Goal: Transaction & Acquisition: Purchase product/service

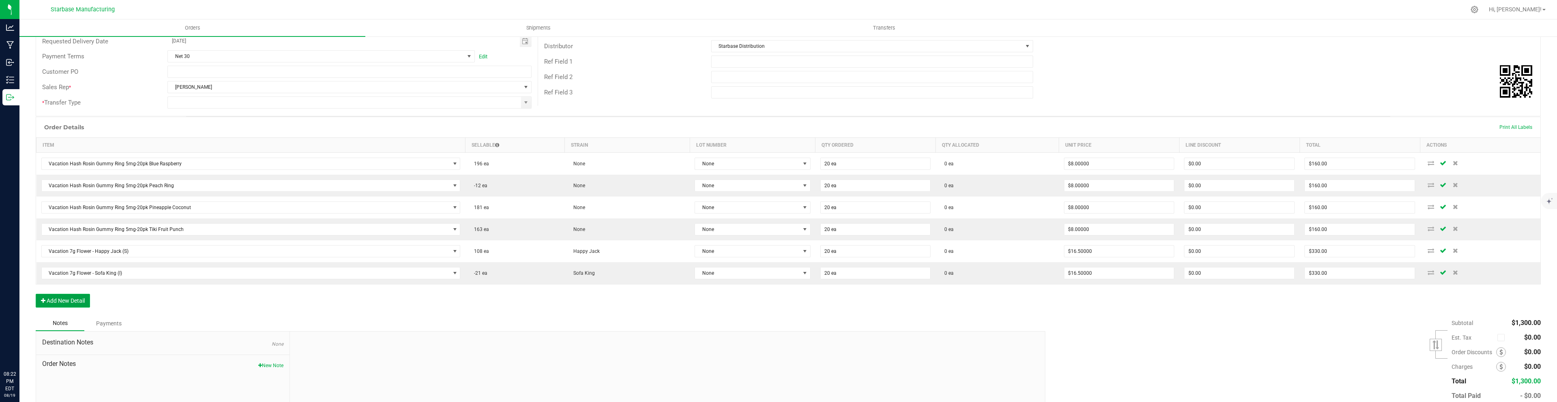
click at [79, 296] on button "Add New Detail" at bounding box center [63, 301] width 54 height 14
click at [79, 296] on span "NO DATA FOUND" at bounding box center [246, 294] width 408 height 11
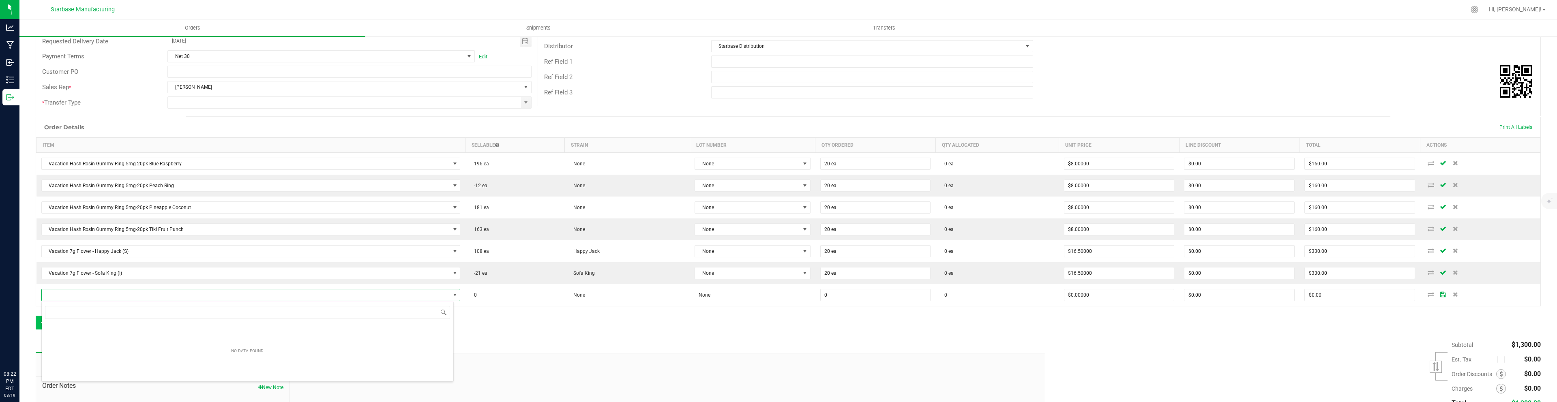
scroll to position [12, 412]
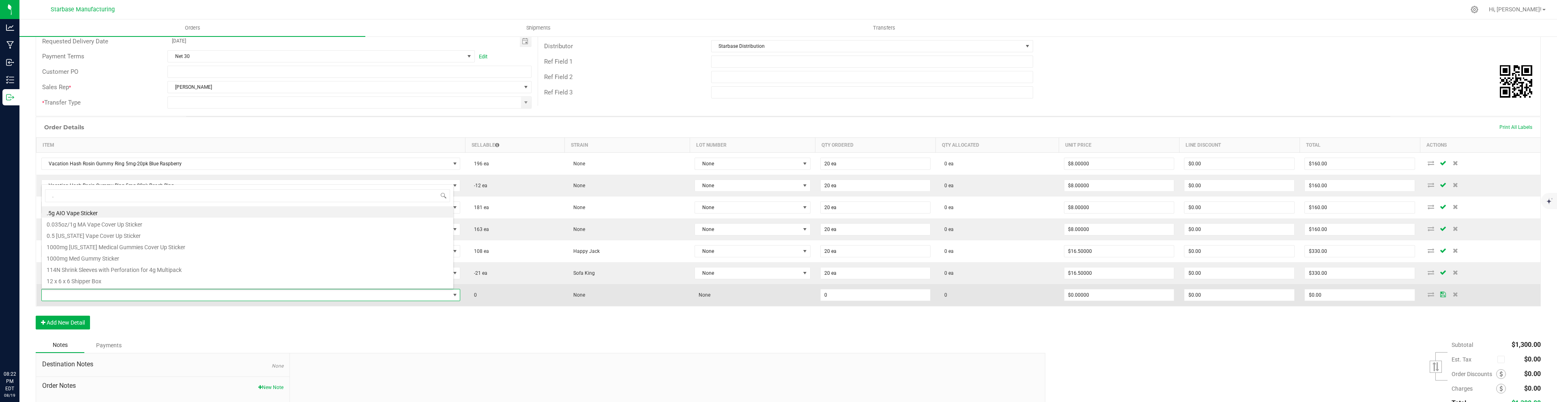
type input ".7"
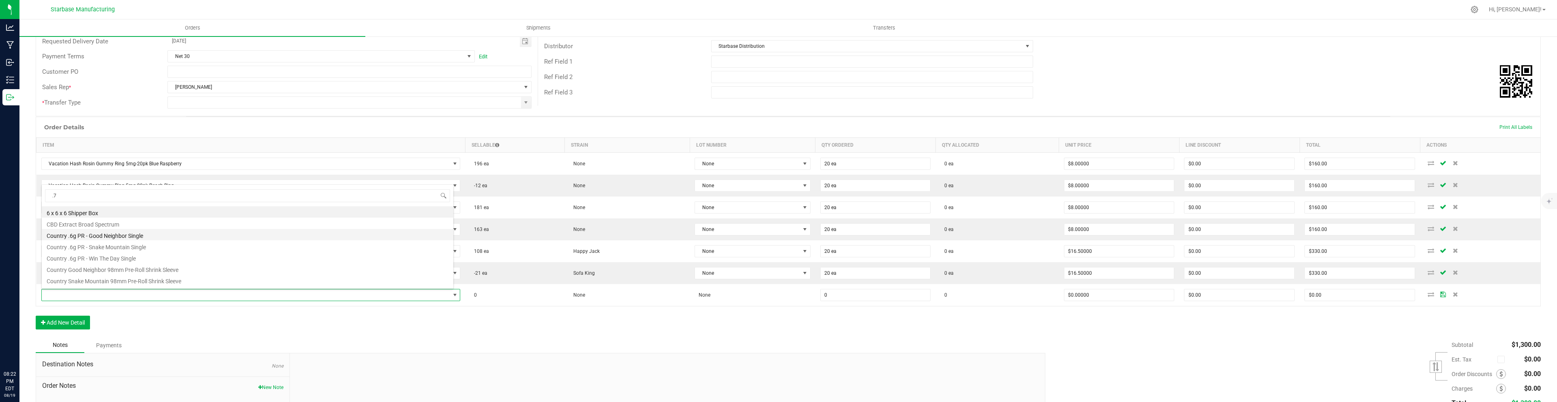
click at [97, 235] on li "Country .6g PR - Good Neighbor Single" at bounding box center [247, 234] width 411 height 11
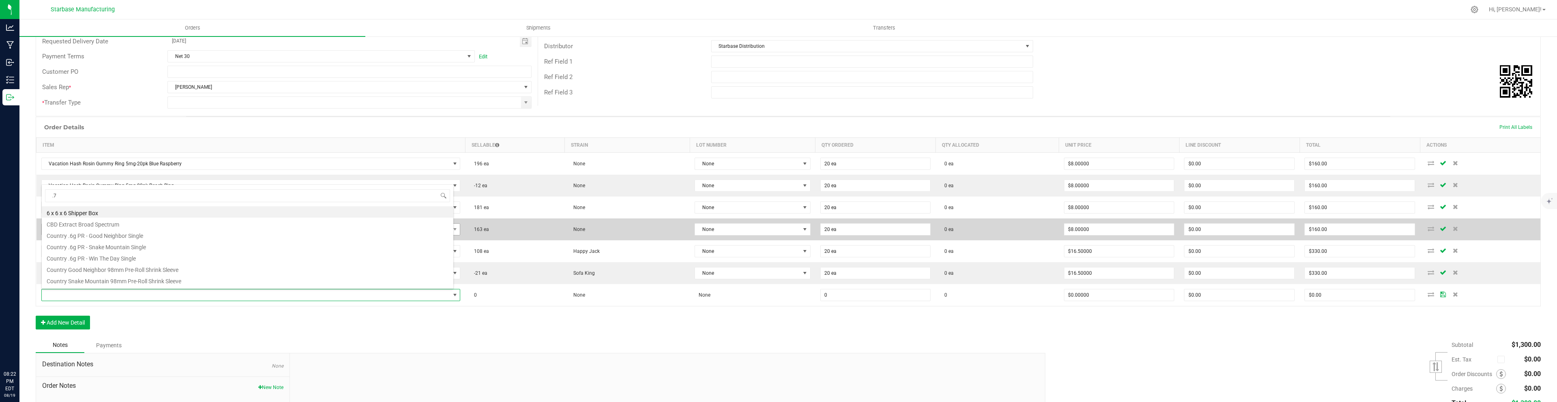
type input "0 ea"
type input "$2.75000"
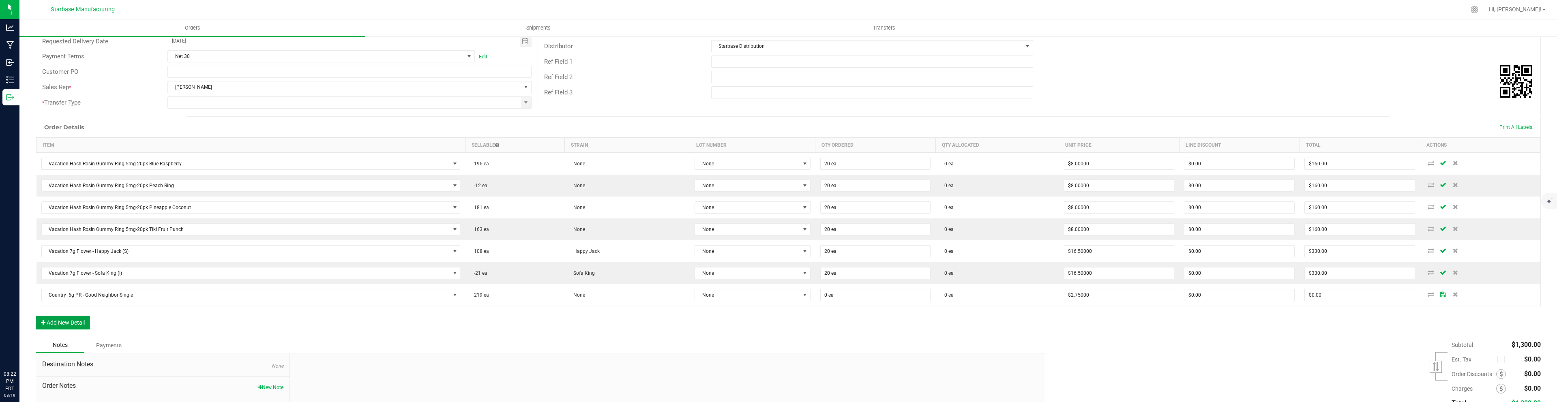
click at [76, 321] on button "Add New Detail" at bounding box center [63, 323] width 54 height 14
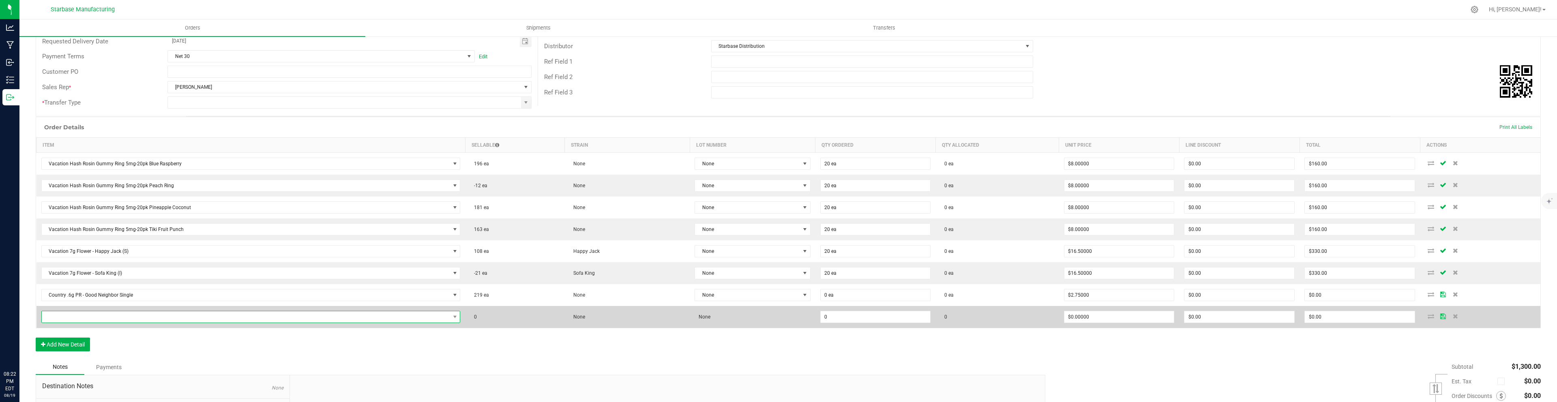
click at [76, 320] on span "NO DATA FOUND" at bounding box center [246, 316] width 408 height 11
type input ".6"
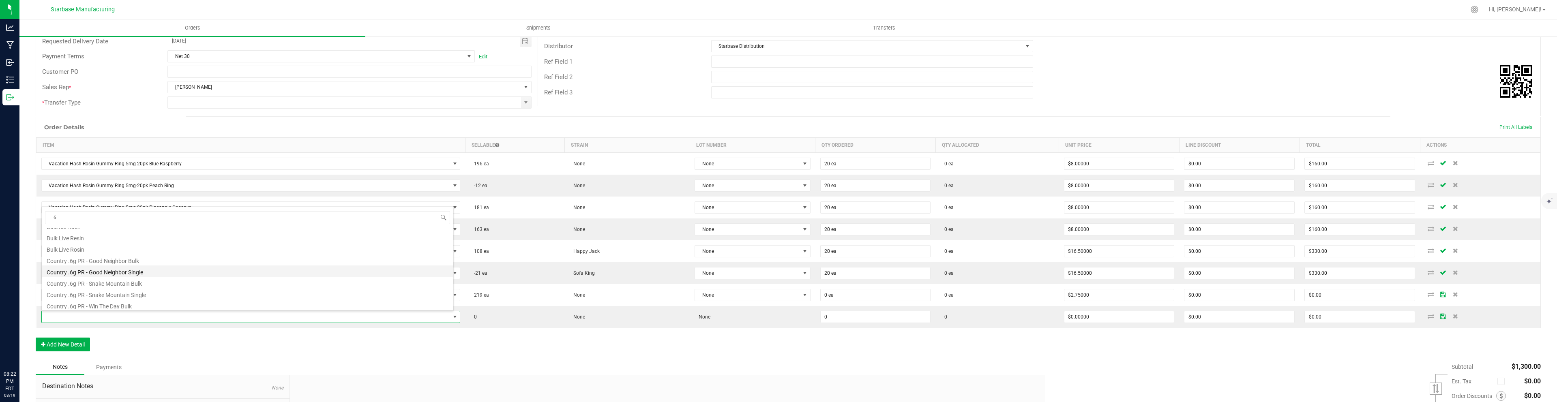
scroll to position [34, 0]
click at [103, 287] on li "Country .6g PR - Snake Mountain Single" at bounding box center [247, 290] width 411 height 11
type input "0 ea"
type input "$2.75000"
click at [70, 345] on button "Add New Detail" at bounding box center [63, 345] width 54 height 14
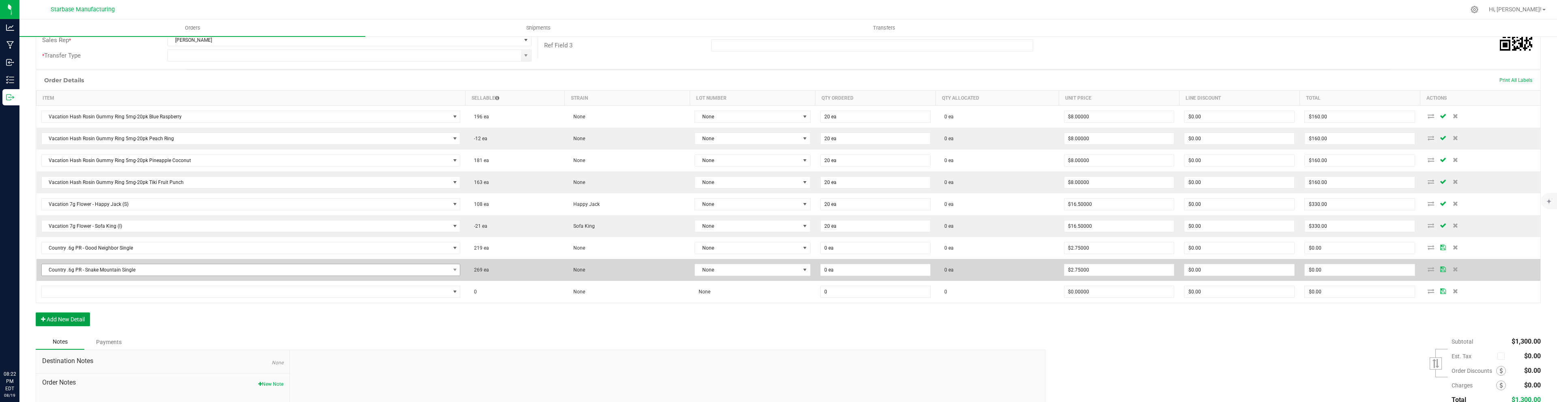
scroll to position [171, 0]
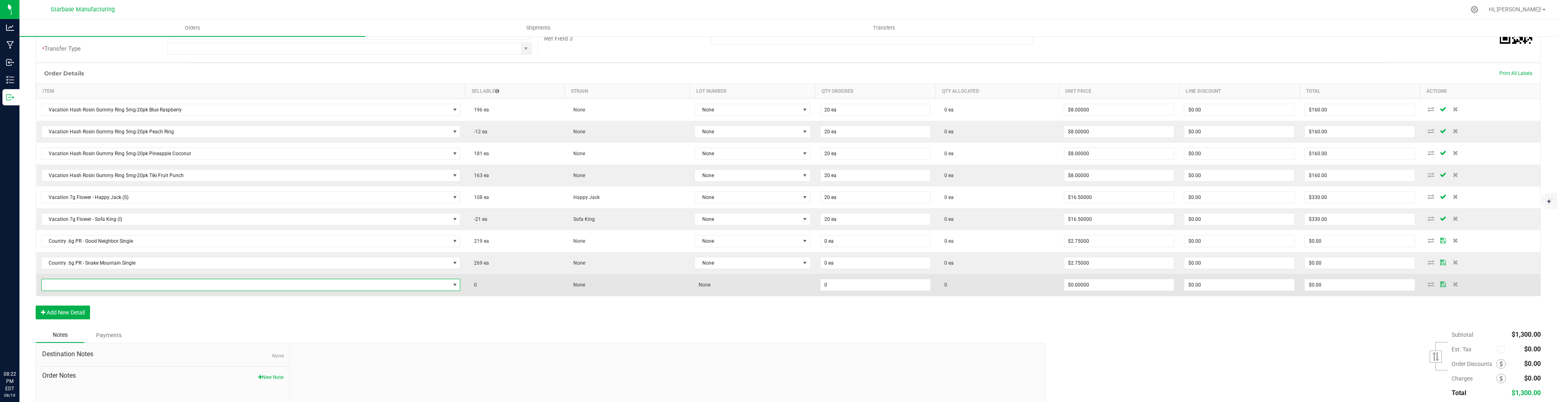
click at [105, 283] on span "NO DATA FOUND" at bounding box center [246, 284] width 408 height 11
type input ".6"
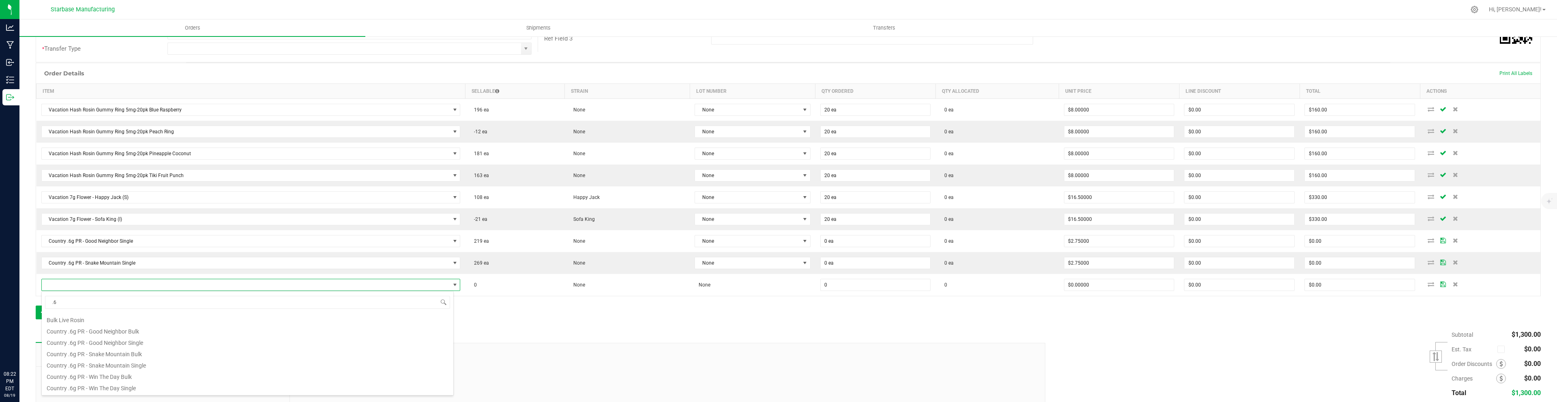
scroll to position [53, 0]
click at [122, 382] on li "Country .6g PR - Win The Day Single" at bounding box center [247, 379] width 411 height 11
type input "0 ea"
type input "$2.75000"
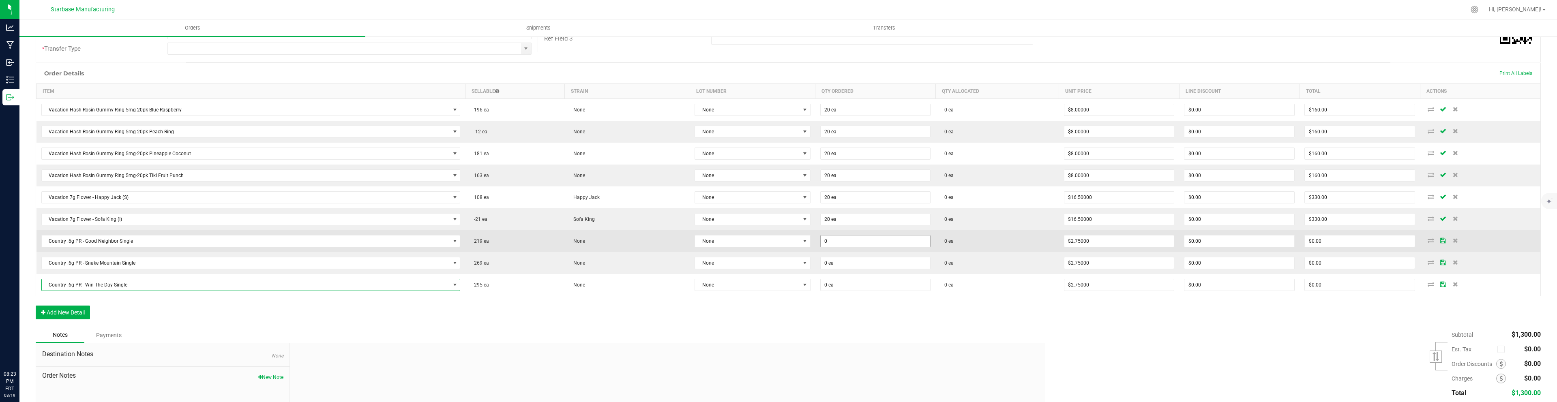
click at [824, 239] on input "0" at bounding box center [875, 241] width 110 height 11
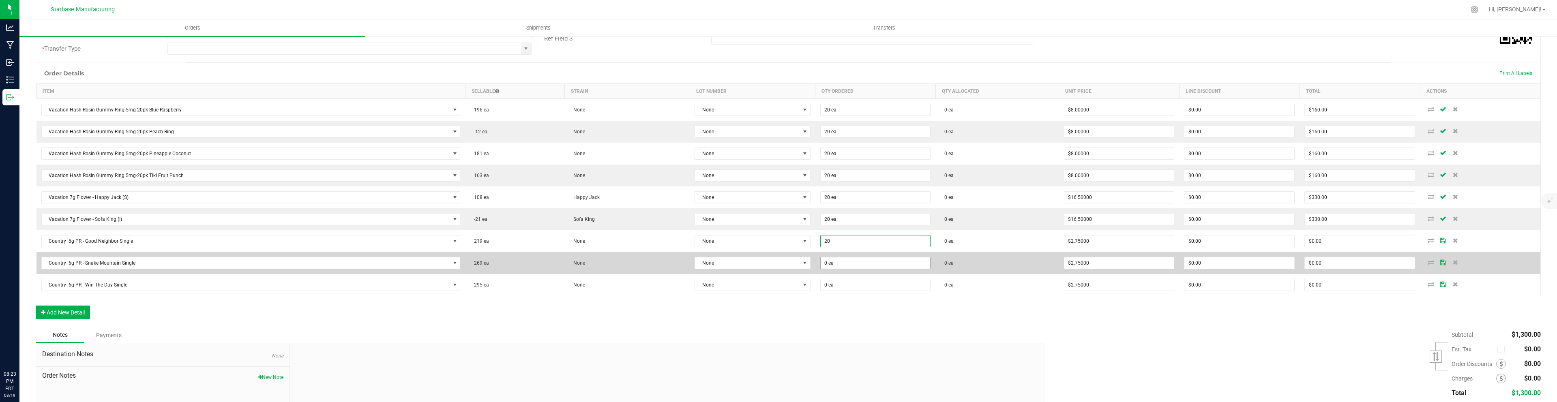
type input "20 ea"
type input "$55.00"
click at [825, 261] on input "0" at bounding box center [875, 262] width 110 height 11
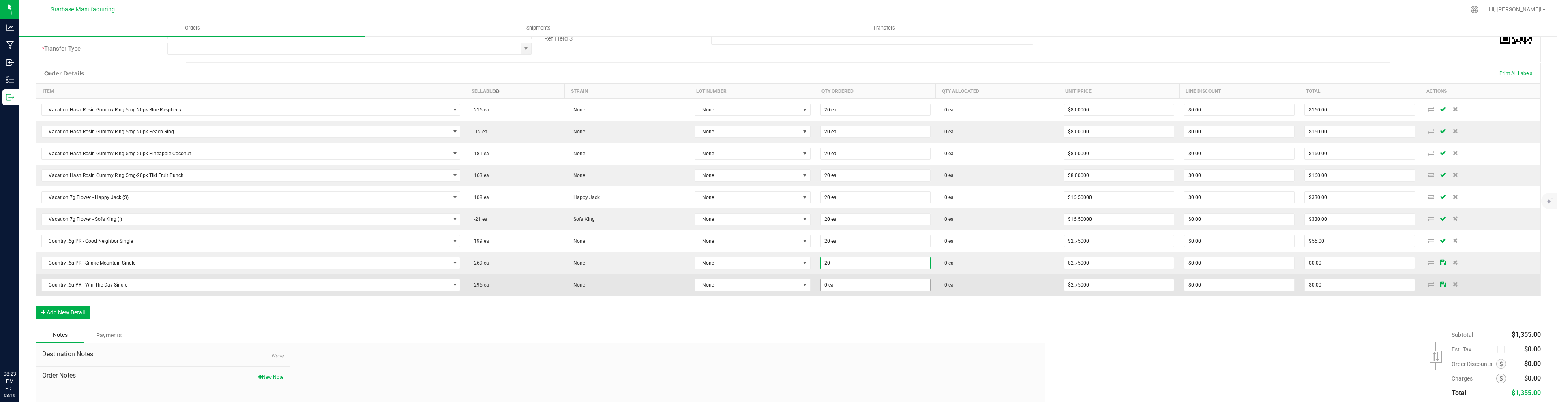
type input "20 ea"
type input "$55.00"
click at [827, 287] on input "0" at bounding box center [875, 284] width 110 height 11
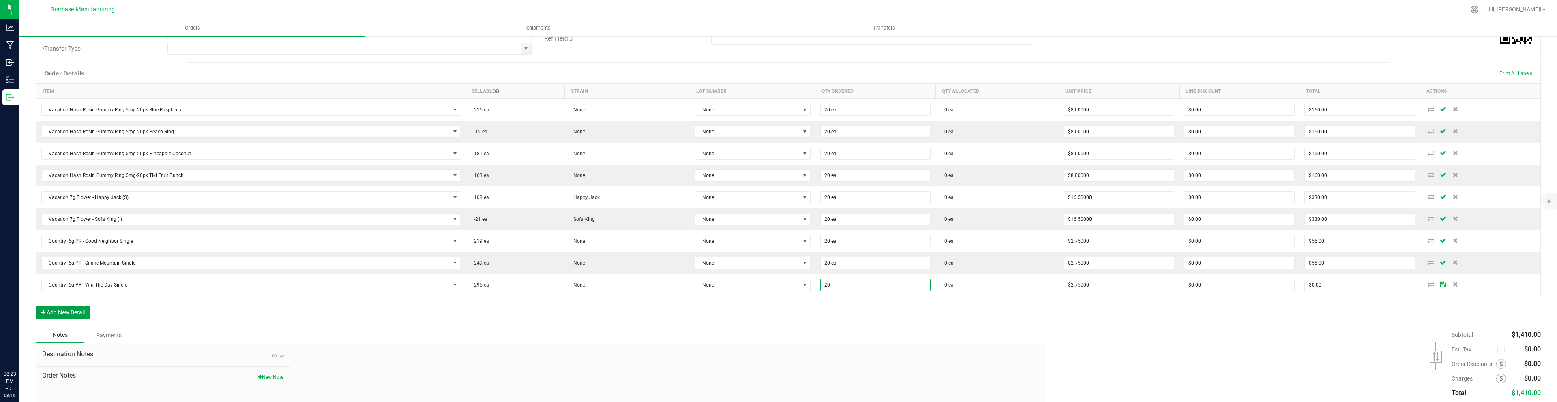
type input "20 ea"
type input "$55.00"
click at [63, 314] on button "Add New Detail" at bounding box center [63, 313] width 54 height 14
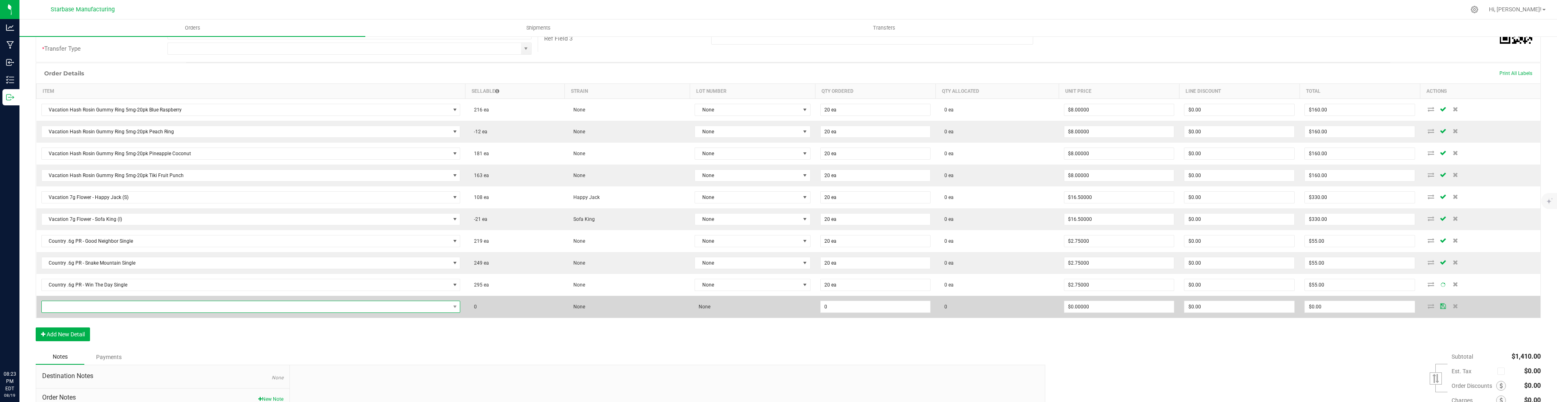
click at [66, 309] on span "NO DATA FOUND" at bounding box center [246, 306] width 408 height 11
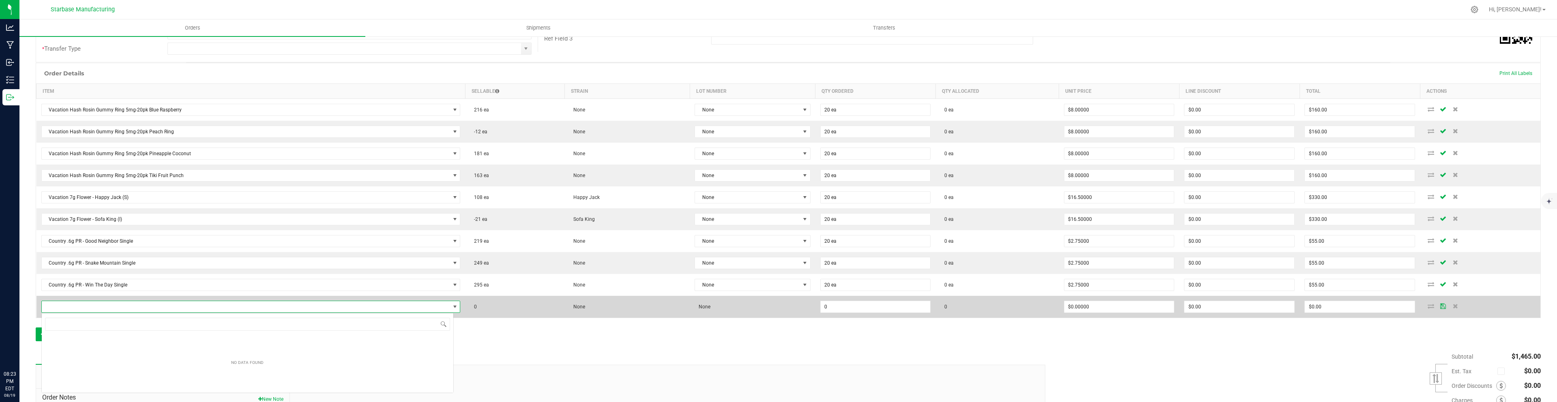
scroll to position [12, 412]
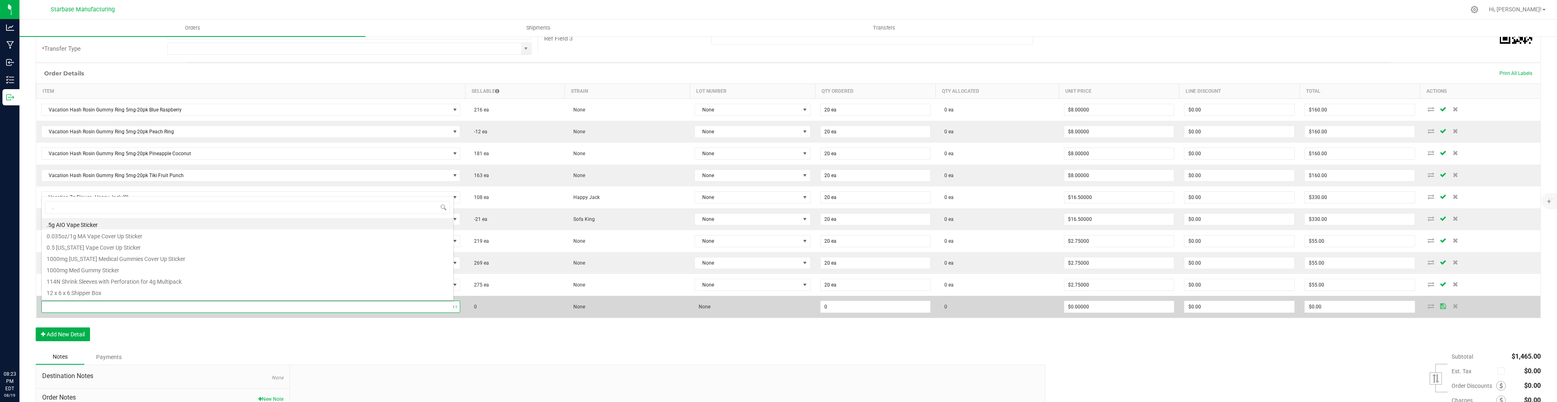
type input ".7"
type input "0 ea"
click at [145, 306] on span ".5g AIO Vape Sticker" at bounding box center [246, 306] width 408 height 11
type input ".7"
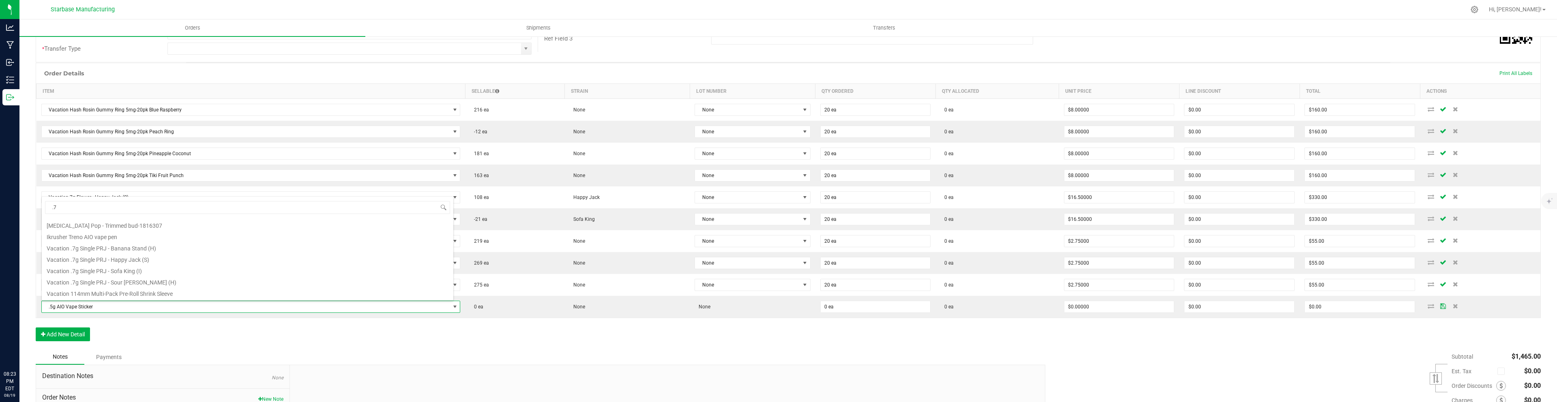
scroll to position [92, 0]
click at [129, 261] on li "Vacation .7g Single PRJ - Happy Jack (S)" at bounding box center [247, 256] width 411 height 11
type input "$3.00000"
click at [78, 330] on button "Add New Detail" at bounding box center [63, 335] width 54 height 14
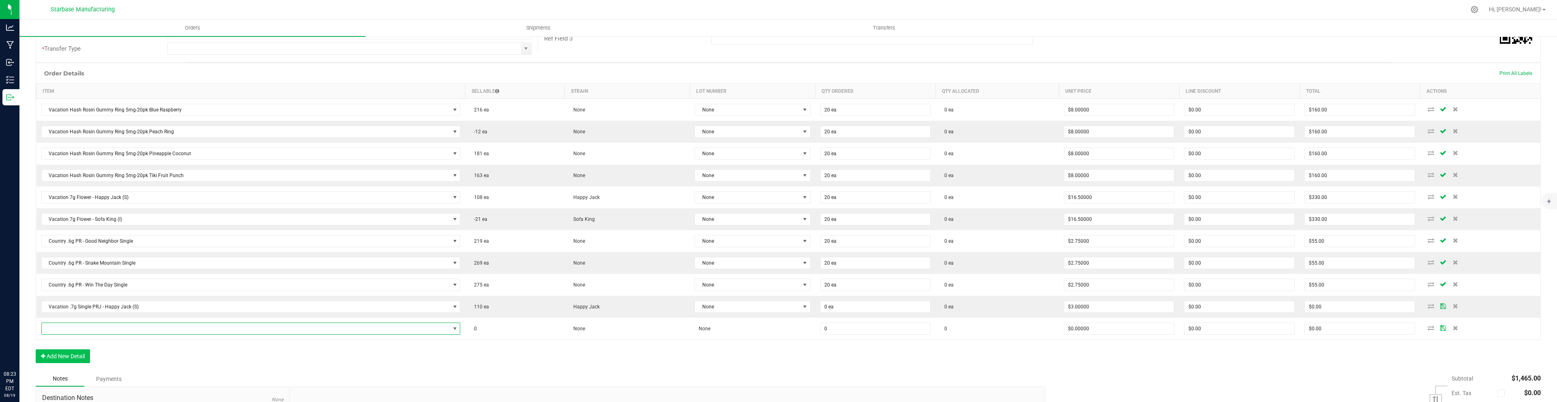
click at [78, 330] on span "NO DATA FOUND" at bounding box center [246, 328] width 408 height 11
type input ".7"
click at [96, 314] on li "Vacation .7g Single PRJ - Sofa King (I)" at bounding box center [247, 312] width 411 height 11
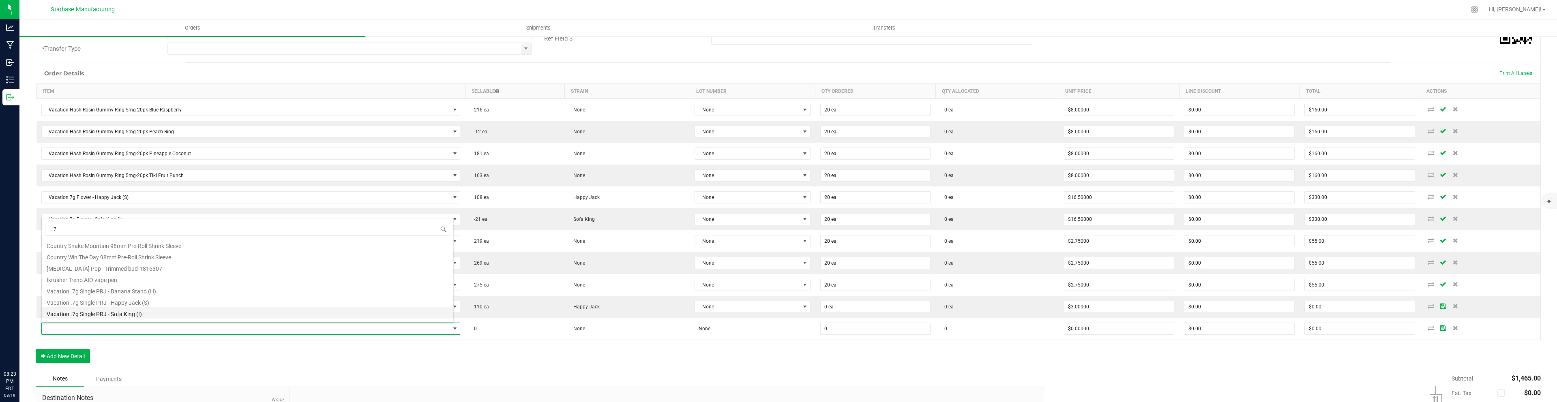
type input "0 ea"
type input "$3.00000"
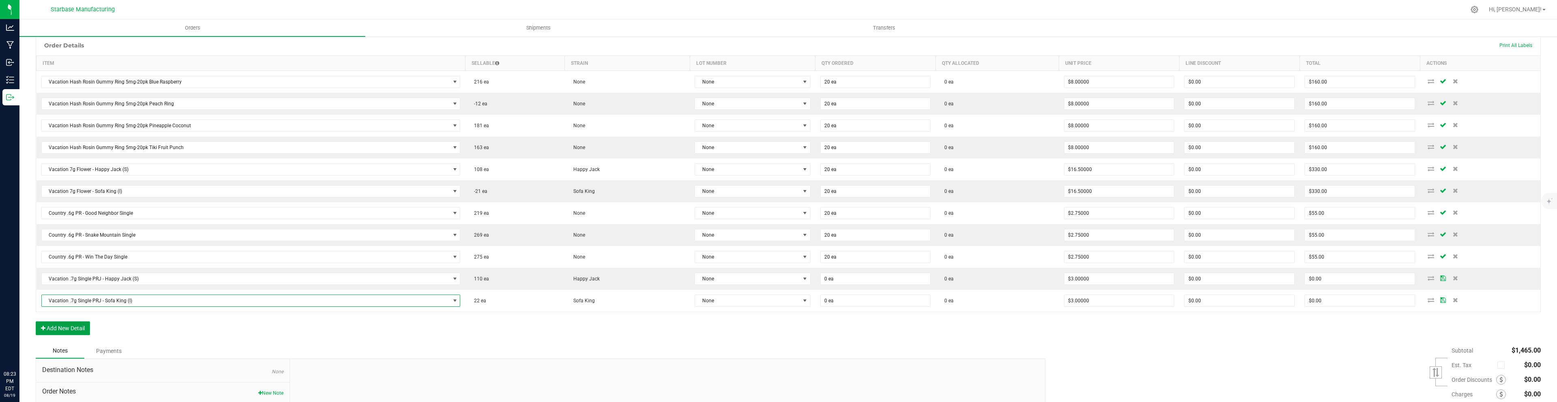
click at [71, 327] on button "Add New Detail" at bounding box center [63, 328] width 54 height 14
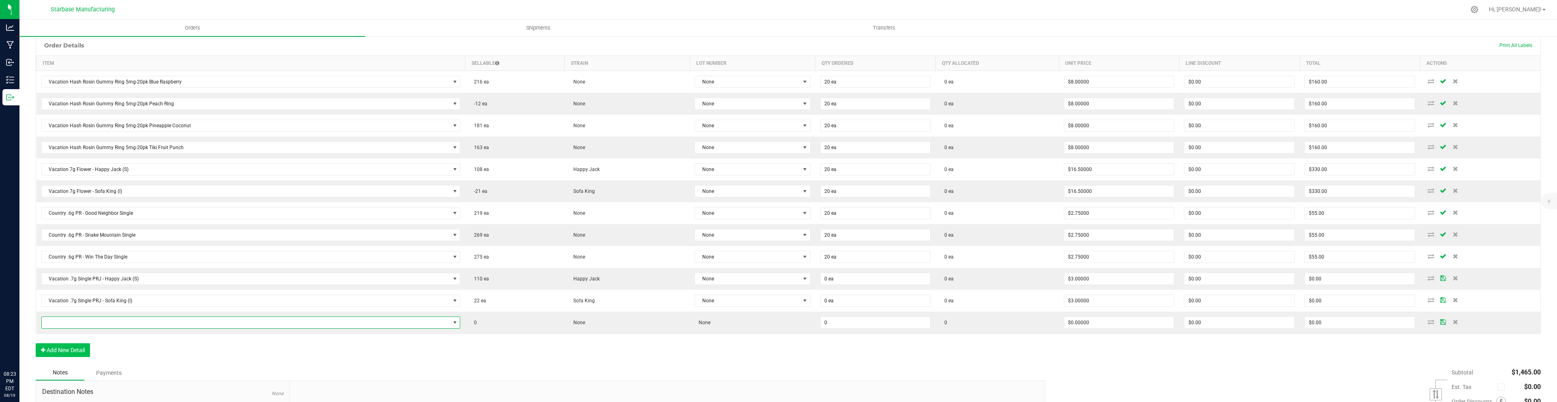
click at [71, 327] on span "NO DATA FOUND" at bounding box center [246, 322] width 408 height 11
type input ".7"
click at [95, 302] on li "Vacation .7g Single PRJ - Sour [PERSON_NAME] (H)" at bounding box center [247, 303] width 411 height 11
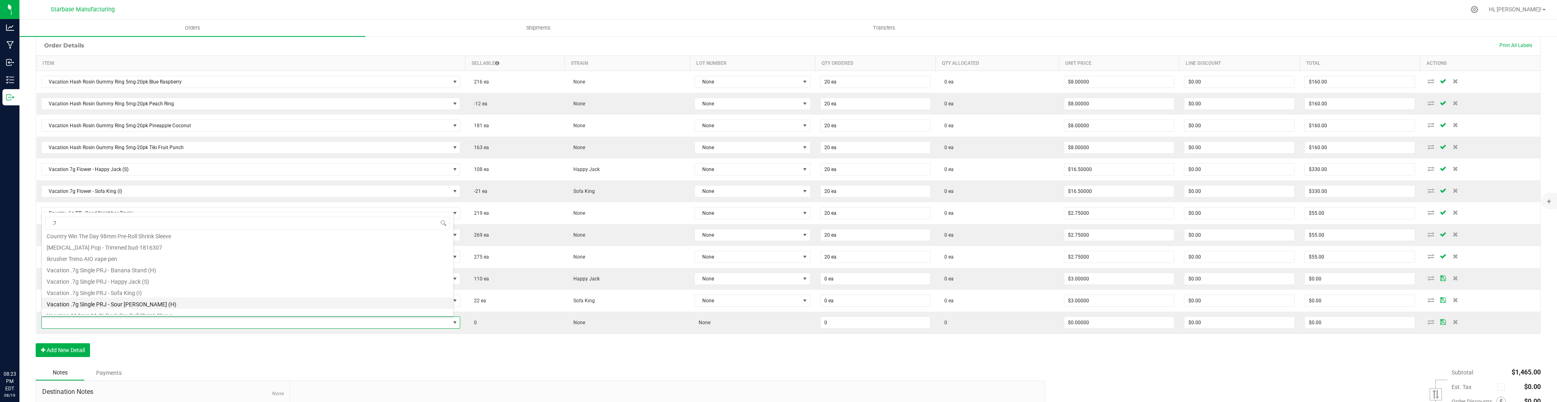
type input "0 ea"
type input "$3.00000"
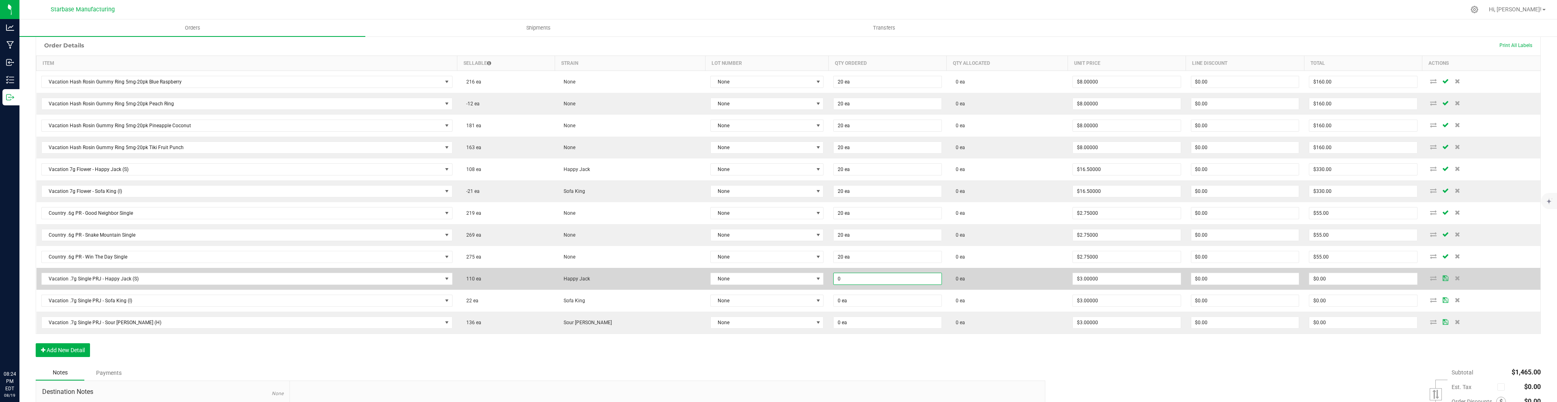
click at [833, 277] on input "0" at bounding box center [886, 278] width 107 height 11
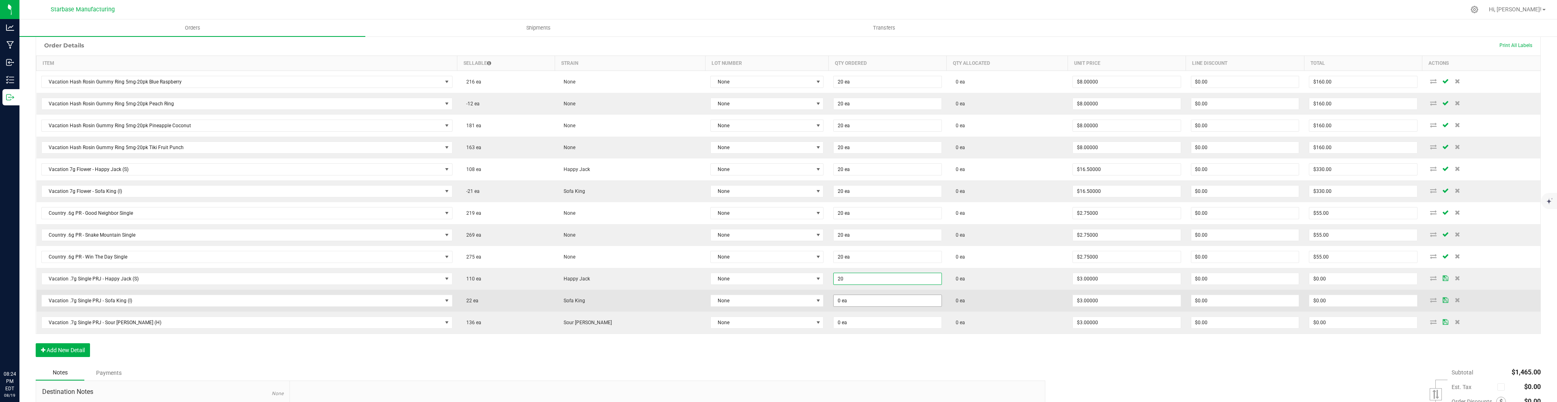
type input "20 ea"
type input "$60.00"
click at [840, 301] on input "0" at bounding box center [886, 300] width 107 height 11
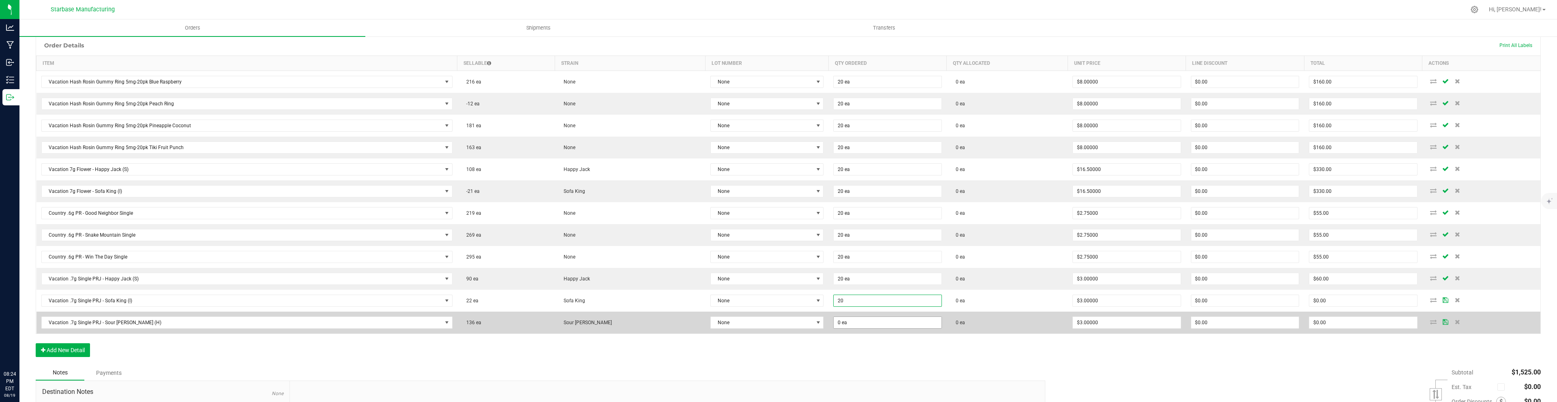
type input "20 ea"
type input "$60.00"
click at [839, 317] on input "0" at bounding box center [886, 322] width 107 height 11
type input "20 ea"
type input "0"
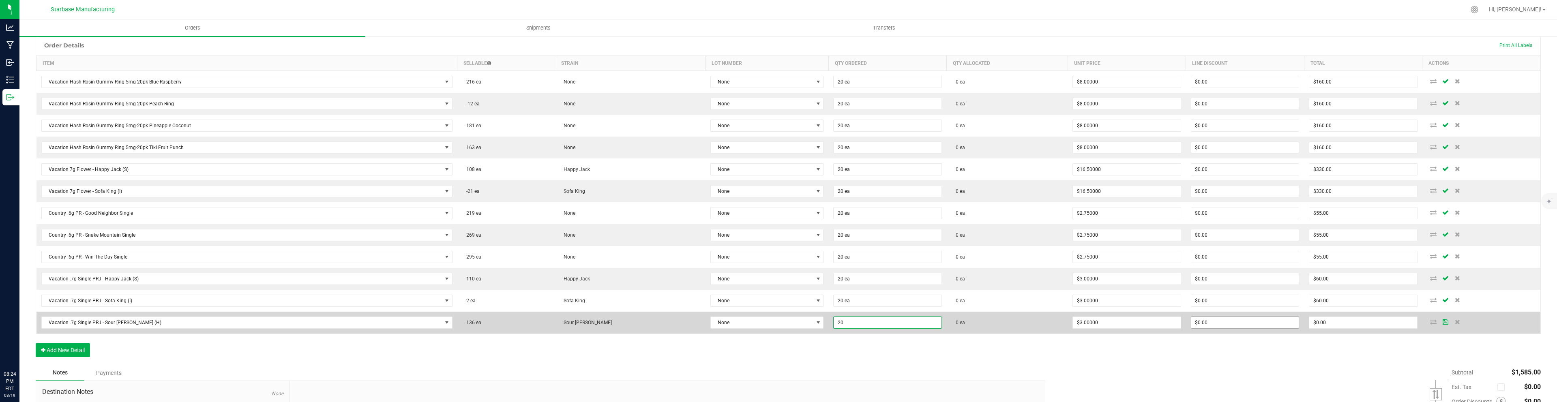
type input "$60.00"
click at [1198, 324] on input "0" at bounding box center [1244, 322] width 107 height 11
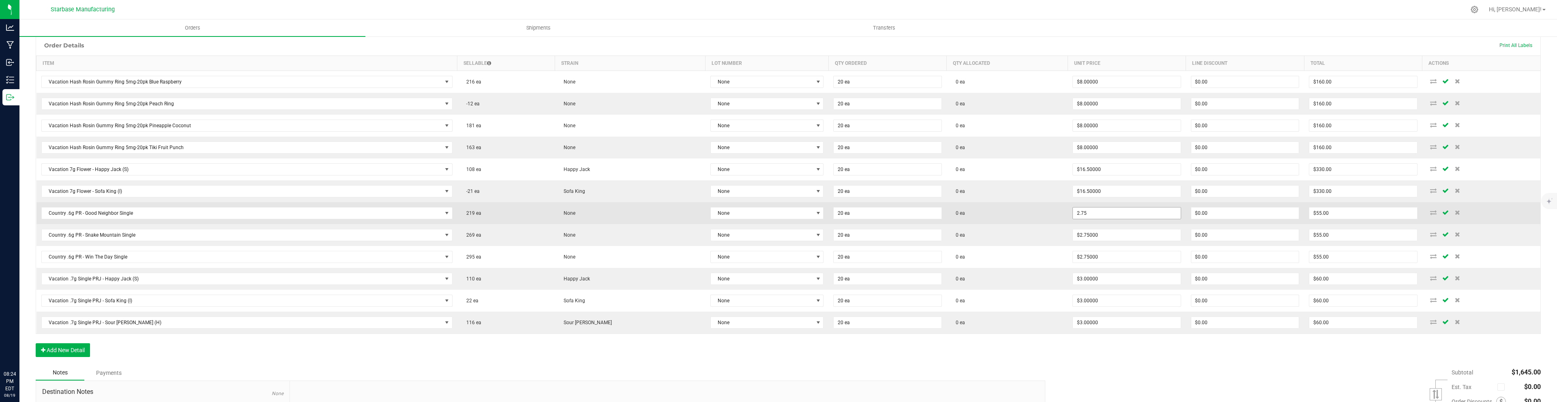
click at [1078, 212] on input "2.75" at bounding box center [1126, 213] width 107 height 11
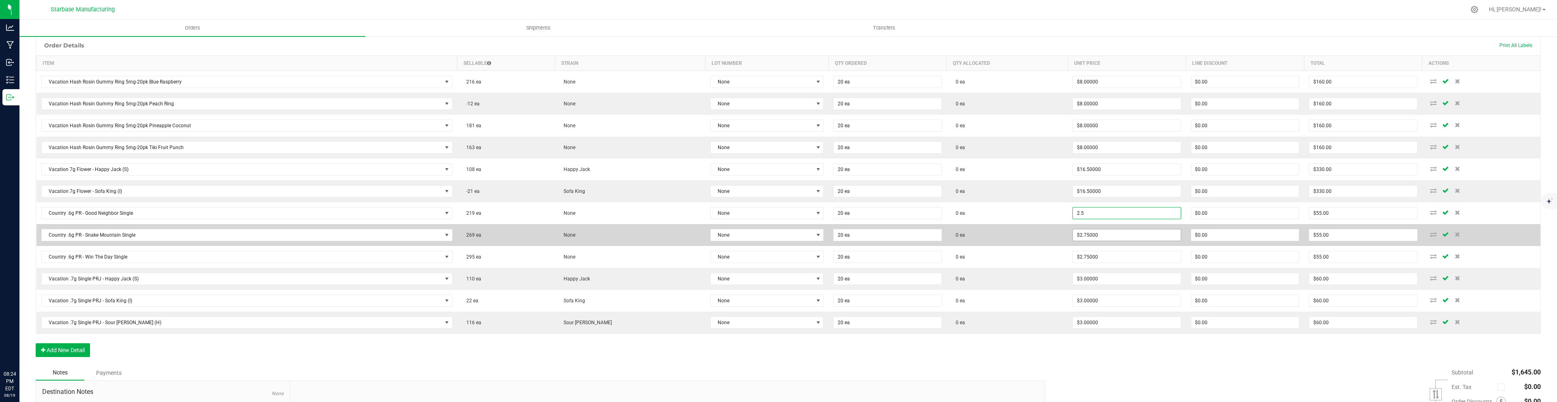
type input "$2.50000"
type input "$50.00"
click at [1079, 230] on input "2.75" at bounding box center [1126, 234] width 107 height 11
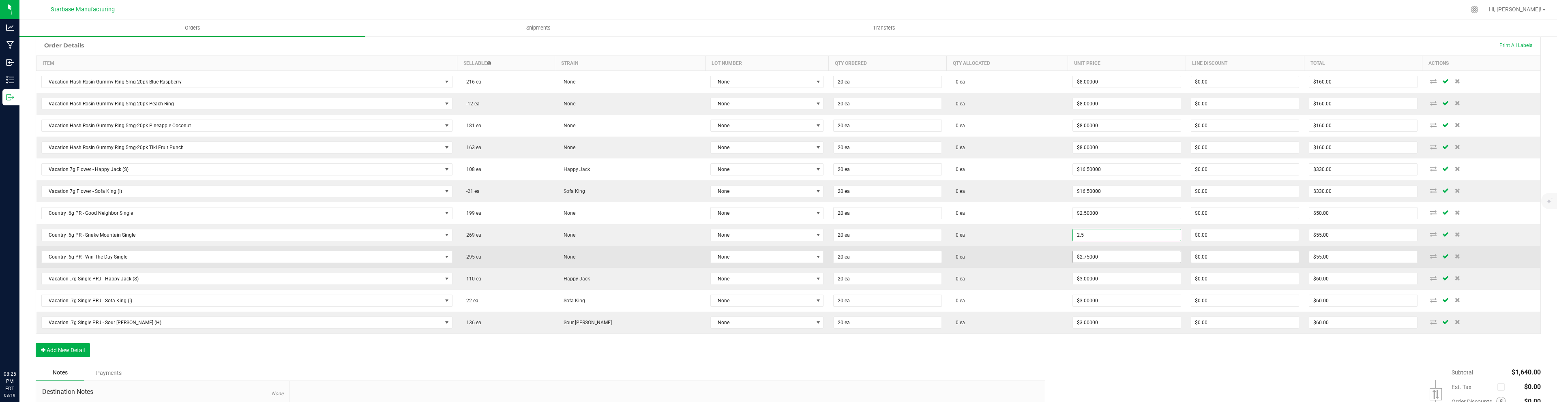
type input "$2.50000"
type input "$50.00"
click at [1093, 255] on input "2.75" at bounding box center [1126, 256] width 107 height 11
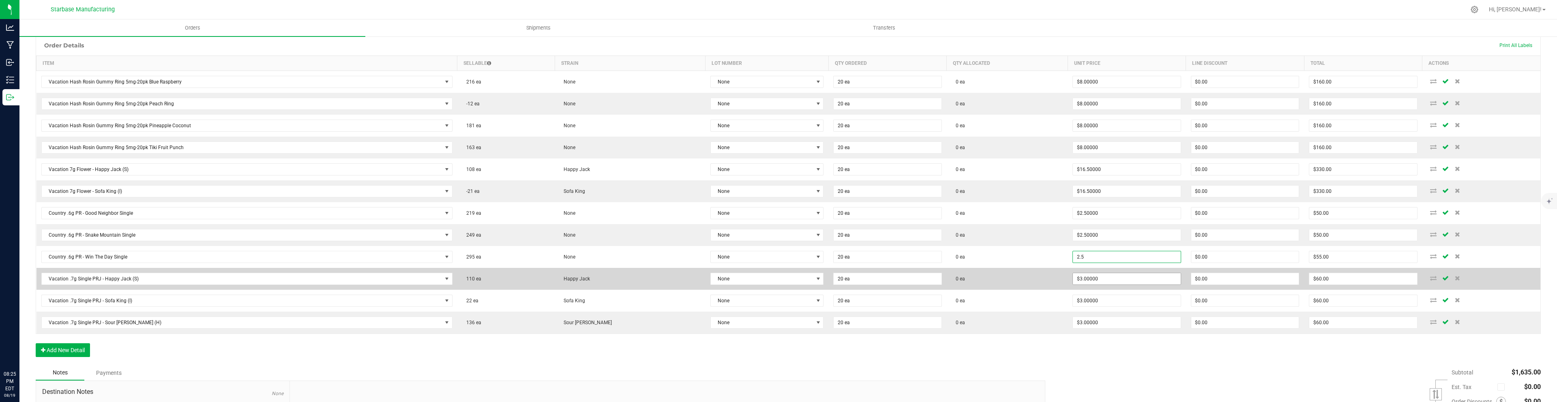
type input "$2.50000"
type input "$50.00"
click at [1116, 281] on input "3" at bounding box center [1126, 278] width 107 height 11
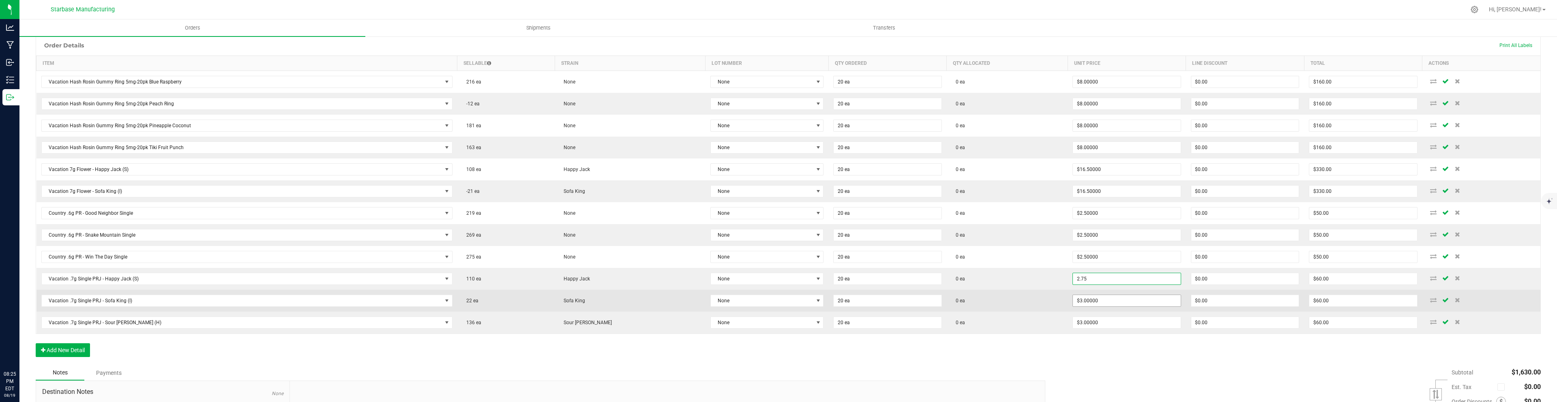
type input "$2.75000"
type input "$55.00"
click at [1114, 301] on input "3" at bounding box center [1126, 300] width 107 height 11
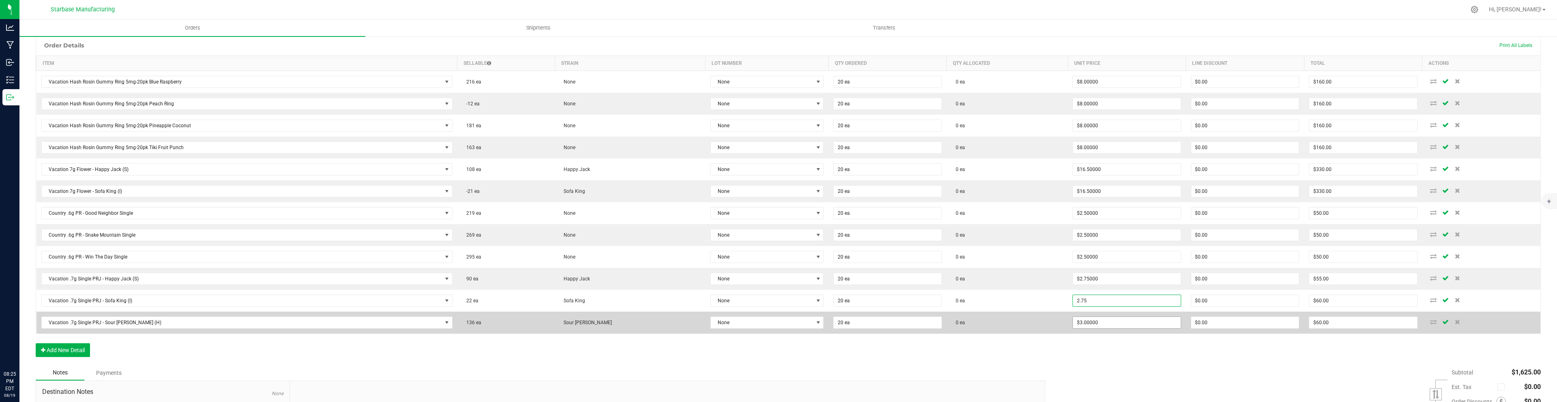
type input "$2.75000"
type input "$55.00"
click at [1117, 323] on input "3" at bounding box center [1126, 322] width 107 height 11
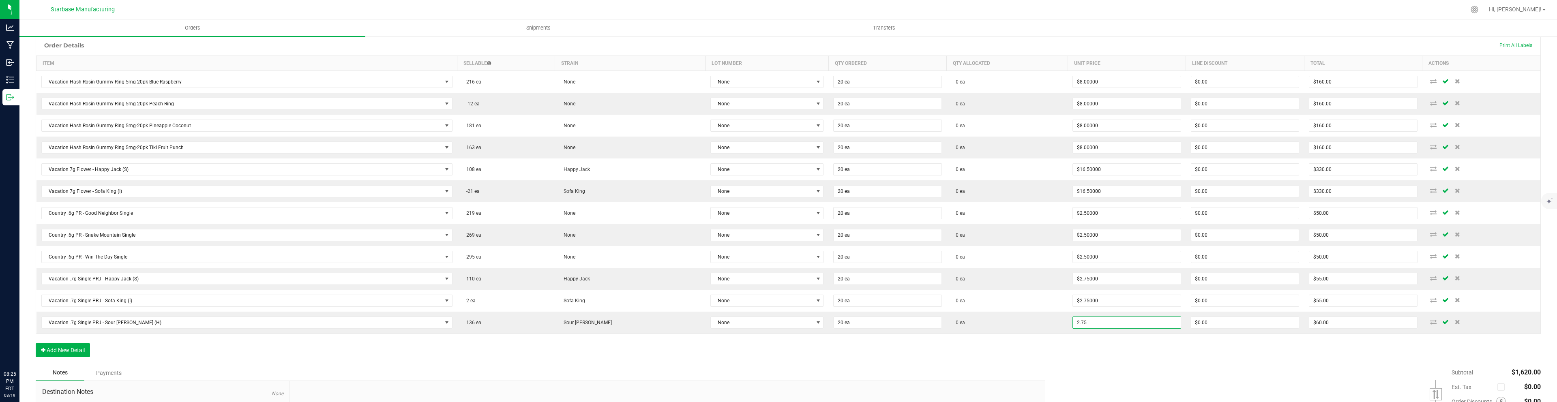
type input "$2.75000"
type input "$55.00"
click at [1030, 359] on div "Order Details Print All Labels Item Sellable Strain Lot Number Qty Ordered Qty …" at bounding box center [788, 200] width 1505 height 330
click at [1022, 343] on div "Order Details Print All Labels Item Sellable Strain Lot Number Qty Ordered Qty …" at bounding box center [788, 200] width 1505 height 330
click at [82, 354] on button "Add New Detail" at bounding box center [63, 350] width 54 height 14
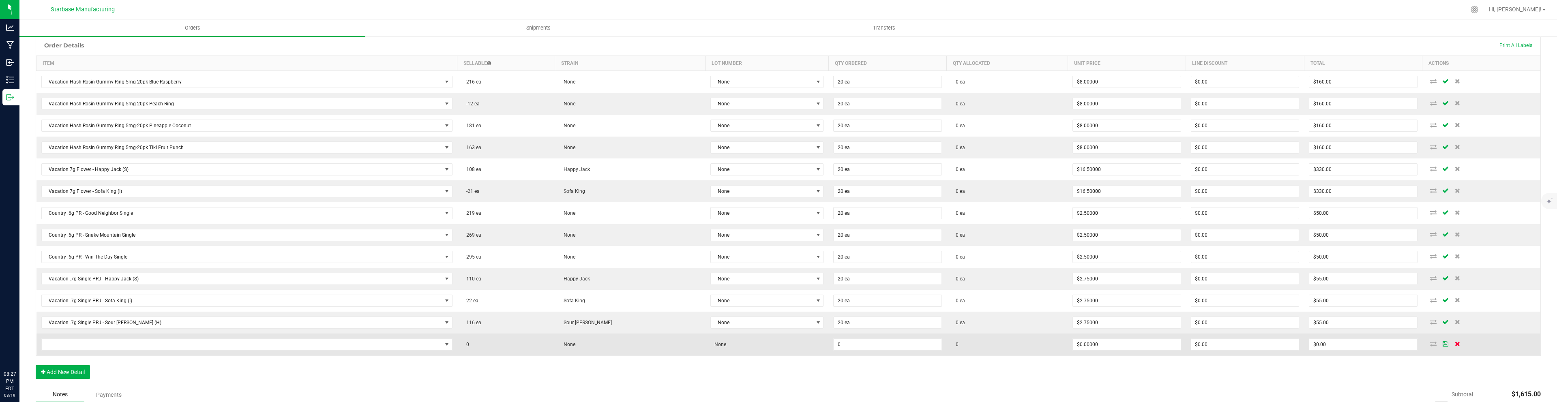
click at [1455, 345] on icon at bounding box center [1456, 343] width 5 height 5
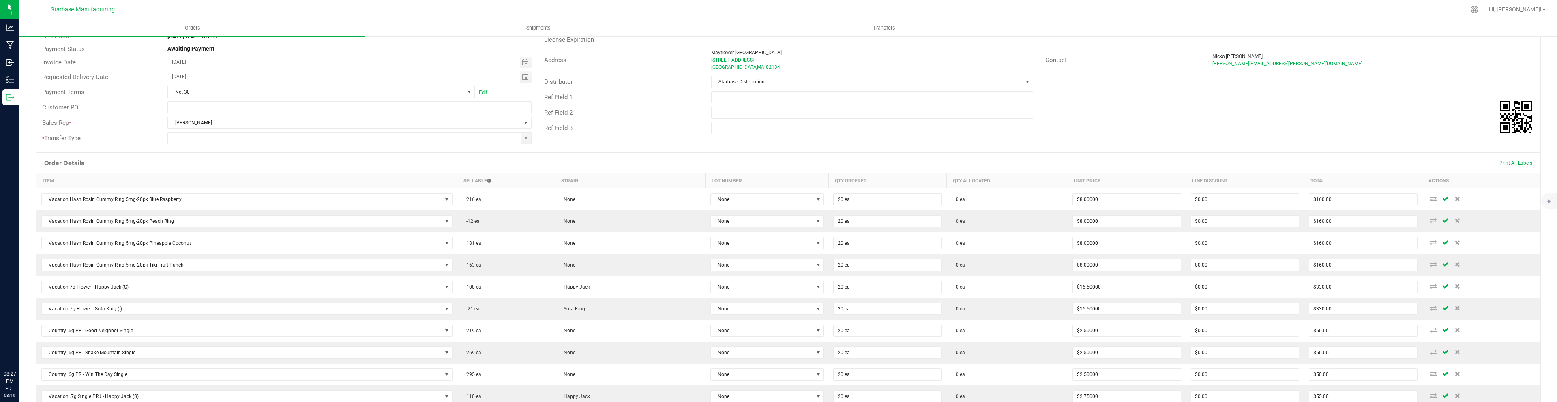
scroll to position [0, 0]
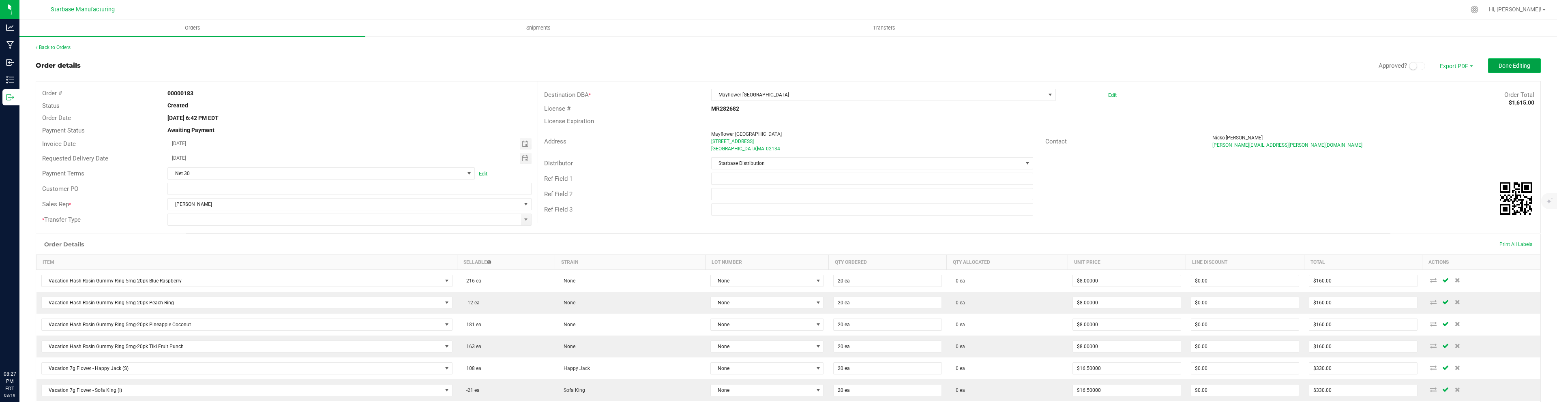
click at [1509, 65] on span "Done Editing" at bounding box center [1514, 65] width 32 height 6
click at [455, 215] on input at bounding box center [344, 219] width 353 height 11
click at [526, 222] on span at bounding box center [526, 219] width 6 height 6
click at [413, 287] on li "Unaffiliated Transfer" at bounding box center [349, 290] width 363 height 14
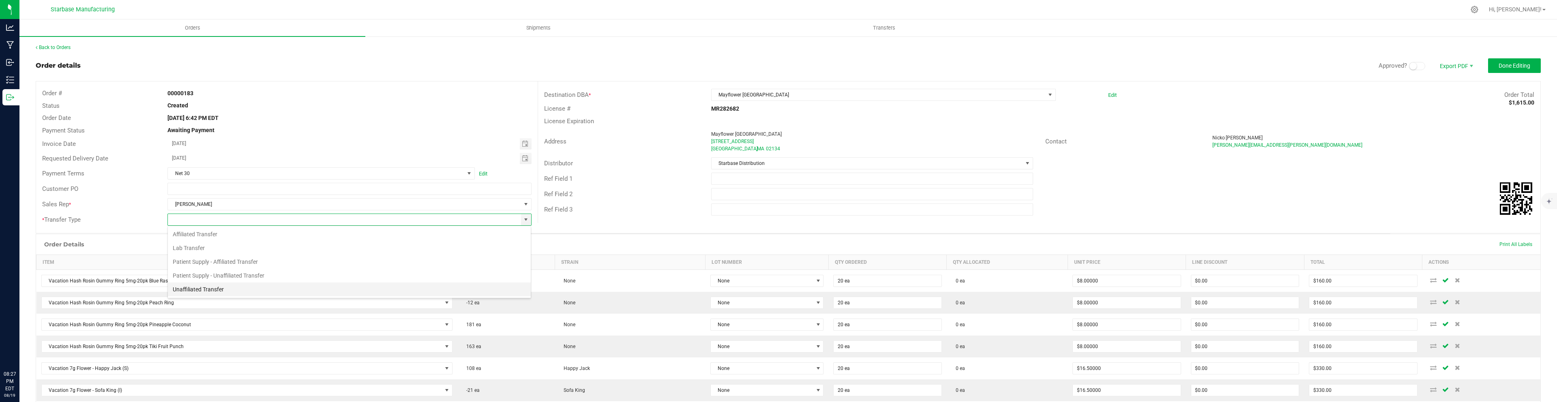
type input "Unaffiliated Transfer"
click at [526, 156] on span "Toggle calendar" at bounding box center [525, 158] width 6 height 6
click at [226, 249] on span "26" at bounding box center [228, 251] width 12 height 13
type input "[DATE]"
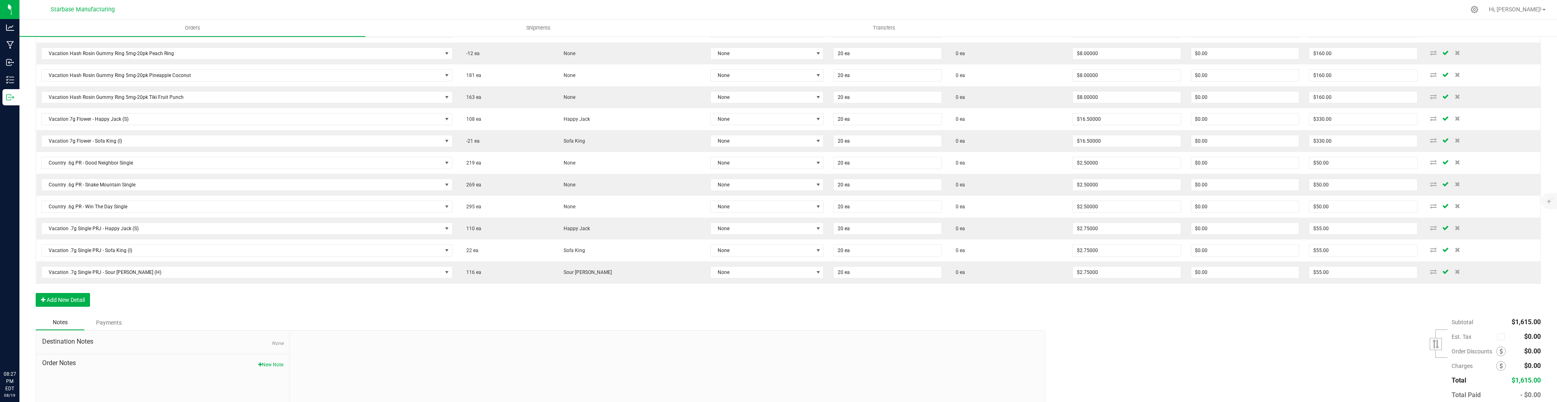
scroll to position [295, 0]
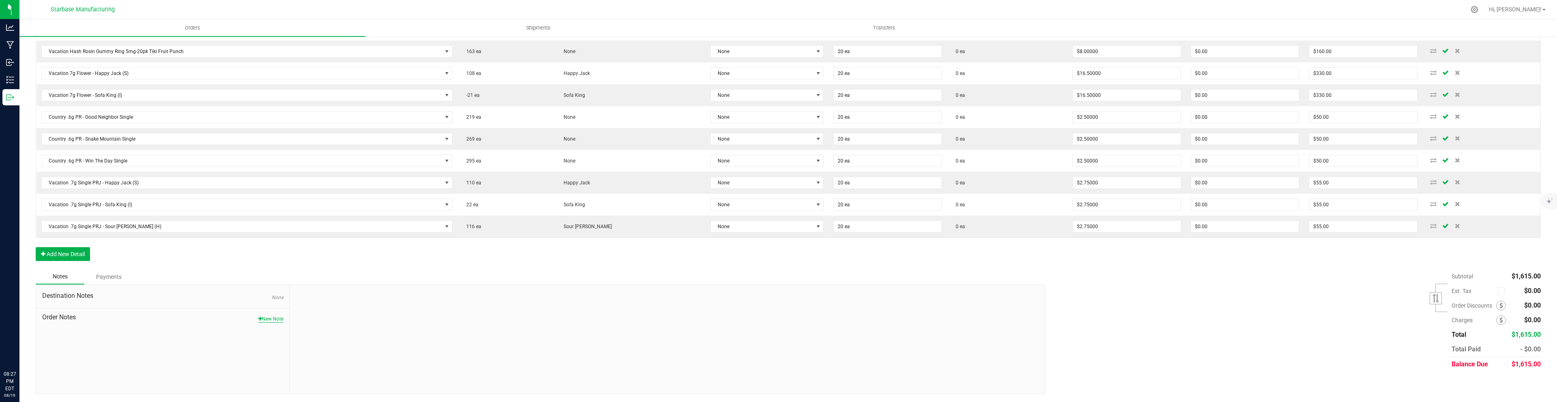
click at [271, 319] on button "New Note" at bounding box center [270, 318] width 25 height 7
click at [992, 307] on small at bounding box center [988, 306] width 7 height 7
click at [513, 319] on input "Note Title" at bounding box center [667, 319] width 743 height 12
type input "Delivery week ok [DATE]"
click at [326, 349] on textarea "* Note" at bounding box center [667, 356] width 743 height 32
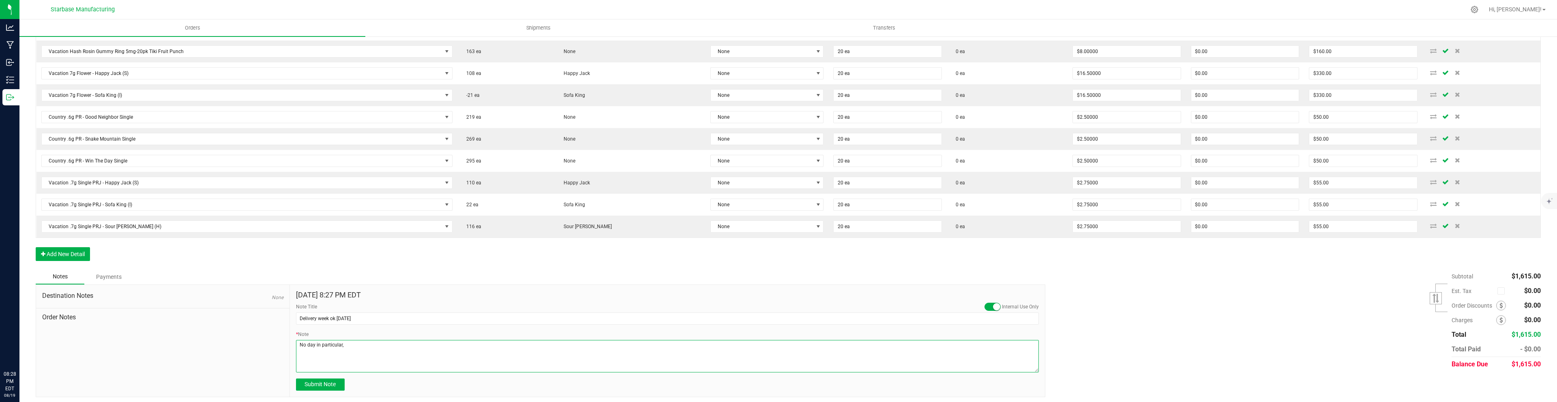
click at [303, 345] on textarea "* Note" at bounding box center [667, 356] width 743 height 32
click at [395, 344] on textarea "* Note" at bounding box center [667, 356] width 743 height 32
type textarea "Delivery next week, no day in particular"
click at [335, 381] on span "Submit Note" at bounding box center [319, 384] width 31 height 6
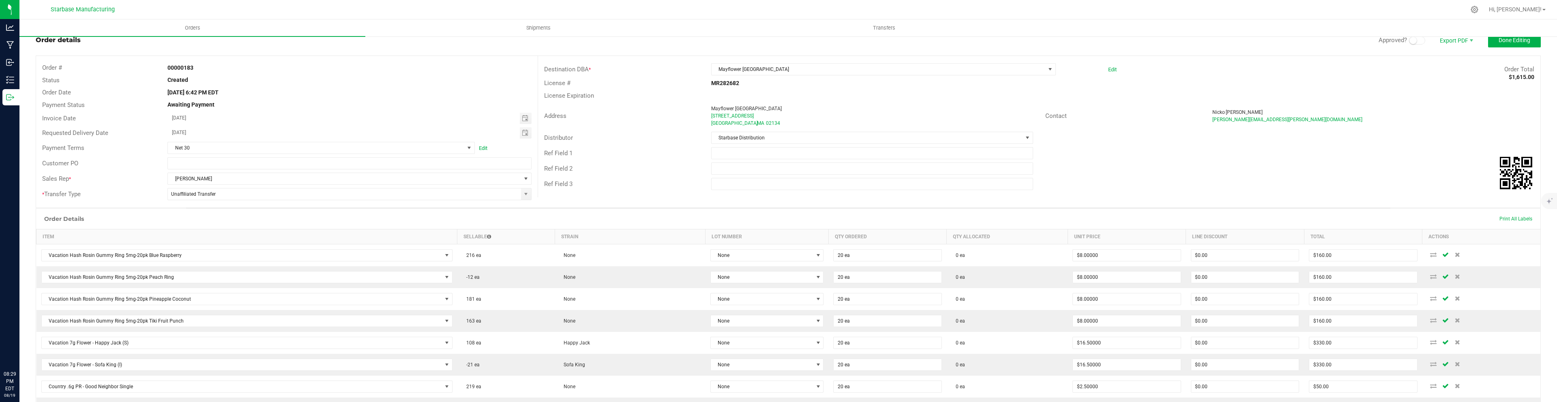
scroll to position [0, 0]
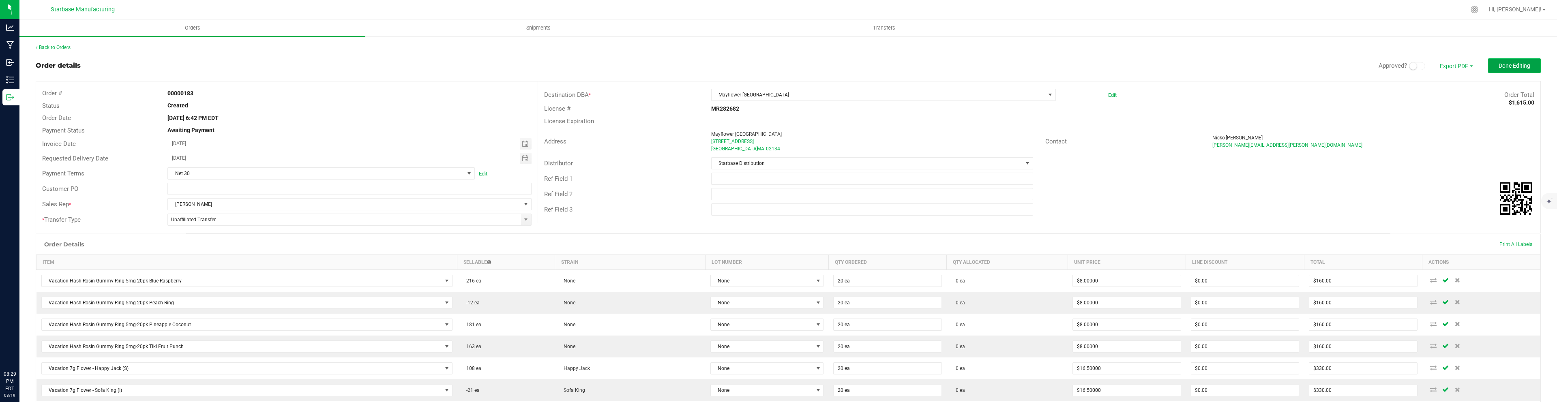
click at [1504, 68] on span "Done Editing" at bounding box center [1514, 65] width 32 height 6
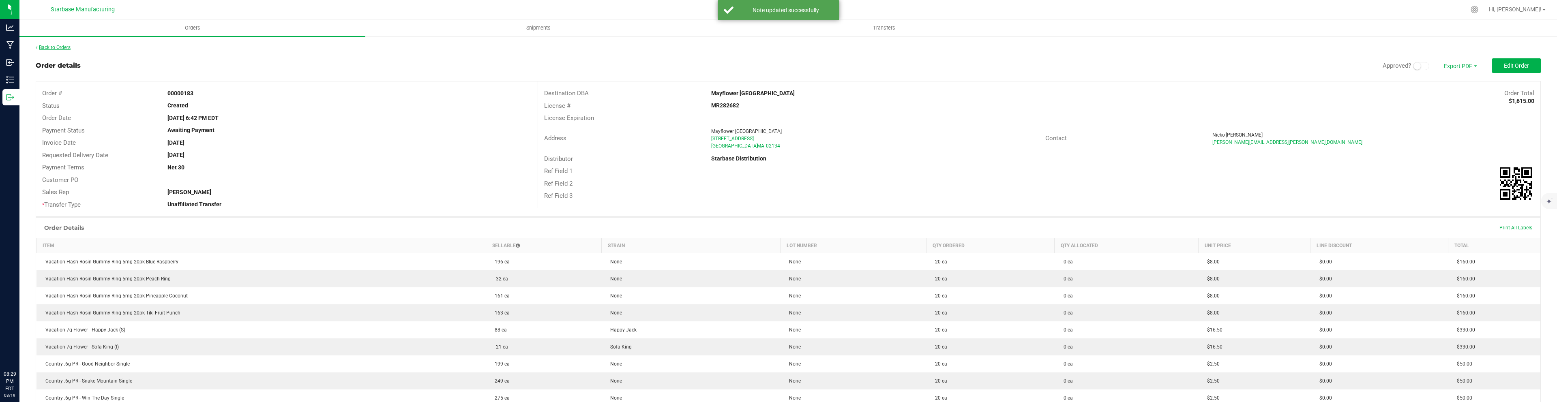
click at [57, 47] on link "Back to Orders" at bounding box center [53, 48] width 35 height 6
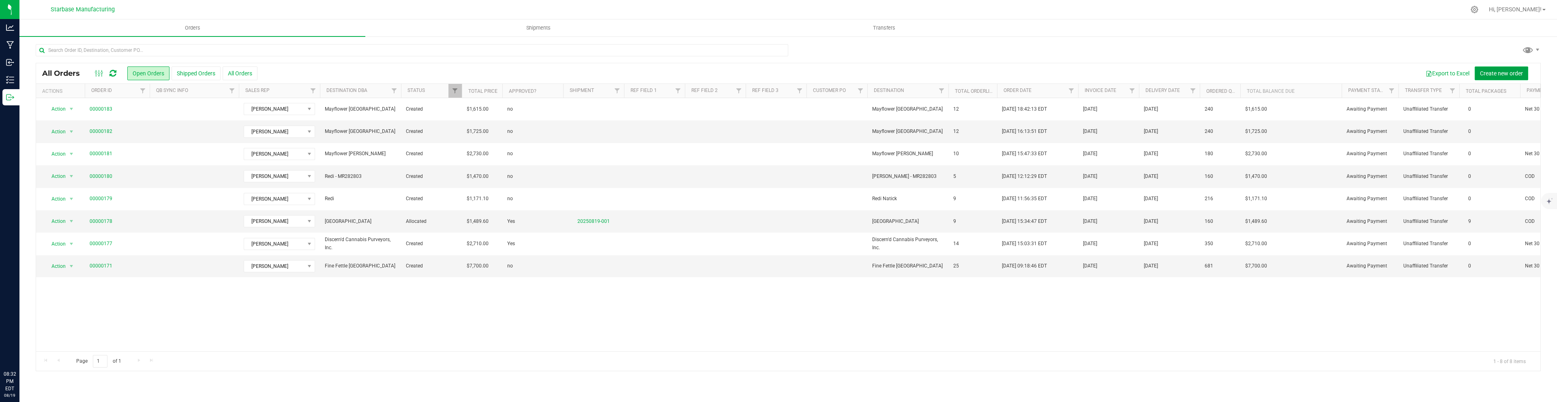
click at [1493, 71] on span "Create new order" at bounding box center [1501, 73] width 43 height 6
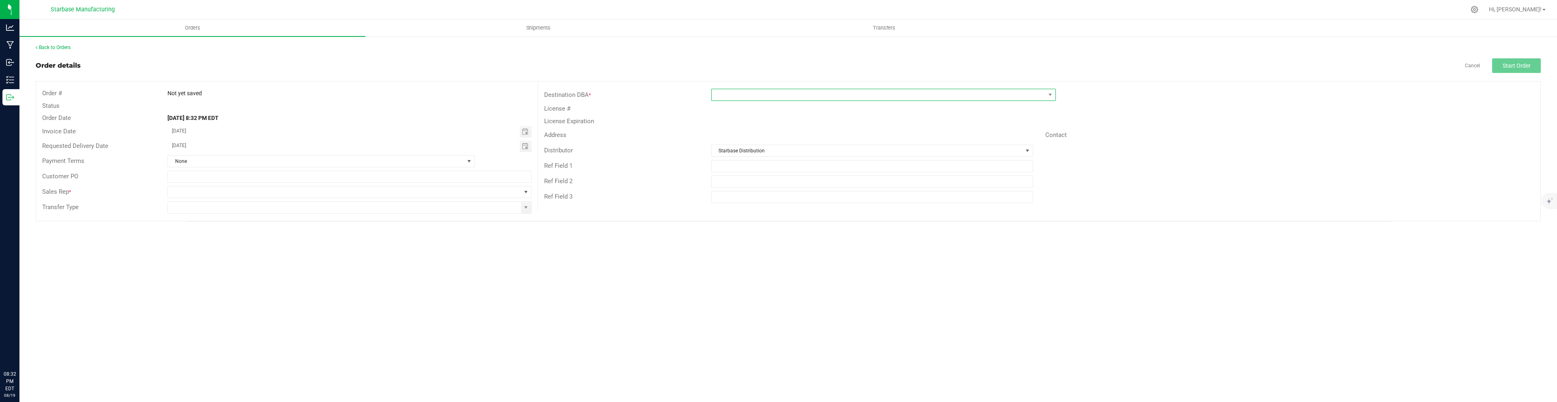
click at [910, 93] on span at bounding box center [878, 94] width 334 height 11
type input "b"
type input "mayflower"
click at [1106, 138] on div "Contact" at bounding box center [1122, 135] width 167 height 9
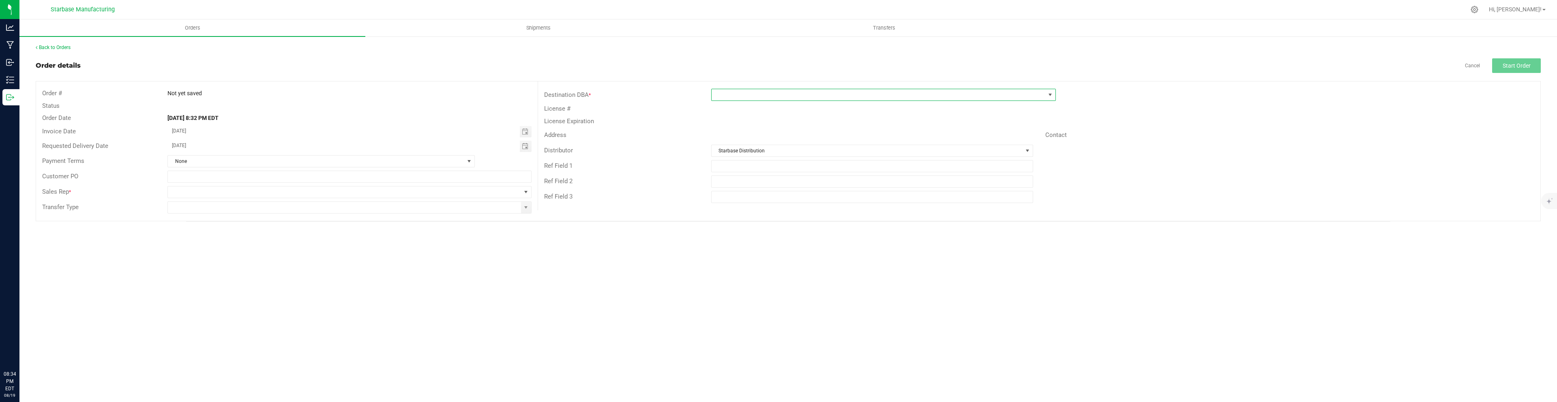
click at [1051, 94] on span at bounding box center [1050, 95] width 6 height 6
click at [886, 126] on li "+ Add New" at bounding box center [883, 130] width 344 height 14
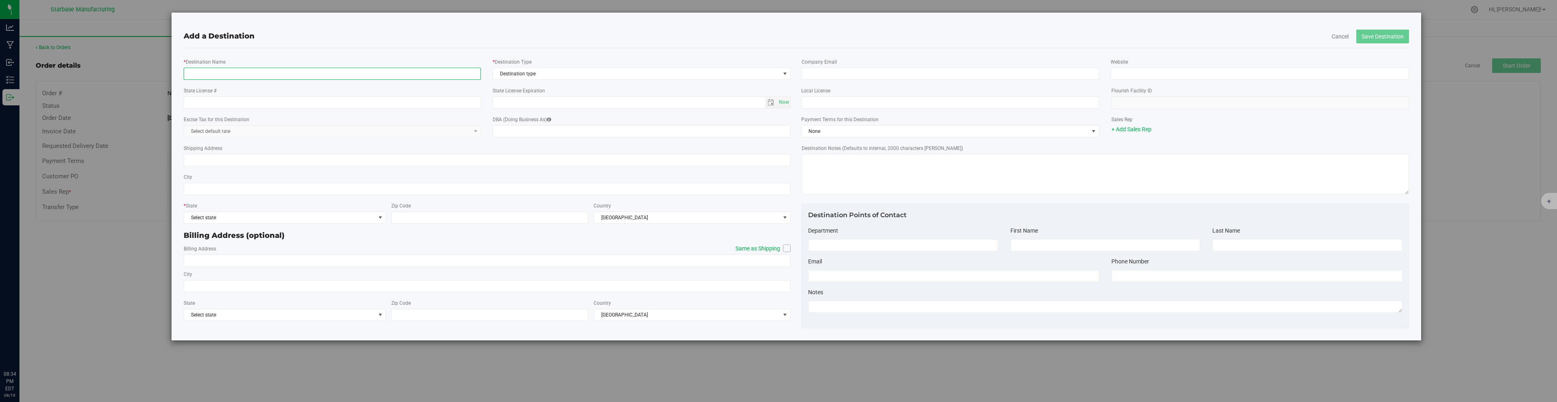
click at [447, 76] on input "* Destination Name" at bounding box center [333, 74] width 298 height 12
type input "Mayflower Boston Medical"
click at [609, 103] on input "text" at bounding box center [629, 102] width 272 height 11
click at [436, 101] on input "State License #" at bounding box center [333, 102] width 298 height 12
type input "MR282682"
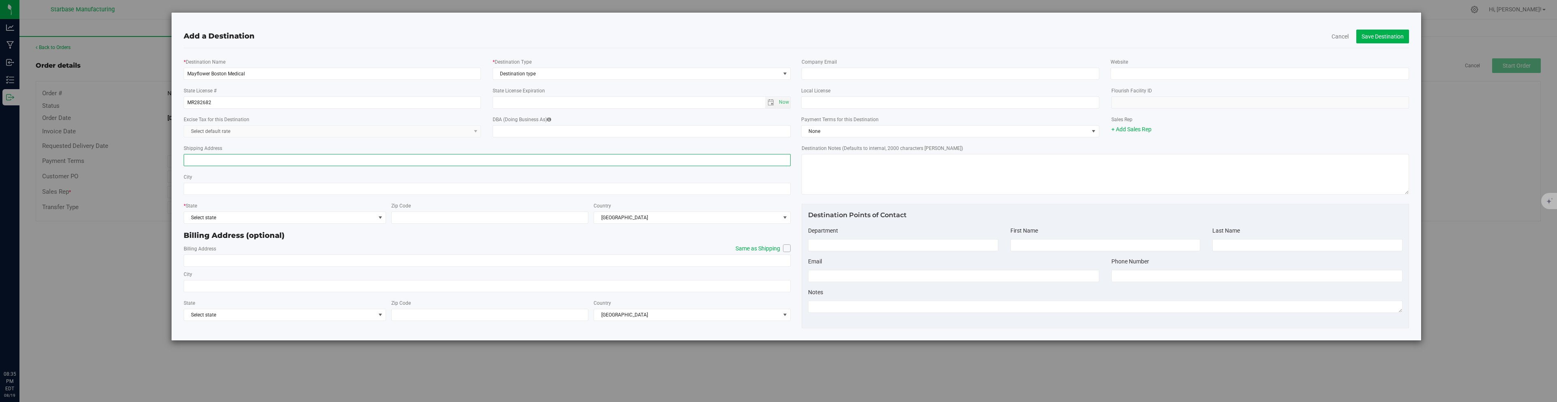
click at [425, 163] on input "Shipping Address" at bounding box center [487, 160] width 607 height 12
type input "[STREET_ADDRESS]"
click at [434, 188] on input "City" at bounding box center [487, 189] width 607 height 12
type input "[GEOGRAPHIC_DATA]"
click at [368, 223] on span "Select state" at bounding box center [279, 217] width 191 height 11
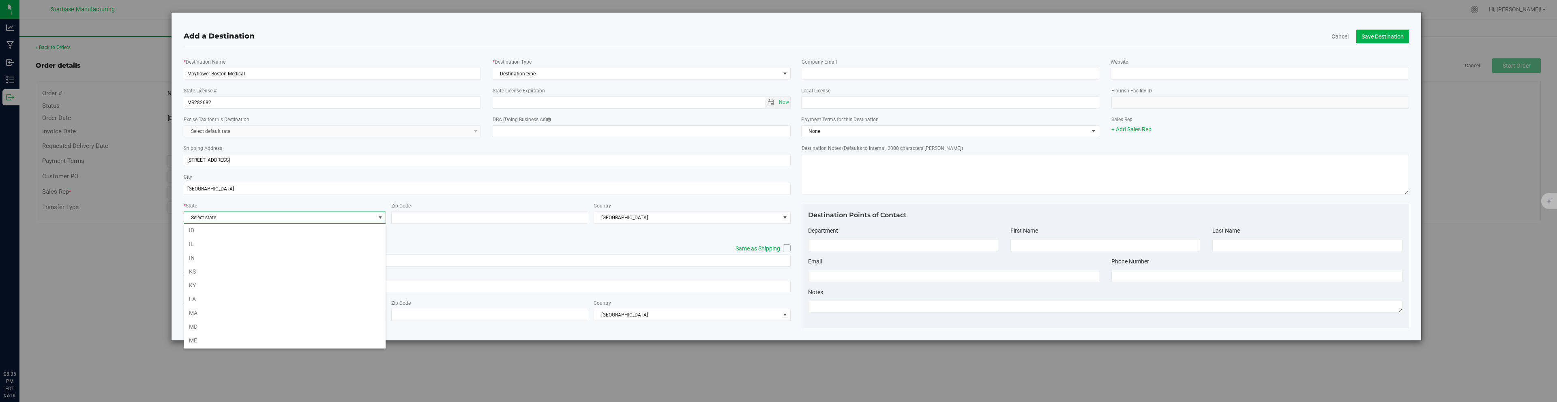
scroll to position [182, 0]
click at [283, 315] on li "MA" at bounding box center [284, 312] width 201 height 14
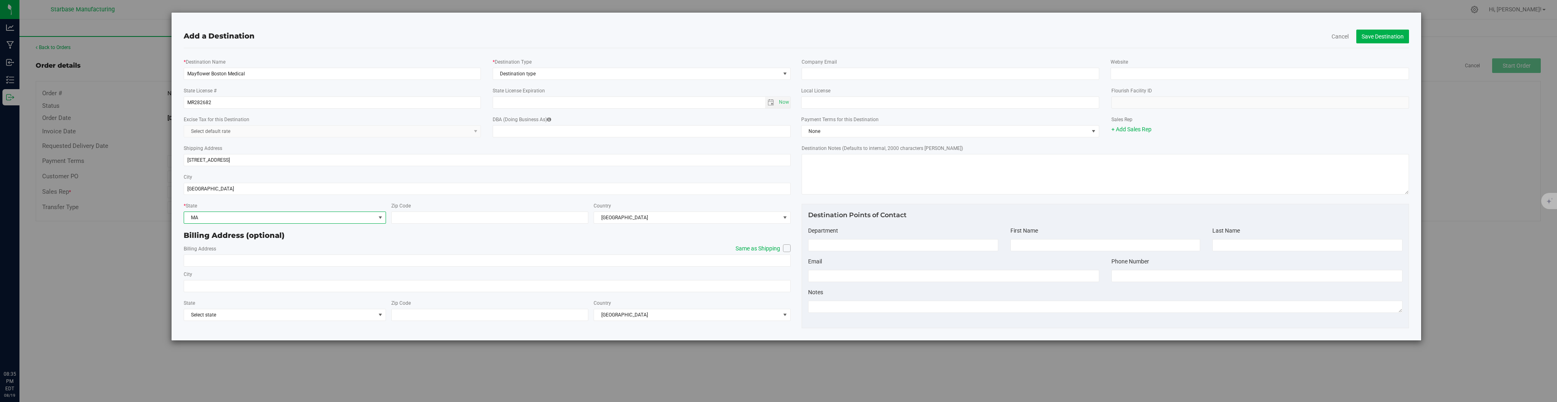
click at [788, 251] on span at bounding box center [787, 248] width 8 height 8
click at [0, 0] on input "Same as Shipping" at bounding box center [0, 0] width 0 height 0
type input "[STREET_ADDRESS]"
type input "[GEOGRAPHIC_DATA]"
click at [503, 215] on input "Zip Code" at bounding box center [489, 218] width 197 height 12
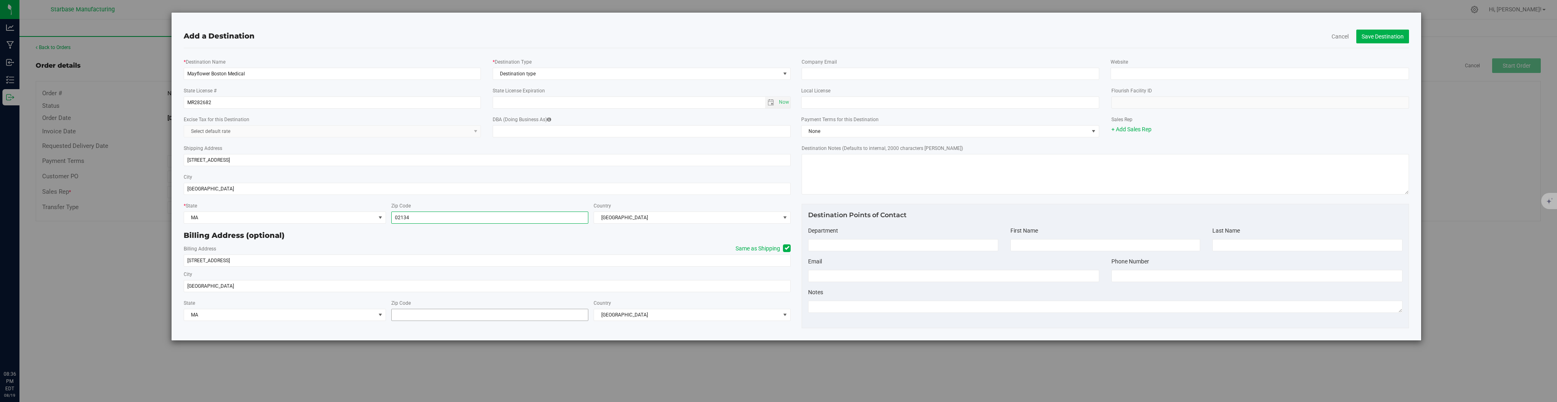
type input "02134"
click at [463, 316] on input "Zip Code" at bounding box center [489, 315] width 197 height 12
type input "02134"
click at [890, 72] on input "email" at bounding box center [950, 74] width 298 height 12
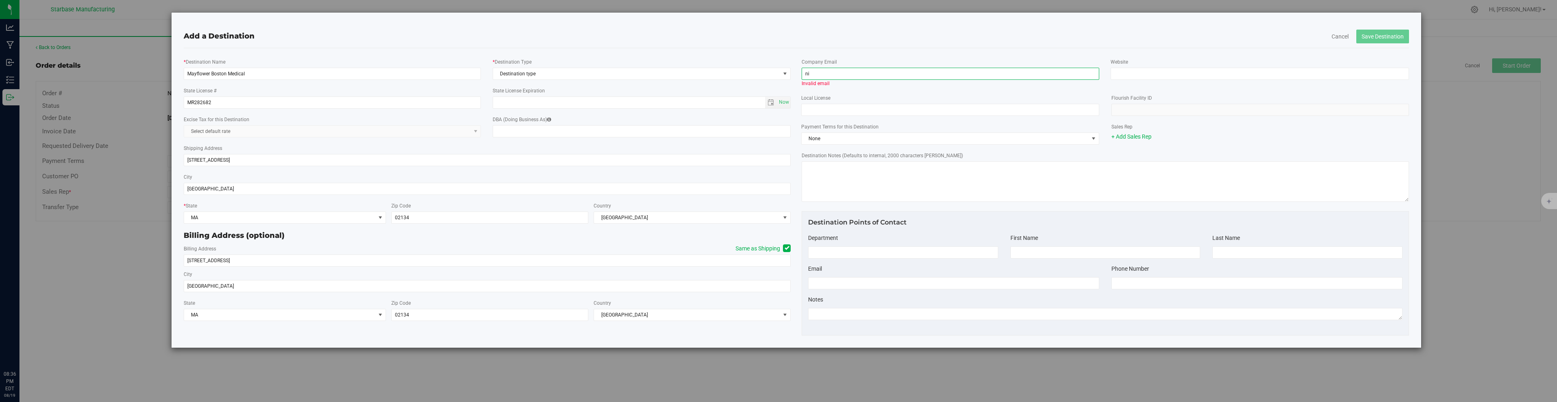
type input "n"
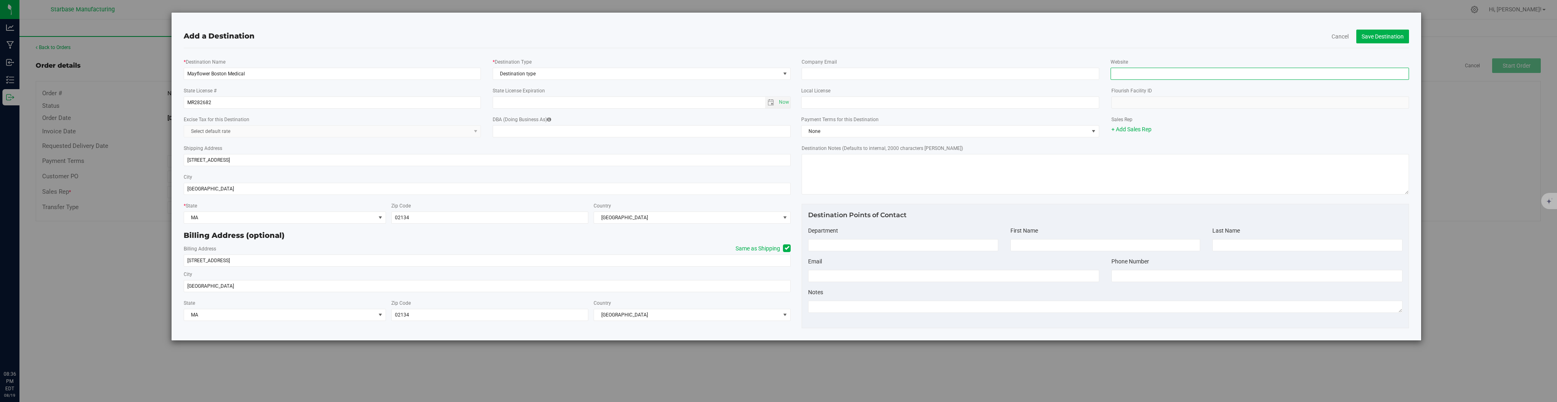
click at [1121, 73] on input "Website" at bounding box center [1259, 74] width 298 height 12
paste input "https://mayflowermass.com/boston/#"
type input "https://mayflowermass.com/boston/#"
click at [829, 72] on input "email" at bounding box center [950, 74] width 298 height 12
paste input "[PERSON_NAME][EMAIL_ADDRESS][PERSON_NAME][DOMAIN_NAME]"
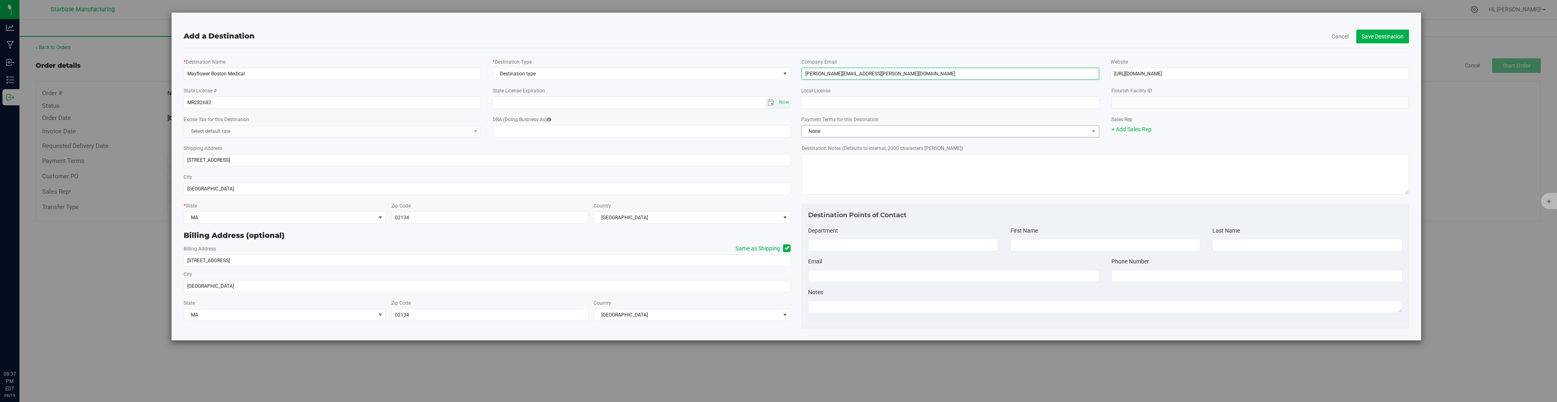
type input "[PERSON_NAME][EMAIL_ADDRESS][PERSON_NAME][DOMAIN_NAME]"
click at [837, 131] on span "None" at bounding box center [944, 131] width 287 height 11
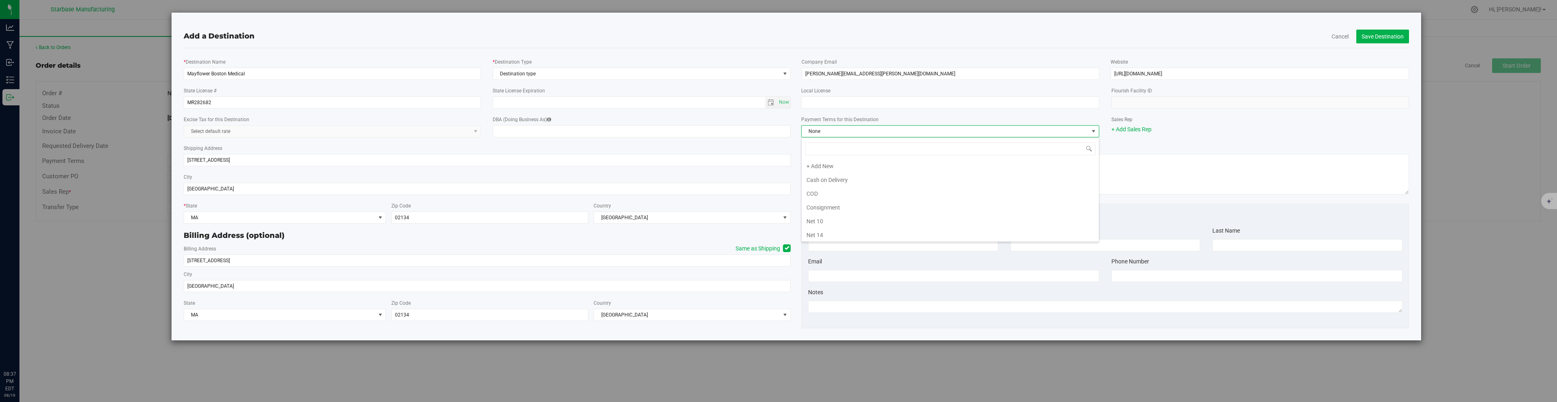
scroll to position [12, 298]
click at [825, 176] on li "Net 30" at bounding box center [949, 178] width 297 height 14
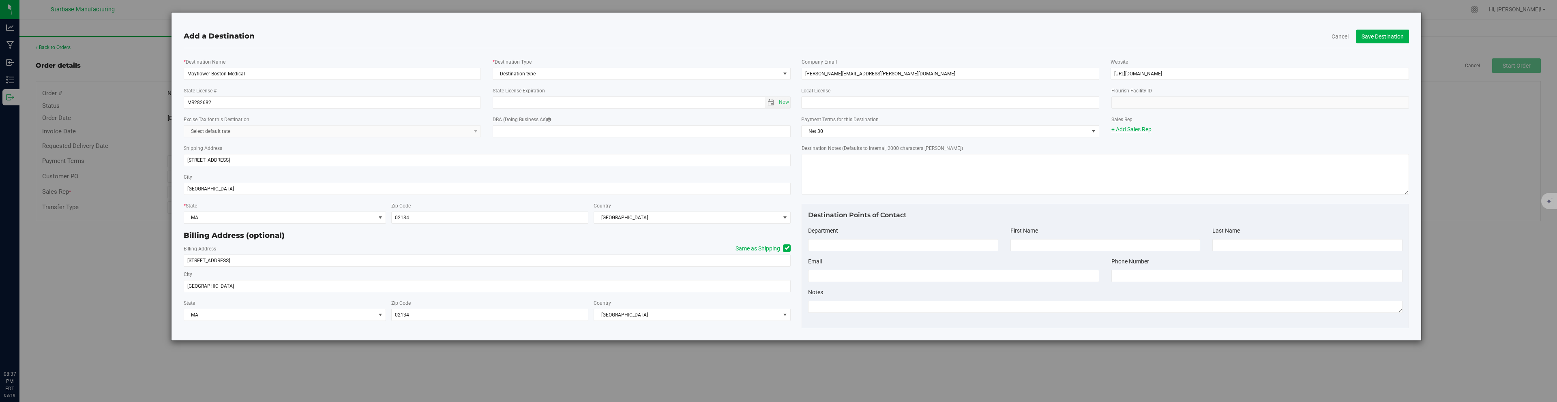
click at [1131, 128] on link "+ Add Sales Rep" at bounding box center [1131, 129] width 40 height 6
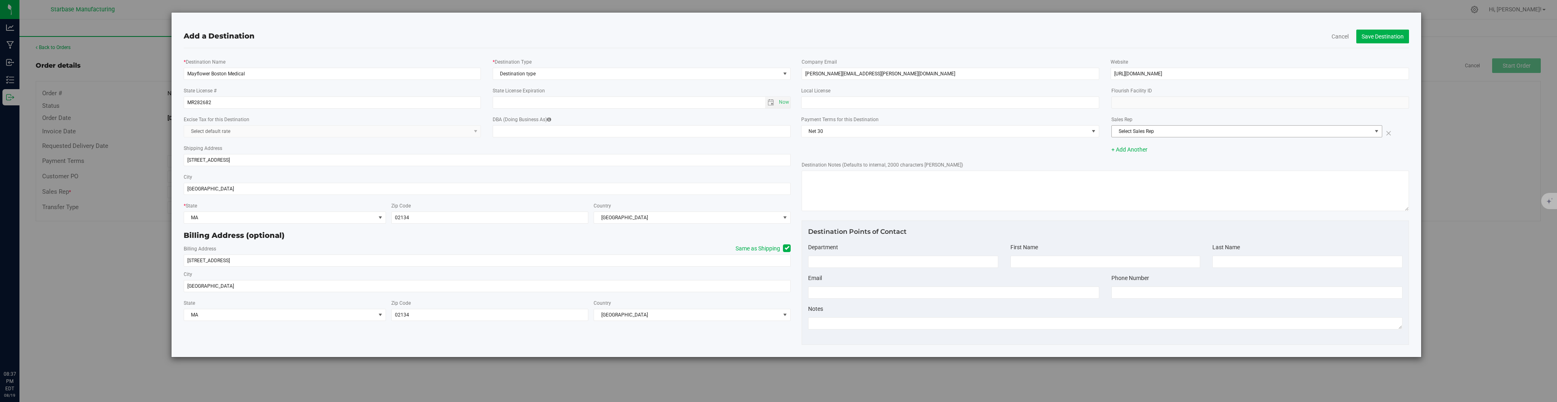
click at [1132, 132] on span "Select Sales Rep" at bounding box center [1242, 131] width 260 height 11
click at [1129, 170] on span "[PERSON_NAME]" at bounding box center [1134, 169] width 37 height 11
click at [878, 261] on input at bounding box center [903, 262] width 190 height 12
click at [880, 262] on input "Purchasing" at bounding box center [903, 262] width 190 height 12
type input "Purchasing / AR"
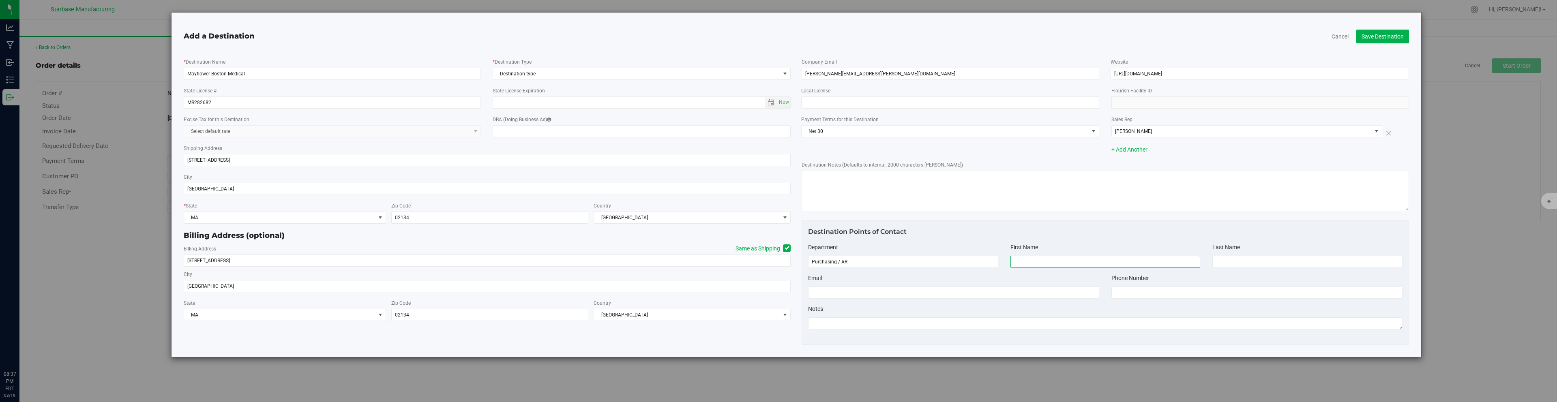
click at [1023, 262] on input at bounding box center [1105, 262] width 190 height 12
type input "Nicko"
type input "[PERSON_NAME]"
click at [898, 293] on input at bounding box center [953, 293] width 291 height 12
paste input "[PERSON_NAME][EMAIL_ADDRESS][PERSON_NAME][DOMAIN_NAME]"
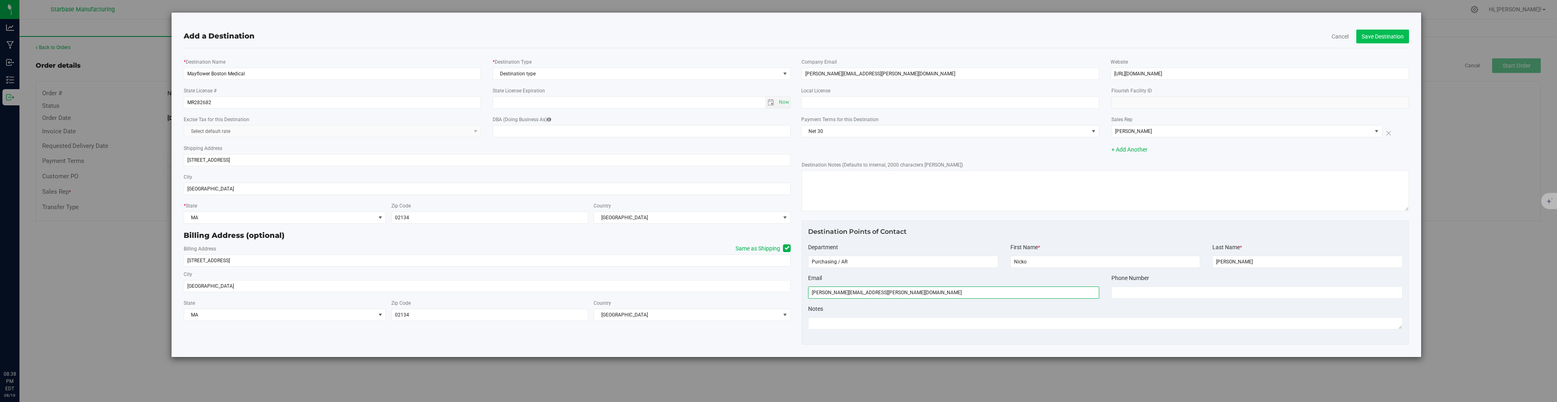
type input "[PERSON_NAME][EMAIL_ADDRESS][PERSON_NAME][DOMAIN_NAME]"
click at [1381, 38] on button "Save Destination" at bounding box center [1382, 37] width 53 height 14
click at [513, 78] on span "Destination type" at bounding box center [636, 73] width 287 height 11
click at [512, 124] on li "Dispensary" at bounding box center [641, 124] width 297 height 12
click at [1374, 36] on button "Save Destination" at bounding box center [1382, 37] width 53 height 14
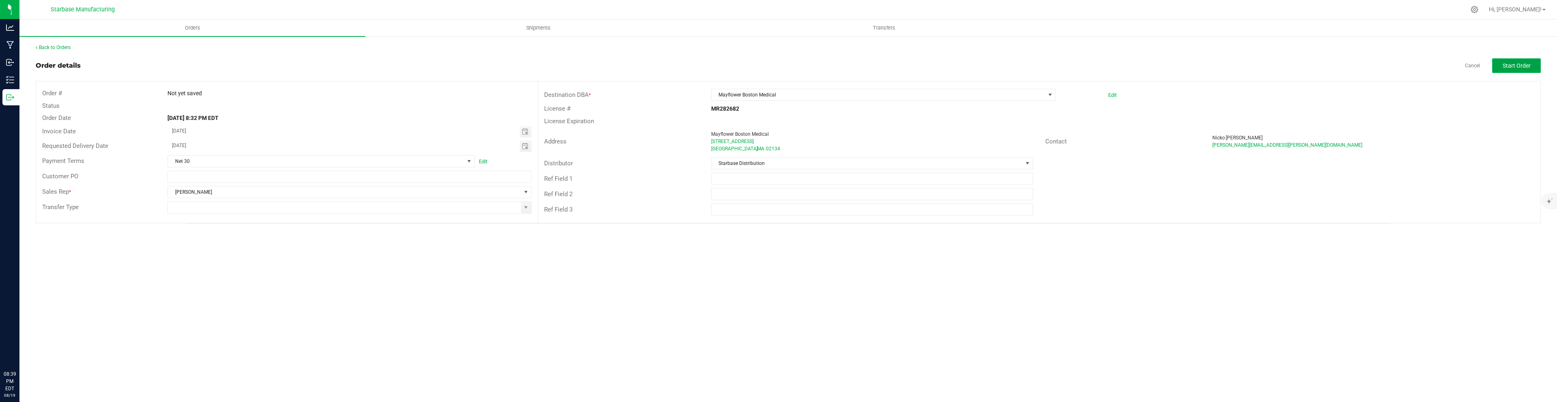
click at [1527, 62] on span "Start Order" at bounding box center [1516, 65] width 28 height 6
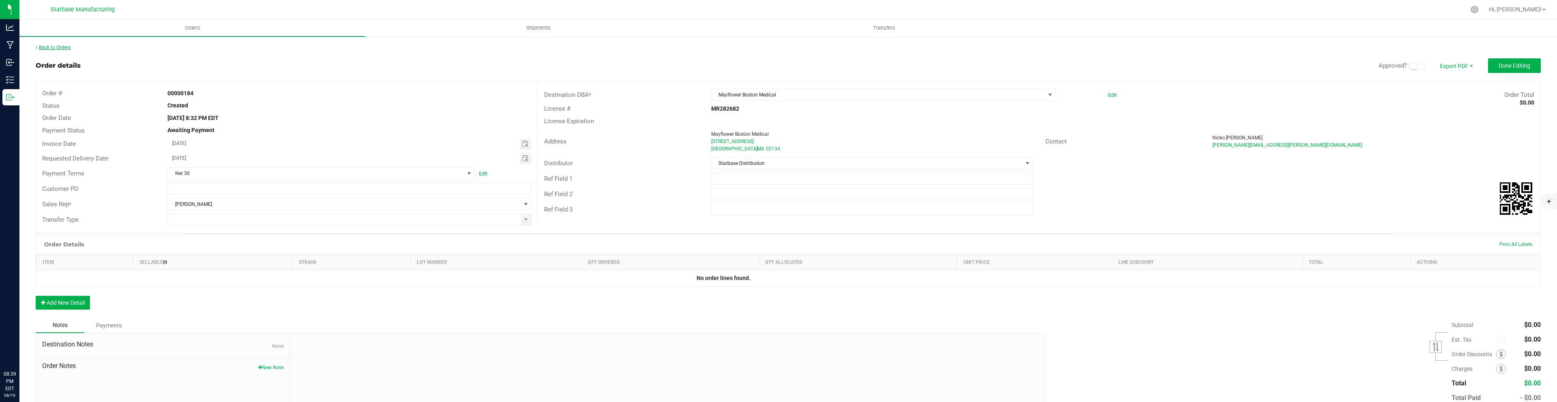
click at [60, 45] on link "Back to Orders" at bounding box center [53, 48] width 35 height 6
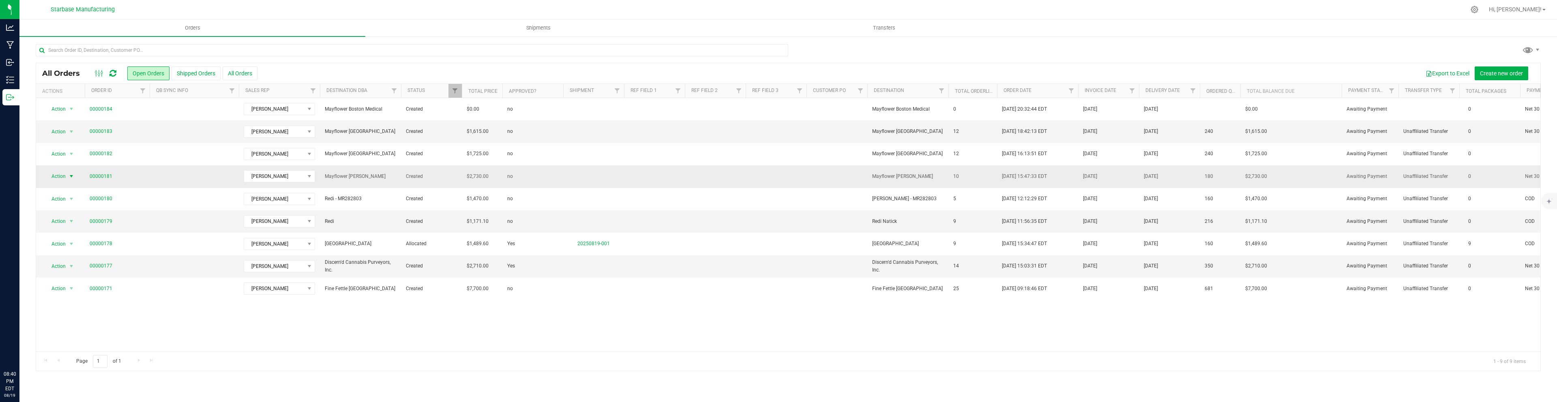
click at [70, 177] on span "select" at bounding box center [71, 176] width 6 height 6
click at [64, 214] on li "Clone order" at bounding box center [75, 214] width 61 height 12
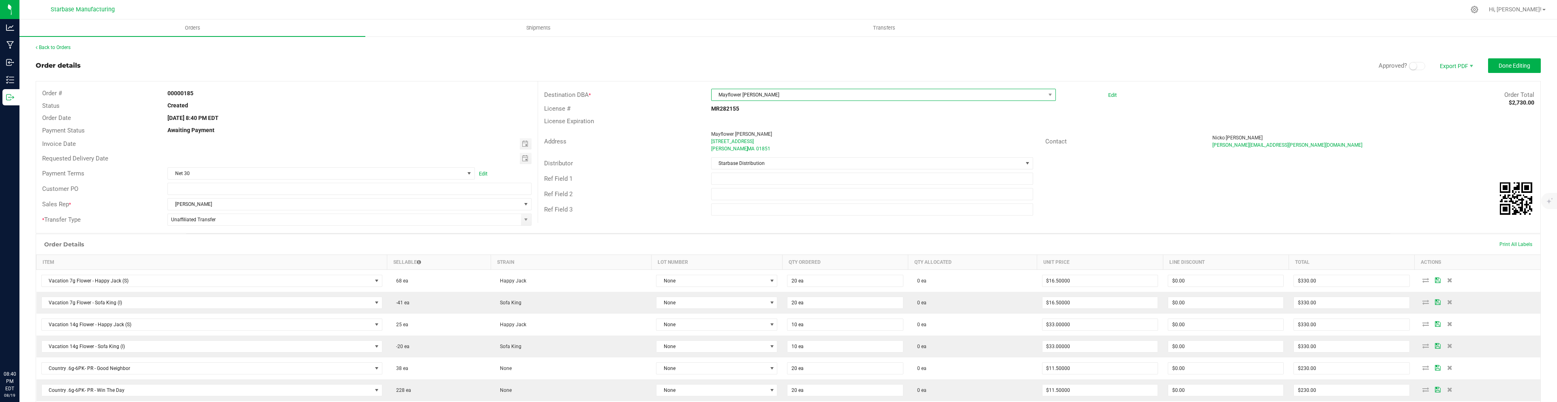
click at [757, 92] on span "Mayflower [PERSON_NAME]" at bounding box center [878, 94] width 334 height 11
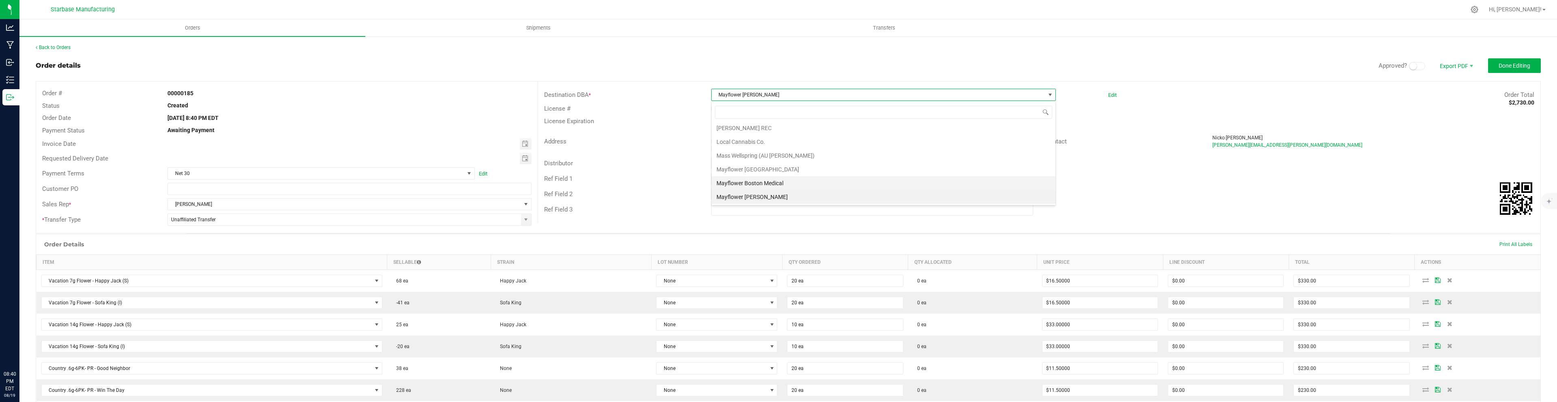
click at [757, 180] on li "Mayflower Boston Medical" at bounding box center [883, 183] width 344 height 14
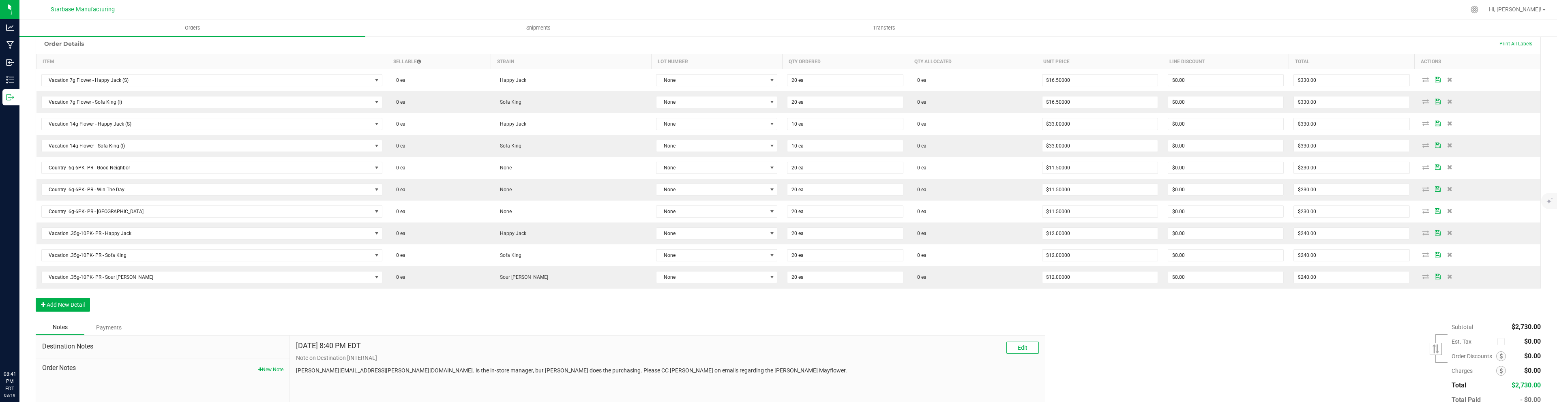
scroll to position [251, 0]
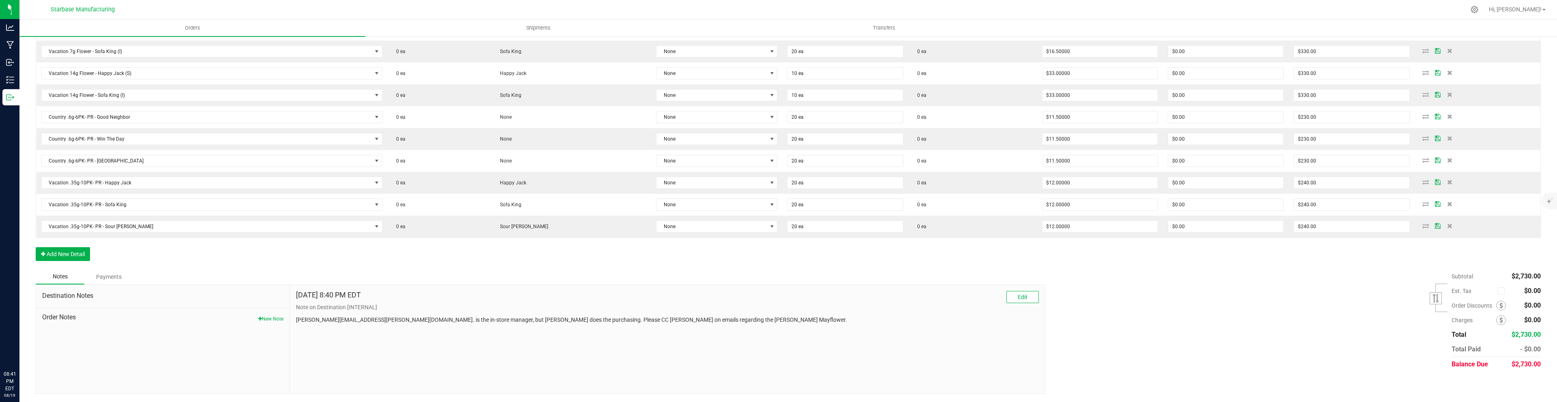
drag, startPoint x: 666, startPoint y: 319, endPoint x: 440, endPoint y: 311, distance: 226.7
click at [440, 311] on div "Aug 19, 2025 8:40 PM EDT Edit Note on Destination [INTERNAL] jessica.gerardi@ia…" at bounding box center [667, 307] width 743 height 33
click at [725, 304] on p "Note on Destination [INTERNAL]" at bounding box center [667, 307] width 743 height 9
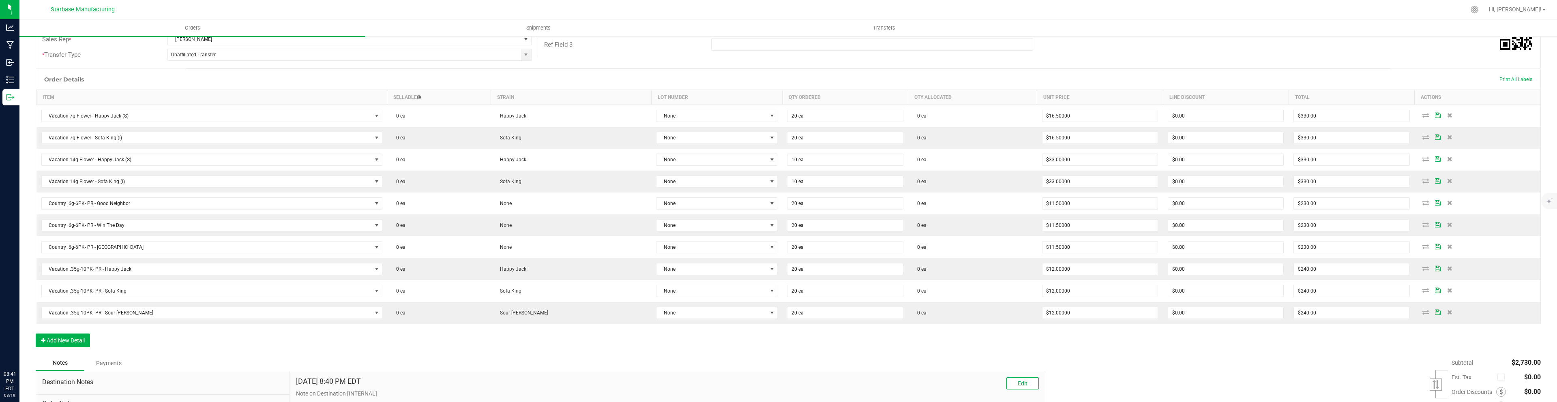
scroll to position [0, 0]
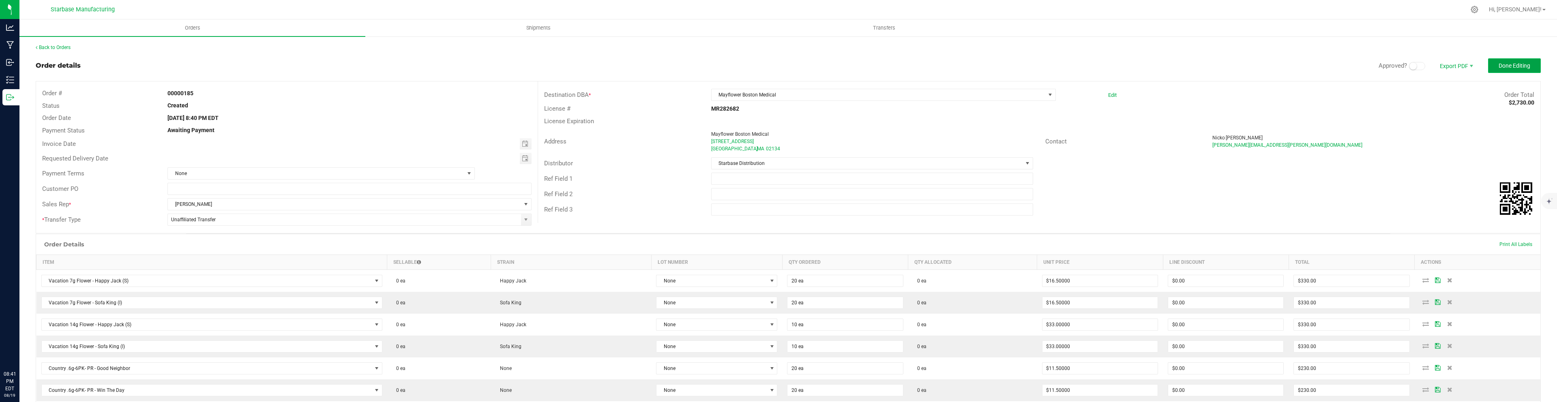
click at [1526, 66] on span "Done Editing" at bounding box center [1514, 65] width 32 height 6
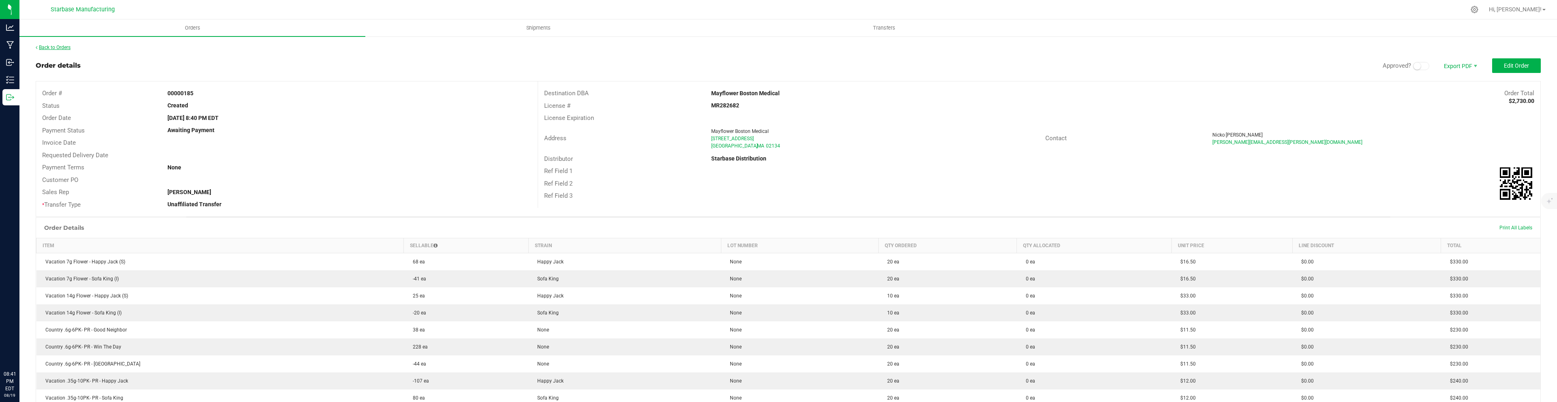
click at [58, 47] on link "Back to Orders" at bounding box center [53, 48] width 35 height 6
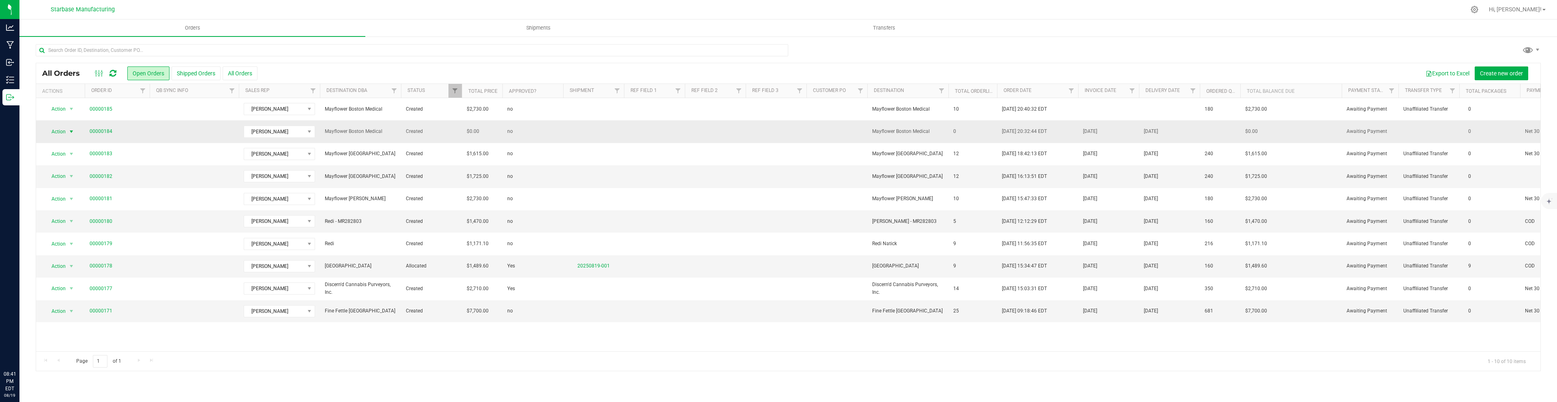
click at [71, 132] on span "select" at bounding box center [71, 132] width 6 height 6
click at [71, 145] on li "Cancel order" at bounding box center [75, 145] width 61 height 12
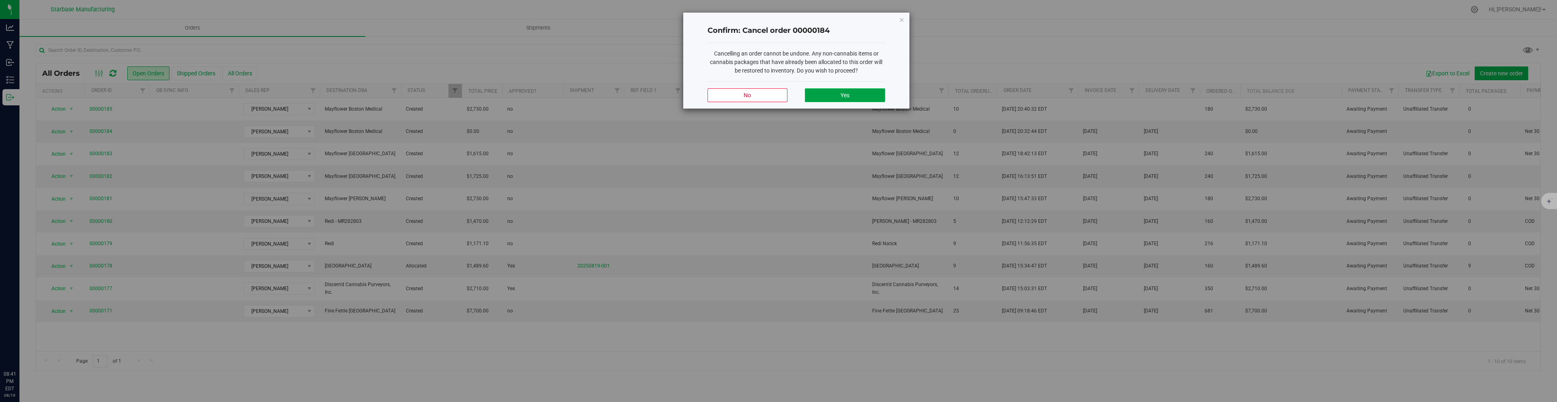
click at [846, 90] on button "Yes" at bounding box center [845, 95] width 80 height 14
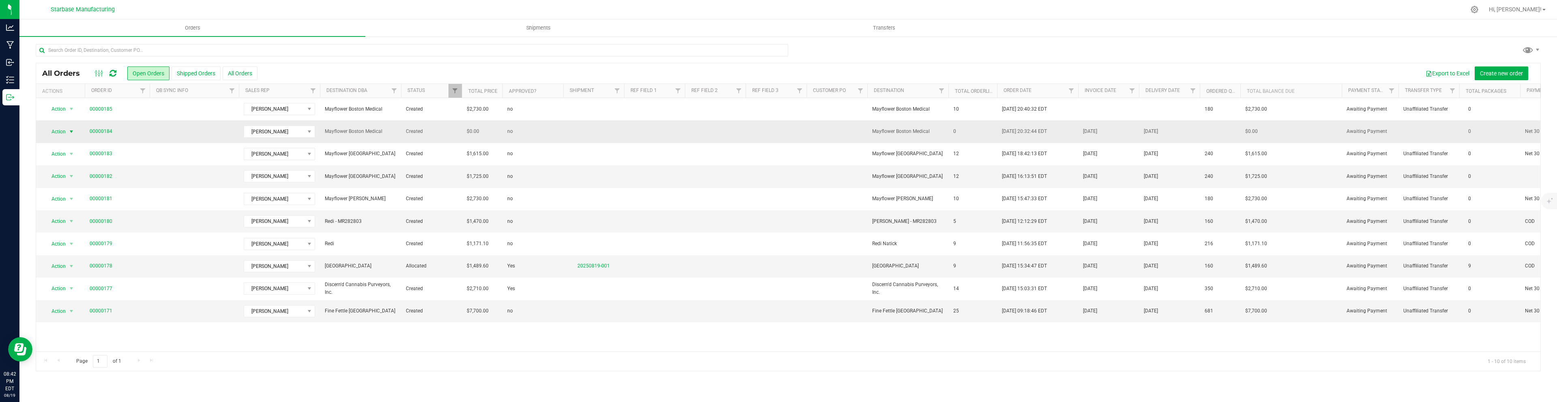
click at [73, 133] on span "select" at bounding box center [71, 132] width 6 height 6
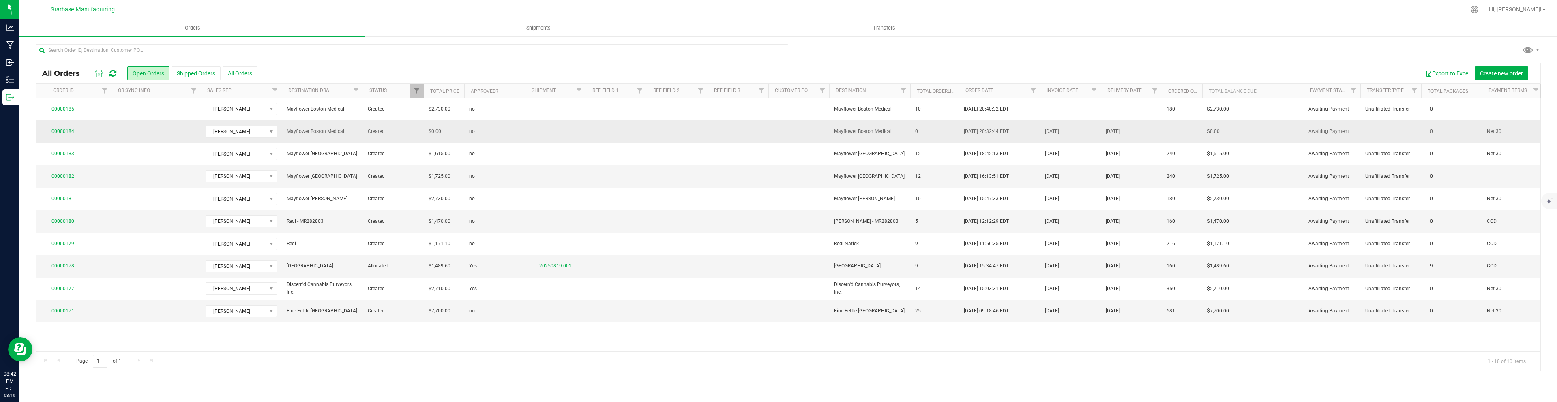
click at [66, 130] on link "00000184" at bounding box center [62, 132] width 23 height 8
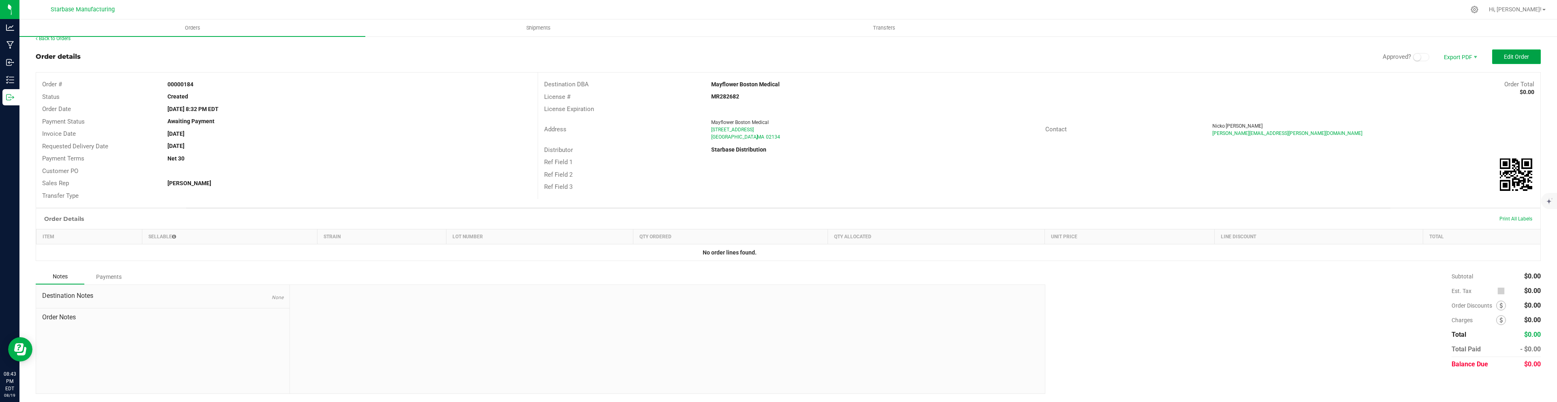
click at [1513, 58] on span "Edit Order" at bounding box center [1516, 57] width 25 height 6
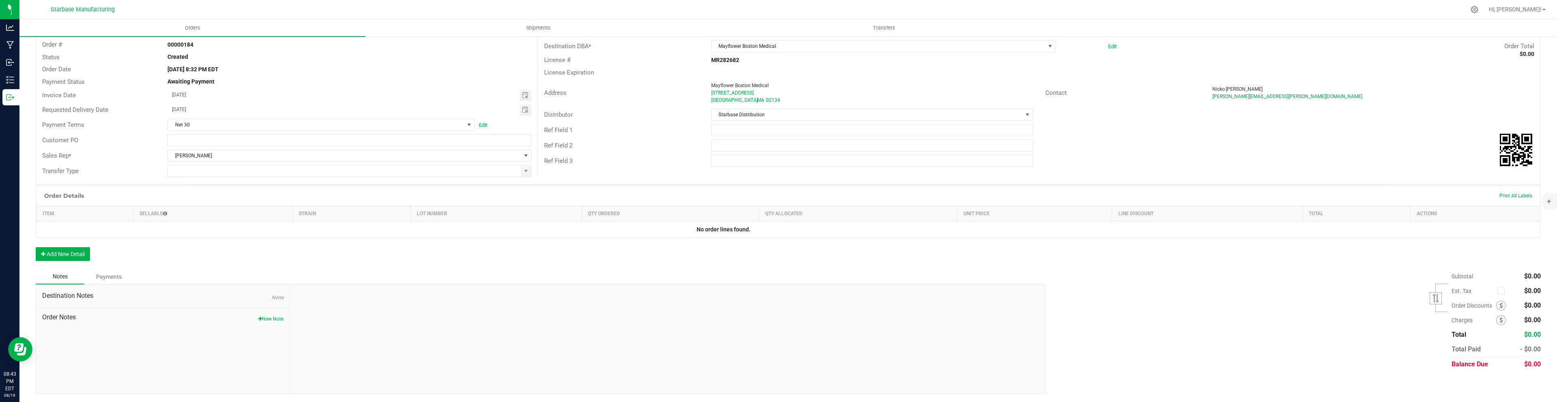
scroll to position [6, 0]
click at [272, 308] on div "Order Notes New Note" at bounding box center [162, 315] width 241 height 14
click at [270, 320] on button "New Note" at bounding box center [270, 318] width 25 height 7
click at [345, 317] on input "Note Title" at bounding box center [667, 319] width 743 height 12
type input "Delete this order"
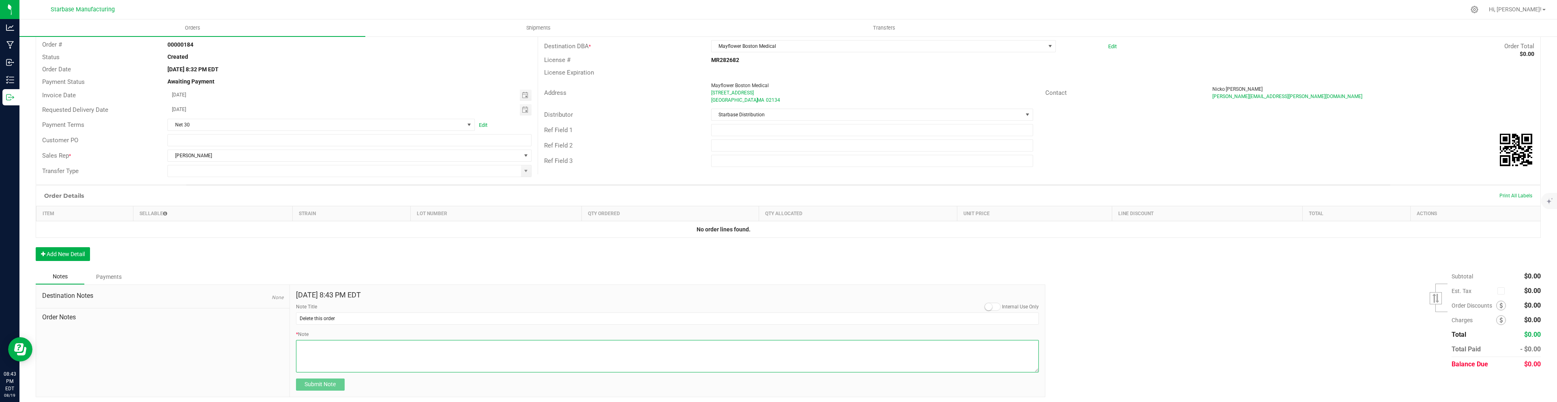
click at [336, 352] on textarea "* Note" at bounding box center [667, 356] width 743 height 32
type textarea "Made by mistake"
click at [313, 386] on span "Submit Note" at bounding box center [319, 384] width 31 height 6
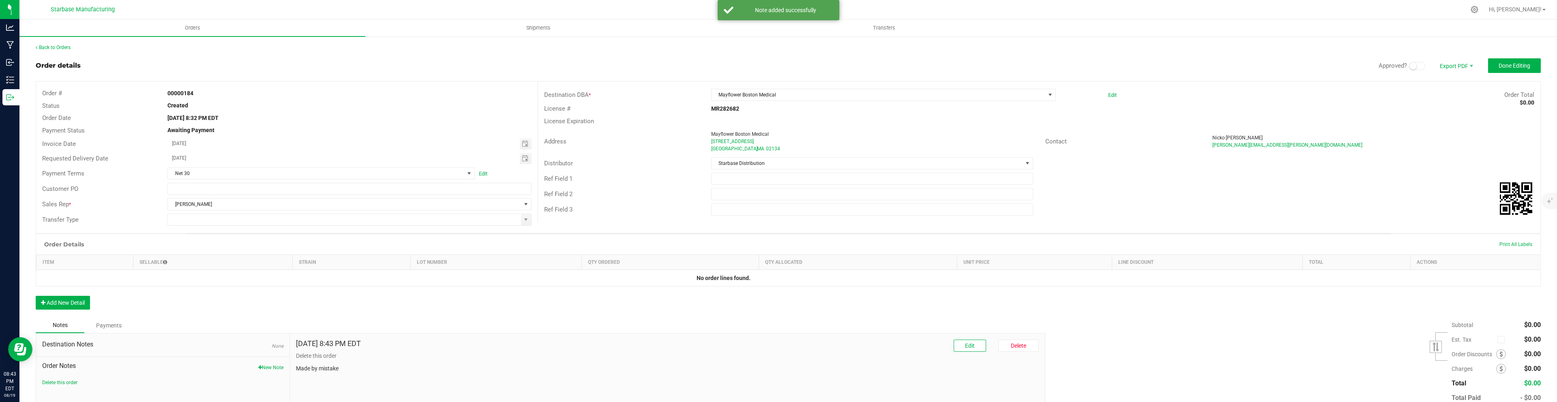
click at [1511, 74] on outbound-order-header "Order details Approved? Export PDF Done Editing Order # 00000184 Status Created…" at bounding box center [788, 145] width 1505 height 175
click at [1510, 66] on span "Done Editing" at bounding box center [1514, 65] width 32 height 6
click at [52, 49] on link "Back to Orders" at bounding box center [53, 48] width 35 height 6
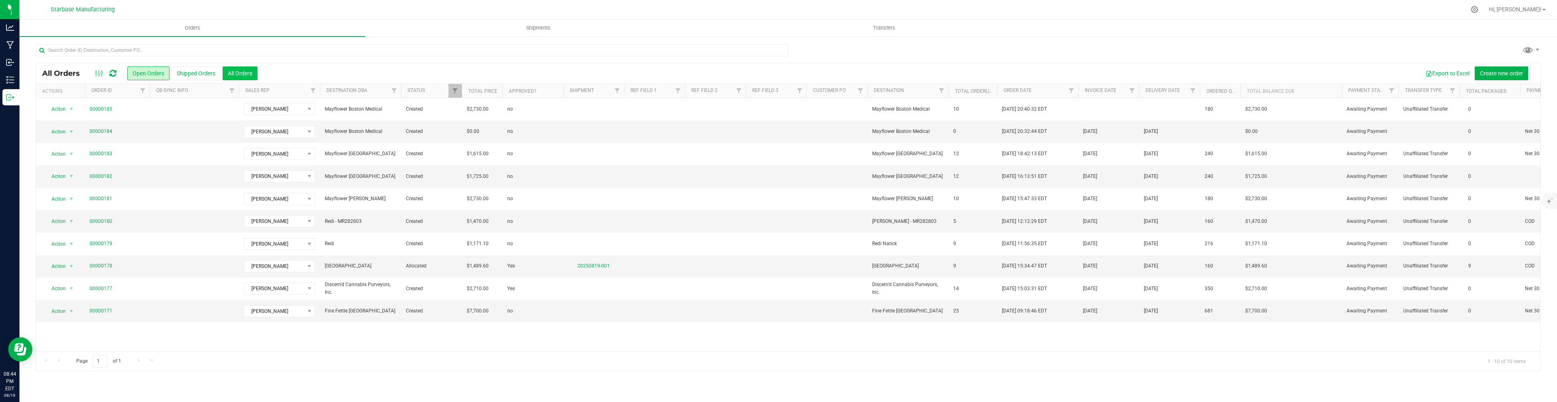
click at [244, 70] on button "All Orders" at bounding box center [240, 73] width 35 height 14
click at [72, 129] on span "select" at bounding box center [71, 132] width 6 height 6
click at [152, 73] on button "Open Orders" at bounding box center [148, 73] width 42 height 14
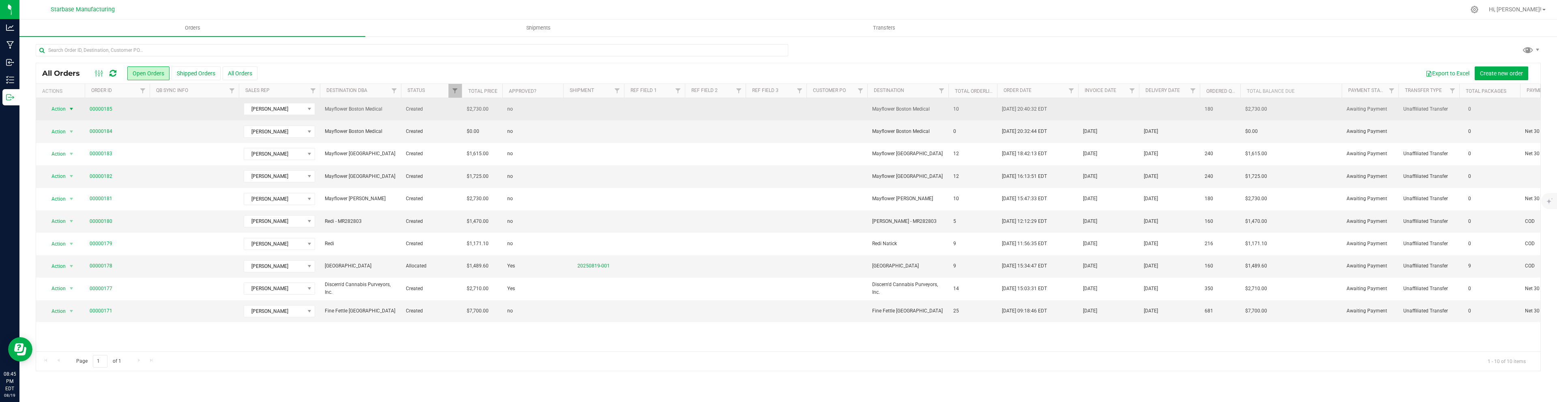
click at [72, 111] on span "select" at bounding box center [71, 109] width 6 height 6
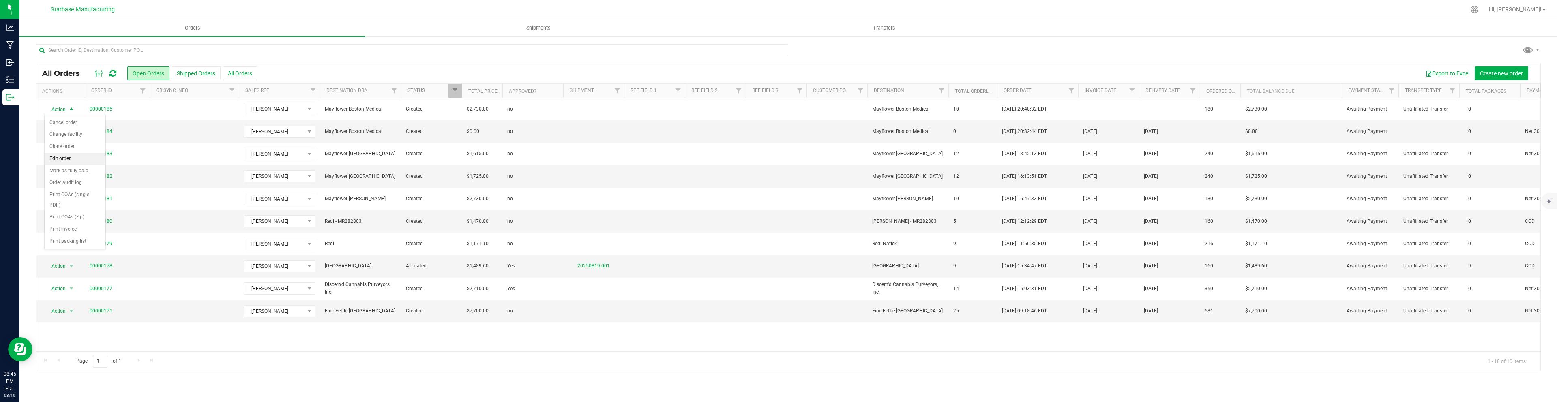
click at [69, 157] on li "Edit order" at bounding box center [75, 159] width 61 height 12
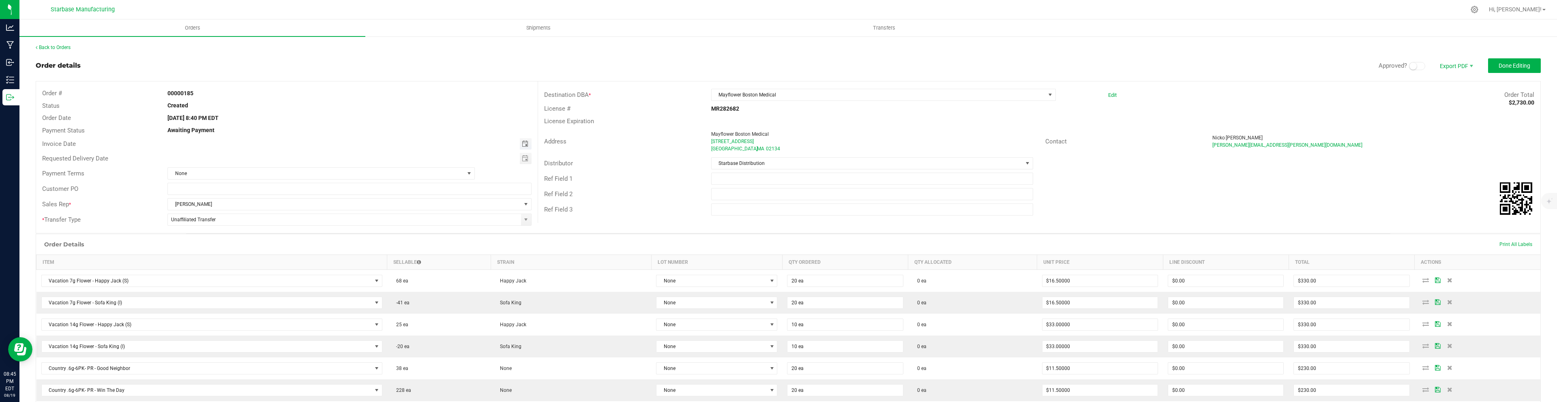
click at [525, 144] on span "Toggle calendar" at bounding box center [525, 144] width 6 height 6
click at [216, 233] on span "25" at bounding box center [216, 236] width 12 height 13
type input "[DATE]"
click at [529, 143] on span "Toggle calendar" at bounding box center [526, 143] width 12 height 11
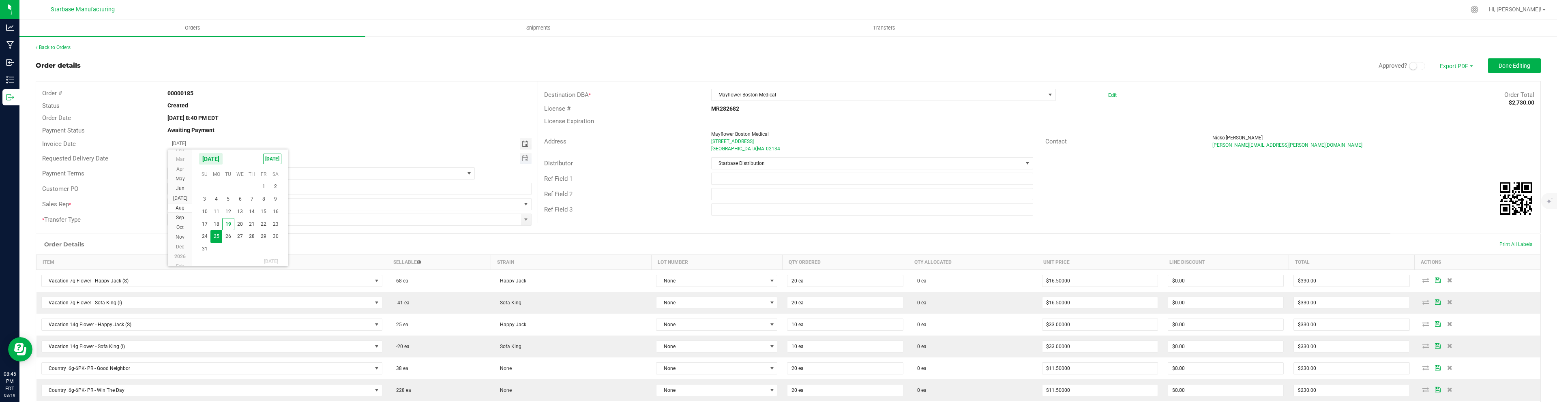
click at [521, 159] on span "Toggle calendar" at bounding box center [526, 158] width 12 height 11
click at [215, 251] on span "25" at bounding box center [216, 251] width 12 height 13
click at [527, 157] on span "Toggle calendar" at bounding box center [525, 158] width 6 height 6
click at [233, 251] on span "26" at bounding box center [228, 251] width 12 height 13
type input "[DATE]"
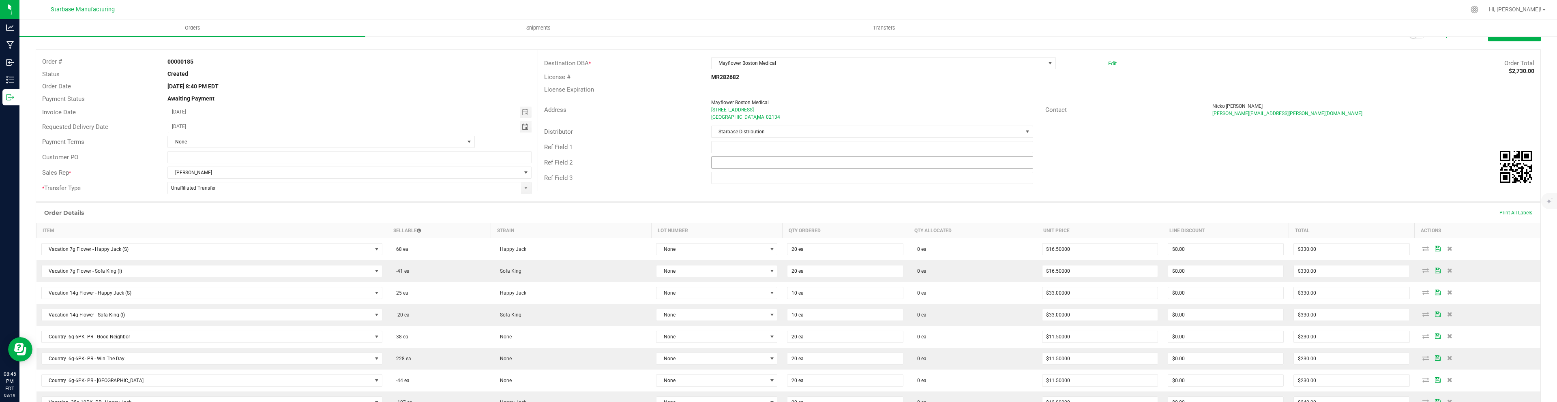
scroll to position [0, 0]
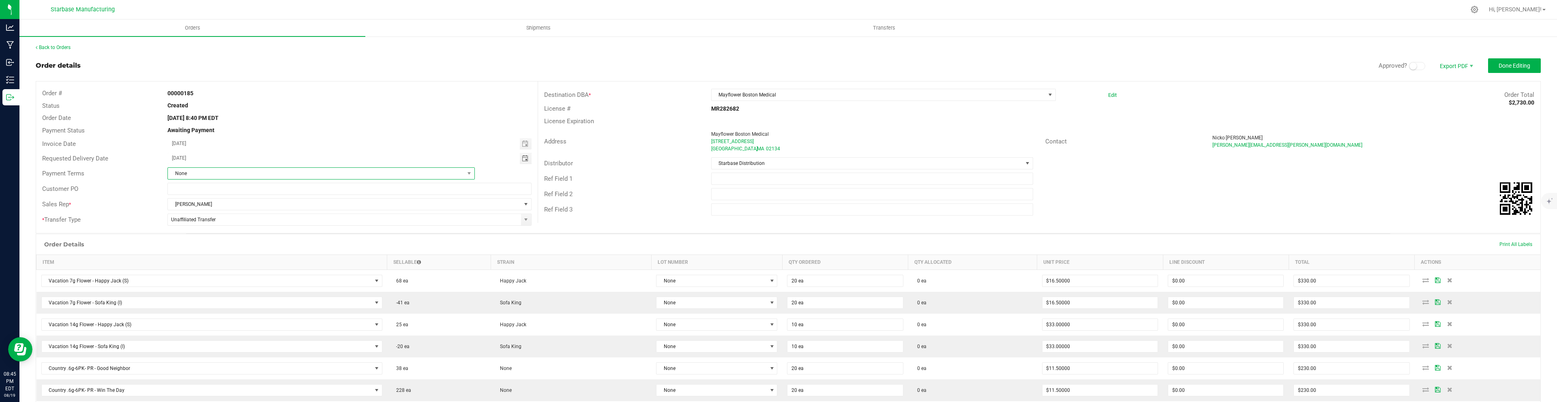
click at [463, 170] on span "None" at bounding box center [316, 173] width 296 height 11
click at [367, 223] on li "Net 30" at bounding box center [321, 221] width 306 height 14
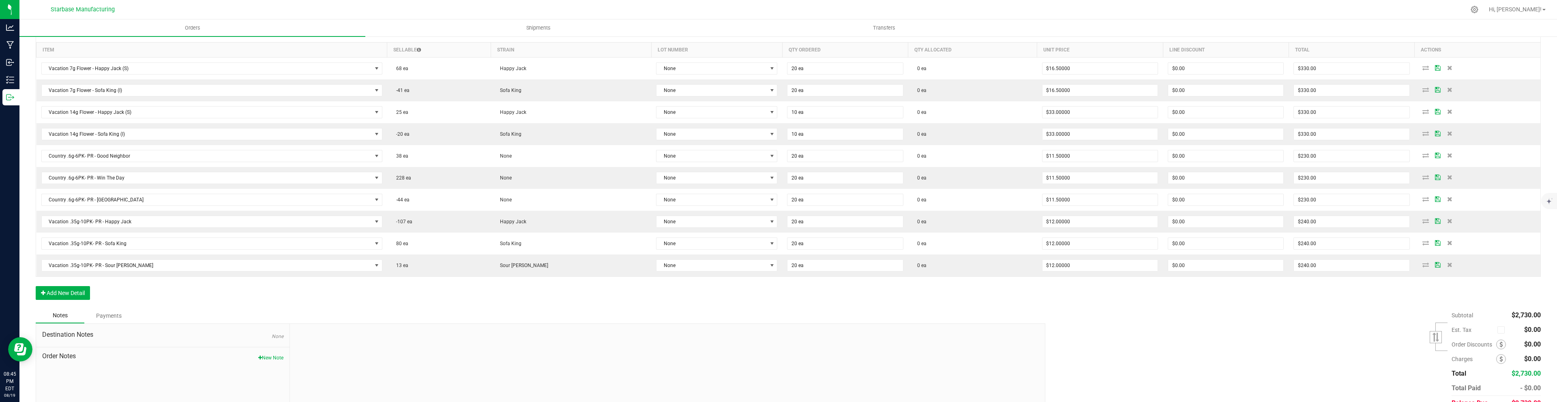
scroll to position [251, 0]
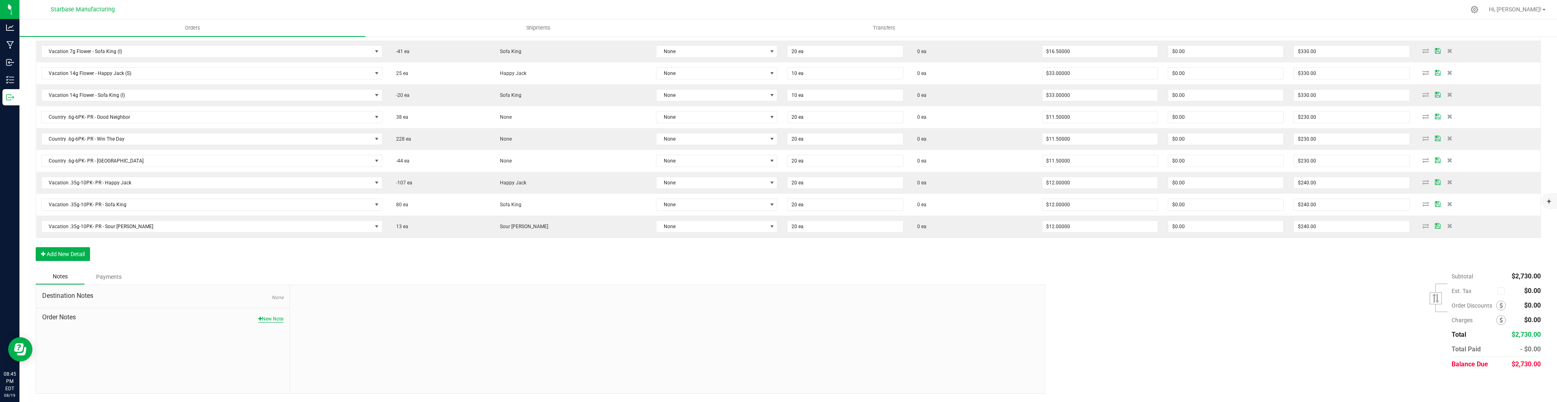
click at [276, 315] on button "New Note" at bounding box center [270, 318] width 25 height 7
click at [313, 317] on input "Note Title" at bounding box center [667, 319] width 743 height 12
type input "Delivery week ok [DATE]"
click at [347, 354] on textarea "* Note" at bounding box center [667, 356] width 743 height 32
type textarea "No particular day requested"
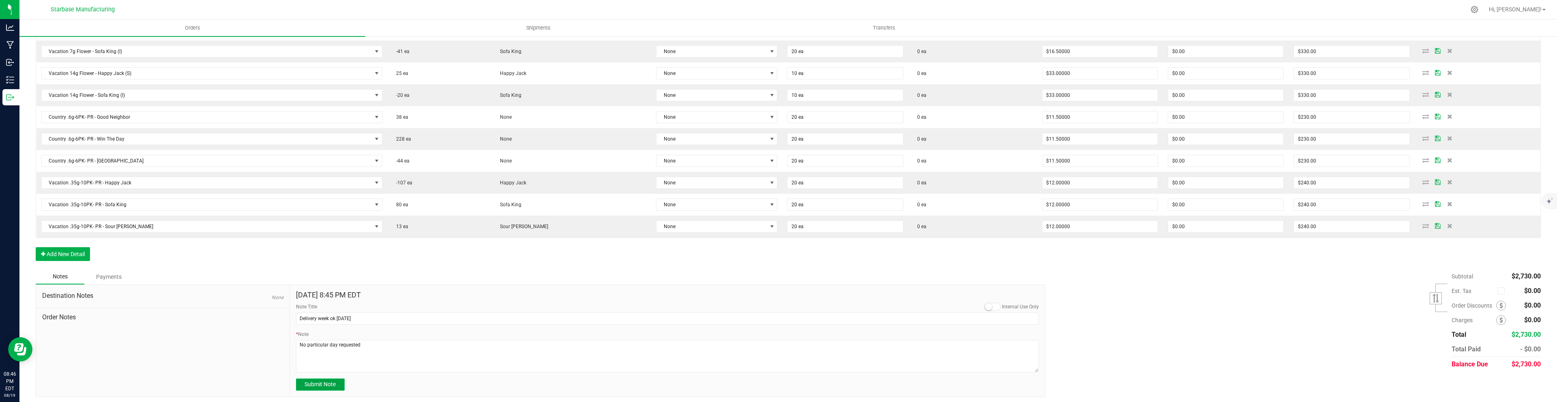
click at [311, 381] on span "Submit Note" at bounding box center [319, 384] width 31 height 6
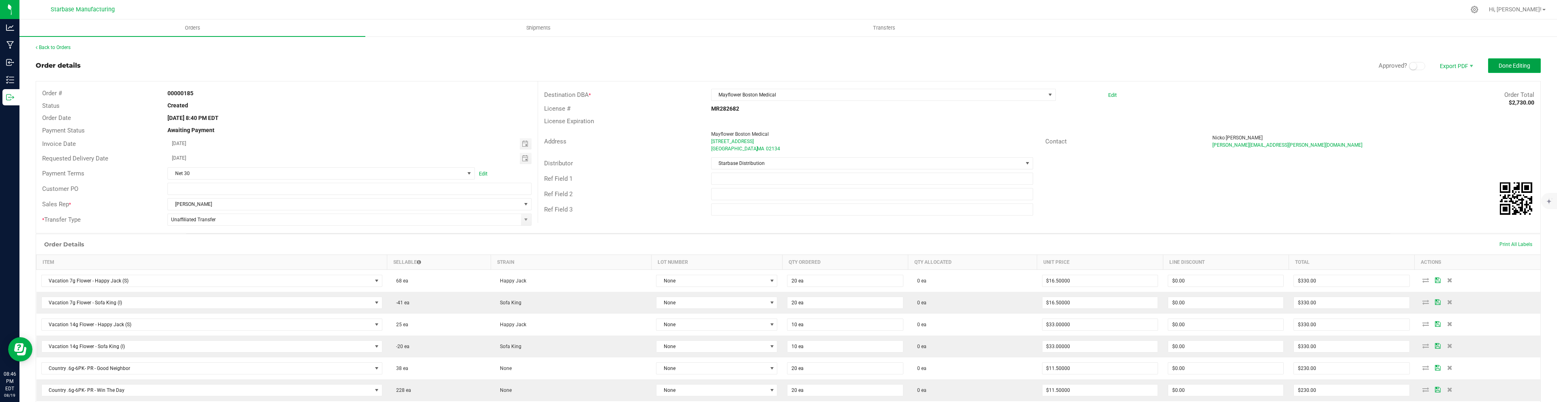
click at [1508, 59] on button "Done Editing" at bounding box center [1514, 65] width 53 height 15
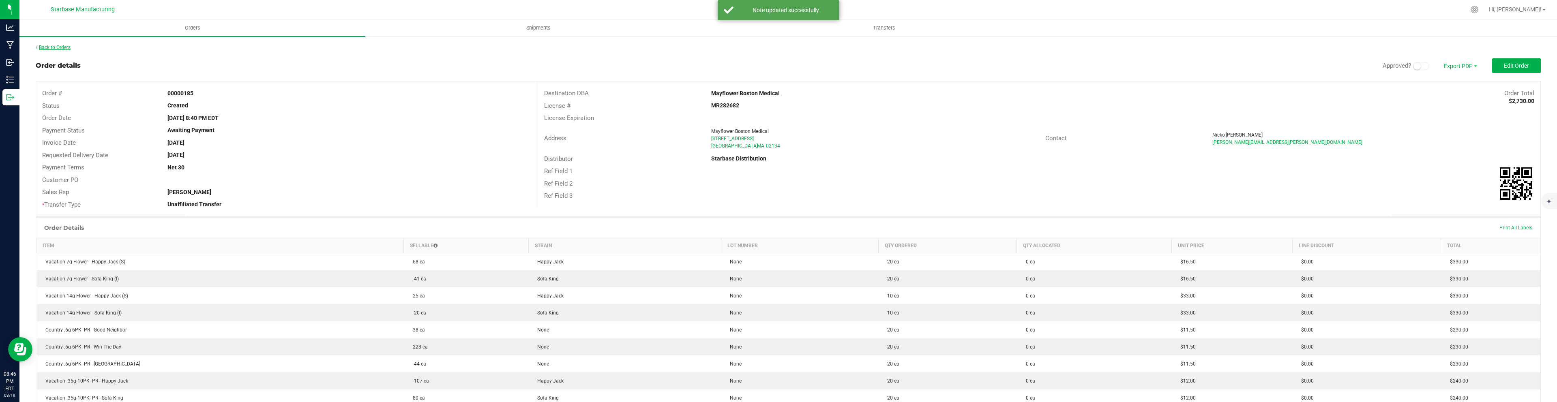
click at [60, 48] on link "Back to Orders" at bounding box center [53, 48] width 35 height 6
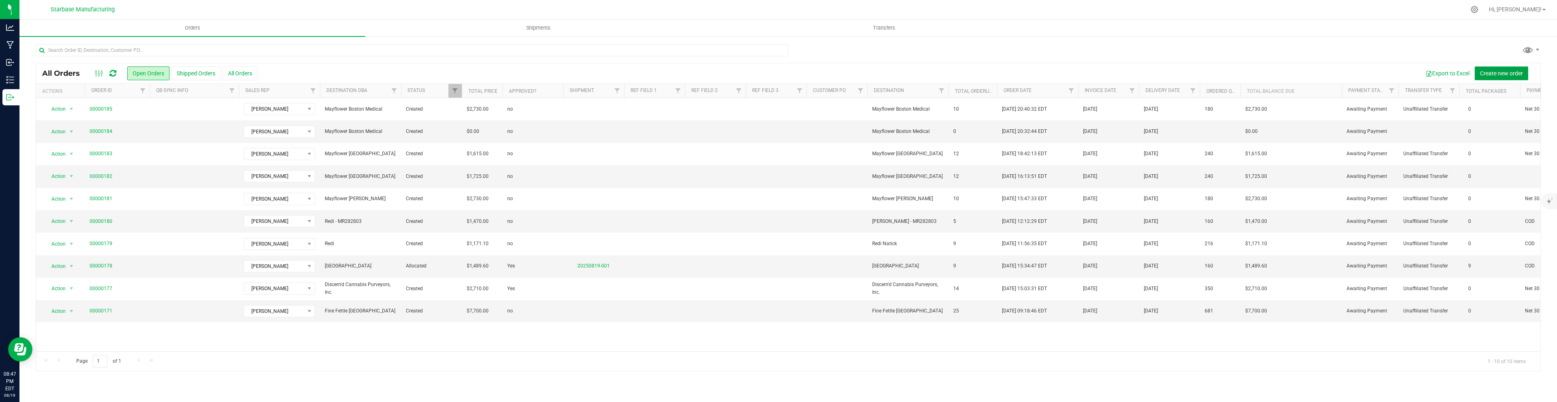
click at [1497, 73] on span "Create new order" at bounding box center [1501, 73] width 43 height 6
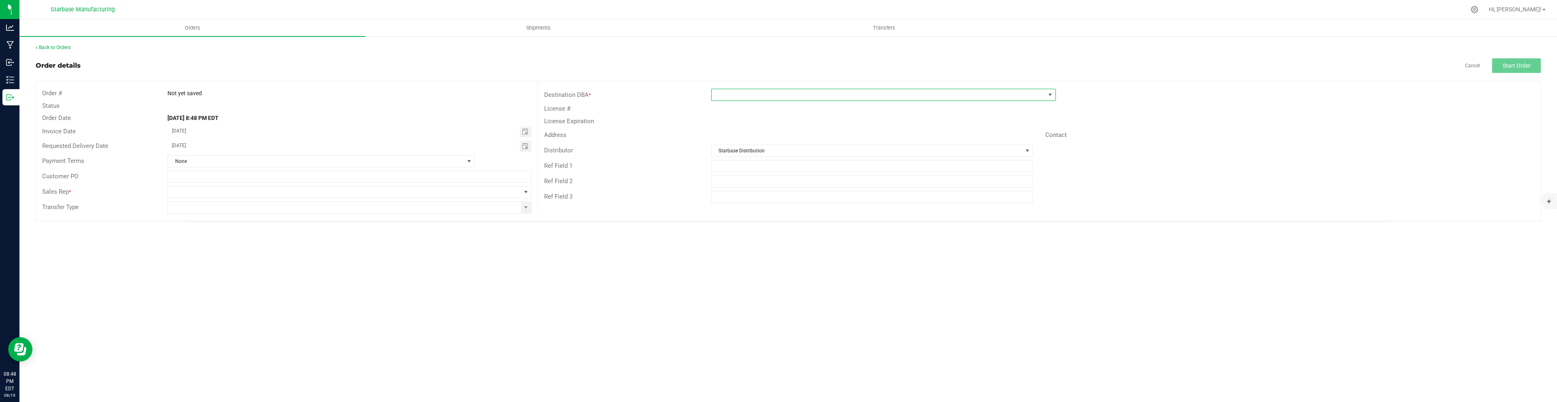
click at [750, 98] on span at bounding box center [878, 94] width 334 height 11
type input "green"
click at [737, 143] on li "Green N' Go" at bounding box center [883, 144] width 344 height 14
click at [527, 146] on span "Toggle calendar" at bounding box center [525, 146] width 6 height 6
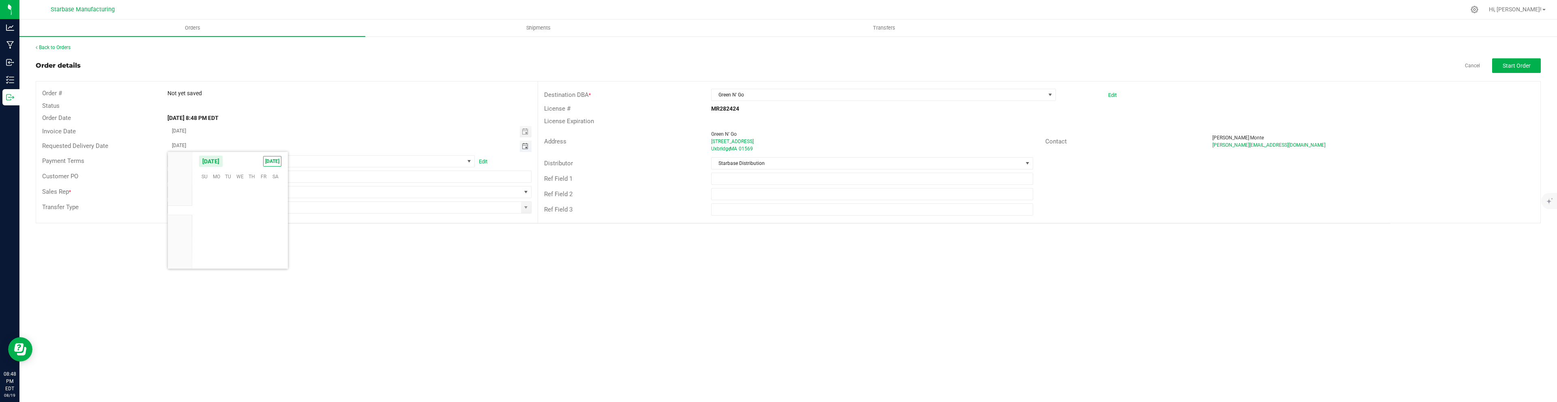
scroll to position [131379, 0]
click at [214, 242] on span "25" at bounding box center [216, 239] width 12 height 13
type input "[DATE]"
click at [1514, 69] on span "Start Order" at bounding box center [1516, 65] width 28 height 6
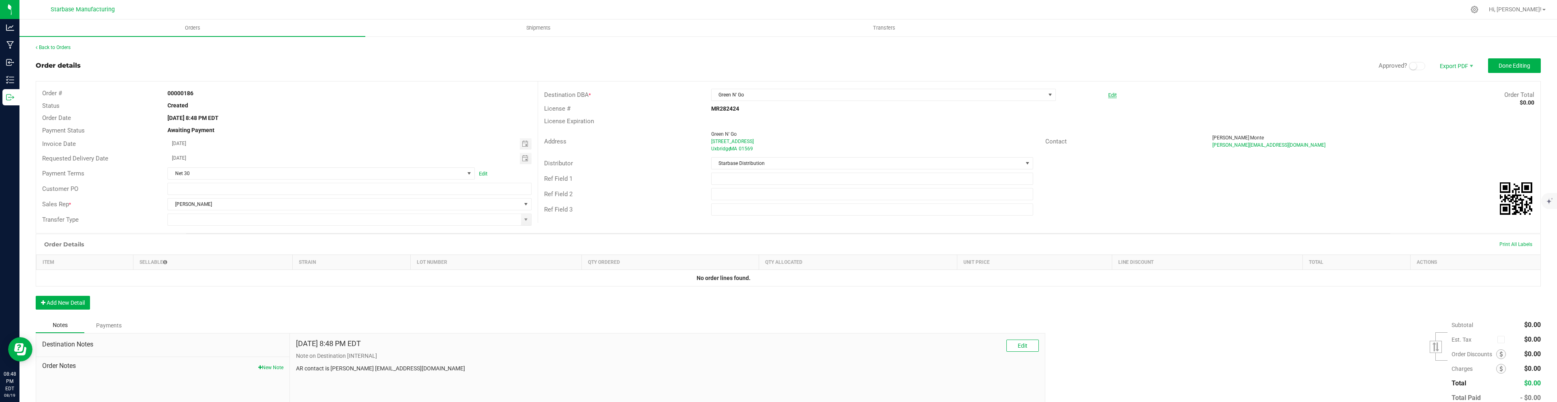
click at [1113, 93] on link "Edit" at bounding box center [1112, 95] width 9 height 6
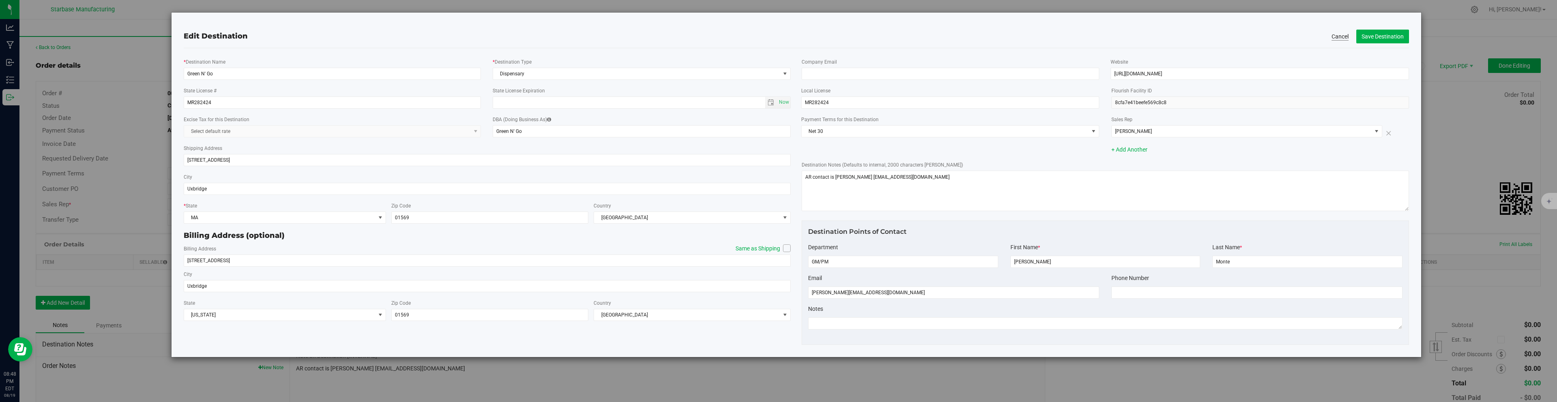
click at [1337, 37] on button "Cancel" at bounding box center [1339, 36] width 17 height 8
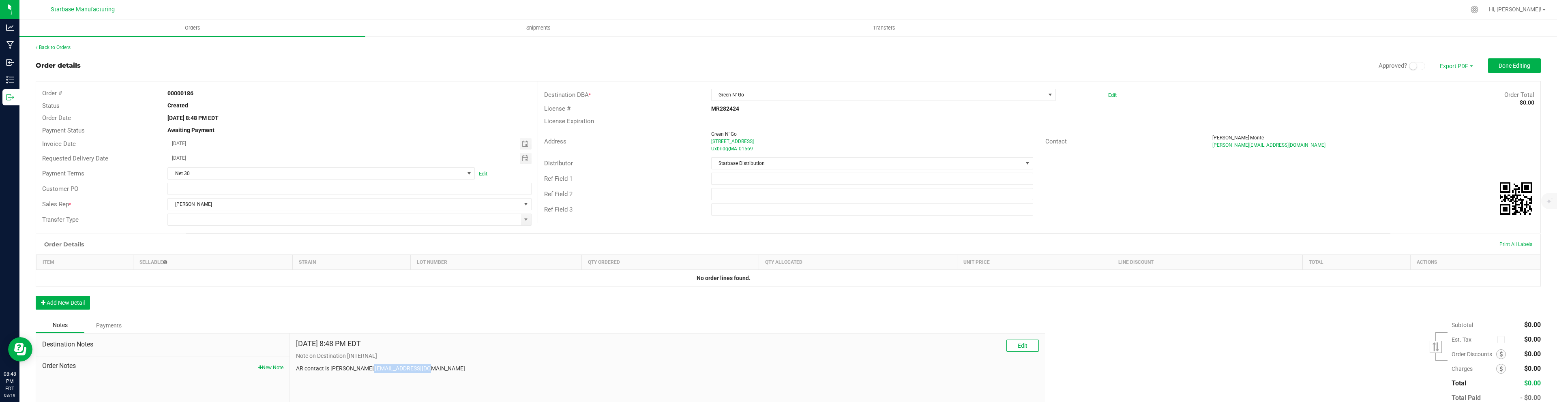
drag, startPoint x: 427, startPoint y: 365, endPoint x: 363, endPoint y: 368, distance: 63.7
click at [363, 368] on p "AR contact is [PERSON_NAME] [EMAIL_ADDRESS][DOMAIN_NAME]" at bounding box center [667, 368] width 743 height 9
copy p "[EMAIL_ADDRESS][DOMAIN_NAME]"
click at [1109, 94] on link "Edit" at bounding box center [1112, 95] width 9 height 6
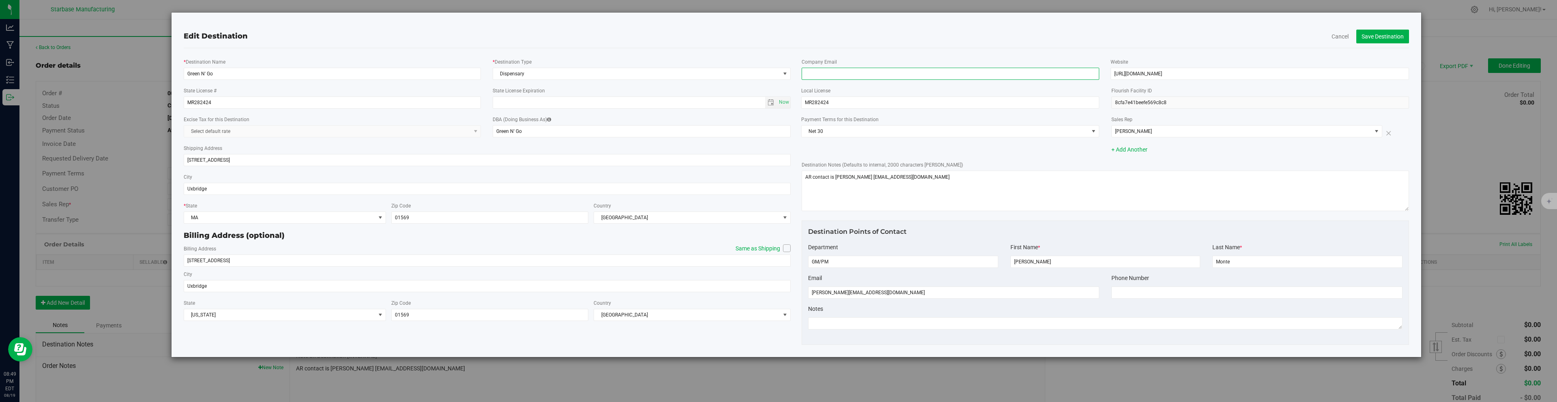
click at [903, 74] on input "email" at bounding box center [950, 74] width 298 height 12
paste input "[EMAIL_ADDRESS][DOMAIN_NAME]"
type input "[EMAIL_ADDRESS][DOMAIN_NAME]"
click at [1392, 38] on button "Save Destination" at bounding box center [1382, 37] width 53 height 14
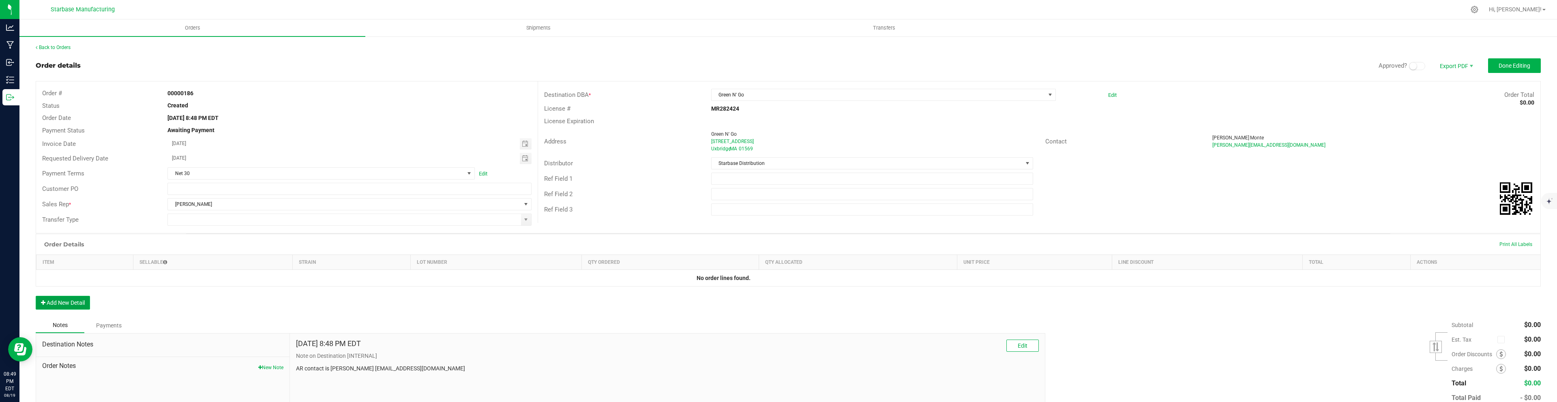
click at [62, 304] on button "Add New Detail" at bounding box center [63, 303] width 54 height 14
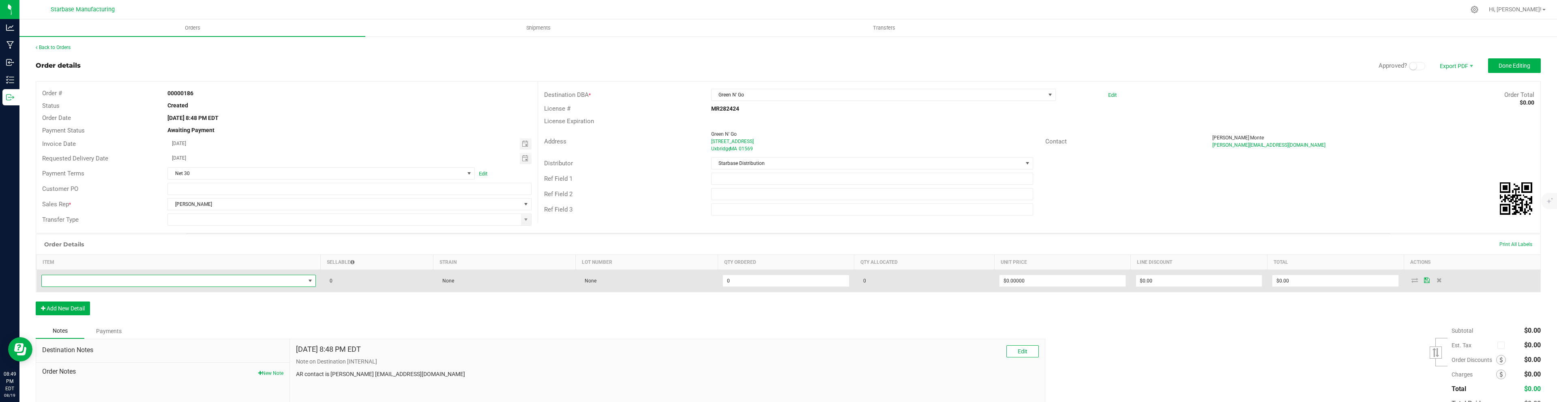
click at [91, 284] on span "NO DATA FOUND" at bounding box center [173, 280] width 263 height 11
click at [190, 281] on span "NO DATA FOUND" at bounding box center [173, 280] width 263 height 11
type input "summer"
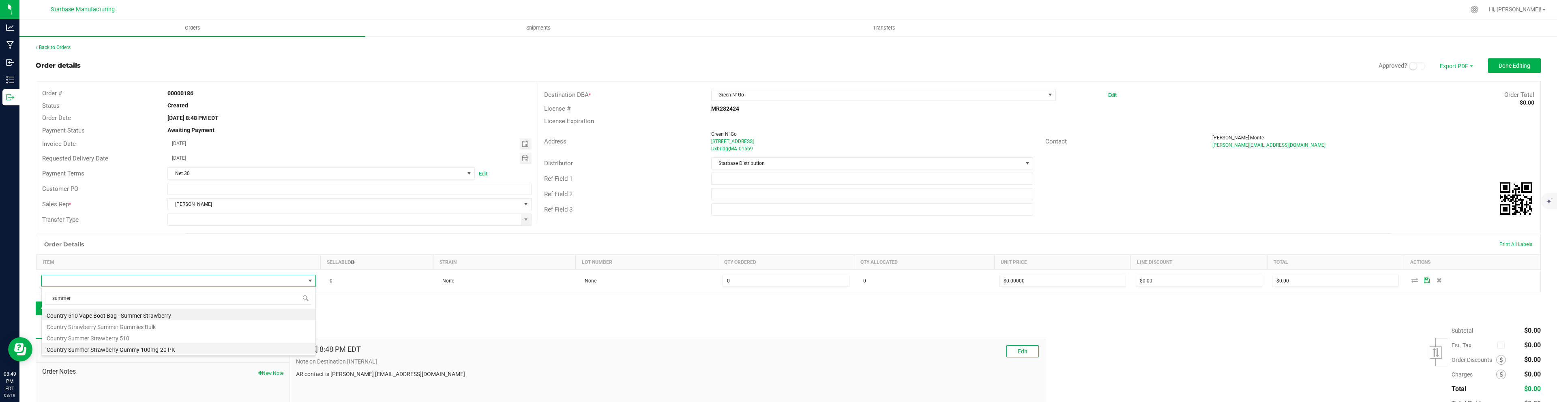
click at [157, 351] on li "Country Summer Strawberry Gummy 100mg-20 PK" at bounding box center [179, 348] width 274 height 11
type input "0 ea"
type input "$10.00000"
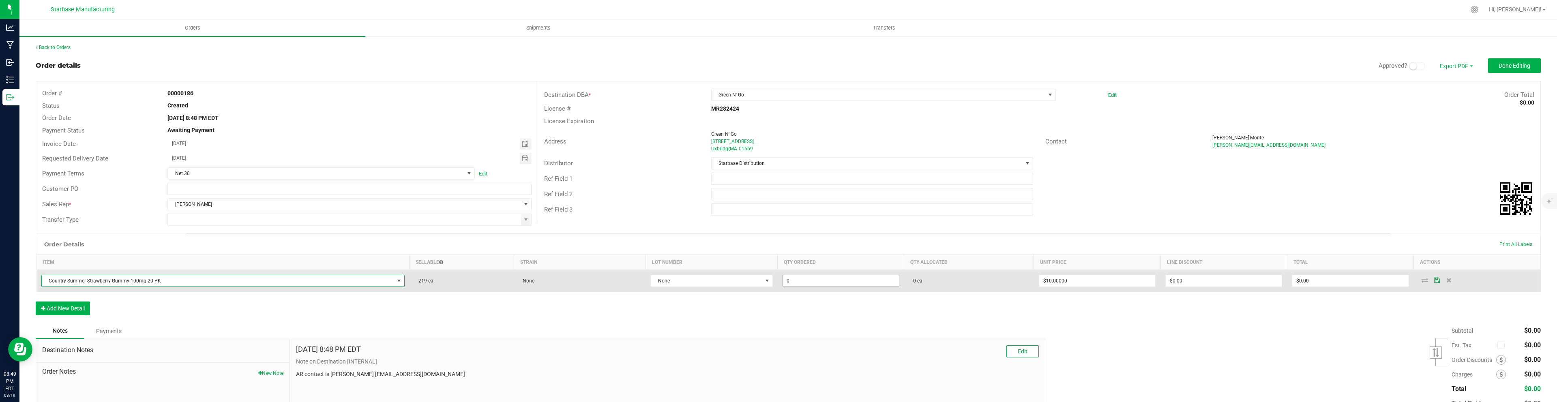
click at [790, 282] on input "0" at bounding box center [841, 280] width 116 height 11
type input "5"
type input "60 ea"
type input "10"
type input "$600.00"
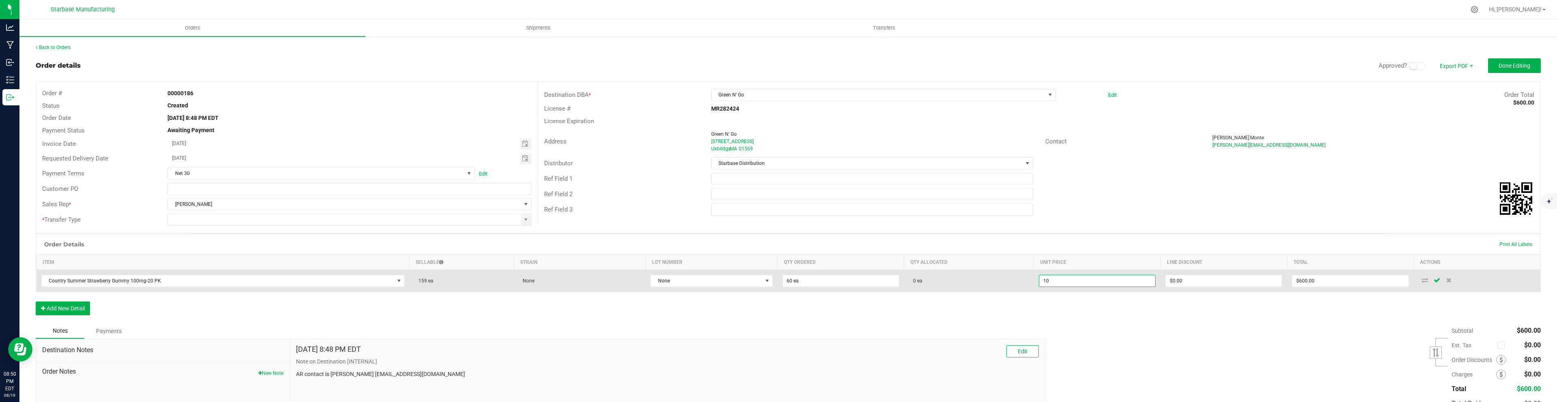
click at [1079, 284] on input "10" at bounding box center [1097, 280] width 116 height 11
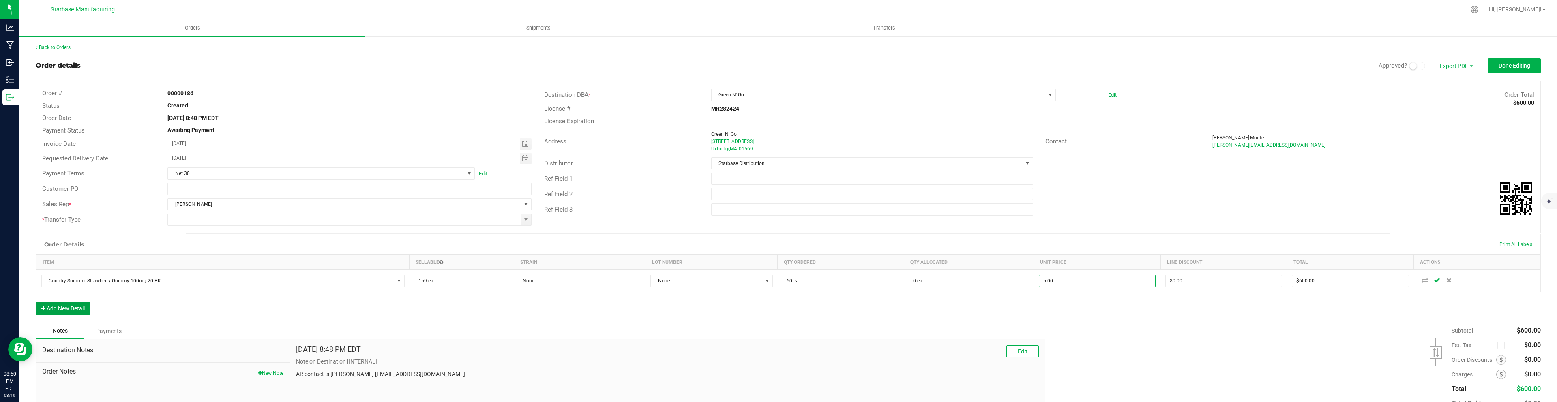
type input "$5.00000"
type input "$300.00"
click at [78, 308] on button "Add New Detail" at bounding box center [63, 309] width 54 height 14
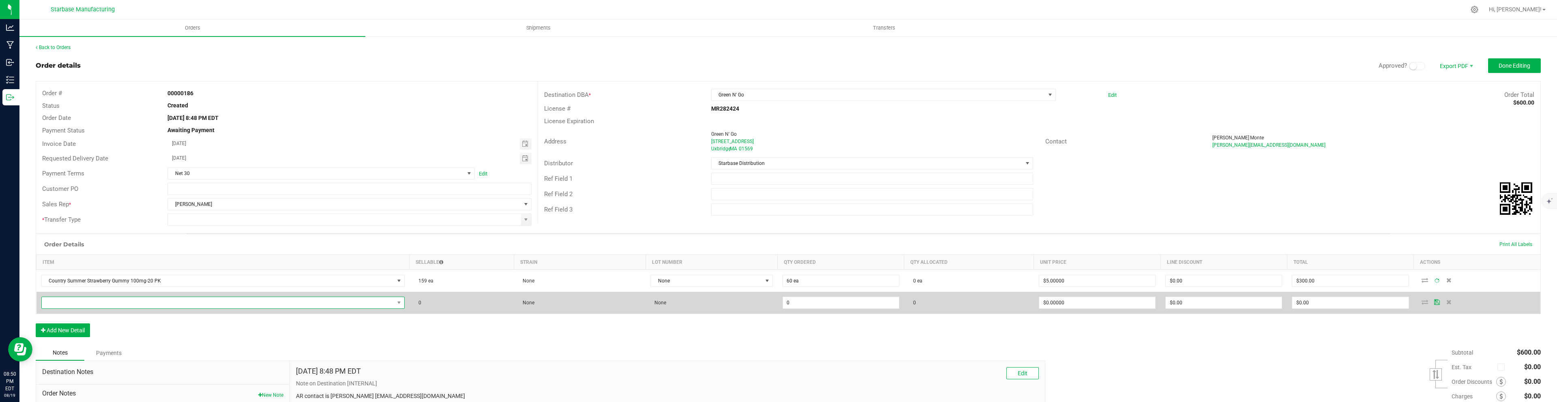
click at [86, 305] on span "NO DATA FOUND" at bounding box center [218, 302] width 352 height 11
type input "blueb"
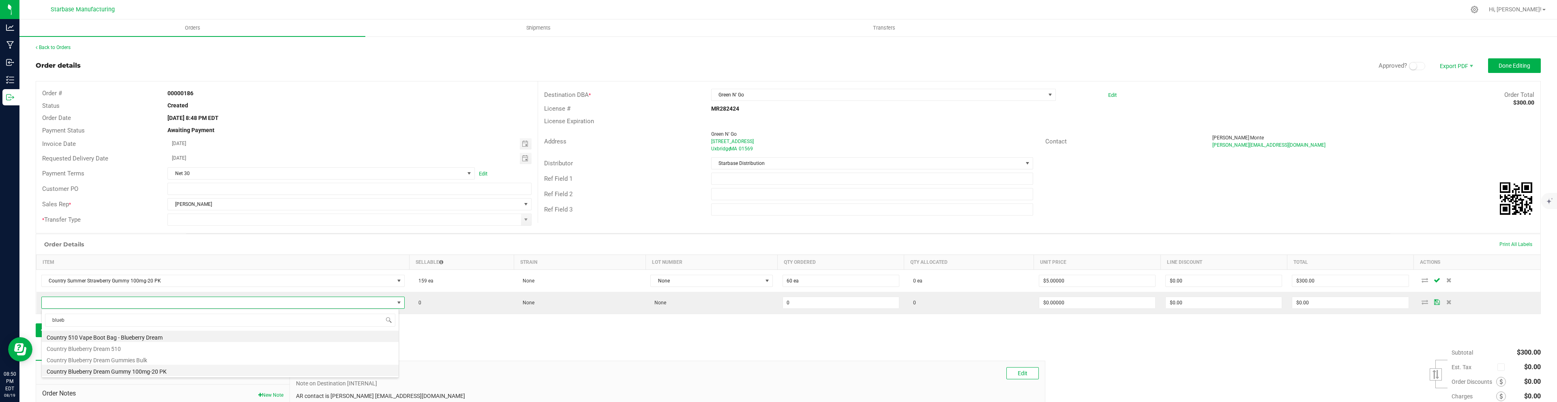
click at [112, 372] on li "Country Blueberry Dream Gummy 100mg-20 PK" at bounding box center [220, 370] width 357 height 11
type input "0 ea"
type input "$10.00000"
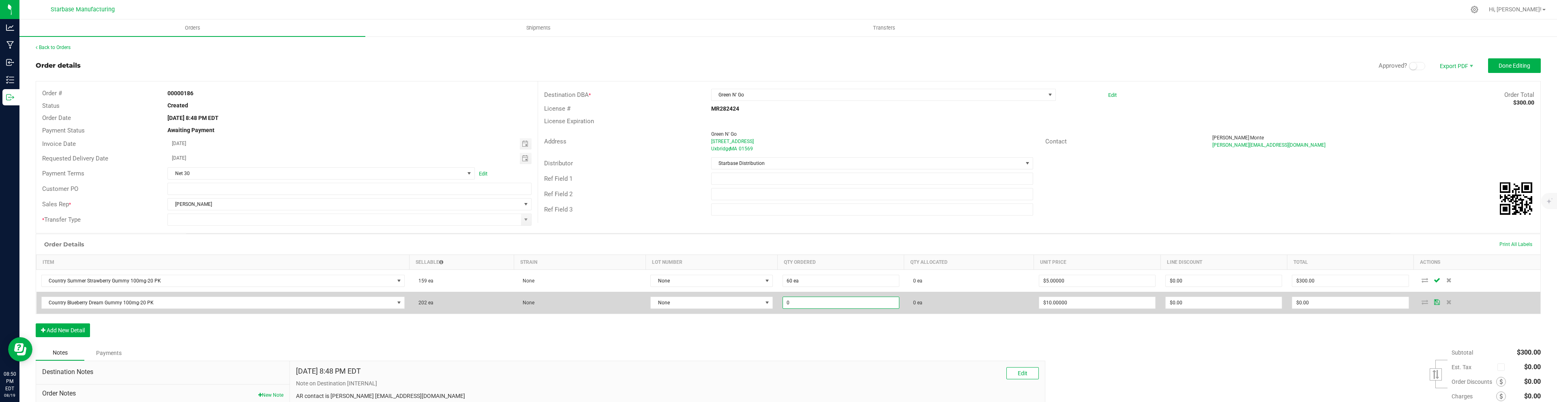
click at [795, 304] on input "0" at bounding box center [841, 302] width 116 height 11
type input "60 ea"
type input "10"
type input "$600.00"
click at [1068, 299] on input "10" at bounding box center [1097, 302] width 116 height 11
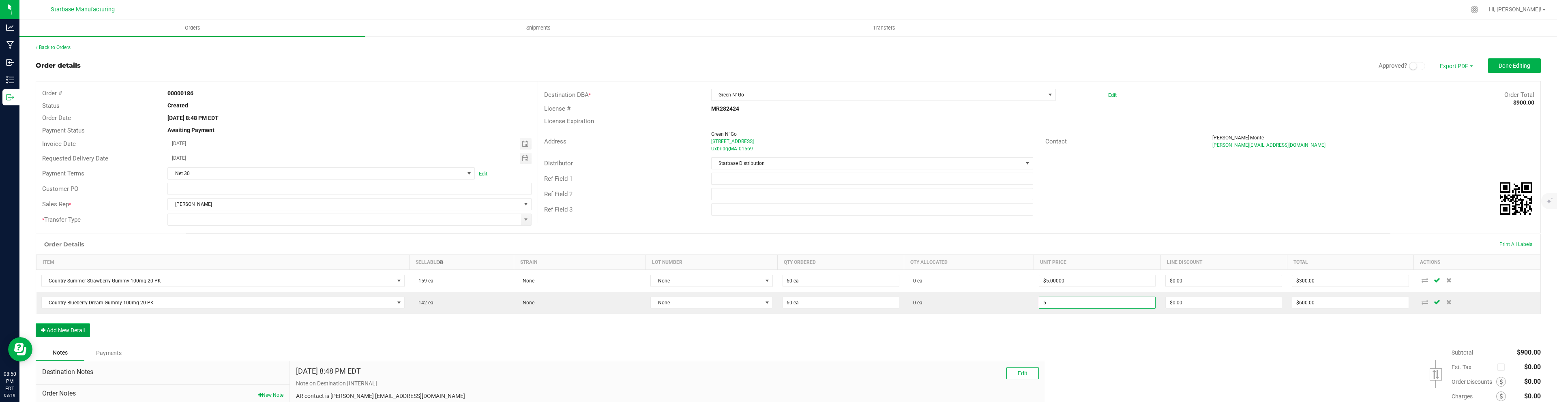
type input "$5.00000"
type input "$300.00"
click at [86, 329] on button "Add New Detail" at bounding box center [63, 330] width 54 height 14
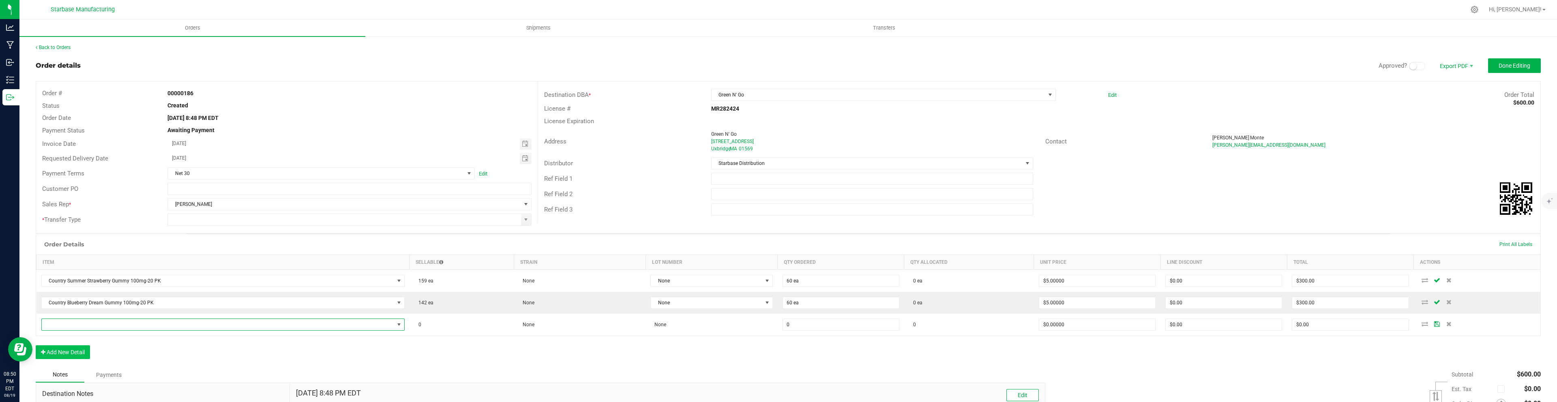
click at [86, 329] on span "NO DATA FOUND" at bounding box center [218, 324] width 352 height 11
type input "water"
click at [128, 392] on li "Country Watermelon Rush Gummy 100mg-20 PK" at bounding box center [220, 392] width 357 height 11
type input "0 ea"
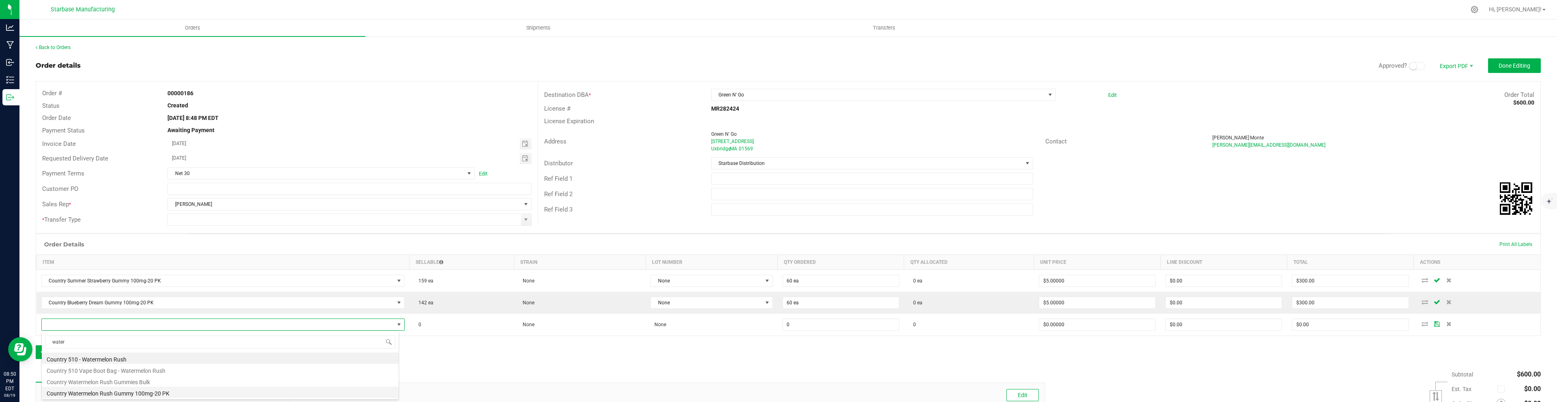
type input "$10.00000"
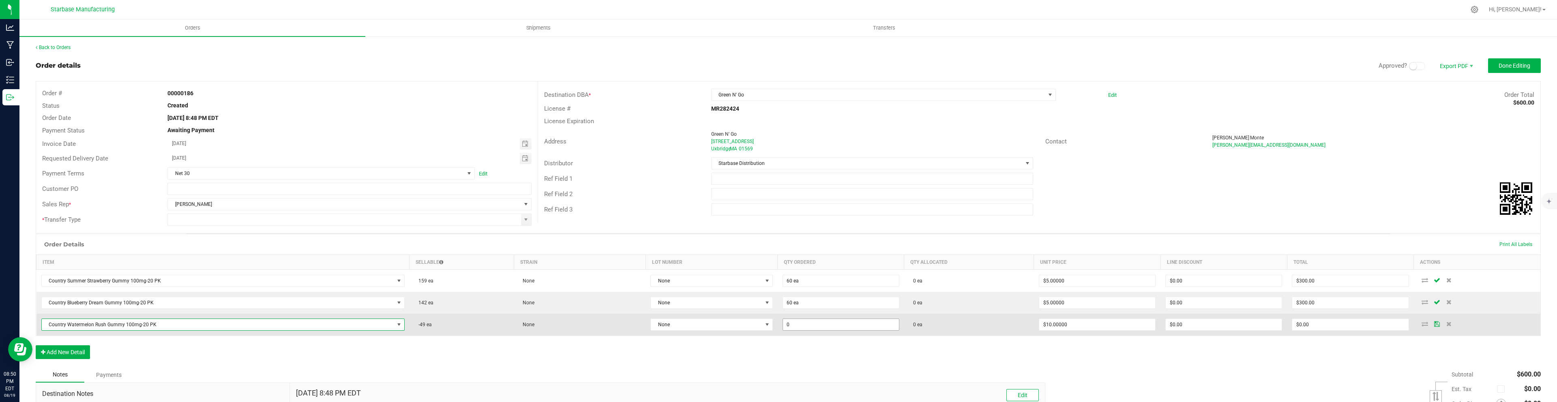
click at [793, 323] on input "0" at bounding box center [841, 324] width 116 height 11
type input "60 ea"
type input "10"
type input "$600.00"
click at [1120, 320] on input "10" at bounding box center [1097, 324] width 116 height 11
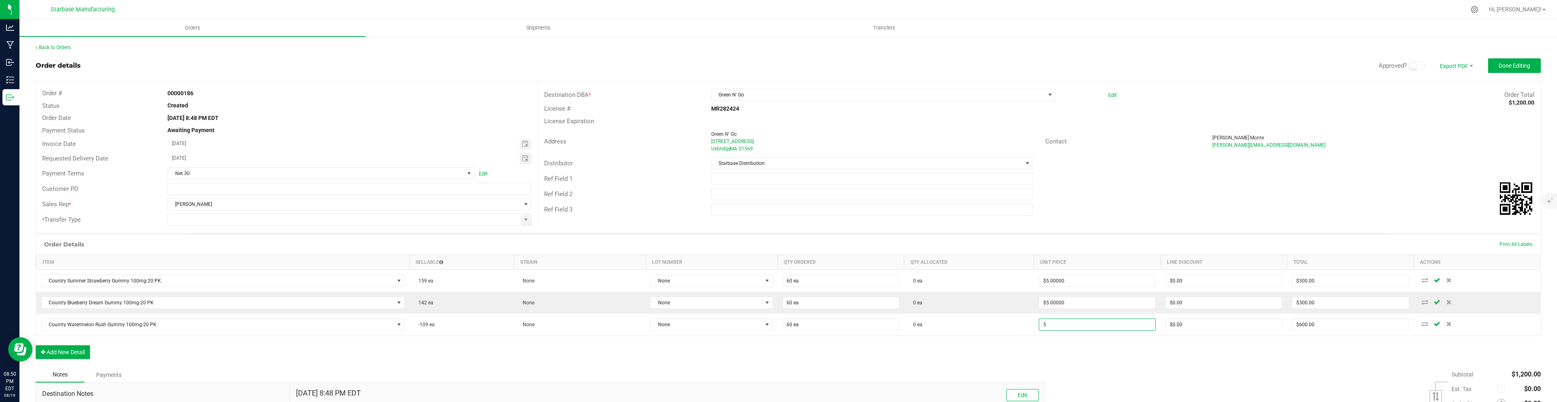
type input "$5.00000"
type input "$300.00"
click at [970, 352] on div "Order Details Print All Labels Item Sellable Strain Lot Number Qty Ordered Qty …" at bounding box center [788, 300] width 1505 height 133
click at [65, 347] on button "Add New Detail" at bounding box center [63, 352] width 54 height 14
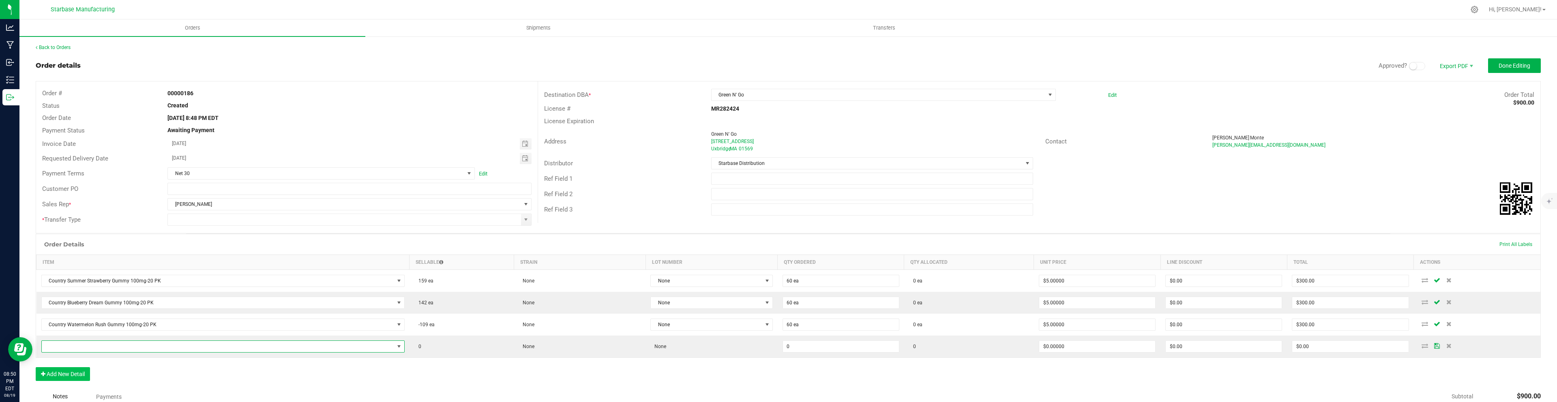
click at [65, 347] on span "NO DATA FOUND" at bounding box center [218, 346] width 352 height 11
type input ".7"
type input "0 ea"
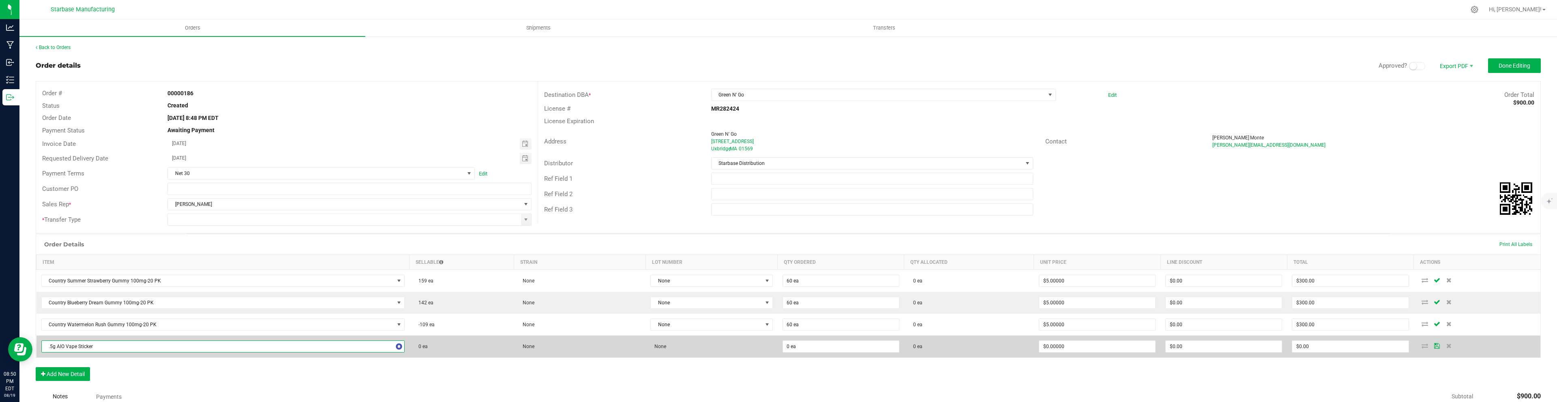
click at [66, 348] on span ".5g AIO Vape Sticker" at bounding box center [218, 346] width 352 height 11
type input ".7"
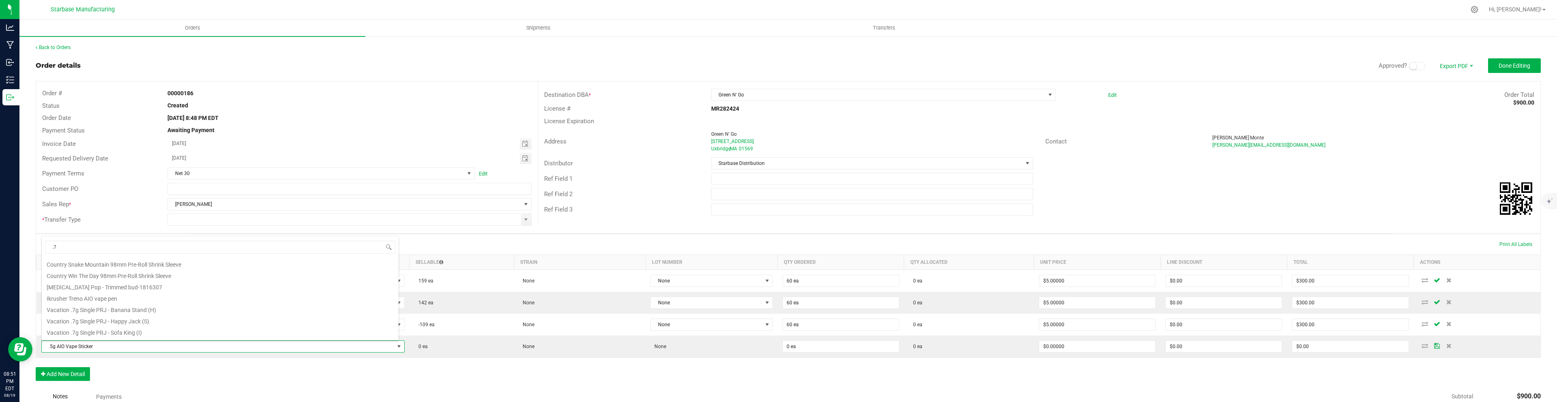
scroll to position [70, 0]
click at [91, 311] on li "Vacation .7g Single PRJ - Banana Stand (H)" at bounding box center [220, 307] width 357 height 11
type input "$3.00000"
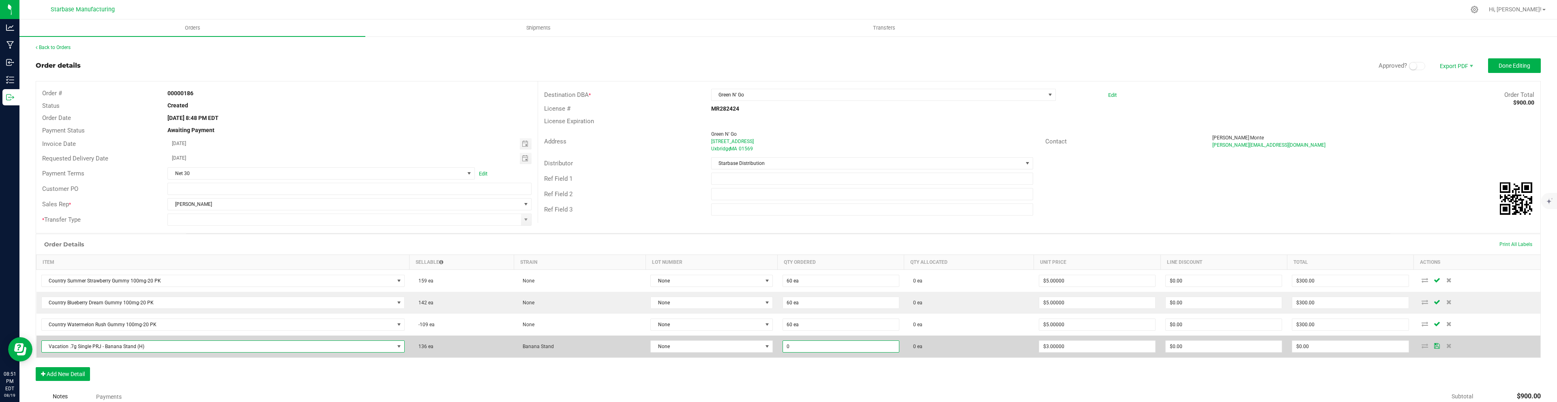
click at [801, 347] on input "0" at bounding box center [841, 346] width 116 height 11
type input "20 ea"
type input "3"
type input "$60.00"
click at [1064, 351] on input "3" at bounding box center [1097, 346] width 116 height 11
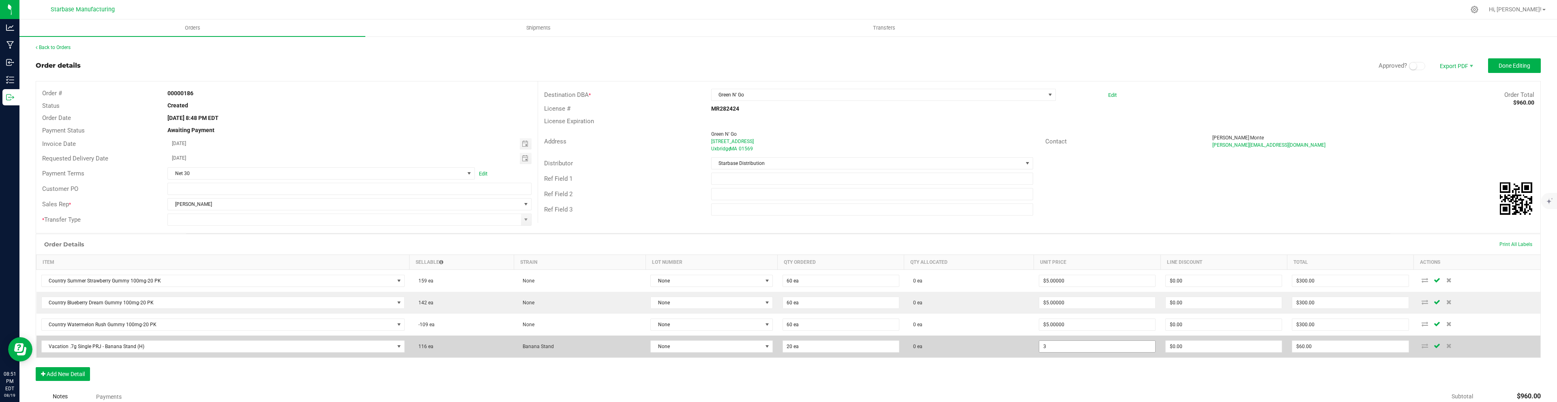
click at [1064, 346] on input "3" at bounding box center [1097, 346] width 116 height 11
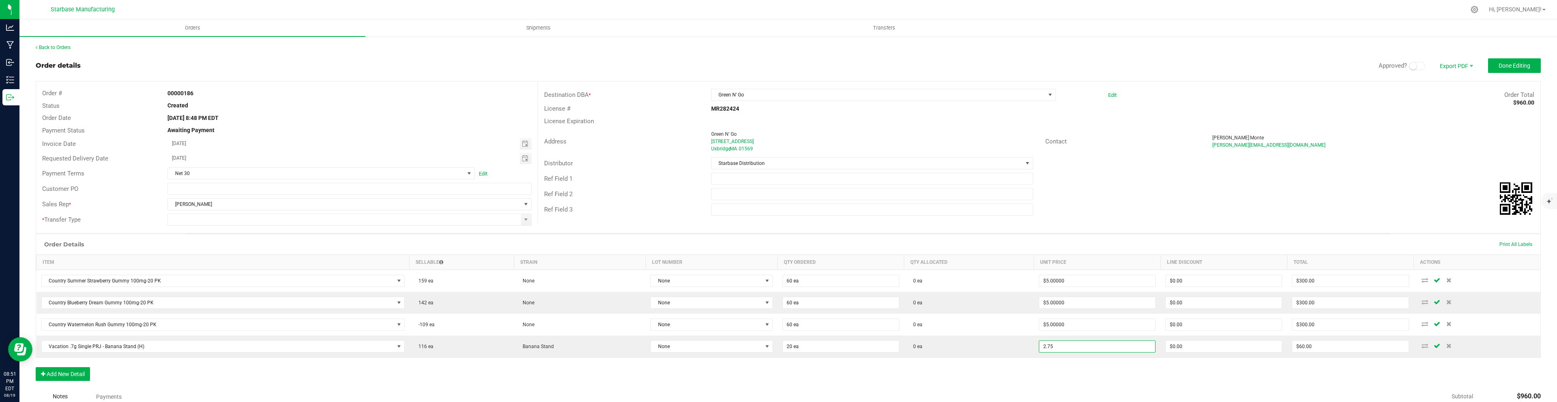
type input "$2.75000"
type input "$55.00"
click at [521, 394] on div "Notes Payments" at bounding box center [537, 396] width 1003 height 15
click at [75, 373] on button "Add New Detail" at bounding box center [63, 374] width 54 height 14
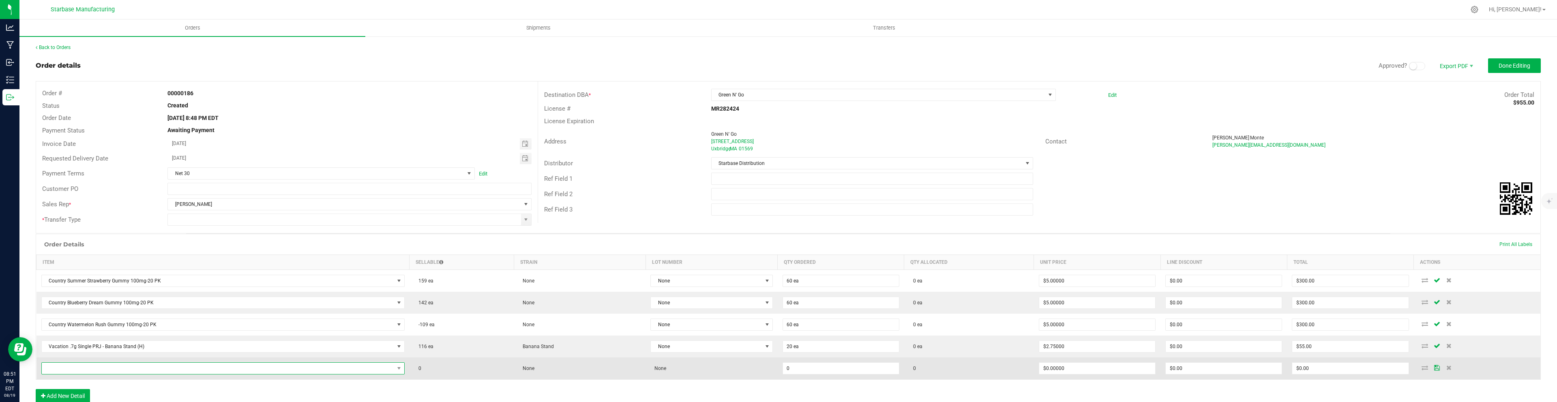
click at [80, 371] on span "NO DATA FOUND" at bounding box center [218, 368] width 352 height 11
type input ".7"
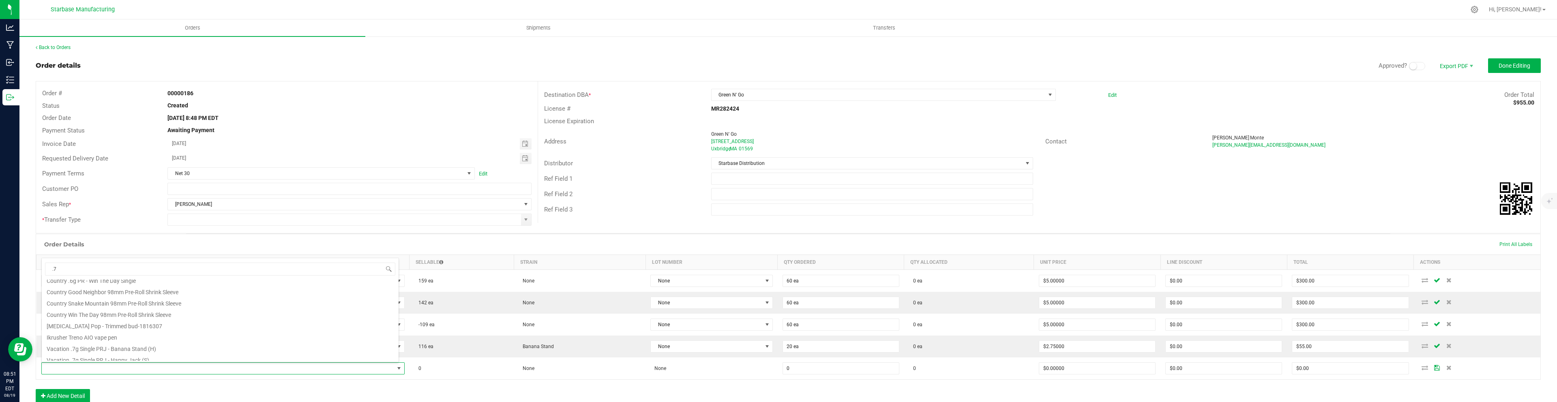
scroll to position [58, 0]
click at [108, 352] on li "Vacation .7g Single PRJ - Happy Jack (S)" at bounding box center [220, 352] width 357 height 11
type input "0 ea"
type input "$3.00000"
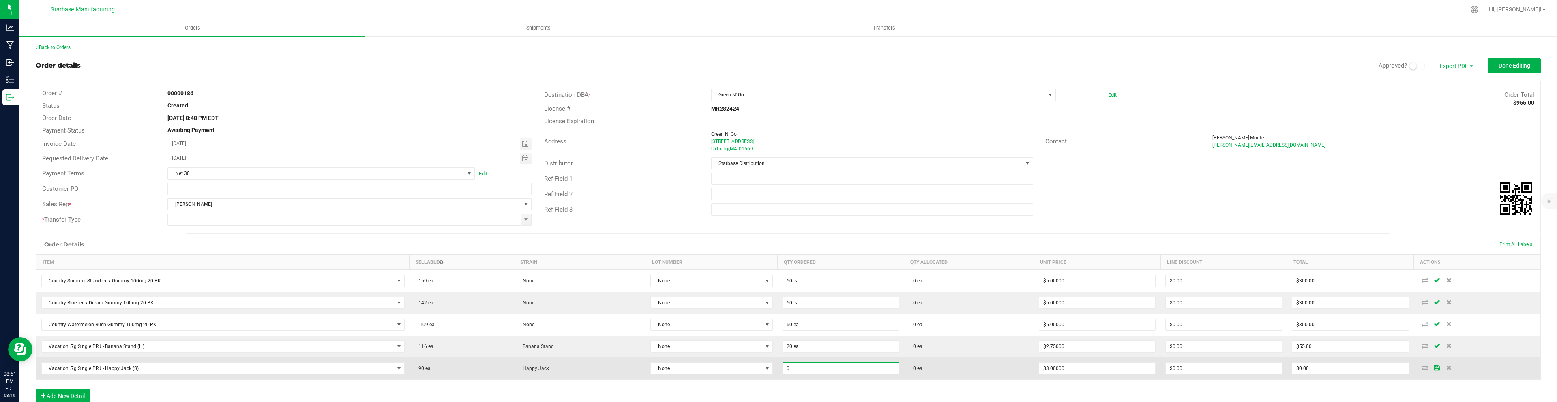
click at [788, 365] on input "0" at bounding box center [841, 368] width 116 height 11
type input "20 ea"
type input "3"
type input "$60.00"
click at [1098, 365] on input "3" at bounding box center [1097, 368] width 116 height 11
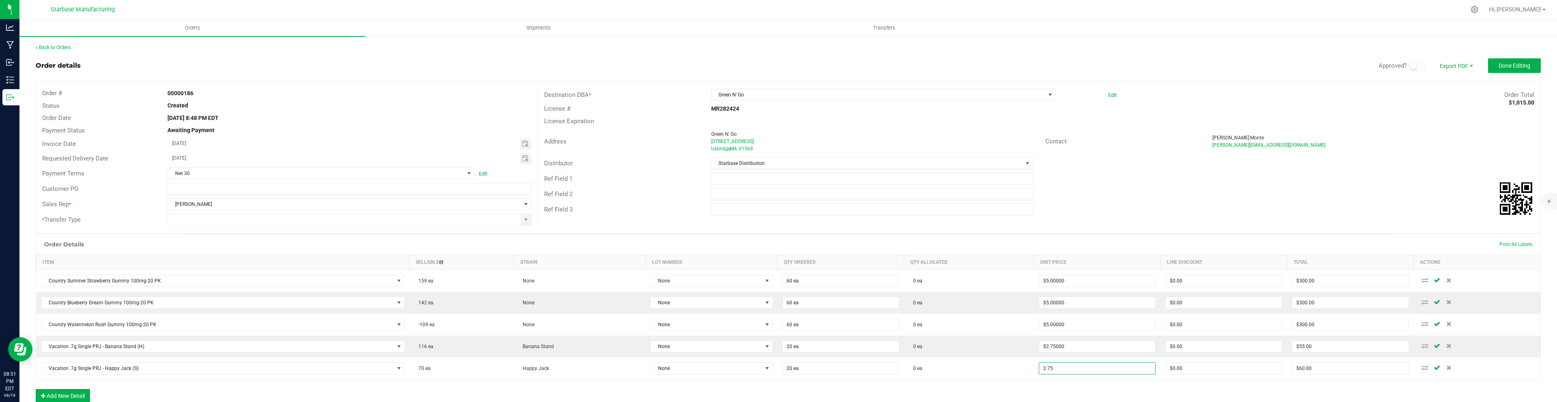
type input "$2.75000"
type input "$55.00"
click at [1031, 389] on div "Order Details Print All Labels Item Sellable Strain Lot Number Qty Ordered Qty …" at bounding box center [788, 322] width 1505 height 177
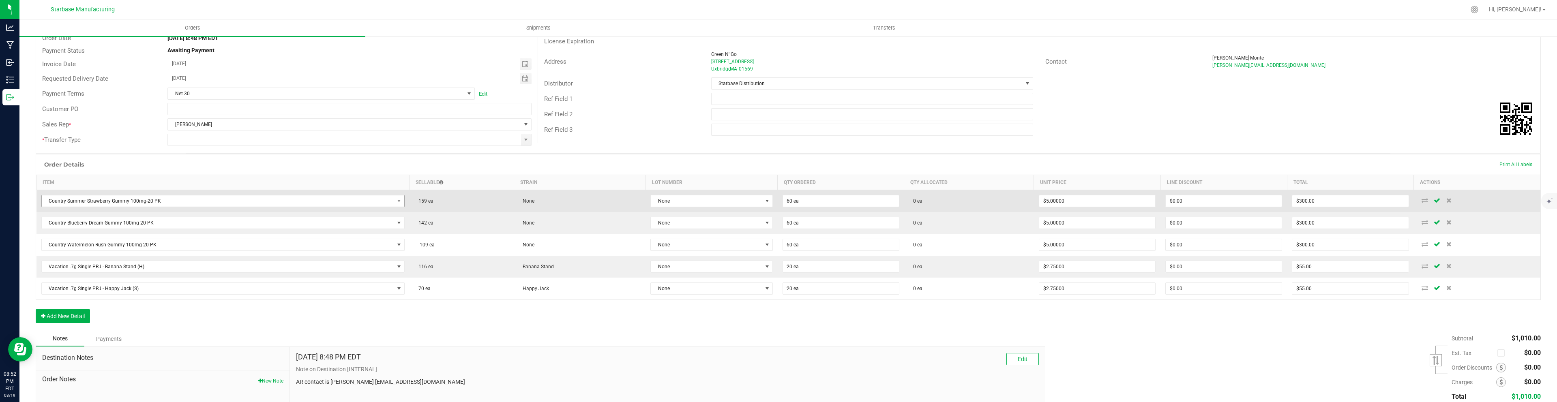
scroll to position [84, 0]
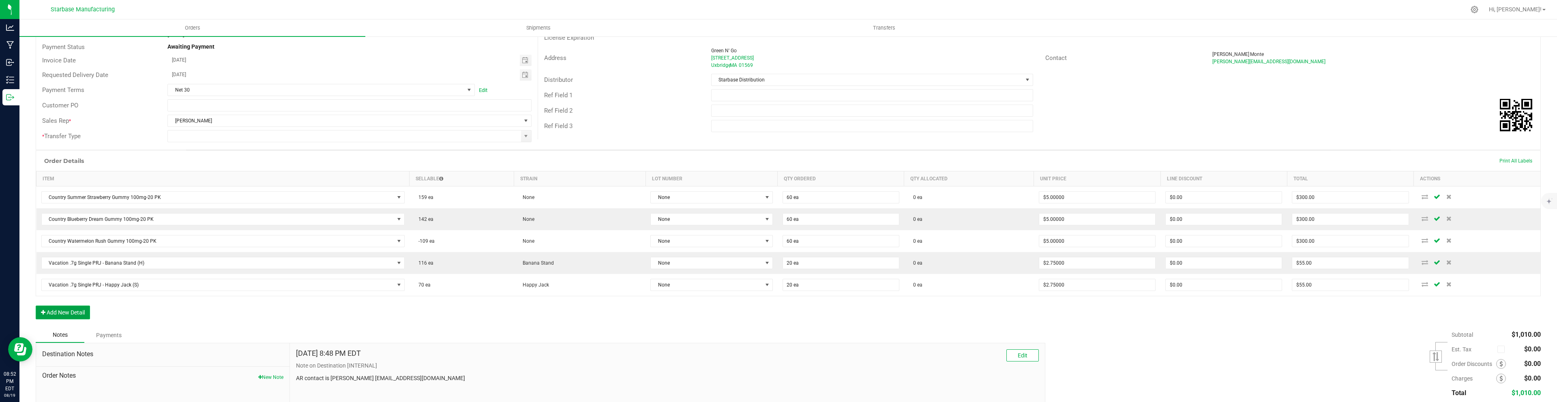
click at [79, 308] on button "Add New Detail" at bounding box center [63, 313] width 54 height 14
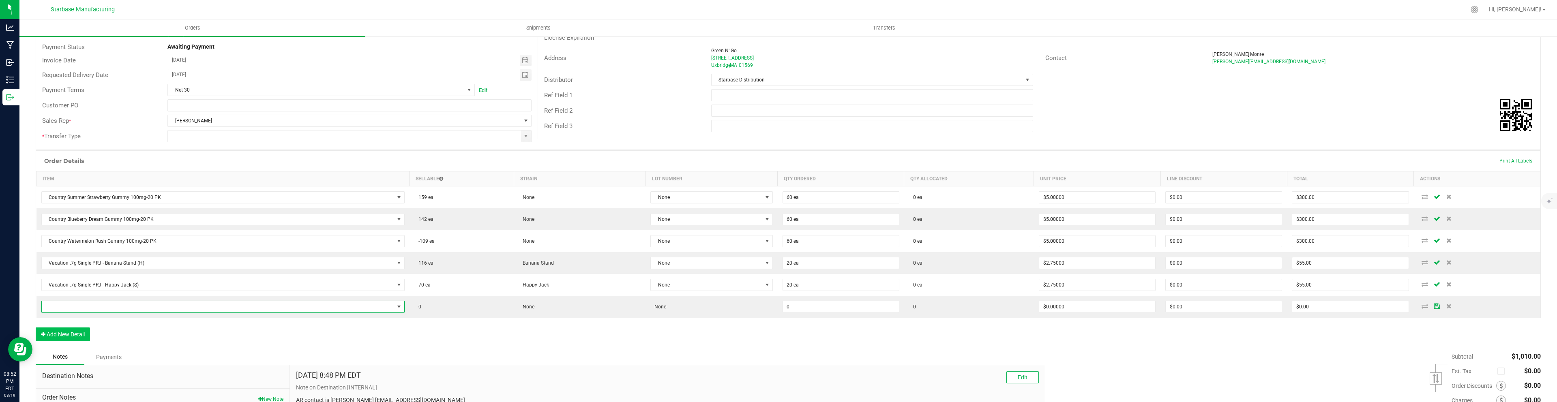
click at [79, 308] on span "NO DATA FOUND" at bounding box center [218, 306] width 352 height 11
type input ".7"
click at [124, 281] on li "Vacation .7g Single PRJ - Sofa King (I)" at bounding box center [220, 281] width 357 height 11
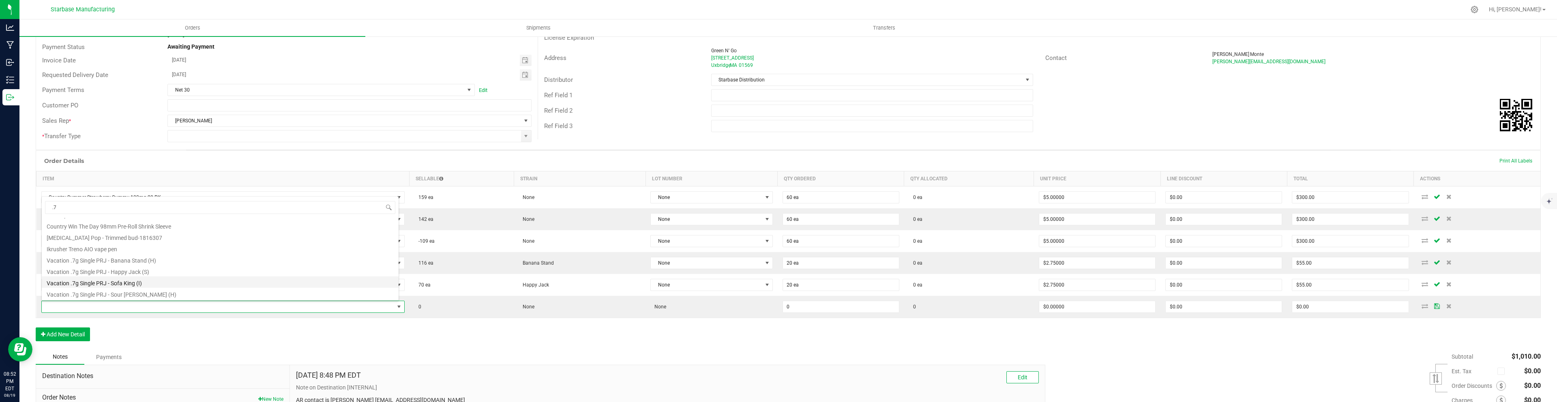
type input "0 ea"
type input "$3.00000"
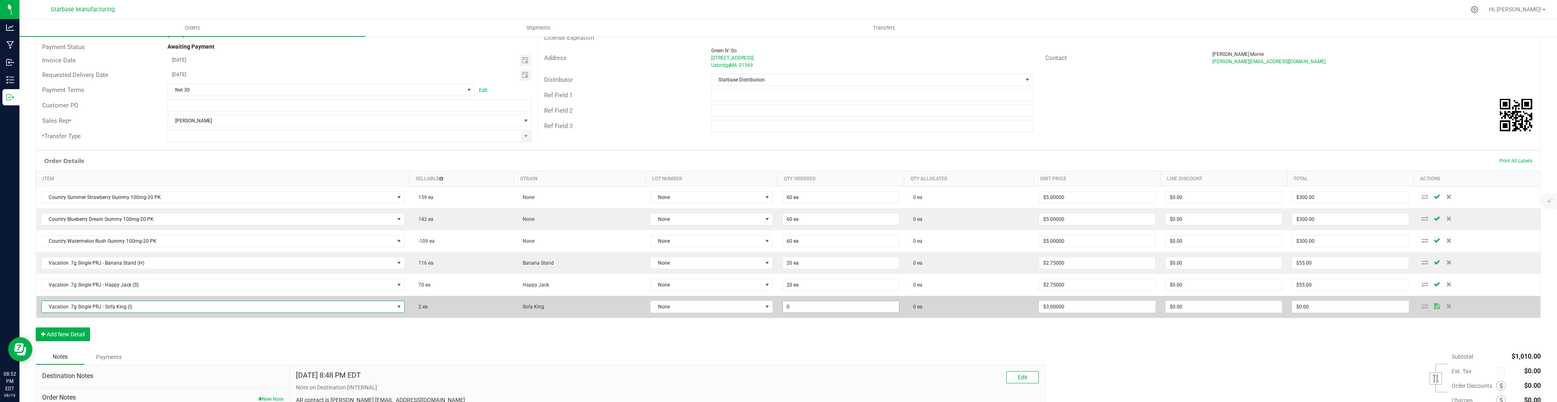
click at [806, 305] on input "0" at bounding box center [841, 306] width 116 height 11
type input "20 ea"
type input "3"
type input "$60.00"
type input "3"
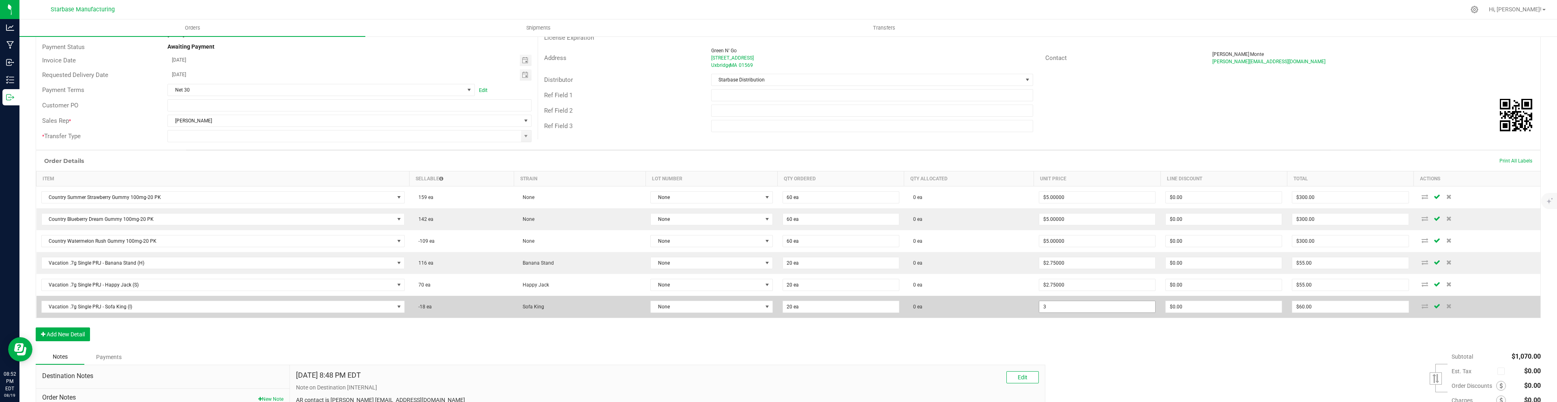
click at [1067, 306] on input "3" at bounding box center [1097, 306] width 116 height 11
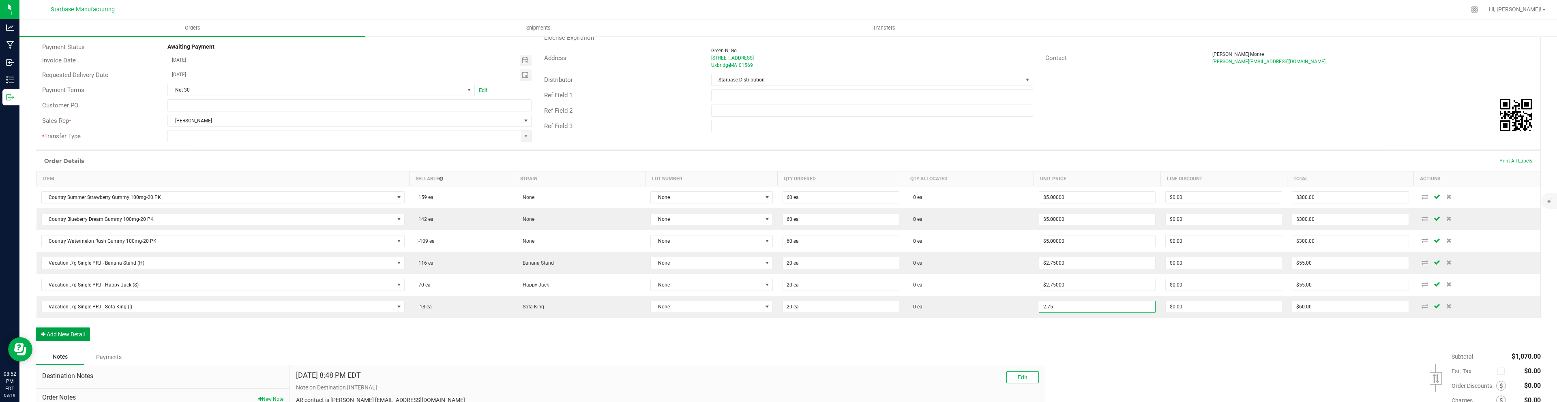
type input "$2.75000"
type input "$55.00"
click at [67, 329] on button "Add New Detail" at bounding box center [63, 335] width 54 height 14
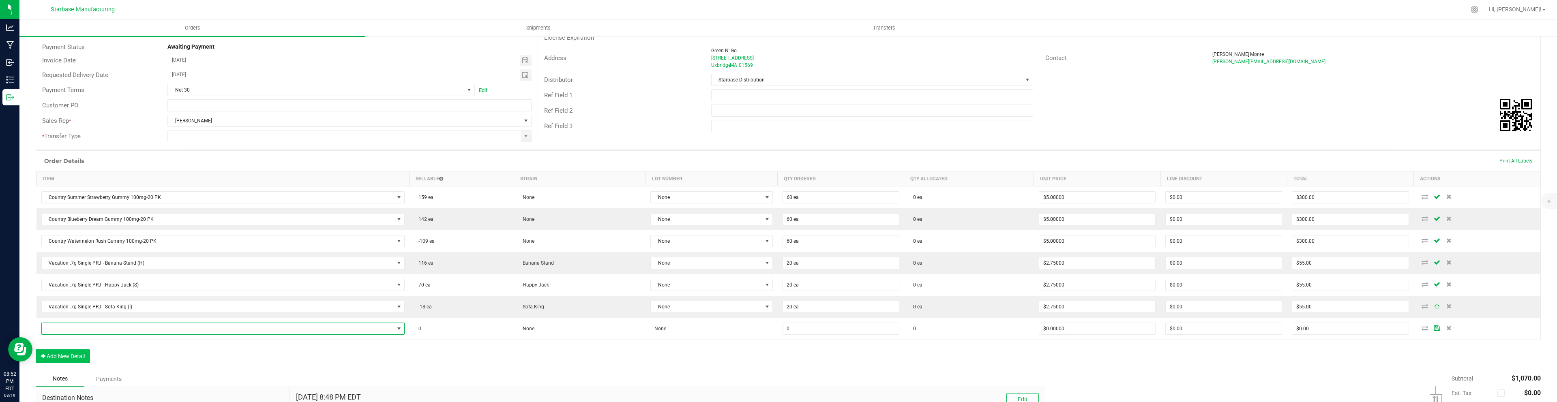
click at [67, 329] on span "NO DATA FOUND" at bounding box center [218, 328] width 352 height 11
type input ".7"
click at [120, 310] on li "Vacation .7g Single PRJ - Sour [PERSON_NAME] (H)" at bounding box center [220, 310] width 357 height 11
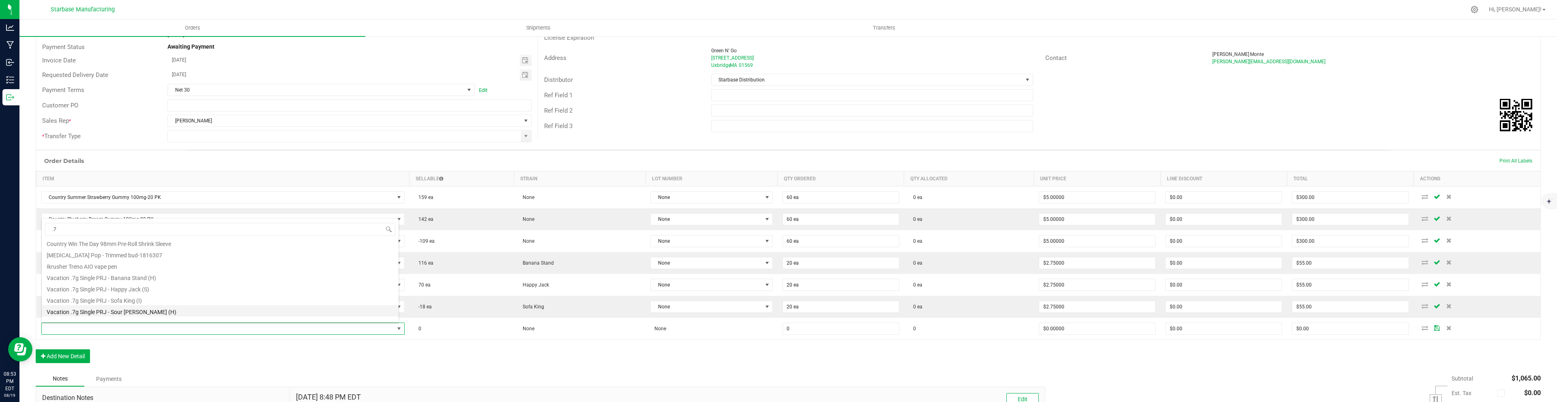
type input "0 ea"
type input "$3.00000"
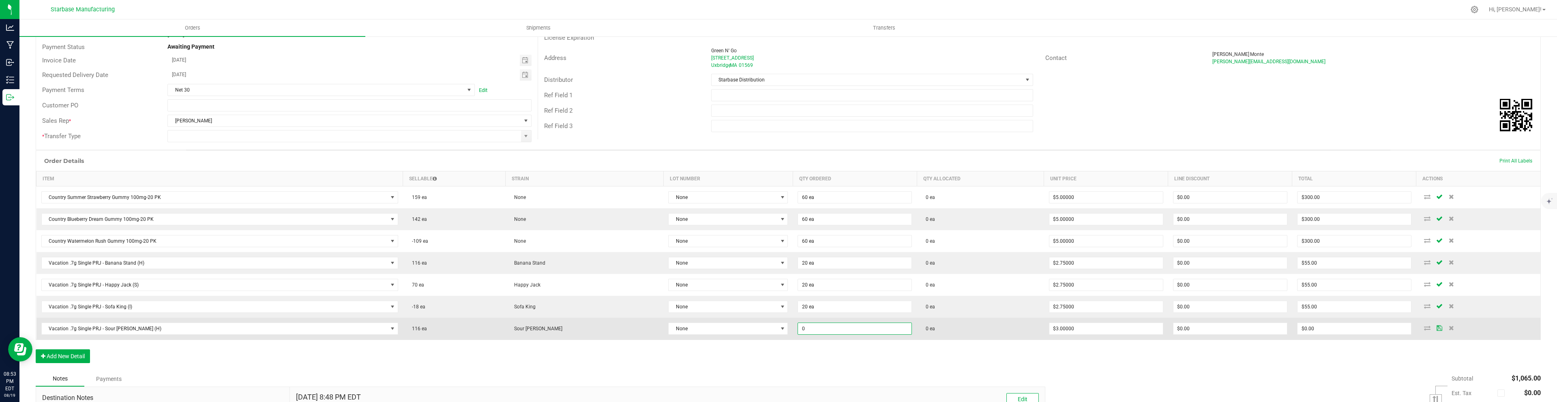
click at [801, 324] on input "0" at bounding box center [855, 328] width 114 height 11
type input "20 ea"
type input "3"
type input "$60.00"
click at [1109, 332] on input "3" at bounding box center [1106, 328] width 114 height 11
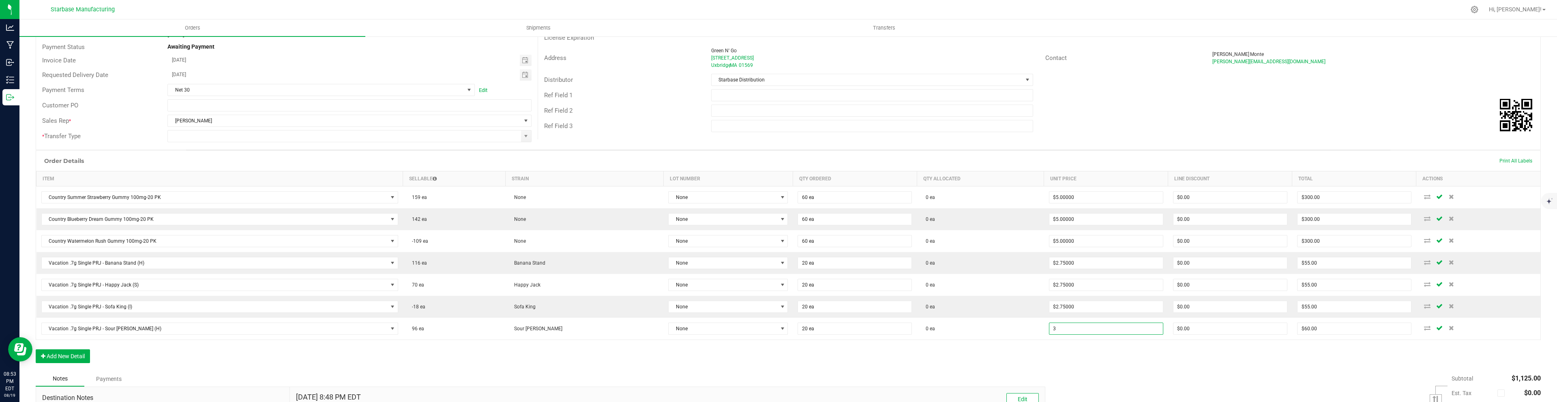
click at [1109, 332] on input "3" at bounding box center [1106, 328] width 114 height 11
type input "$2.75000"
type input "$55.00"
click at [997, 356] on div "Order Details Print All Labels Item Sellable Strain Lot Number Qty Ordered Qty …" at bounding box center [788, 260] width 1505 height 221
click at [70, 353] on button "Add New Detail" at bounding box center [63, 356] width 54 height 14
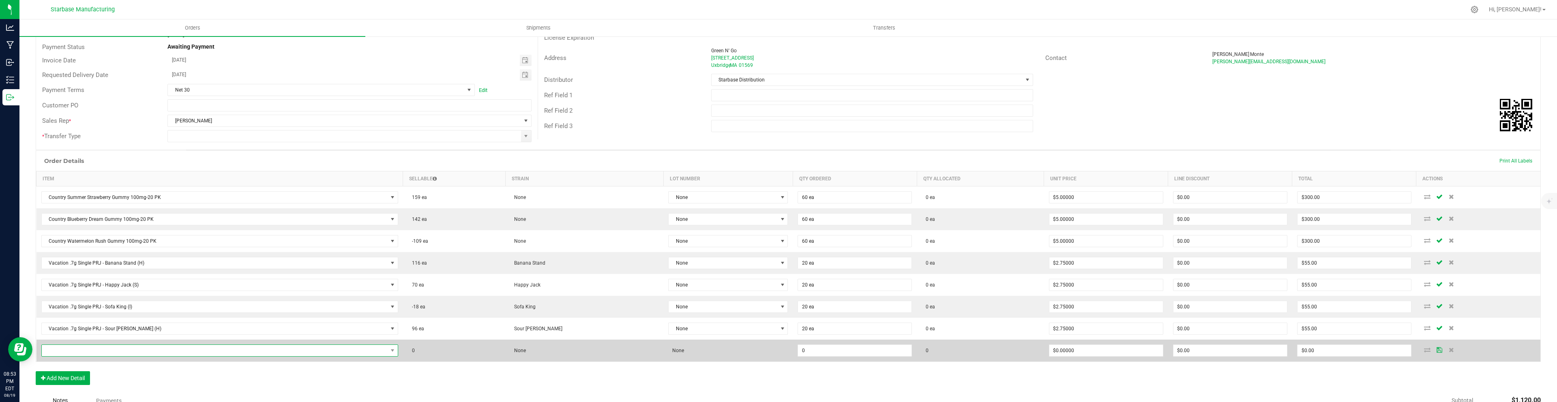
click at [134, 345] on span "NO DATA FOUND" at bounding box center [215, 350] width 346 height 11
click at [132, 349] on span at bounding box center [215, 350] width 346 height 11
click at [131, 349] on span "NO DATA FOUND" at bounding box center [215, 350] width 346 height 11
type input ".35"
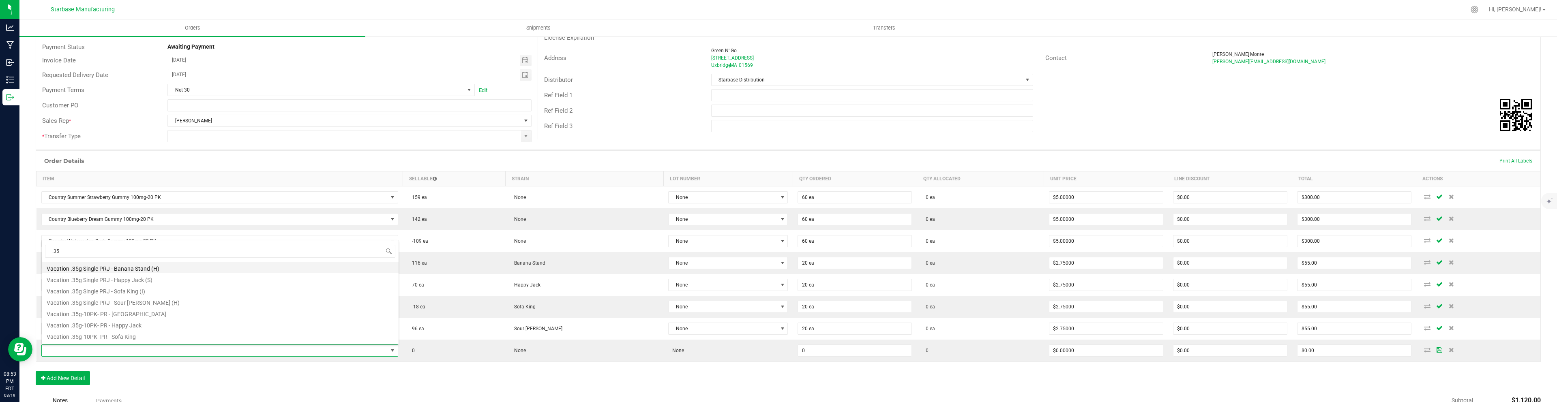
click at [136, 270] on li "Vacation .35g Single PRJ - Banana Stand (H)" at bounding box center [220, 267] width 357 height 11
type input "0 ea"
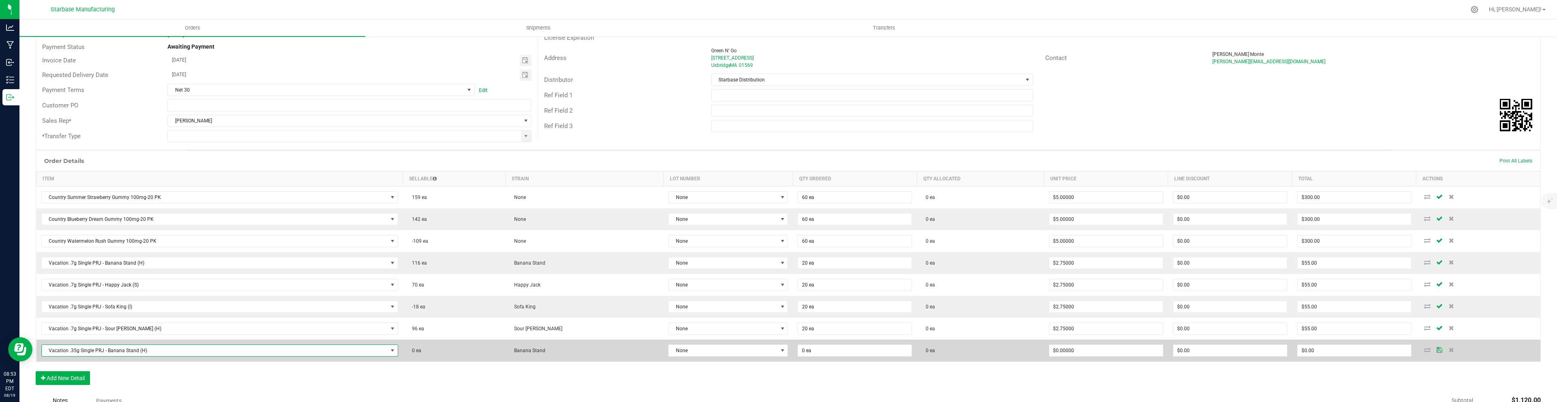
click at [137, 355] on span "Vacation .35g Single PRJ - Banana Stand (H)" at bounding box center [215, 350] width 346 height 11
type input ".35"
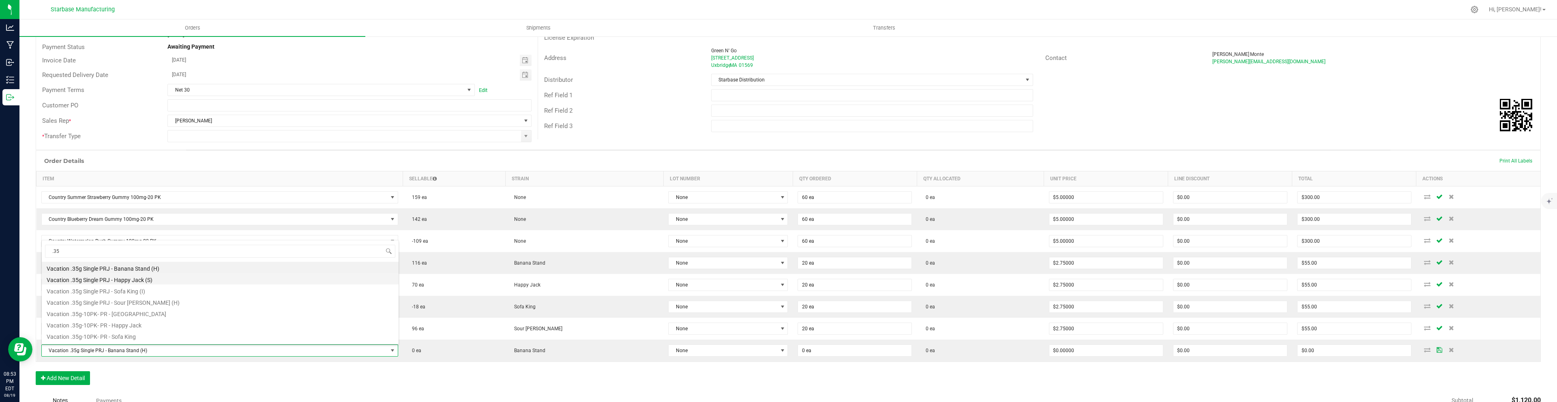
click at [135, 279] on li "Vacation .35g Single PRJ - Happy Jack (S)" at bounding box center [220, 278] width 357 height 11
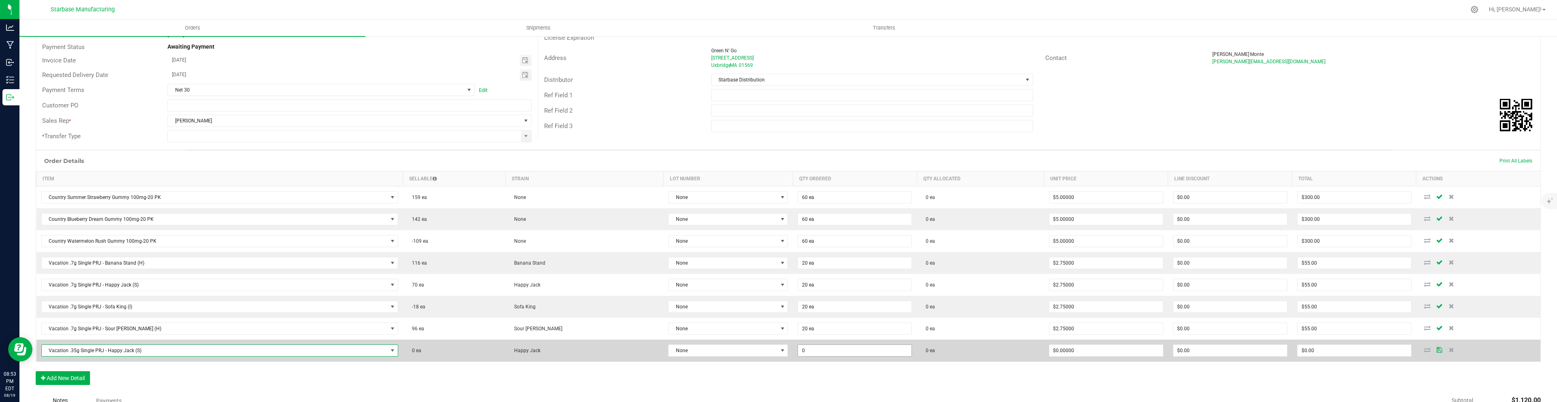
click at [820, 351] on input "0" at bounding box center [855, 350] width 114 height 11
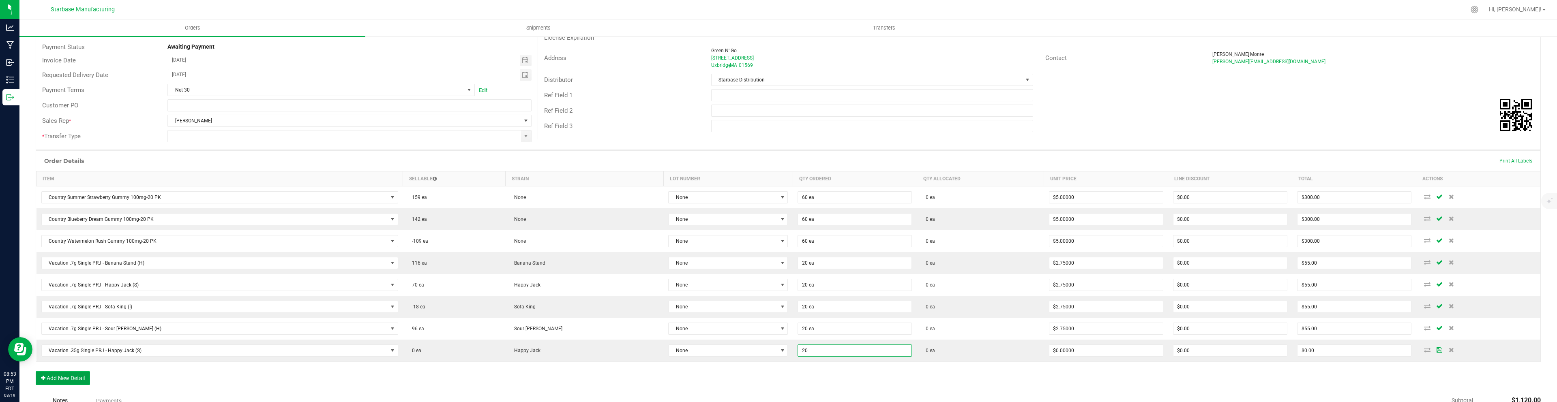
type input "20 ea"
click at [47, 378] on button "Add New Detail" at bounding box center [63, 378] width 54 height 14
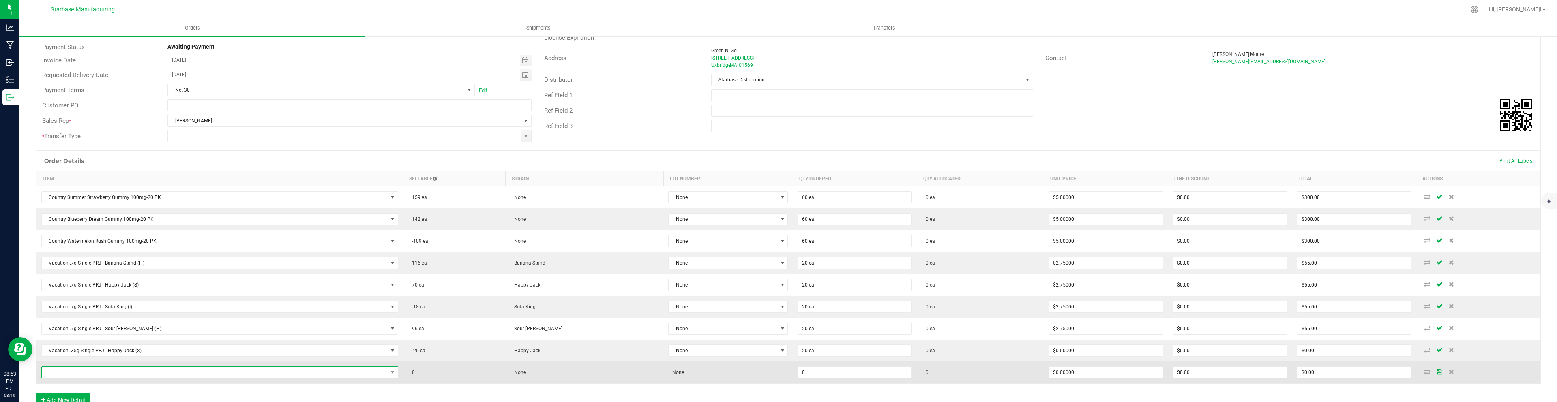
click at [148, 369] on span "NO DATA FOUND" at bounding box center [215, 372] width 346 height 11
type input ".35"
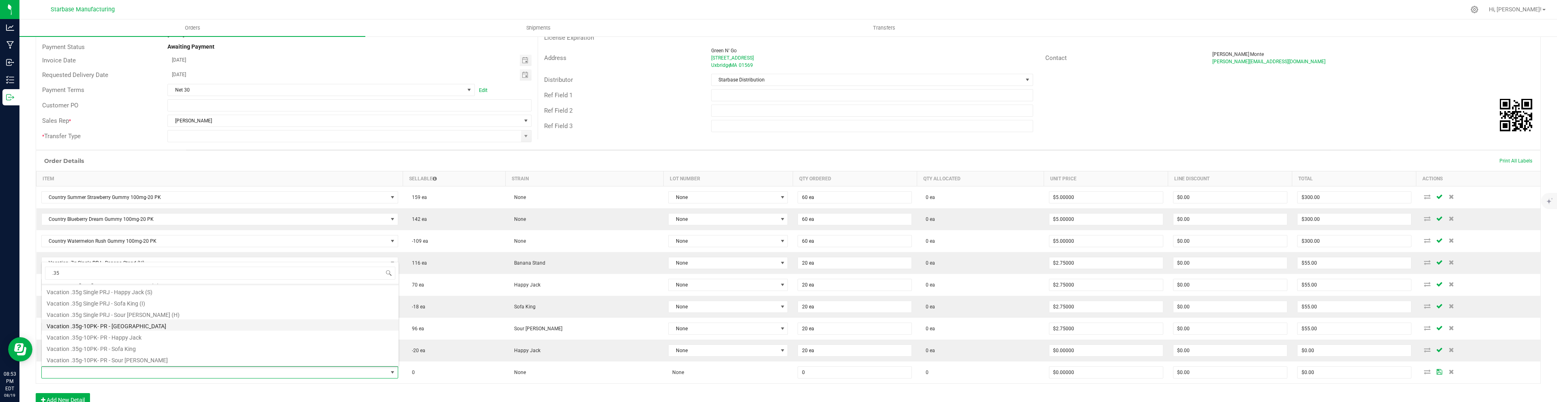
scroll to position [8, 0]
click at [129, 317] on li "Vacation .35g Single PRJ - Sour [PERSON_NAME] (H)" at bounding box center [220, 315] width 357 height 11
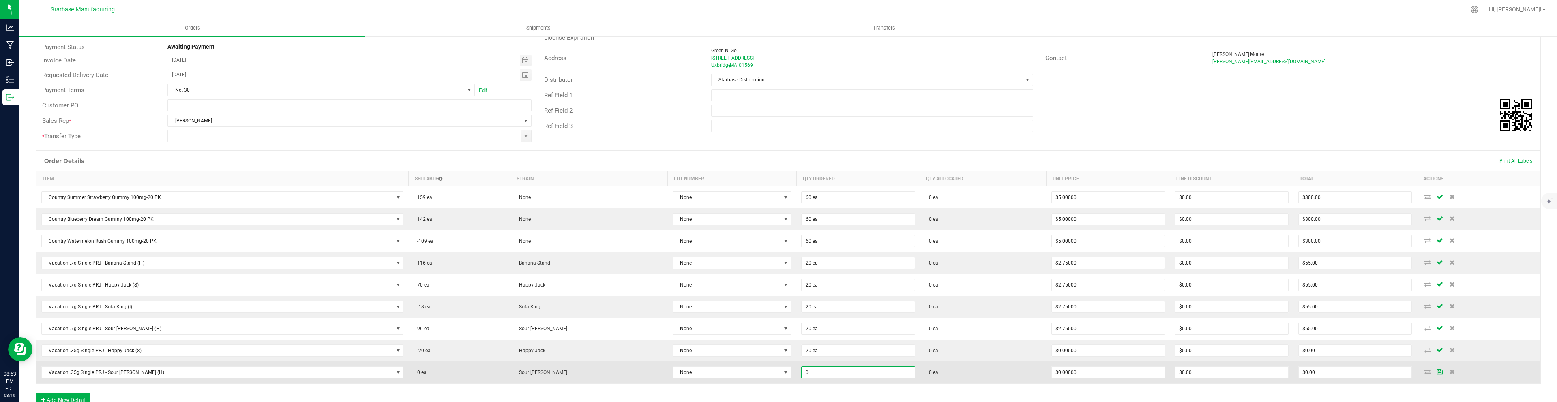
click at [801, 374] on input "0" at bounding box center [857, 372] width 113 height 11
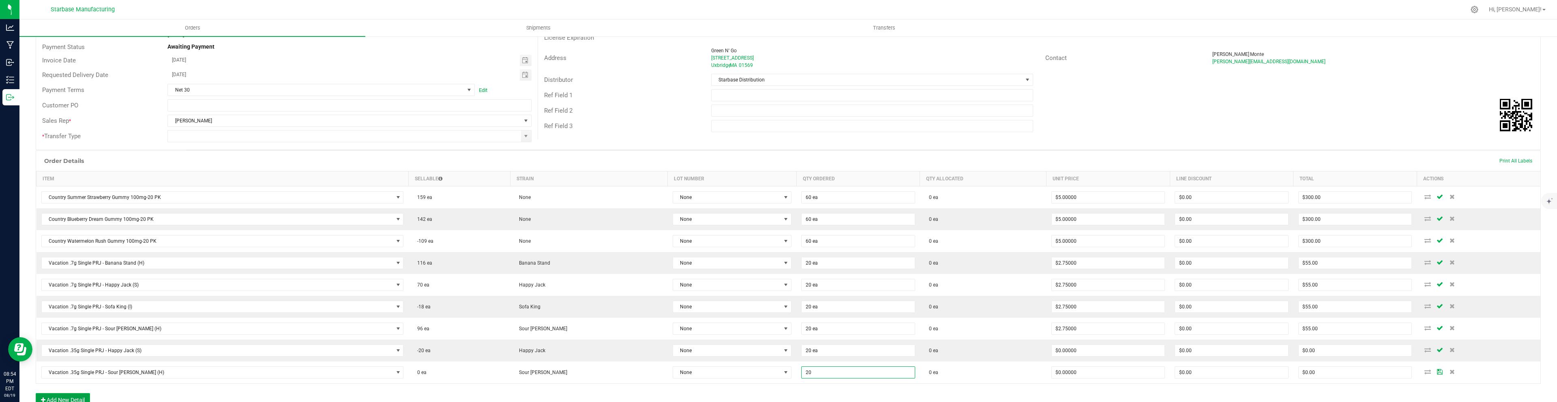
type input "20 ea"
click at [75, 398] on button "Add New Detail" at bounding box center [63, 400] width 54 height 14
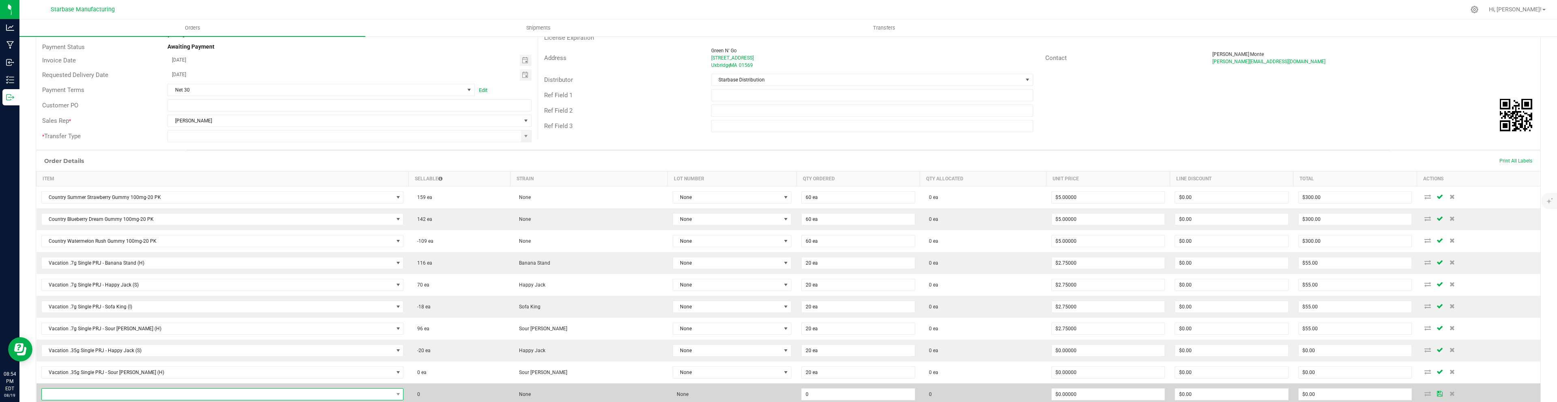
click at [86, 395] on span "NO DATA FOUND" at bounding box center [217, 394] width 351 height 11
type input ".35"
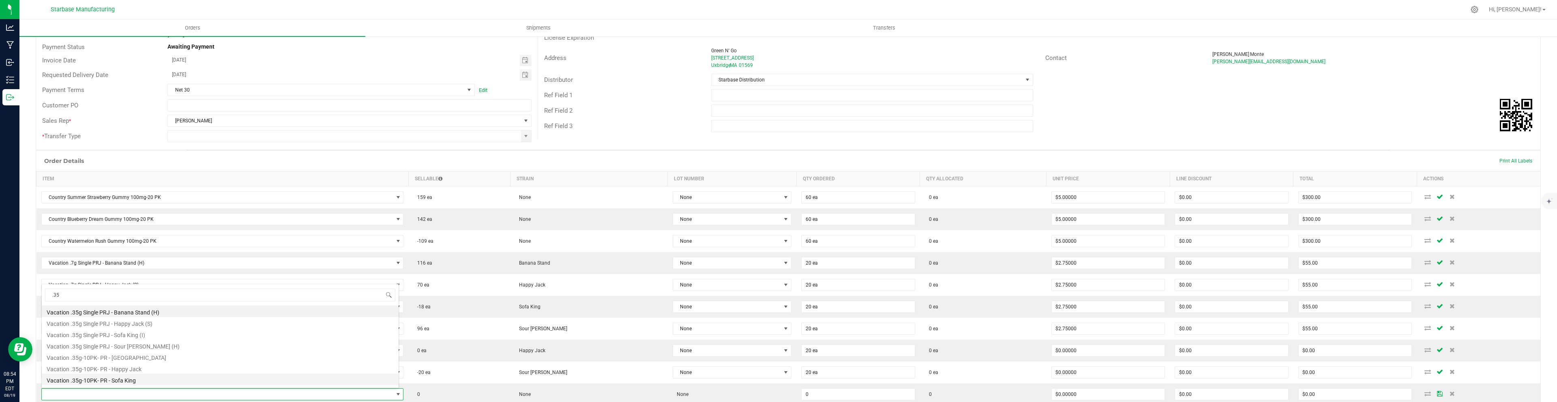
click at [115, 377] on li "Vacation .35g-10PK- PR - Sofa King" at bounding box center [220, 379] width 357 height 11
type input "0 ea"
type input "$12.50000"
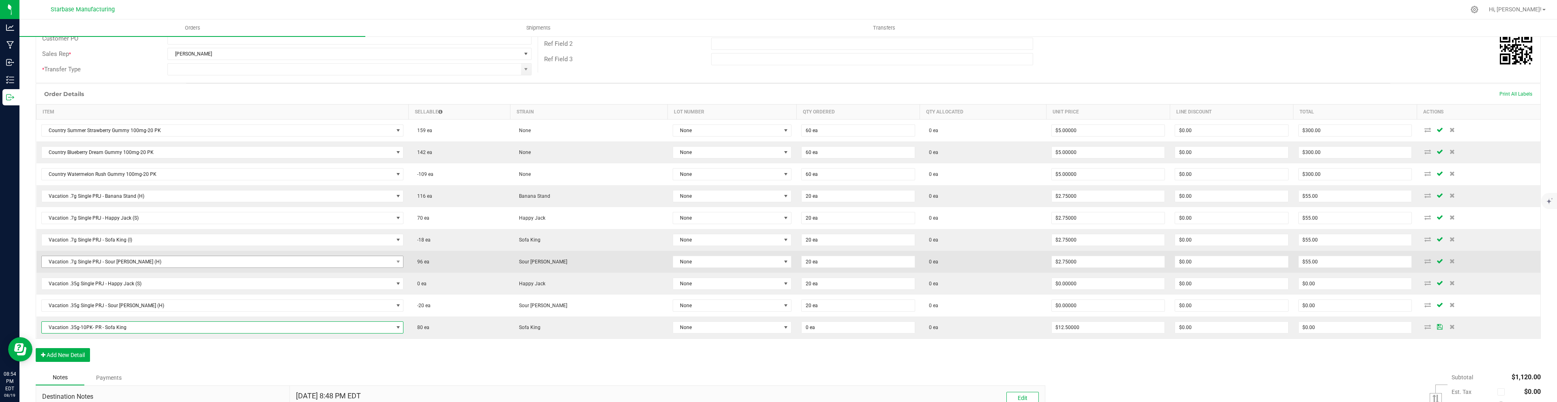
scroll to position [150, 0]
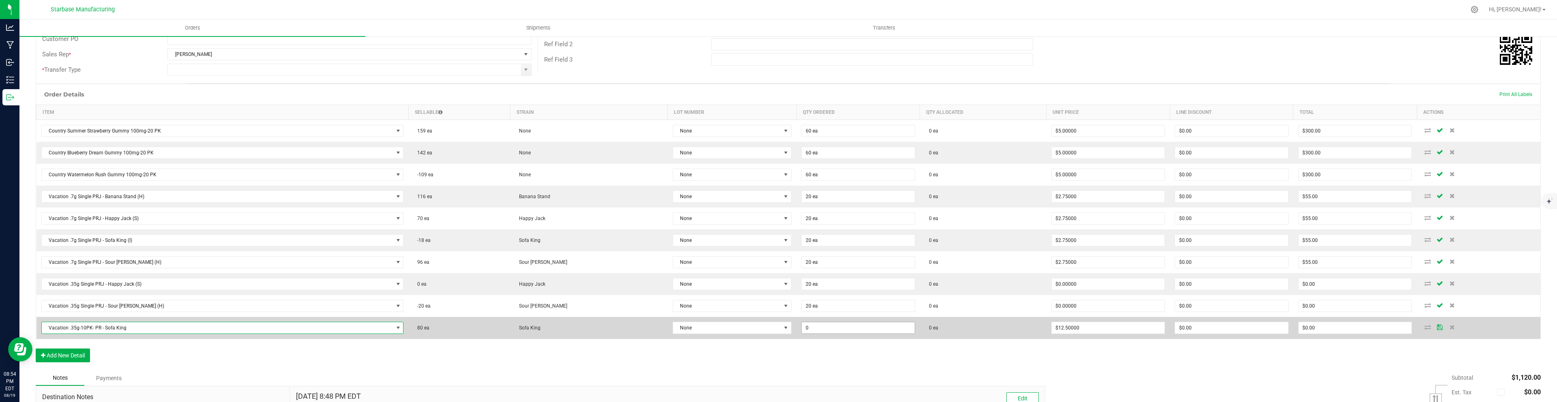
click at [801, 327] on input "0" at bounding box center [857, 327] width 113 height 11
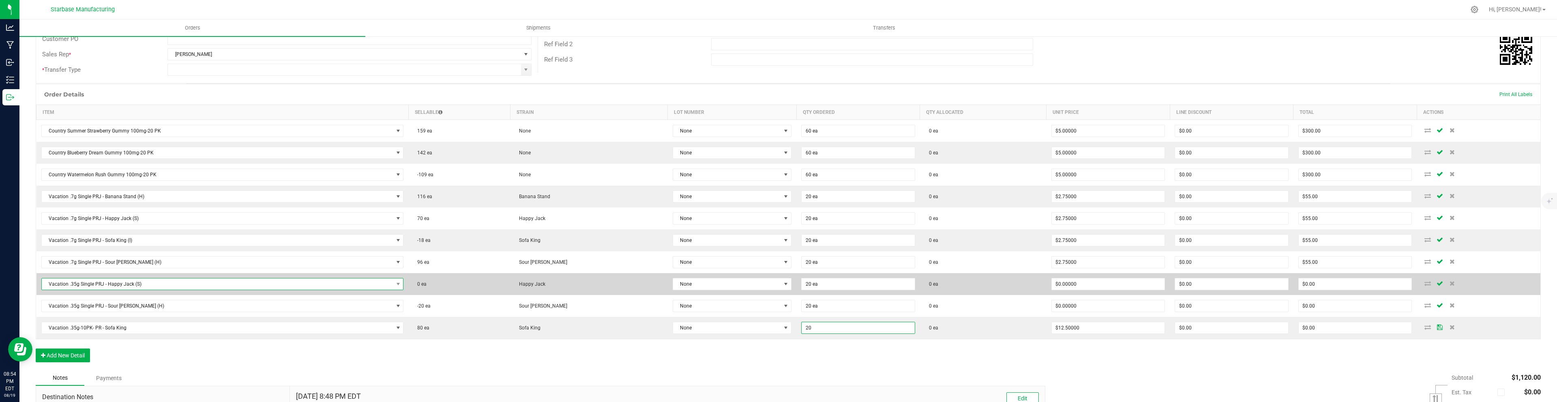
type input "20 ea"
type input "$250.00"
click at [177, 284] on span "Vacation .35g Single PRJ - Happy Jack (S)" at bounding box center [217, 283] width 351 height 11
type input ".35"
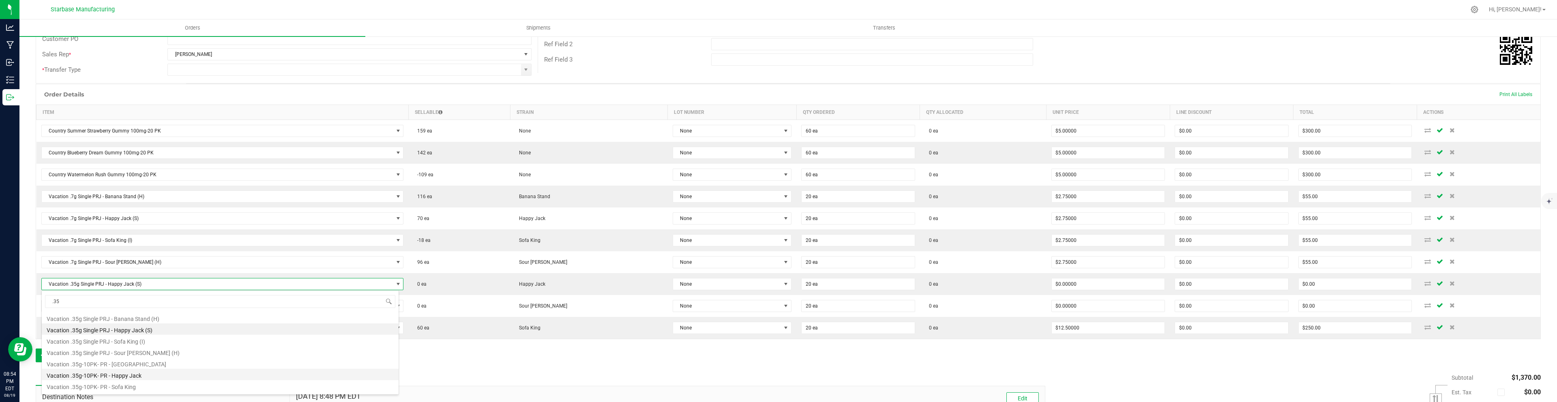
click at [126, 374] on li "Vacation .35g-10PK- PR - Happy Jack" at bounding box center [220, 374] width 357 height 11
type input "$12.50000"
type input "$250.00"
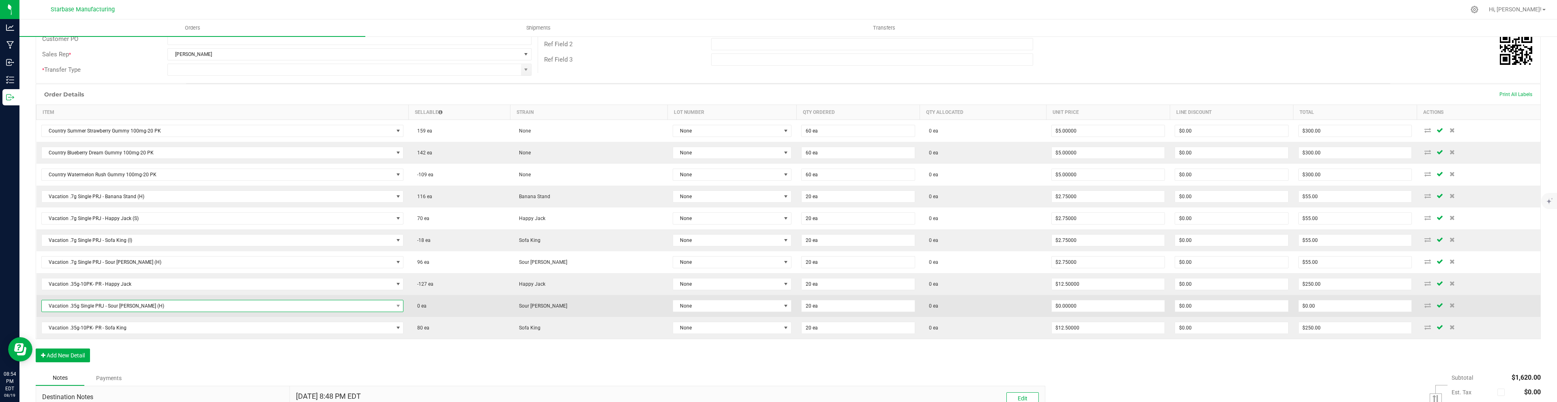
click at [114, 304] on span "Vacation .35g Single PRJ - Sour [PERSON_NAME] (H)" at bounding box center [217, 305] width 351 height 11
type input ".35"
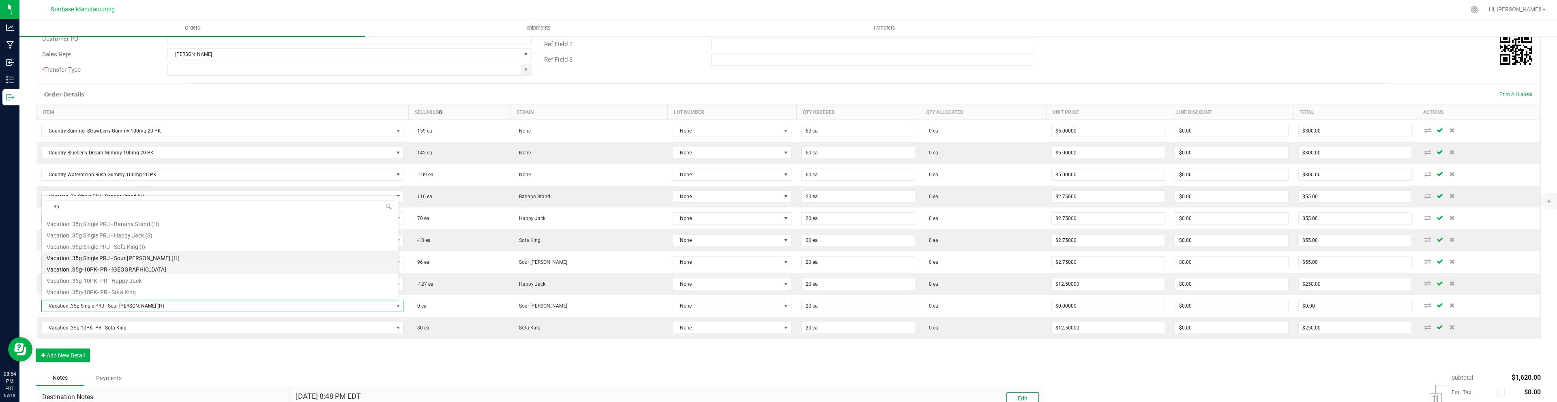
scroll to position [10, 0]
click at [131, 292] on li "Vacation .35g-10PK- PR - Sour [PERSON_NAME]" at bounding box center [220, 292] width 357 height 11
type input "$12.50000"
type input "$250.00"
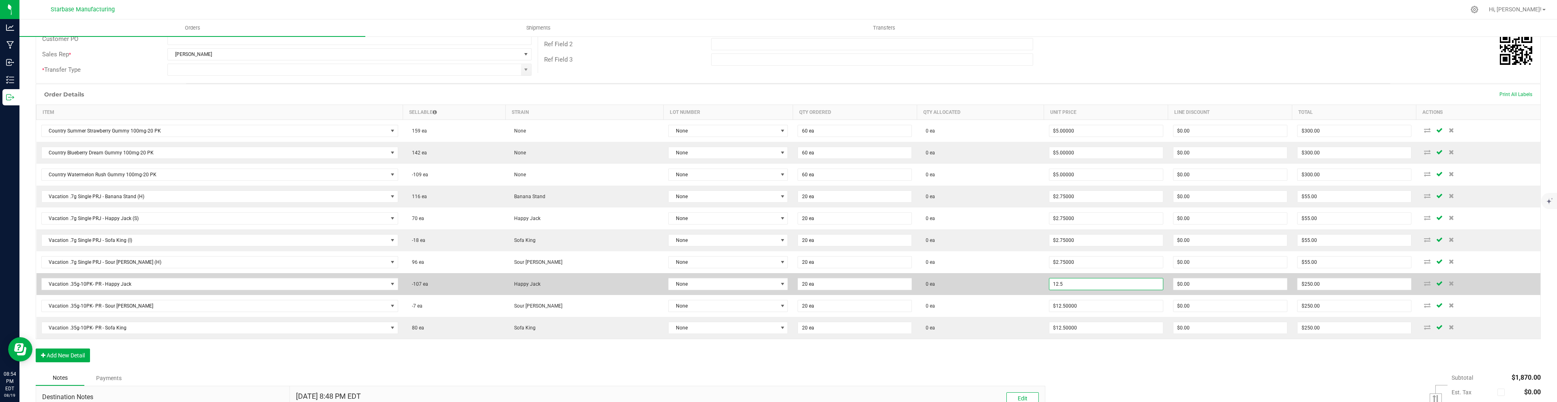
click at [1067, 285] on input "12.5" at bounding box center [1106, 283] width 114 height 11
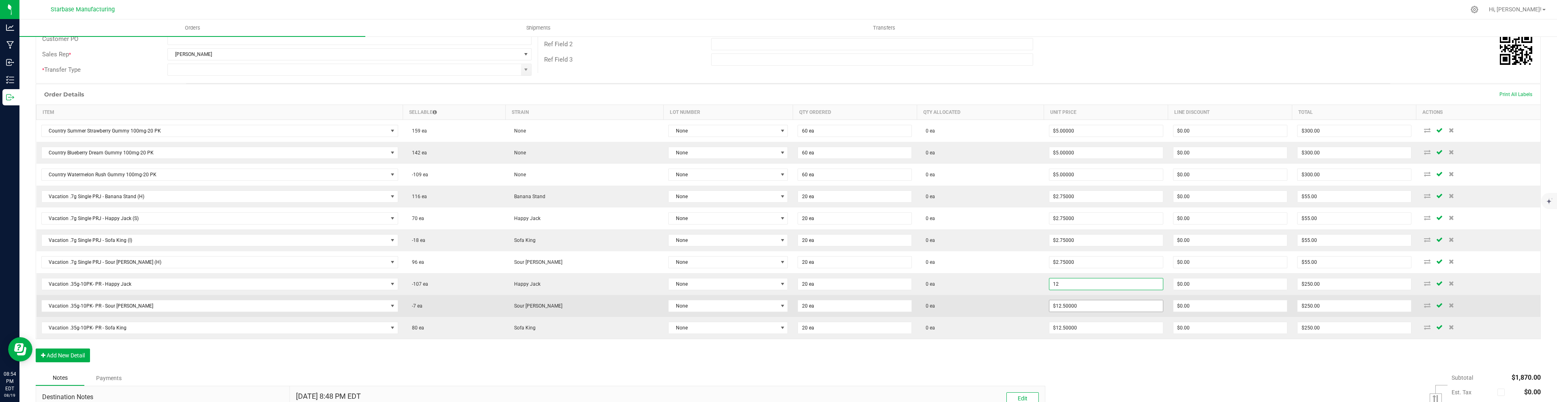
type input "$12.00000"
type input "$240.00"
click at [1059, 302] on input "12.5" at bounding box center [1106, 305] width 114 height 11
type input "12"
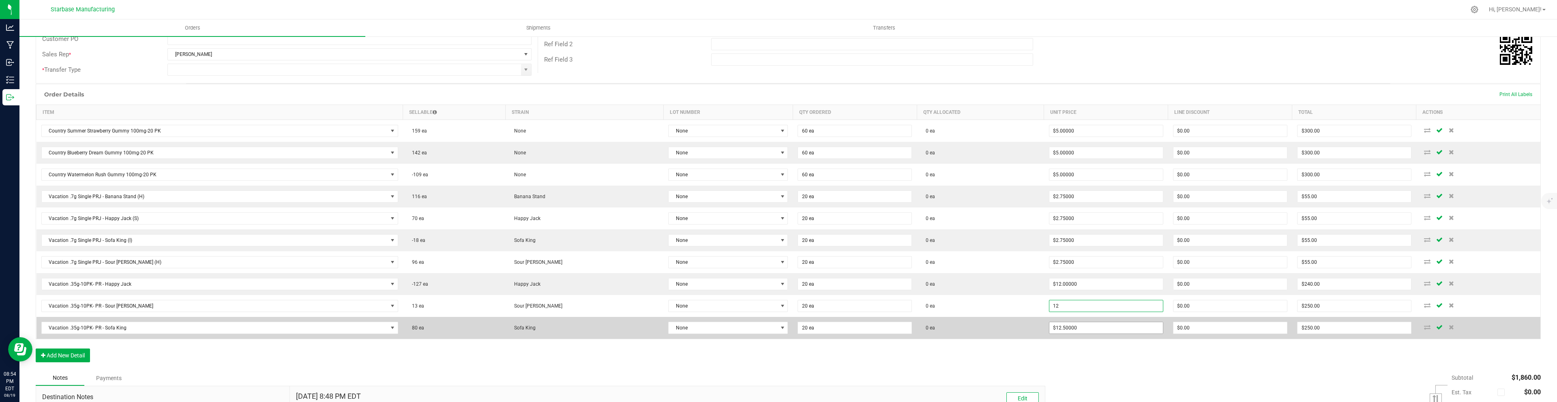
type input "12.5"
type input "$12.00000"
type input "$240.00"
click at [1060, 327] on input "12.5" at bounding box center [1106, 327] width 114 height 11
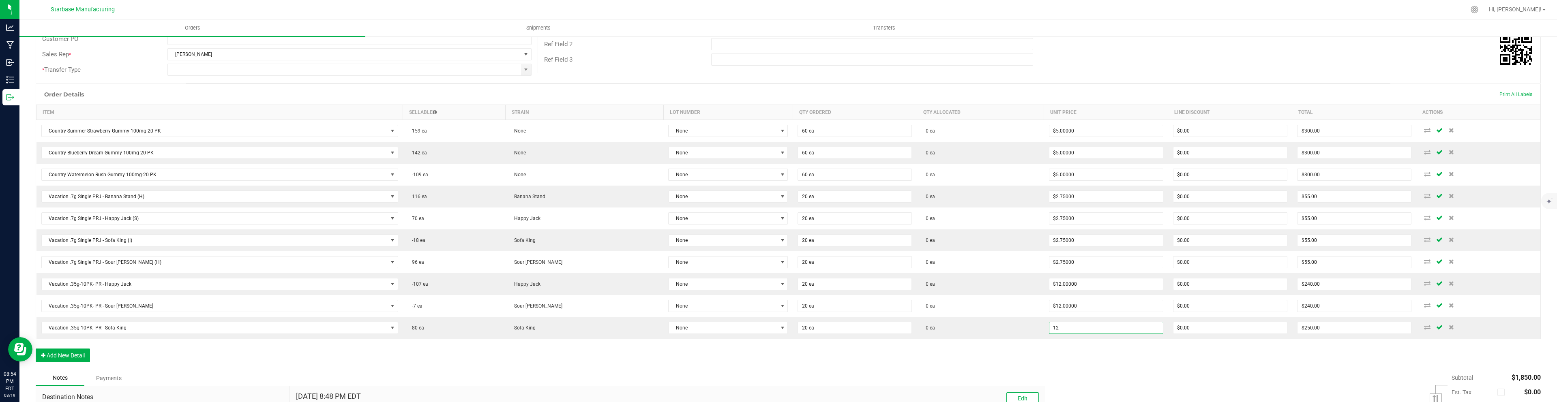
type input "$12.00000"
type input "$240.00"
click at [1024, 366] on div "Order Details Print All Labels Item Sellable Strain Lot Number Qty Ordered Qty …" at bounding box center [788, 227] width 1505 height 287
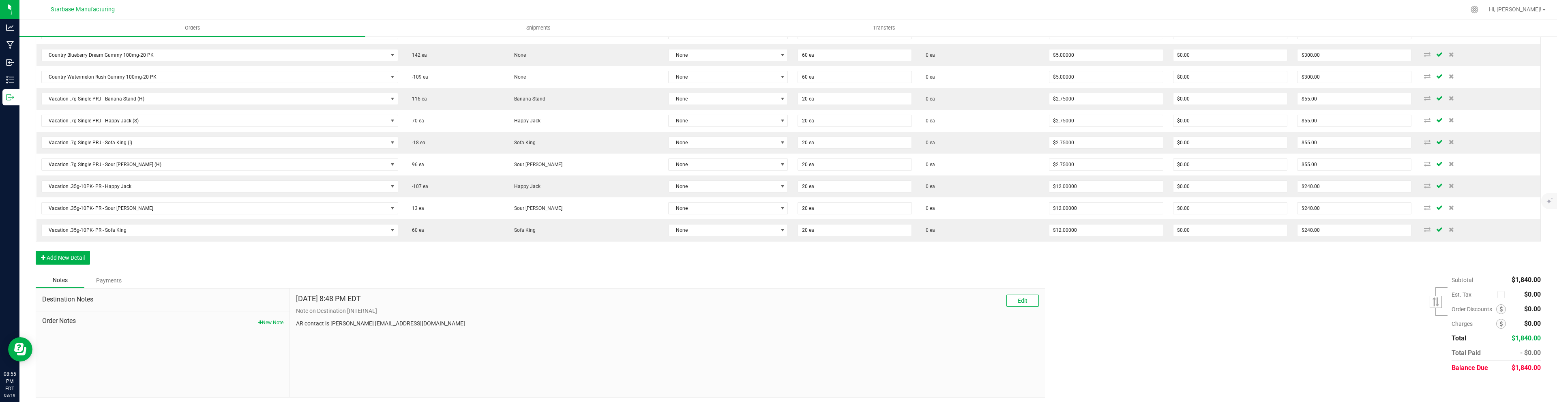
scroll to position [251, 0]
click at [65, 253] on button "Add New Detail" at bounding box center [63, 254] width 54 height 14
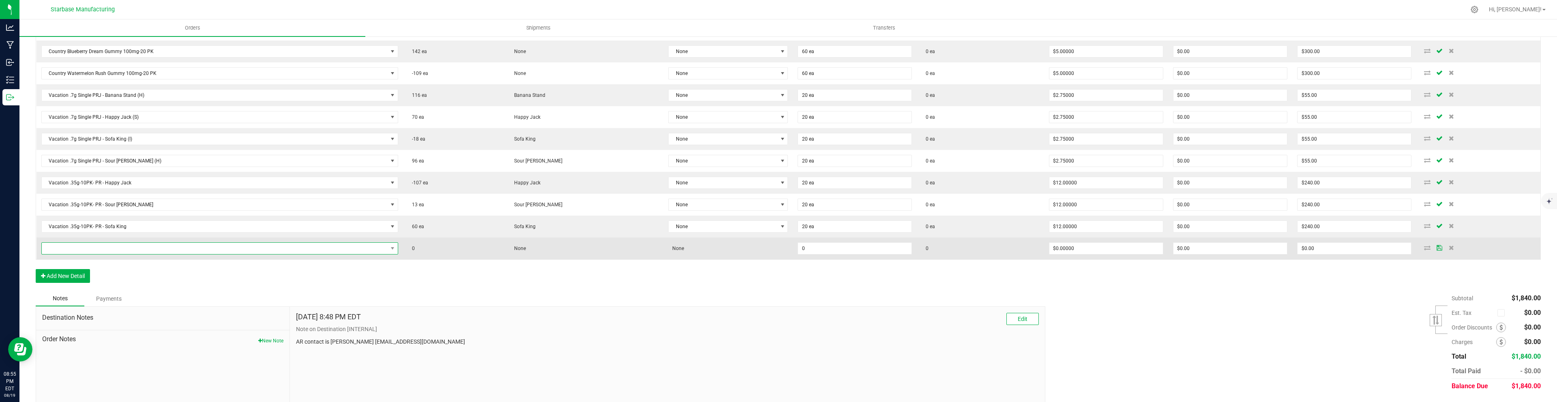
click at [164, 244] on span "NO DATA FOUND" at bounding box center [215, 248] width 346 height 11
type input "peach"
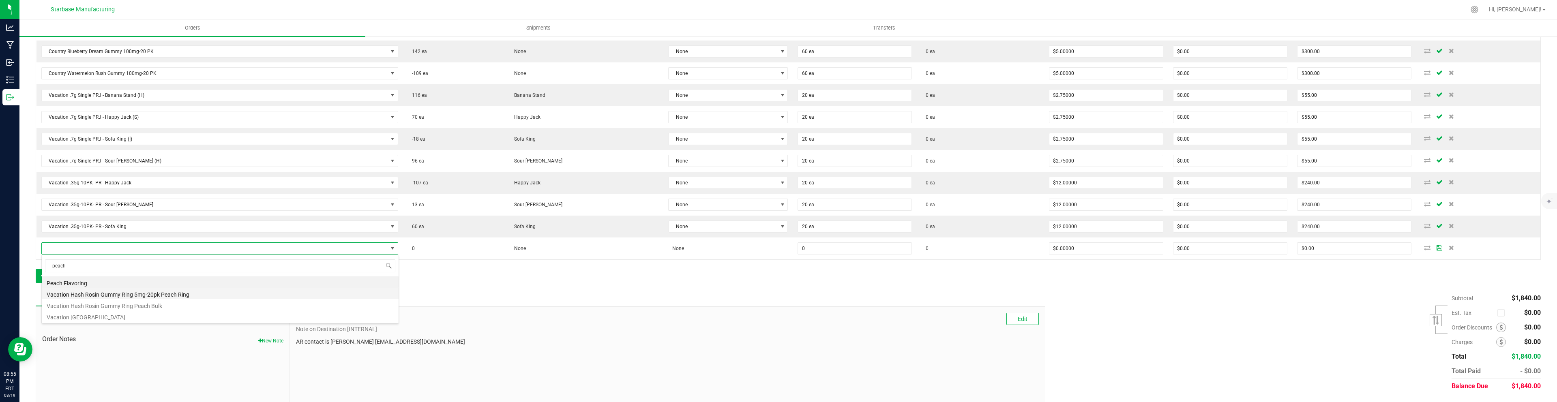
click at [150, 295] on li "Vacation Hash Rosin Gummy Ring 5mg-20pk Peach Ring" at bounding box center [220, 293] width 357 height 11
type input "0 ea"
type input "$12.00000"
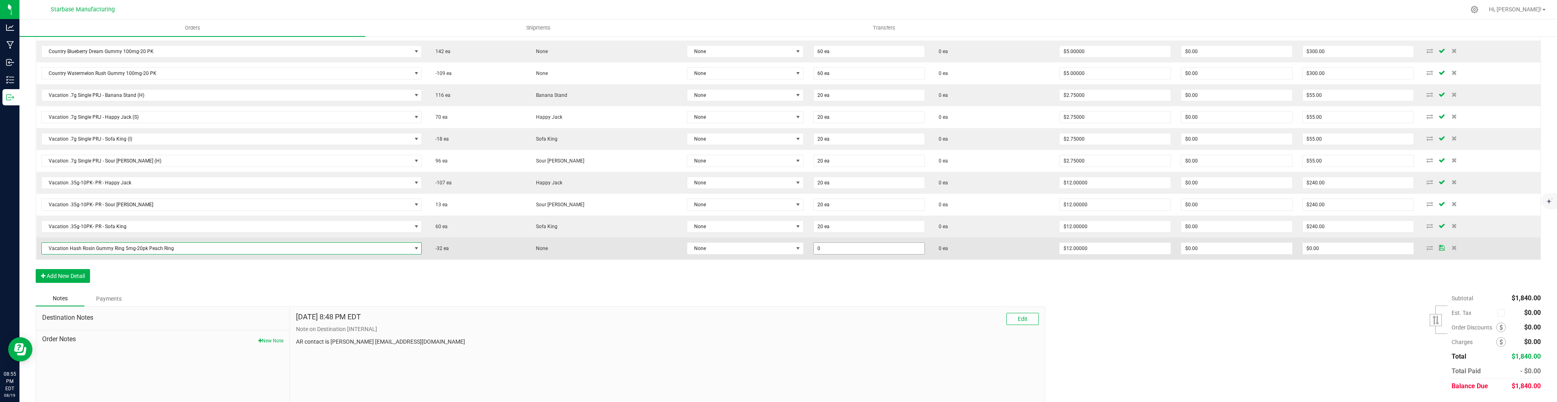
click at [814, 249] on input "0" at bounding box center [869, 248] width 111 height 11
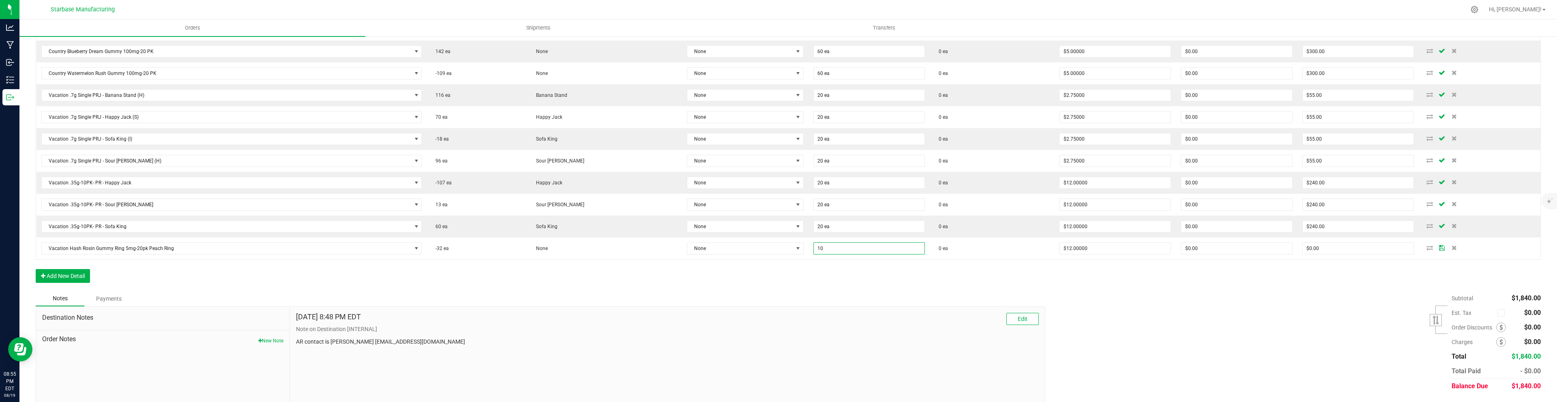
type input "10 ea"
type input "$120.00"
click at [970, 281] on div "Order Details Print All Labels Item Sellable Strain Lot Number Qty Ordered Qty …" at bounding box center [788, 137] width 1505 height 308
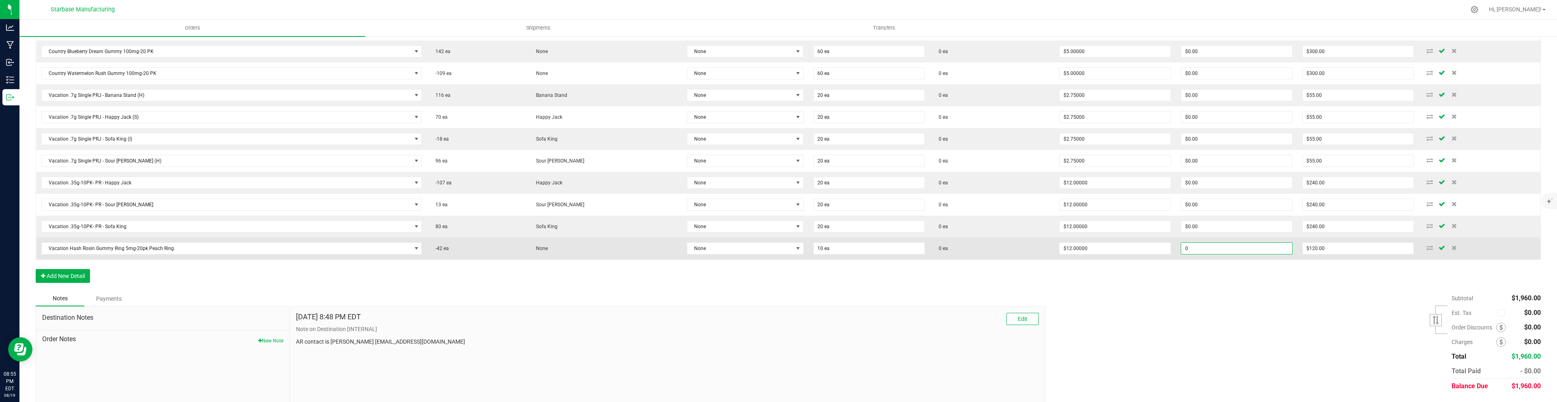
click at [1244, 248] on input "0" at bounding box center [1236, 248] width 111 height 11
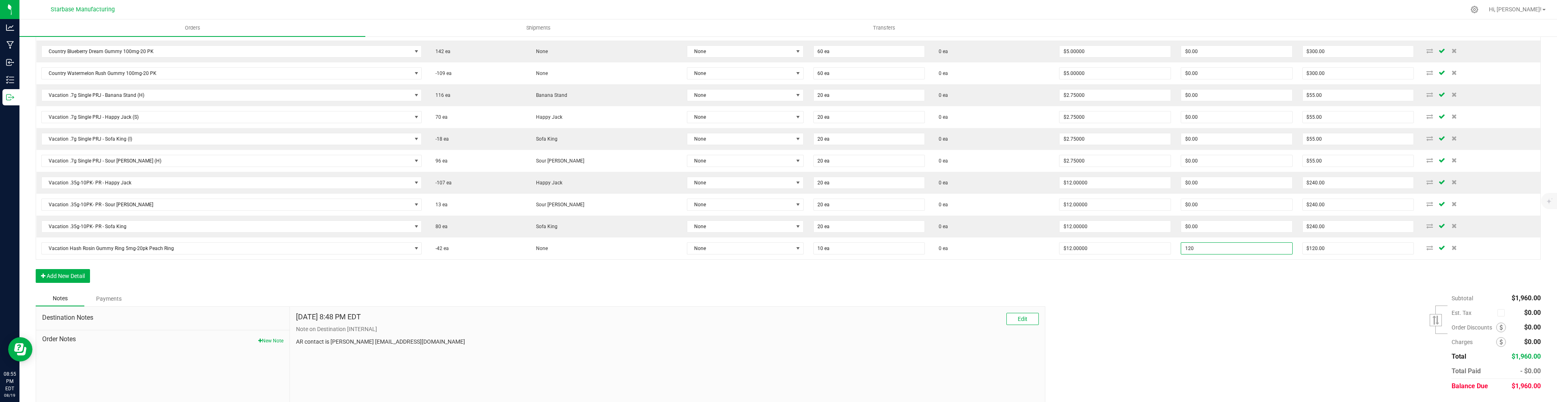
type input "$120.00"
type input "$0.00"
click at [1270, 284] on div "Order Details Print All Labels Item Sellable Strain Lot Number Qty Ordered Qty …" at bounding box center [788, 137] width 1505 height 308
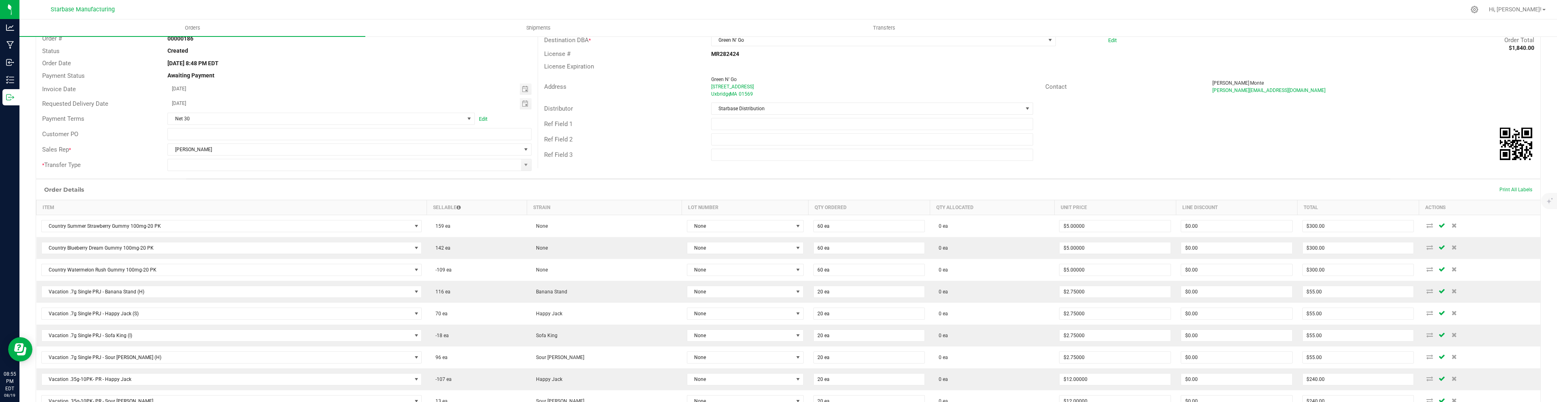
scroll to position [0, 0]
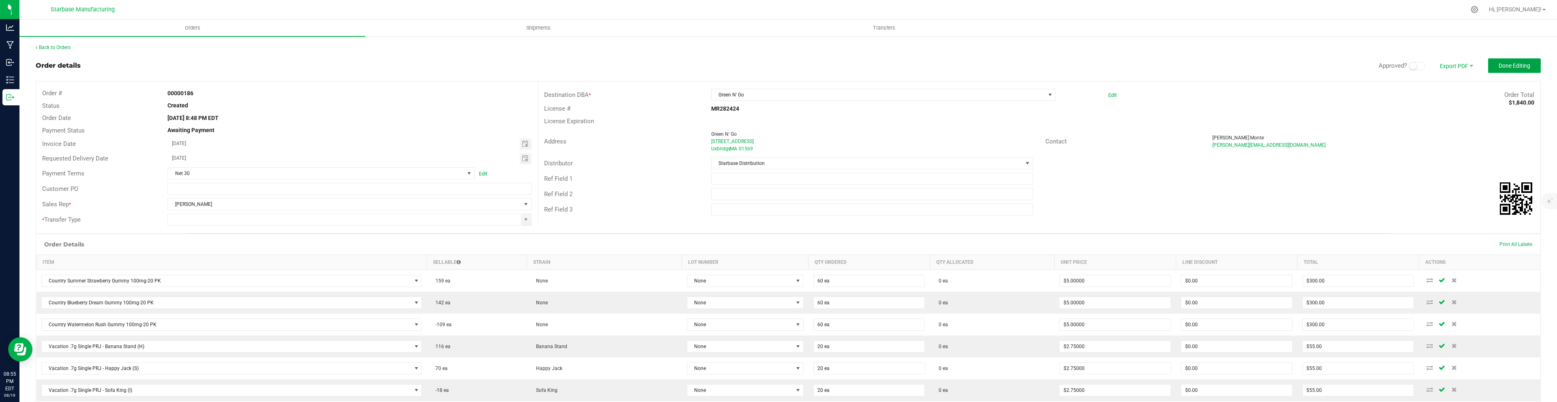
click at [1526, 65] on span "Done Editing" at bounding box center [1514, 65] width 32 height 6
click at [533, 219] on div at bounding box center [349, 220] width 376 height 12
click at [529, 219] on span at bounding box center [526, 219] width 6 height 6
click at [348, 287] on li "Unaffiliated Transfer" at bounding box center [349, 290] width 363 height 14
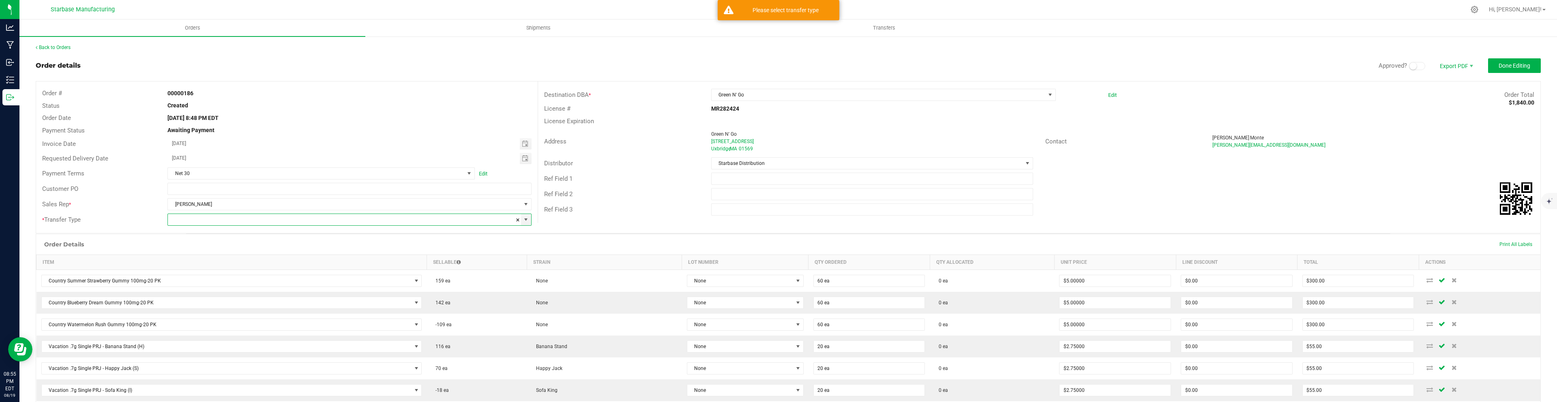
type input "Unaffiliated Transfer"
click at [1508, 61] on button "Done Editing" at bounding box center [1514, 65] width 53 height 15
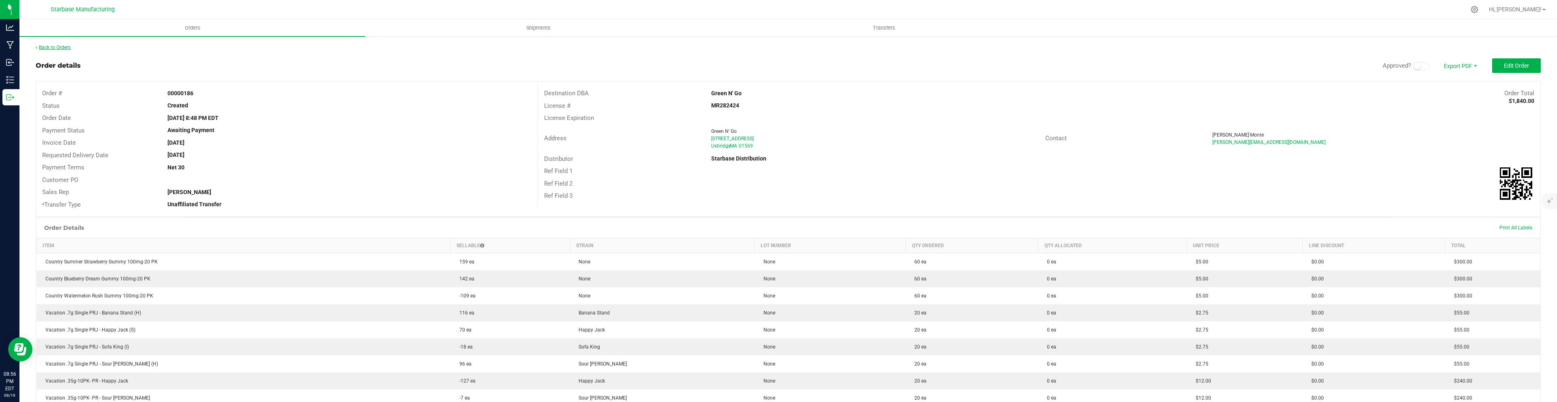
click at [68, 48] on link "Back to Orders" at bounding box center [53, 48] width 35 height 6
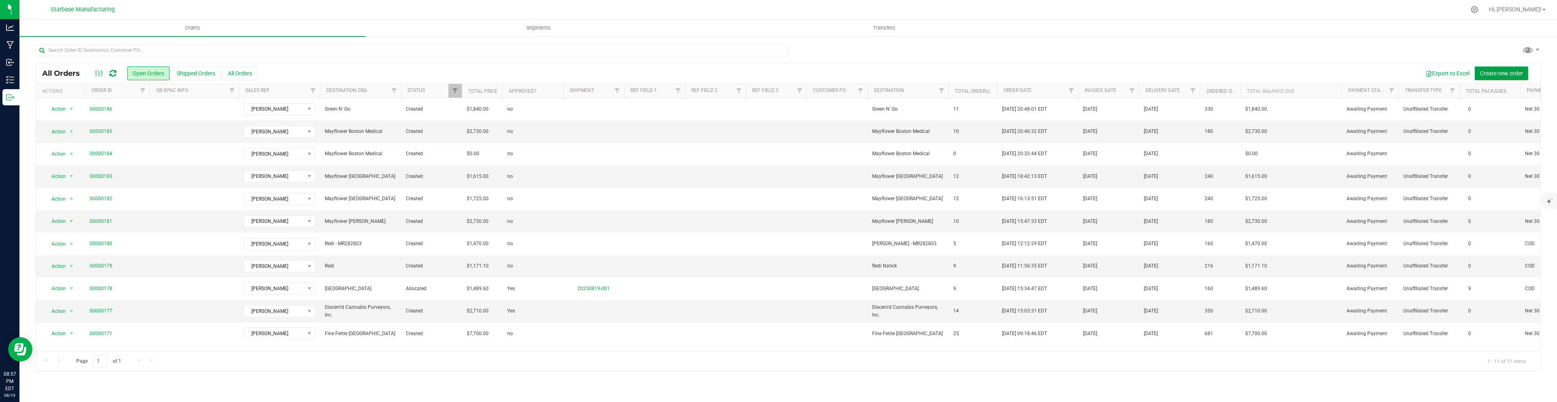
click at [1489, 73] on span "Create new order" at bounding box center [1501, 73] width 43 height 6
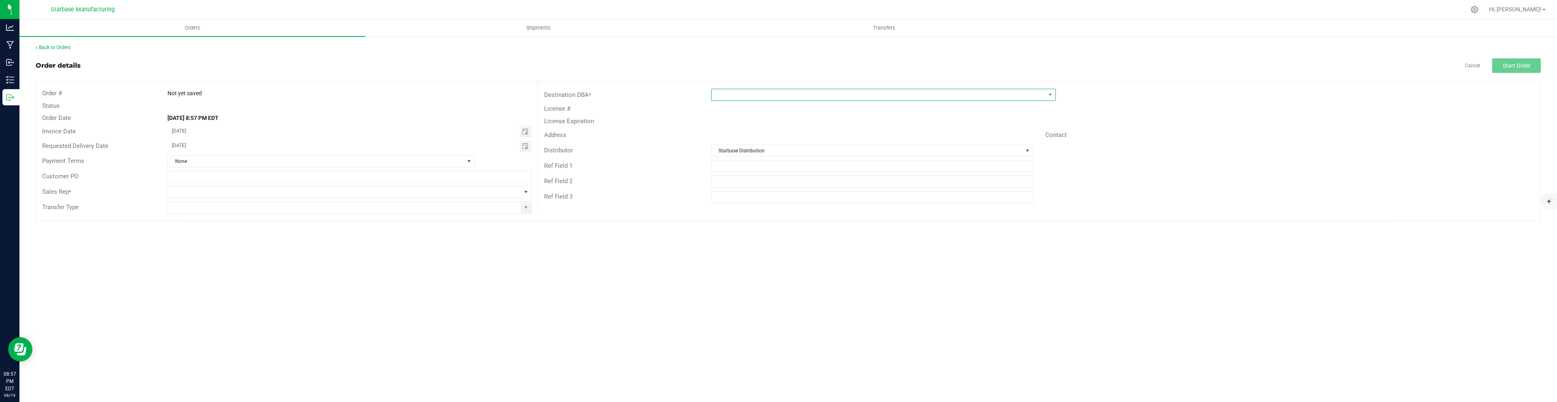
click at [755, 100] on span at bounding box center [878, 94] width 334 height 11
type input "great"
click at [759, 129] on li "[GEOGRAPHIC_DATA]" at bounding box center [883, 130] width 344 height 14
click at [1525, 66] on span "Start Order" at bounding box center [1516, 65] width 28 height 6
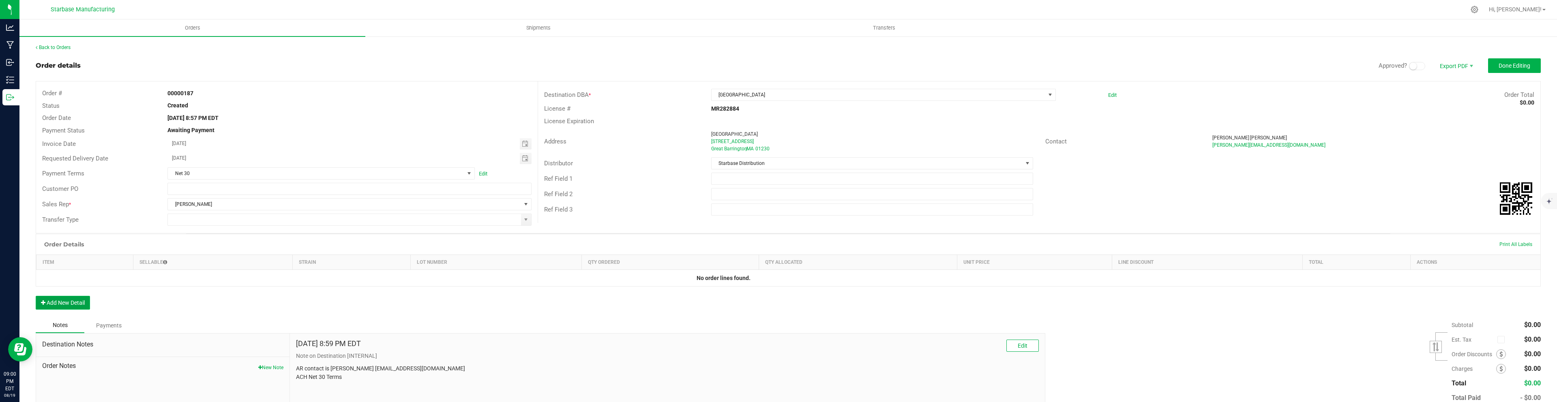
click at [74, 308] on button "Add New Detail" at bounding box center [63, 303] width 54 height 14
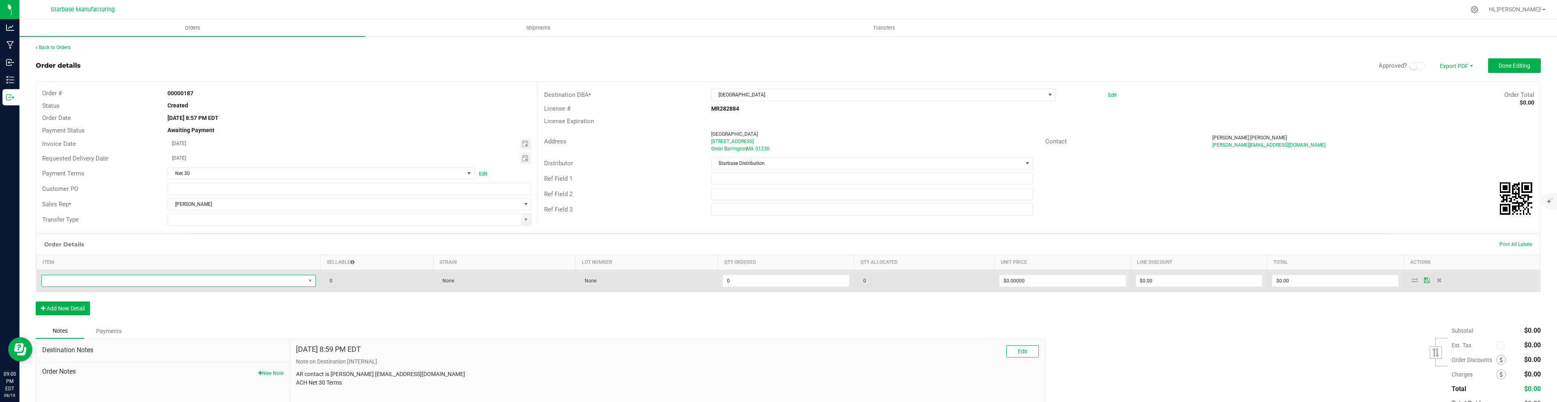
click at [104, 275] on span "NO DATA FOUND" at bounding box center [173, 280] width 263 height 11
type input "510"
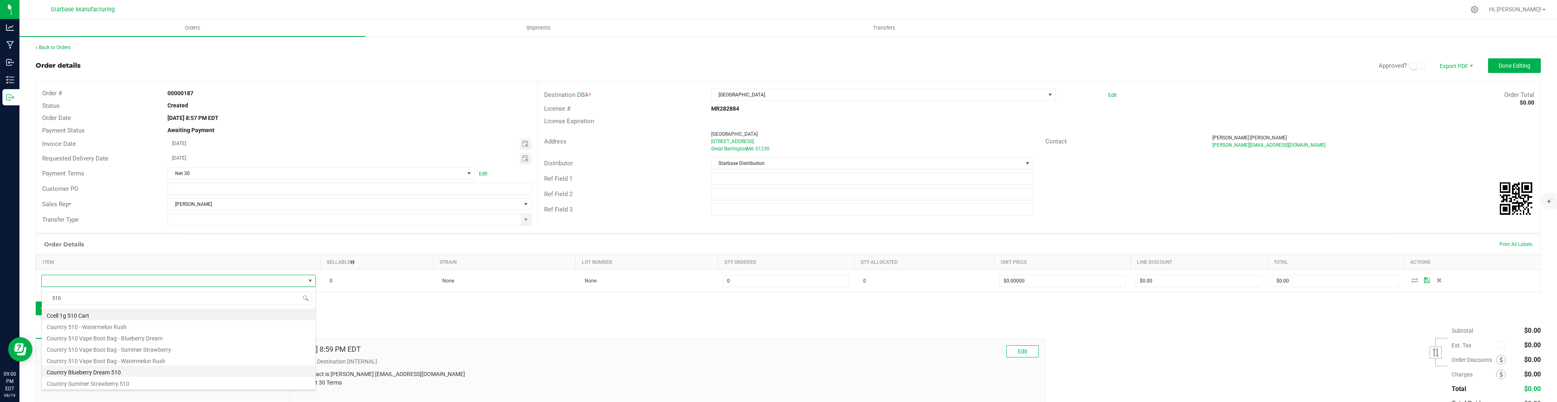
click at [101, 371] on li "Country Blueberry Dream 510" at bounding box center [179, 371] width 274 height 11
type input "0 ea"
type input "$10.00000"
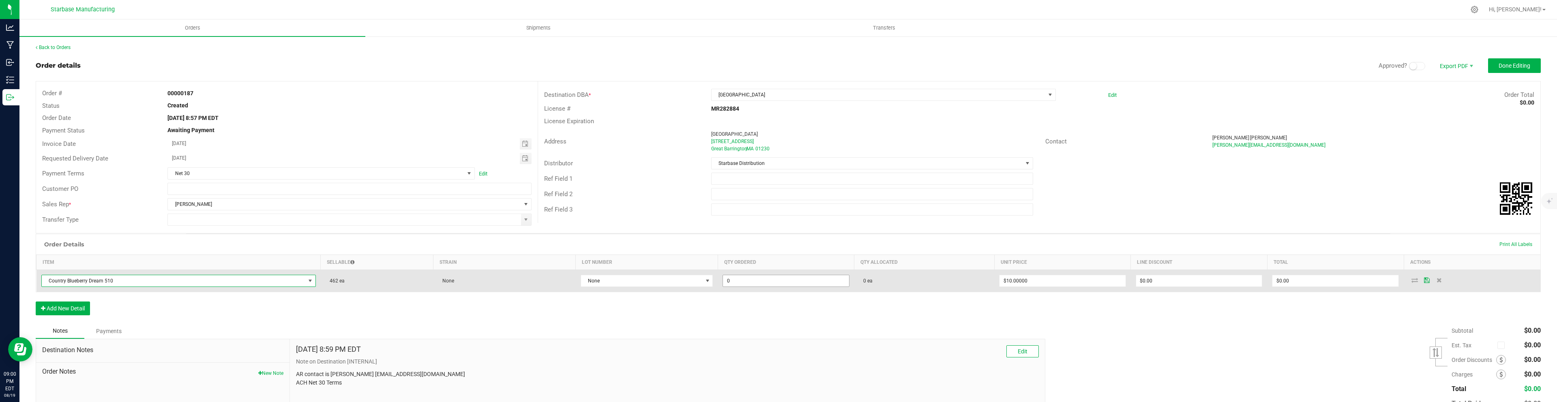
click at [733, 282] on input "0" at bounding box center [786, 280] width 126 height 11
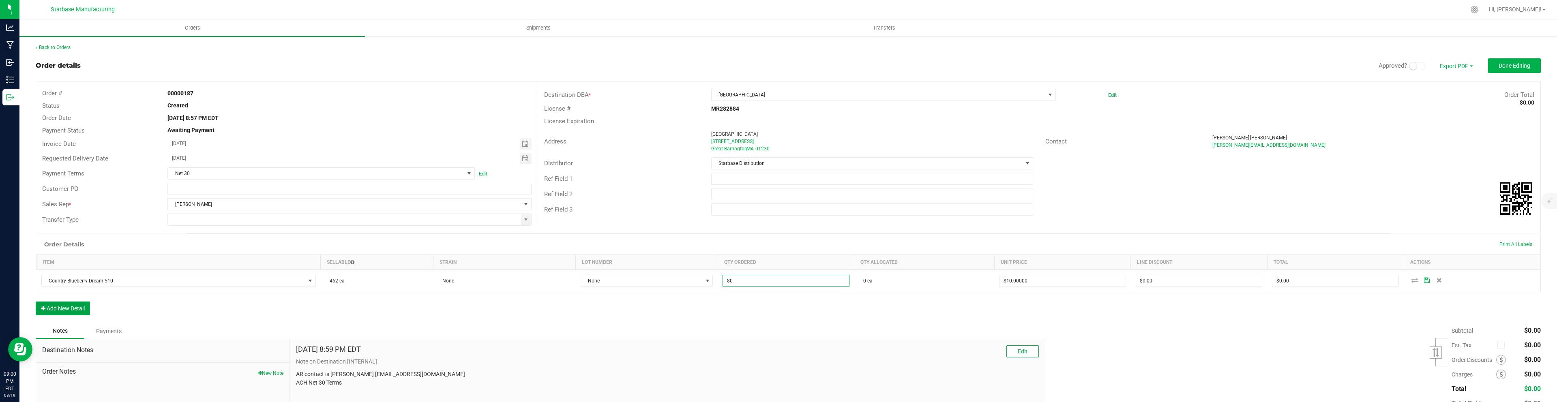
type input "80 ea"
type input "$800.00"
click at [81, 305] on button "Add New Detail" at bounding box center [63, 309] width 54 height 14
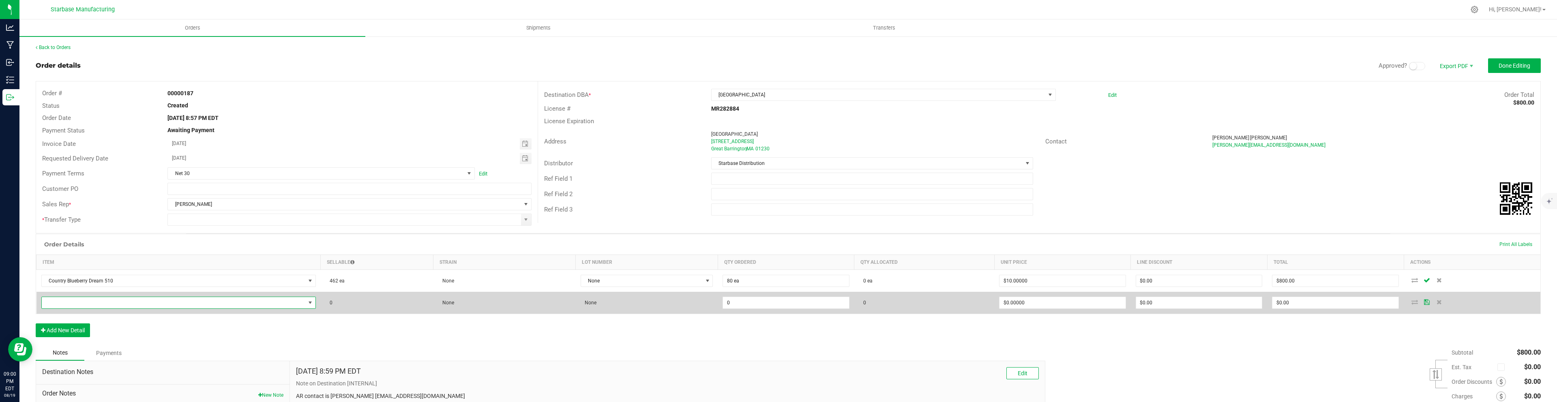
click at [84, 306] on span "NO DATA FOUND" at bounding box center [173, 302] width 263 height 11
type input "510"
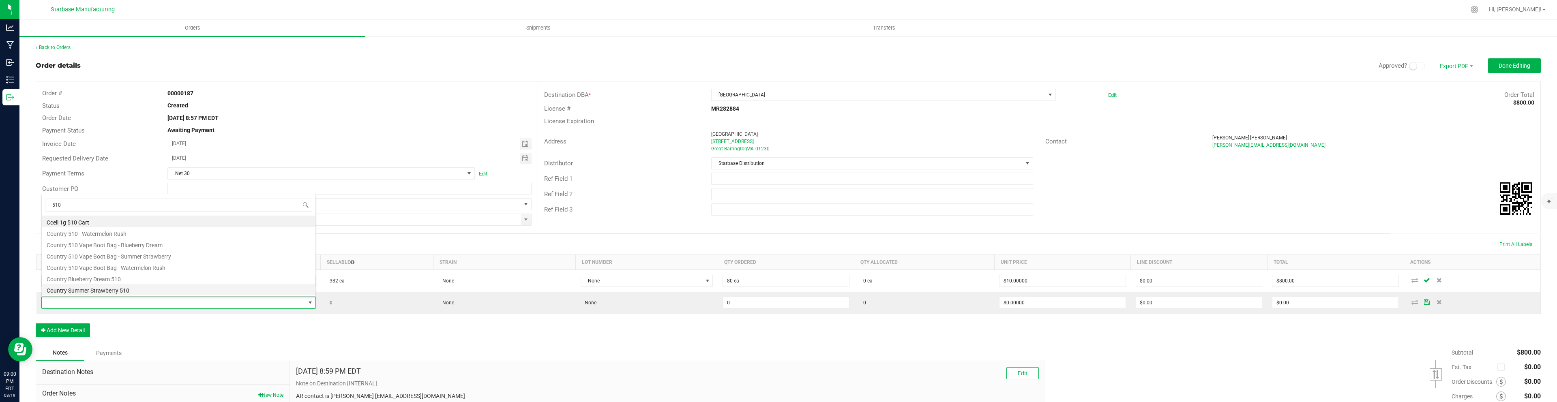
click at [105, 289] on li "Country Summer Strawberry 510" at bounding box center [179, 289] width 274 height 11
type input "0 ea"
type input "$10.00000"
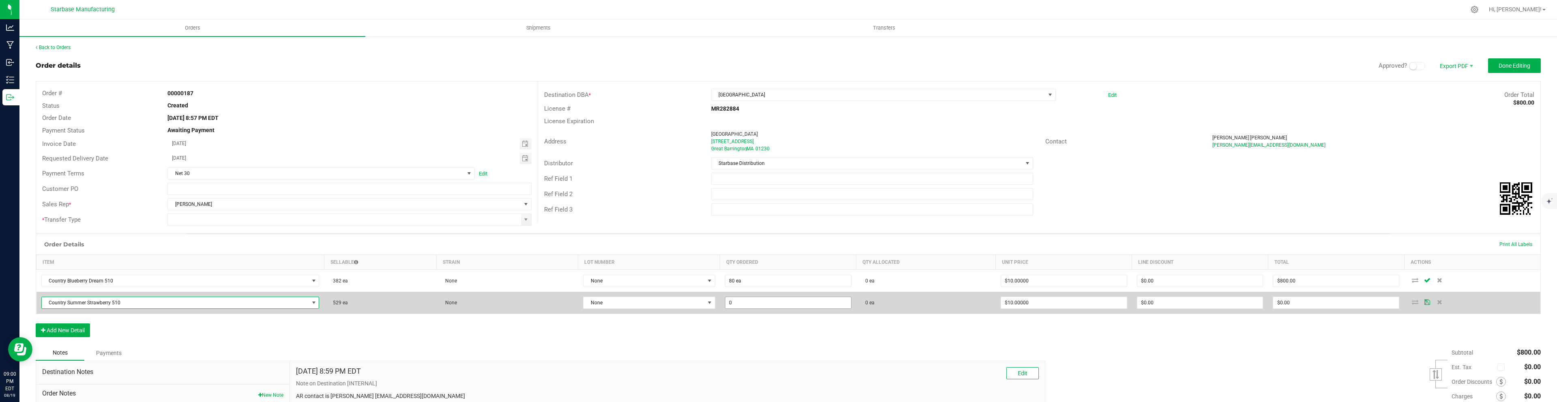
click at [745, 304] on input "0" at bounding box center [788, 302] width 126 height 11
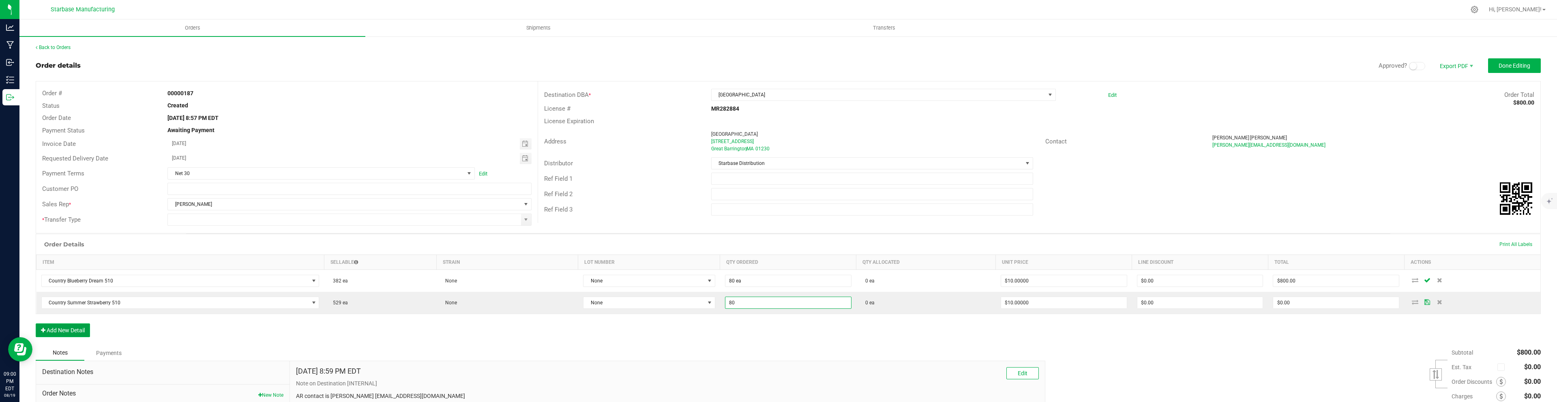
type input "80 ea"
type input "$800.00"
click at [74, 328] on button "Add New Detail" at bounding box center [63, 330] width 54 height 14
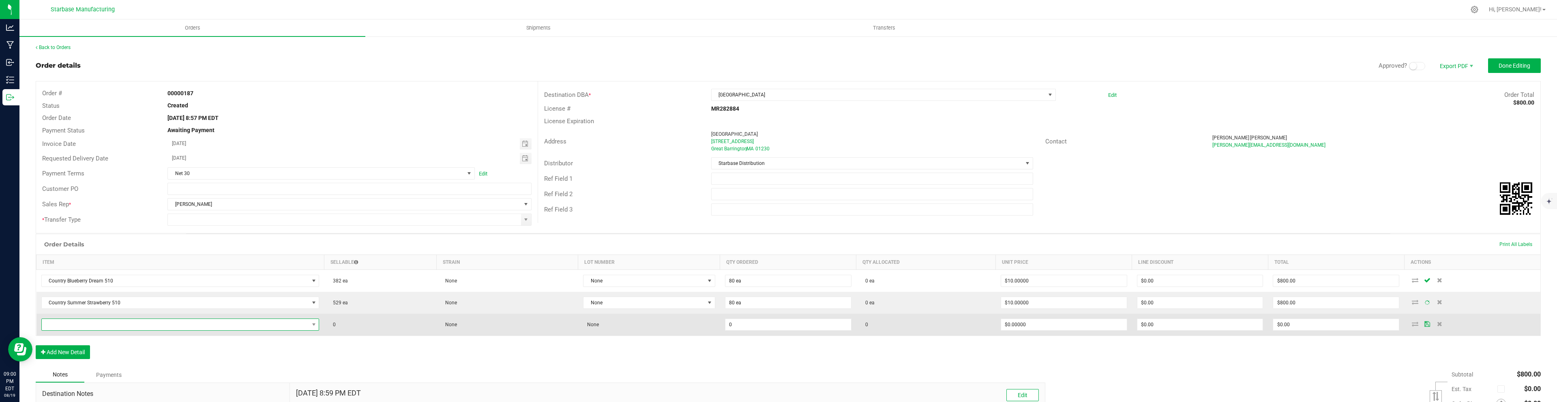
click at [76, 324] on span "NO DATA FOUND" at bounding box center [175, 324] width 267 height 11
type input "510"
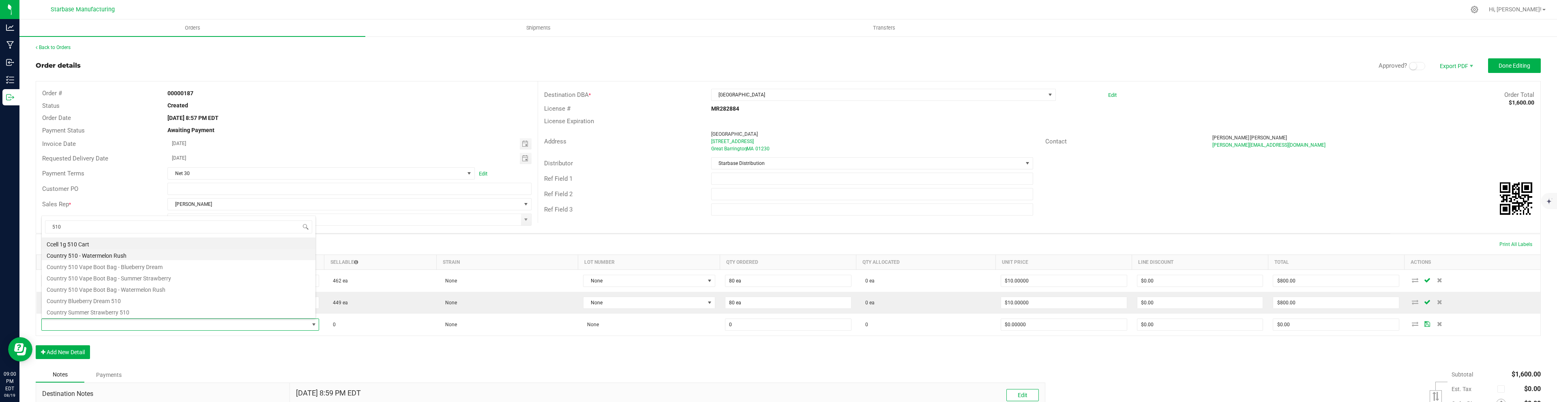
click at [90, 255] on li "Country 510 - Watermelon Rush" at bounding box center [179, 254] width 274 height 11
type input "0 ea"
type input "$10.00000"
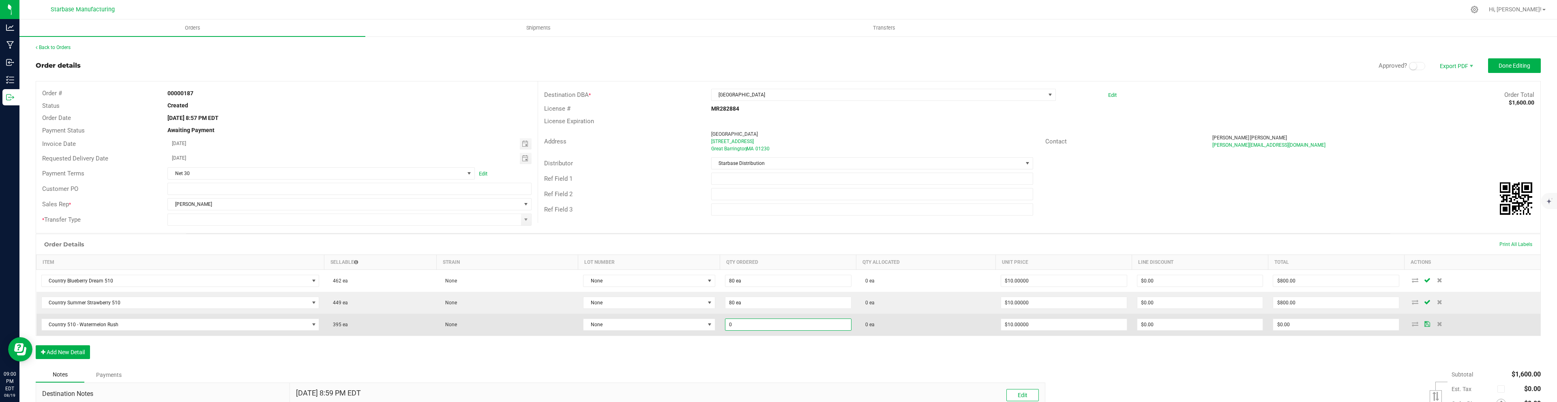
click at [738, 326] on input "0" at bounding box center [788, 324] width 126 height 11
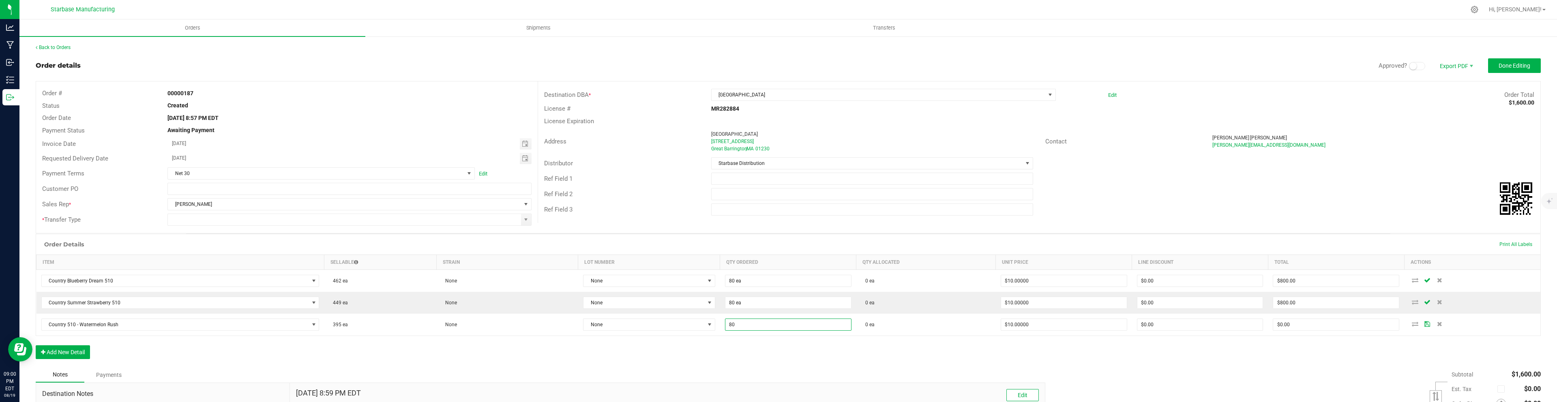
type input "80 ea"
type input "$800.00"
click at [662, 343] on div "Order Details Print All Labels Item Sellable Strain Lot Number Qty Ordered Qty …" at bounding box center [788, 300] width 1505 height 133
click at [81, 355] on button "Add New Detail" at bounding box center [63, 352] width 54 height 14
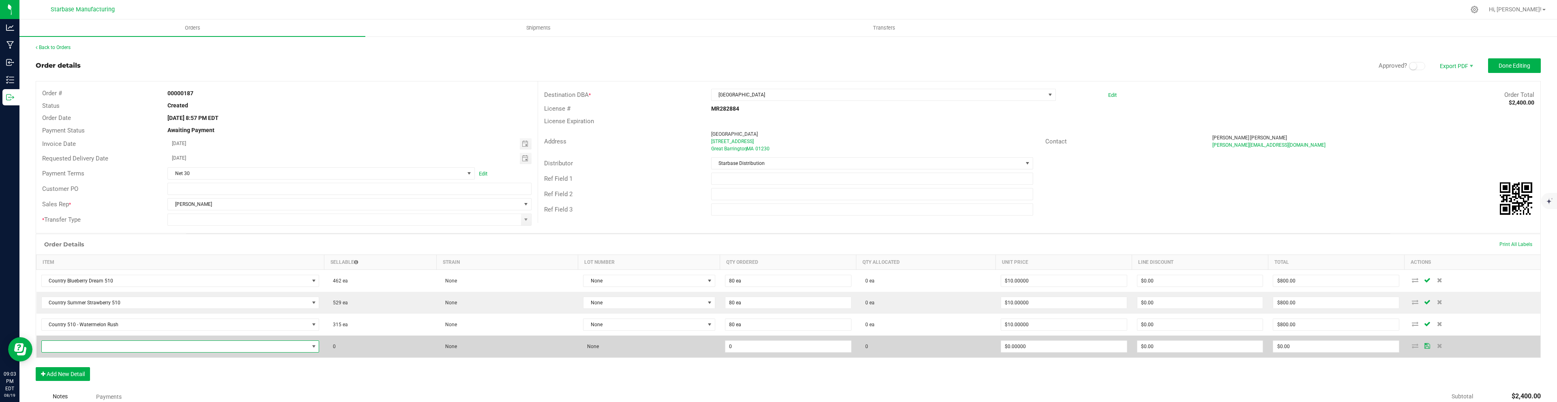
click at [99, 345] on span "NO DATA FOUND" at bounding box center [175, 346] width 267 height 11
type input "7g"
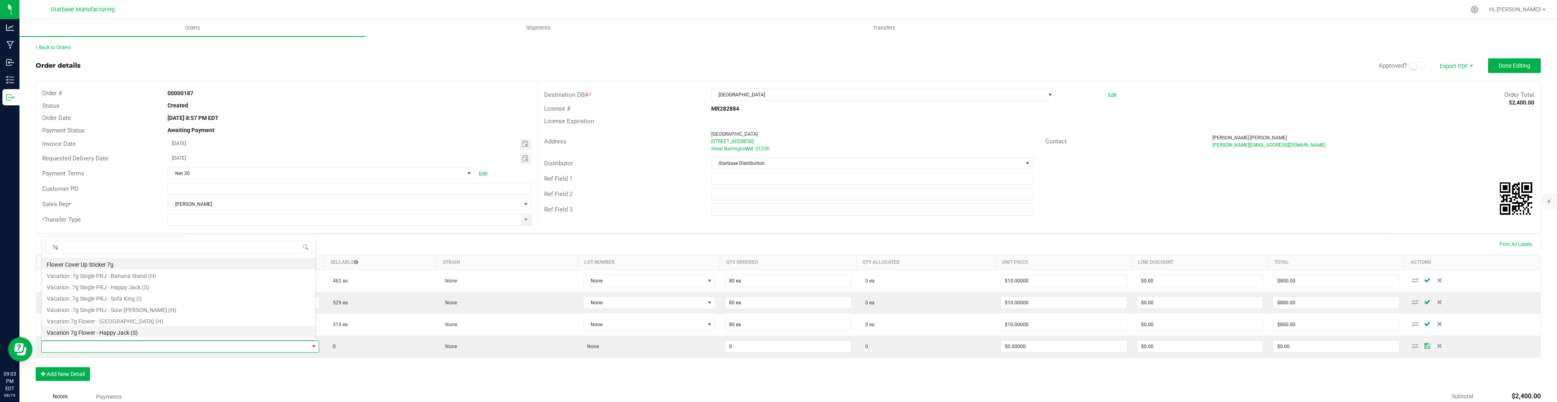
click at [109, 333] on li "Vacation 7g Flower - Happy Jack (S)" at bounding box center [179, 331] width 274 height 11
type input "0 ea"
type input "$17.50000"
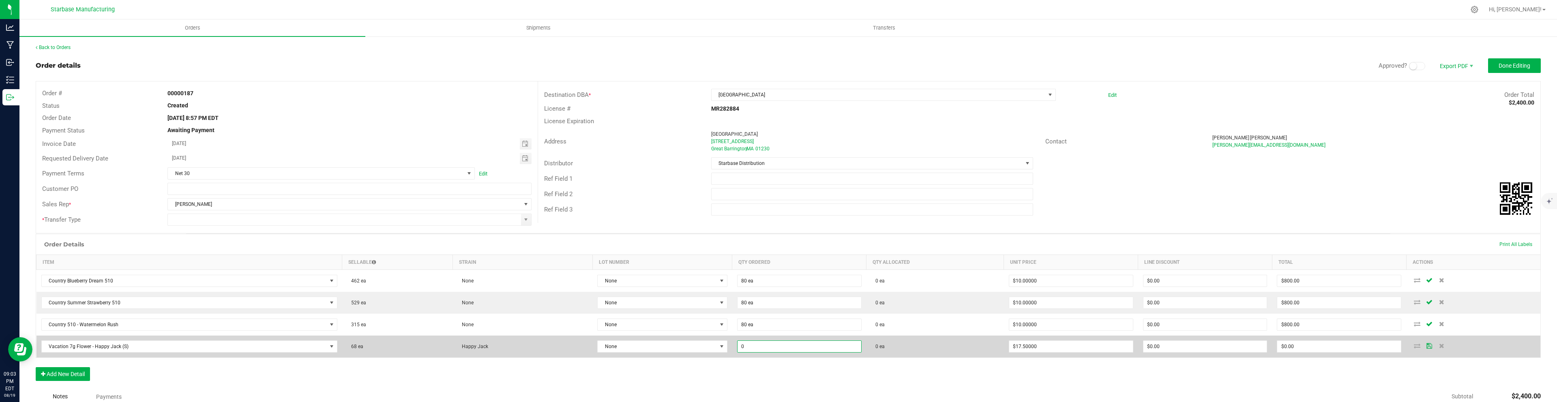
click at [752, 346] on input "0" at bounding box center [799, 346] width 124 height 11
type input "20 ea"
type input "17.5"
type input "$350.00"
click at [1056, 345] on input "17.5" at bounding box center [1071, 346] width 124 height 11
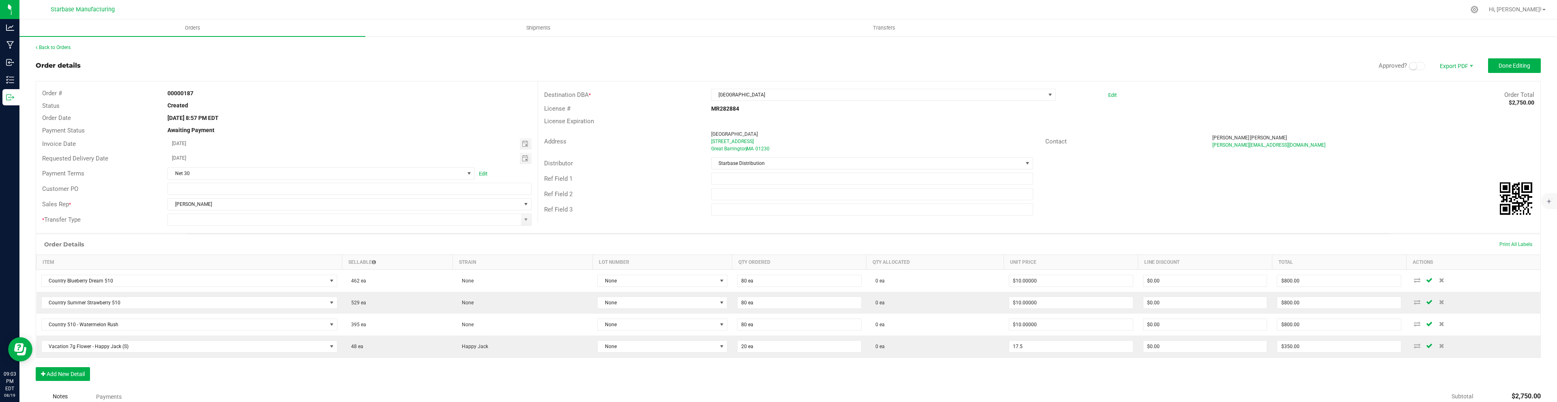
click at [1056, 345] on input "17.5" at bounding box center [1071, 346] width 124 height 11
type input "$16.50000"
type input "$330.00"
click at [1024, 370] on div "Order Details Print All Labels Item Sellable Strain Lot Number Qty Ordered Qty …" at bounding box center [788, 311] width 1505 height 155
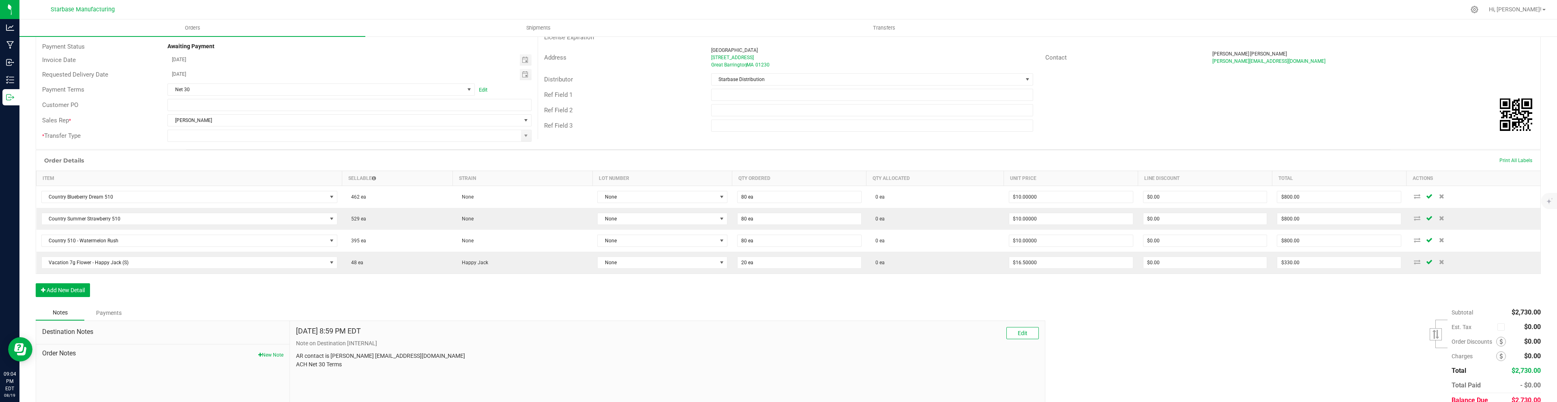
scroll to position [120, 0]
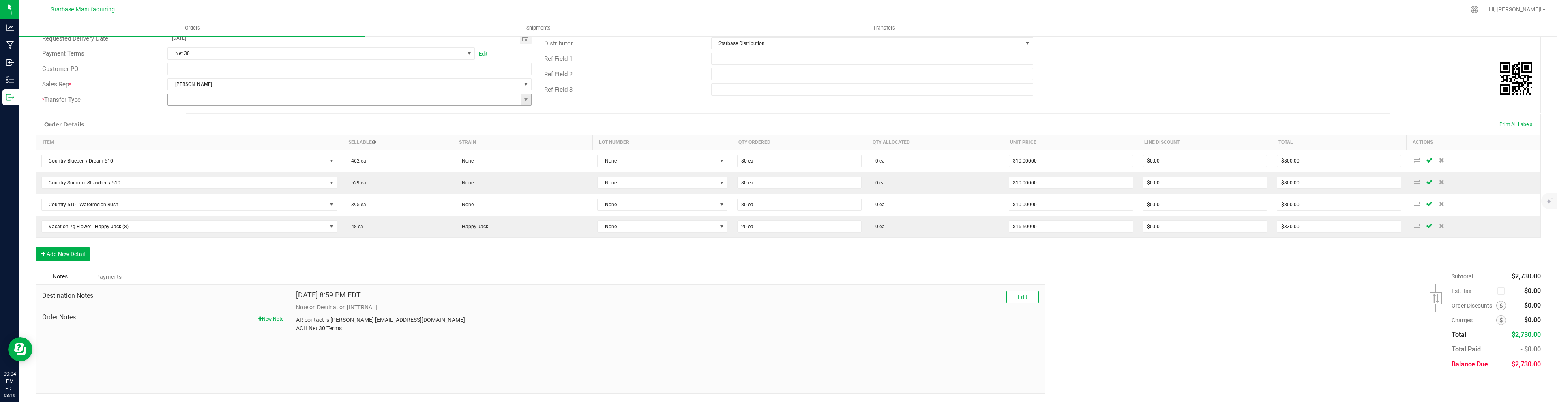
click at [351, 100] on input at bounding box center [344, 99] width 353 height 11
click at [527, 102] on span at bounding box center [526, 99] width 6 height 6
click at [391, 164] on li "Unaffiliated Transfer" at bounding box center [349, 170] width 363 height 14
type input "Unaffiliated Transfer"
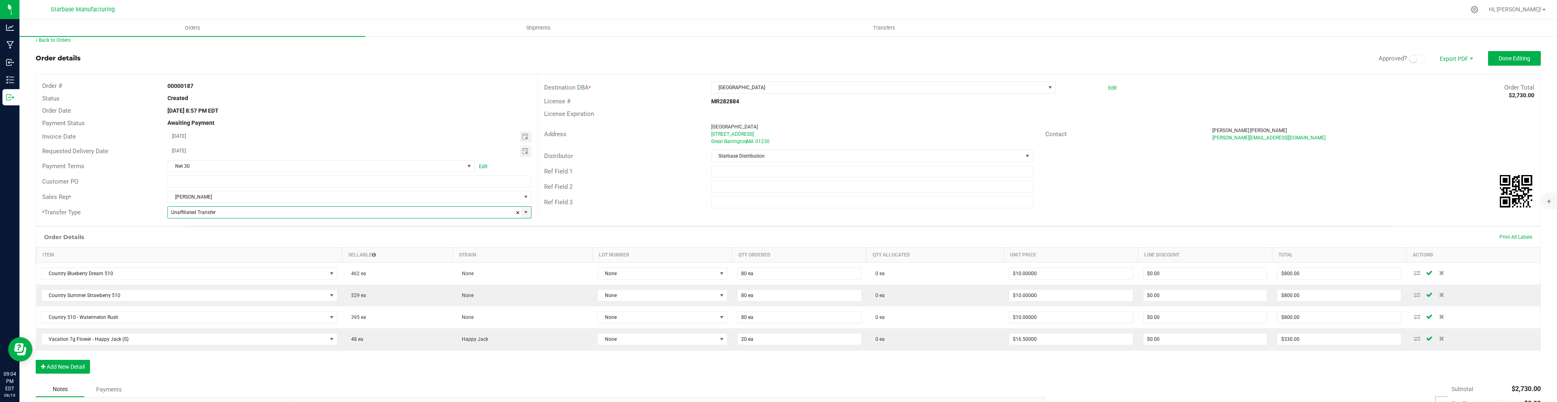
scroll to position [0, 0]
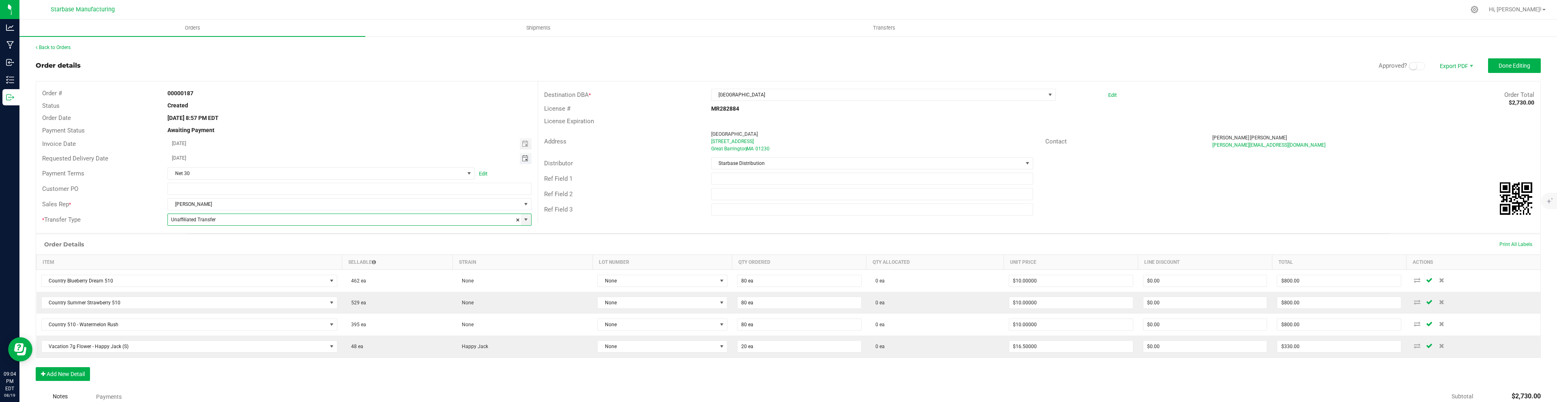
click at [527, 160] on span "Toggle calendar" at bounding box center [525, 158] width 6 height 6
click at [251, 238] on span "21" at bounding box center [252, 239] width 12 height 13
type input "[DATE]"
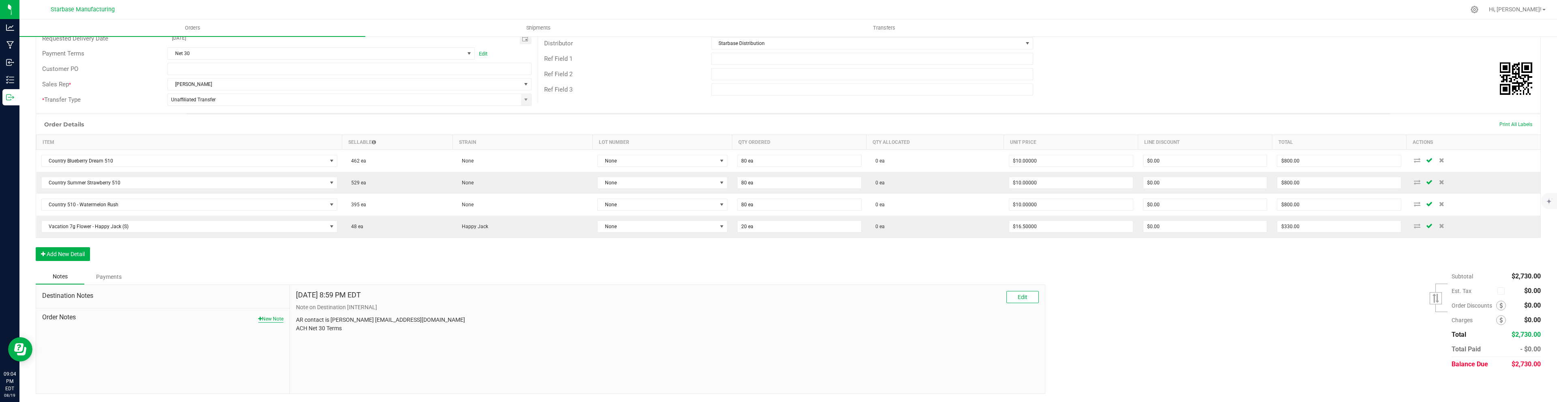
click at [270, 320] on button "New Note" at bounding box center [270, 318] width 25 height 7
click at [394, 315] on input "Note Title" at bounding box center [667, 319] width 743 height 12
click at [334, 358] on textarea "* Note" at bounding box center [667, 356] width 743 height 32
click at [358, 321] on input "No specific delivery day" at bounding box center [667, 319] width 743 height 12
type input "No specific delivery day requested"
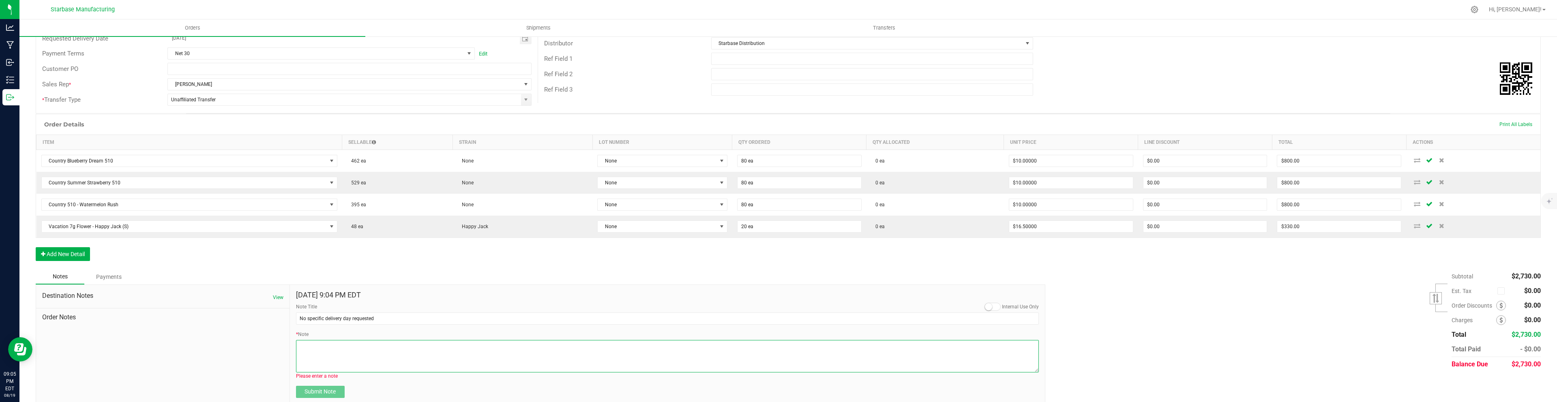
click at [344, 342] on textarea "* Note" at bounding box center [667, 356] width 743 height 32
type textarea "Maybe this week since it's easy?"
click at [991, 307] on small at bounding box center [988, 306] width 7 height 7
click at [318, 381] on span "Submit Note" at bounding box center [319, 384] width 31 height 6
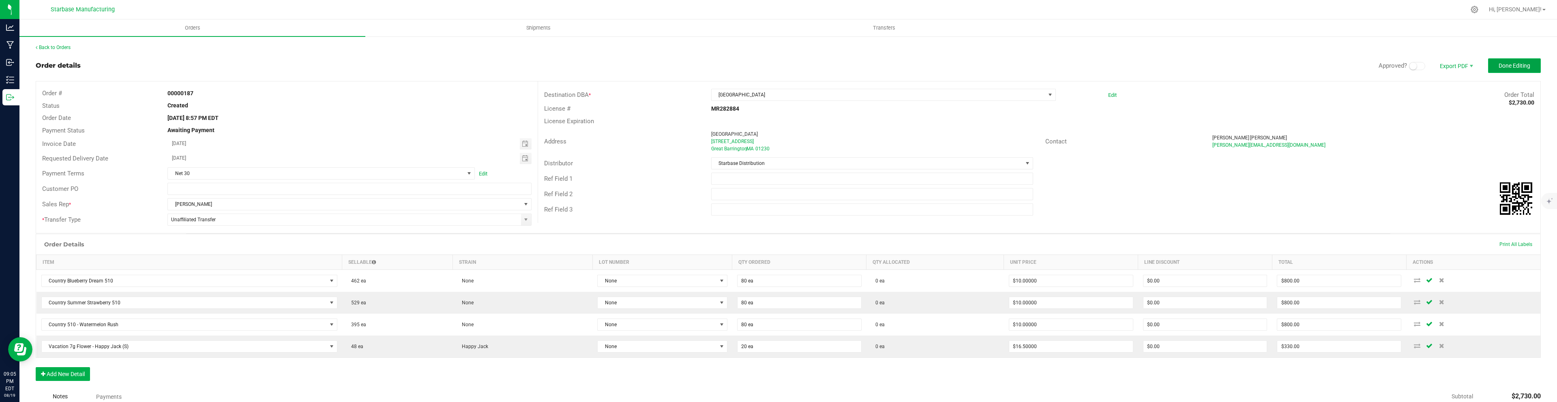
click at [1515, 65] on span "Done Editing" at bounding box center [1514, 65] width 32 height 6
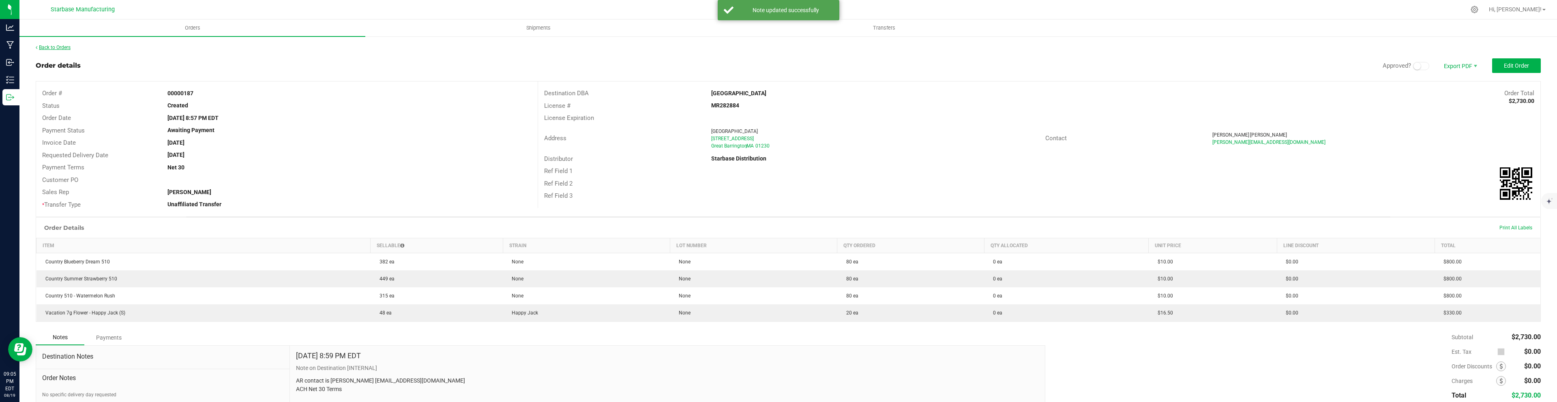
click at [62, 47] on link "Back to Orders" at bounding box center [53, 48] width 35 height 6
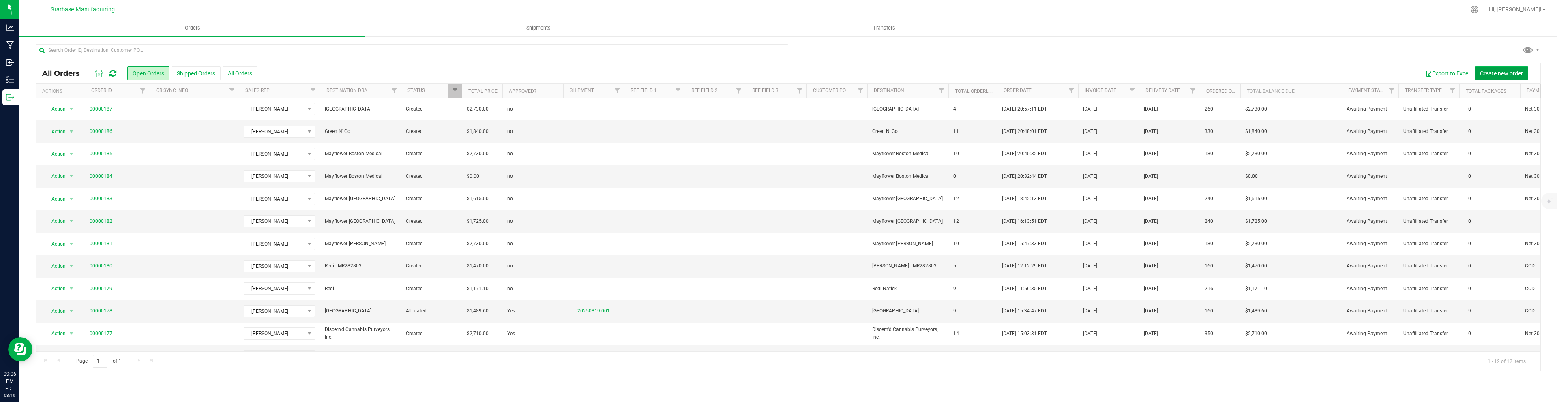
click at [1518, 70] on span "Create new order" at bounding box center [1501, 73] width 43 height 6
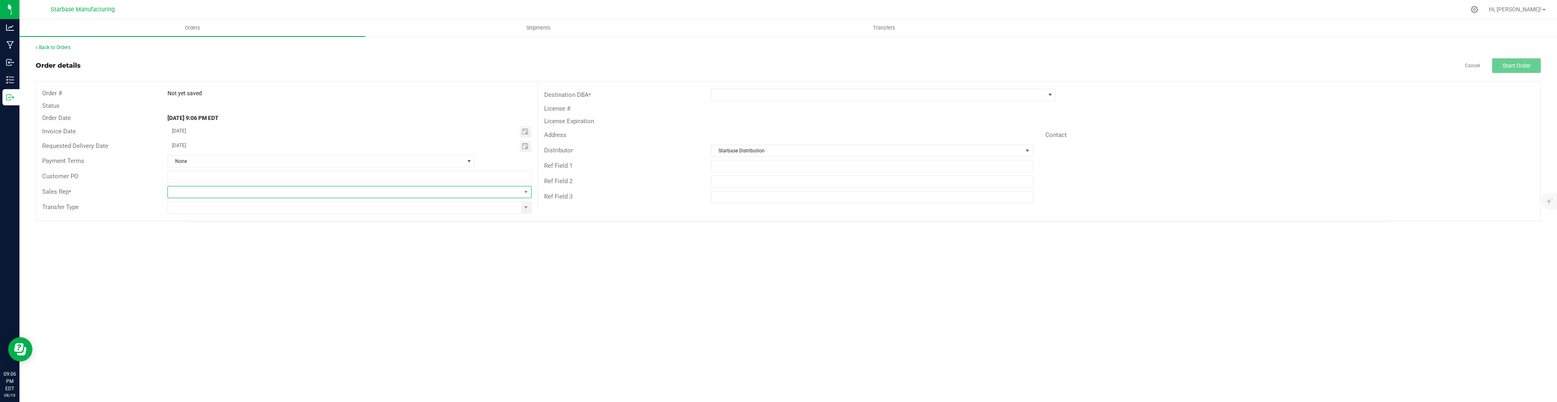
click at [497, 191] on span at bounding box center [344, 191] width 353 height 11
click at [368, 251] on li "[PERSON_NAME]" at bounding box center [349, 254] width 363 height 14
click at [332, 210] on input at bounding box center [344, 207] width 353 height 11
click at [522, 209] on span at bounding box center [526, 207] width 10 height 11
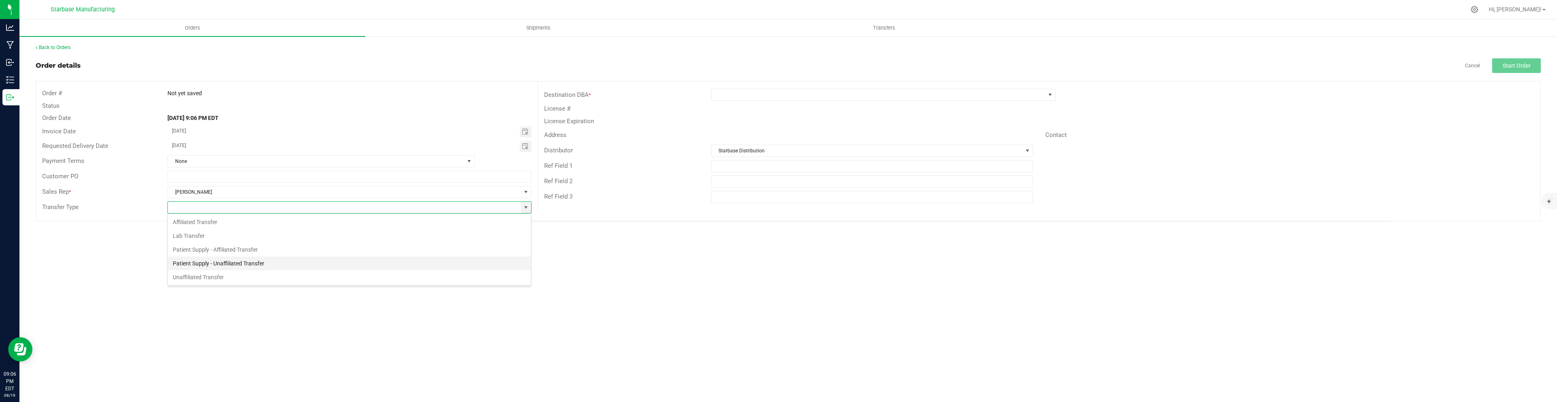
click at [383, 266] on li "Patient Supply - Unaffiliated Transfer" at bounding box center [349, 264] width 363 height 14
type input "Patient Supply - Unaffiliated Transfer"
click at [468, 159] on span at bounding box center [469, 161] width 6 height 6
click at [449, 206] on li "Net 30" at bounding box center [321, 208] width 306 height 14
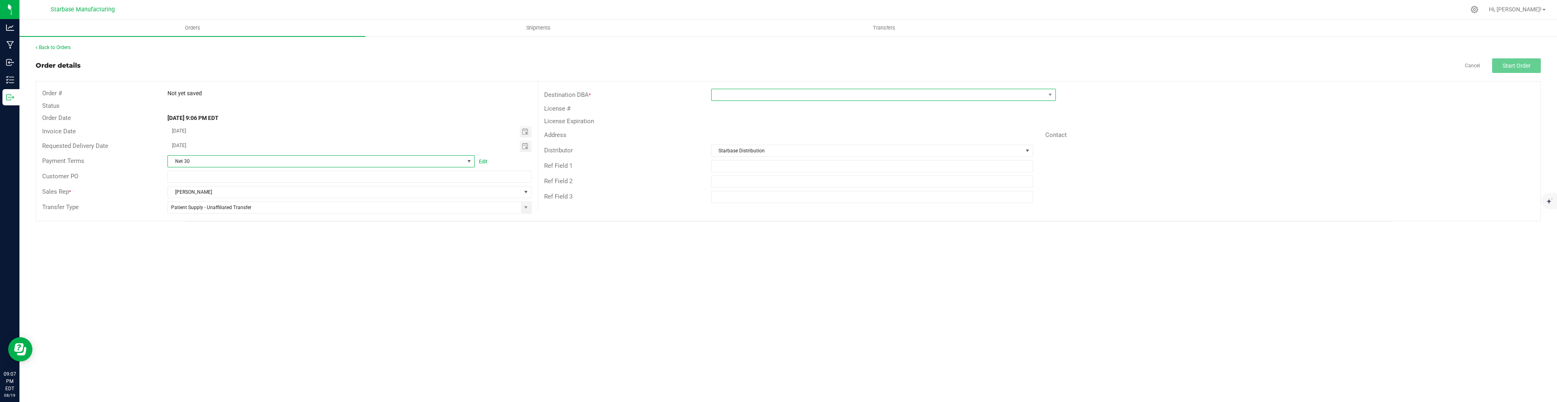
click at [758, 92] on span at bounding box center [878, 94] width 334 height 11
type input "trini"
click at [741, 130] on li "Trinity Natural" at bounding box center [883, 130] width 344 height 14
click at [524, 149] on span "Toggle calendar" at bounding box center [526, 146] width 12 height 11
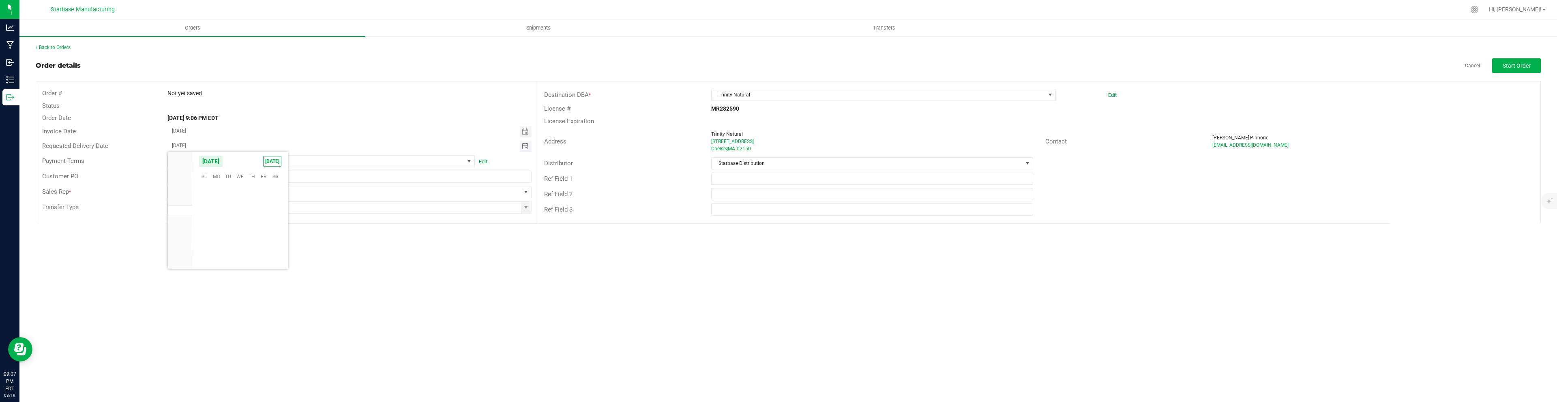
scroll to position [131379, 0]
click at [217, 234] on span "25" at bounding box center [216, 239] width 12 height 13
type input "[DATE]"
click at [1516, 68] on span "Start Order" at bounding box center [1516, 65] width 28 height 6
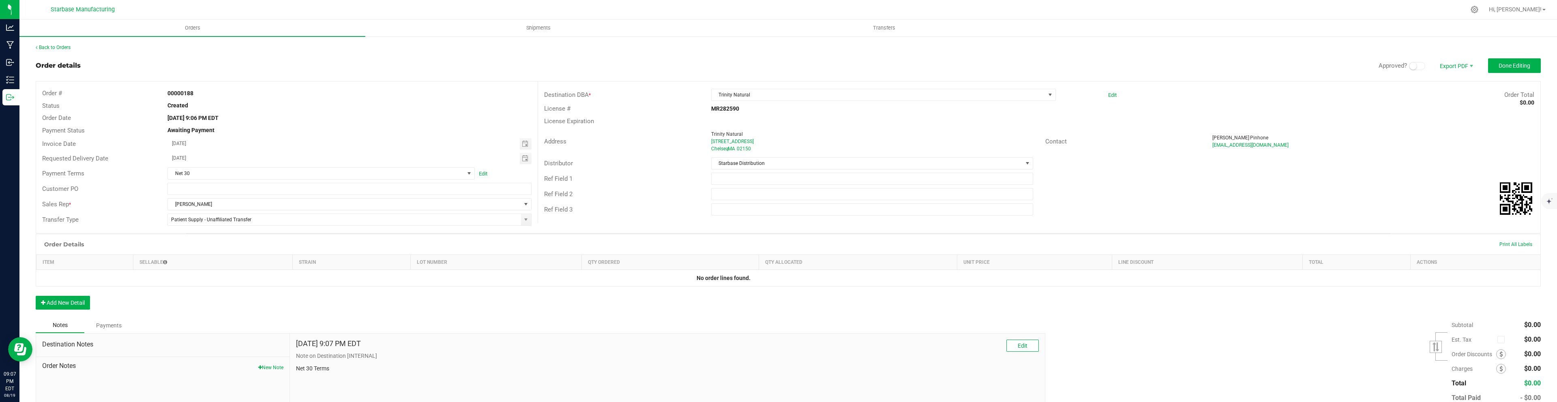
scroll to position [49, 0]
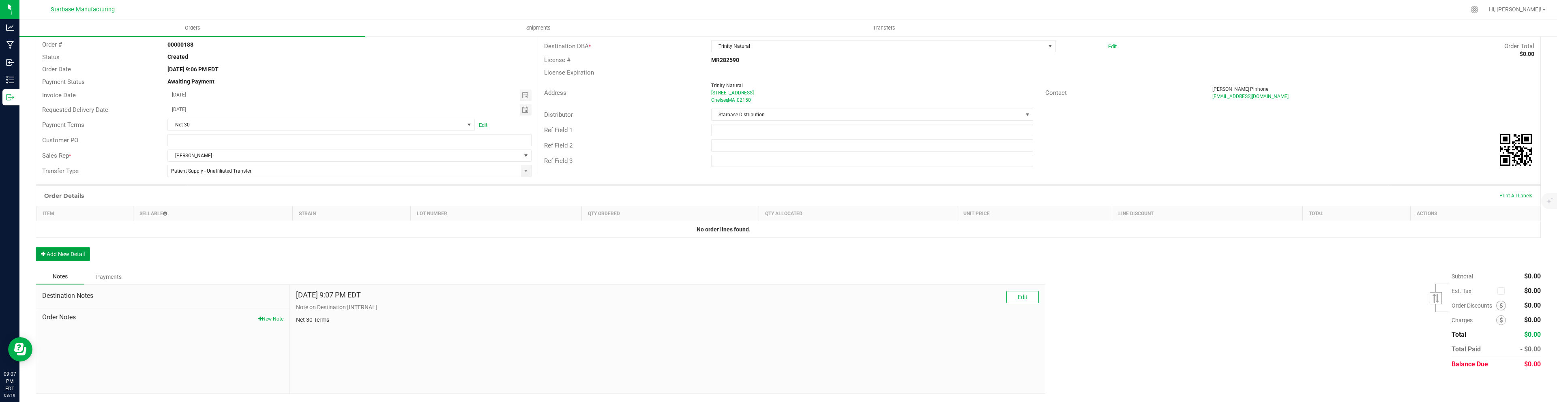
click at [74, 255] on button "Add New Detail" at bounding box center [63, 254] width 54 height 14
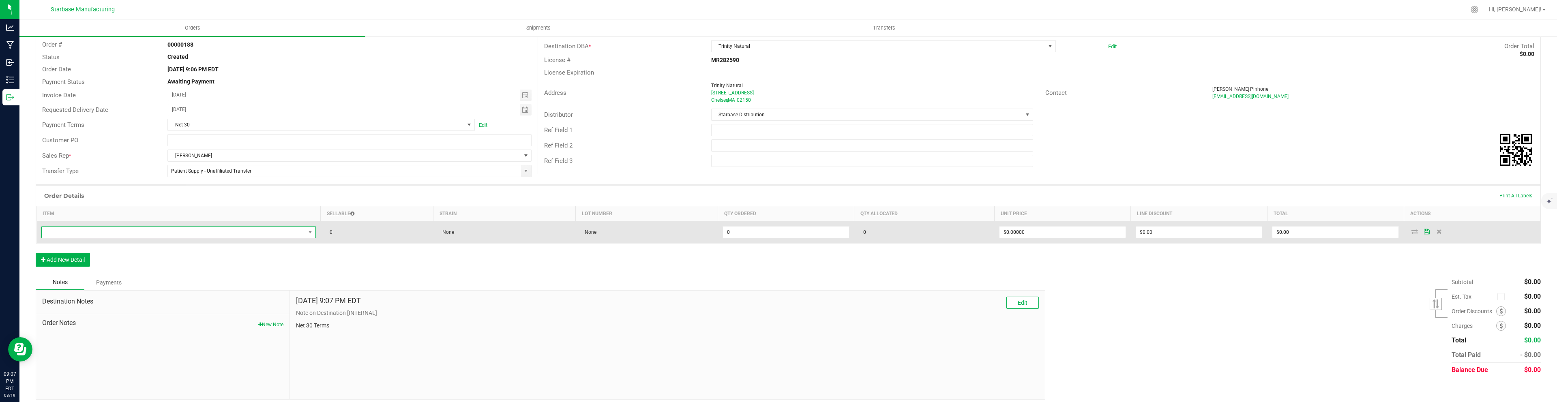
click at [93, 230] on span "NO DATA FOUND" at bounding box center [173, 232] width 263 height 11
type input "hash"
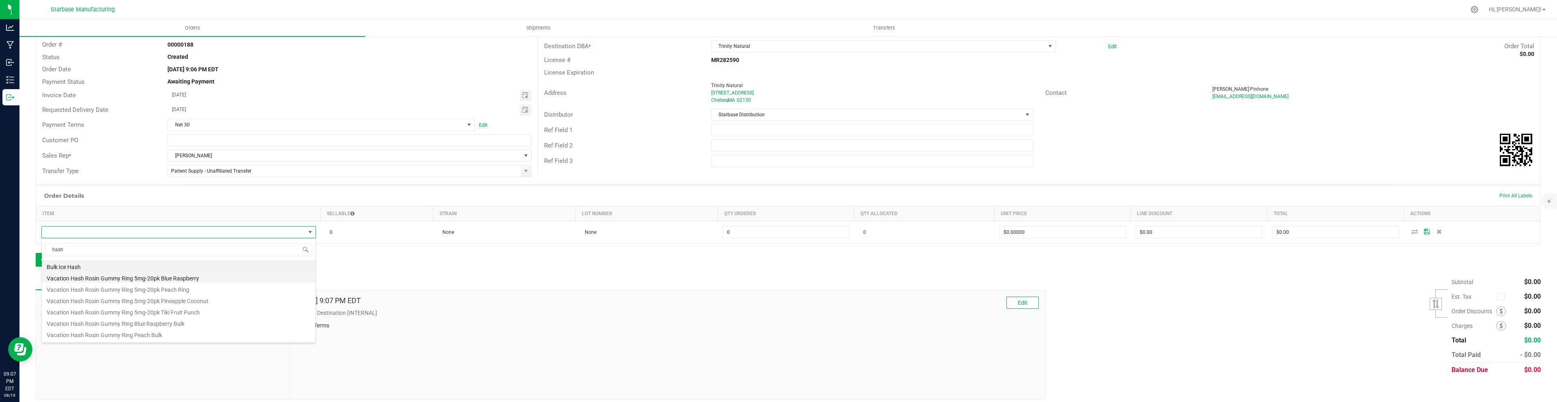
click at [101, 278] on li "Vacation Hash Rosin Gummy Ring 5mg-20pk Blue Raspberry" at bounding box center [179, 277] width 274 height 11
type input "0 ea"
type input "$12.00000"
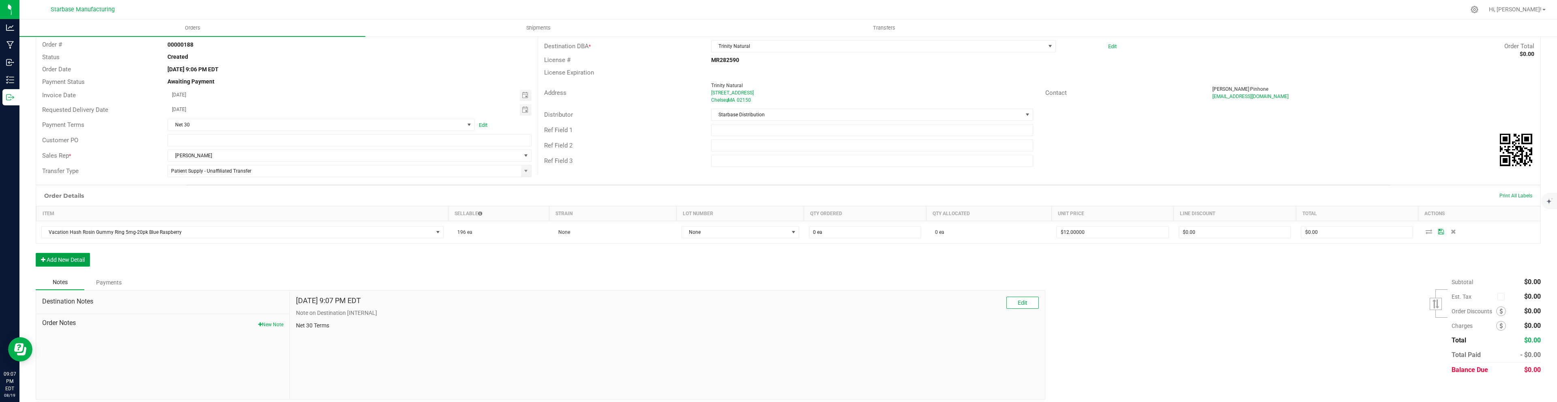
click at [75, 259] on button "Add New Detail" at bounding box center [63, 260] width 54 height 14
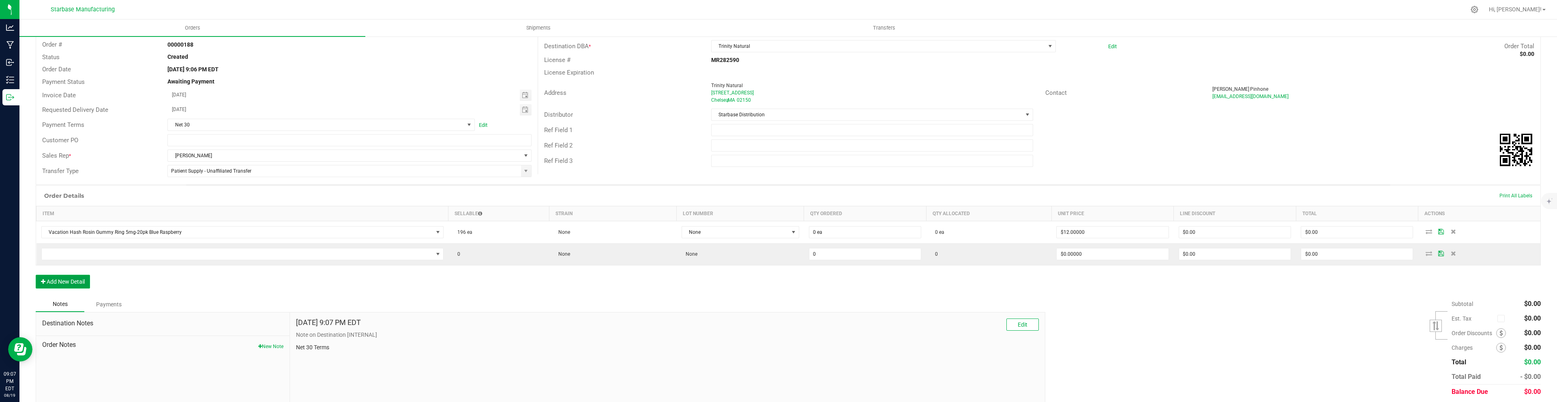
click at [73, 286] on button "Add New Detail" at bounding box center [63, 282] width 54 height 14
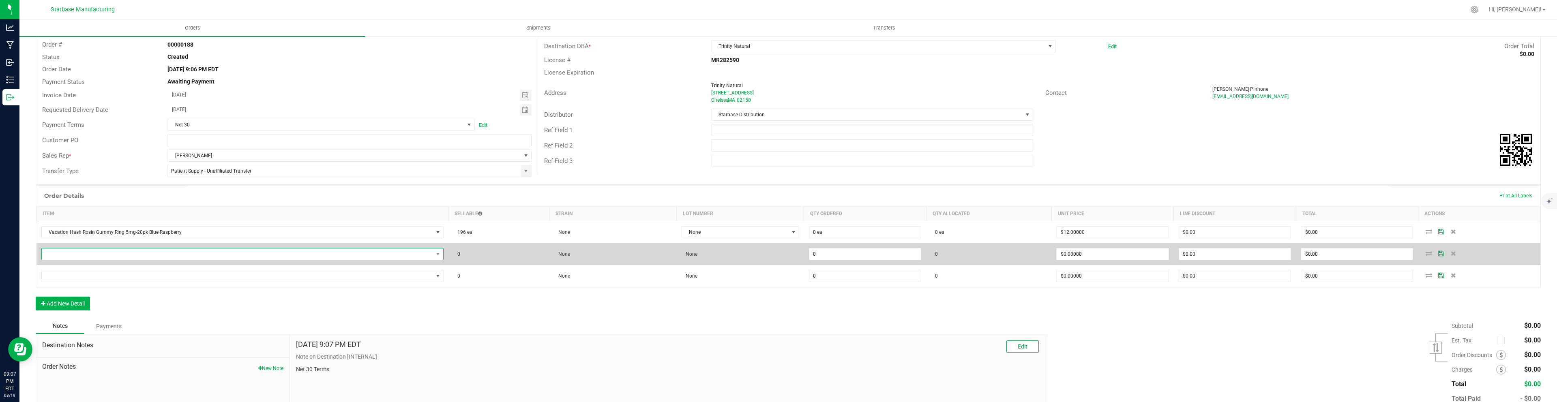
click at [84, 257] on span "NO DATA FOUND" at bounding box center [237, 253] width 391 height 11
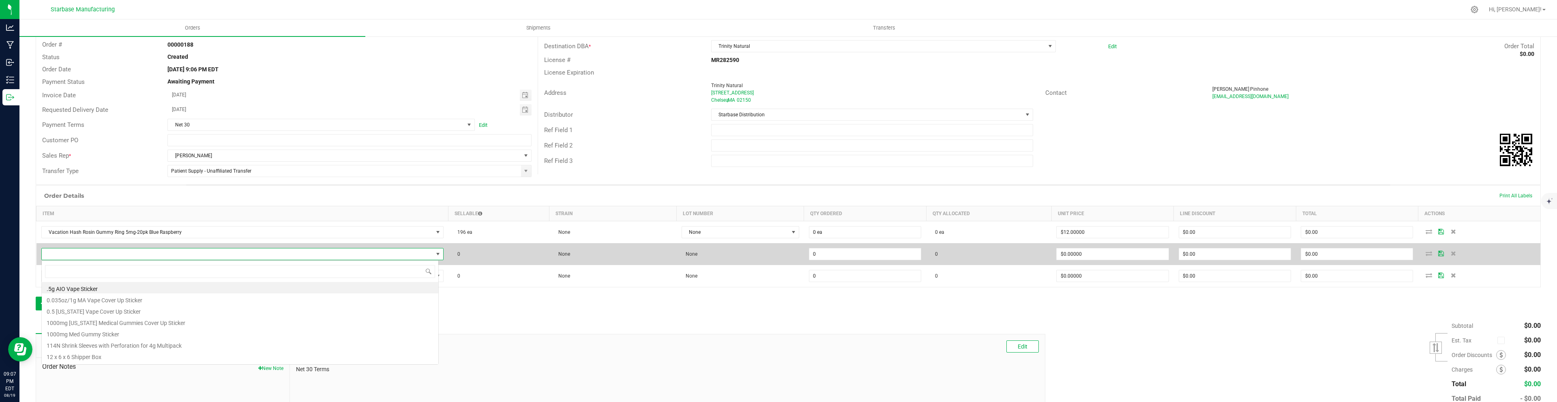
scroll to position [12, 397]
type input "hash"
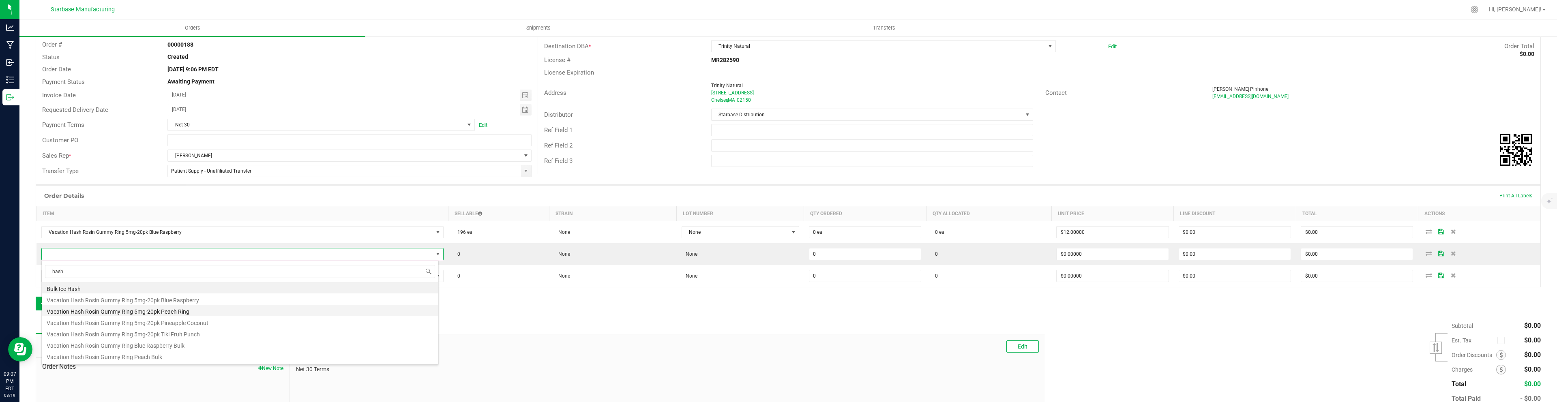
click at [106, 312] on li "Vacation Hash Rosin Gummy Ring 5mg-20pk Peach Ring" at bounding box center [240, 310] width 396 height 11
type input "0 ea"
type input "$12.00000"
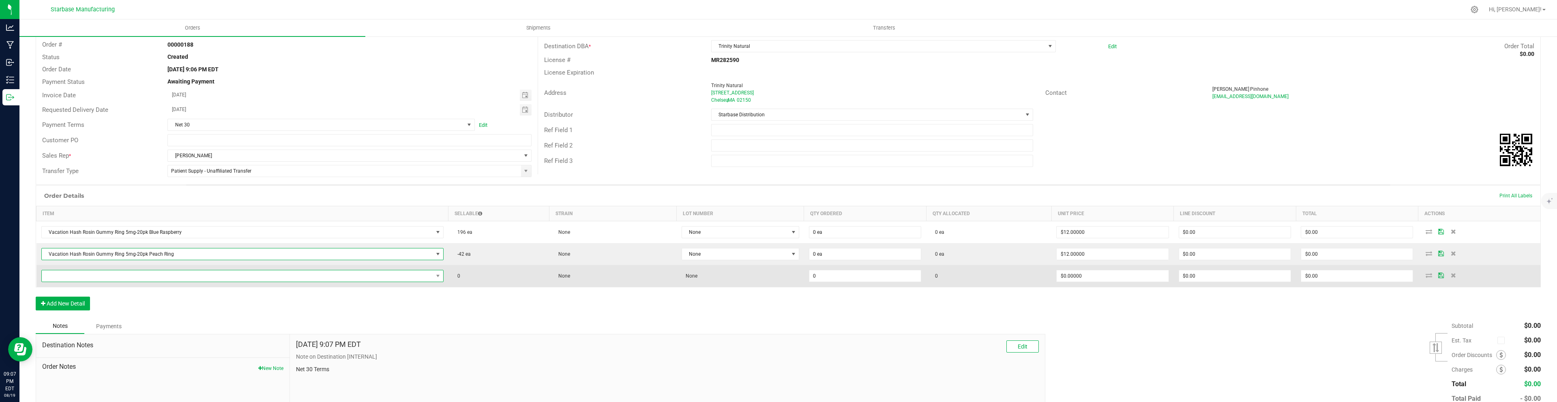
click at [86, 276] on span "NO DATA FOUND" at bounding box center [237, 275] width 391 height 11
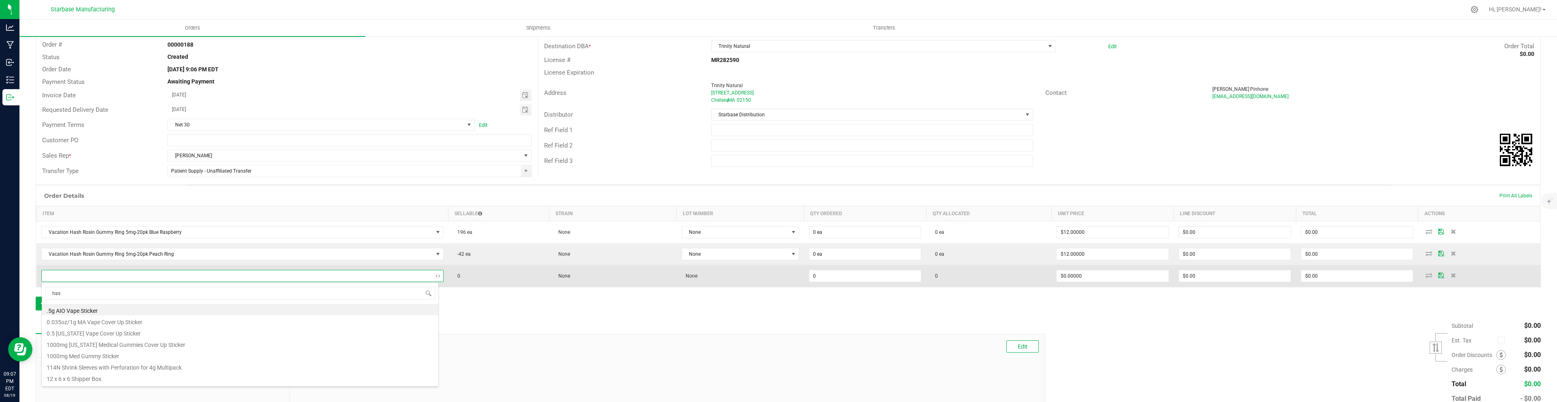
type input "hash"
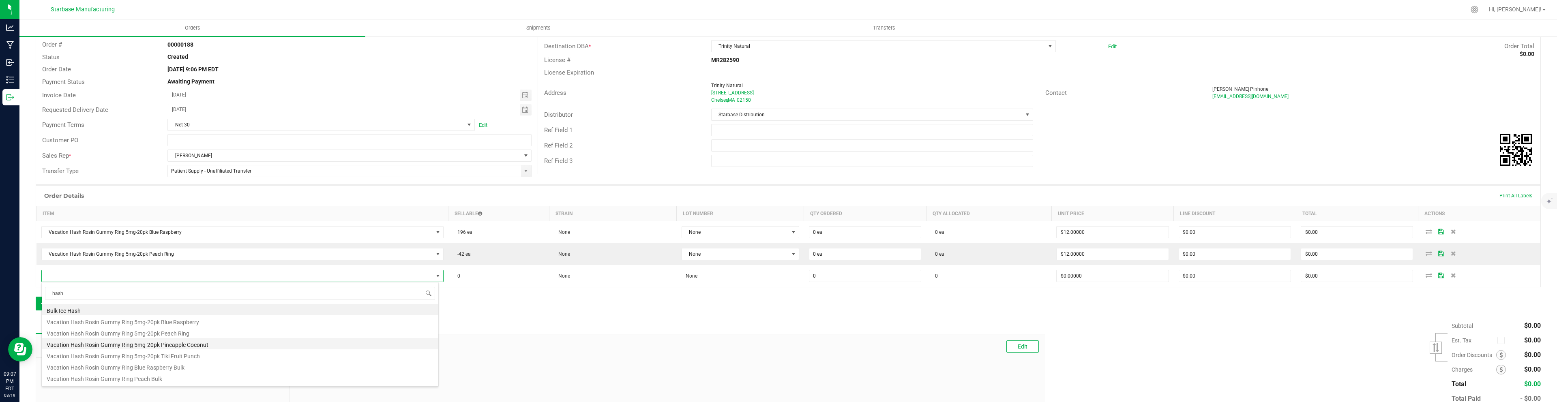
click at [109, 345] on li "Vacation Hash Rosin Gummy Ring 5mg-20pk Pineapple Coconut" at bounding box center [240, 343] width 396 height 11
type input "0 ea"
type input "$12.00000"
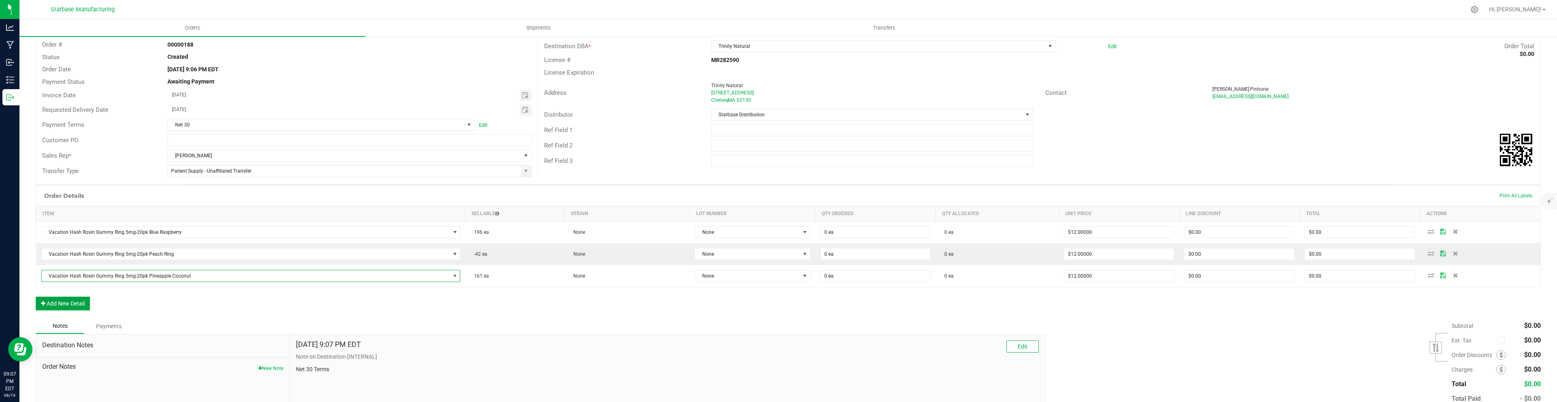
click at [66, 305] on button "Add New Detail" at bounding box center [63, 304] width 54 height 14
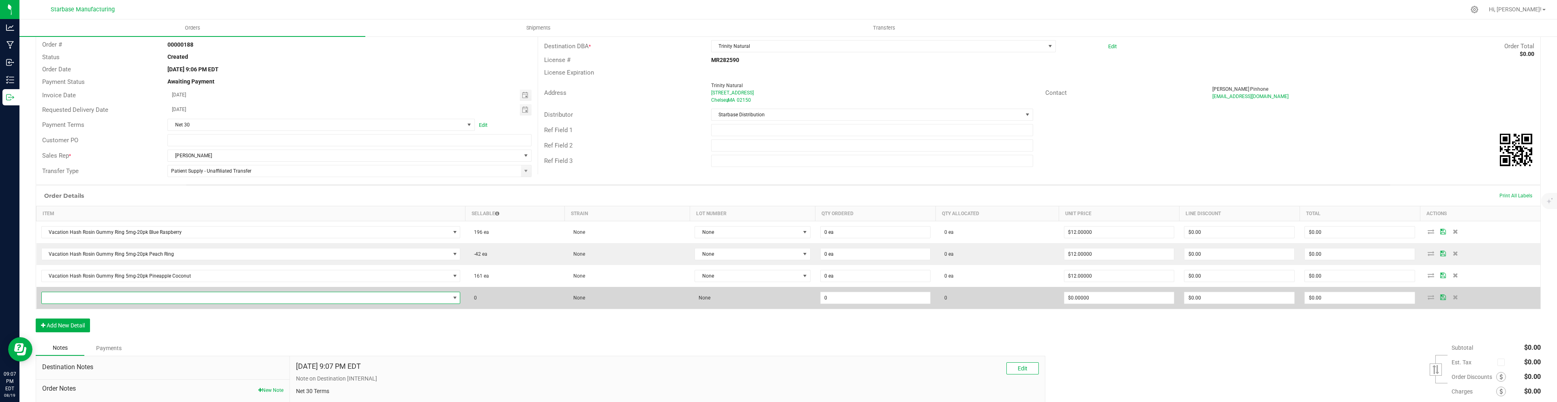
click at [86, 300] on span "NO DATA FOUND" at bounding box center [246, 297] width 408 height 11
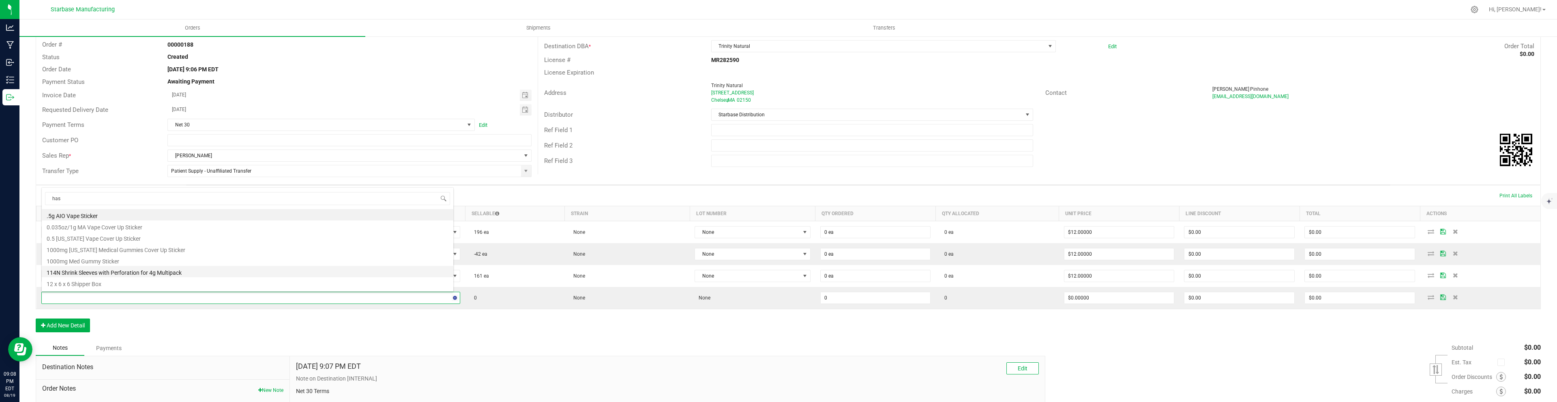
type input "hash"
click at [131, 261] on li "Vacation Hash Rosin Gummy Ring 5mg-20pk Tiki Fruit Punch" at bounding box center [247, 260] width 411 height 11
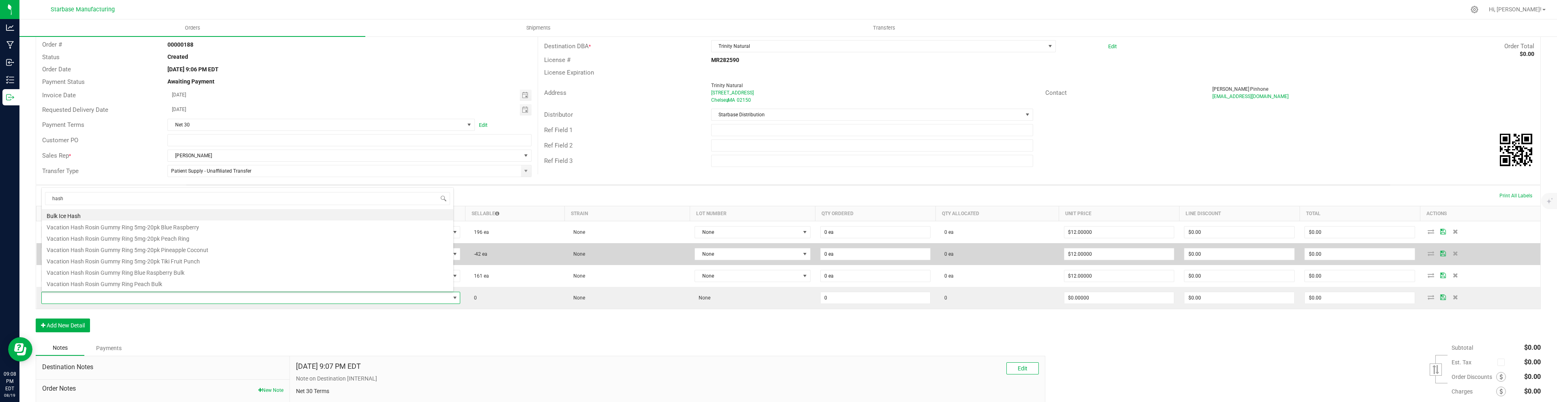
type input "0 ea"
type input "$12.00000"
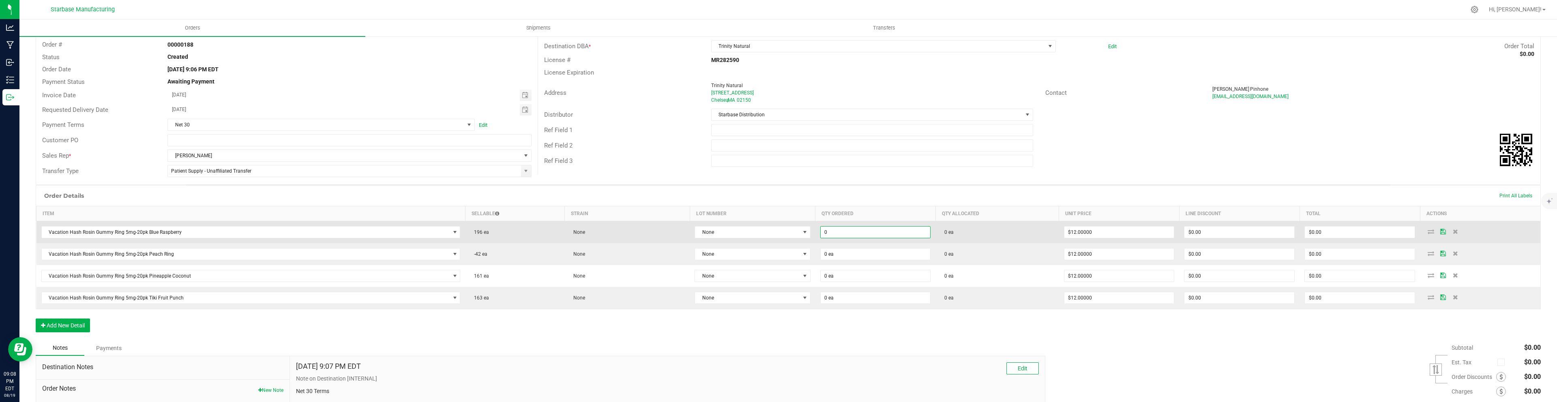
click at [826, 231] on input "0" at bounding box center [875, 232] width 110 height 11
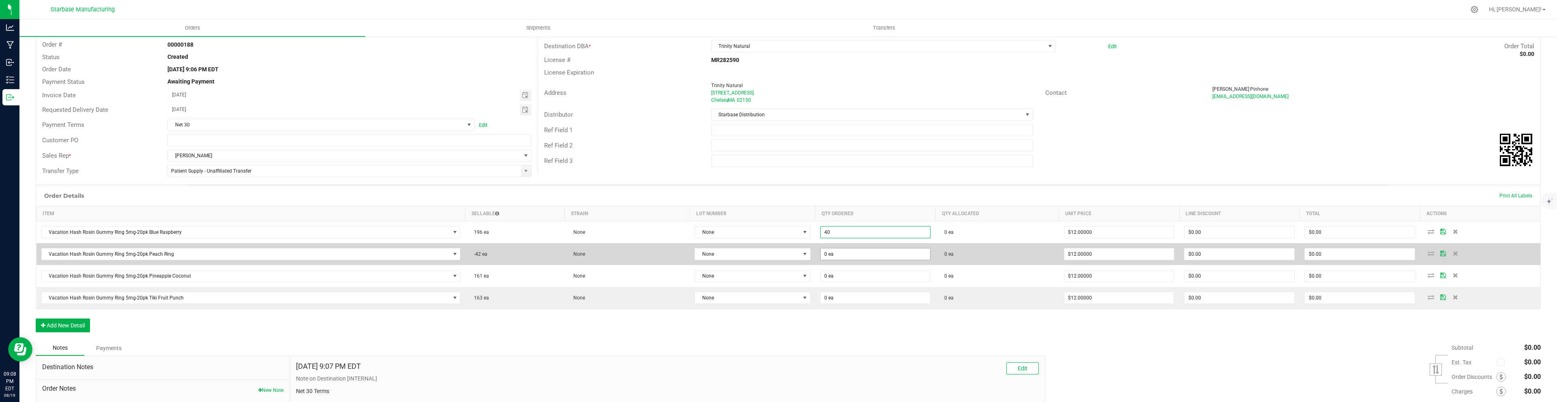
type input "40 ea"
type input "$480.00"
click at [835, 253] on input "0" at bounding box center [875, 253] width 110 height 11
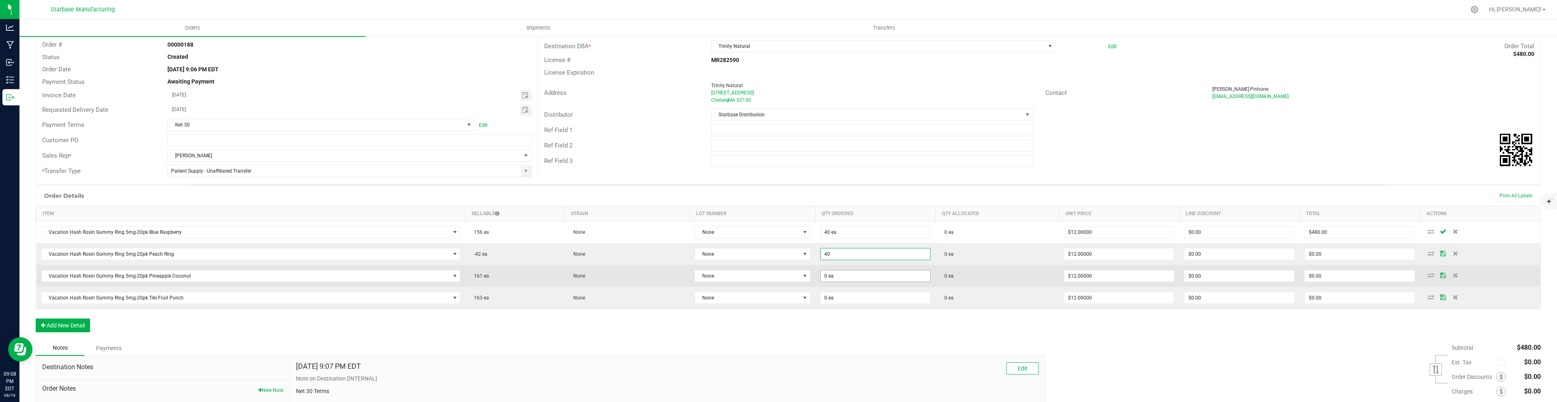
type input "40 ea"
type input "$480.00"
click at [833, 281] on input "0" at bounding box center [875, 275] width 110 height 11
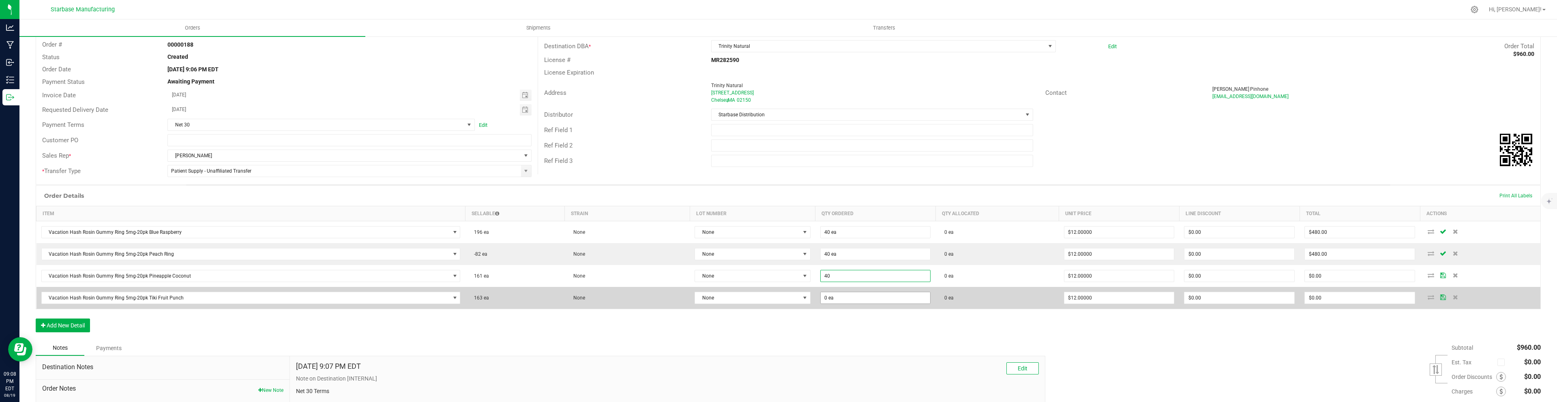
type input "40 ea"
type input "$480.00"
click at [837, 298] on input "0" at bounding box center [875, 297] width 110 height 11
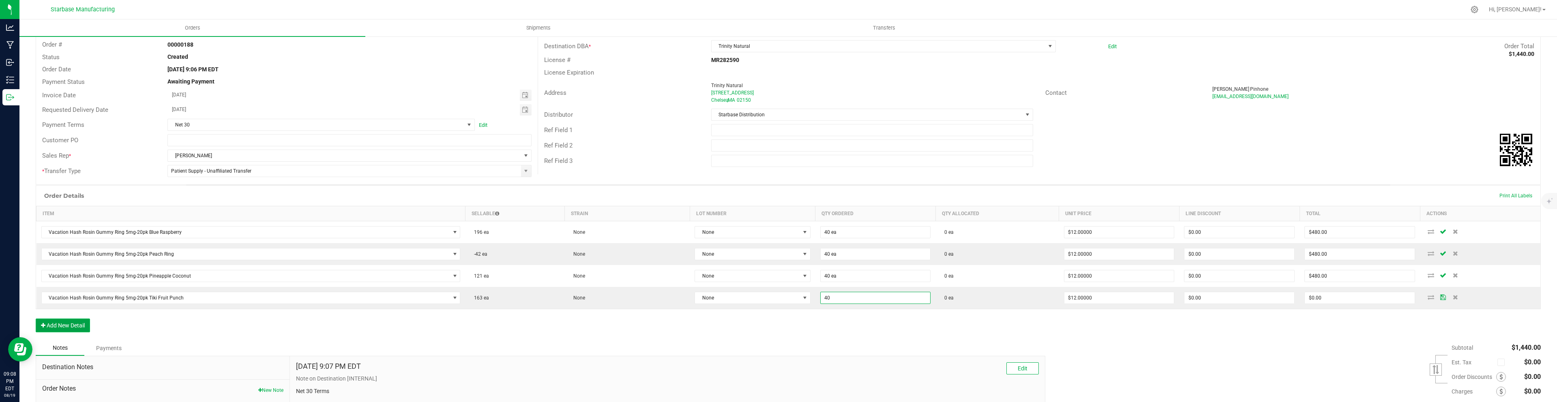
type input "40 ea"
type input "$480.00"
click at [85, 326] on button "Add New Detail" at bounding box center [63, 326] width 54 height 14
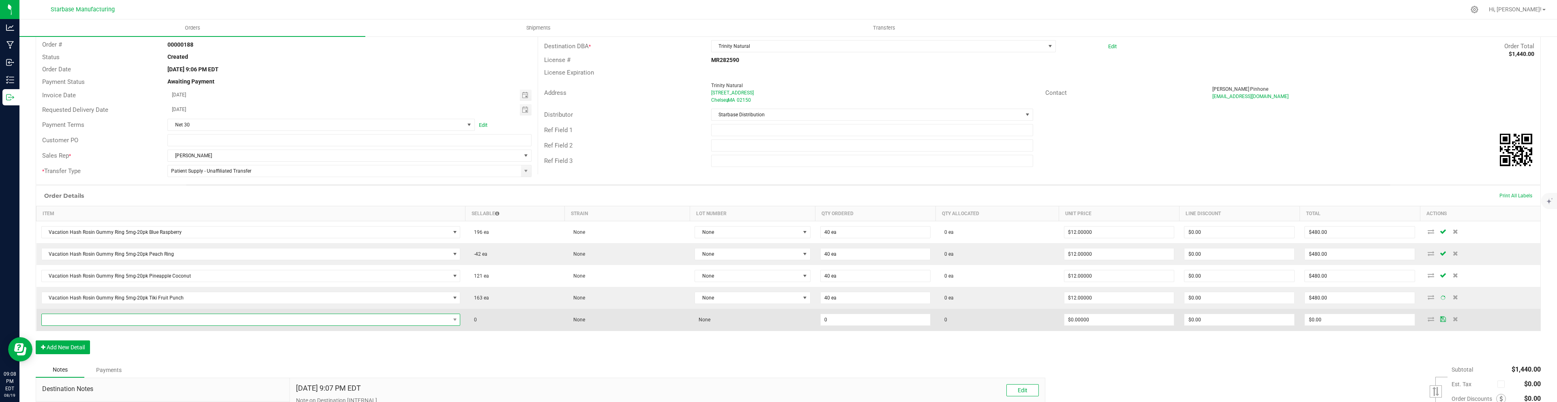
click at [84, 319] on span "NO DATA FOUND" at bounding box center [246, 319] width 408 height 11
type input "510"
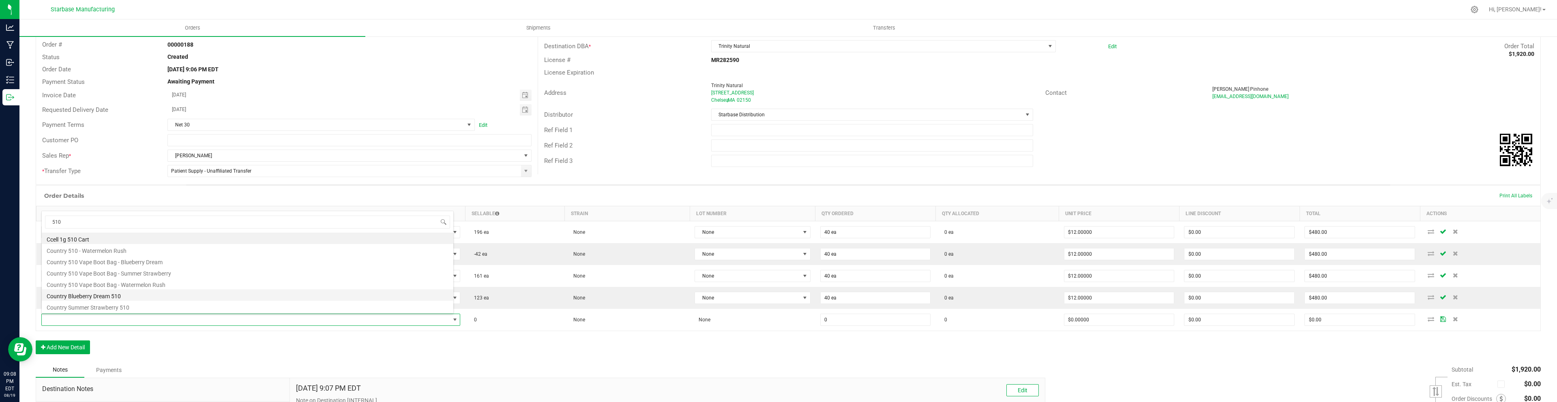
click at [95, 295] on li "Country Blueberry Dream 510" at bounding box center [247, 294] width 411 height 11
type input "0 ea"
type input "$10.00000"
click at [73, 349] on button "Add New Detail" at bounding box center [63, 348] width 54 height 14
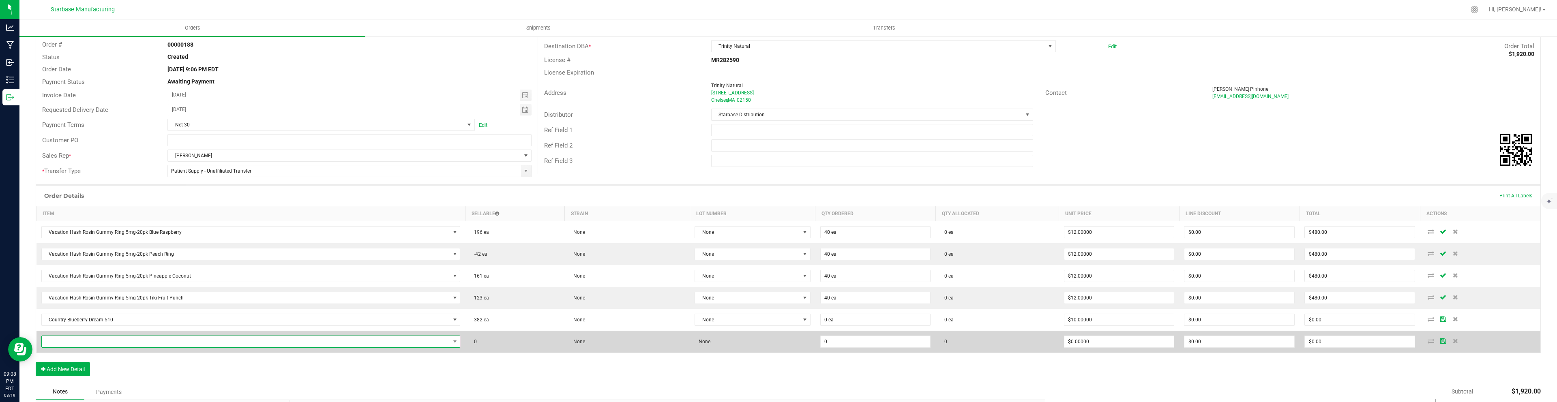
click at [80, 339] on span "NO DATA FOUND" at bounding box center [246, 341] width 408 height 11
type input "510"
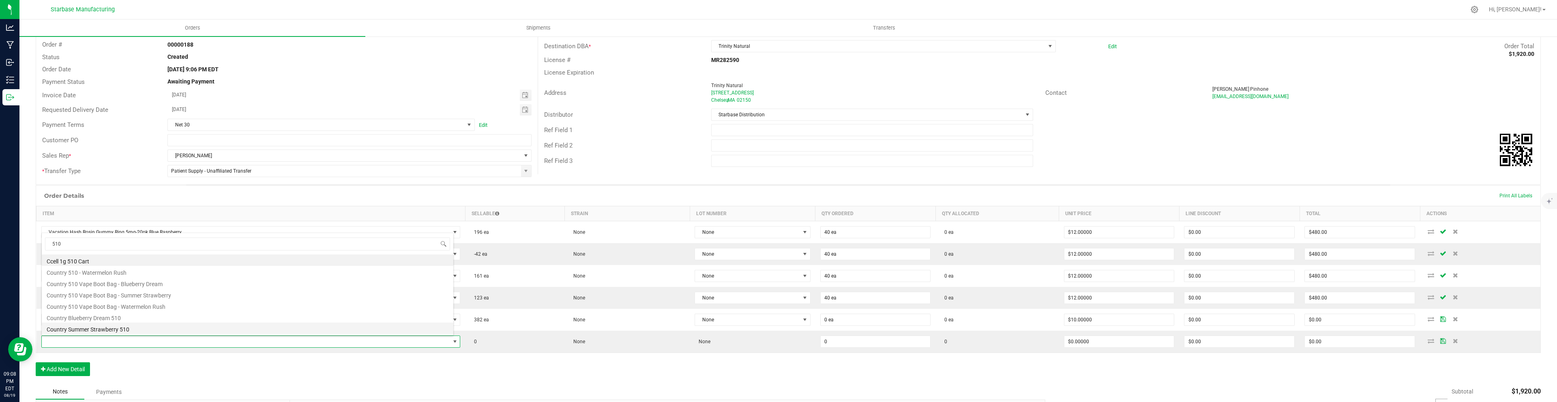
click at [114, 327] on li "Country Summer Strawberry 510" at bounding box center [247, 328] width 411 height 11
type input "0 ea"
type input "$10.00000"
click at [70, 367] on button "Add New Detail" at bounding box center [63, 369] width 54 height 14
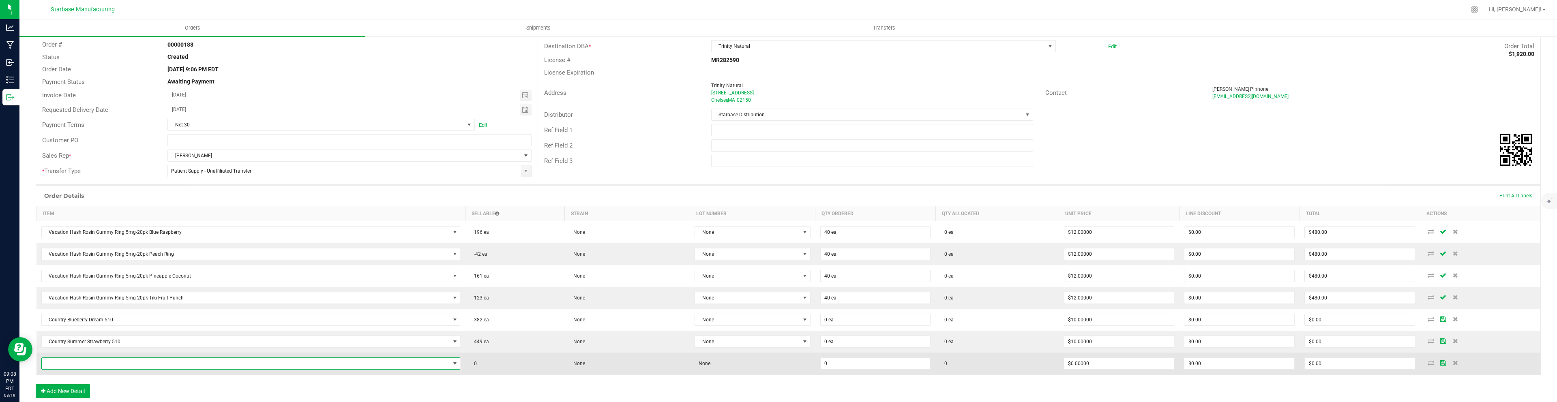
click at [73, 363] on span "NO DATA FOUND" at bounding box center [246, 363] width 408 height 11
type input "510"
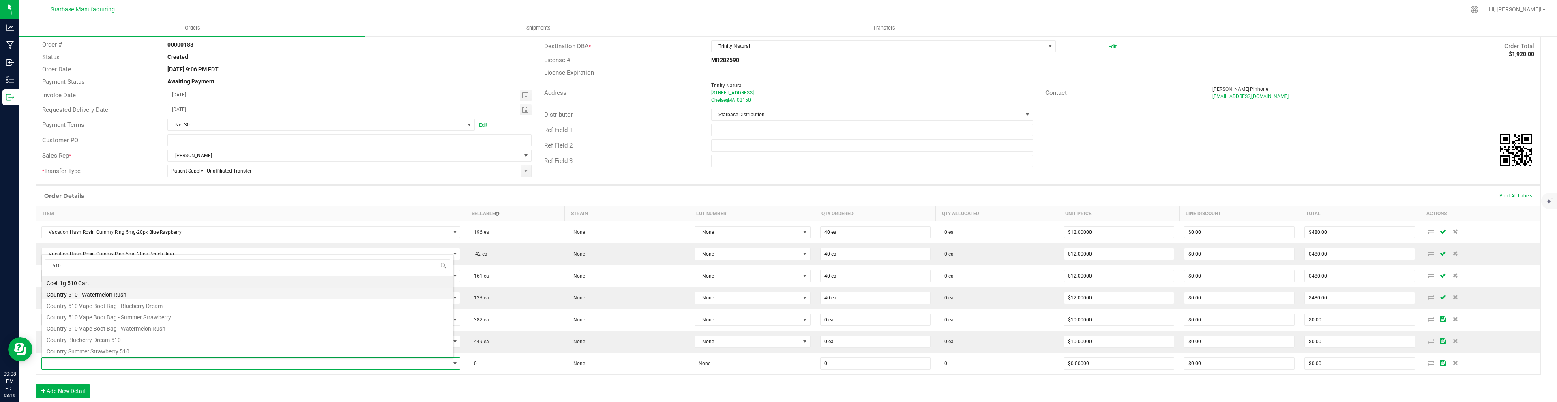
click at [126, 297] on li "Country 510 - Watermelon Rush" at bounding box center [247, 293] width 411 height 11
type input "0 ea"
type input "$10.00000"
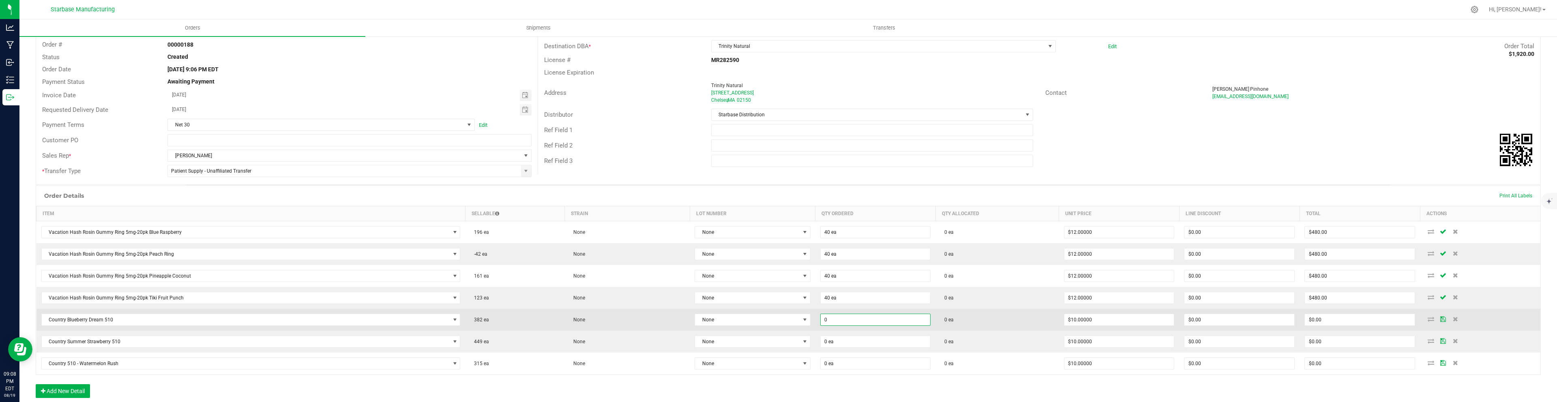
click at [830, 318] on input "0" at bounding box center [875, 319] width 110 height 11
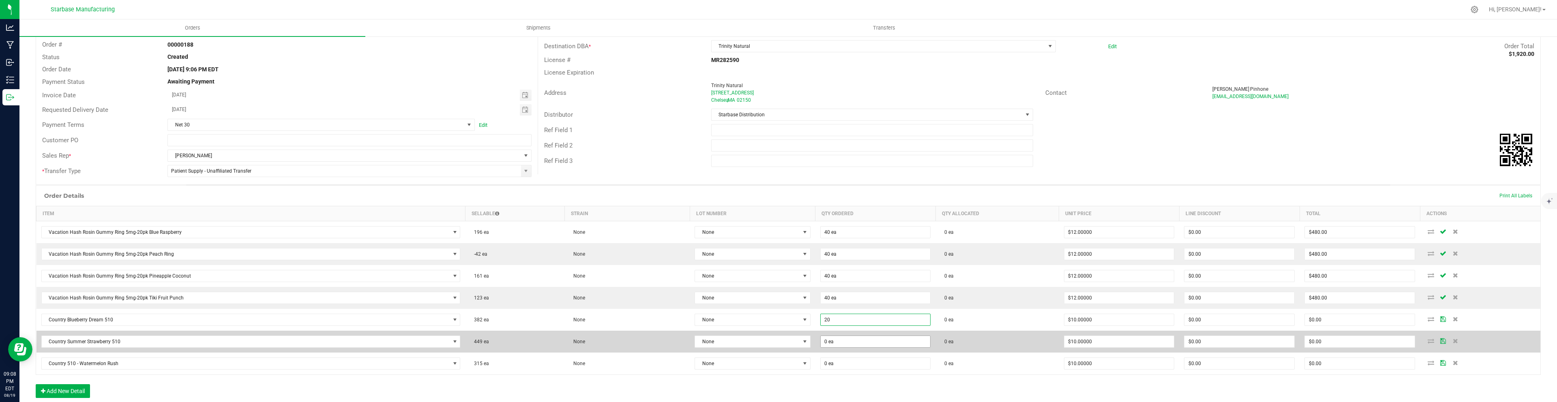
type input "20 ea"
type input "$200.00"
click at [841, 340] on input "0" at bounding box center [875, 341] width 110 height 11
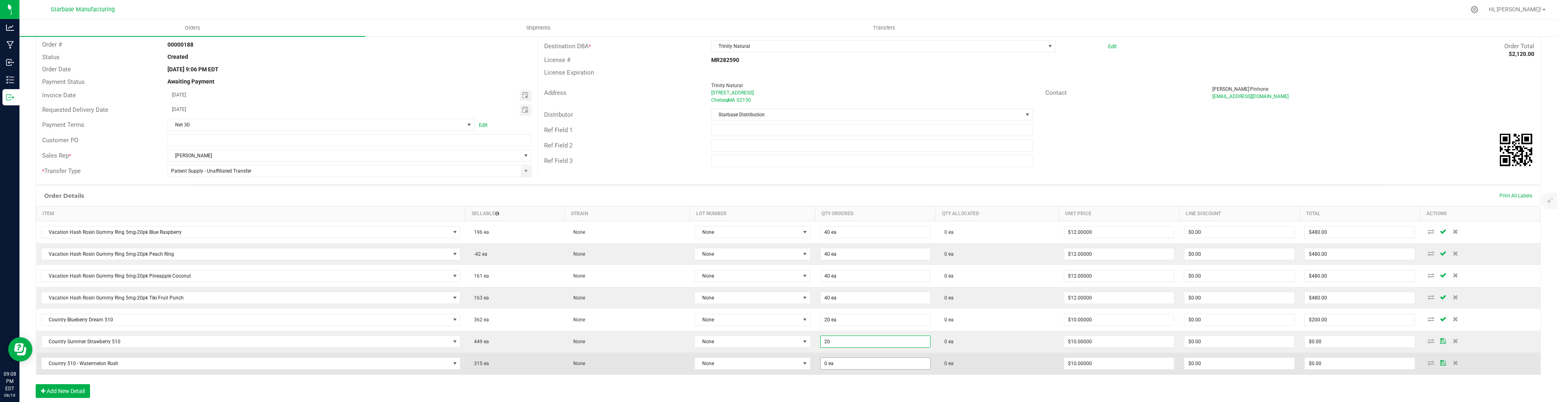
type input "20 ea"
type input "$200.00"
click at [834, 364] on input "0" at bounding box center [875, 363] width 110 height 11
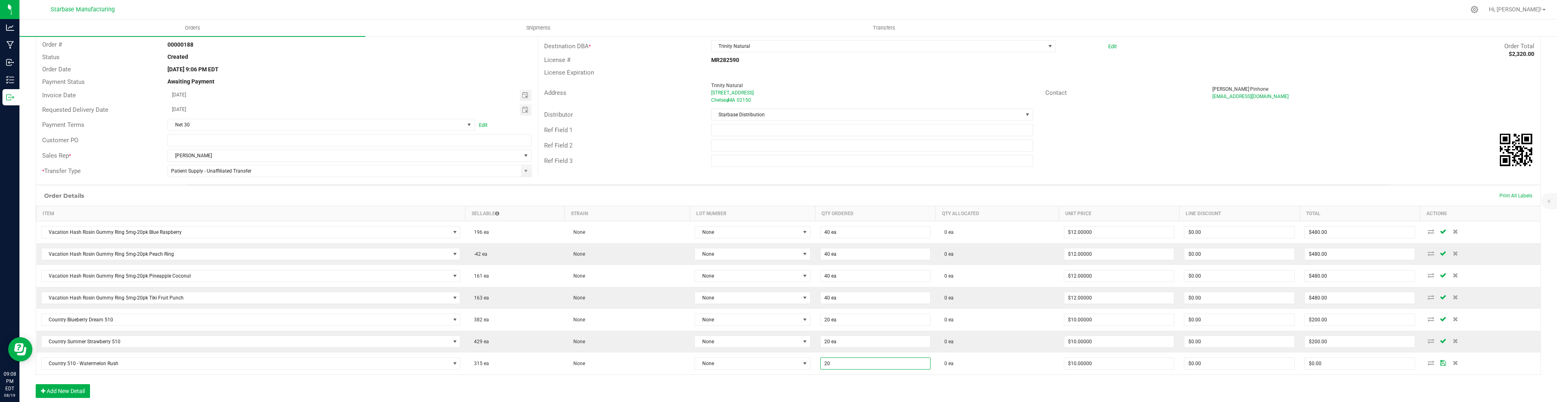
type input "20 ea"
type input "$200.00"
click at [833, 384] on div "Order Details Print All Labels Item Sellable Strain Lot Number Qty Ordered Qty …" at bounding box center [788, 295] width 1505 height 221
click at [77, 393] on button "Add New Detail" at bounding box center [63, 391] width 54 height 14
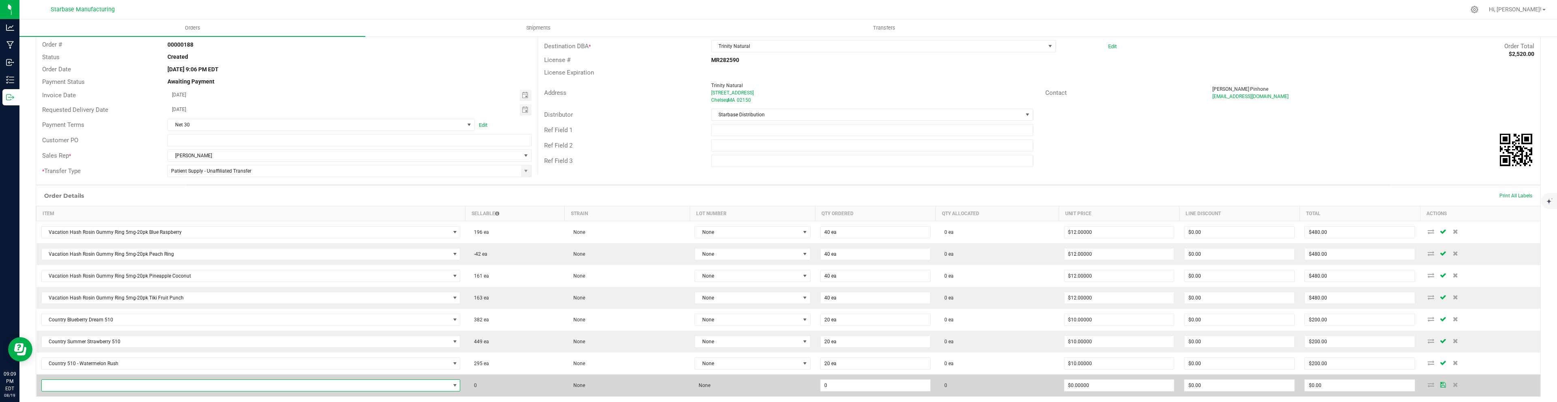
click at [83, 386] on span "NO DATA FOUND" at bounding box center [246, 385] width 408 height 11
type input ".35"
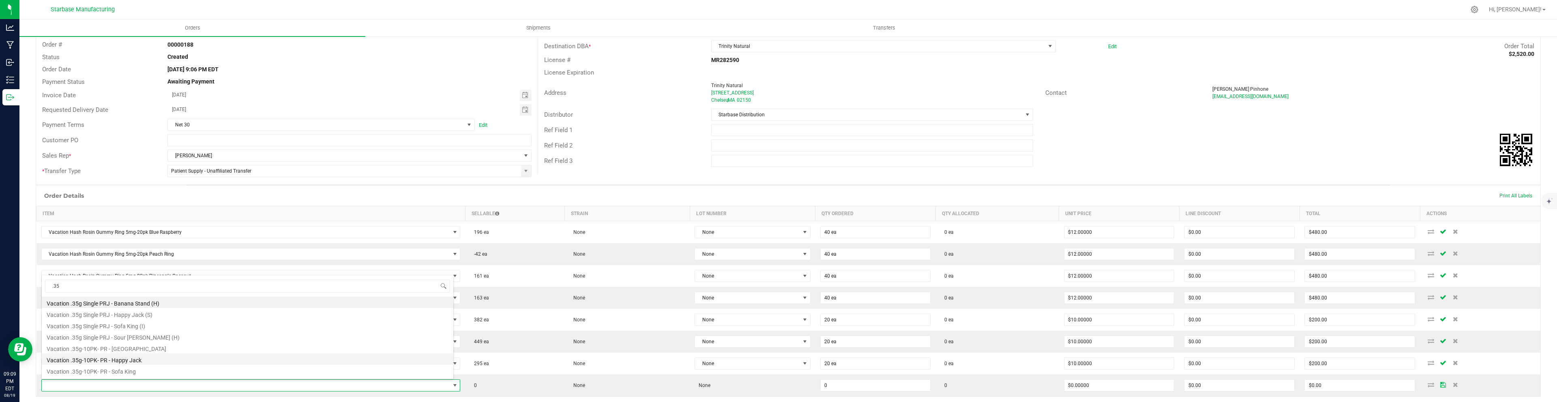
click at [104, 359] on li "Vacation .35g-10PK- PR - Happy Jack" at bounding box center [247, 358] width 411 height 11
type input "0 ea"
type input "$12.50000"
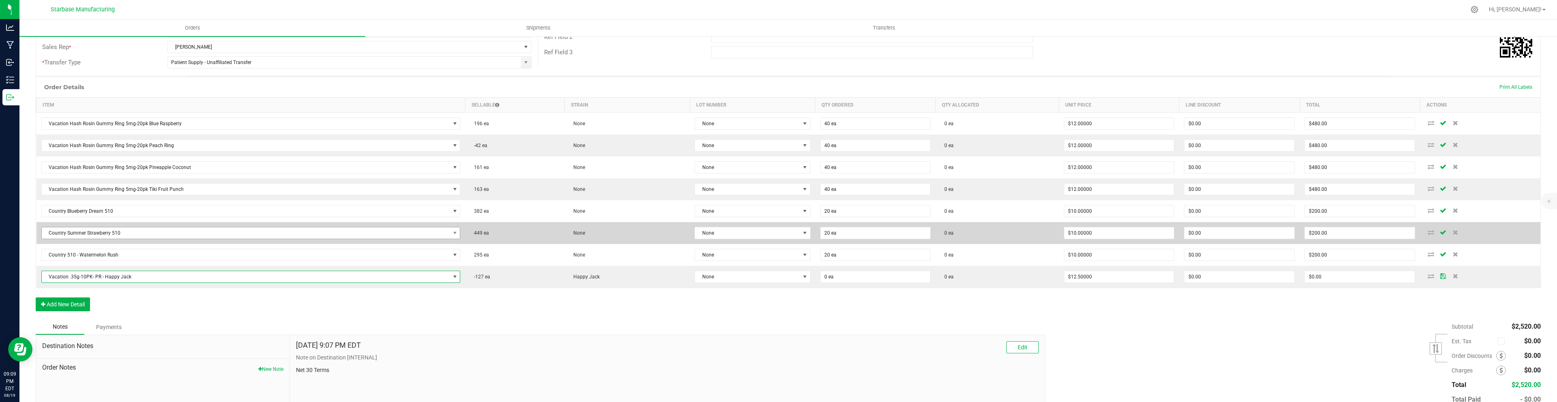
scroll to position [161, 0]
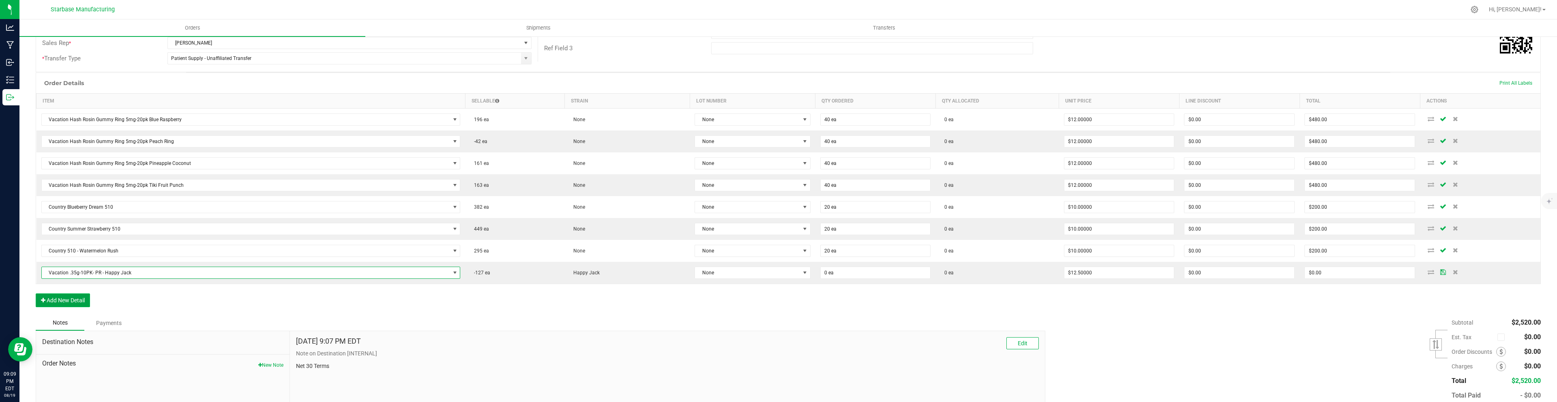
click at [63, 299] on button "Add New Detail" at bounding box center [63, 300] width 54 height 14
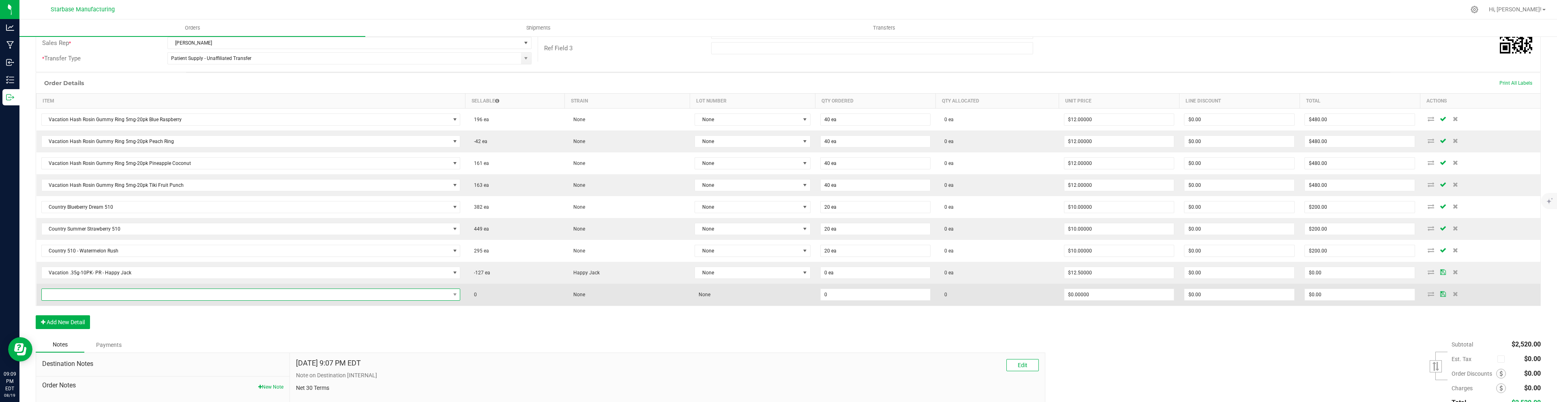
click at [72, 298] on span "NO DATA FOUND" at bounding box center [246, 294] width 408 height 11
type input ".35"
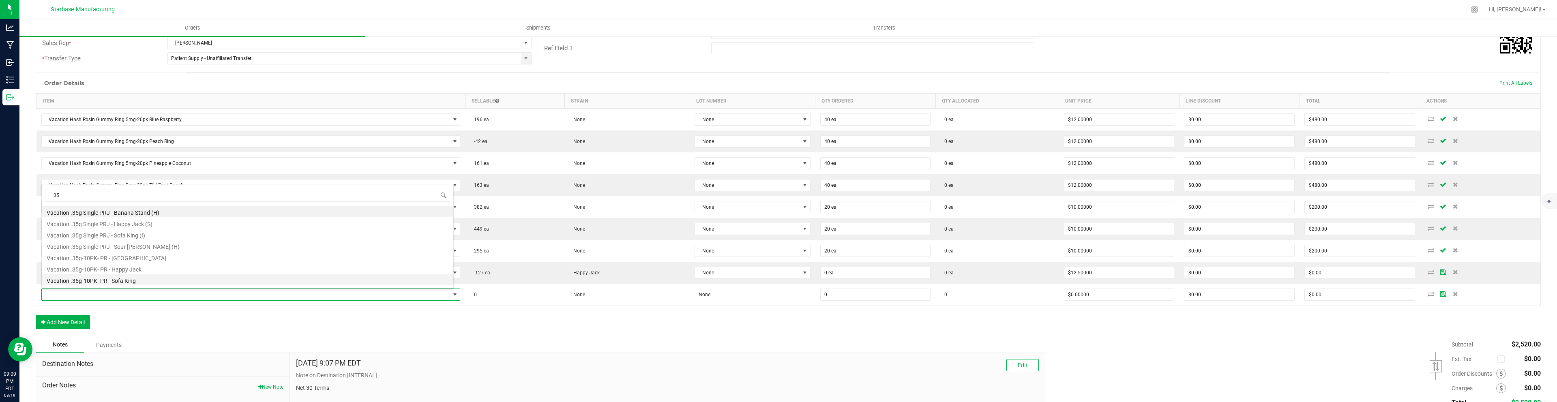
scroll to position [10, 0]
click at [92, 271] on li "Vacation .35g-10PK- PR - Sofa King" at bounding box center [247, 269] width 411 height 11
type input "0 ea"
type input "$12.50000"
click at [81, 323] on button "Add New Detail" at bounding box center [63, 322] width 54 height 14
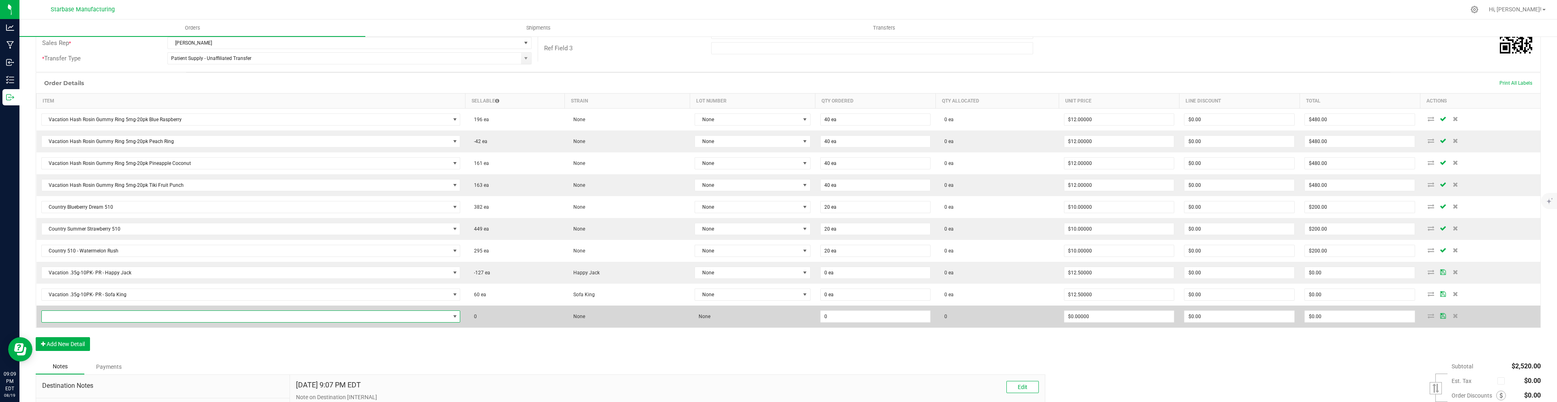
click at [87, 320] on span "NO DATA FOUND" at bounding box center [246, 316] width 408 height 11
type input ".35"
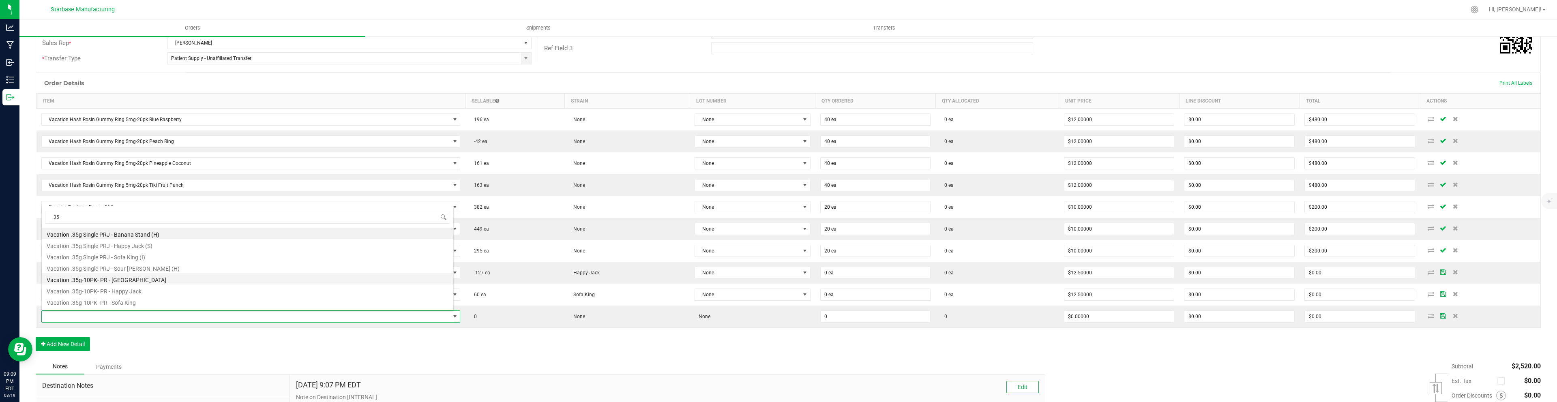
scroll to position [10, 0]
click at [112, 300] on li "Vacation .35g-10PK- PR - Sour [PERSON_NAME]" at bounding box center [247, 303] width 411 height 11
type input "0 ea"
type input "$12.50000"
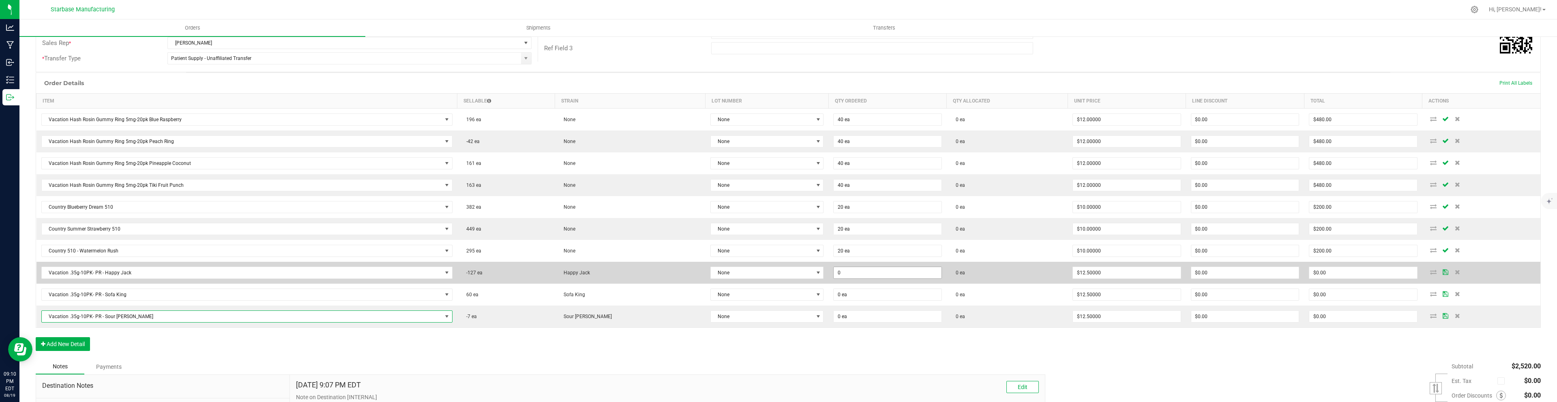
click at [833, 277] on input "0" at bounding box center [886, 272] width 107 height 11
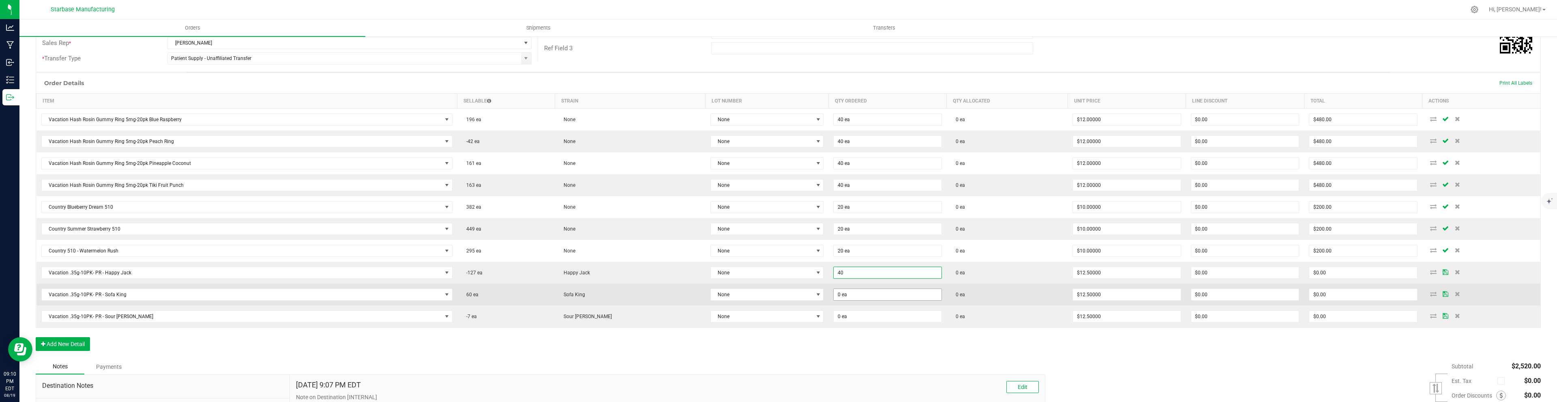
type input "40 ea"
type input "$500.00"
click at [842, 294] on input "0" at bounding box center [886, 294] width 107 height 11
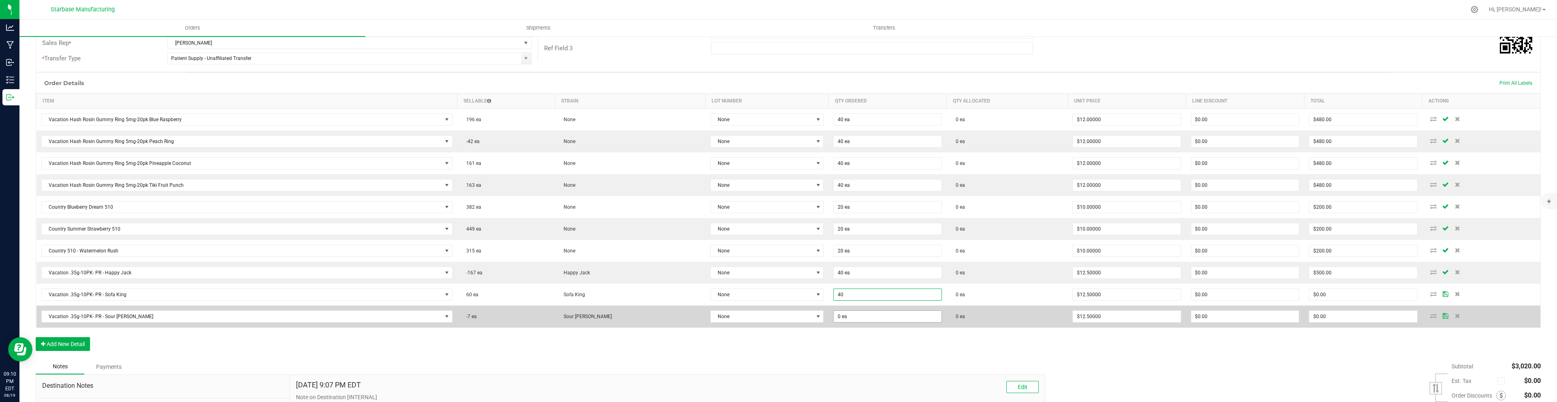
type input "40 ea"
type input "$500.00"
click at [844, 317] on input "0" at bounding box center [886, 316] width 107 height 11
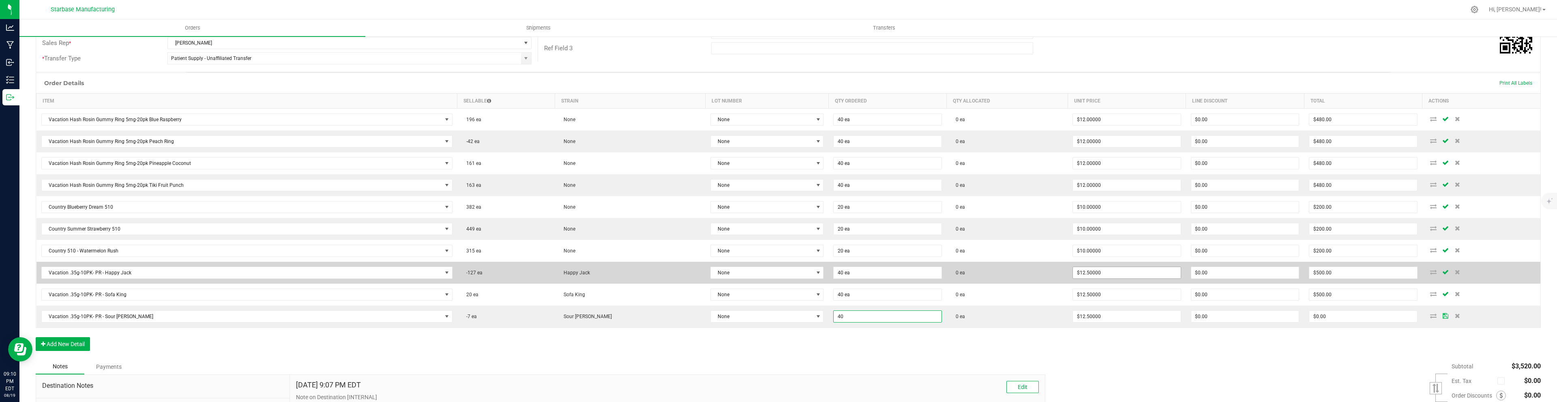
type input "40 ea"
type input "$500.00"
click at [1093, 278] on input "12.5" at bounding box center [1126, 272] width 107 height 11
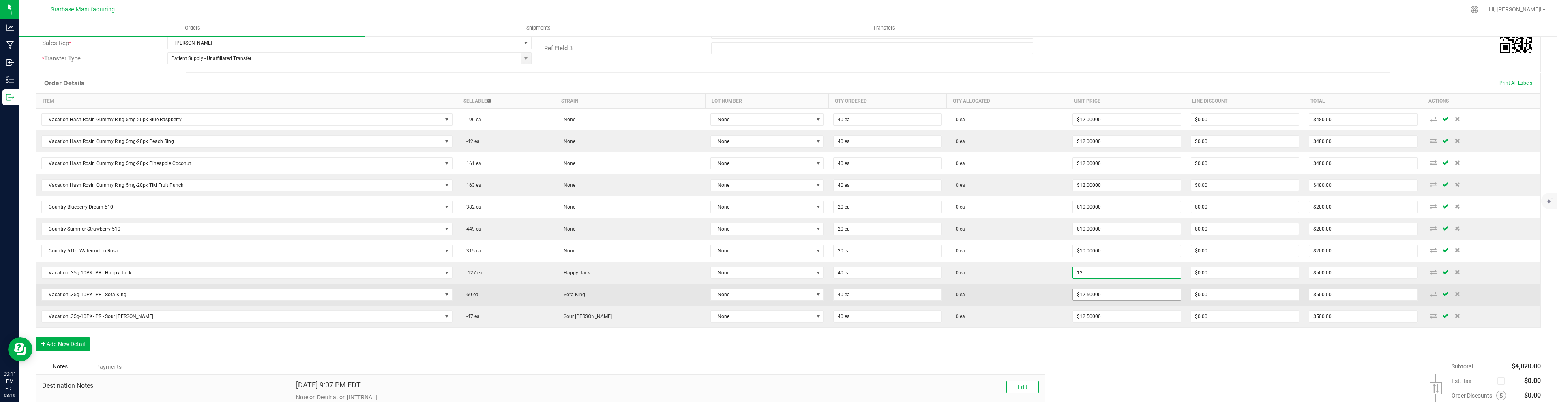
type input "$12.00000"
type input "$480.00"
click at [1088, 292] on input "12.5" at bounding box center [1126, 294] width 107 height 11
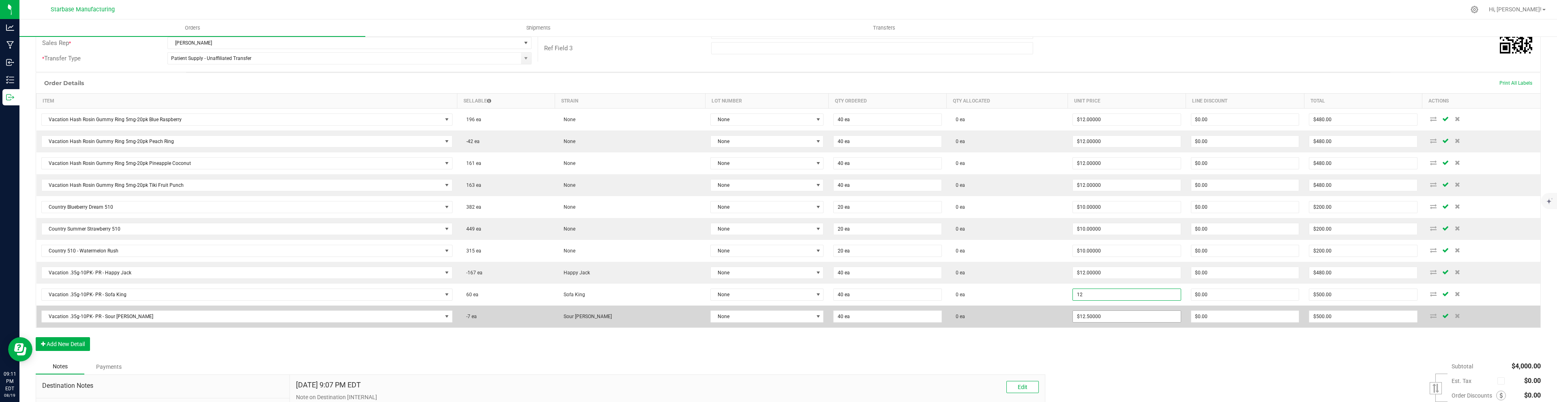
type input "$12.00000"
type input "$480.00"
click at [1105, 315] on input "12.5" at bounding box center [1126, 316] width 107 height 11
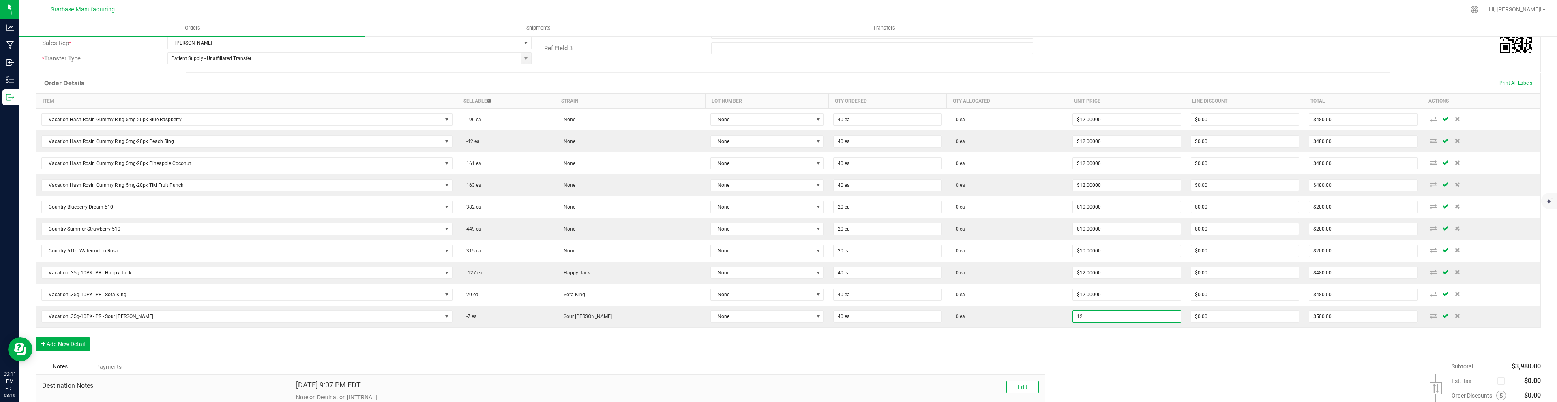
type input "$12.00000"
type input "$480.00"
click at [1042, 348] on div "Order Details Print All Labels Item Sellable Strain Lot Number Qty Ordered Qty …" at bounding box center [788, 216] width 1505 height 287
click at [72, 344] on button "Add New Detail" at bounding box center [63, 344] width 54 height 14
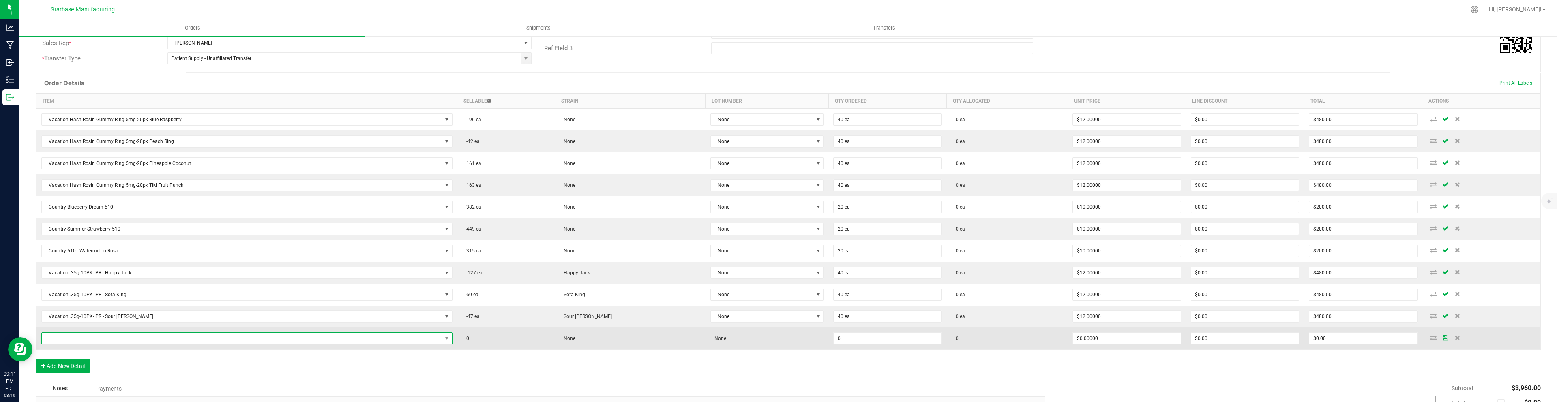
click at [79, 338] on span "NO DATA FOUND" at bounding box center [242, 338] width 400 height 11
type input "summer"
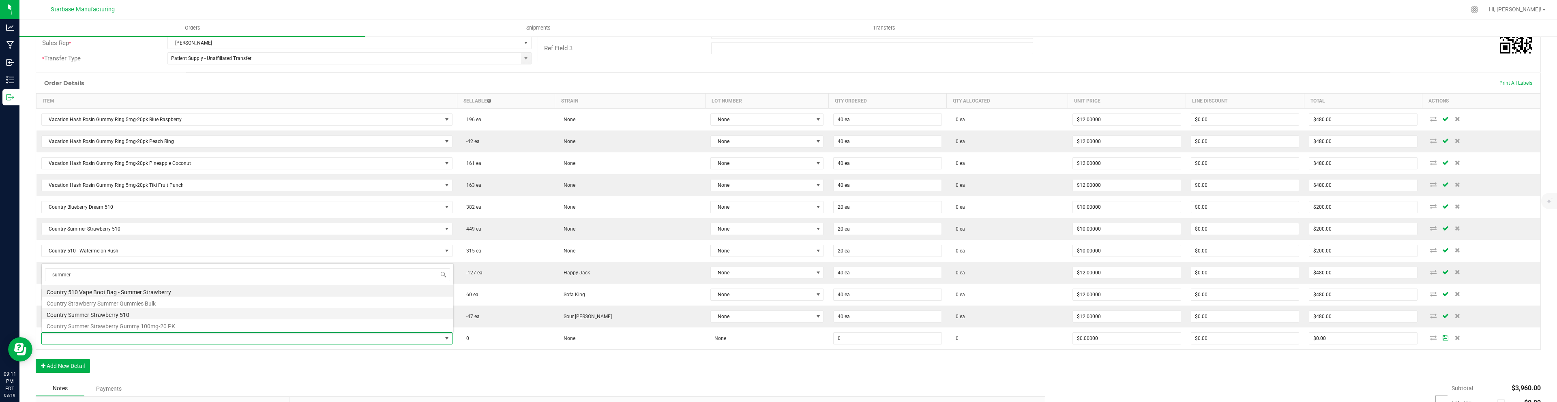
click at [94, 315] on li "Country Summer Strawberry 510" at bounding box center [247, 313] width 411 height 11
type input "0 ea"
type input "$10.00000"
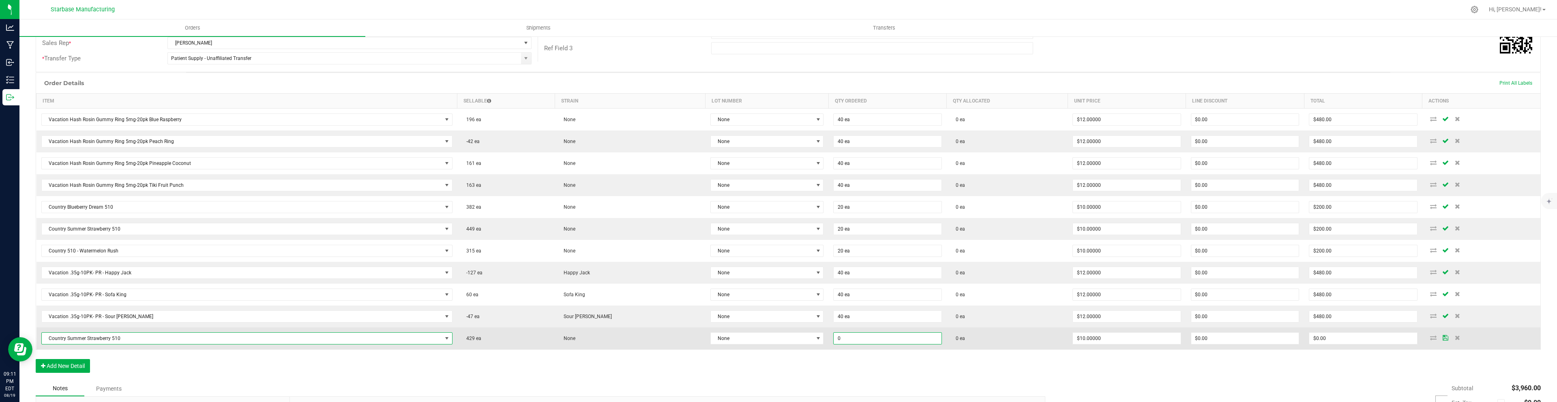
click at [833, 341] on input "0" at bounding box center [886, 338] width 107 height 11
type input "10 ea"
type input "0"
type input "$100.00"
click at [1193, 338] on input "0" at bounding box center [1244, 338] width 107 height 11
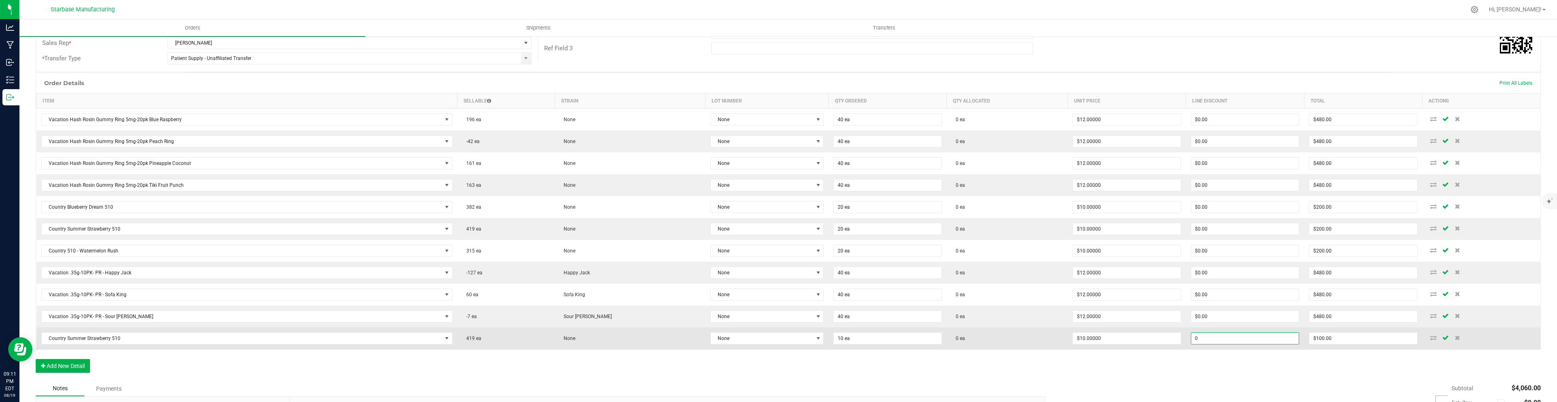
click at [1193, 338] on input "0" at bounding box center [1244, 338] width 107 height 11
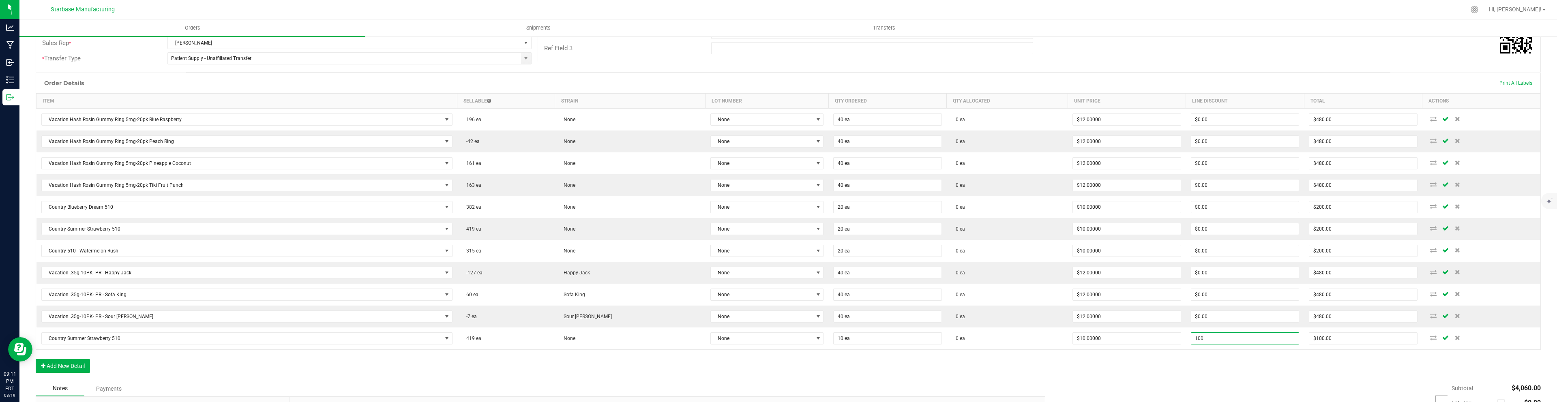
type input "$100.00"
type input "$0.00"
click at [1107, 368] on div "Order Details Print All Labels Item Sellable Strain Lot Number Qty Ordered Qty …" at bounding box center [788, 227] width 1505 height 308
click at [81, 364] on button "Add New Detail" at bounding box center [63, 366] width 54 height 14
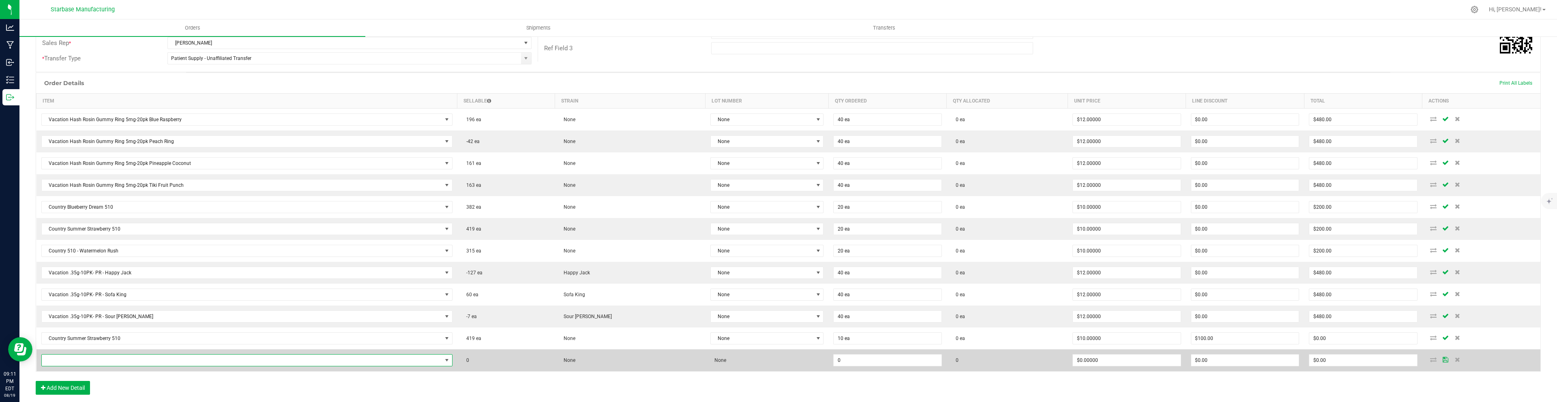
click at [76, 360] on span "NO DATA FOUND" at bounding box center [242, 360] width 400 height 11
type input "hash"
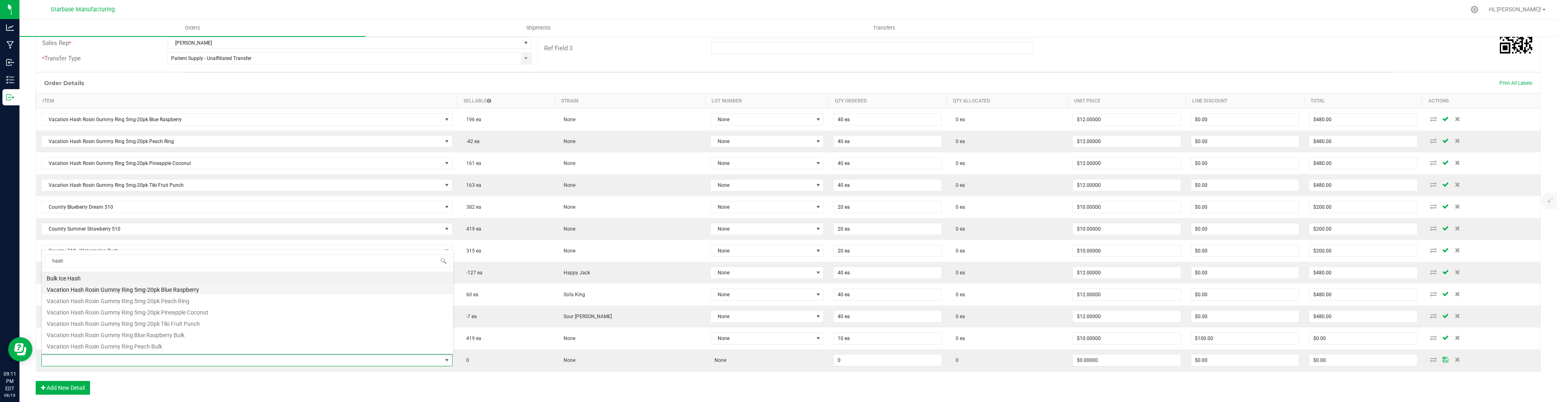
click at [90, 289] on li "Vacation Hash Rosin Gummy Ring 5mg-20pk Blue Raspberry" at bounding box center [247, 288] width 411 height 11
type input "0 ea"
type input "$12.00000"
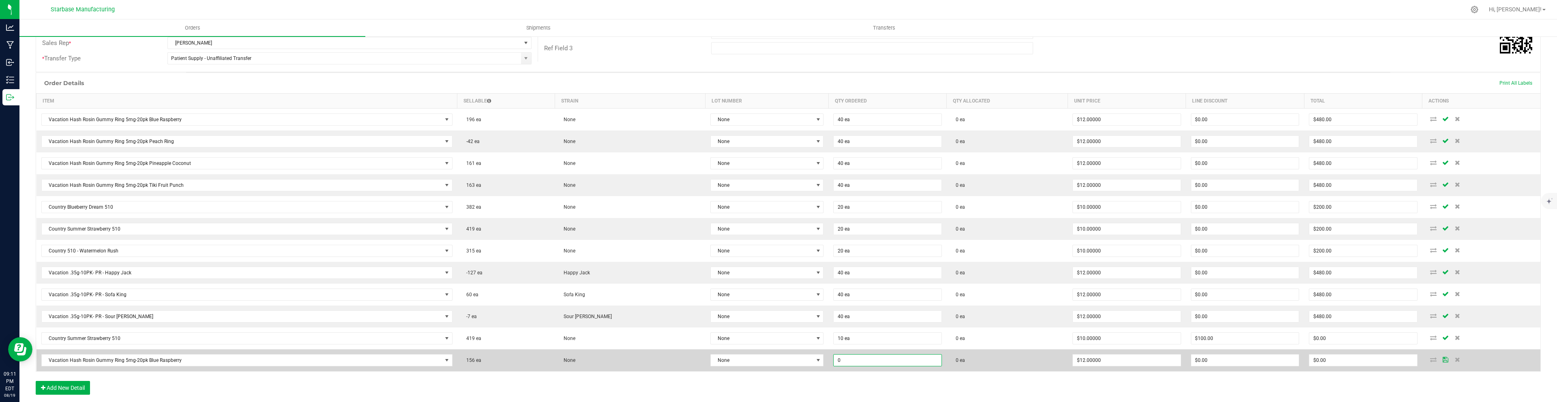
click at [833, 361] on input "0" at bounding box center [886, 360] width 107 height 11
click at [1244, 360] on input "0" at bounding box center [1244, 360] width 107 height 11
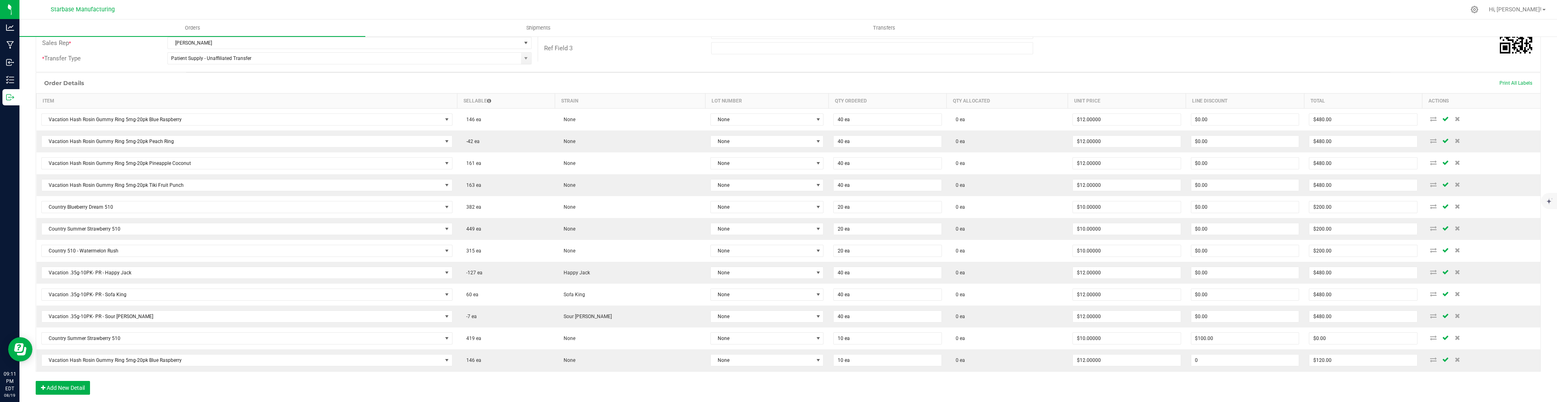
click at [1244, 360] on input "0" at bounding box center [1244, 360] width 107 height 11
click at [1214, 389] on div "Order Details Print All Labels Item Sellable Strain Lot Number Qty Ordered Qty …" at bounding box center [788, 238] width 1505 height 330
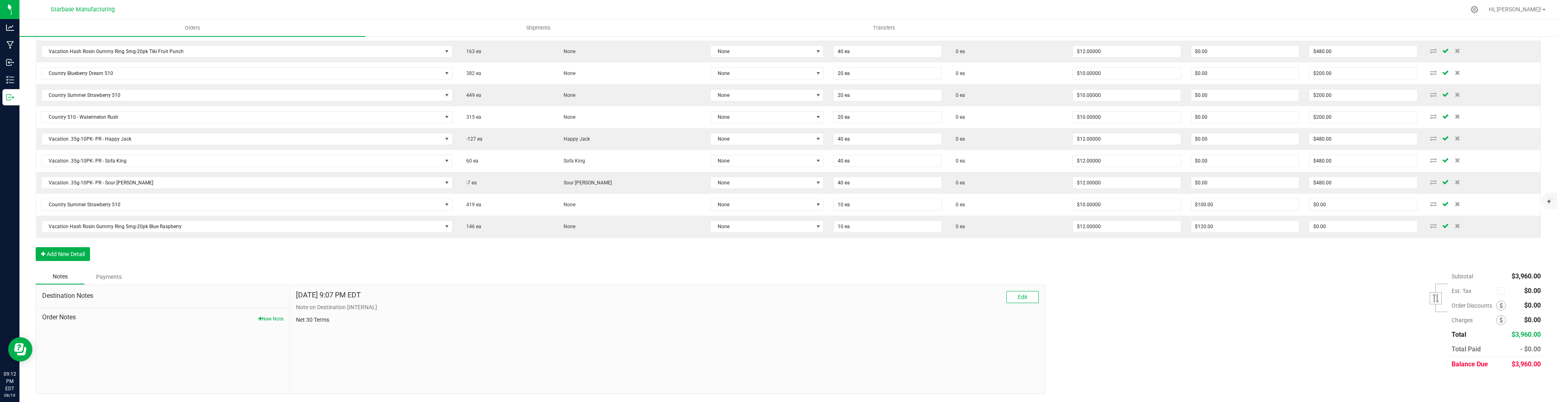
scroll to position [0, 0]
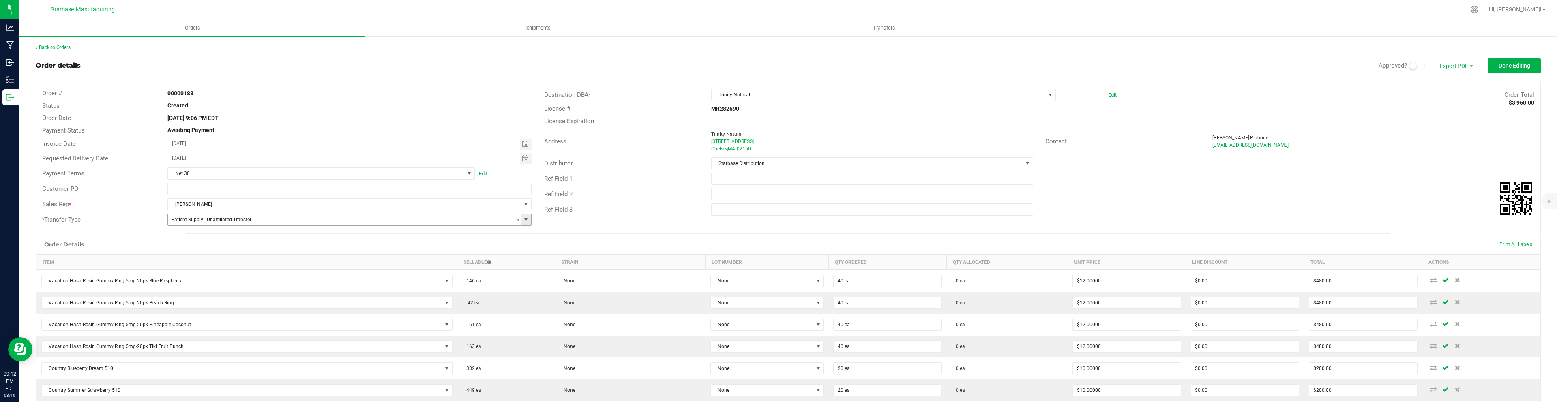
click at [527, 220] on span at bounding box center [526, 219] width 6 height 6
click at [375, 290] on li "Unaffiliated Transfer" at bounding box center [349, 290] width 363 height 14
click at [1515, 68] on span "Done Editing" at bounding box center [1514, 65] width 32 height 6
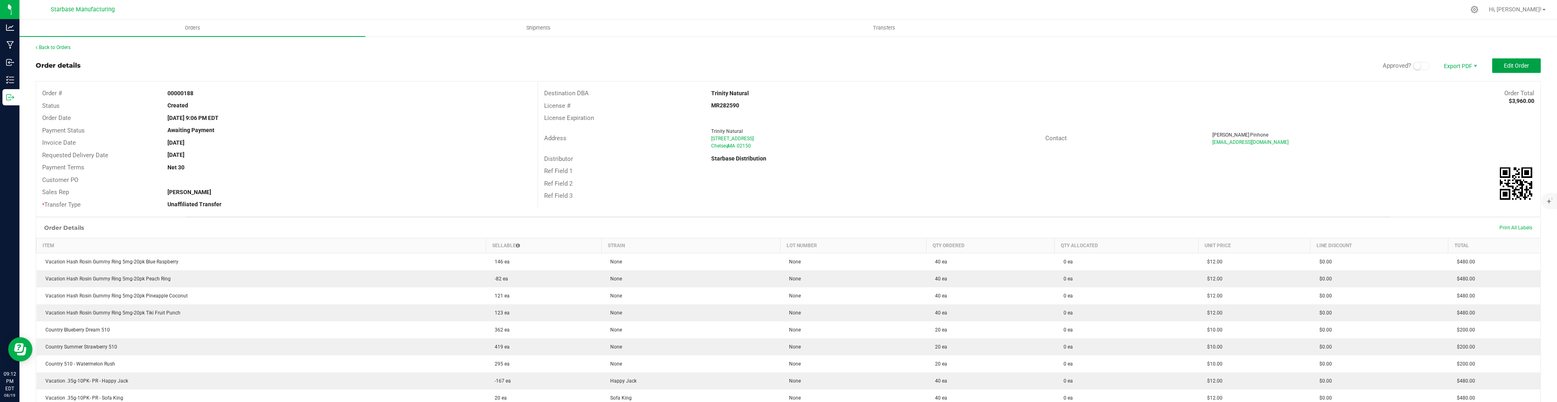
click at [1526, 69] on button "Edit Order" at bounding box center [1516, 65] width 49 height 15
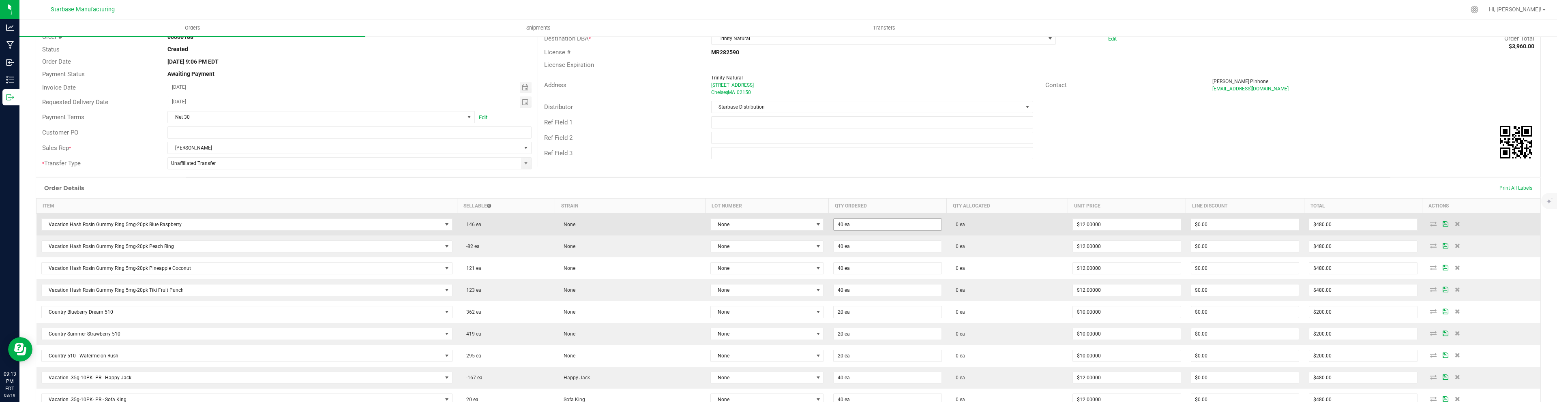
scroll to position [57, 0]
click at [1094, 224] on input "12" at bounding box center [1126, 223] width 107 height 11
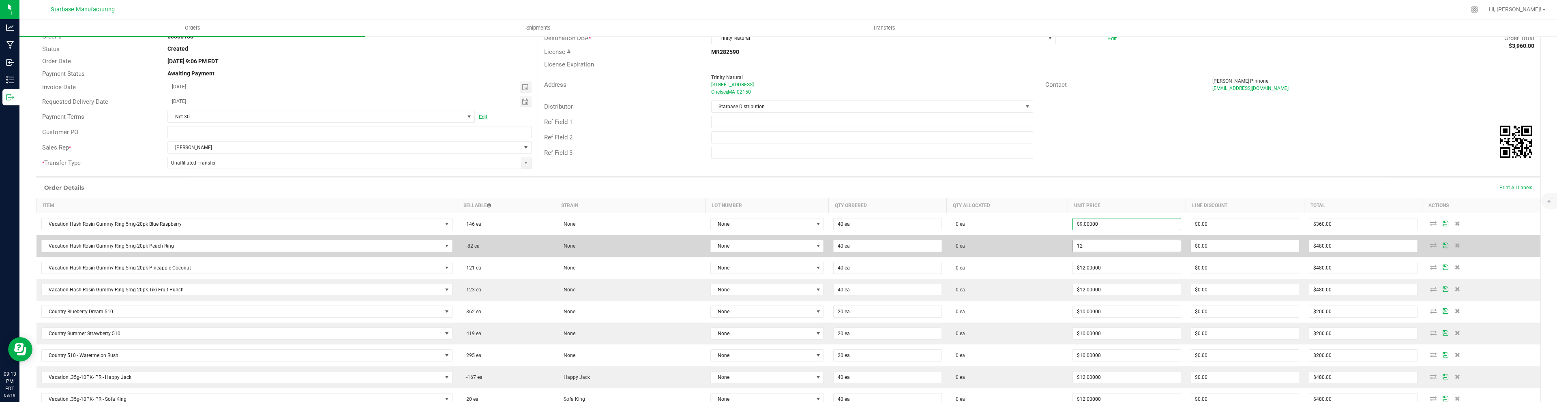
click at [1091, 248] on input "12" at bounding box center [1126, 245] width 107 height 11
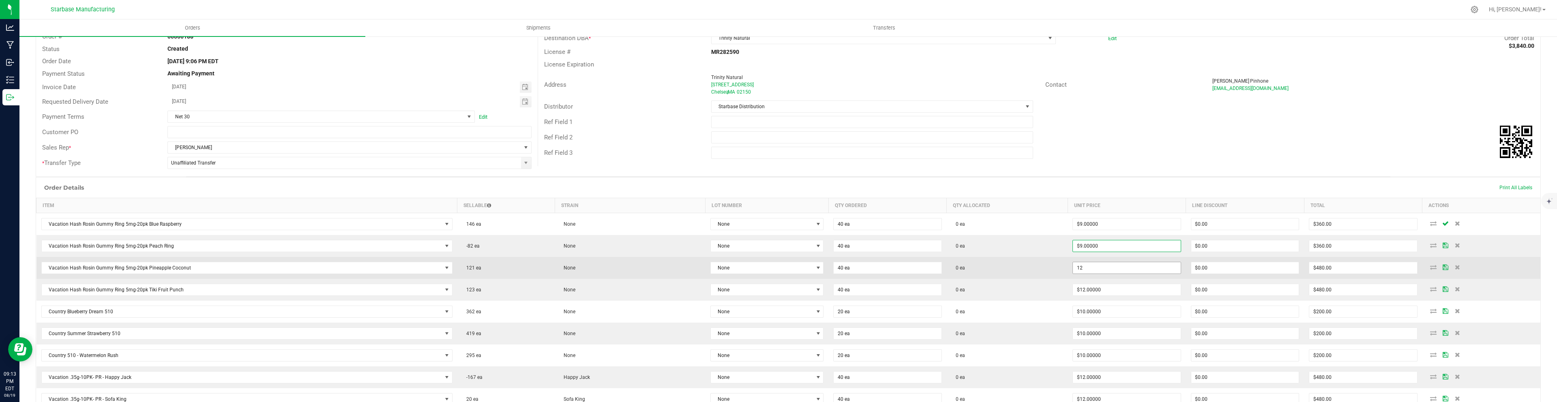
click at [1099, 270] on input "12" at bounding box center [1126, 267] width 107 height 11
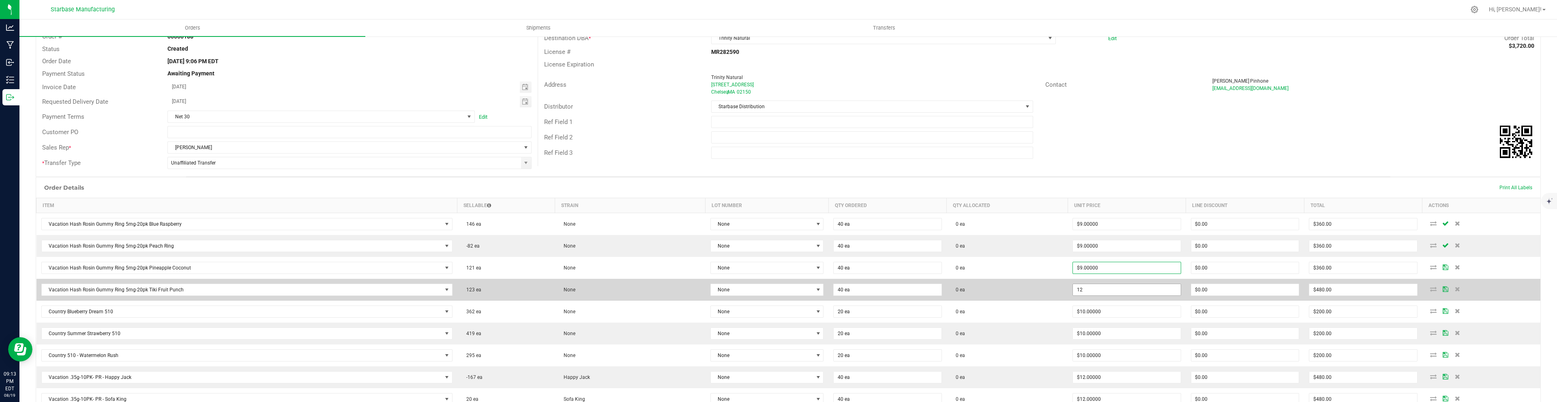
click at [1103, 289] on input "12" at bounding box center [1126, 289] width 107 height 11
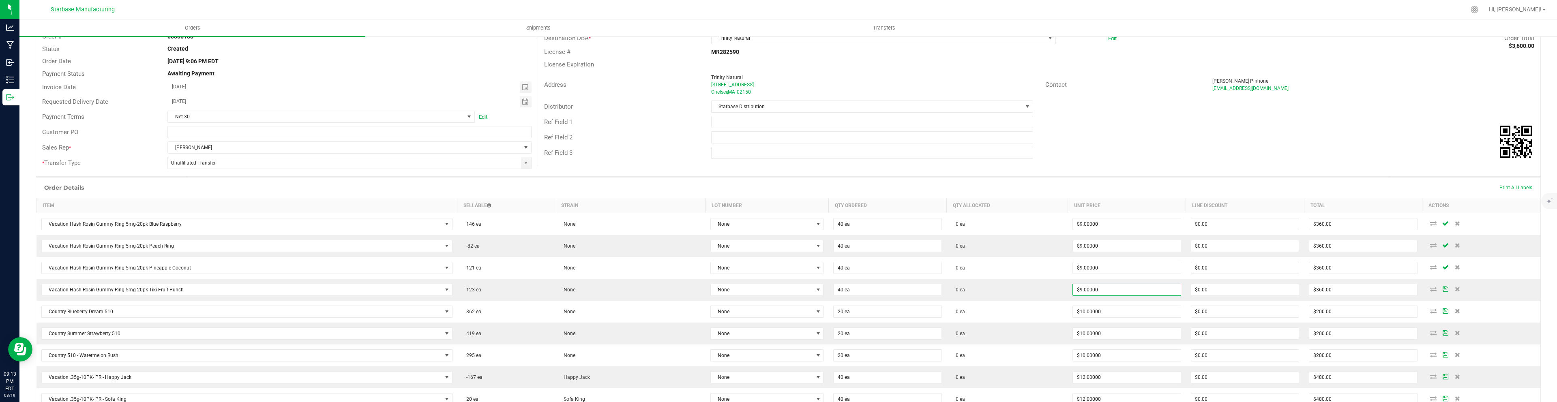
click at [1174, 179] on div "Order Details Print All Labels" at bounding box center [788, 188] width 1504 height 20
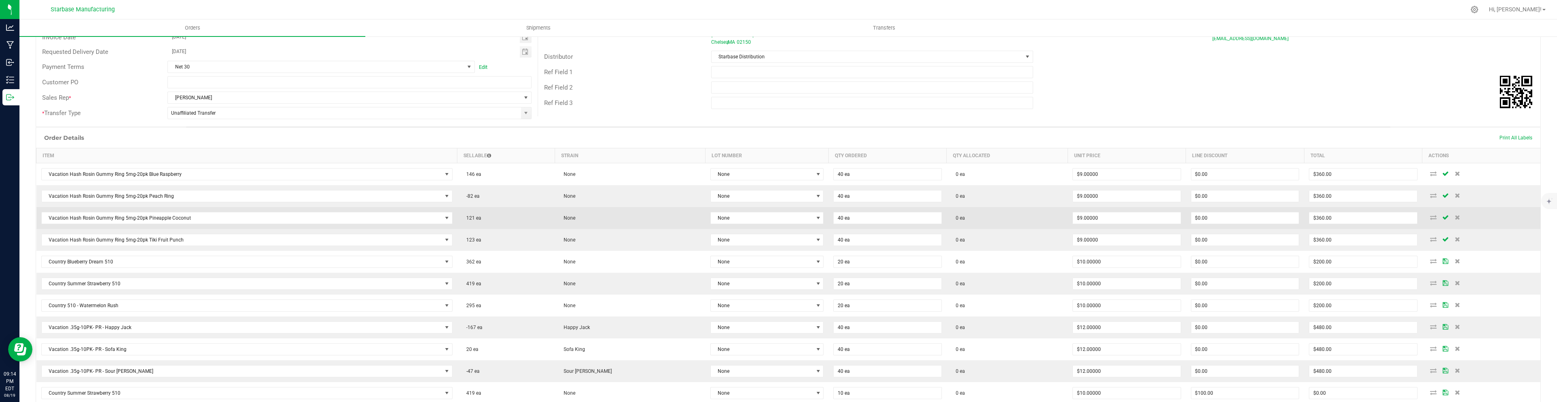
scroll to position [0, 0]
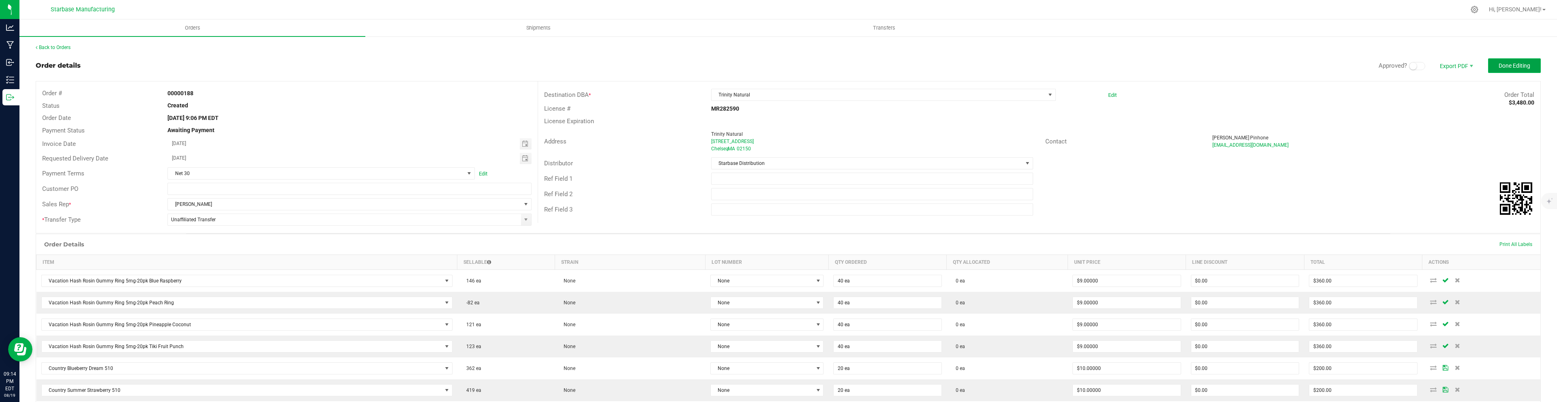
click at [1529, 69] on button "Done Editing" at bounding box center [1514, 65] width 53 height 15
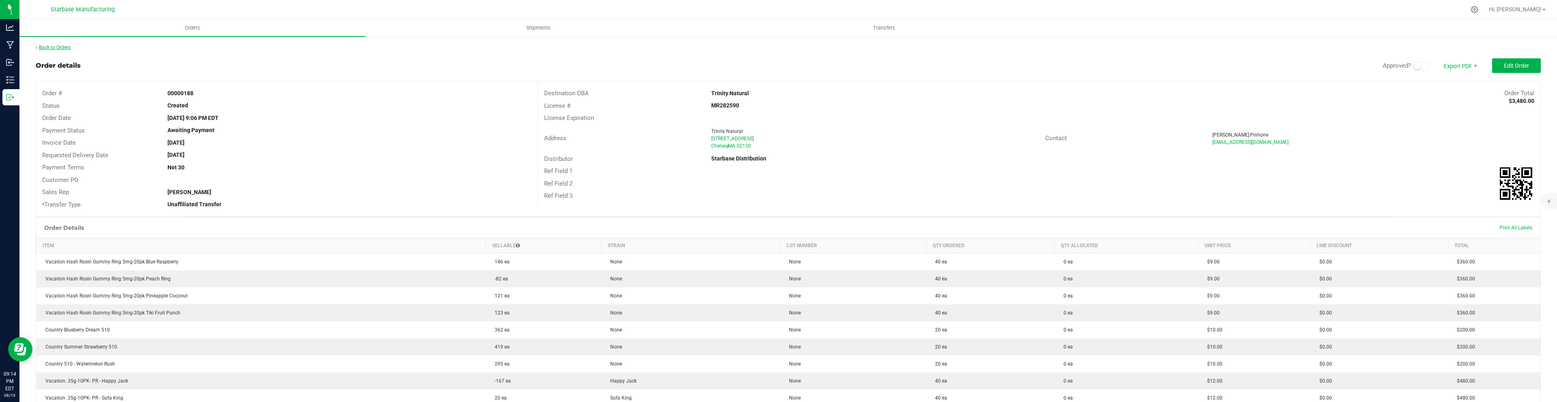
click at [53, 45] on link "Back to Orders" at bounding box center [53, 48] width 35 height 6
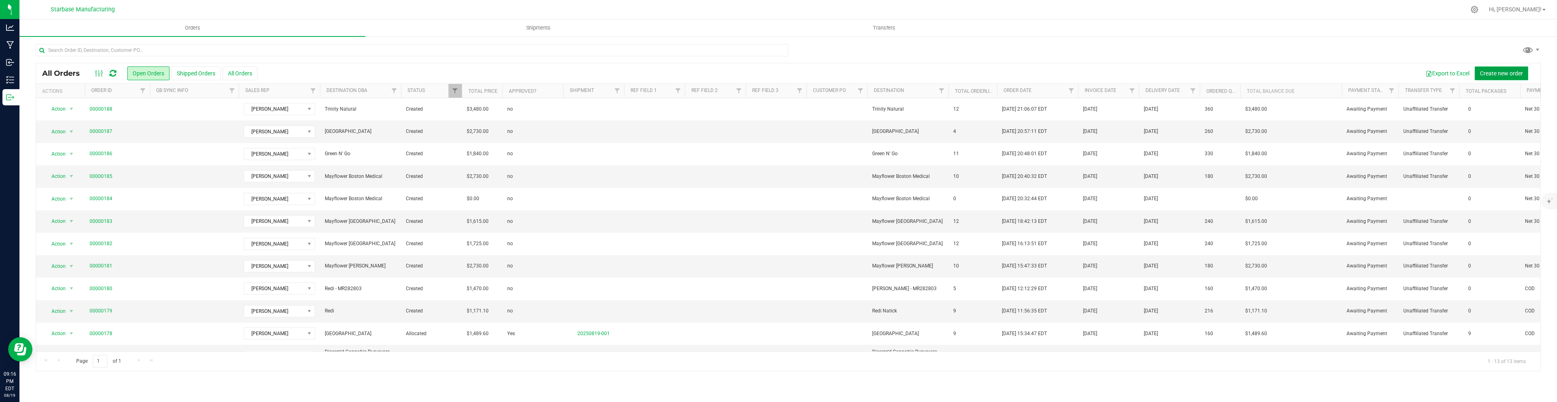
click at [1515, 75] on span "Create new order" at bounding box center [1501, 73] width 43 height 6
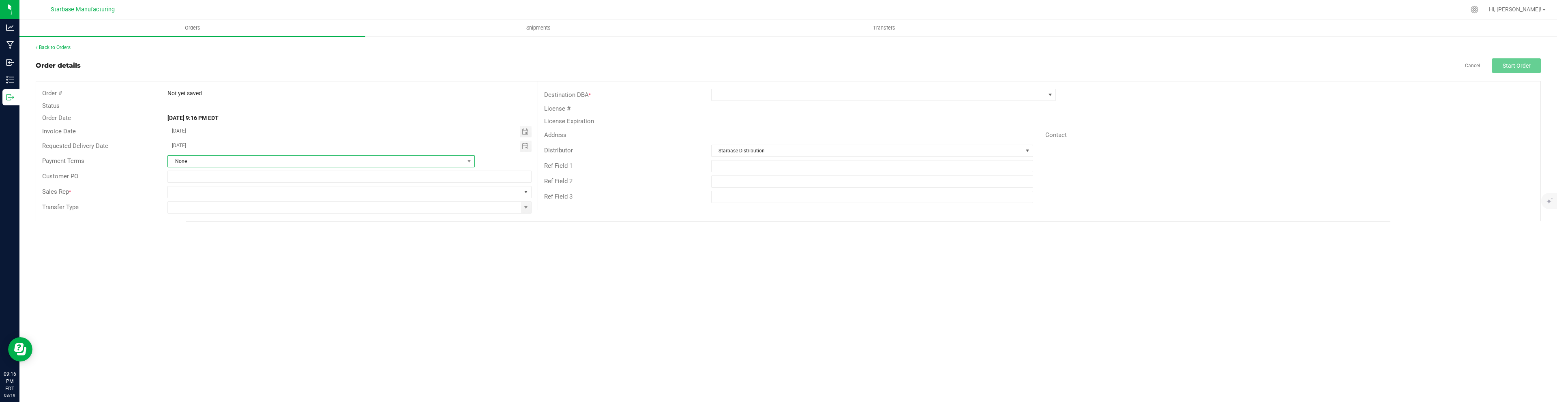
click at [433, 160] on span "None" at bounding box center [316, 161] width 296 height 11
click at [400, 205] on li "Net 30" at bounding box center [321, 208] width 306 height 14
click at [398, 193] on span at bounding box center [344, 191] width 353 height 11
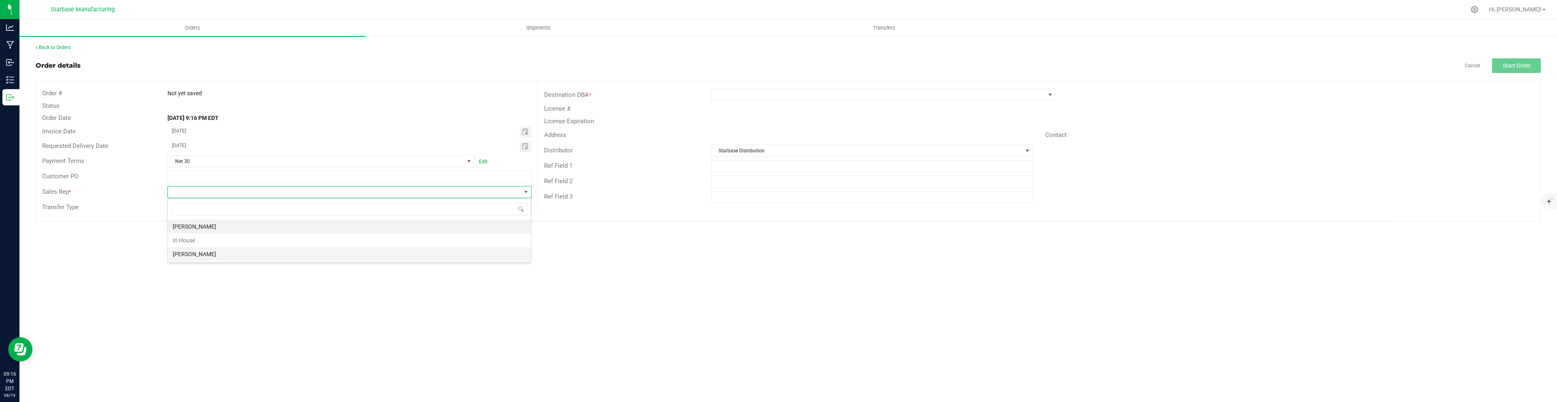
click at [356, 259] on li "[PERSON_NAME]" at bounding box center [349, 254] width 363 height 14
click at [525, 208] on span at bounding box center [526, 207] width 6 height 6
click at [370, 274] on li "Unaffiliated Transfer" at bounding box center [349, 277] width 363 height 14
click at [386, 270] on div "Orders Shipments Transfers Back to Orders Order details Cancel Start Order Orde…" at bounding box center [787, 210] width 1537 height 383
click at [764, 94] on span at bounding box center [878, 94] width 334 height 11
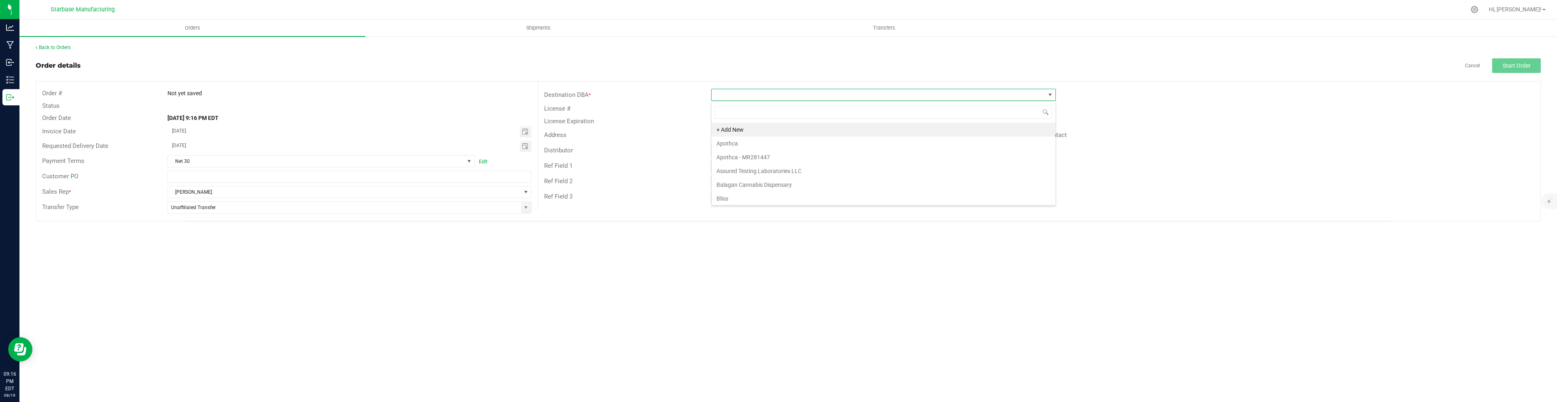
scroll to position [12, 345]
click at [774, 132] on li "The Grateful Mind" at bounding box center [883, 130] width 344 height 14
click at [1512, 68] on span "Start Order" at bounding box center [1516, 65] width 28 height 6
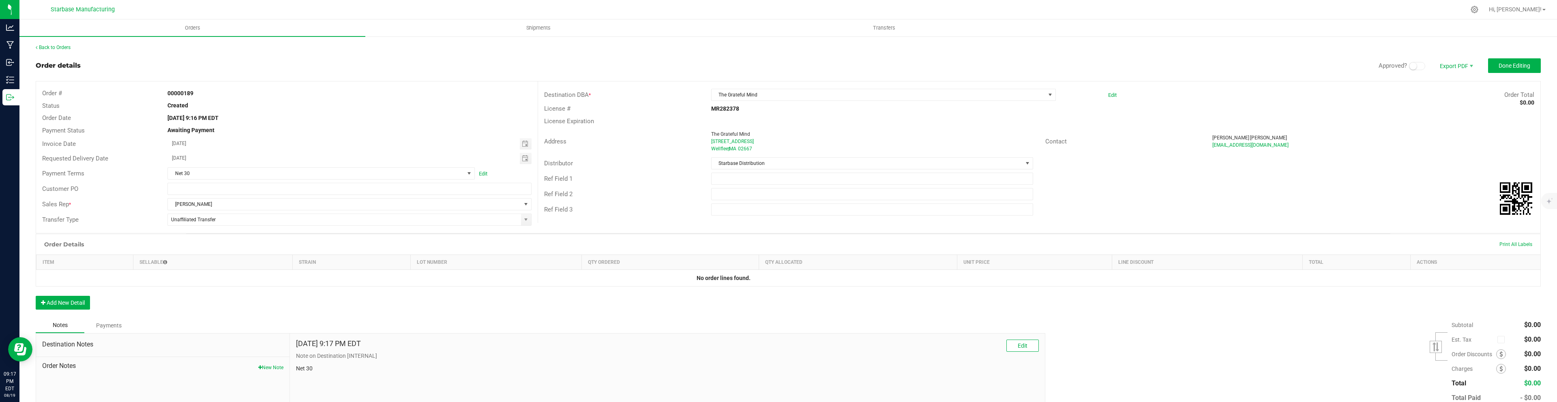
scroll to position [49, 0]
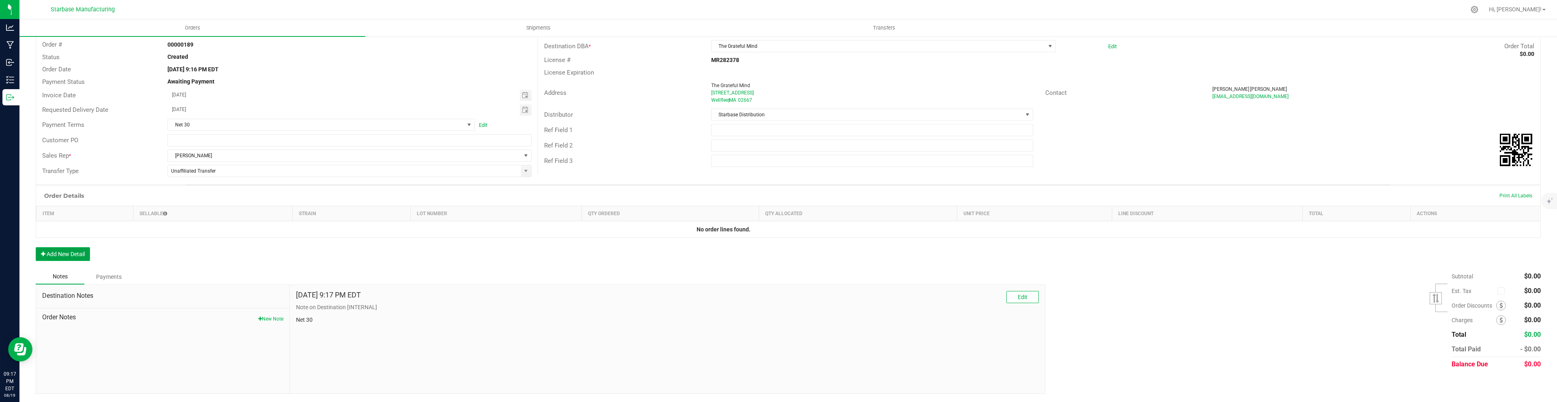
click at [59, 251] on button "Add New Detail" at bounding box center [63, 254] width 54 height 14
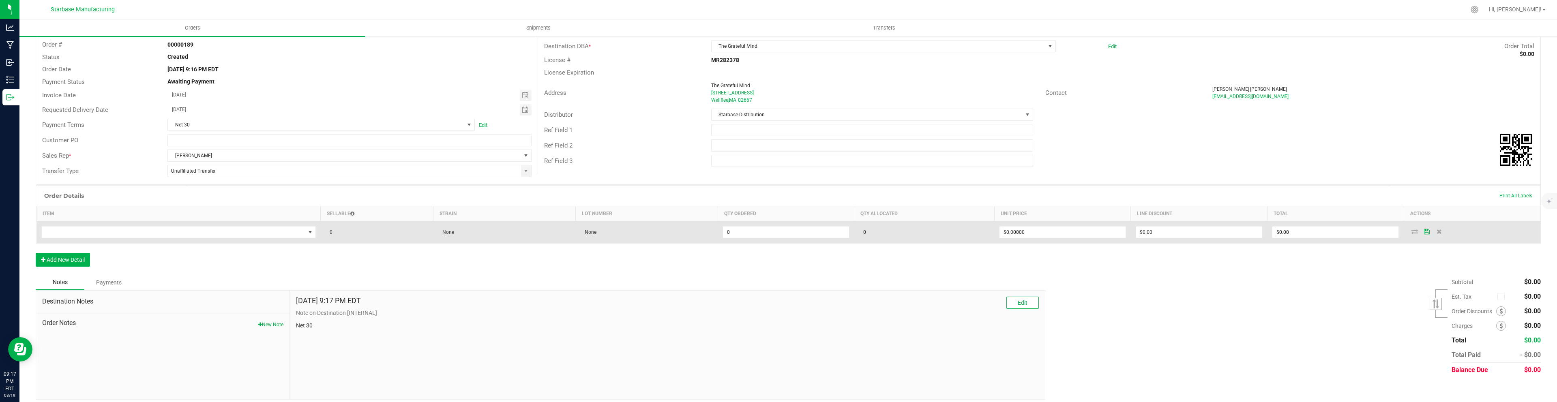
click at [111, 238] on td at bounding box center [178, 232] width 284 height 22
click at [111, 234] on span "NO DATA FOUND" at bounding box center [173, 232] width 263 height 11
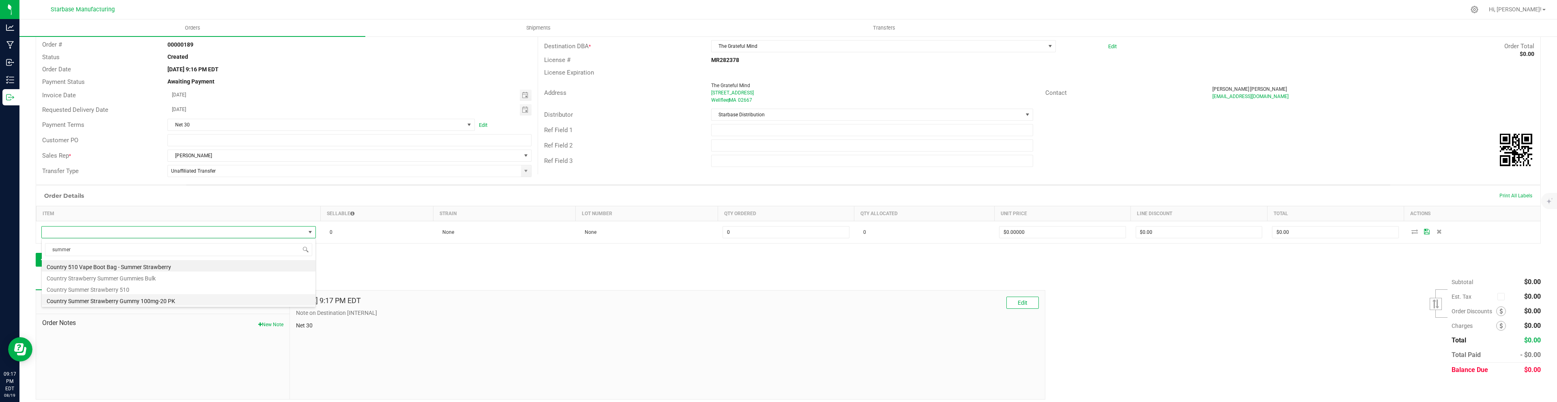
click at [125, 301] on li "Country Summer Strawberry Gummy 100mg-20 PK" at bounding box center [179, 299] width 274 height 11
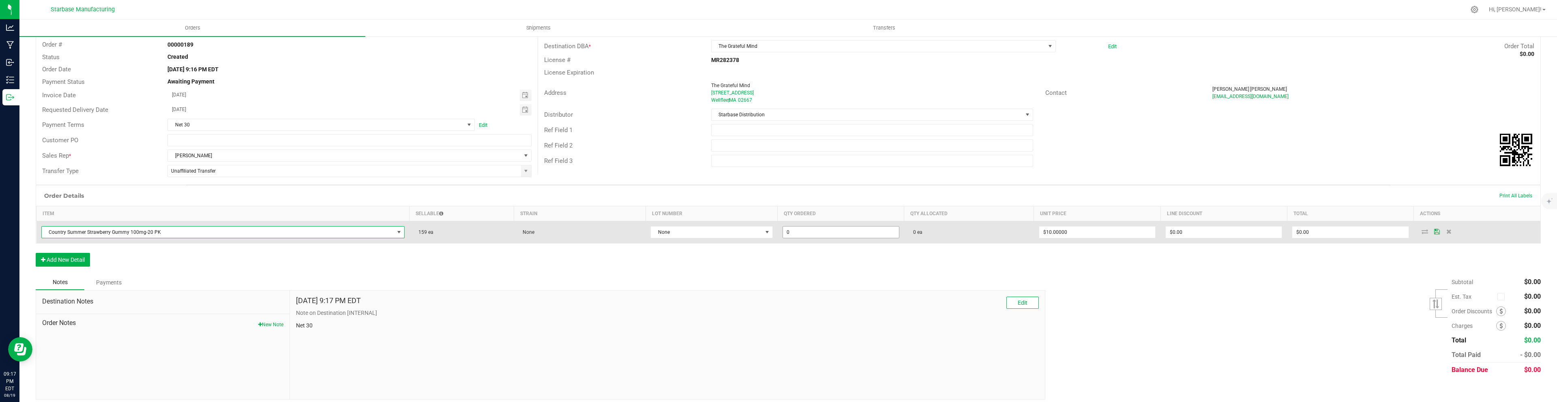
click at [815, 231] on input "0" at bounding box center [841, 232] width 116 height 11
click at [1091, 235] on input "10" at bounding box center [1097, 232] width 116 height 11
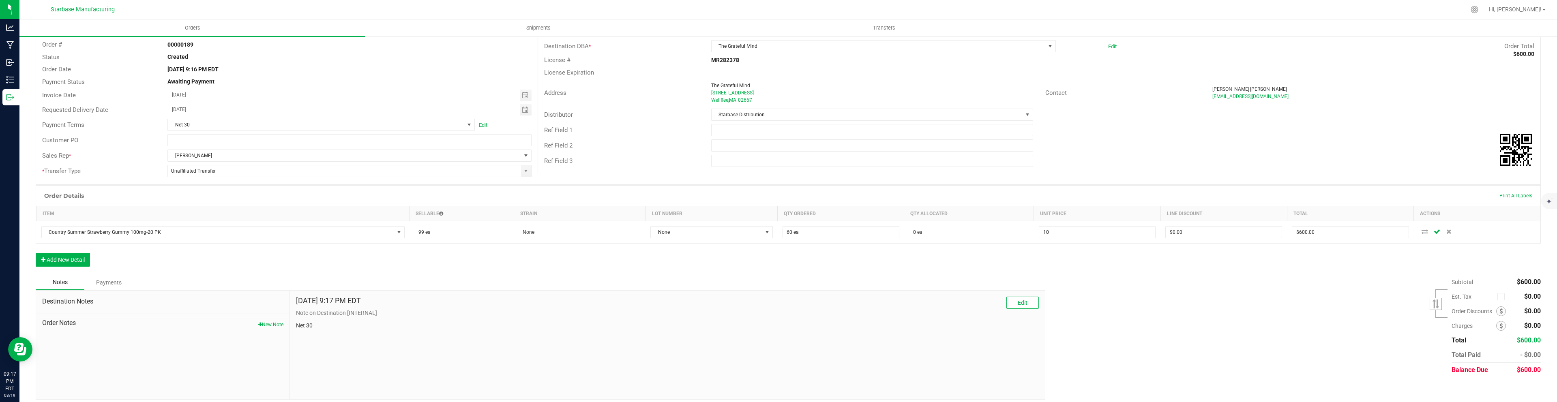
click at [1091, 235] on input "10" at bounding box center [1097, 232] width 116 height 11
click at [69, 265] on button "Add New Detail" at bounding box center [63, 260] width 54 height 14
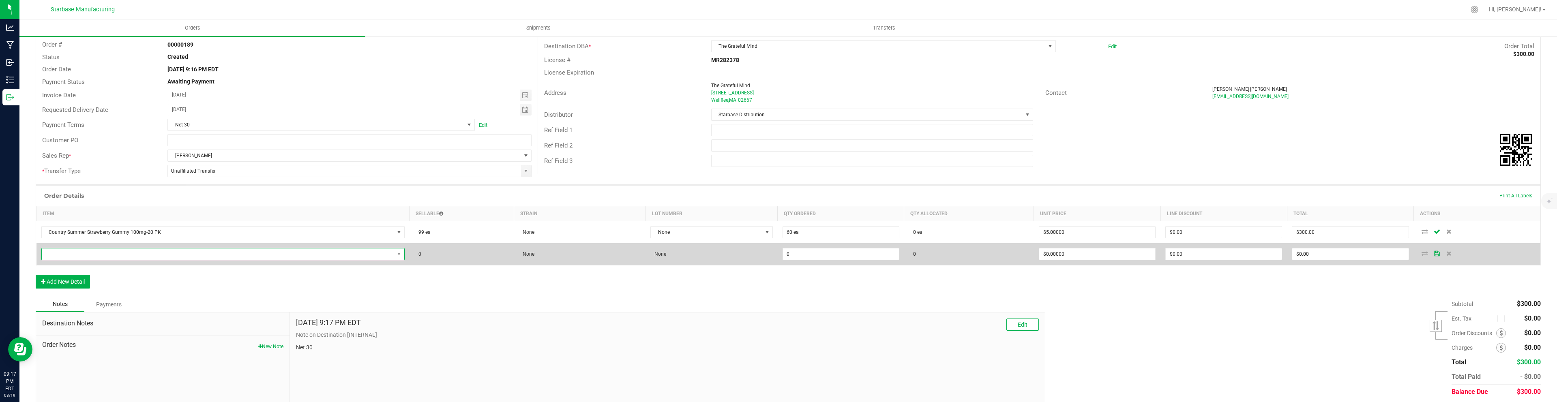
click at [75, 253] on span "NO DATA FOUND" at bounding box center [218, 253] width 352 height 11
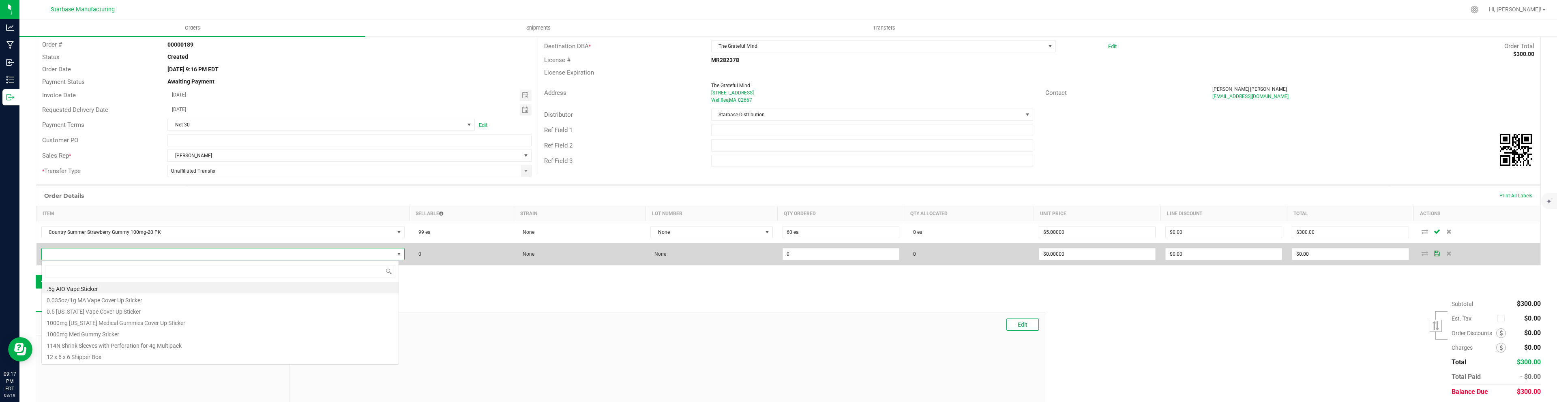
scroll to position [12, 357]
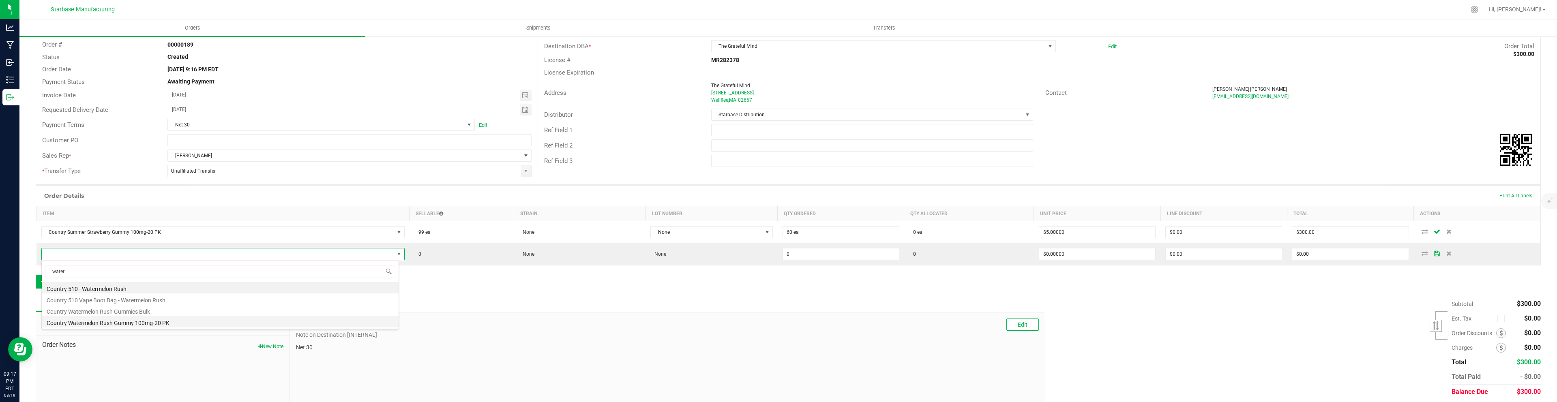
click at [109, 322] on li "Country Watermelon Rush Gummy 100mg-20 PK" at bounding box center [220, 321] width 357 height 11
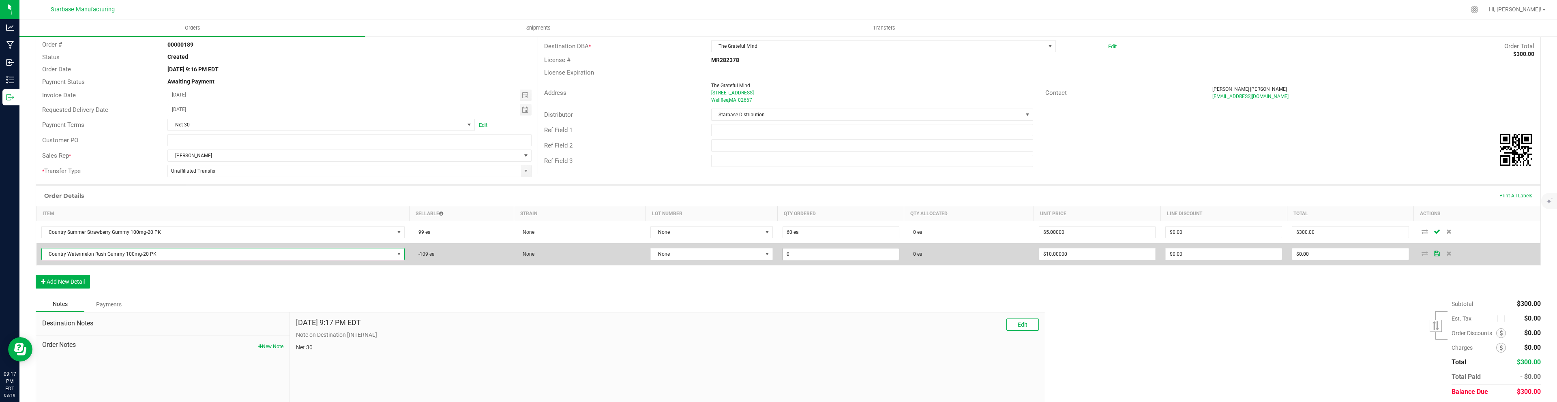
click at [793, 255] on input "0" at bounding box center [841, 253] width 116 height 11
click at [1058, 255] on input "10" at bounding box center [1097, 253] width 116 height 11
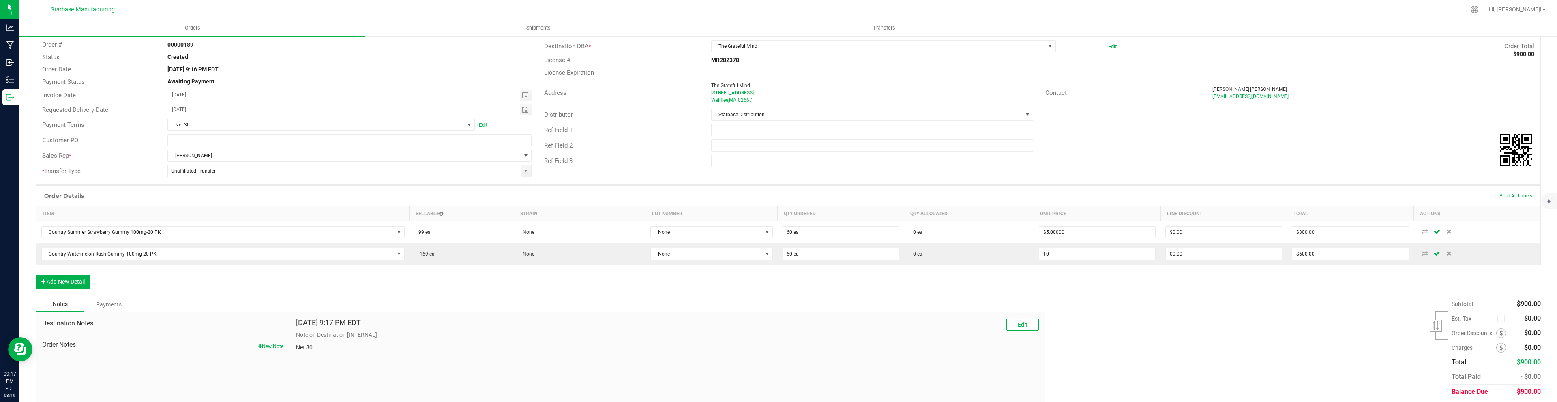
click at [1058, 255] on input "10" at bounding box center [1097, 253] width 116 height 11
click at [912, 276] on div "Order Details Print All Labels Item Sellable Strain Lot Number Qty Ordered Qty …" at bounding box center [788, 240] width 1505 height 111
click at [64, 279] on button "Add New Detail" at bounding box center [63, 282] width 54 height 14
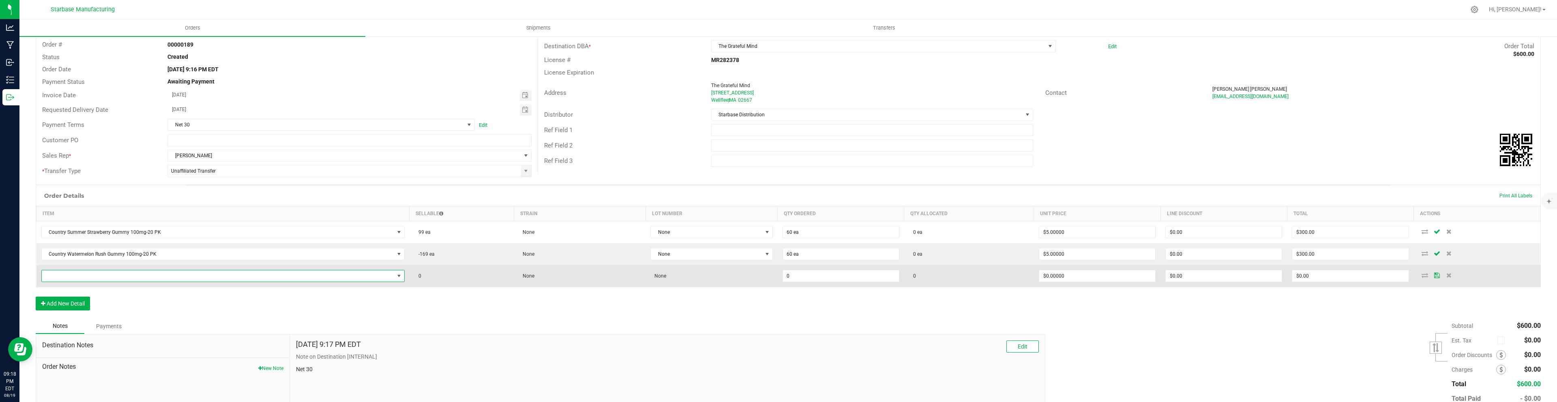
click at [100, 272] on span "NO DATA FOUND" at bounding box center [218, 275] width 352 height 11
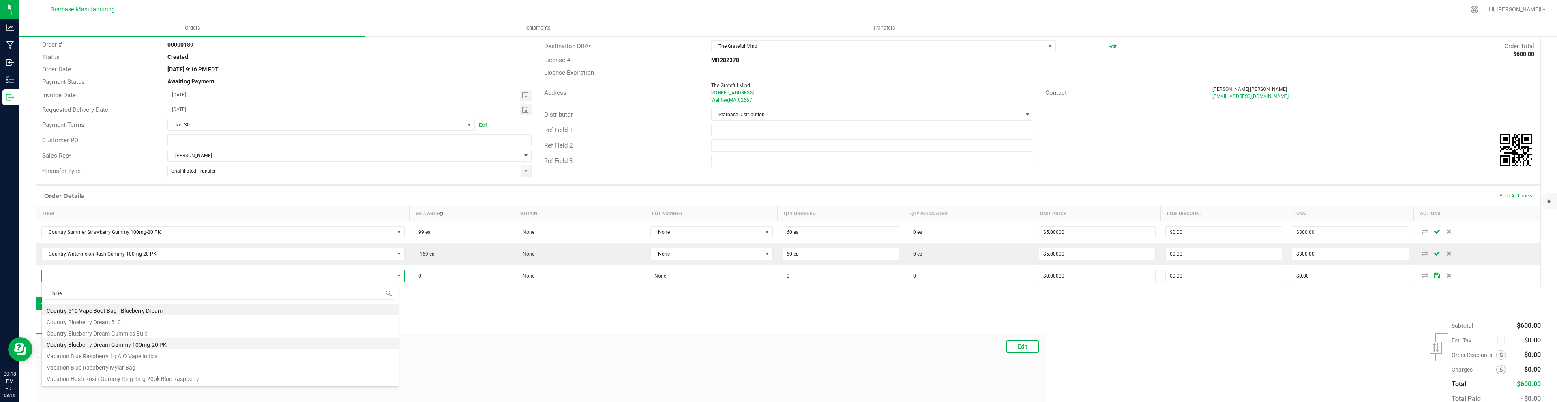
click at [104, 346] on li "Country Blueberry Dream Gummy 100mg-20 PK" at bounding box center [220, 343] width 357 height 11
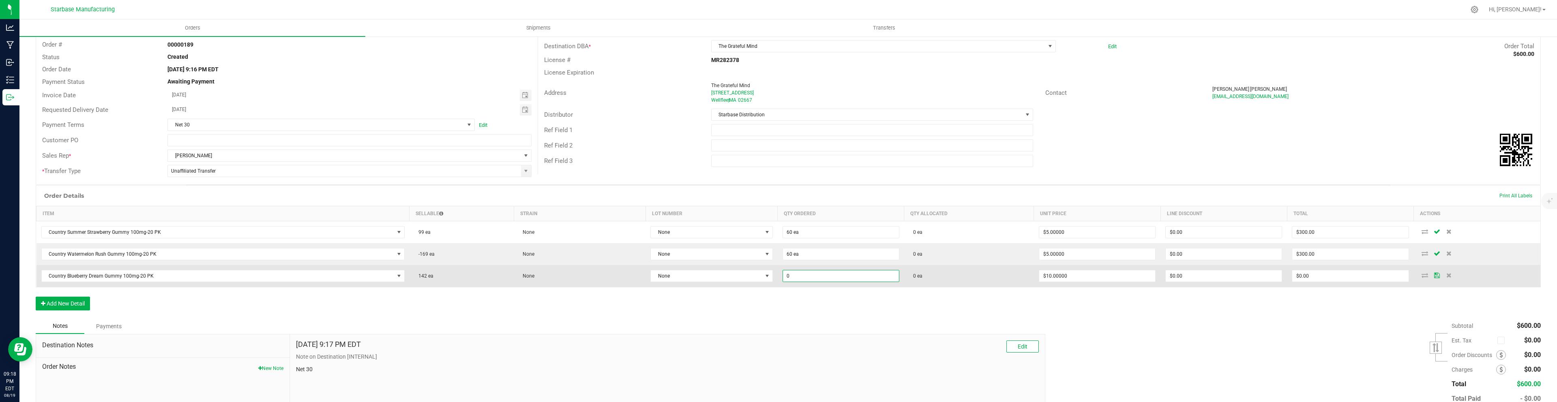
click at [824, 280] on input "0" at bounding box center [841, 275] width 116 height 11
click at [1054, 275] on input "10" at bounding box center [1097, 275] width 116 height 11
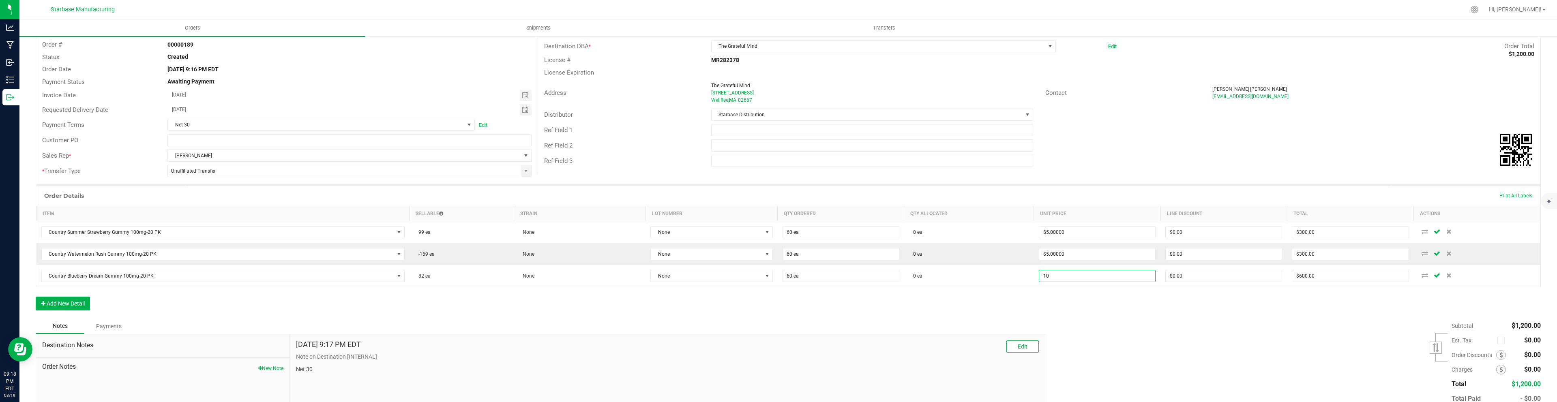
click at [1054, 275] on input "10" at bounding box center [1097, 275] width 116 height 11
click at [838, 303] on div "Order Details Print All Labels Item Sellable Strain Lot Number Qty Ordered Qty …" at bounding box center [788, 251] width 1505 height 133
click at [78, 300] on button "Add New Detail" at bounding box center [63, 304] width 54 height 14
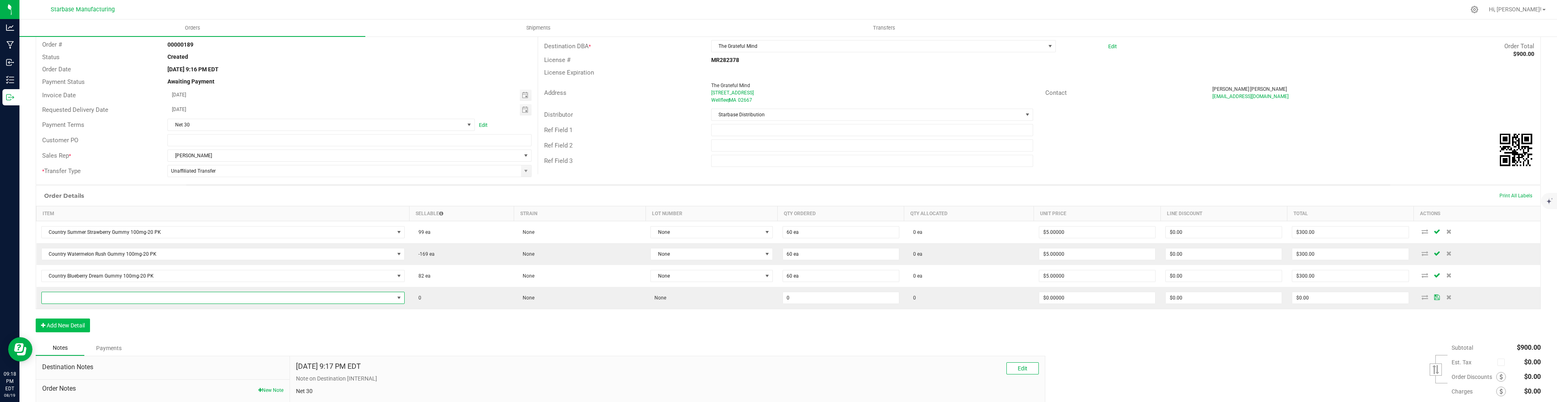
click at [78, 300] on span "NO DATA FOUND" at bounding box center [218, 297] width 352 height 11
click at [112, 353] on li "Country .6g-6PK- PR - [GEOGRAPHIC_DATA]" at bounding box center [220, 354] width 357 height 11
click at [71, 327] on button "Add New Detail" at bounding box center [63, 326] width 54 height 14
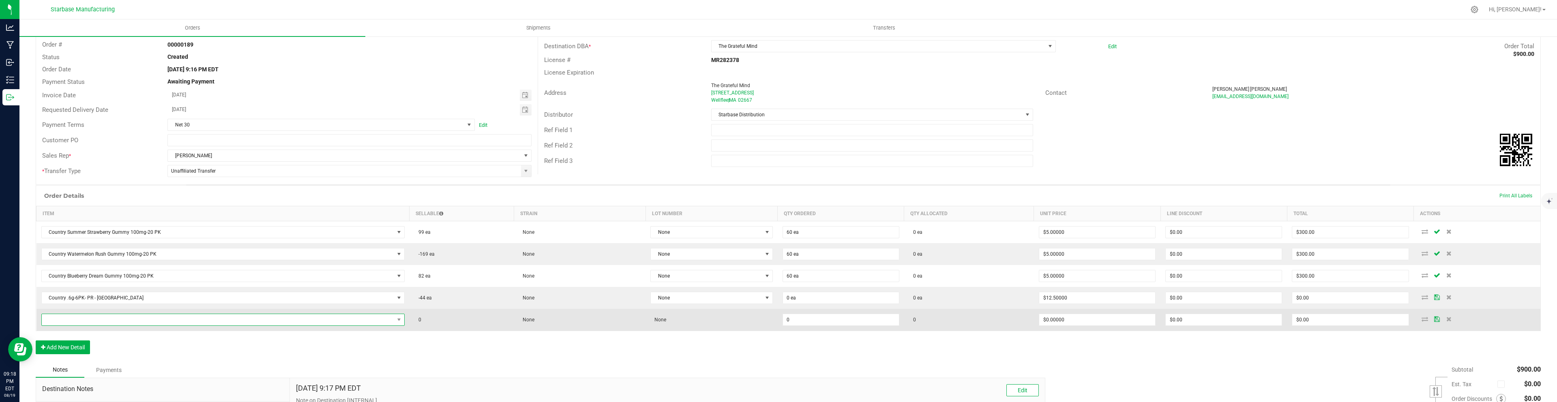
click at [78, 321] on span "NO DATA FOUND" at bounding box center [218, 319] width 352 height 11
click at [236, 323] on span "NO DATA FOUND" at bounding box center [218, 319] width 352 height 11
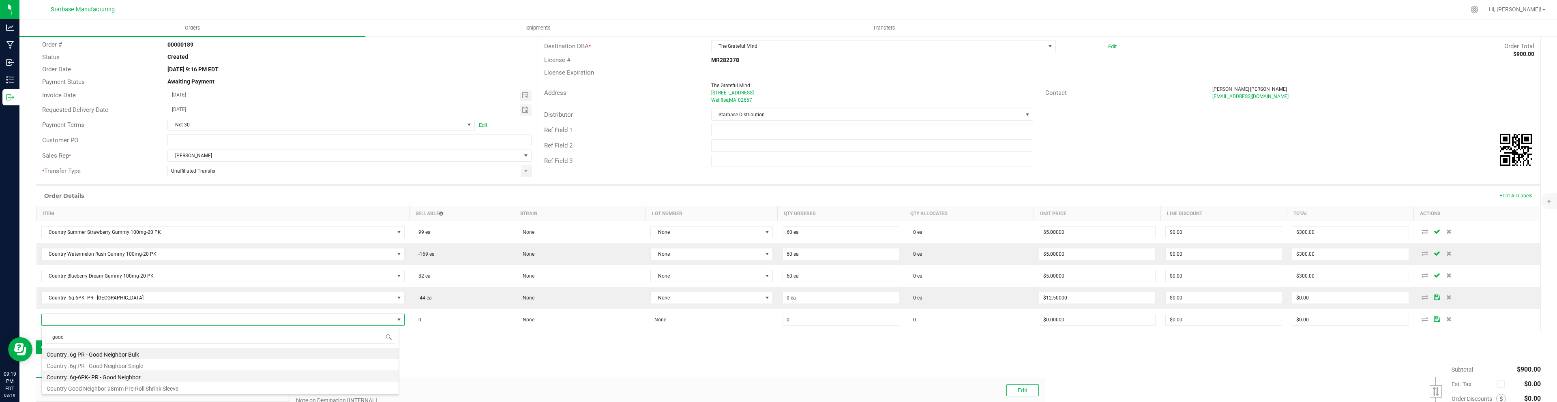
click at [146, 377] on li "Country .6g-6PK- PR - Good Neighbor" at bounding box center [220, 376] width 357 height 11
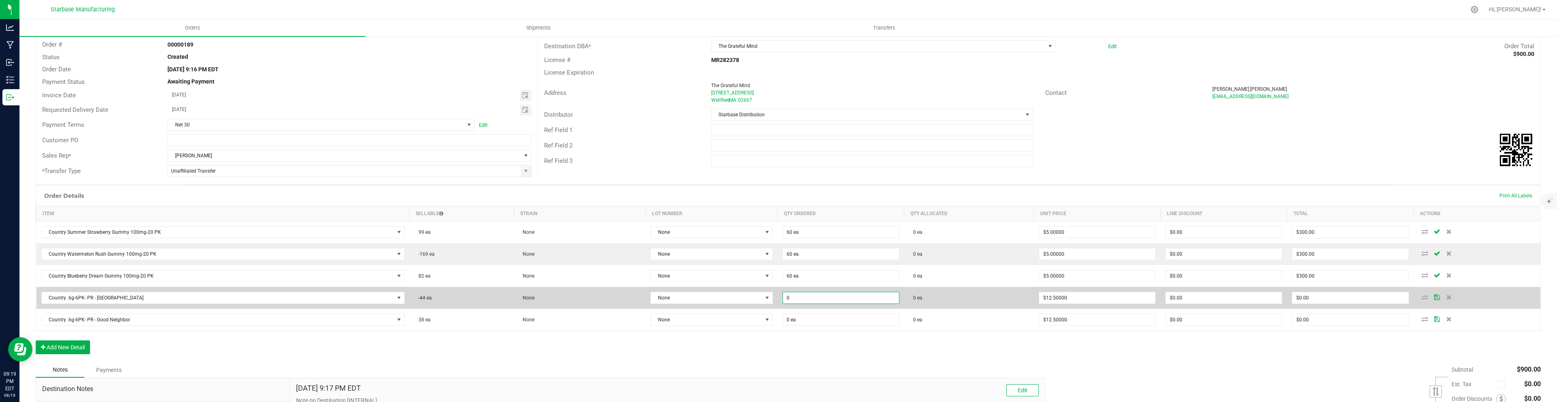
click at [788, 295] on input "0" at bounding box center [841, 297] width 116 height 11
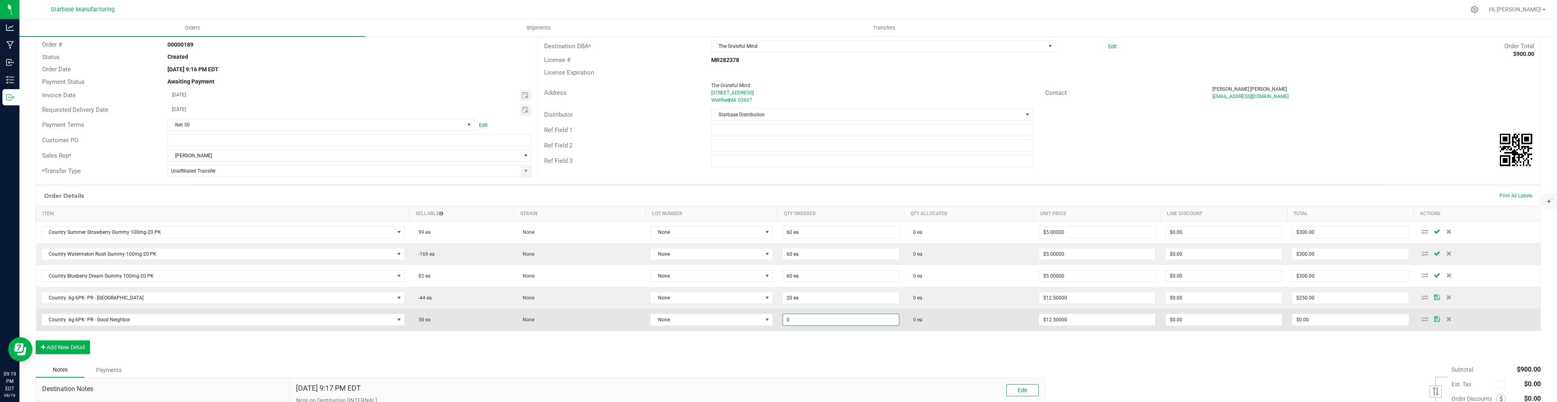
click at [791, 321] on input "0" at bounding box center [841, 319] width 116 height 11
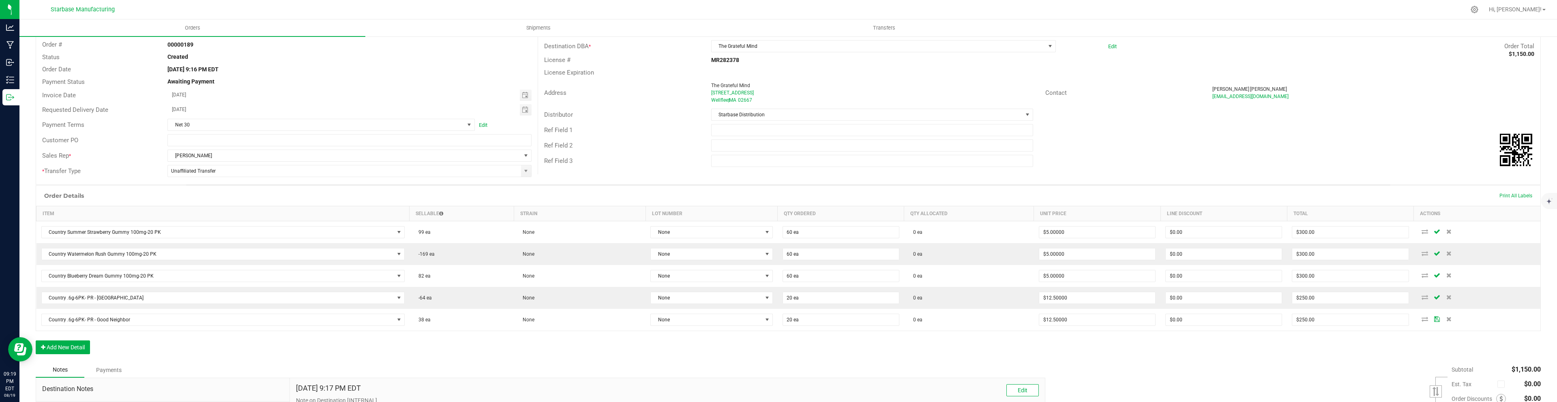
click at [814, 352] on div "Order Details Print All Labels Item Sellable Strain Lot Number Qty Ordered Qty …" at bounding box center [788, 273] width 1505 height 177
click at [80, 349] on button "Add New Detail" at bounding box center [63, 348] width 54 height 14
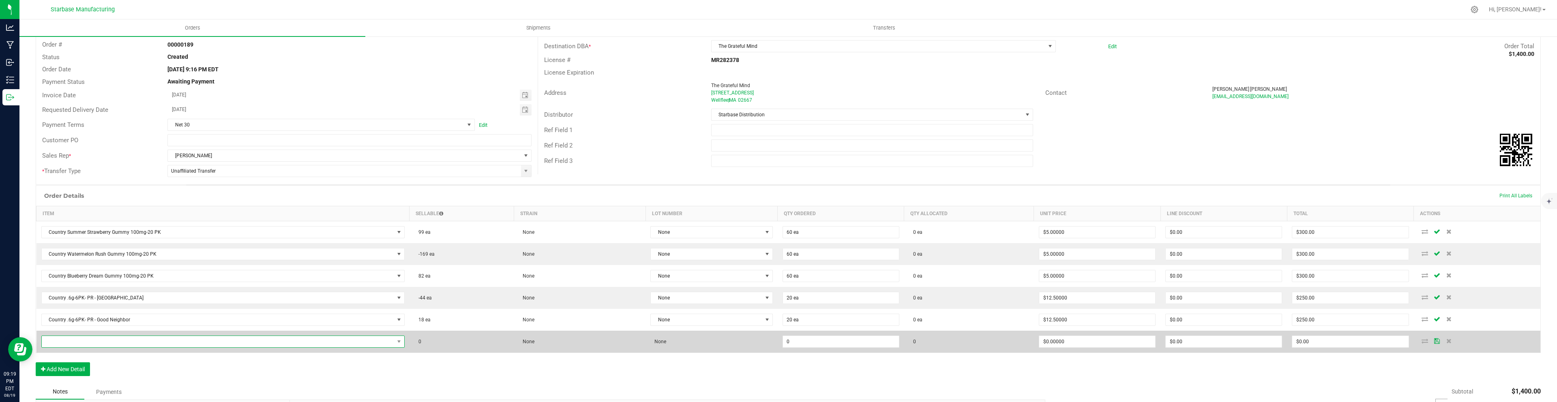
click at [90, 342] on span "NO DATA FOUND" at bounding box center [218, 341] width 352 height 11
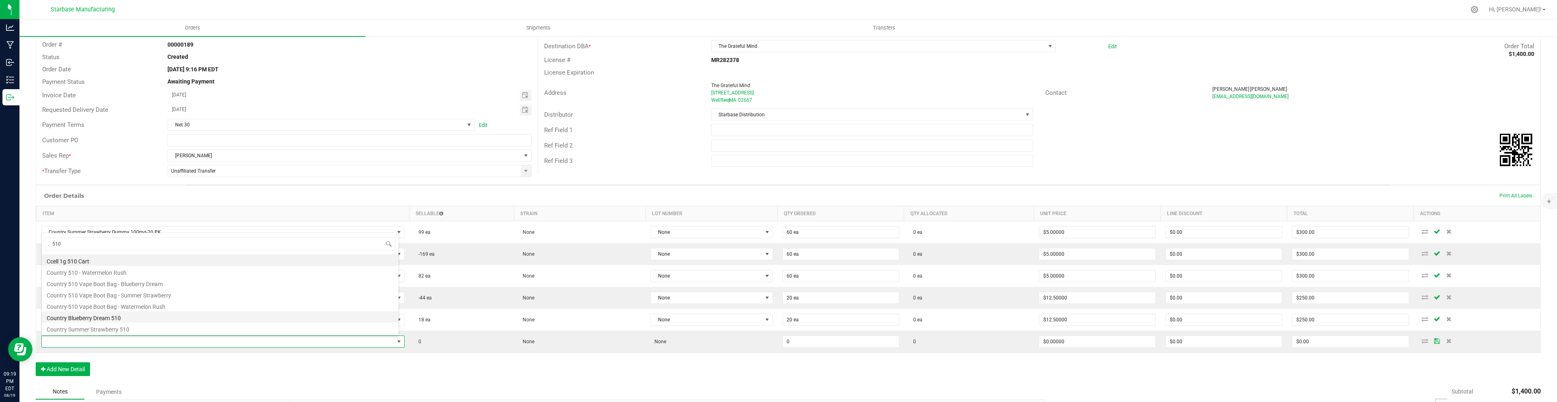
click at [97, 315] on li "Country Blueberry Dream 510" at bounding box center [220, 316] width 357 height 11
click at [65, 364] on button "Add New Detail" at bounding box center [63, 369] width 54 height 14
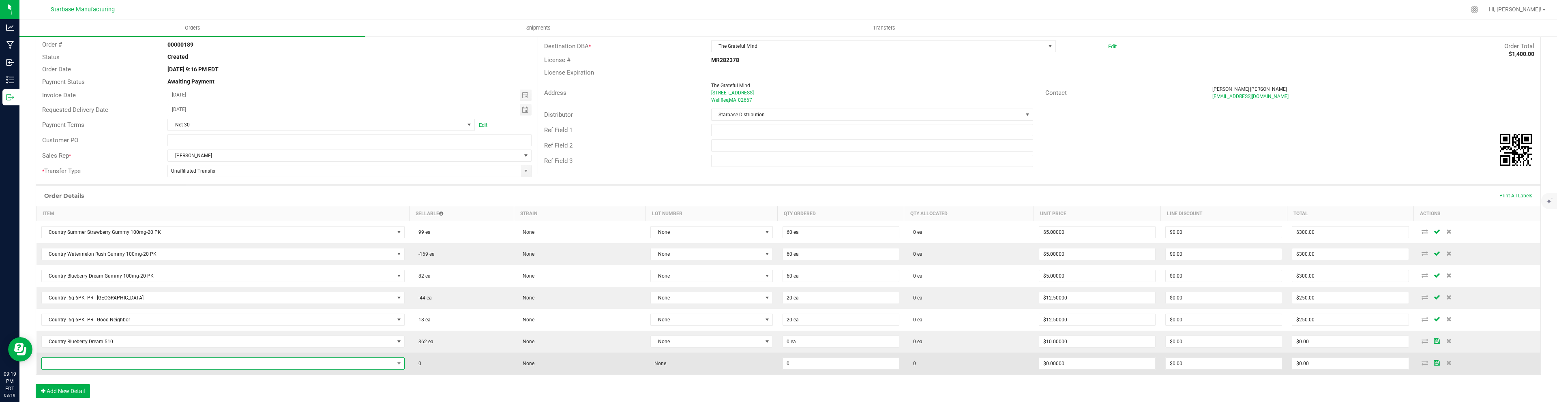
click at [66, 362] on span "NO DATA FOUND" at bounding box center [218, 363] width 352 height 11
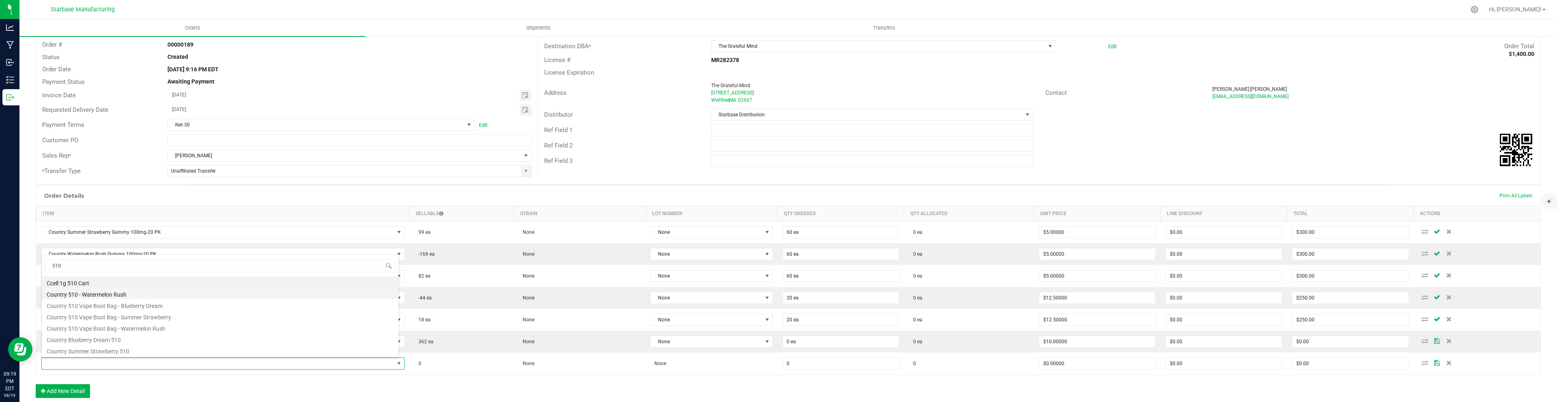
click at [99, 296] on li "Country 510 - Watermelon Rush" at bounding box center [220, 293] width 357 height 11
click at [85, 391] on button "Add New Detail" at bounding box center [63, 391] width 54 height 14
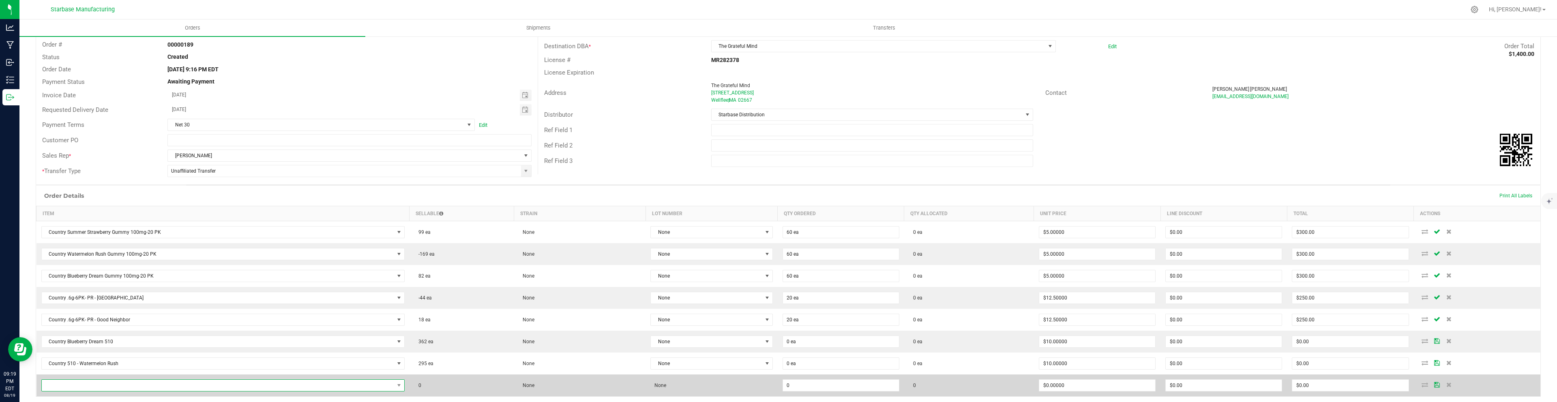
click at [83, 386] on span "NO DATA FOUND" at bounding box center [218, 385] width 352 height 11
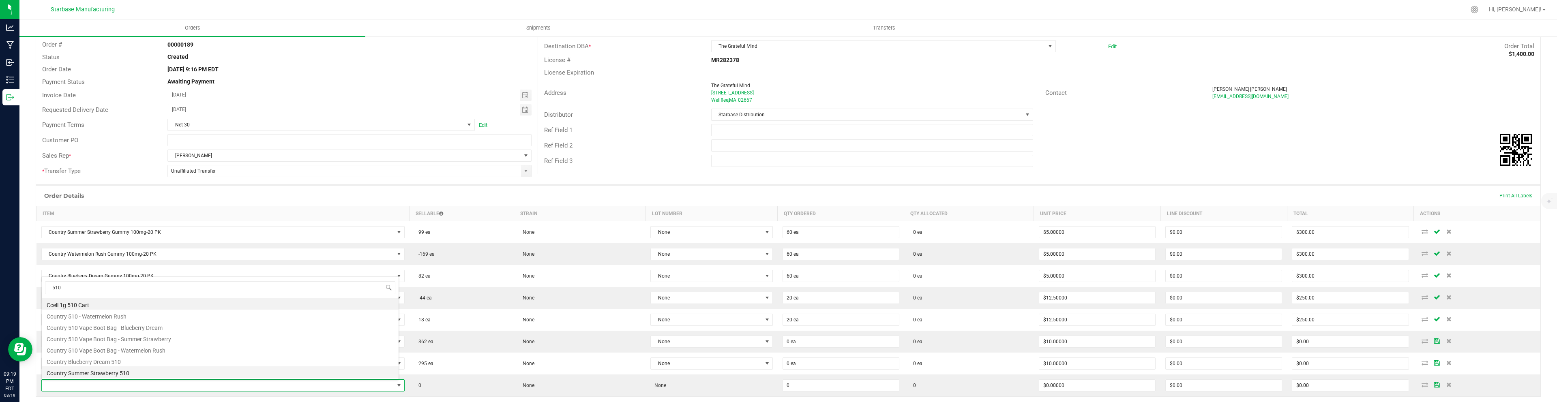
click at [108, 373] on li "Country Summer Strawberry 510" at bounding box center [220, 371] width 357 height 11
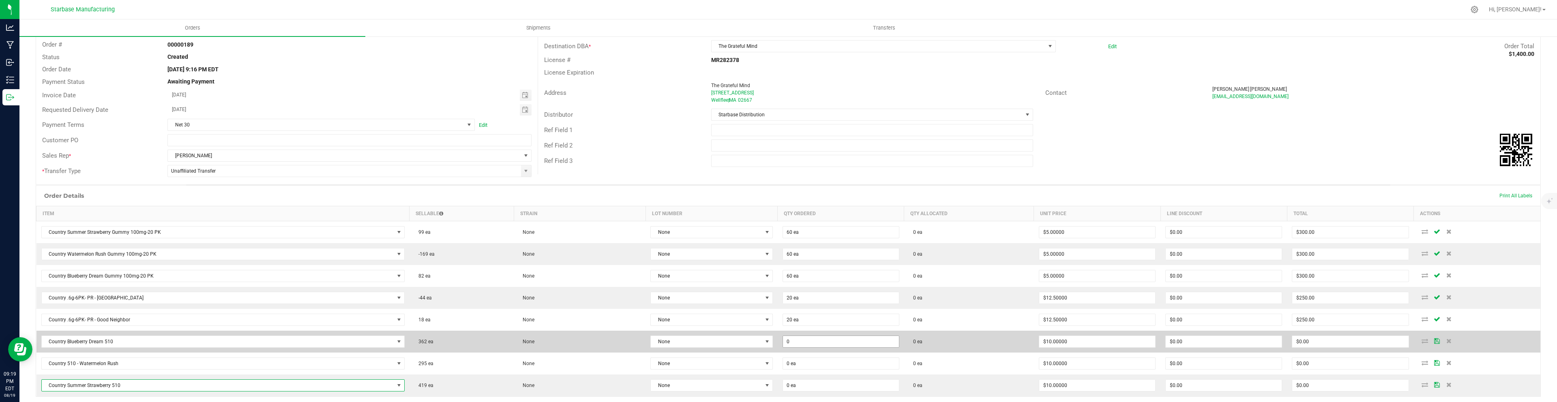
click at [803, 341] on input "0" at bounding box center [841, 341] width 116 height 11
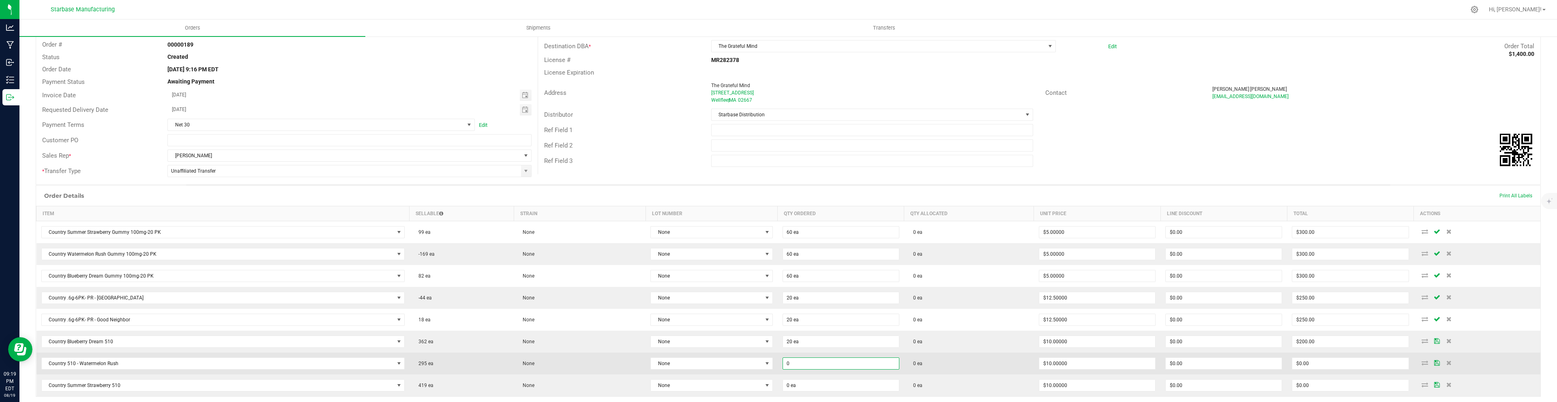
click at [807, 363] on input "0" at bounding box center [841, 363] width 116 height 11
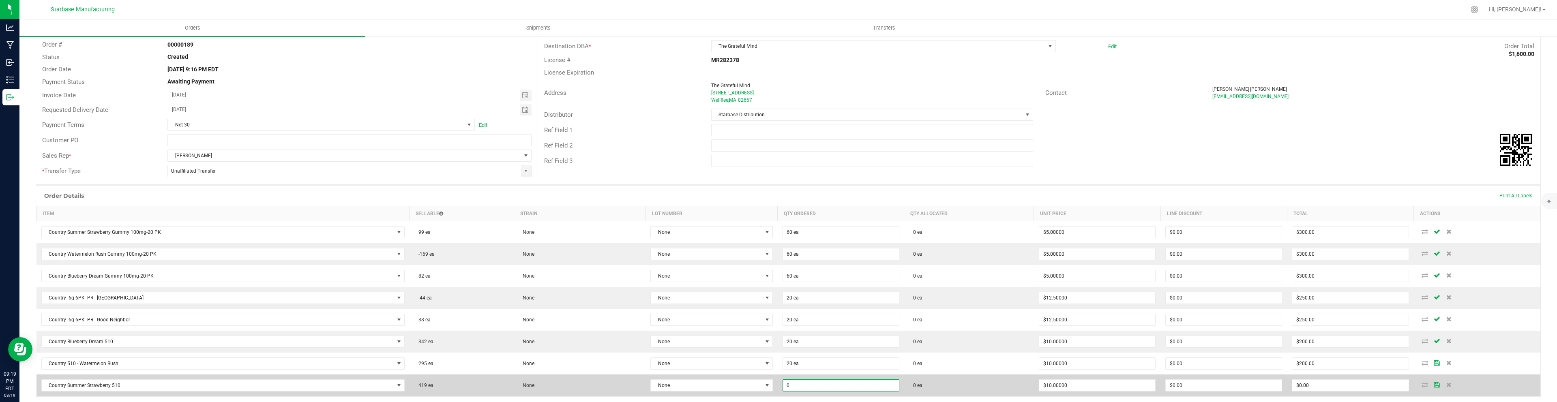
click at [805, 385] on input "0" at bounding box center [841, 385] width 116 height 11
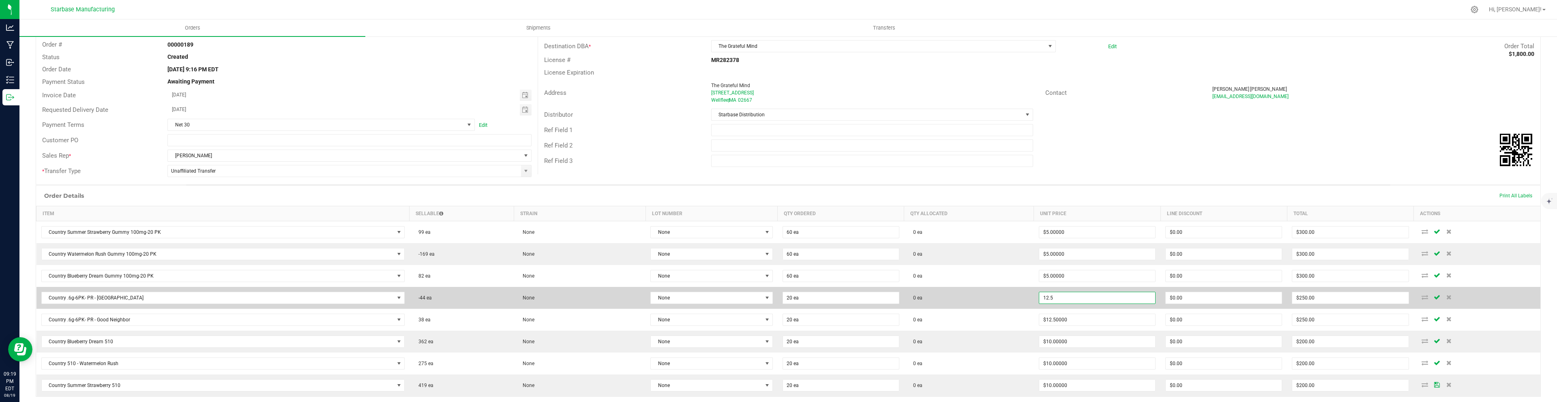
click at [1069, 300] on input "12.5" at bounding box center [1097, 297] width 116 height 11
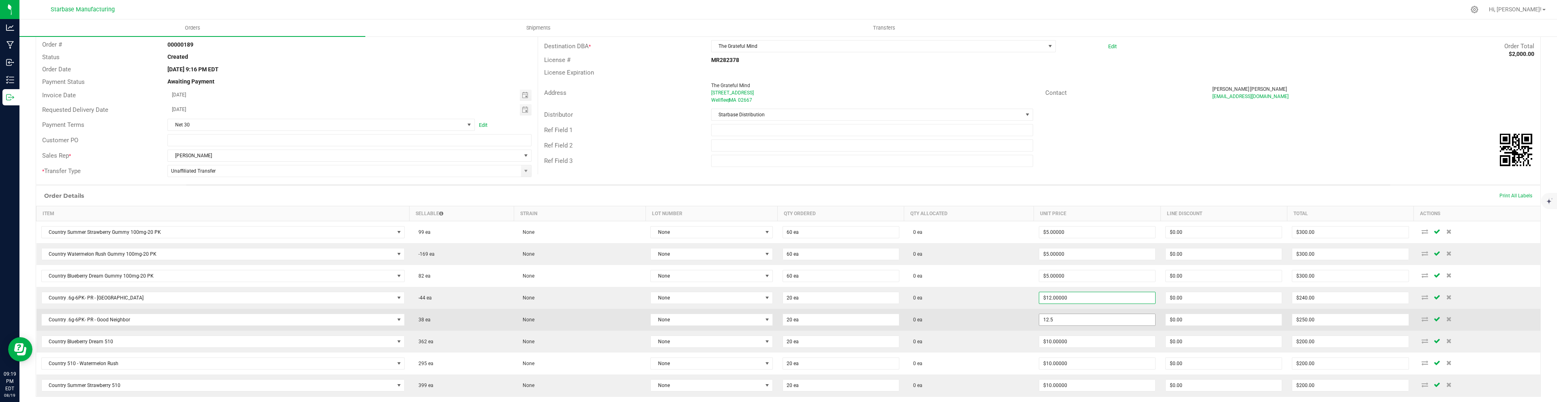
click at [1063, 321] on input "12.5" at bounding box center [1097, 319] width 116 height 11
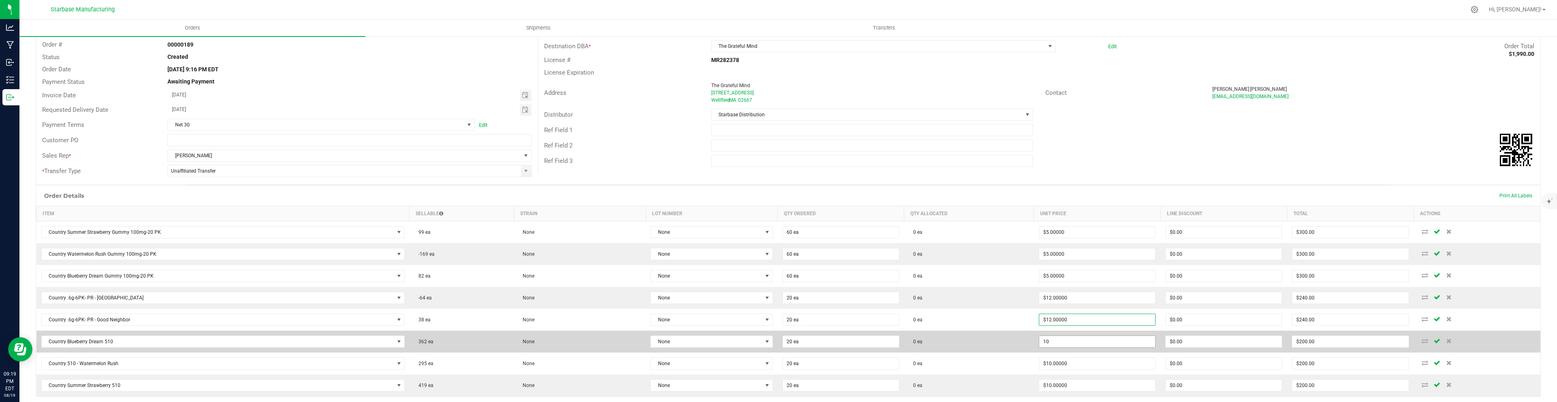
click at [1057, 343] on input "10" at bounding box center [1097, 341] width 116 height 11
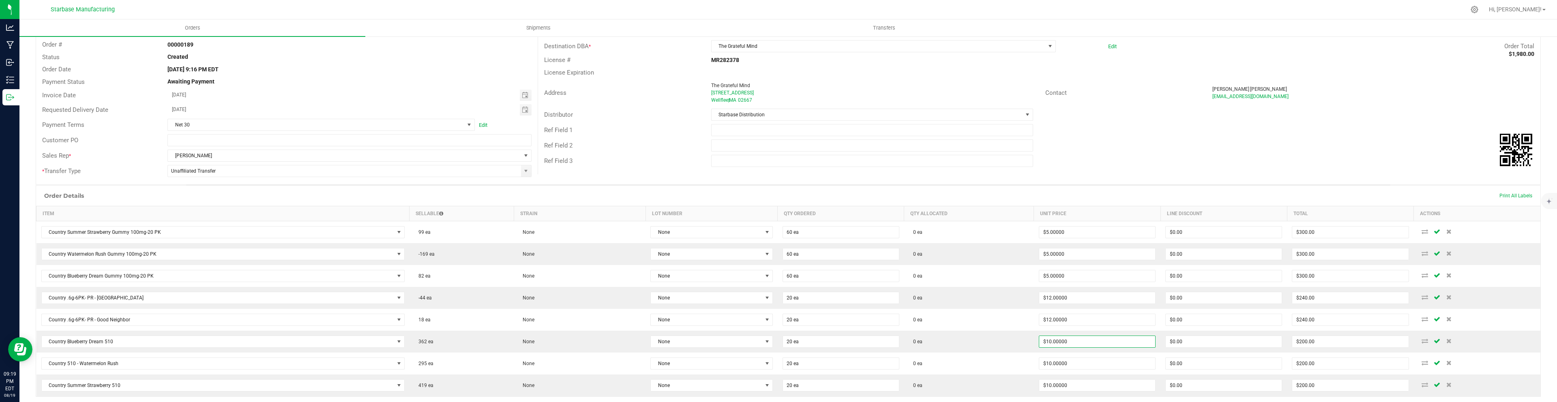
click at [1178, 165] on div "Ref Field 3" at bounding box center [1039, 160] width 1002 height 15
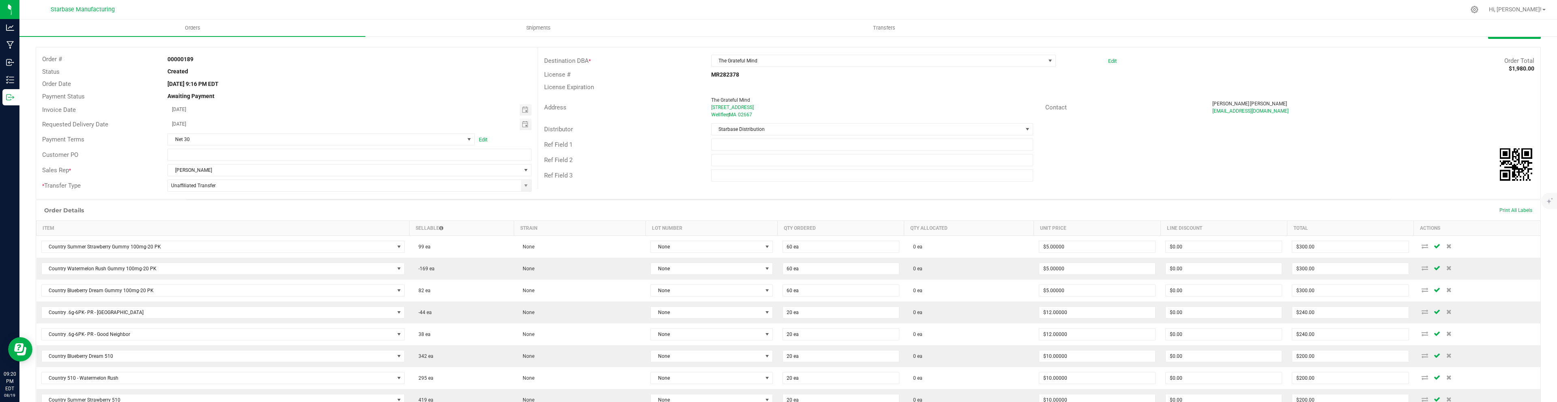
scroll to position [0, 0]
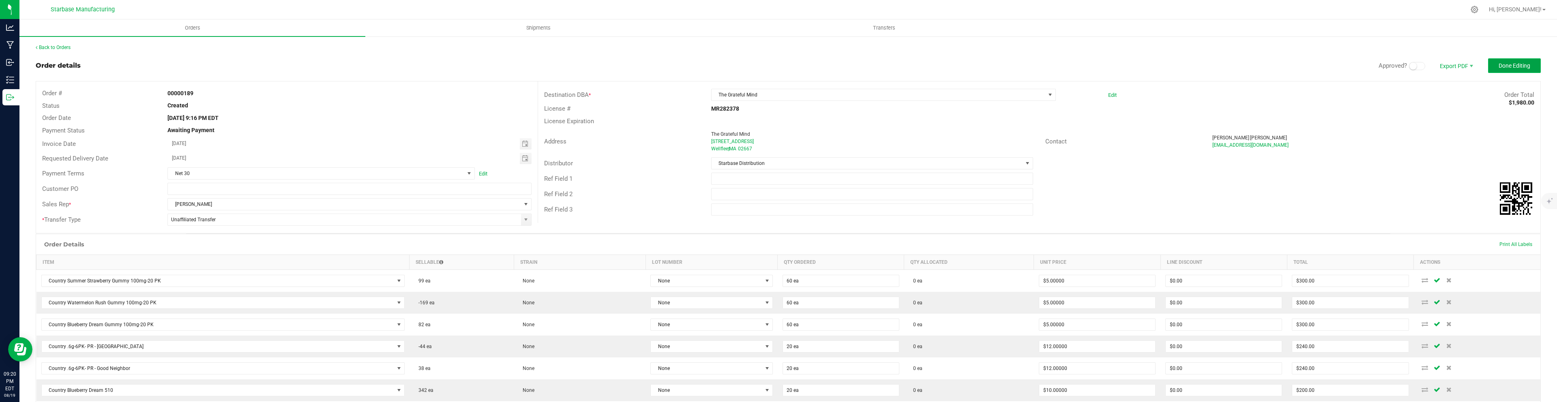
click at [1521, 69] on button "Done Editing" at bounding box center [1514, 65] width 53 height 15
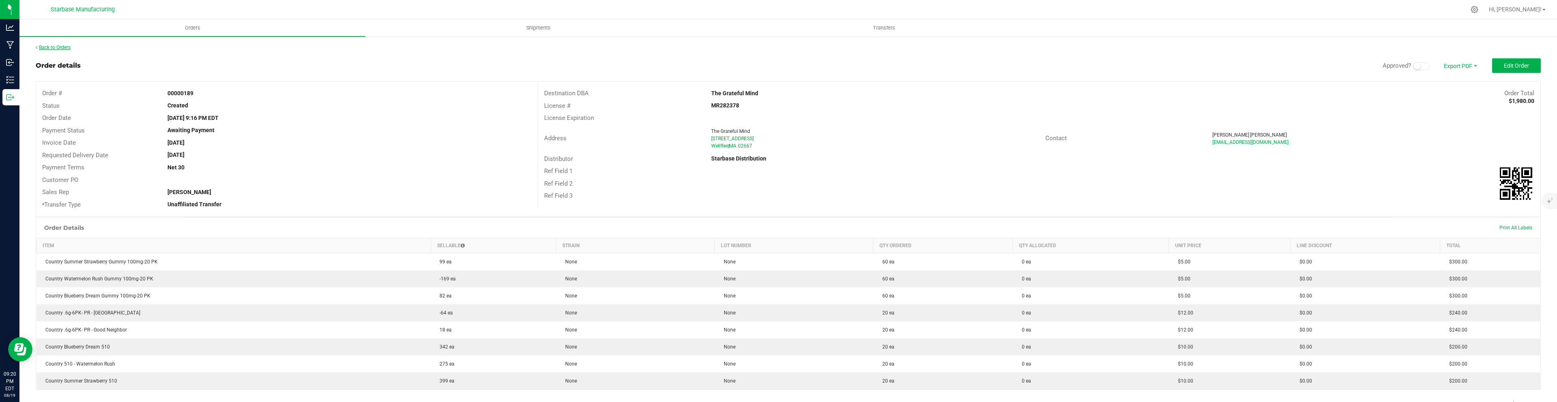
click at [56, 46] on link "Back to Orders" at bounding box center [53, 48] width 35 height 6
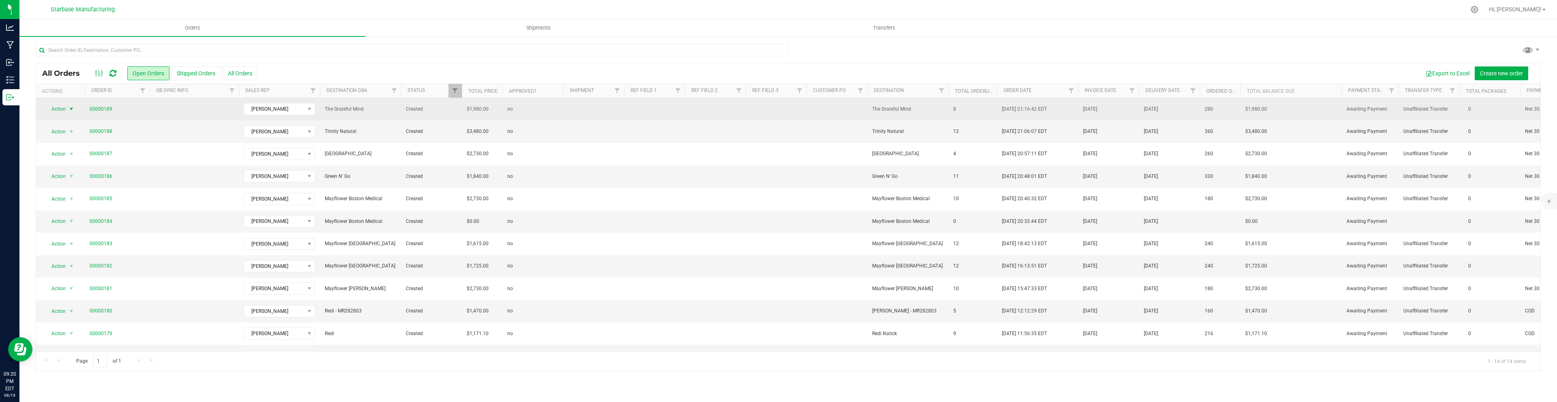
click at [71, 108] on span "select" at bounding box center [71, 109] width 6 height 6
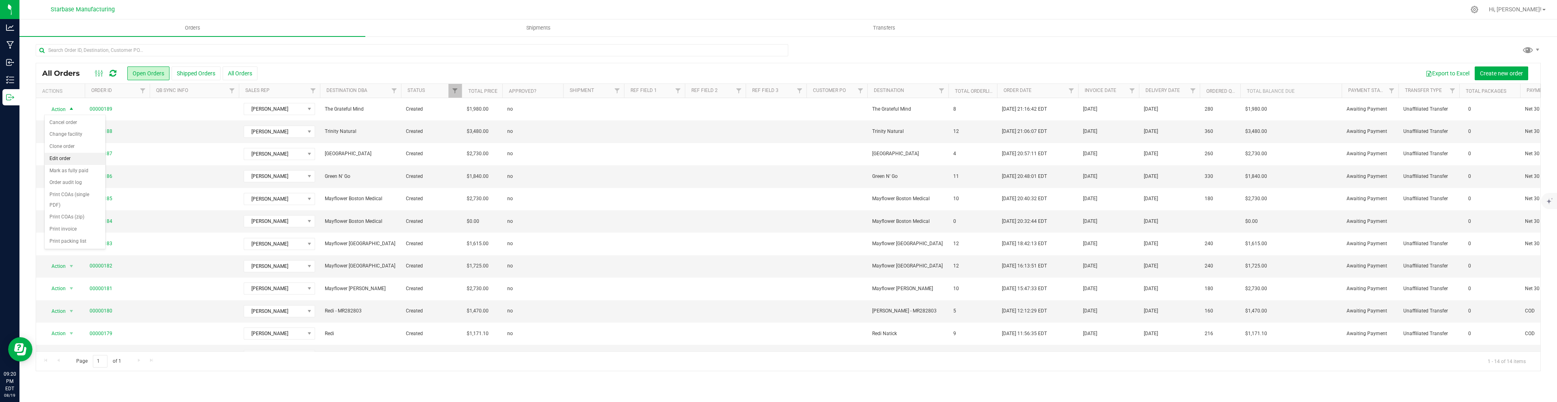
click at [64, 156] on li "Edit order" at bounding box center [75, 159] width 61 height 12
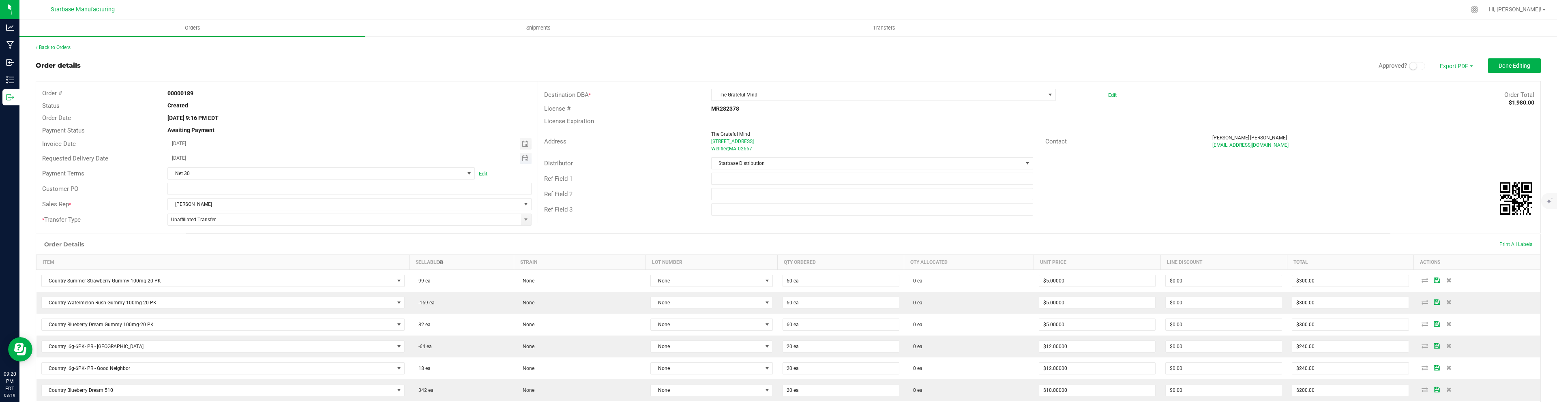
click at [529, 162] on span "Toggle calendar" at bounding box center [526, 158] width 12 height 11
click at [229, 249] on span "26" at bounding box center [228, 251] width 12 height 13
click at [1519, 63] on span "Done Editing" at bounding box center [1514, 65] width 32 height 6
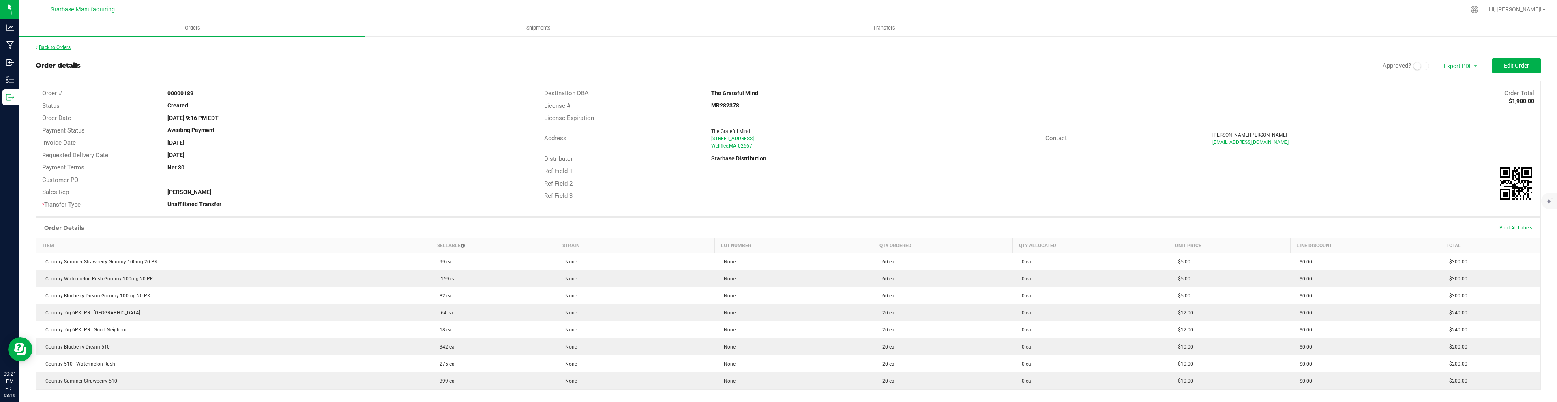
click at [66, 49] on link "Back to Orders" at bounding box center [53, 48] width 35 height 6
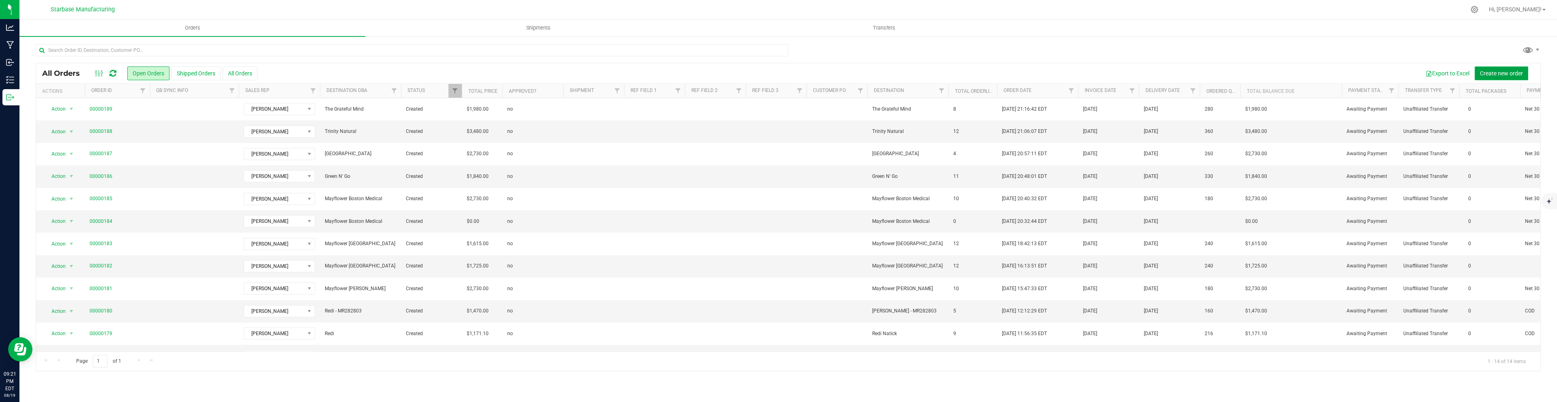
click at [1501, 73] on span "Create new order" at bounding box center [1501, 73] width 43 height 6
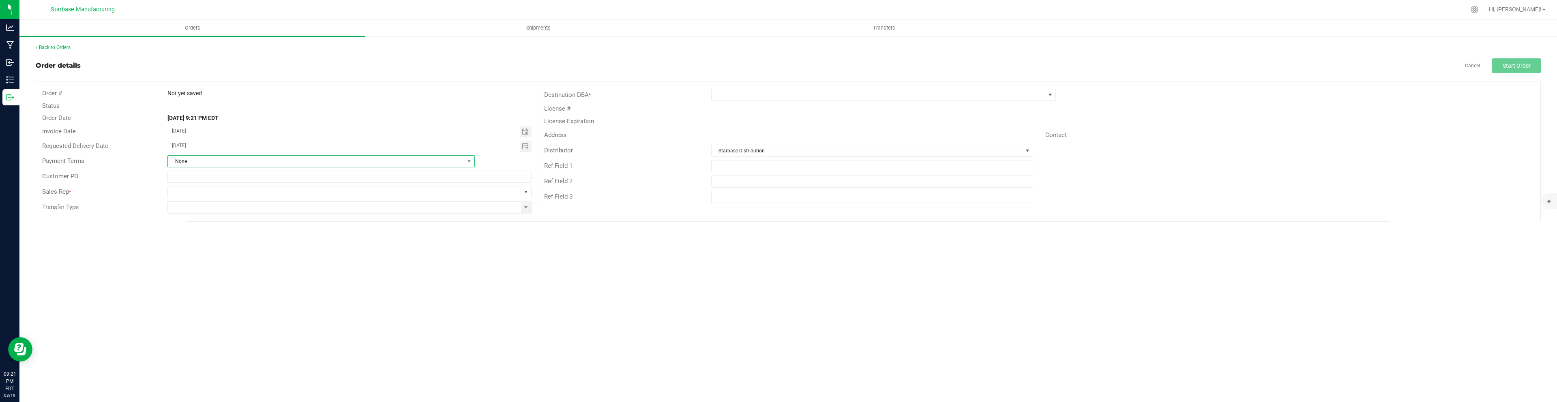
click at [431, 156] on span "None" at bounding box center [316, 161] width 296 height 11
click at [338, 211] on li "Net 30" at bounding box center [321, 208] width 306 height 14
click at [324, 195] on span at bounding box center [344, 191] width 353 height 11
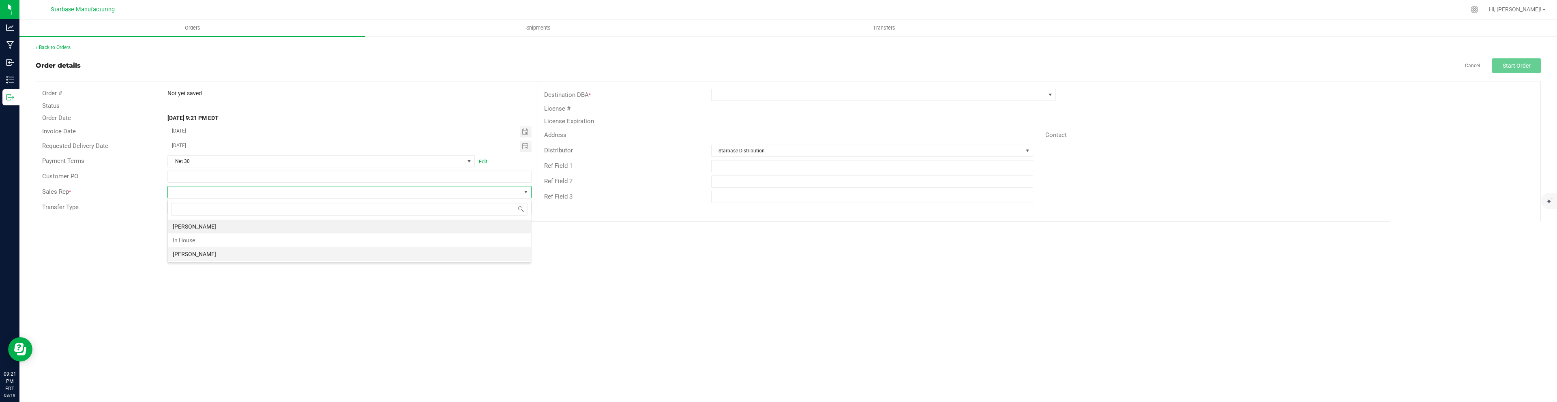
click at [277, 252] on li "[PERSON_NAME]" at bounding box center [349, 254] width 363 height 14
click at [285, 210] on input at bounding box center [344, 207] width 353 height 11
click at [527, 207] on span at bounding box center [526, 207] width 6 height 6
click at [406, 273] on li "Unaffiliated Transfer" at bounding box center [349, 277] width 363 height 14
click at [747, 90] on span at bounding box center [878, 94] width 334 height 11
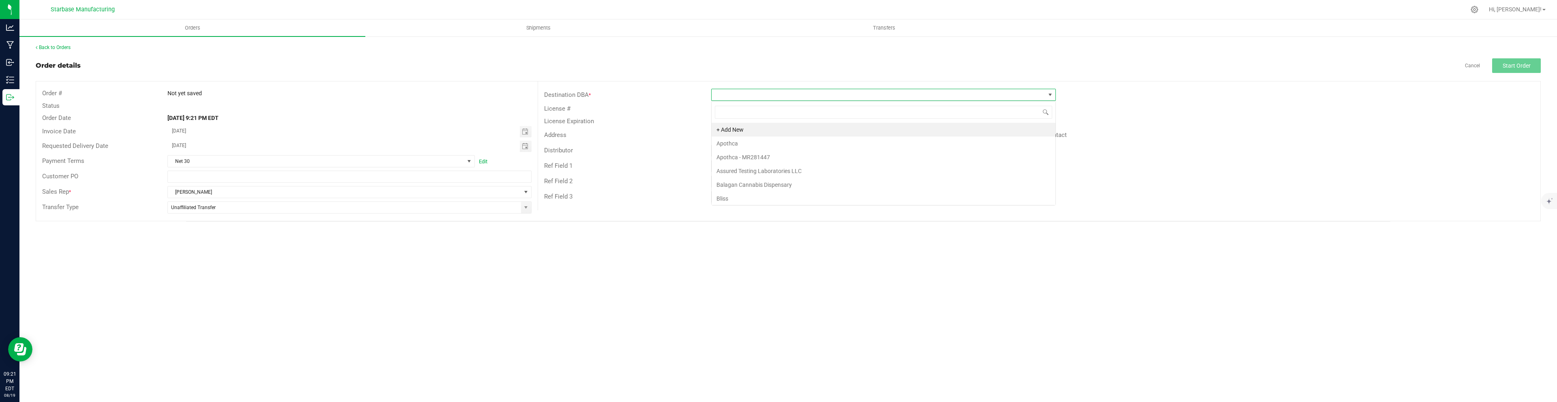
scroll to position [12, 345]
click at [734, 130] on li "Zyp Run" at bounding box center [883, 130] width 344 height 14
click at [413, 160] on span "None" at bounding box center [316, 161] width 296 height 11
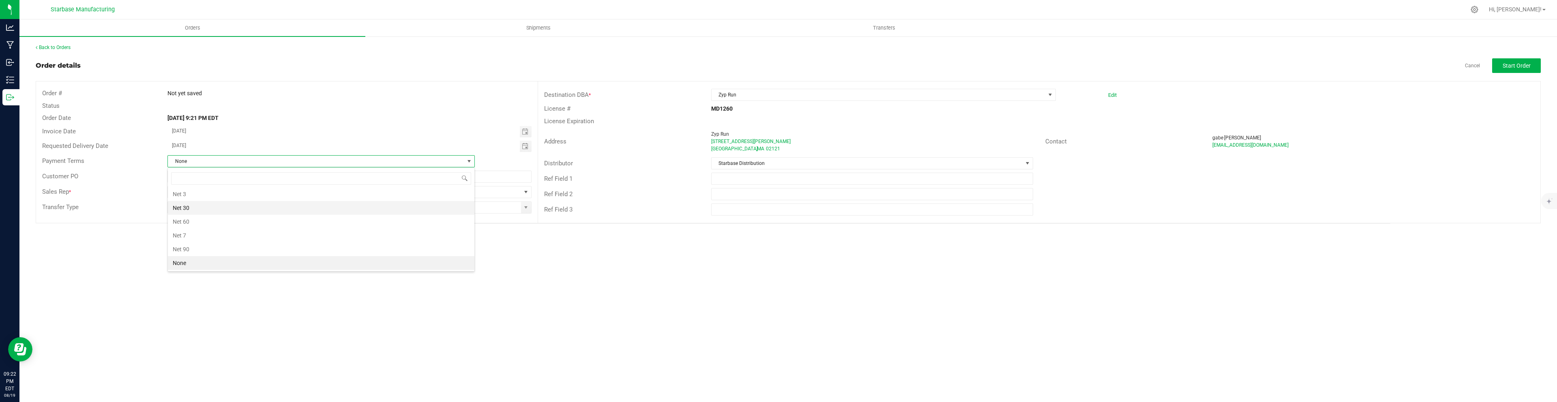
click at [381, 206] on li "Net 30" at bounding box center [321, 208] width 306 height 14
click at [525, 146] on span "Toggle calendar" at bounding box center [525, 146] width 6 height 6
click at [225, 238] on span "26" at bounding box center [228, 239] width 12 height 13
click at [1518, 68] on span "Start Order" at bounding box center [1516, 65] width 28 height 6
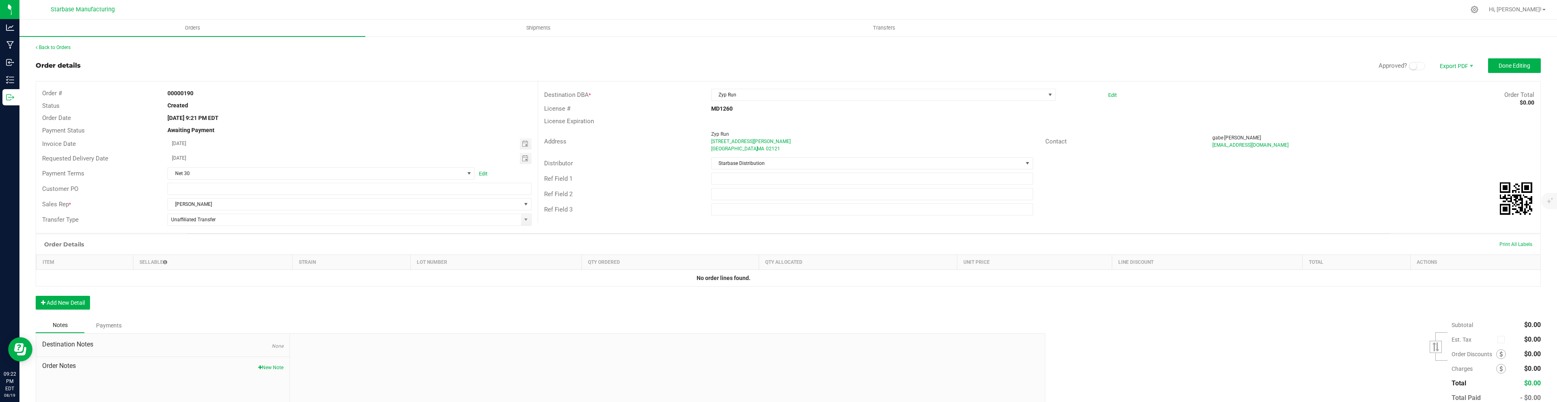
scroll to position [49, 0]
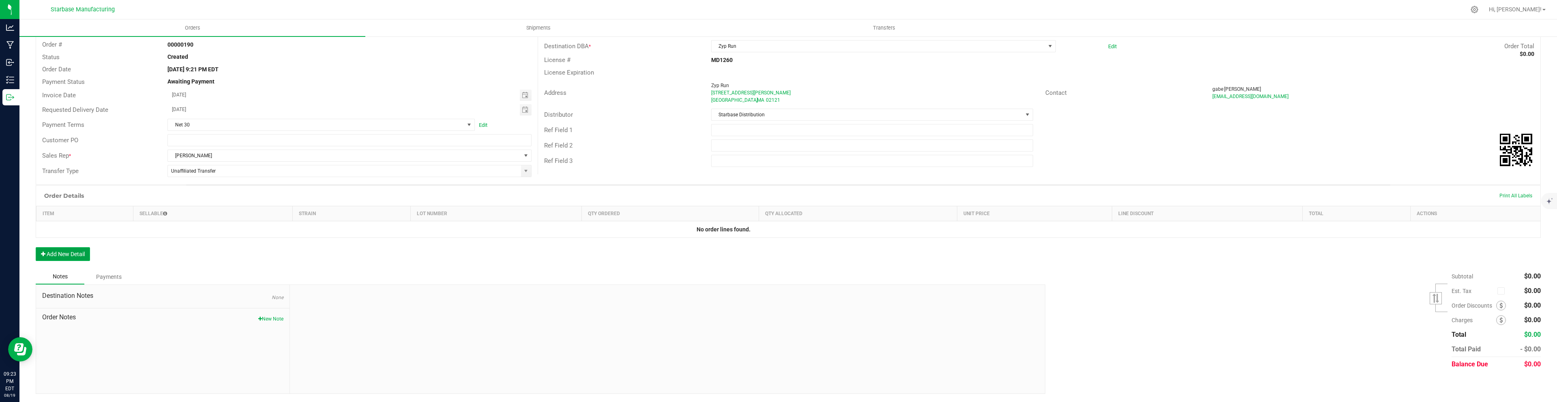
click at [59, 256] on button "Add New Detail" at bounding box center [63, 254] width 54 height 14
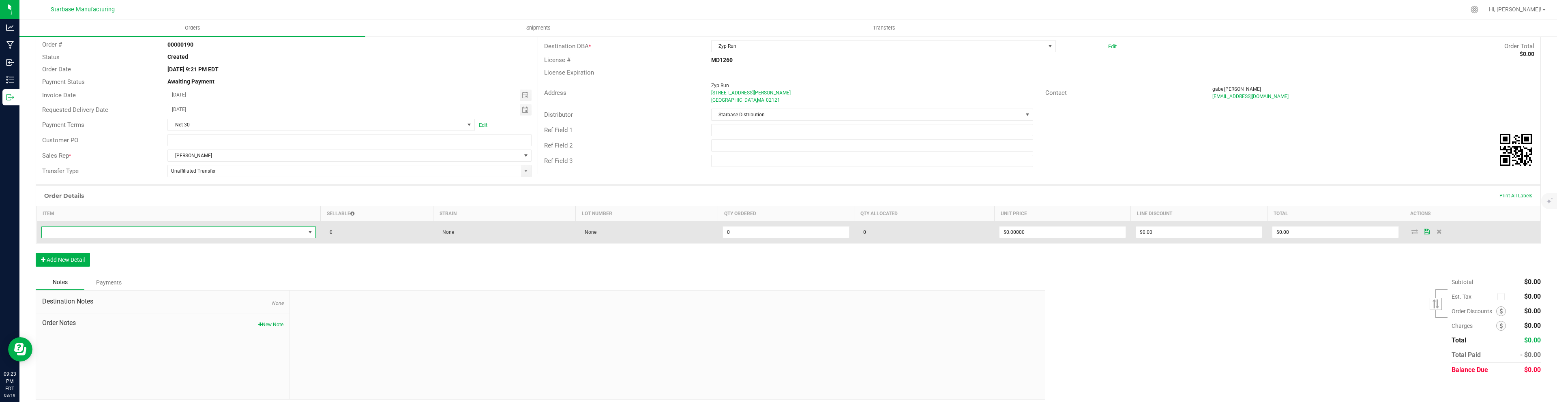
click at [84, 231] on span "NO DATA FOUND" at bounding box center [173, 232] width 263 height 11
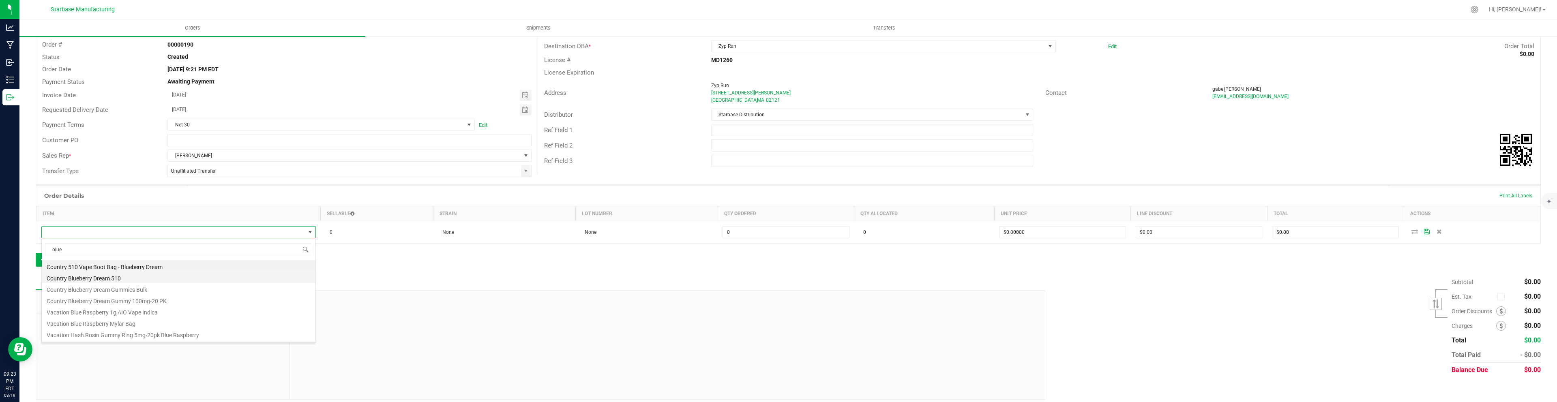
click at [91, 281] on li "Country Blueberry Dream 510" at bounding box center [179, 277] width 274 height 11
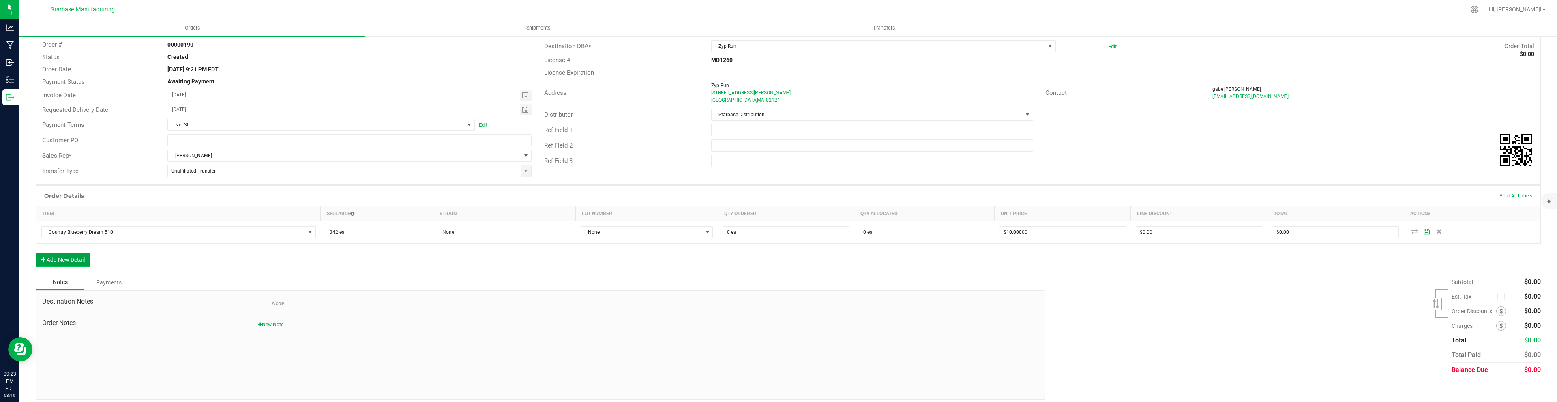
click at [71, 263] on button "Add New Detail" at bounding box center [63, 260] width 54 height 14
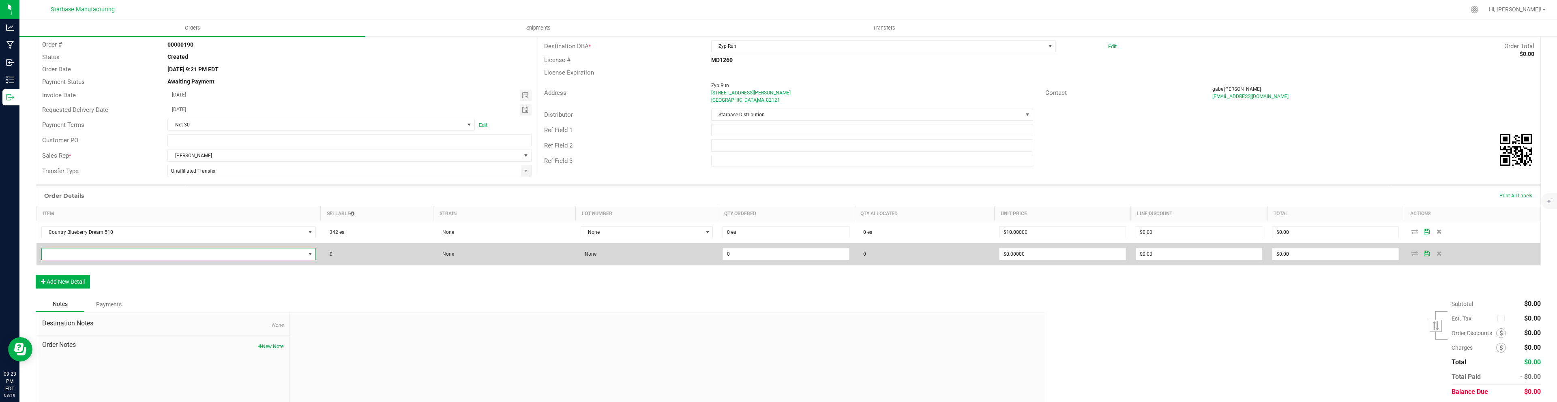
click at [67, 254] on span "NO DATA FOUND" at bounding box center [173, 253] width 263 height 11
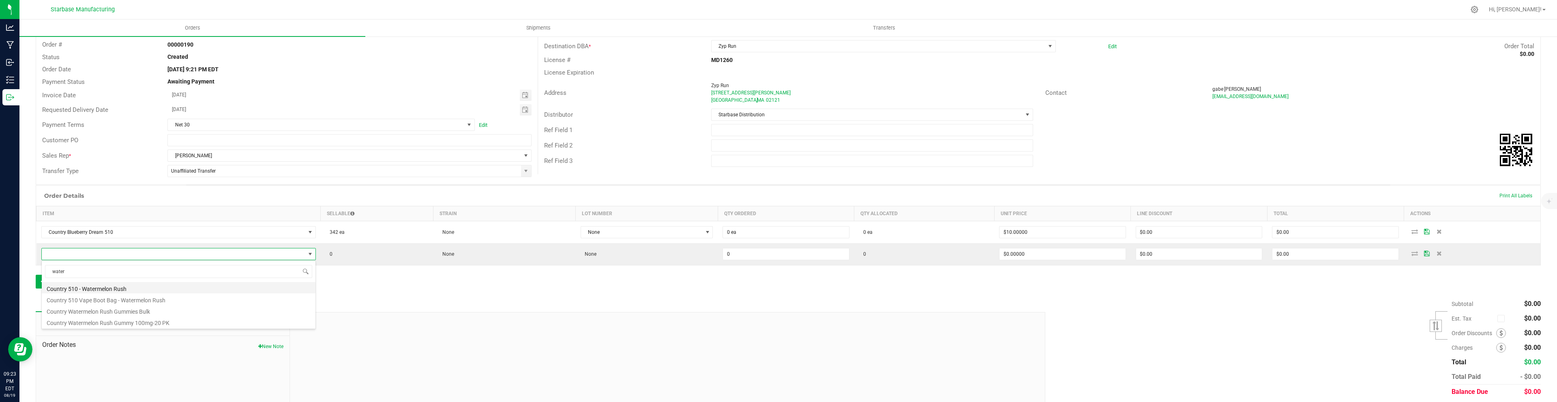
click at [83, 289] on li "Country 510 - Watermelon Rush" at bounding box center [179, 287] width 274 height 11
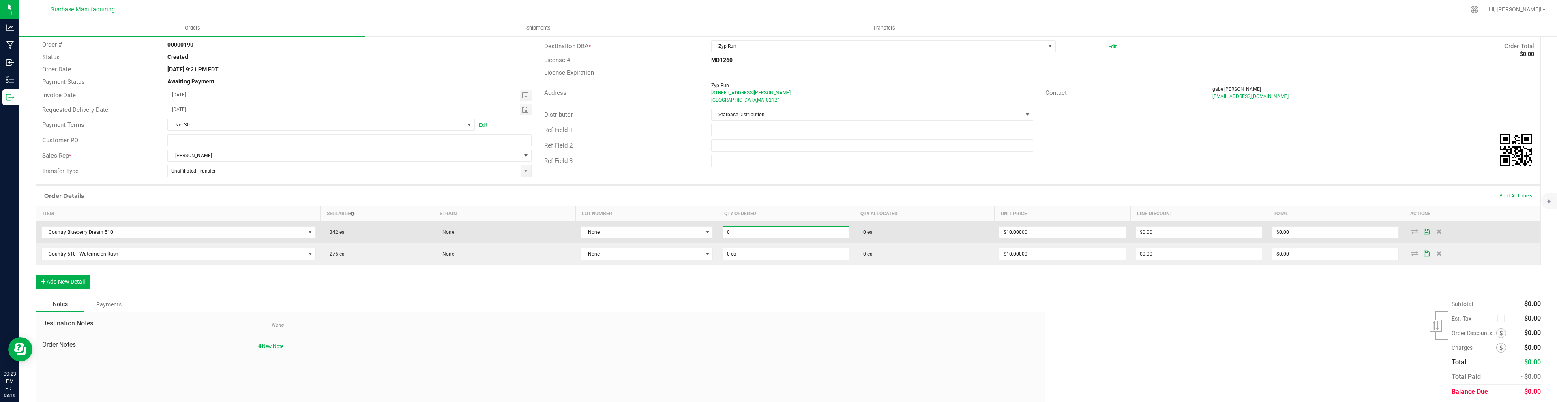
click at [736, 230] on input "0" at bounding box center [786, 232] width 126 height 11
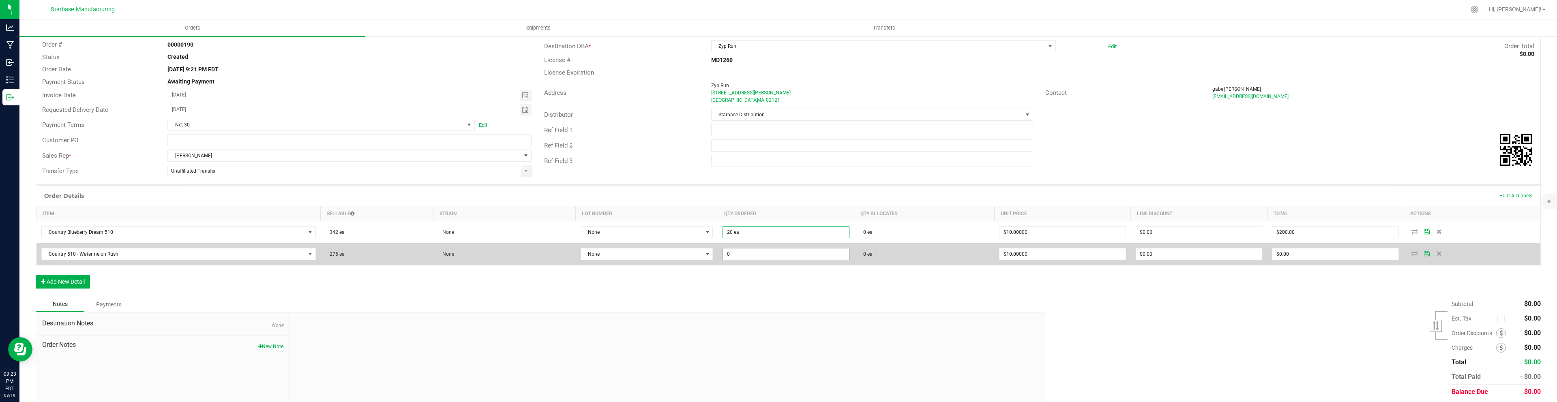
click at [757, 253] on input "0" at bounding box center [786, 253] width 126 height 11
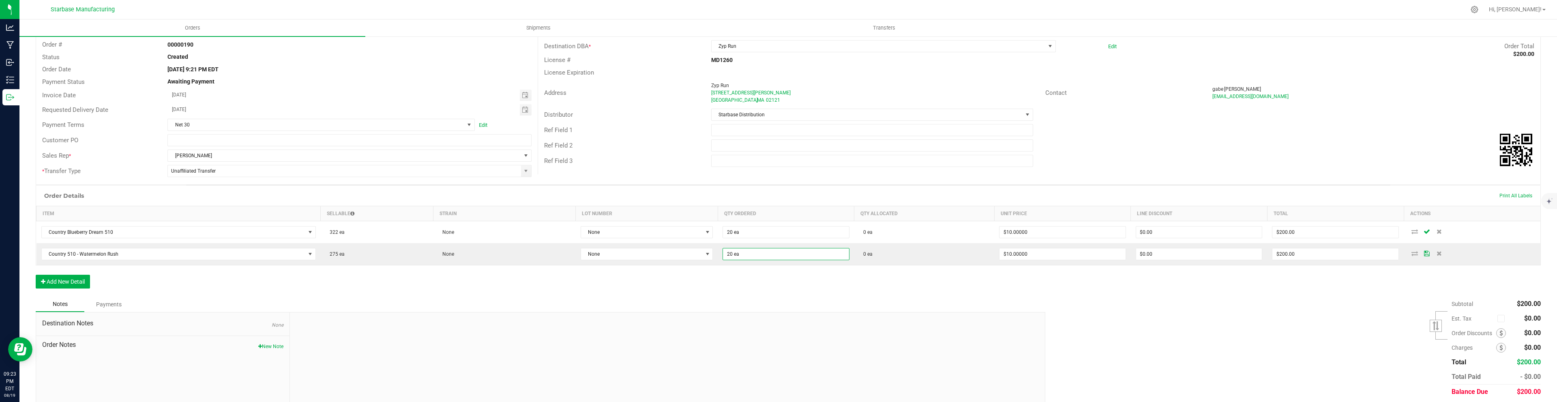
click at [729, 292] on div "Order Details Print All Labels Item Sellable Strain Lot Number Qty Ordered Qty …" at bounding box center [788, 240] width 1505 height 111
click at [79, 283] on button "Add New Detail" at bounding box center [63, 282] width 54 height 14
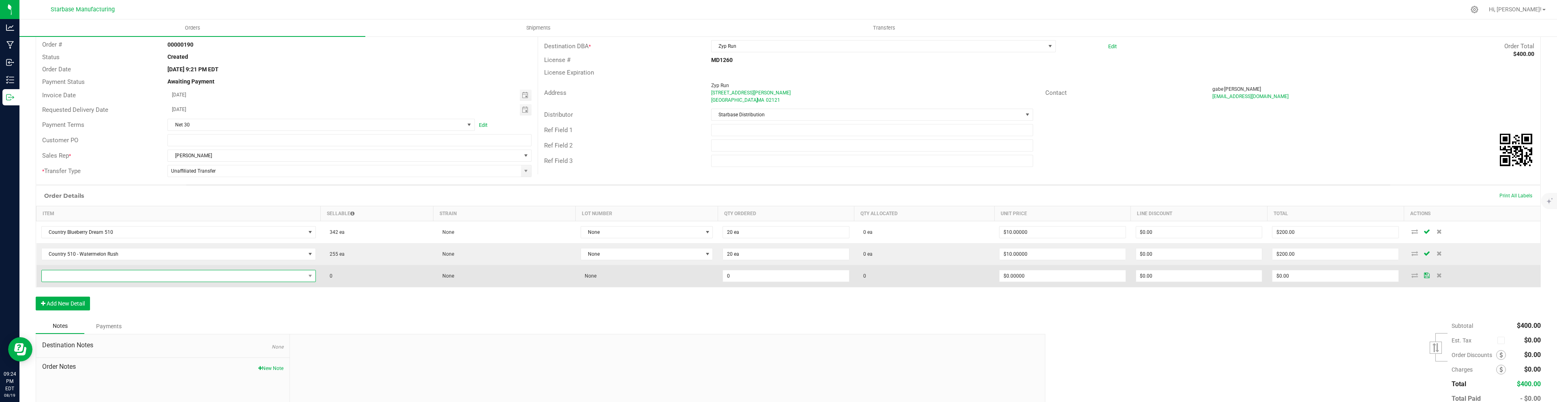
click at [77, 275] on span "NO DATA FOUND" at bounding box center [173, 275] width 263 height 11
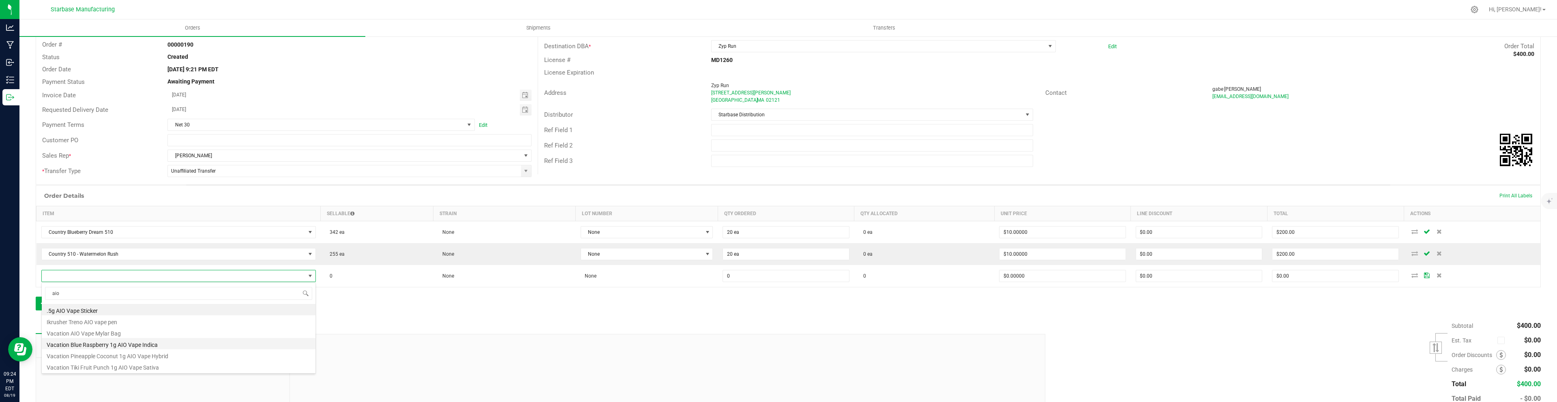
click at [118, 343] on li "Vacation Blue Raspberry 1g AIO Vape Indica" at bounding box center [179, 343] width 274 height 11
click at [71, 307] on button "Add New Detail" at bounding box center [63, 304] width 54 height 14
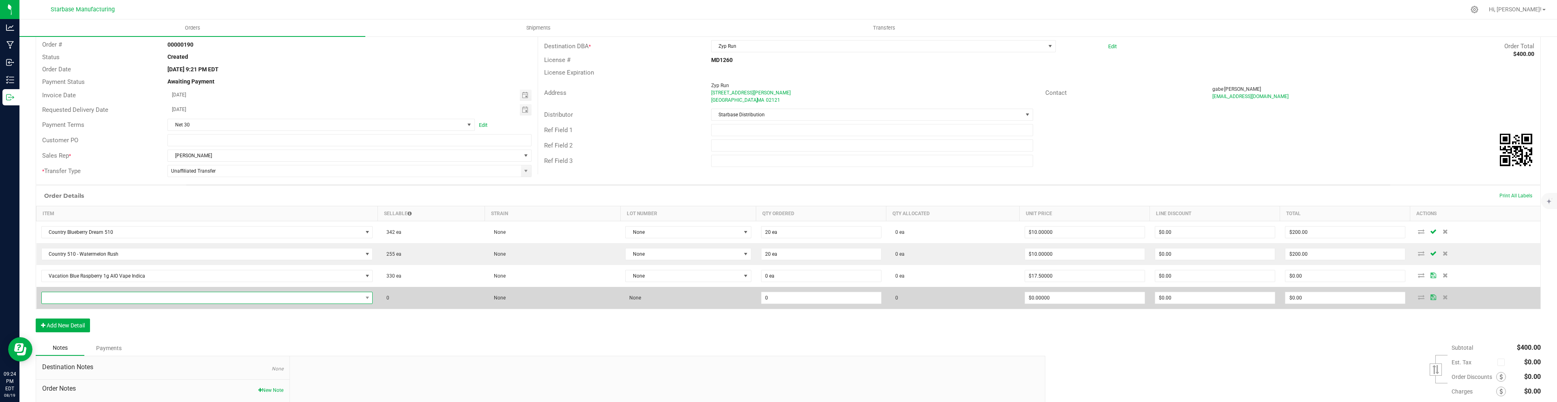
click at [69, 298] on span "NO DATA FOUND" at bounding box center [202, 297] width 321 height 11
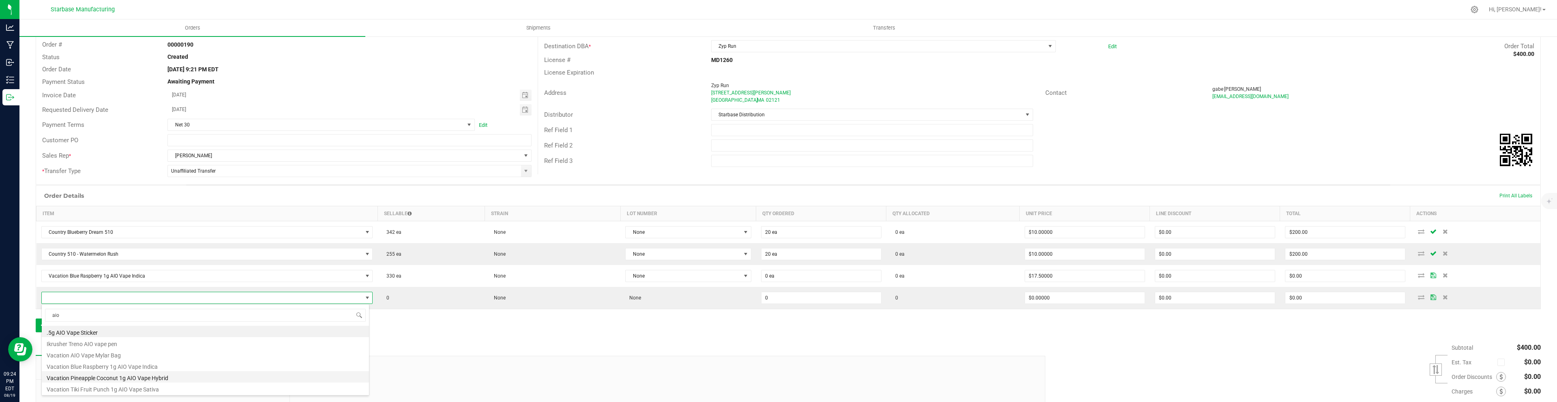
click at [107, 378] on li "Vacation Pineapple Coconut 1g AIO Vape Hybrid" at bounding box center [205, 376] width 327 height 11
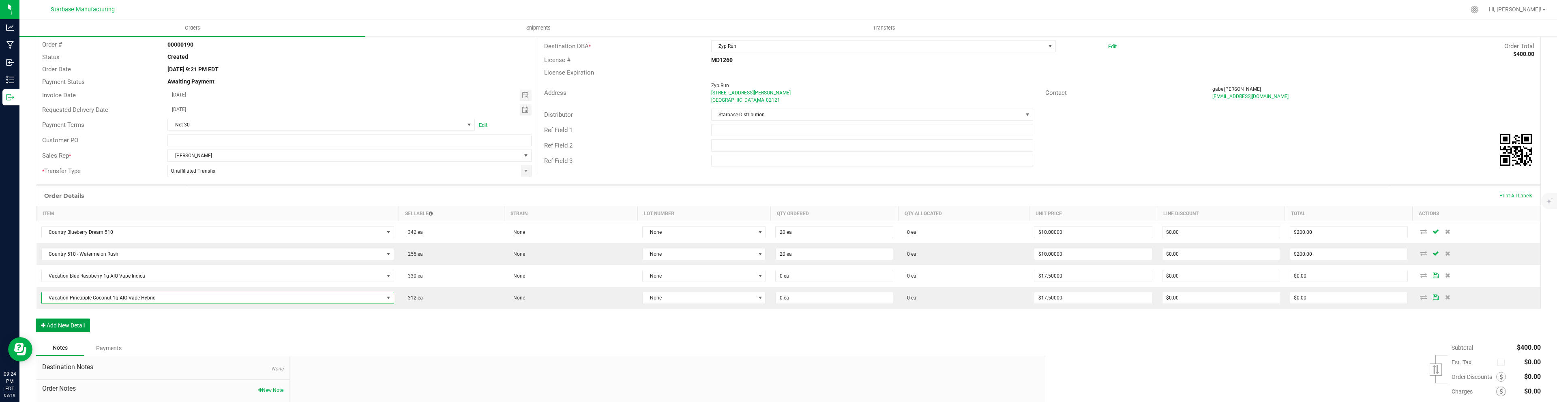
click at [80, 330] on button "Add New Detail" at bounding box center [63, 326] width 54 height 14
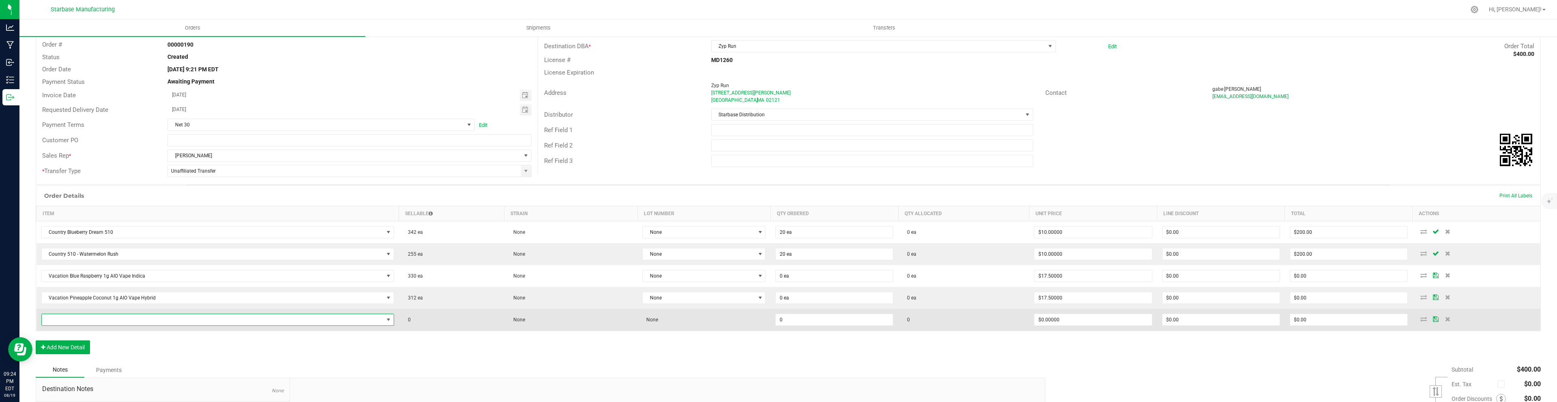
click at [77, 317] on span "NO DATA FOUND" at bounding box center [213, 319] width 342 height 11
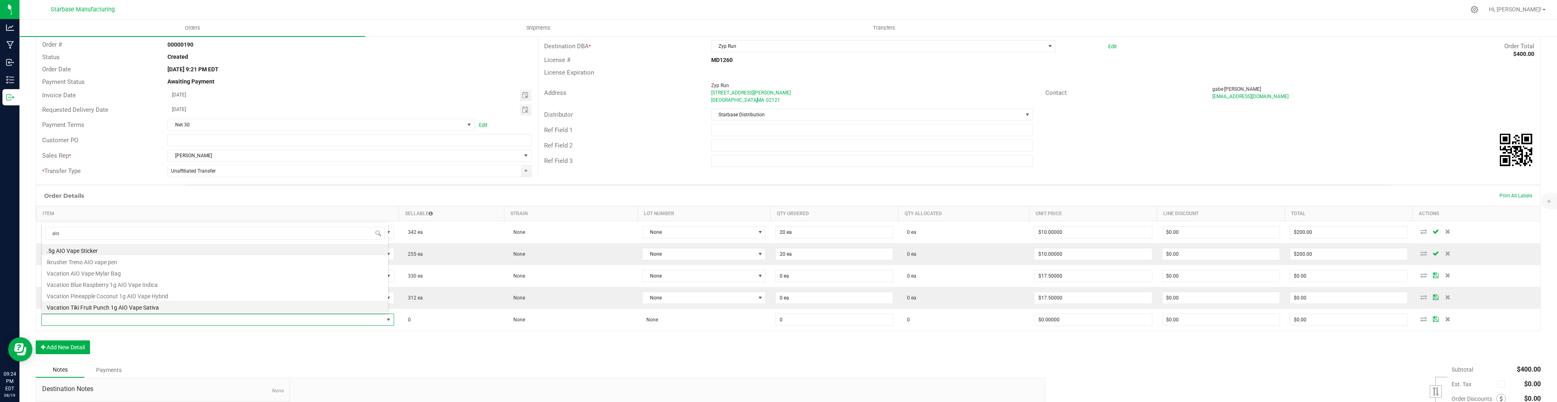
click at [88, 308] on li "Vacation Tiki Fruit Punch 1g AIO Vape Sativa" at bounding box center [215, 306] width 346 height 11
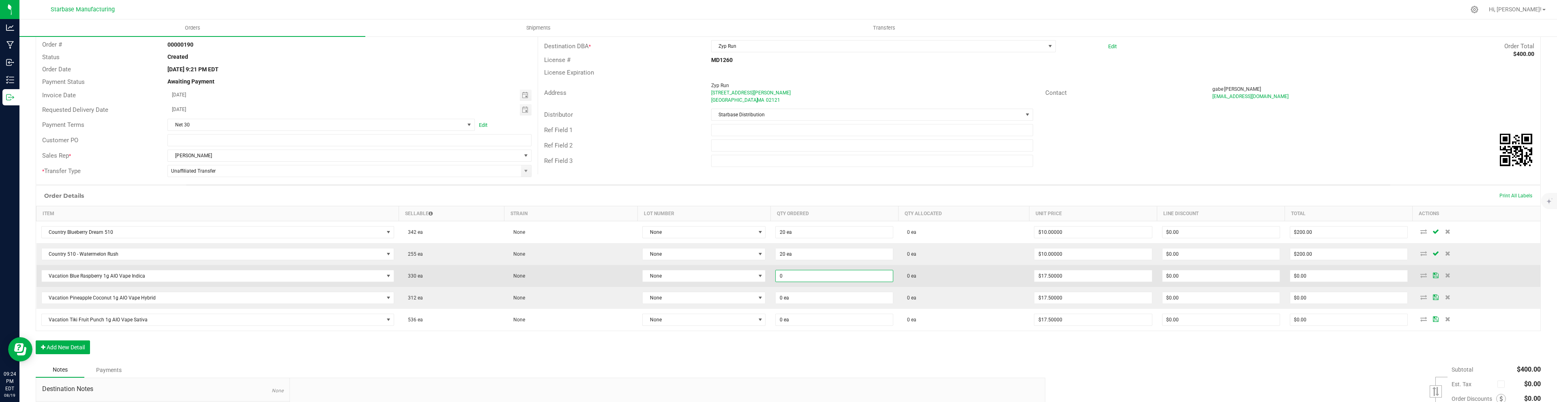
click at [789, 276] on input "0" at bounding box center [833, 275] width 117 height 11
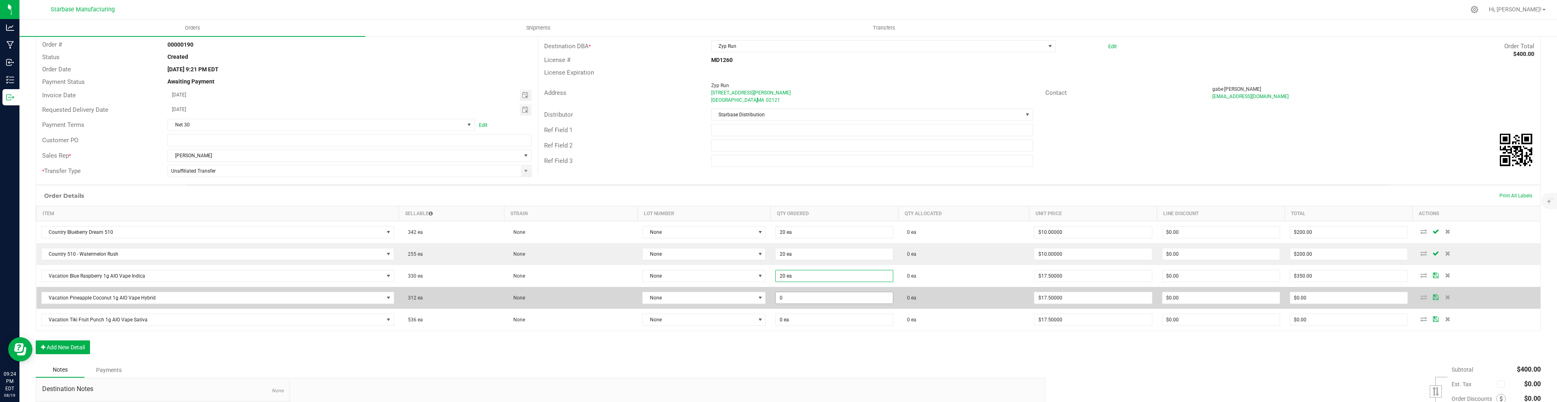
click at [800, 297] on input "0" at bounding box center [833, 297] width 117 height 11
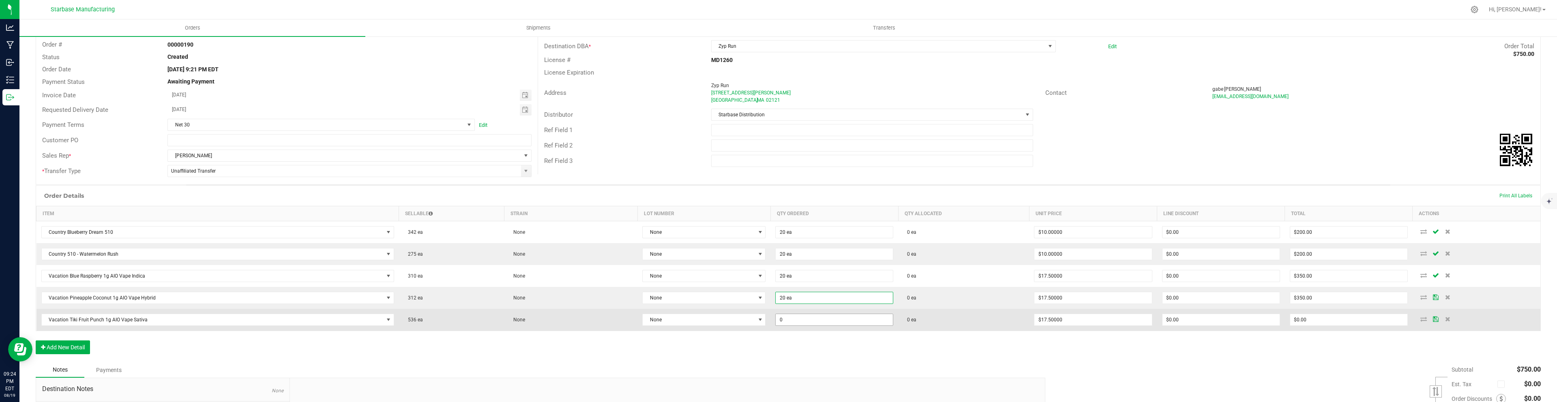
click at [801, 320] on input "0" at bounding box center [833, 319] width 117 height 11
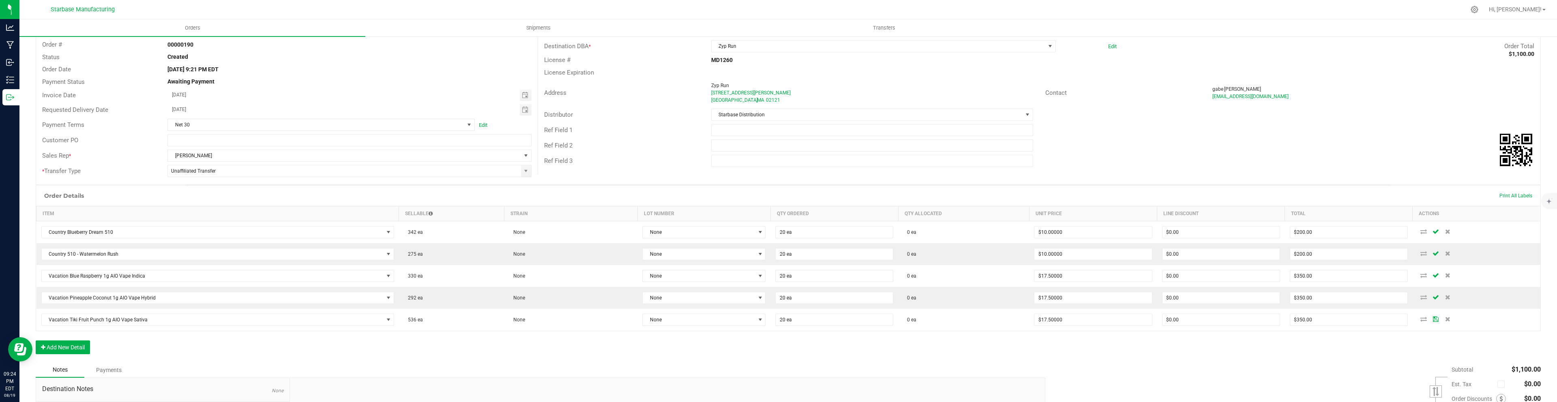
click at [786, 360] on div "Order Details Print All Labels Item Sellable Strain Lot Number Qty Ordered Qty …" at bounding box center [788, 273] width 1505 height 177
click at [80, 346] on button "Add New Detail" at bounding box center [63, 348] width 54 height 14
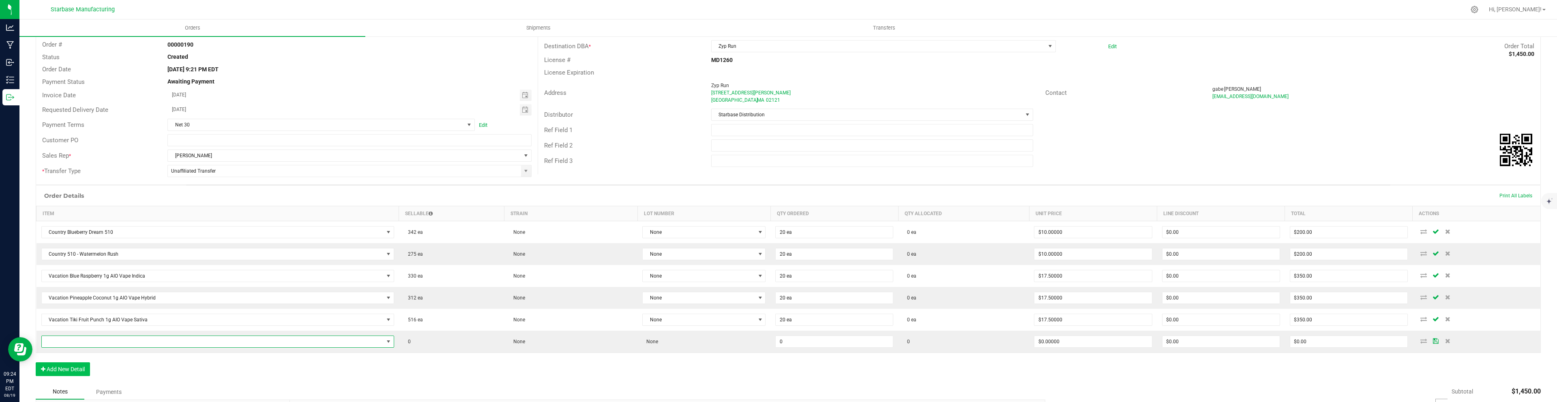
click at [80, 346] on span "NO DATA FOUND" at bounding box center [213, 341] width 342 height 11
click at [79, 328] on li "Vacation 7g Flower - Happy Jack (S)" at bounding box center [215, 326] width 346 height 11
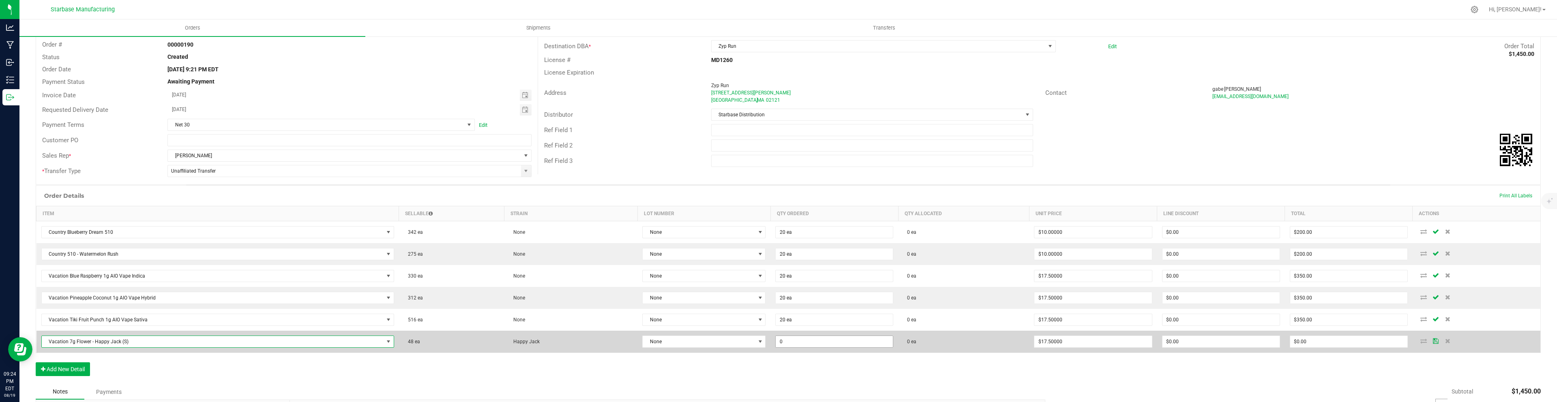
click at [803, 346] on input "0" at bounding box center [833, 341] width 117 height 11
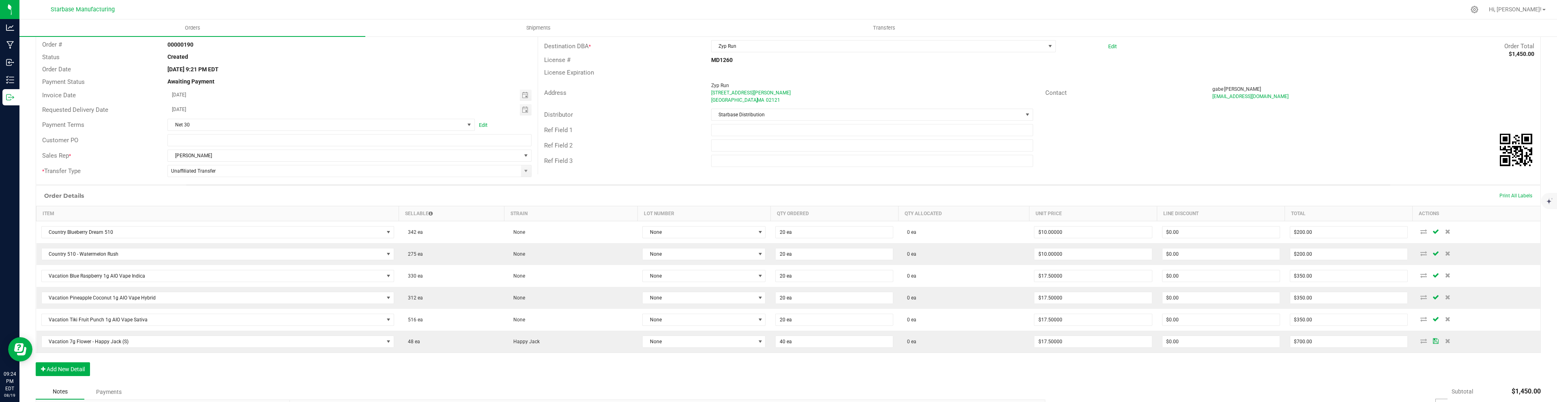
click at [777, 373] on div "Order Details Print All Labels Item Sellable Strain Lot Number Qty Ordered Qty …" at bounding box center [788, 284] width 1505 height 199
click at [81, 369] on button "Add New Detail" at bounding box center [63, 369] width 54 height 14
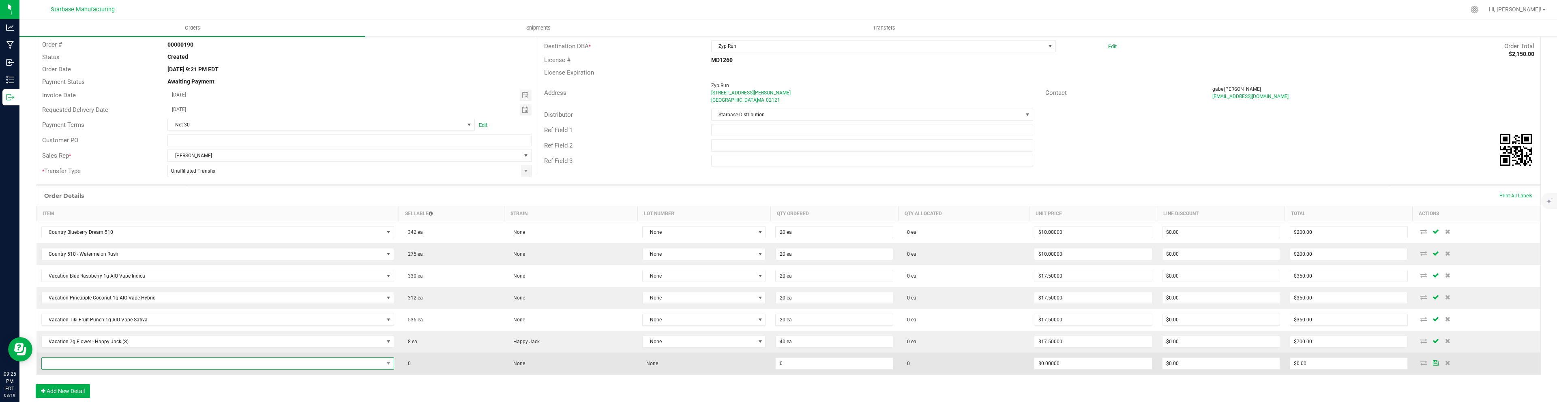
click at [79, 364] on span "NO DATA FOUND" at bounding box center [213, 363] width 342 height 11
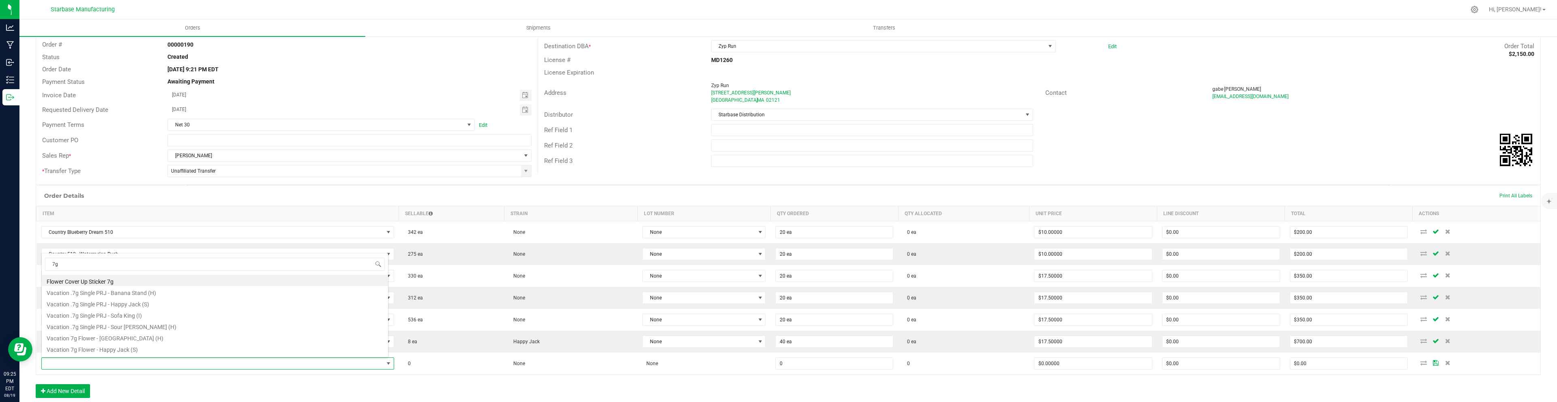
scroll to position [21, 0]
click at [85, 342] on li "Vacation 7g Flower - Sofa King (I)" at bounding box center [215, 338] width 346 height 11
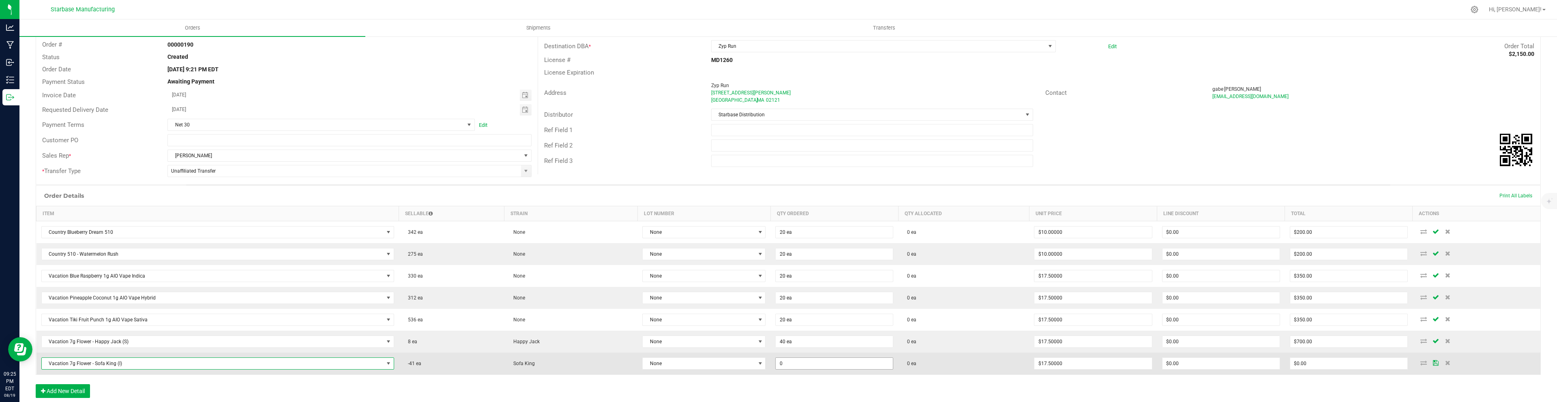
click at [791, 364] on input "0" at bounding box center [833, 363] width 117 height 11
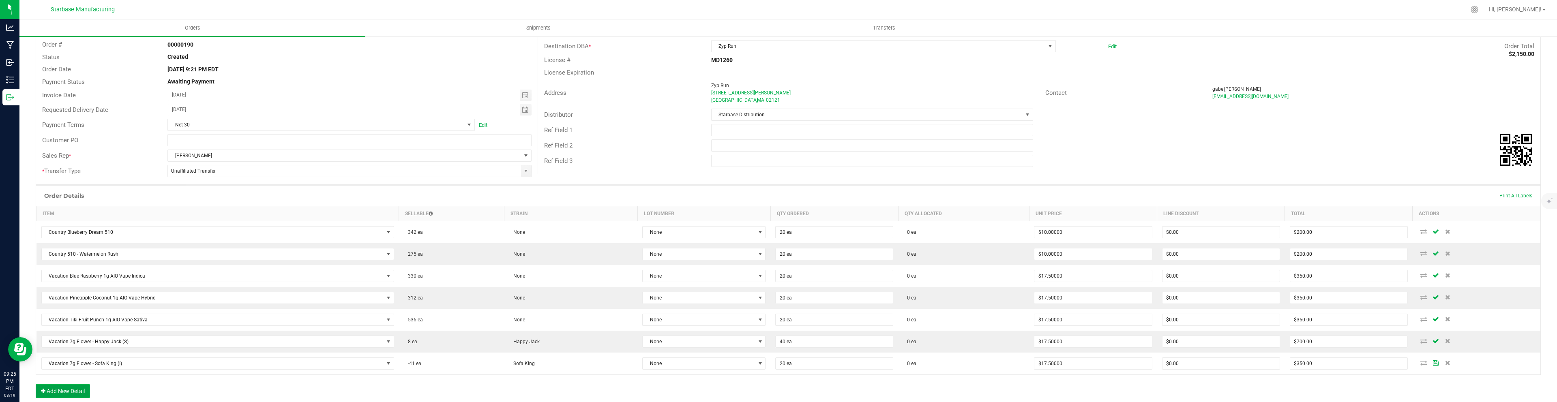
click at [65, 392] on button "Add New Detail" at bounding box center [63, 391] width 54 height 14
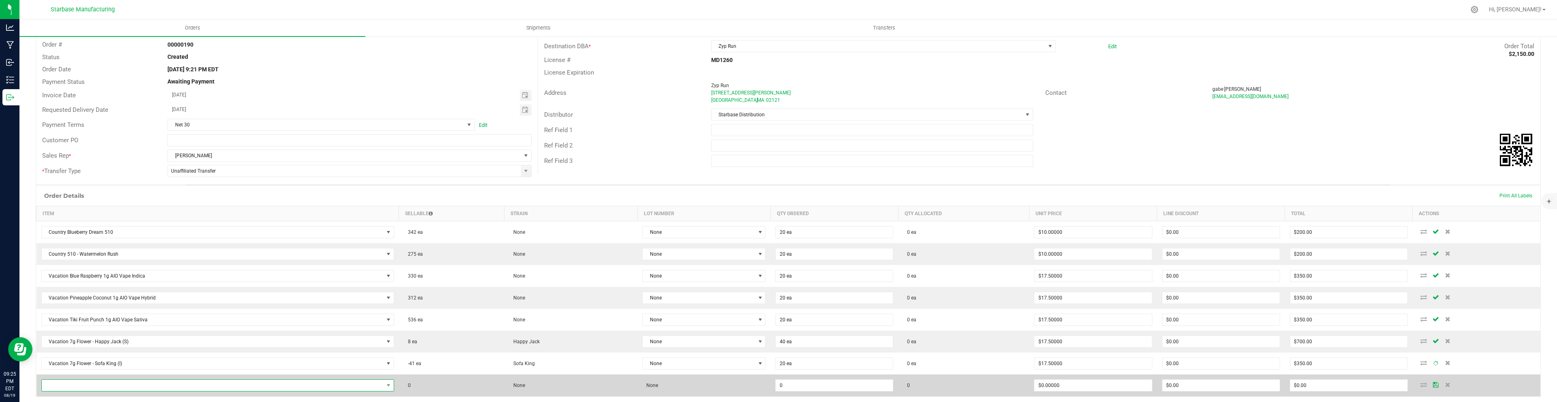
click at [69, 385] on span "NO DATA FOUND" at bounding box center [213, 385] width 342 height 11
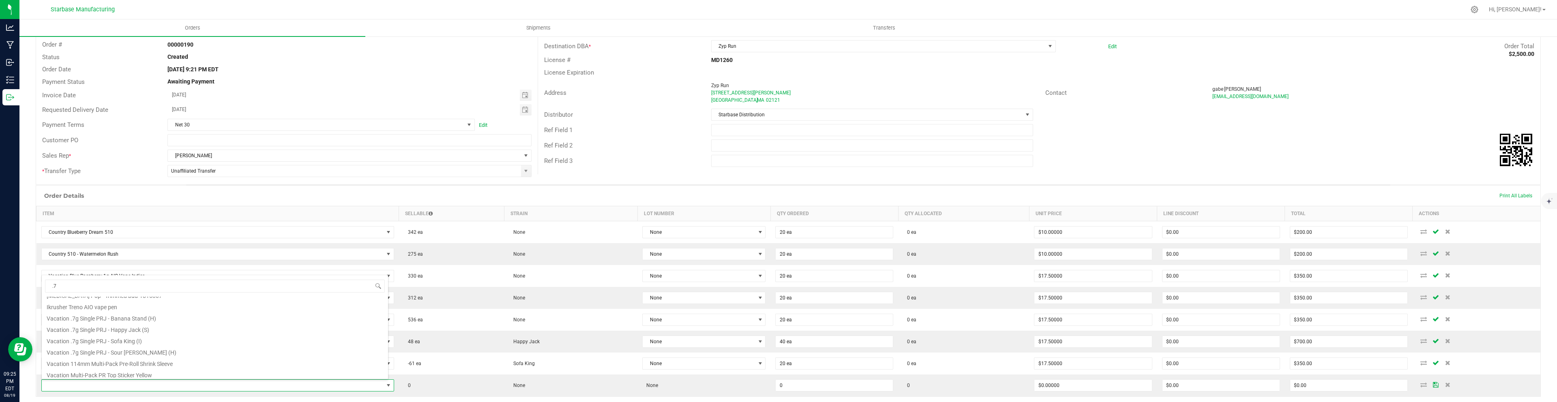
scroll to position [98, 0]
click at [115, 334] on li "Vacation .7g Single PRJ - Happy Jack (S)" at bounding box center [215, 329] width 346 height 11
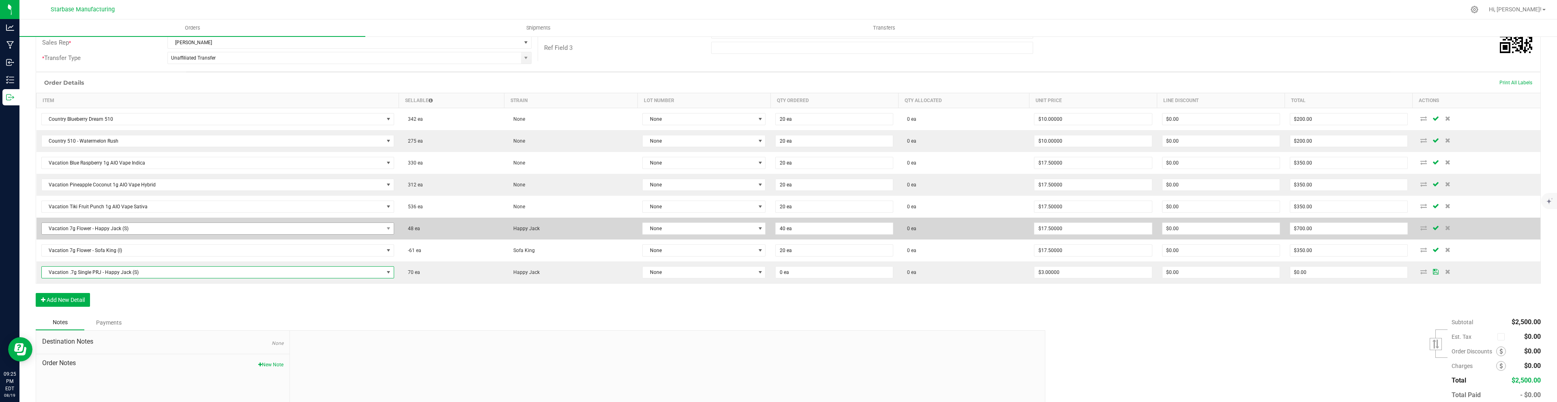
scroll to position [166, 0]
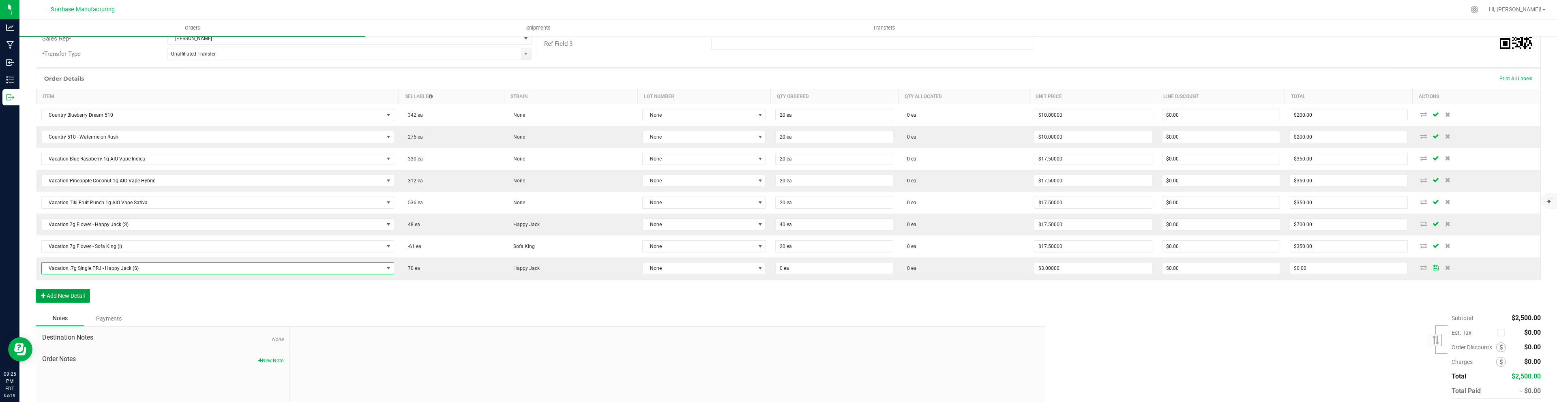
click at [74, 296] on button "Add New Detail" at bounding box center [63, 296] width 54 height 14
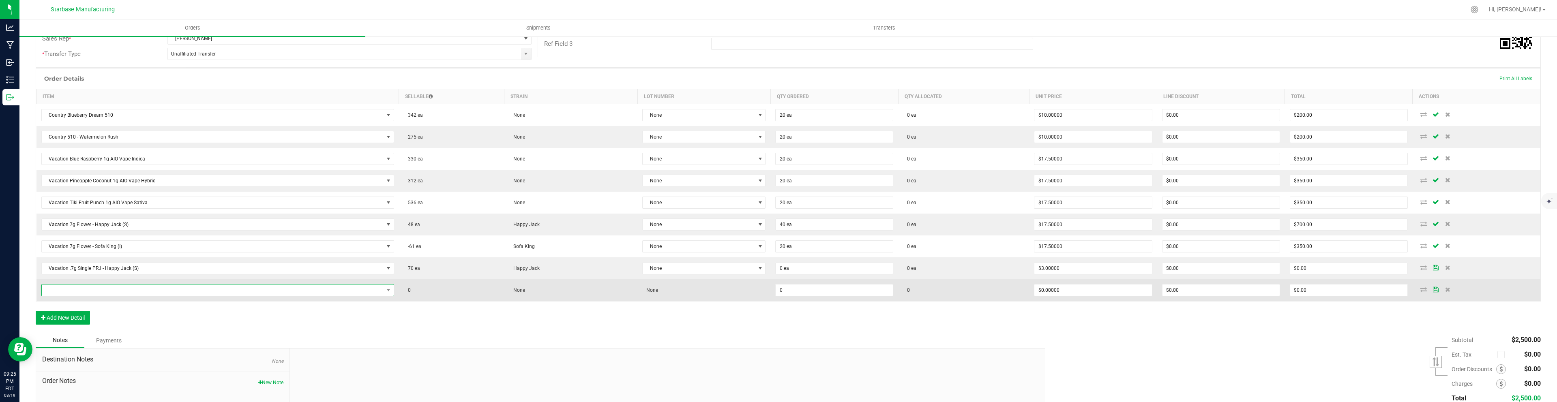
click at [80, 289] on span "NO DATA FOUND" at bounding box center [213, 290] width 342 height 11
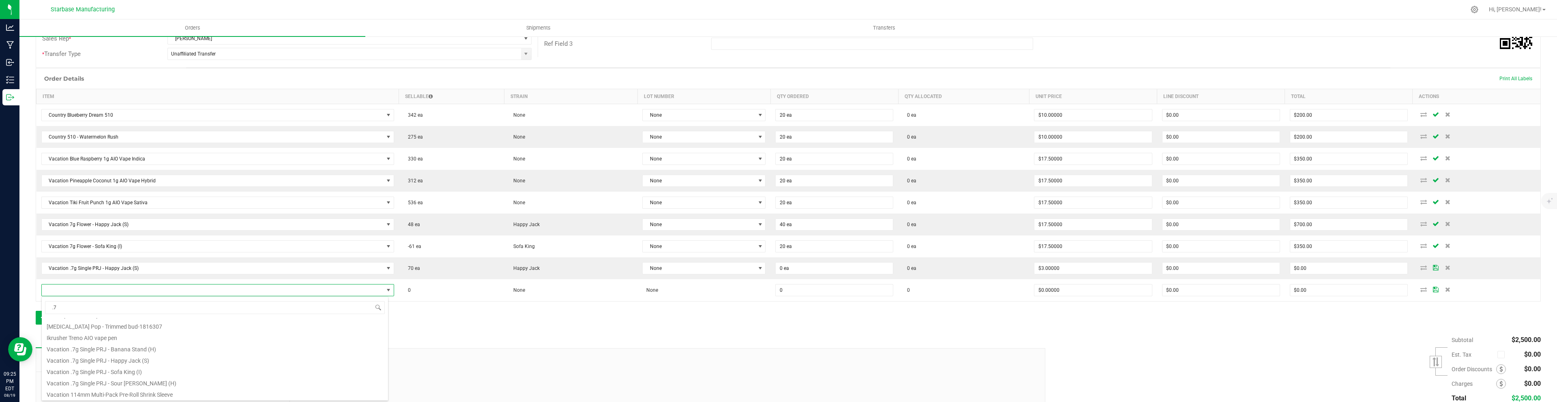
scroll to position [112, 0]
click at [128, 347] on li "Vacation .7g Single PRJ - Sofa King (I)" at bounding box center [215, 348] width 346 height 11
click at [66, 319] on button "Add New Detail" at bounding box center [63, 318] width 54 height 14
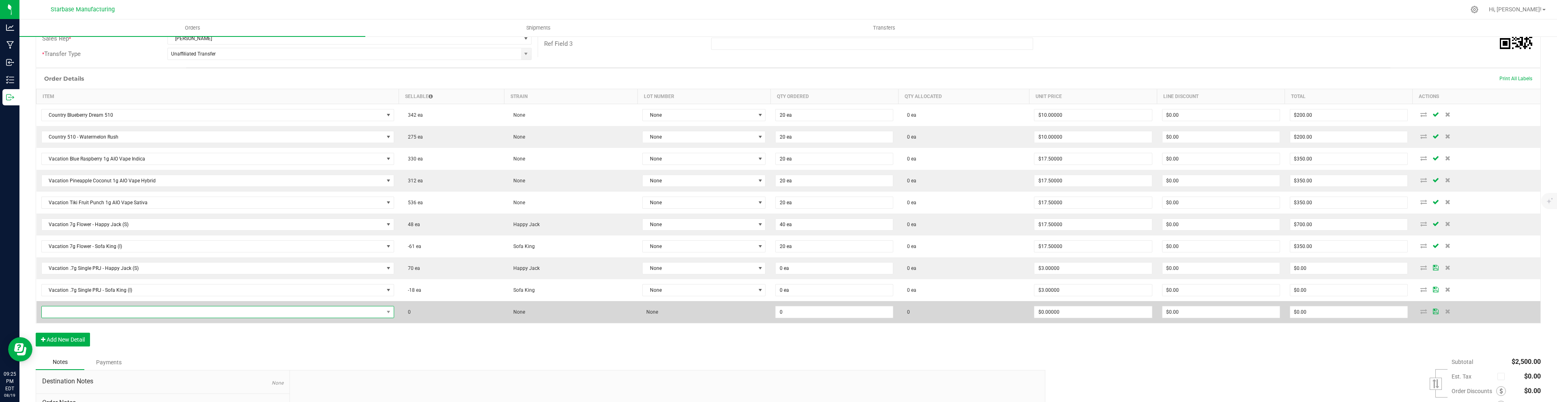
click at [66, 309] on span "NO DATA FOUND" at bounding box center [213, 311] width 342 height 11
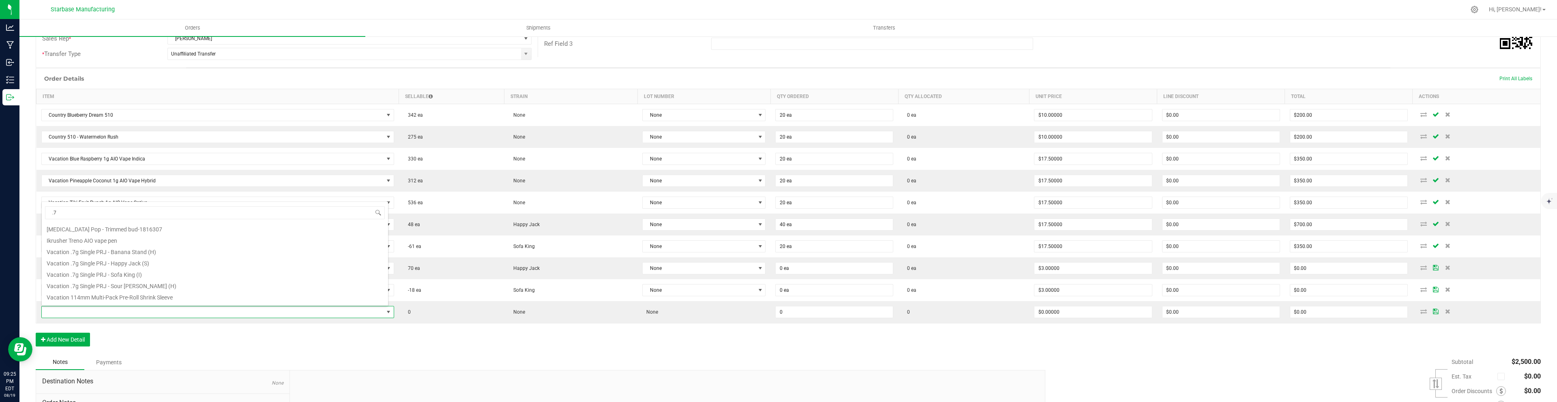
scroll to position [92, 0]
click at [122, 283] on li "Vacation .7g Single PRJ - Sour [PERSON_NAME] (H)" at bounding box center [215, 284] width 346 height 11
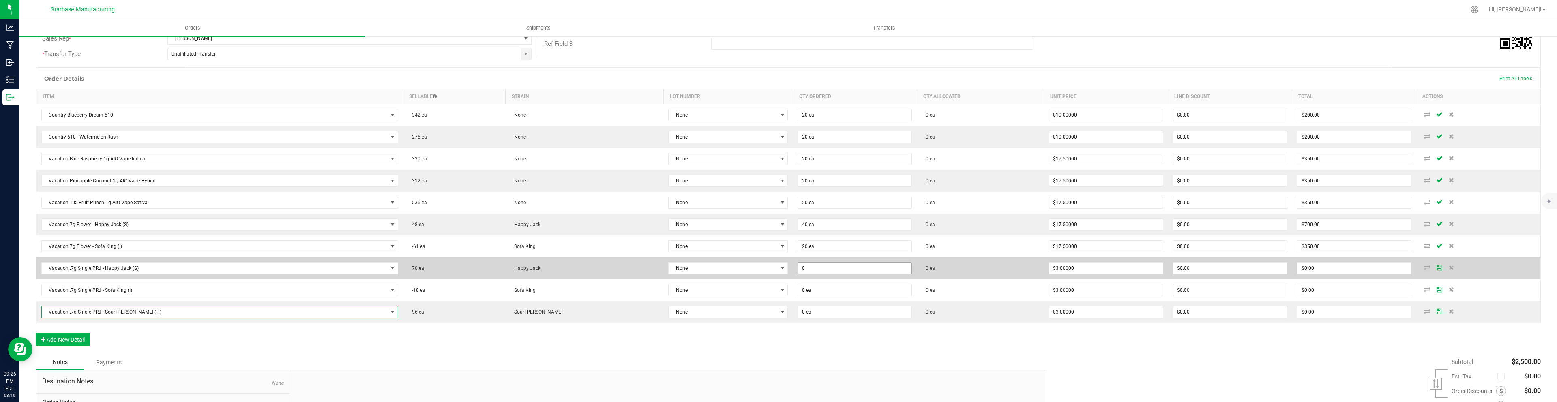
click at [852, 265] on input "0" at bounding box center [855, 268] width 114 height 11
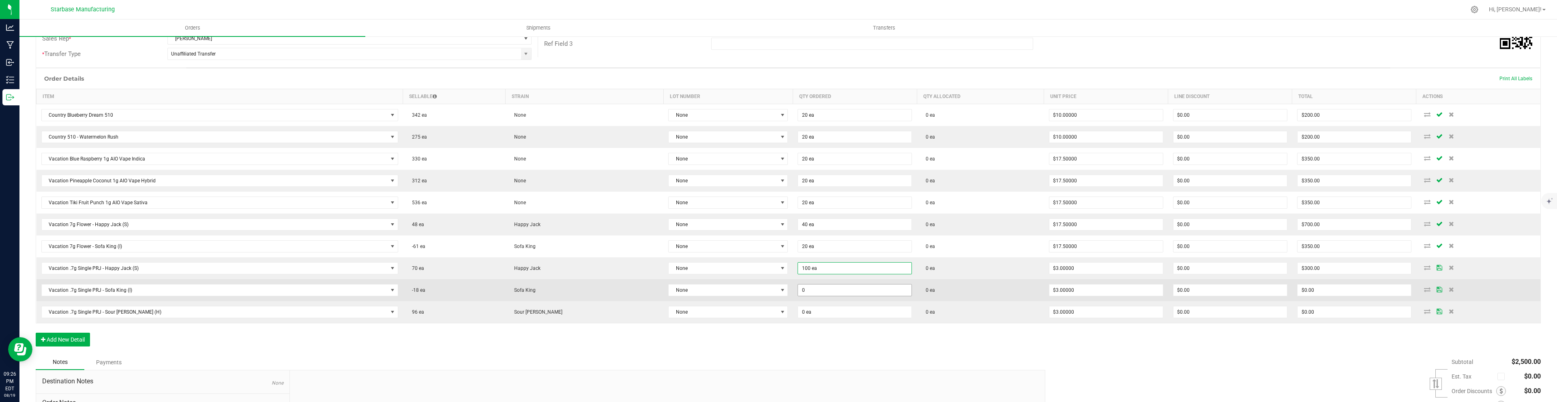
click at [851, 291] on input "0" at bounding box center [855, 290] width 114 height 11
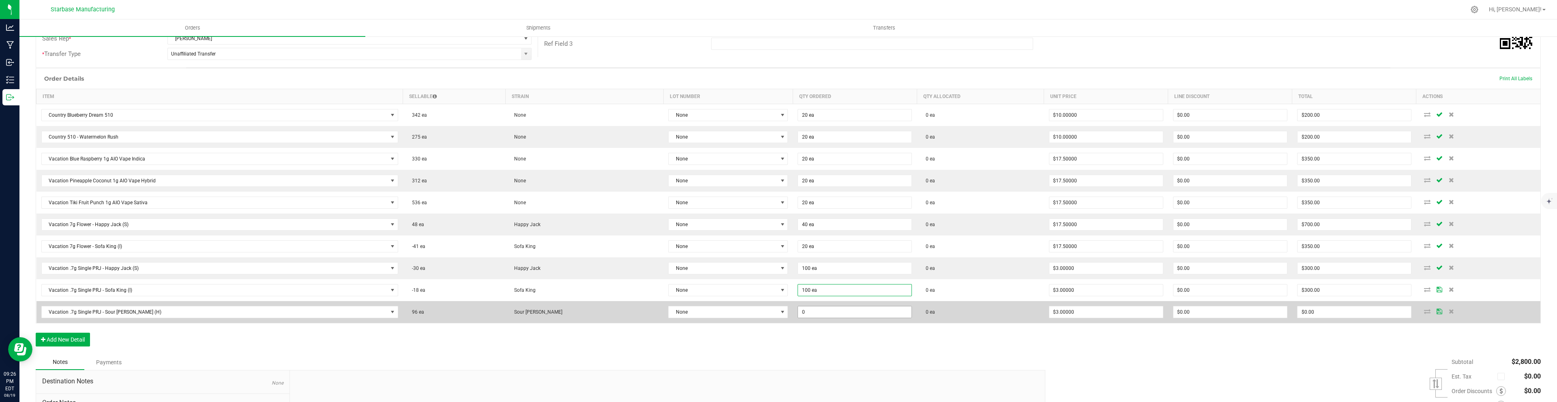
click at [849, 309] on input "0" at bounding box center [855, 311] width 114 height 11
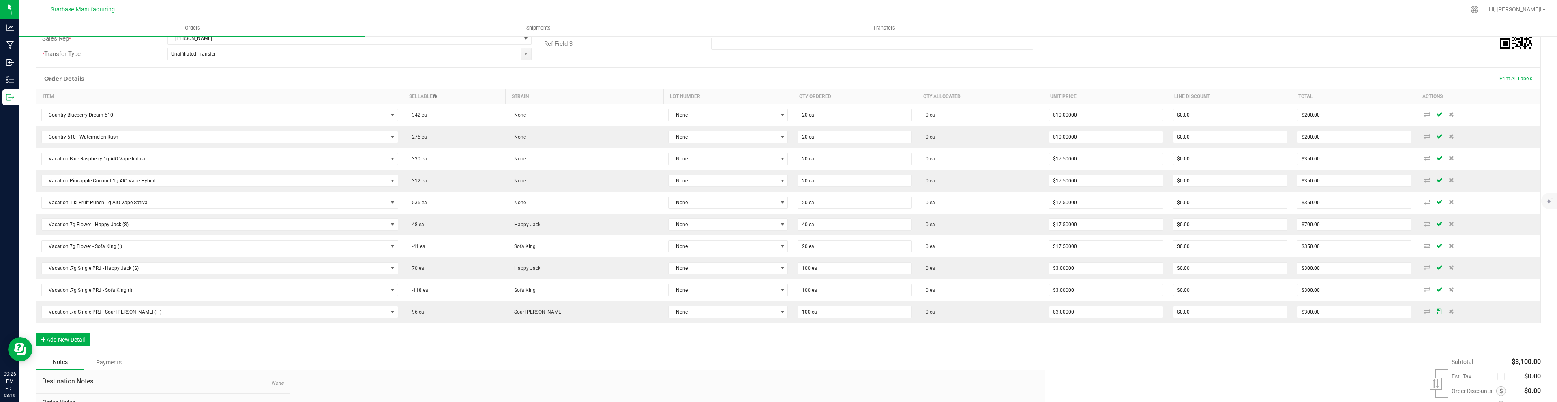
click at [855, 335] on div "Order Details Print All Labels Item Sellable Strain Lot Number Qty Ordered Qty …" at bounding box center [788, 211] width 1505 height 287
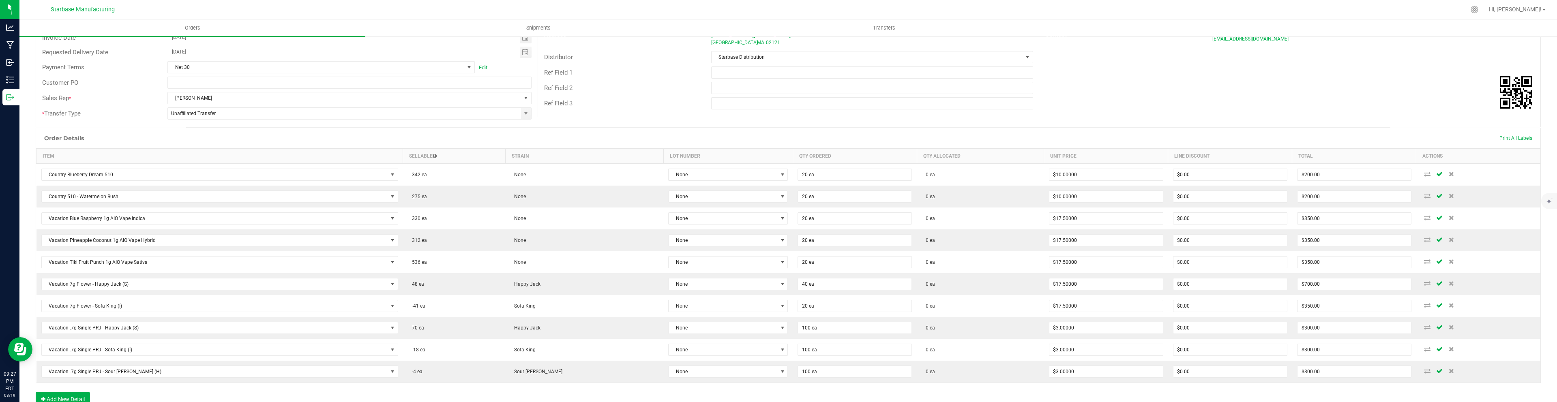
scroll to position [0, 0]
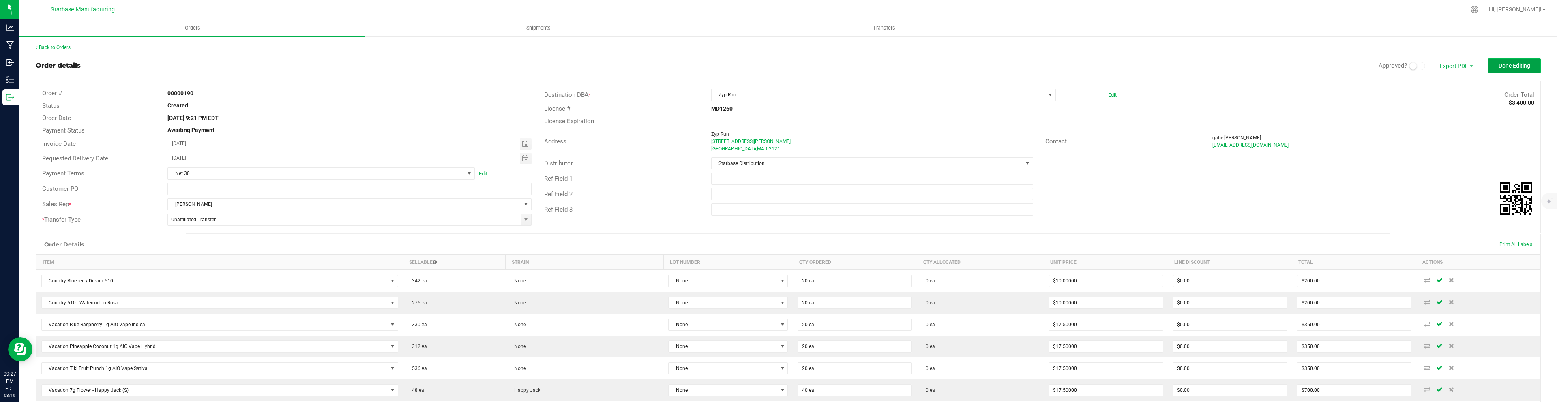
click at [1505, 67] on span "Done Editing" at bounding box center [1514, 65] width 32 height 6
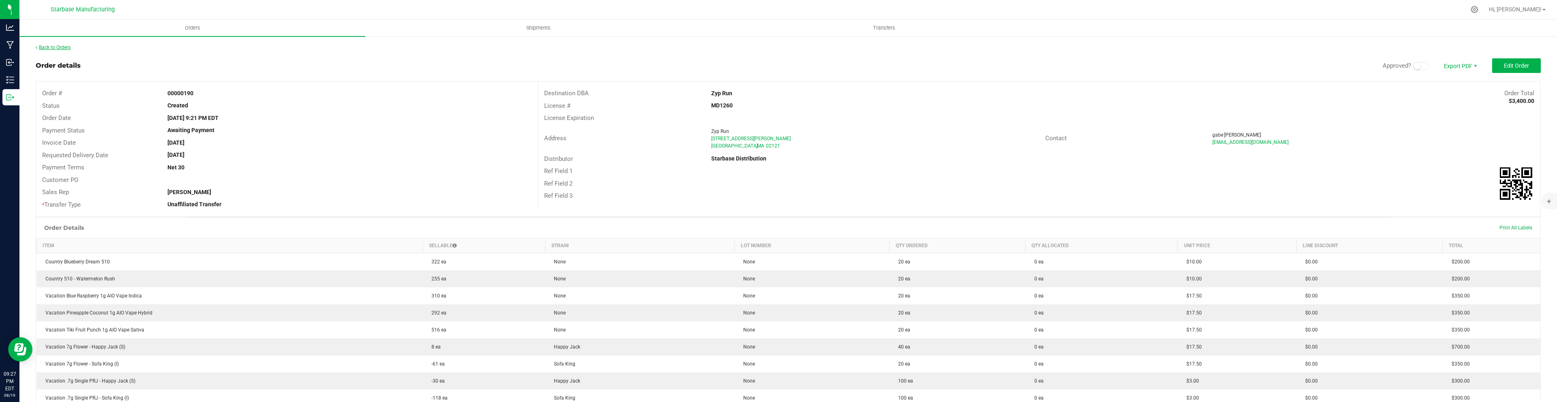
click at [61, 49] on link "Back to Orders" at bounding box center [53, 48] width 35 height 6
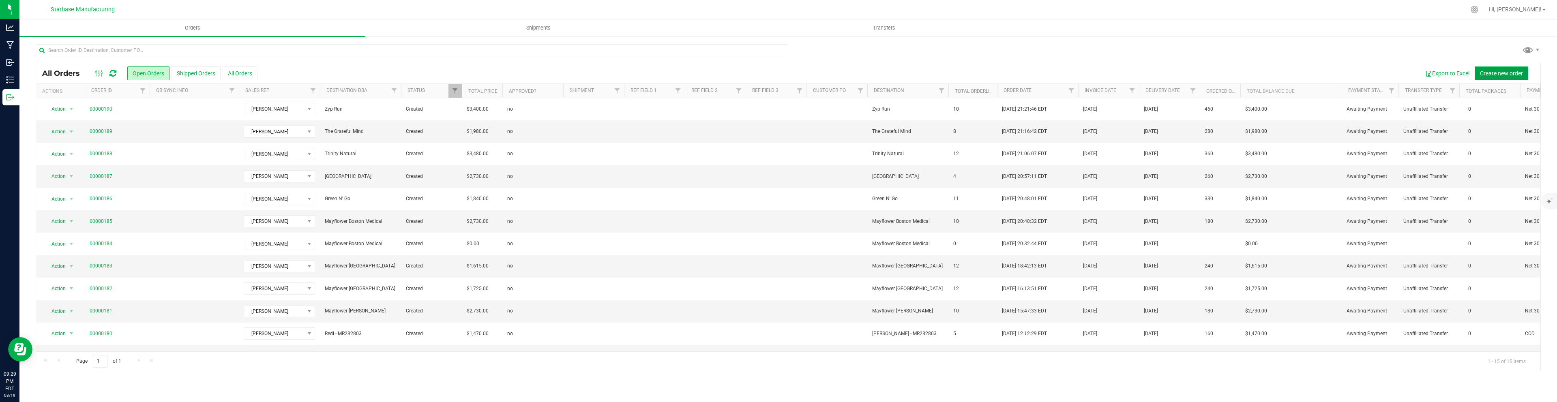
click at [1505, 70] on span "Create new order" at bounding box center [1501, 73] width 43 height 6
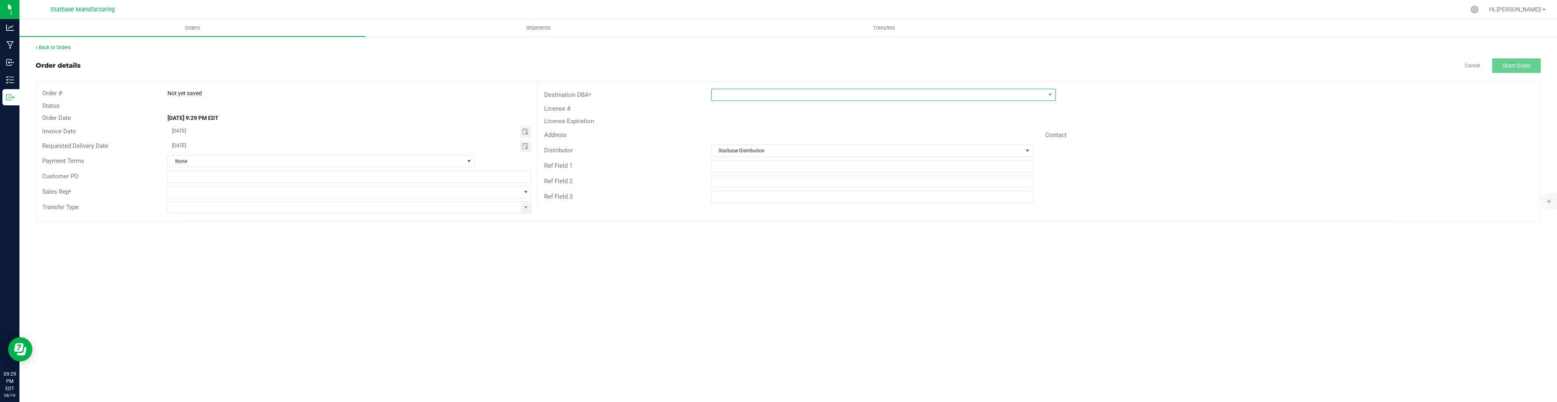
click at [749, 94] on span at bounding box center [878, 94] width 334 height 11
click at [754, 185] on li "[PERSON_NAME] REC" at bounding box center [883, 185] width 344 height 14
click at [528, 192] on span at bounding box center [526, 192] width 6 height 6
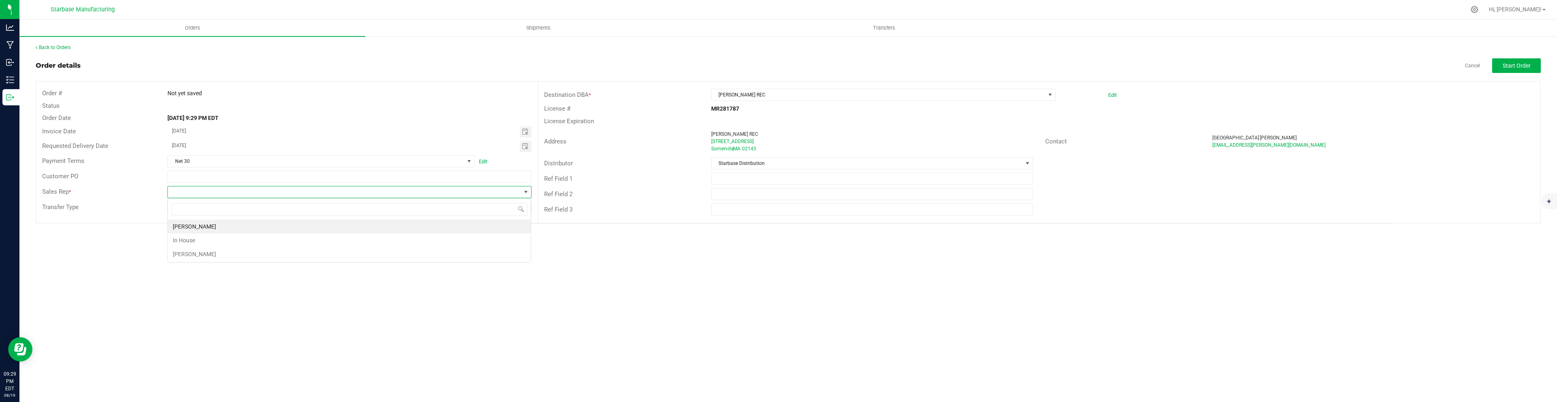
scroll to position [12, 364]
click at [354, 253] on li "[PERSON_NAME]" at bounding box center [349, 254] width 363 height 14
click at [527, 210] on span at bounding box center [526, 207] width 6 height 6
click at [280, 276] on li "Unaffiliated Transfer" at bounding box center [349, 277] width 363 height 14
click at [572, 283] on div "Orders Shipments Transfers Back to Orders Order details Cancel Start Order Orde…" at bounding box center [787, 210] width 1537 height 383
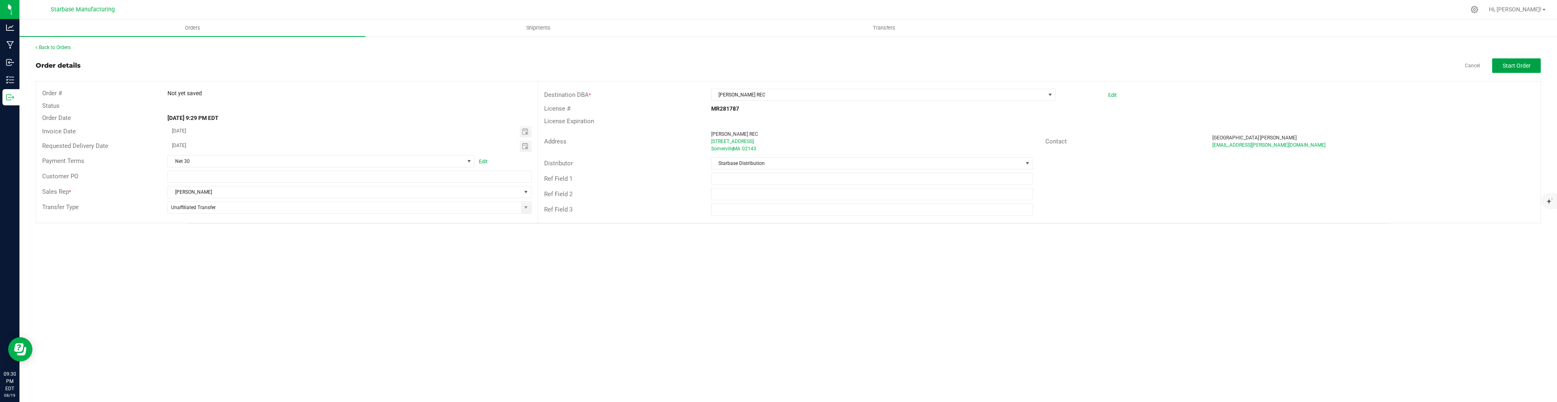
click at [1526, 69] on span "Start Order" at bounding box center [1516, 65] width 28 height 6
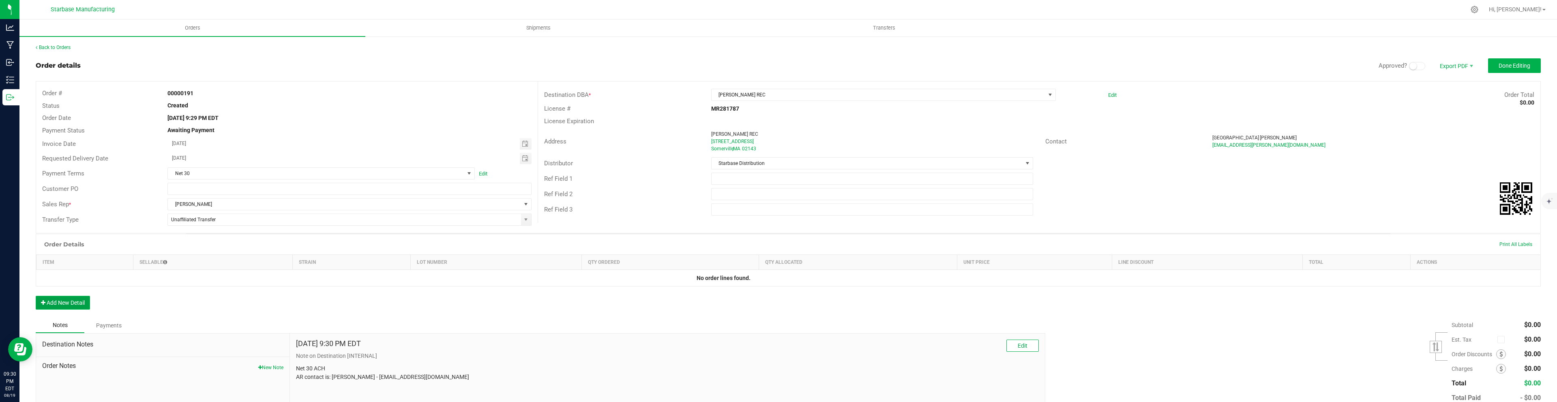
click at [79, 303] on button "Add New Detail" at bounding box center [63, 303] width 54 height 14
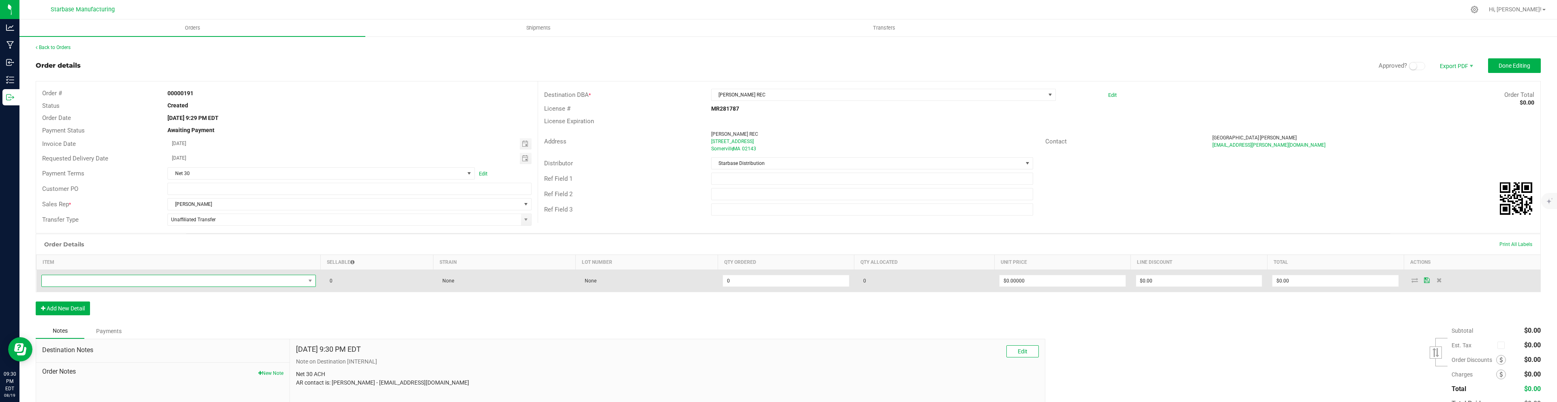
click at [113, 283] on span "NO DATA FOUND" at bounding box center [173, 280] width 263 height 11
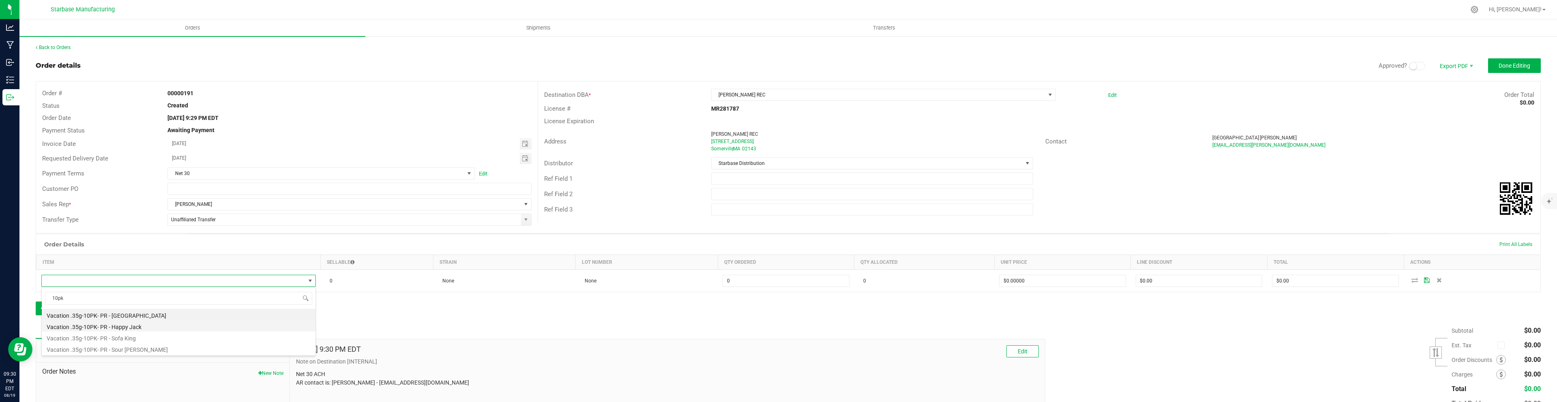
click at [135, 328] on li "Vacation .35g-10PK- PR - Happy Jack" at bounding box center [179, 325] width 274 height 11
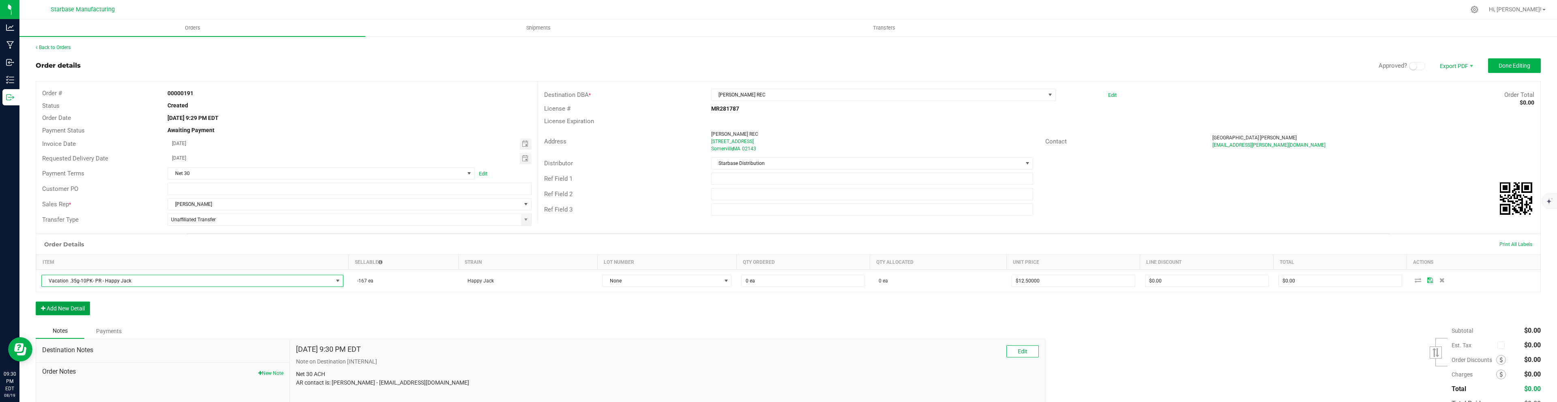
click at [73, 308] on button "Add New Detail" at bounding box center [63, 309] width 54 height 14
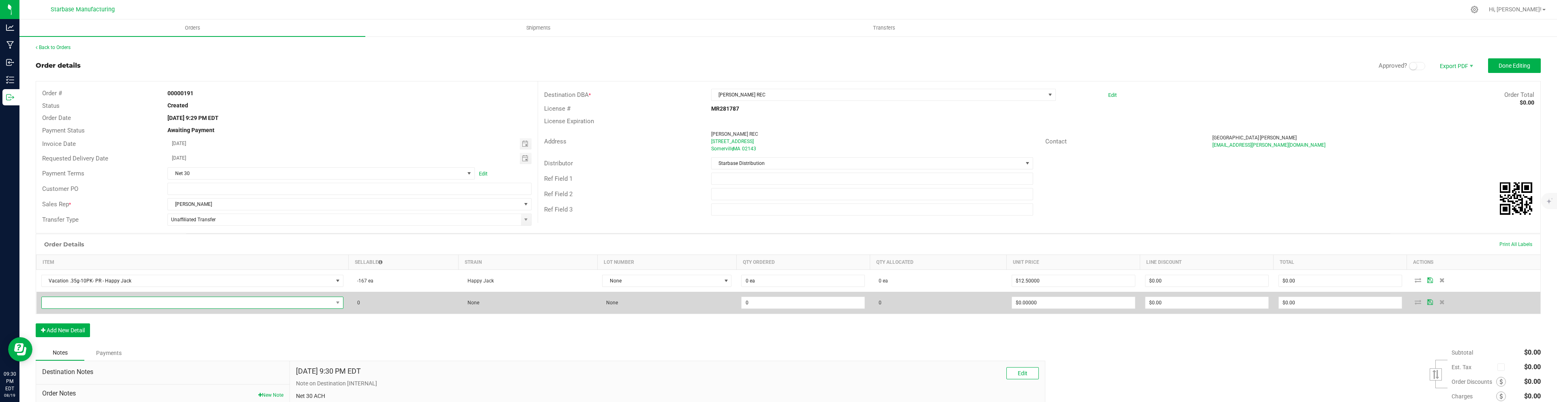
click at [73, 302] on span "NO DATA FOUND" at bounding box center [187, 302] width 291 height 11
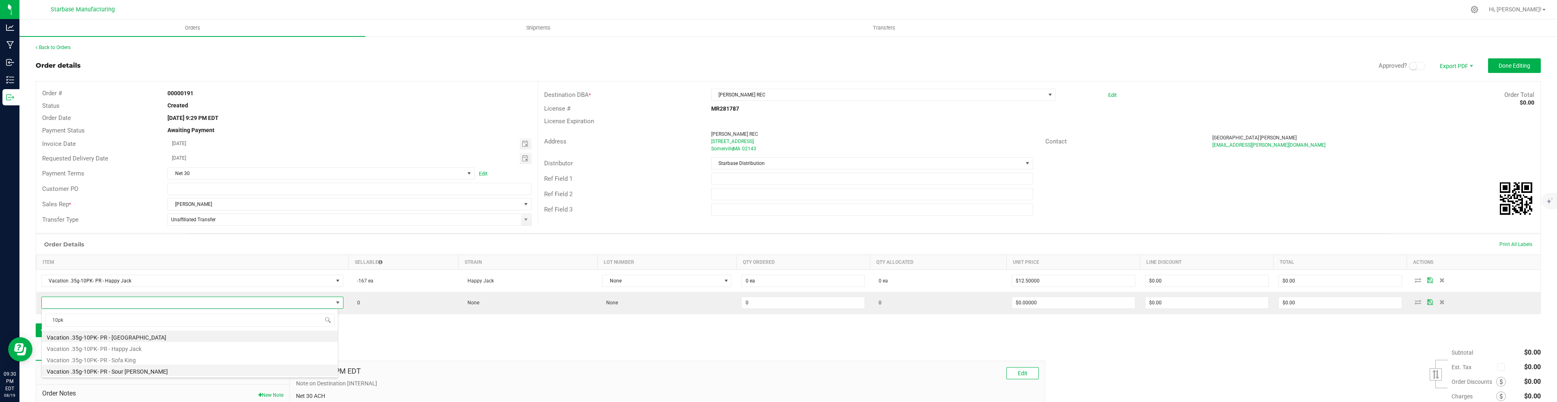
click at [114, 371] on li "Vacation .35g-10PK- PR - Sour [PERSON_NAME]" at bounding box center [190, 370] width 296 height 11
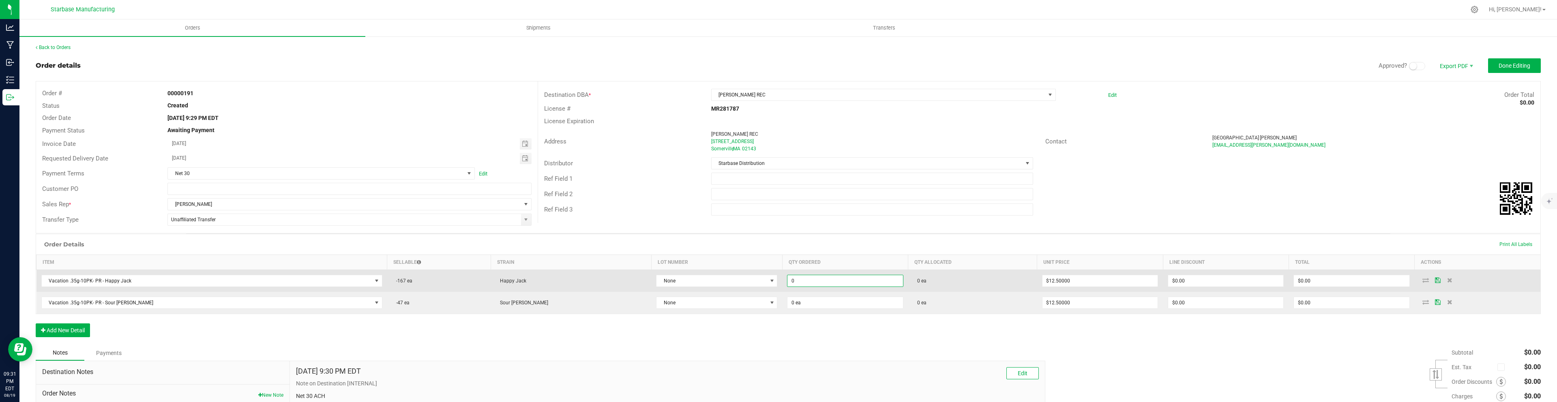
click at [787, 281] on input "0" at bounding box center [844, 280] width 115 height 11
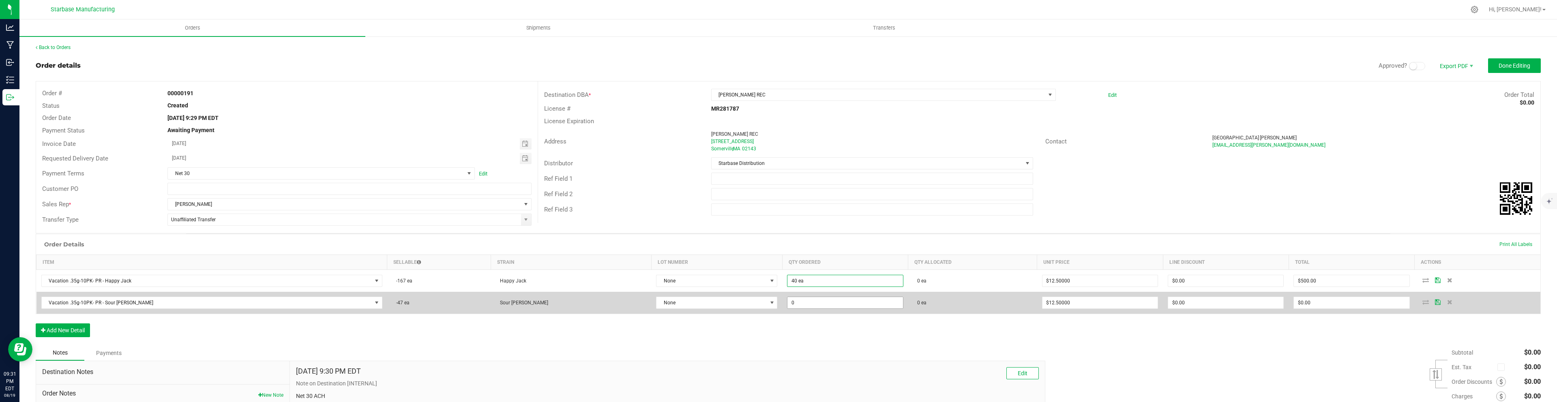
click at [787, 307] on input "0" at bounding box center [844, 302] width 115 height 11
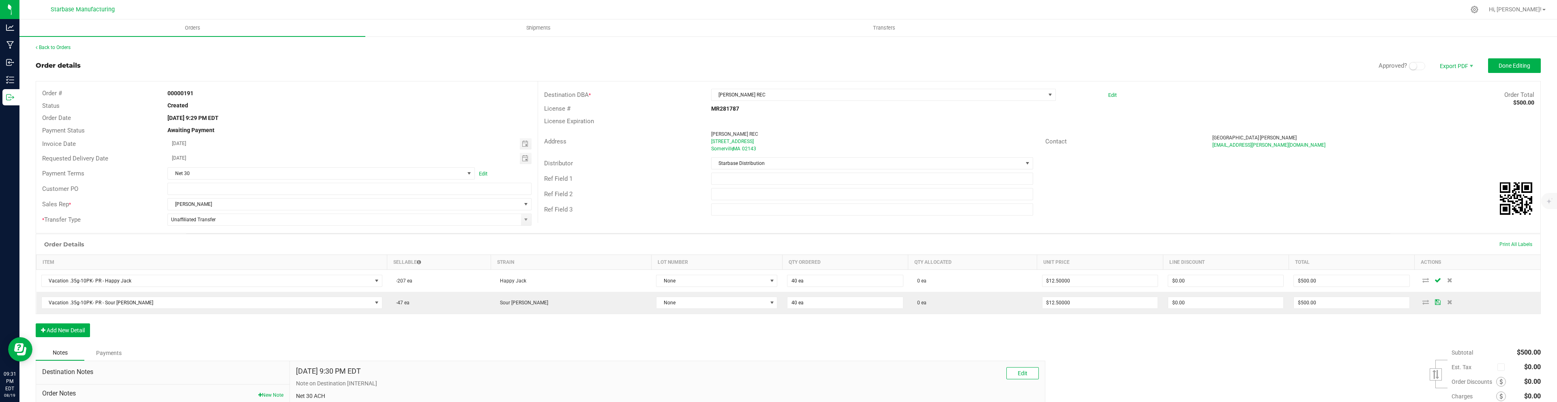
click at [658, 330] on div "Order Details Print All Labels Item Sellable Strain Lot Number Qty Ordered Qty …" at bounding box center [788, 289] width 1505 height 111
click at [59, 332] on button "Add New Detail" at bounding box center [63, 330] width 54 height 14
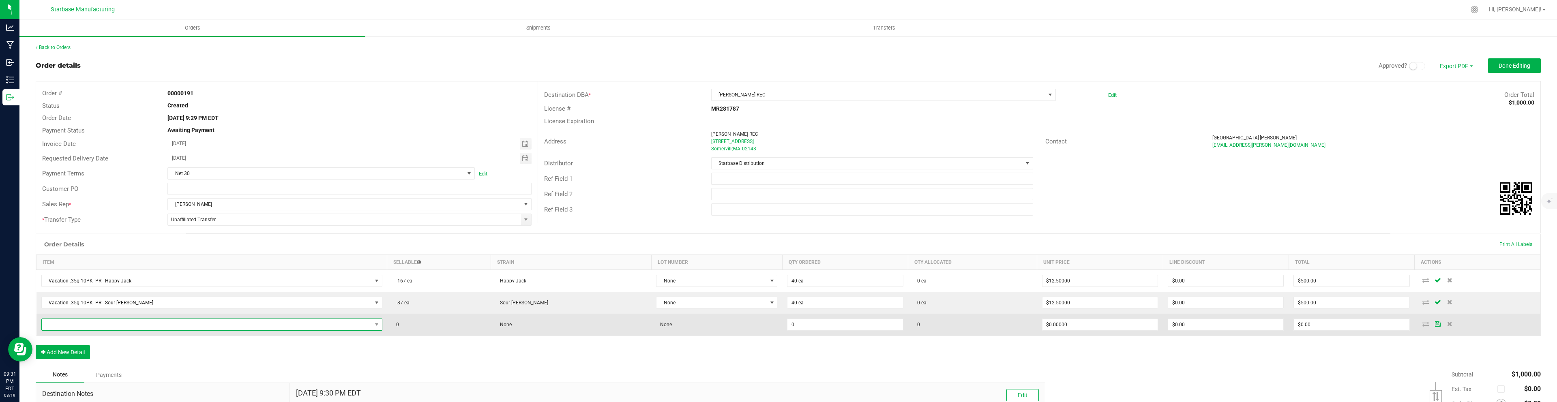
click at [63, 330] on span "NO DATA FOUND" at bounding box center [207, 324] width 330 height 11
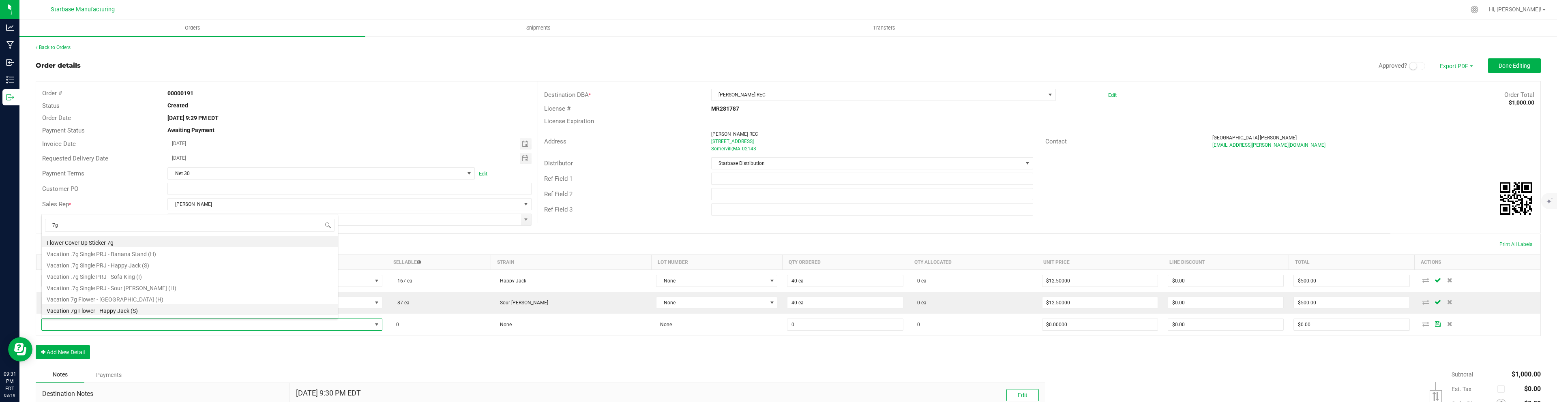
click at [101, 309] on li "Vacation 7g Flower - Happy Jack (S)" at bounding box center [190, 309] width 296 height 11
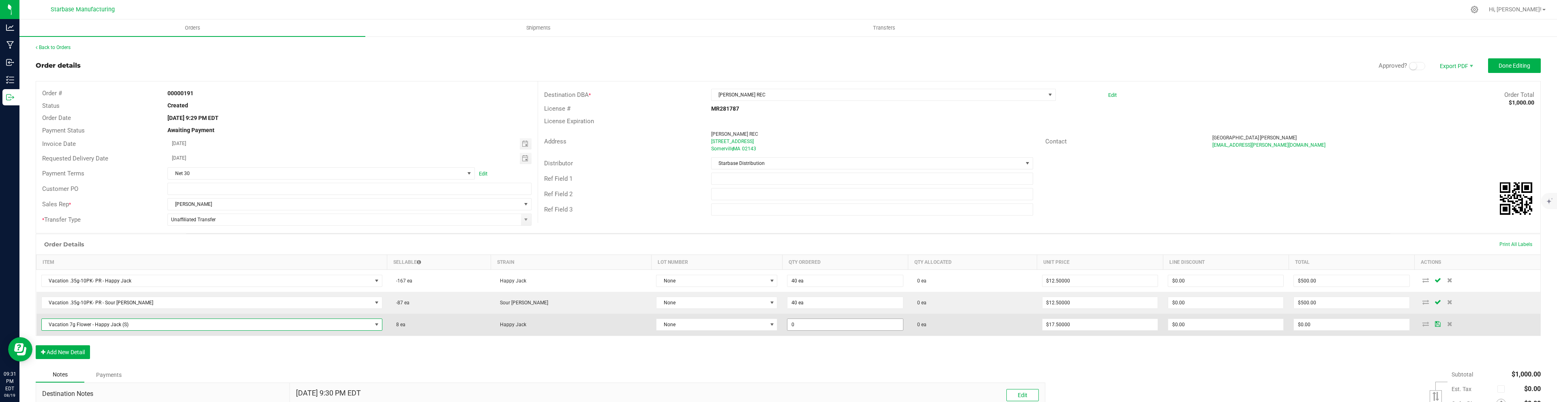
click at [787, 325] on input "0" at bounding box center [844, 324] width 115 height 11
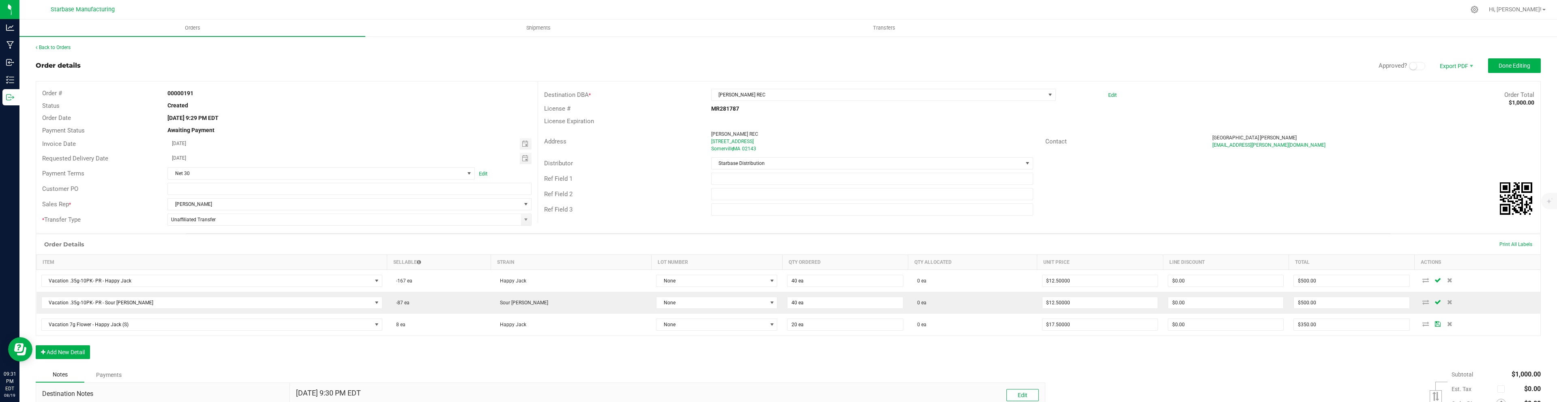
click at [624, 349] on div "Order Details Print All Labels Item Sellable Strain Lot Number Qty Ordered Qty …" at bounding box center [788, 300] width 1505 height 133
click at [66, 355] on button "Add New Detail" at bounding box center [63, 352] width 54 height 14
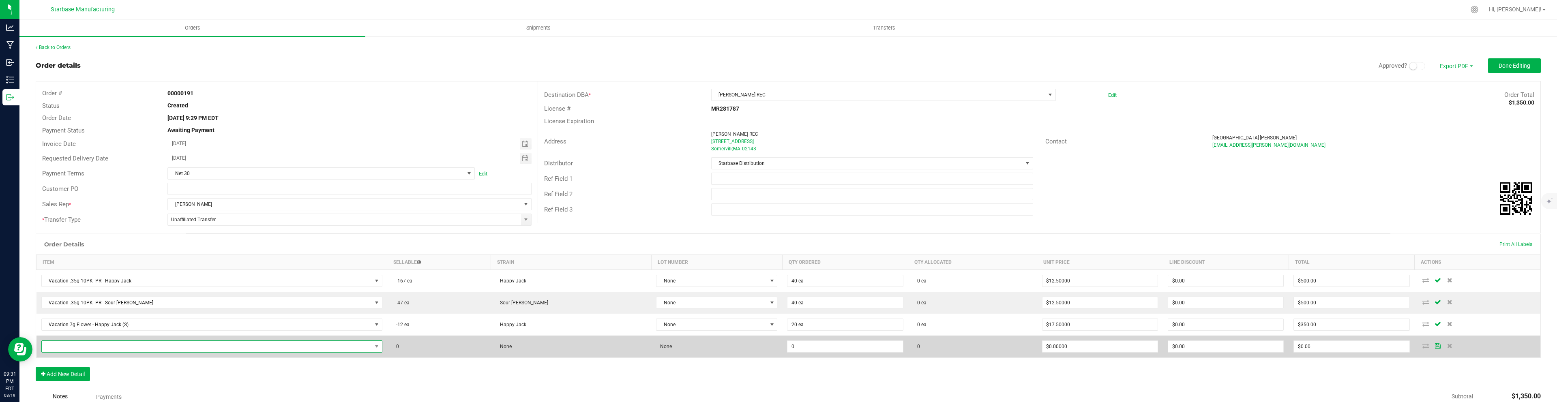
click at [82, 347] on span "NO DATA FOUND" at bounding box center [207, 346] width 330 height 11
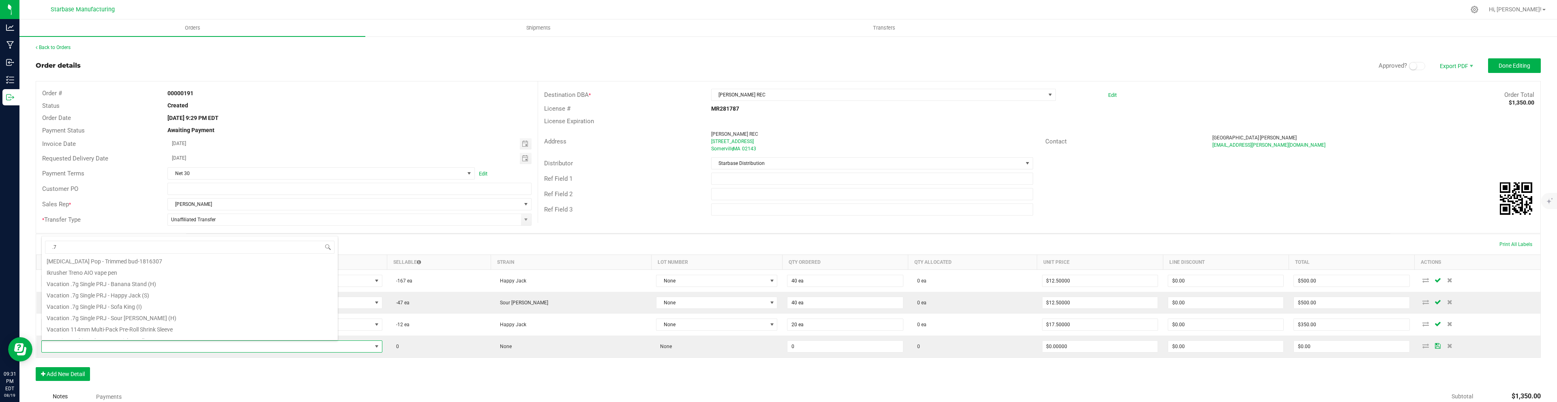
scroll to position [98, 0]
click at [135, 292] on li "Vacation .7g Single PRJ - Happy Jack (S)" at bounding box center [190, 290] width 296 height 11
click at [80, 377] on button "Add New Detail" at bounding box center [63, 374] width 54 height 14
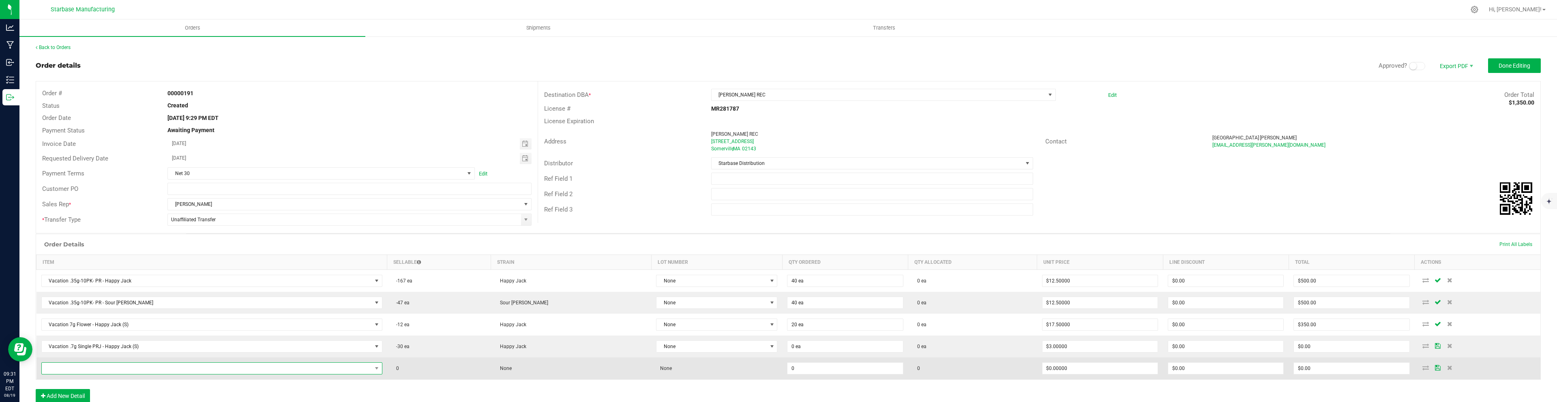
click at [78, 367] on span "NO DATA FOUND" at bounding box center [207, 368] width 330 height 11
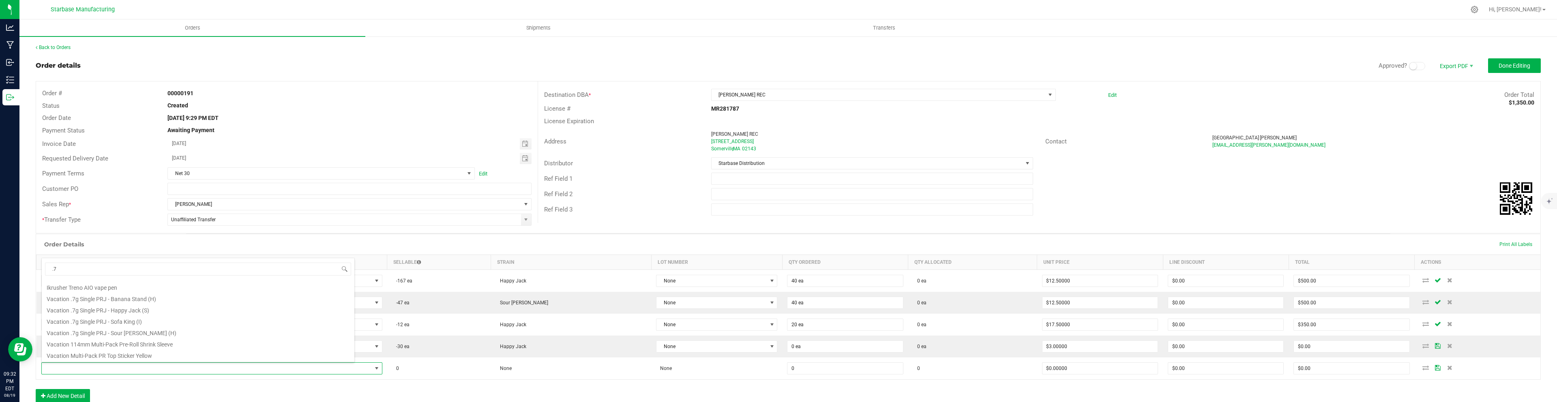
scroll to position [110, 0]
click at [87, 326] on li "Vacation .7g Single PRJ - Sour [PERSON_NAME] (H)" at bounding box center [198, 322] width 313 height 11
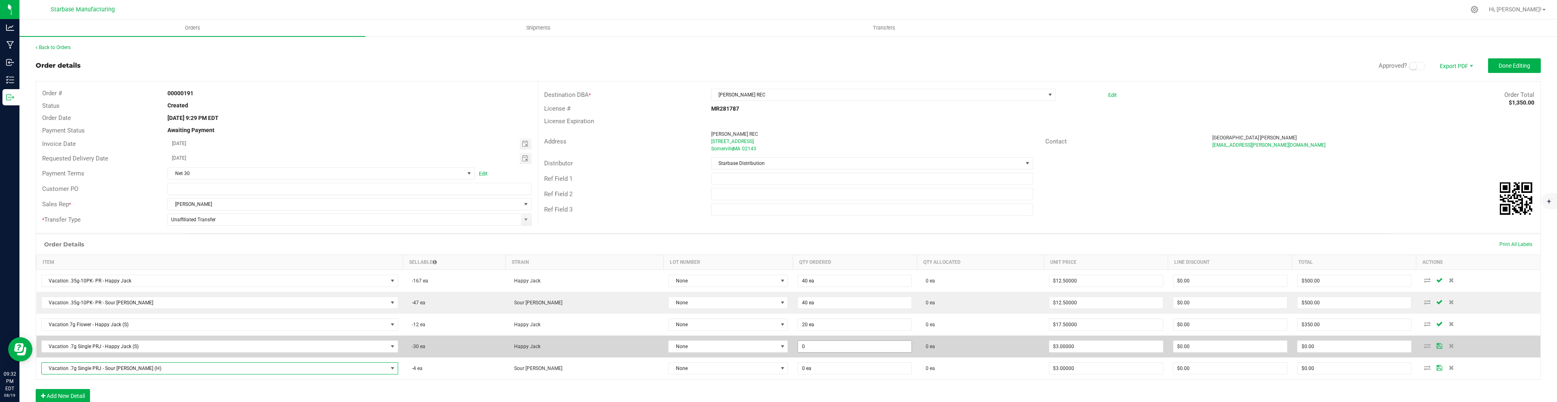
click at [798, 346] on input "0" at bounding box center [855, 346] width 114 height 11
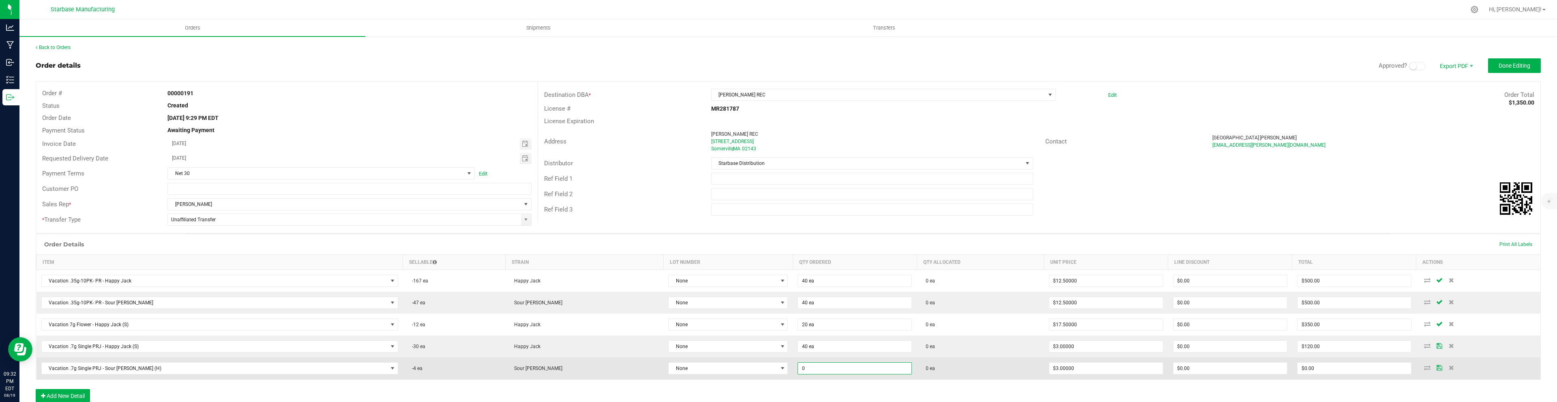
click at [798, 363] on input "0" at bounding box center [855, 368] width 114 height 11
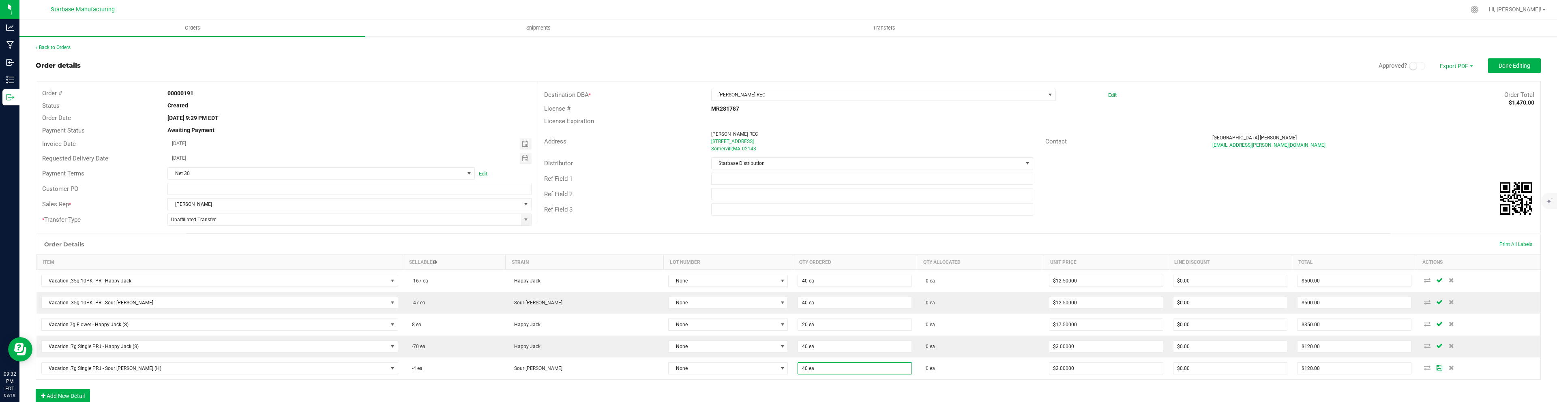
click at [781, 389] on div "Order Details Print All Labels Item Sellable Strain Lot Number Qty Ordered Qty …" at bounding box center [788, 322] width 1505 height 177
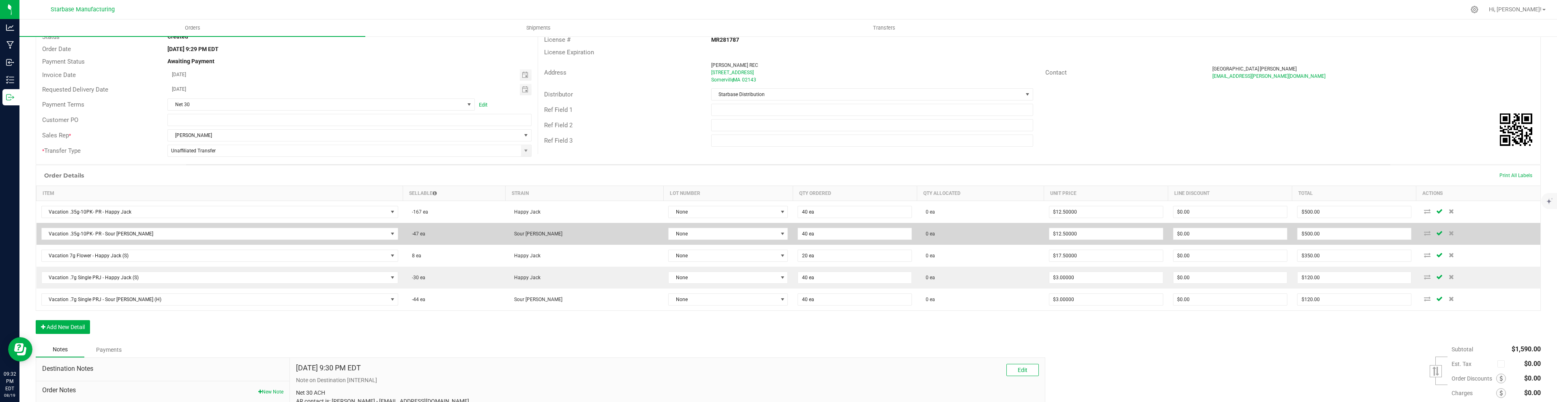
scroll to position [79, 0]
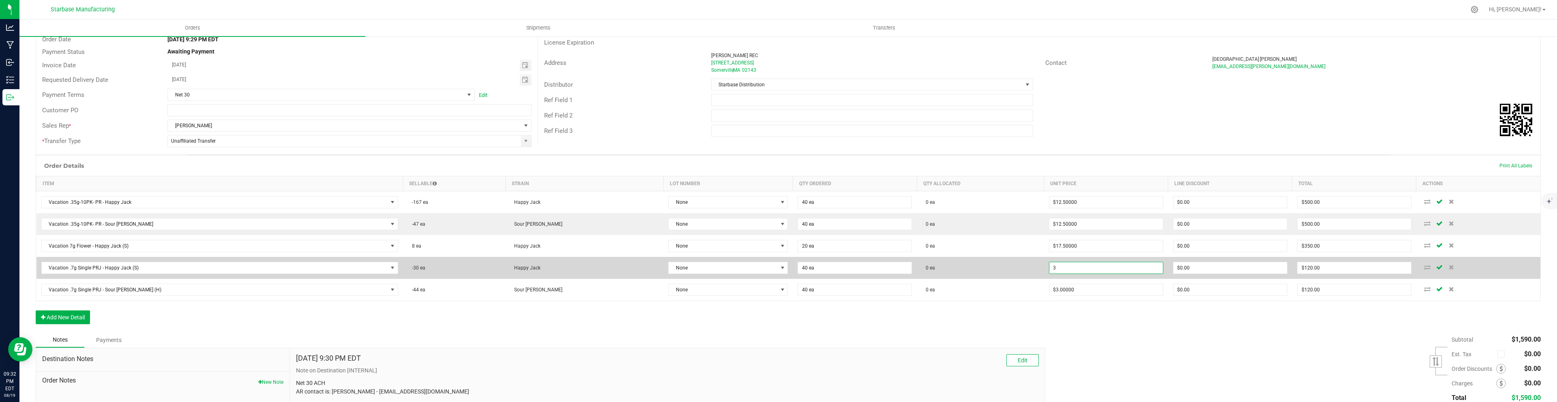
click at [1056, 270] on input "3" at bounding box center [1106, 267] width 114 height 11
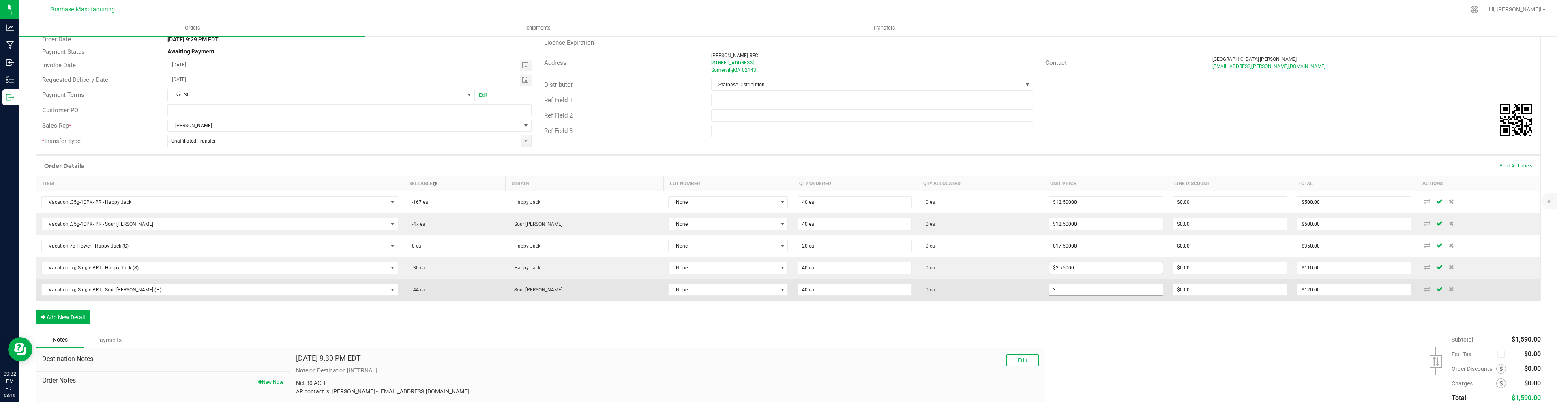
click at [1049, 289] on input "3" at bounding box center [1106, 289] width 114 height 11
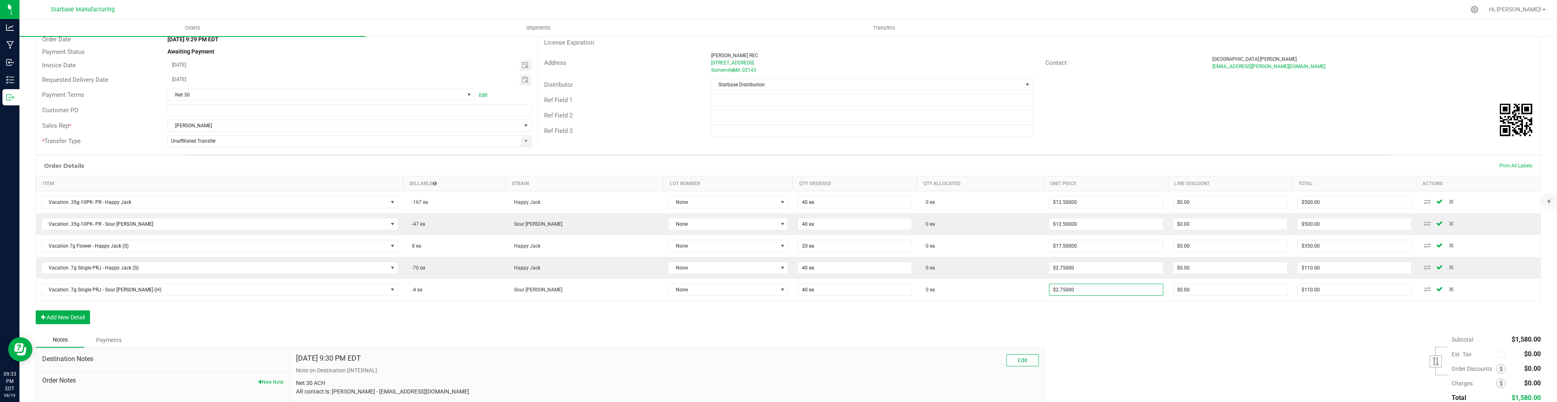
click at [1011, 313] on div "Order Details Print All Labels Item Sellable Strain Lot Number Qty Ordered Qty …" at bounding box center [788, 243] width 1505 height 177
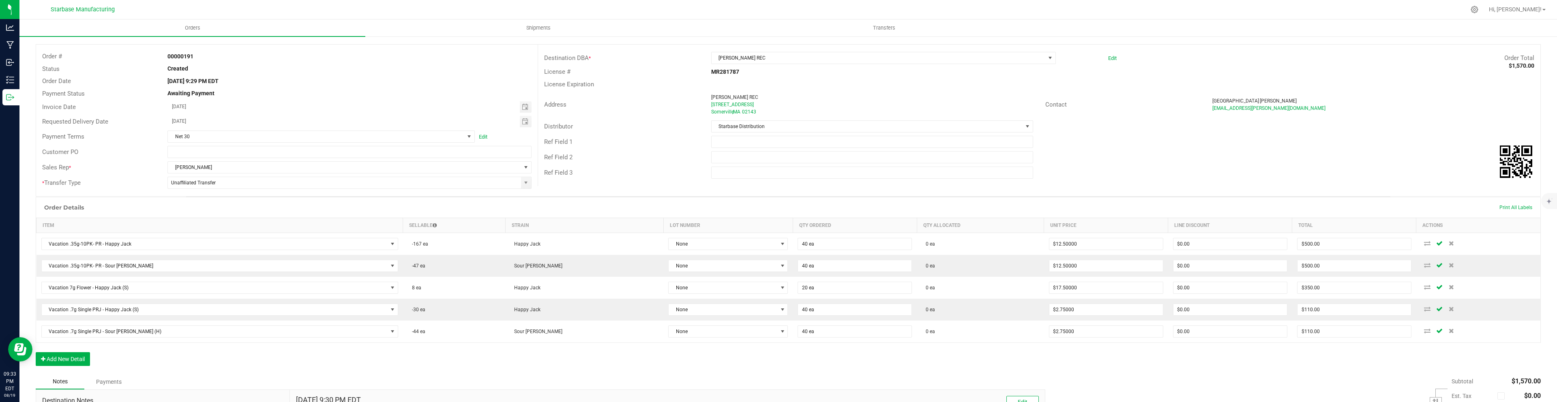
scroll to position [33, 0]
click at [527, 123] on span "Toggle calendar" at bounding box center [525, 125] width 6 height 6
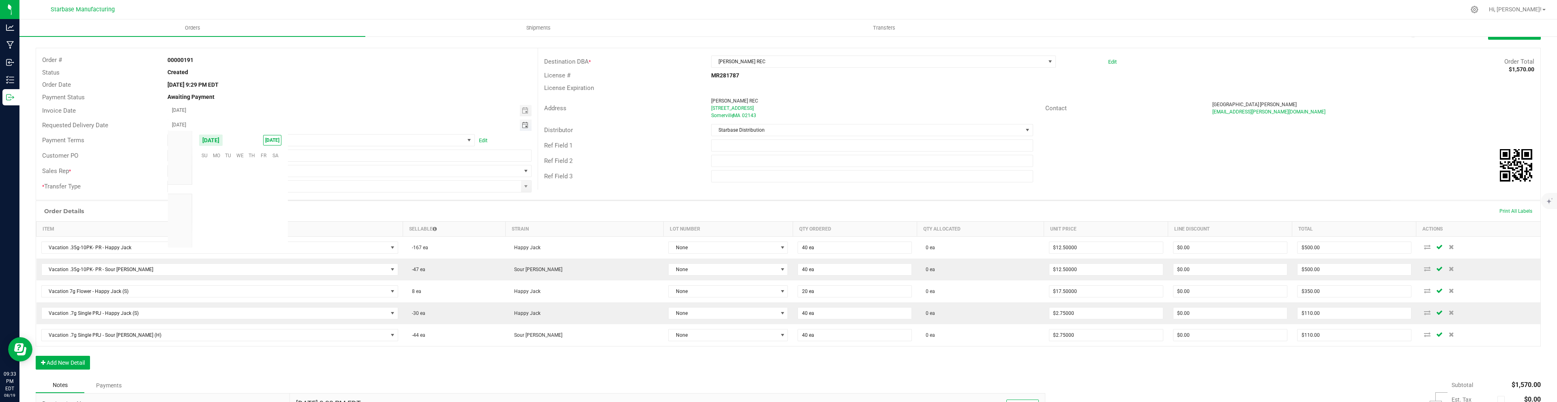
scroll to position [131379, 0]
click at [221, 217] on span "25" at bounding box center [216, 218] width 12 height 13
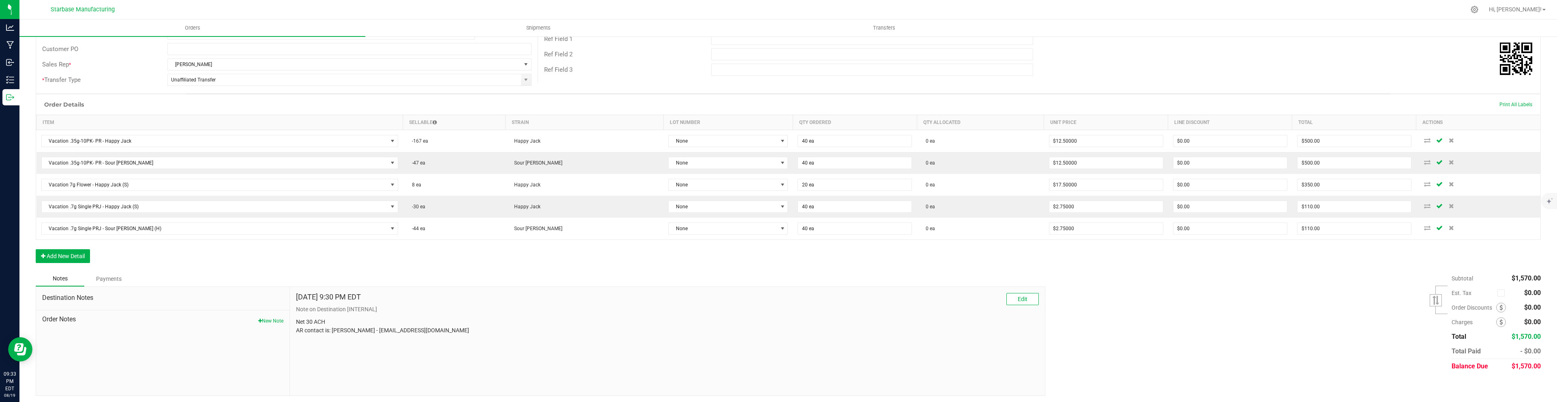
scroll to position [0, 0]
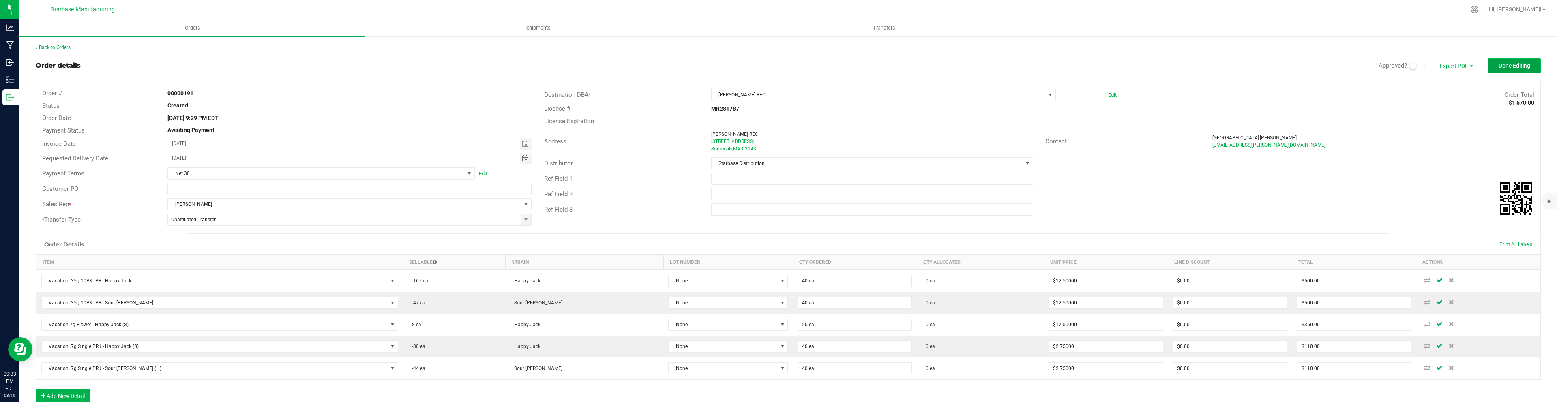
click at [1517, 63] on span "Done Editing" at bounding box center [1514, 65] width 32 height 6
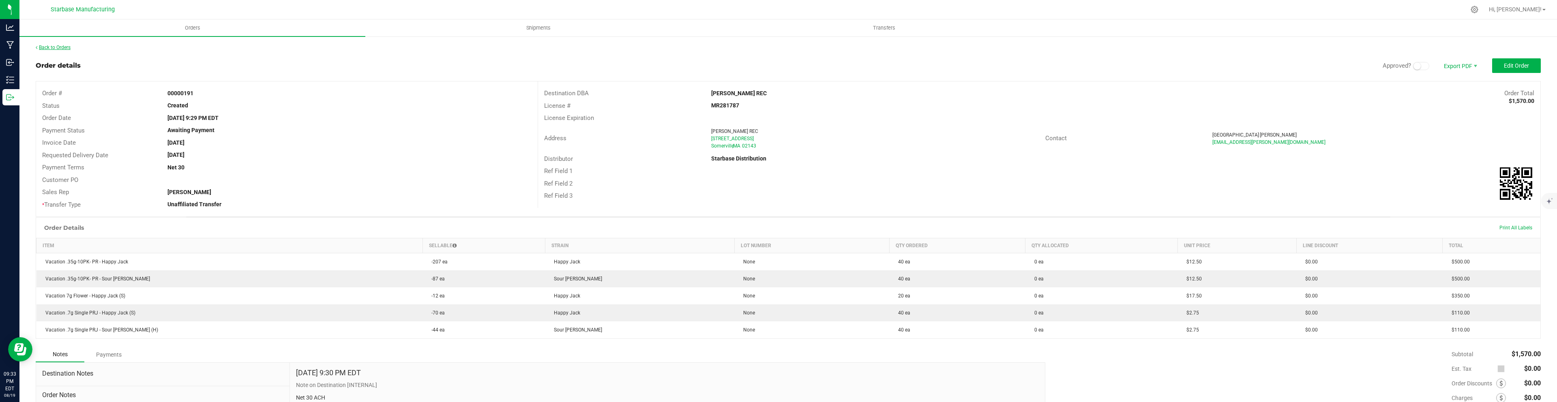
click at [56, 48] on link "Back to Orders" at bounding box center [53, 48] width 35 height 6
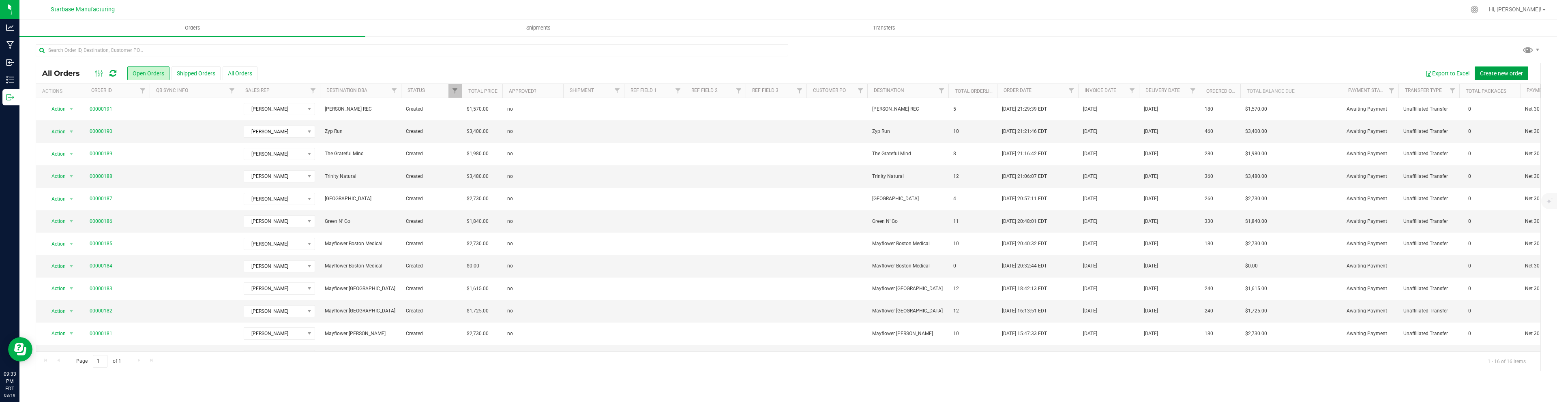
click at [1501, 77] on button "Create new order" at bounding box center [1501, 73] width 54 height 14
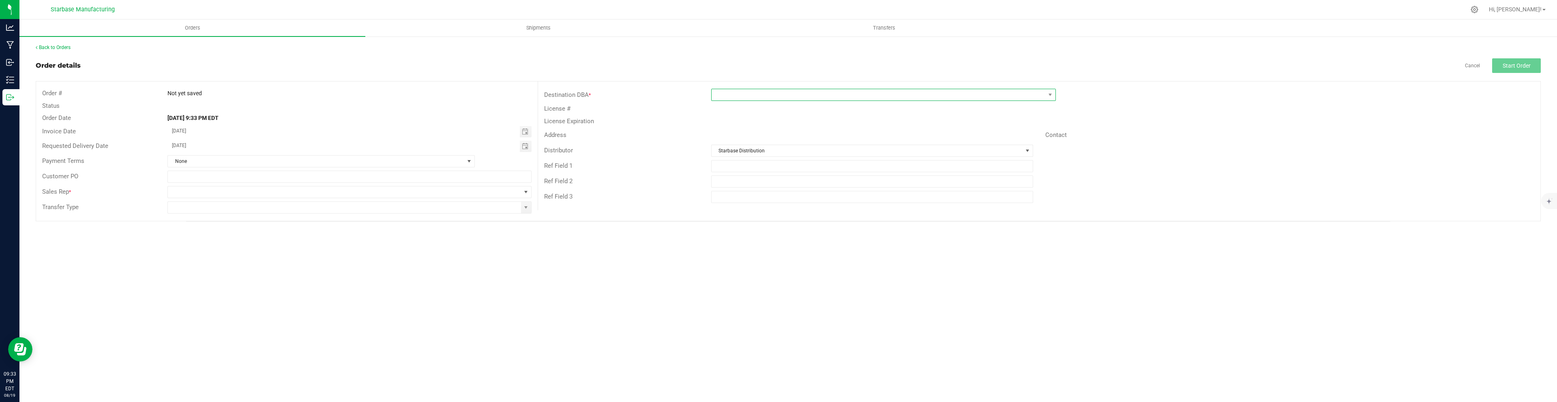
click at [875, 95] on span at bounding box center [878, 94] width 334 height 11
click at [786, 171] on li "Liberty Somerville MED" at bounding box center [883, 171] width 344 height 14
click at [526, 208] on span at bounding box center [526, 207] width 6 height 6
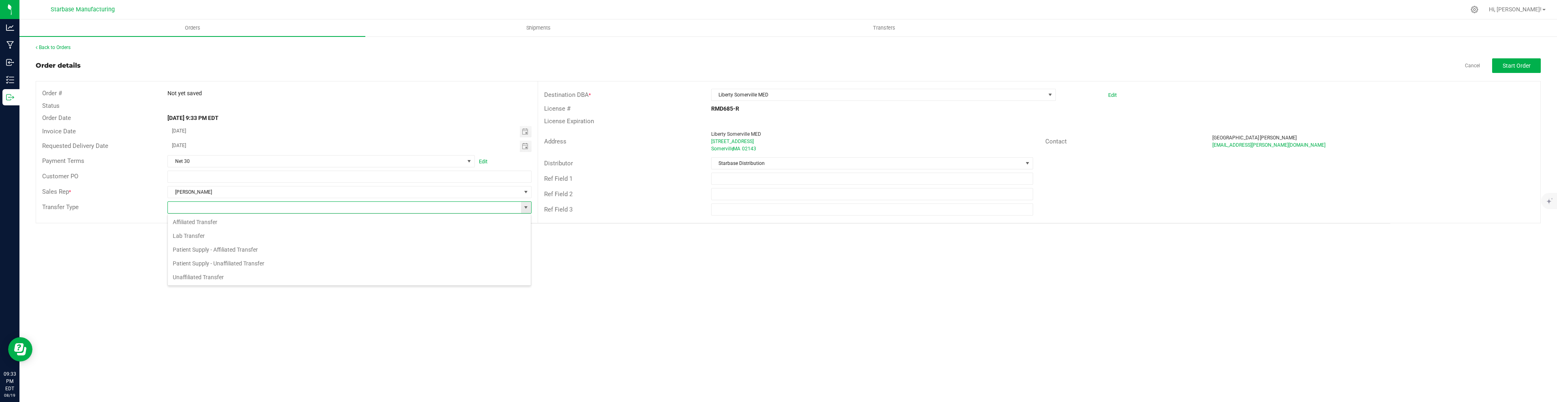
scroll to position [12, 364]
click at [374, 274] on li "Unaffiliated Transfer" at bounding box center [349, 277] width 363 height 14
click at [528, 144] on span "Toggle calendar" at bounding box center [525, 146] width 6 height 6
click at [217, 236] on span "25" at bounding box center [216, 239] width 12 height 13
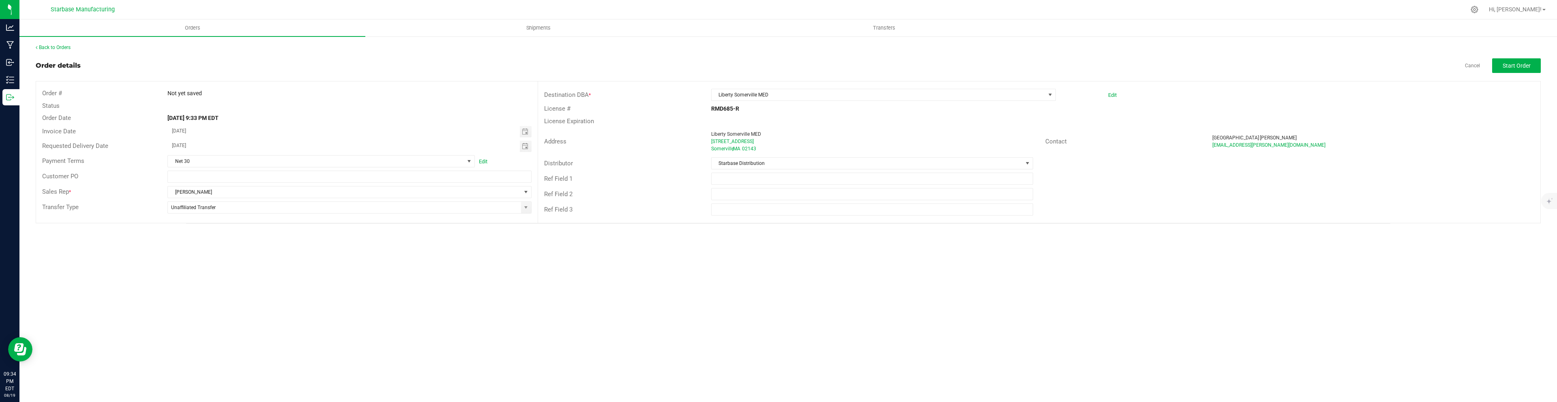
click at [563, 269] on div "Orders Shipments Transfers Back to Orders Order details Cancel Start Order Orde…" at bounding box center [787, 210] width 1537 height 383
click at [1520, 70] on button "Start Order" at bounding box center [1516, 65] width 49 height 15
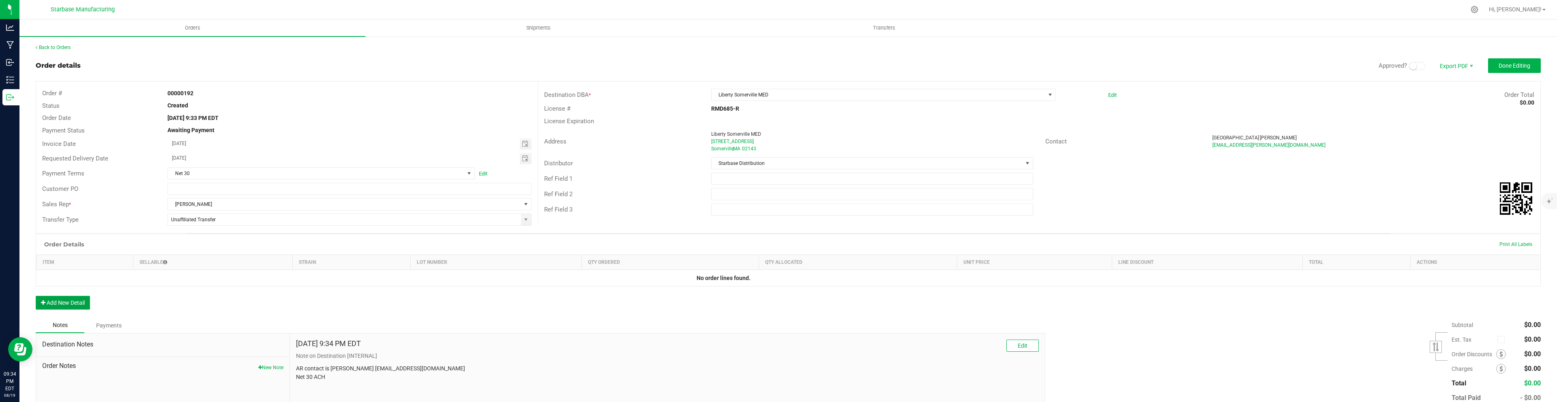
click at [78, 303] on button "Add New Detail" at bounding box center [63, 303] width 54 height 14
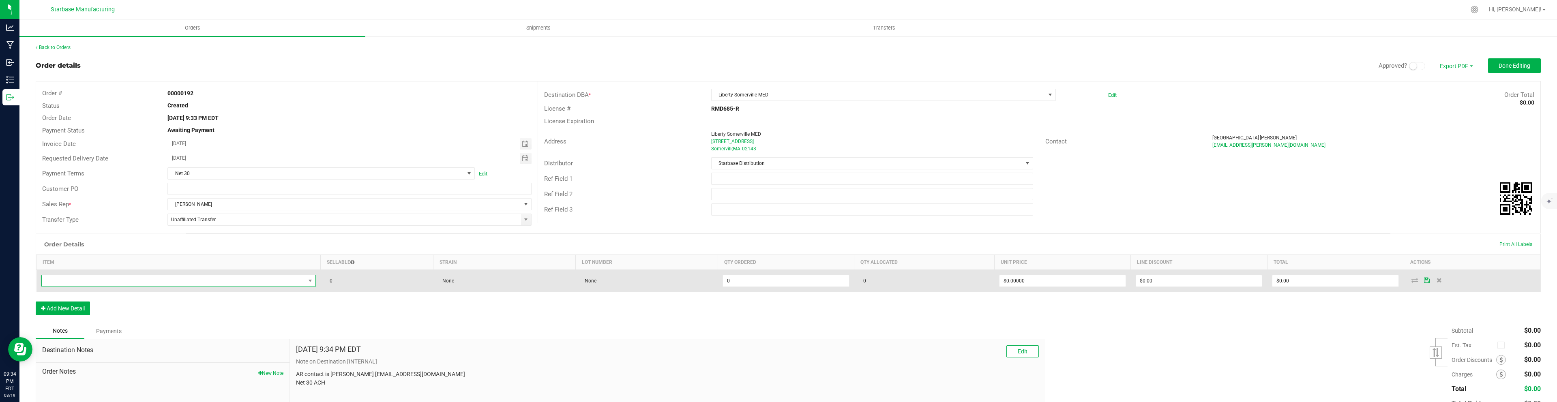
click at [122, 280] on span "NO DATA FOUND" at bounding box center [173, 280] width 263 height 11
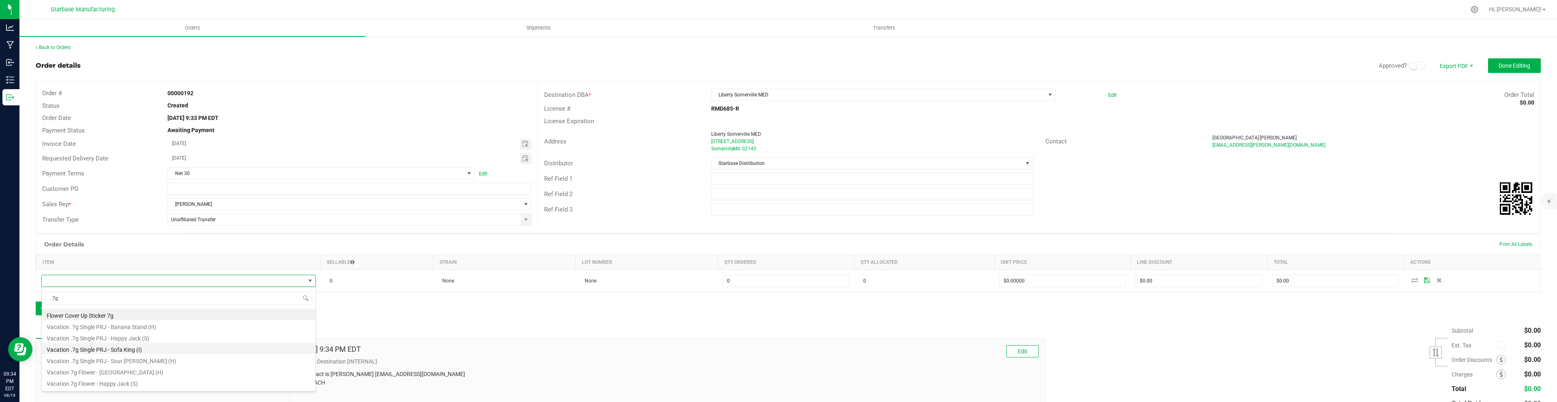
scroll to position [21, 0]
click at [129, 383] on li "Vacation 7g Flower - Sour [PERSON_NAME] (H)" at bounding box center [179, 384] width 274 height 11
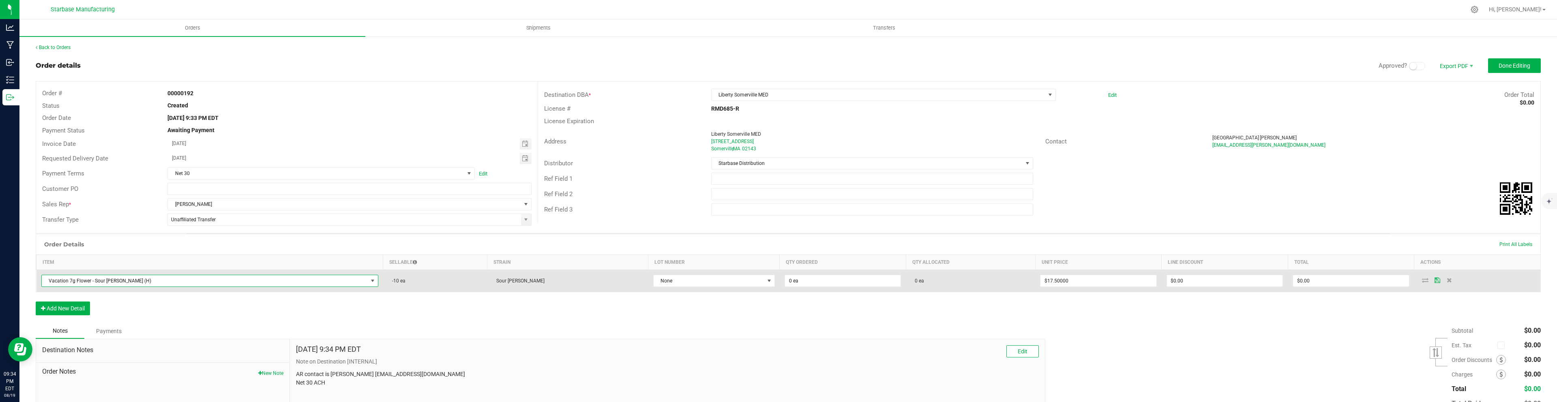
click at [203, 282] on span "Vacation 7g Flower - Sour [PERSON_NAME] (H)" at bounding box center [205, 280] width 326 height 11
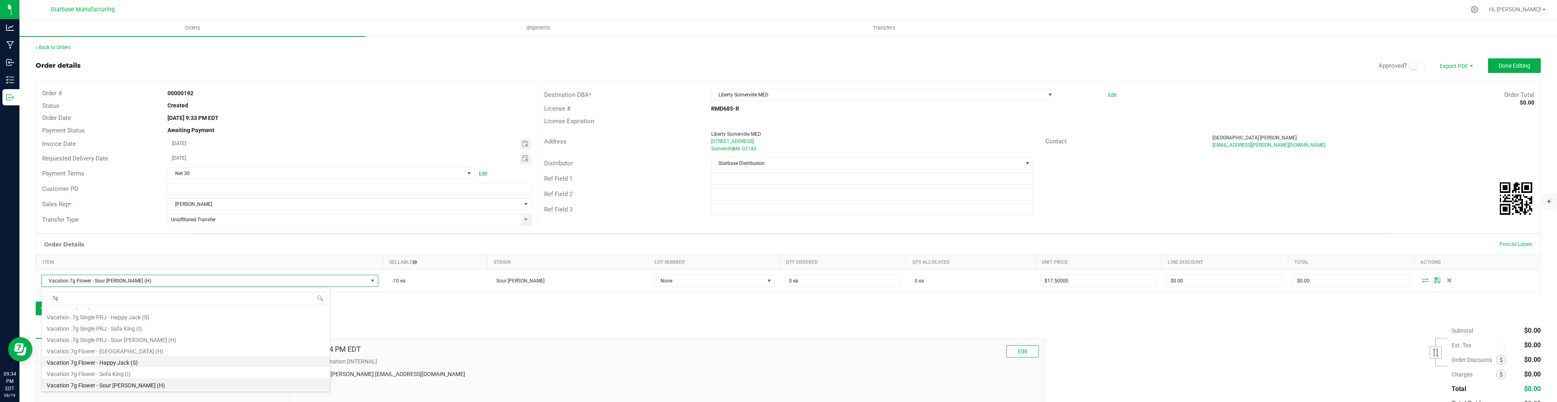
click at [156, 359] on li "Vacation 7g Flower - Happy Jack (S)" at bounding box center [186, 361] width 288 height 11
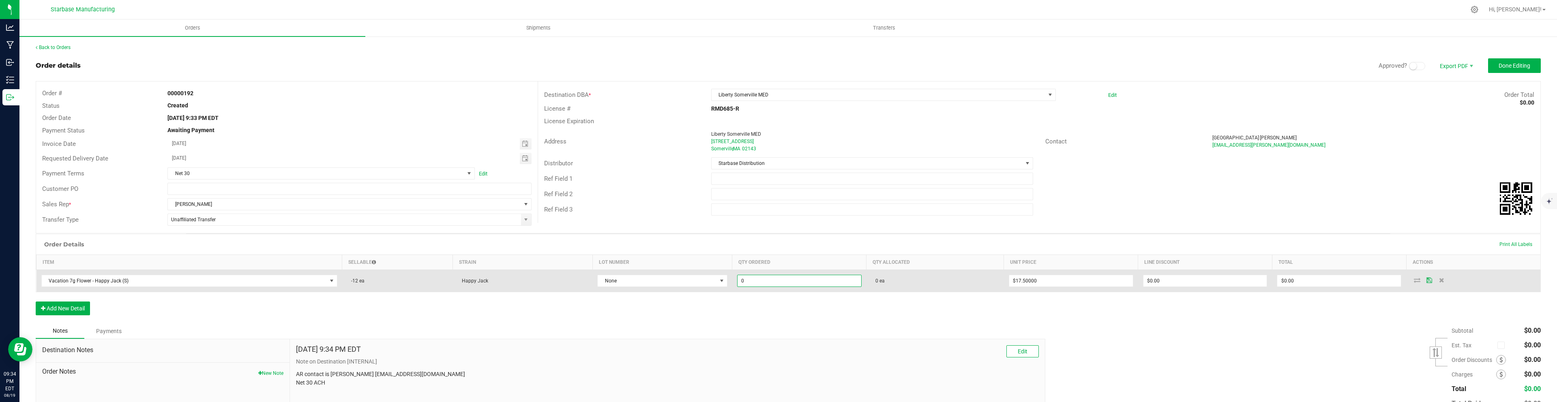
click at [793, 281] on input "0" at bounding box center [799, 280] width 124 height 11
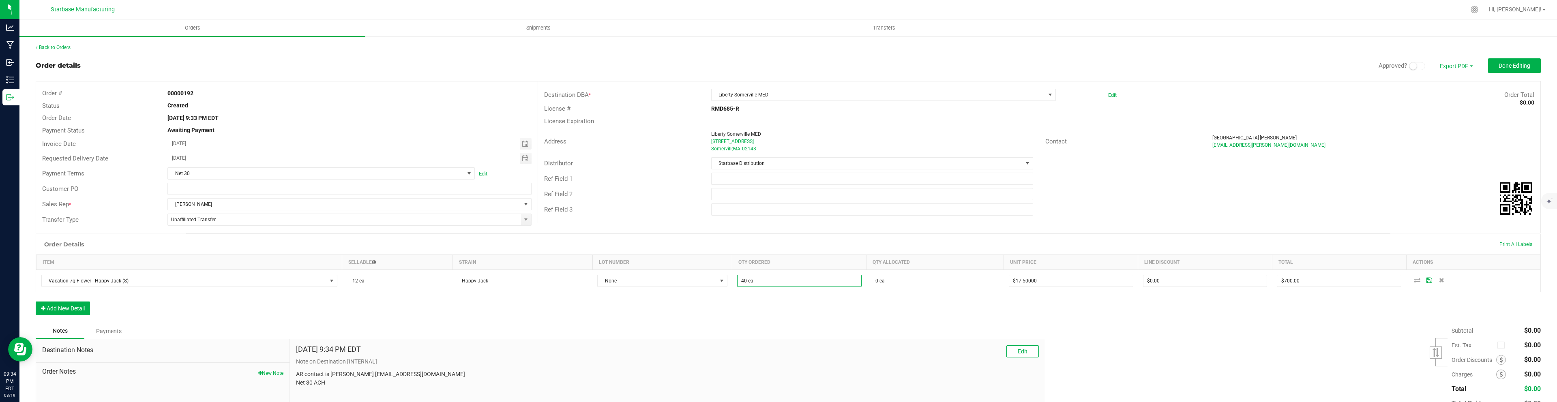
click at [843, 305] on div "Order Details Print All Labels Item Sellable Strain Lot Number Qty Ordered Qty …" at bounding box center [788, 279] width 1505 height 90
click at [55, 306] on button "Add New Detail" at bounding box center [63, 309] width 54 height 14
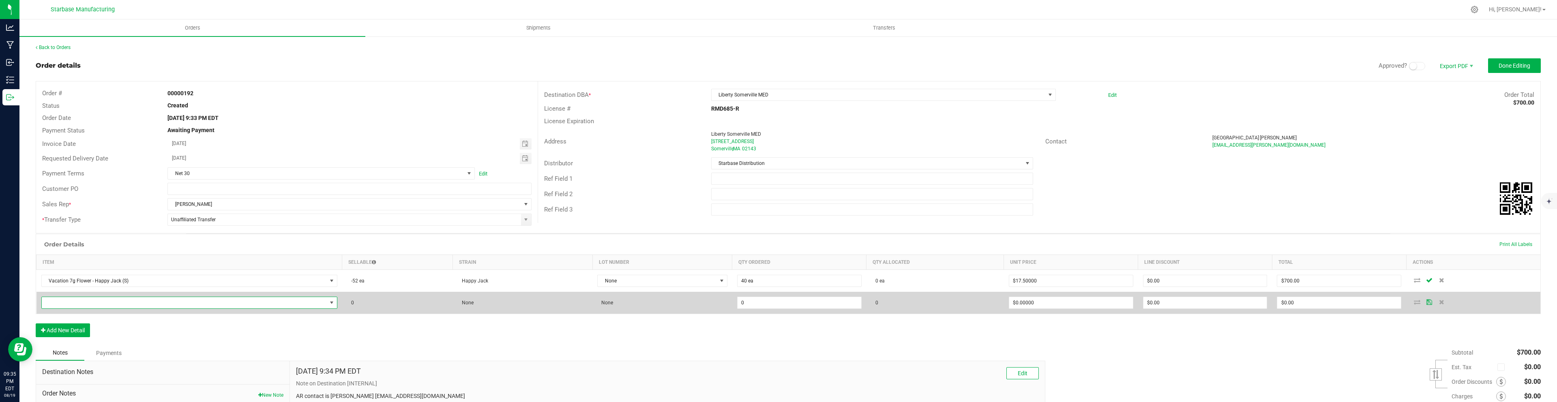
click at [81, 302] on span "NO DATA FOUND" at bounding box center [184, 302] width 285 height 11
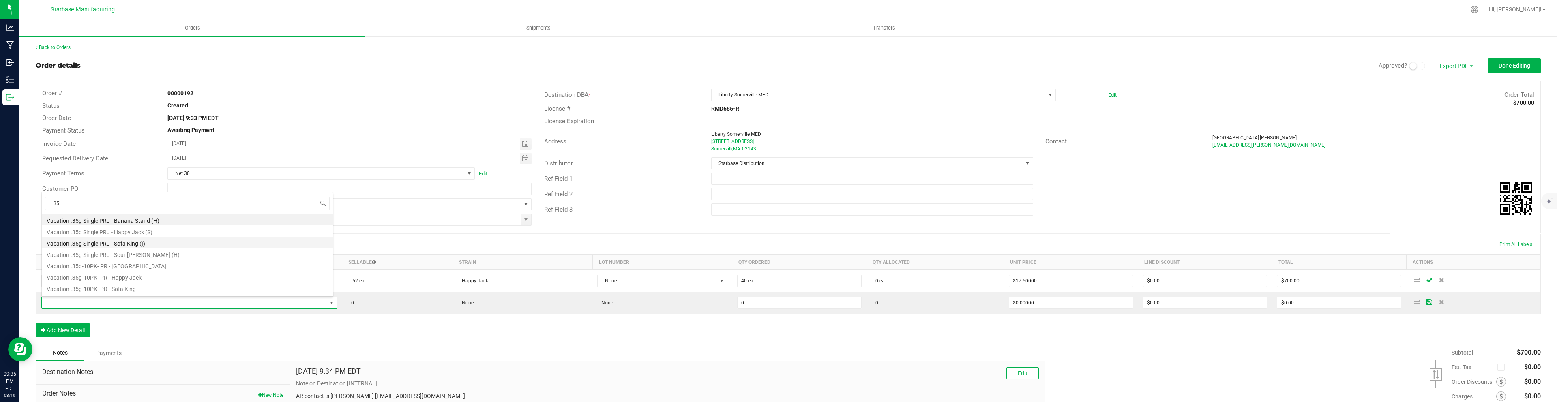
scroll to position [10, 0]
click at [114, 289] on li "Vacation .35g-10PK- PR - Sour [PERSON_NAME]" at bounding box center [187, 289] width 291 height 11
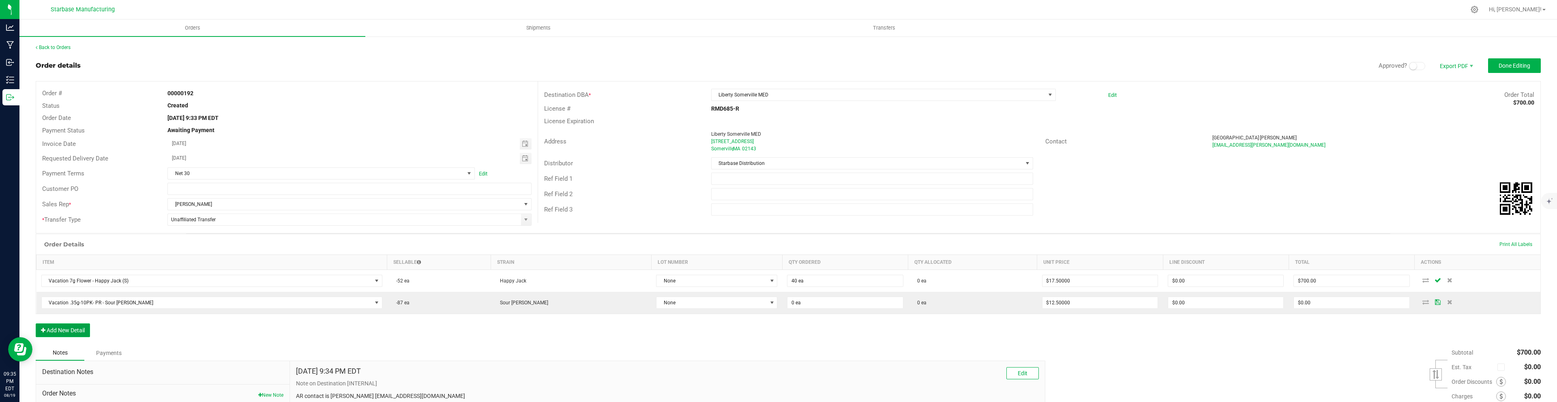
click at [74, 329] on button "Add New Detail" at bounding box center [63, 330] width 54 height 14
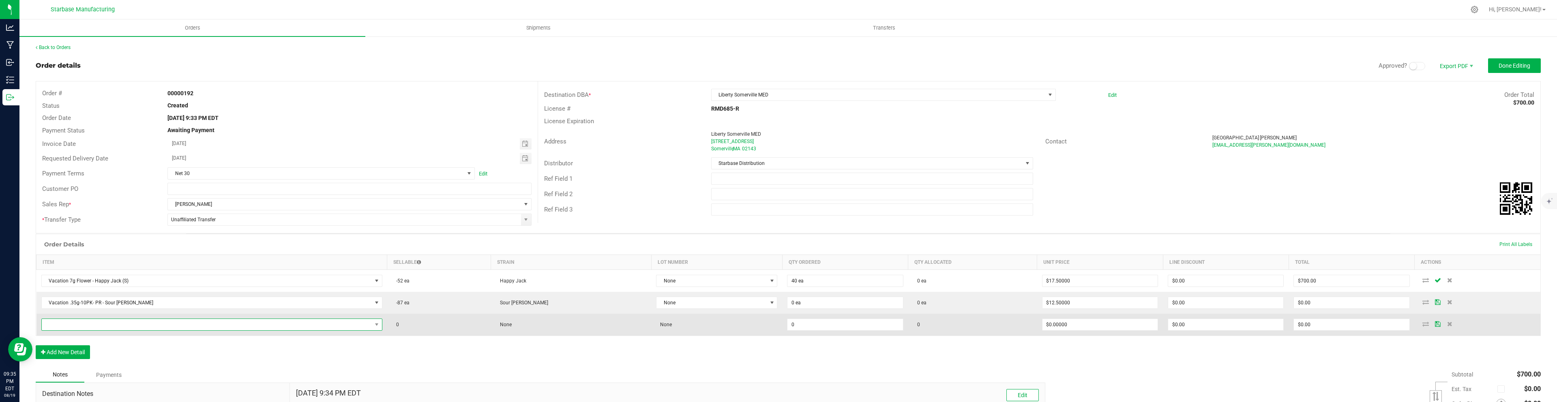
click at [73, 323] on span "NO DATA FOUND" at bounding box center [207, 324] width 330 height 11
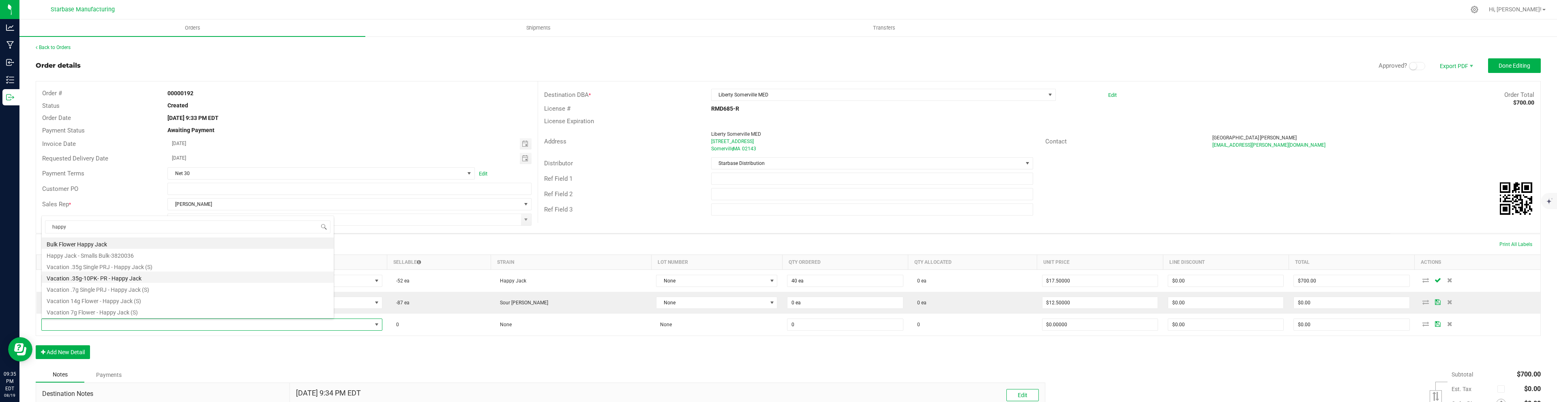
click at [103, 280] on li "Vacation .35g-10PK- PR - Happy Jack" at bounding box center [188, 277] width 292 height 11
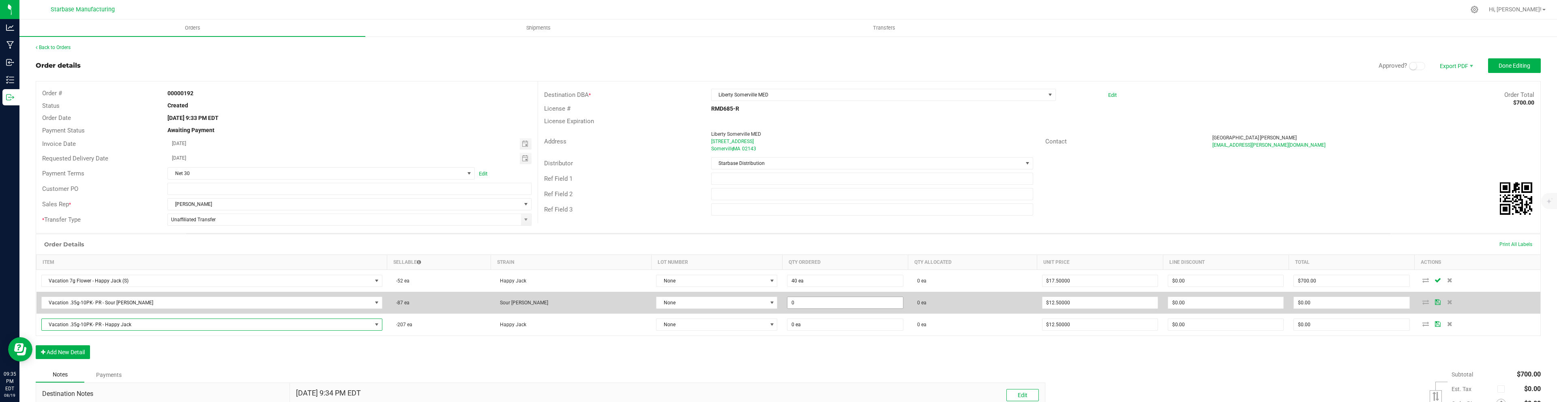
click at [787, 304] on input "0" at bounding box center [844, 302] width 115 height 11
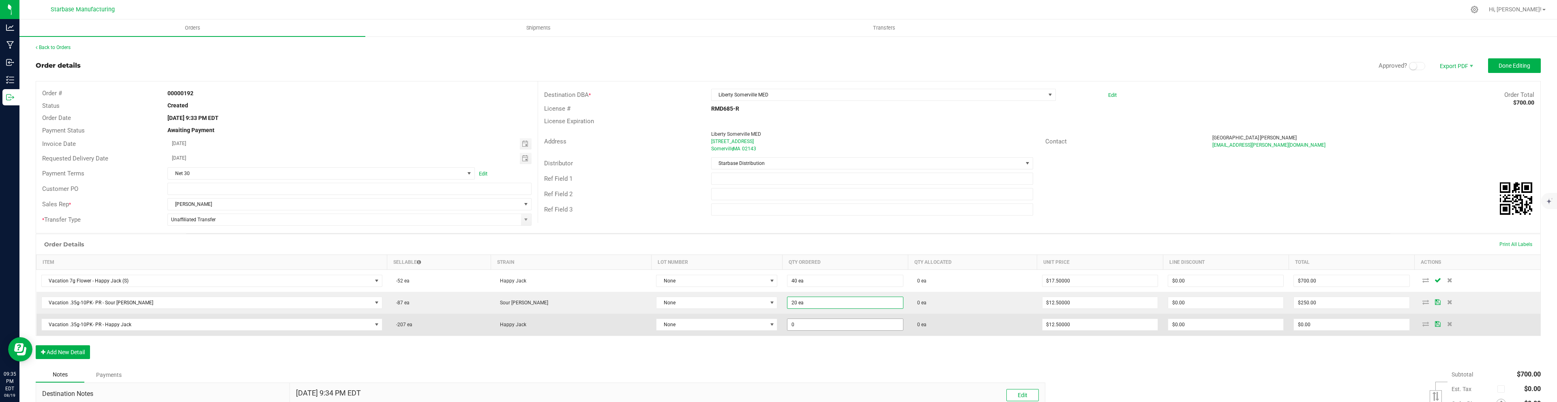
click at [795, 326] on input "0" at bounding box center [844, 324] width 115 height 11
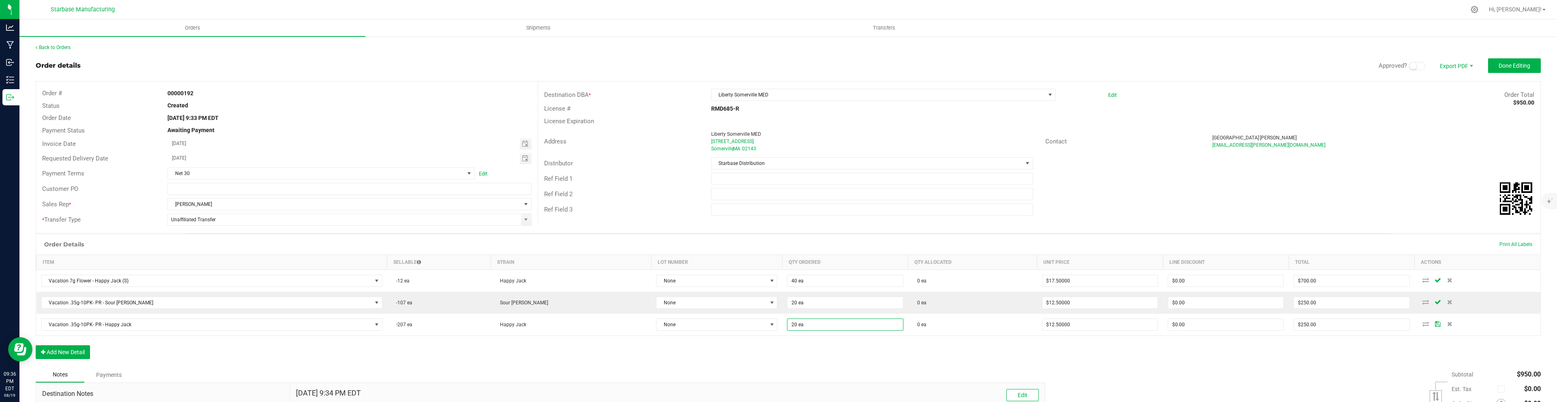
click at [785, 357] on div "Order Details Print All Labels Item Sellable Strain Lot Number Qty Ordered Qty …" at bounding box center [788, 300] width 1505 height 133
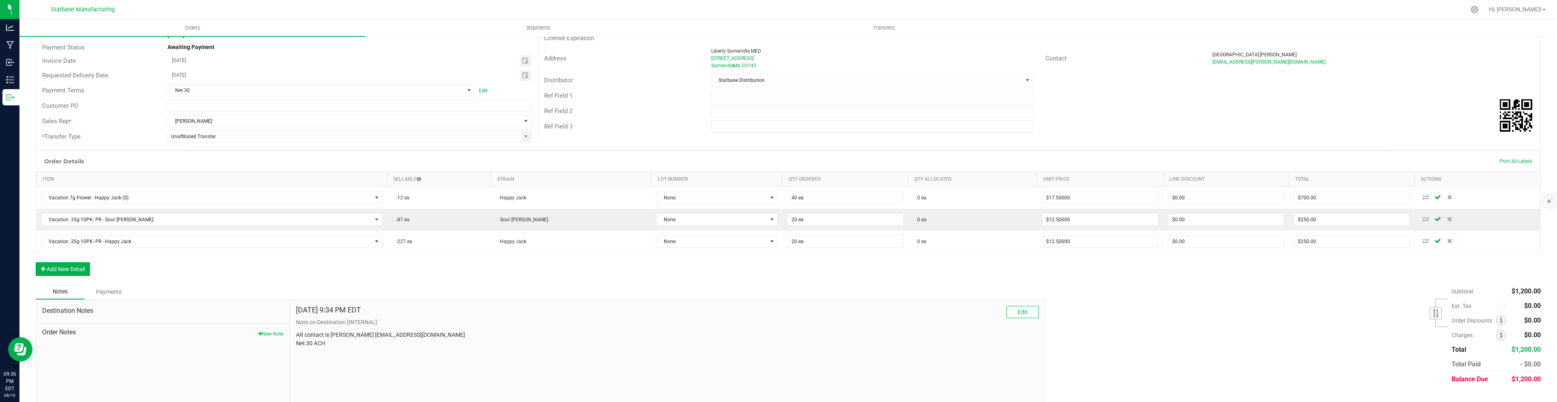
scroll to position [0, 0]
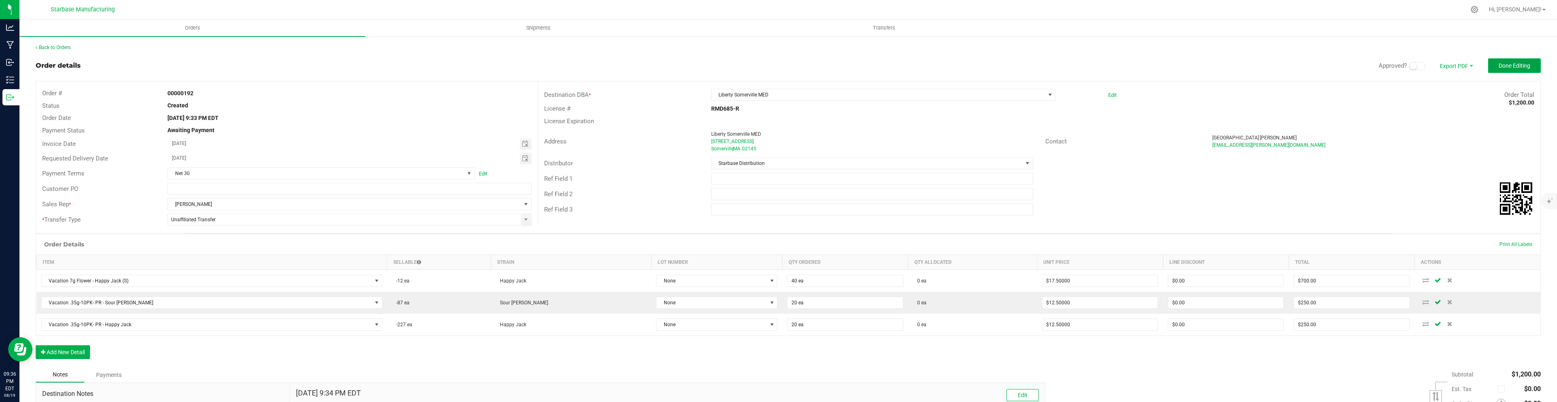
click at [1525, 64] on span "Done Editing" at bounding box center [1514, 65] width 32 height 6
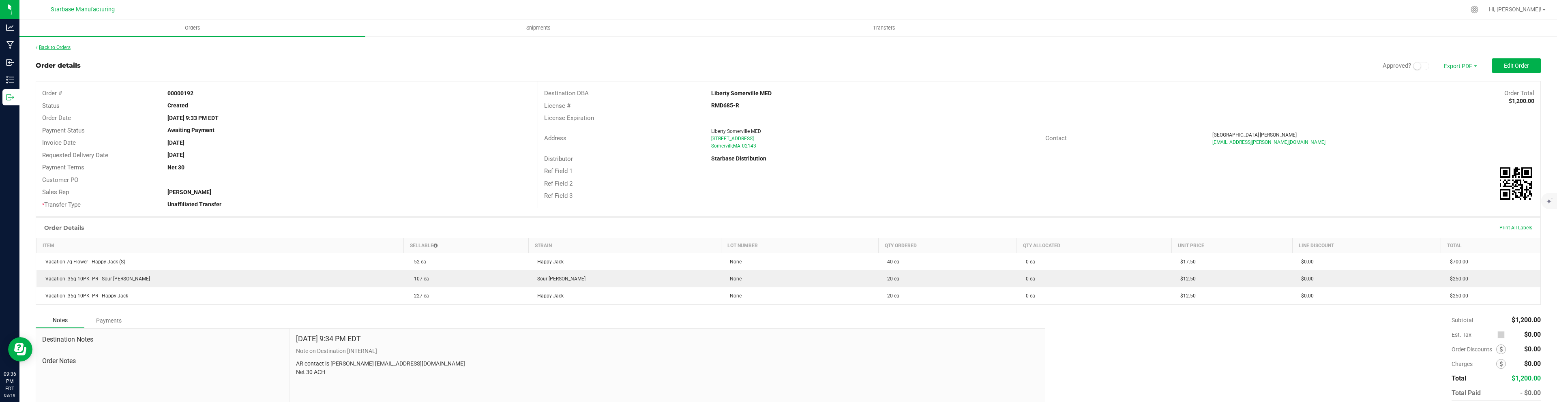
click at [65, 48] on link "Back to Orders" at bounding box center [53, 48] width 35 height 6
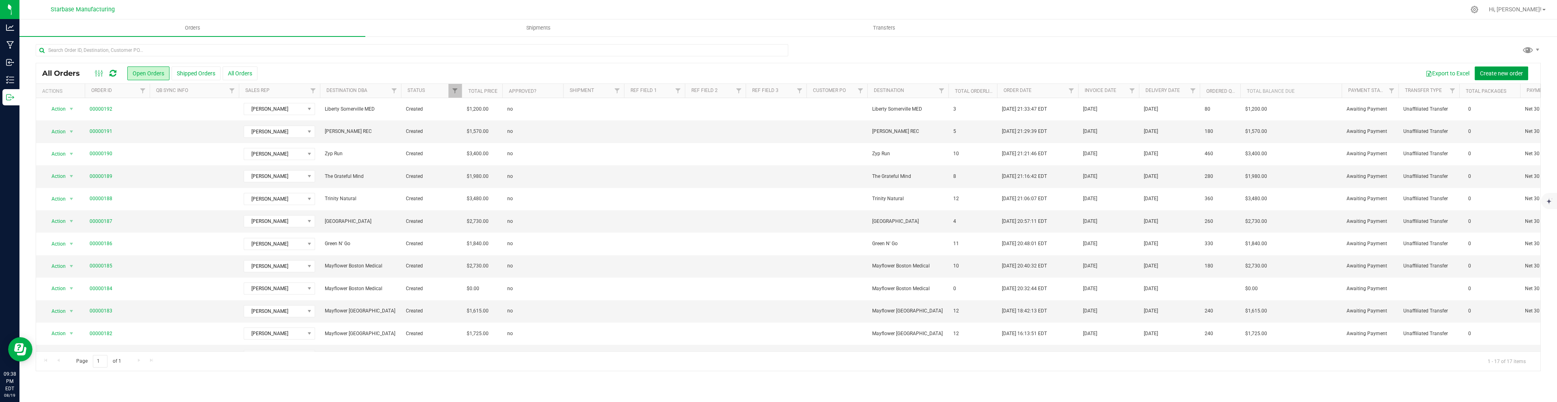
click at [1514, 74] on span "Create new order" at bounding box center [1501, 73] width 43 height 6
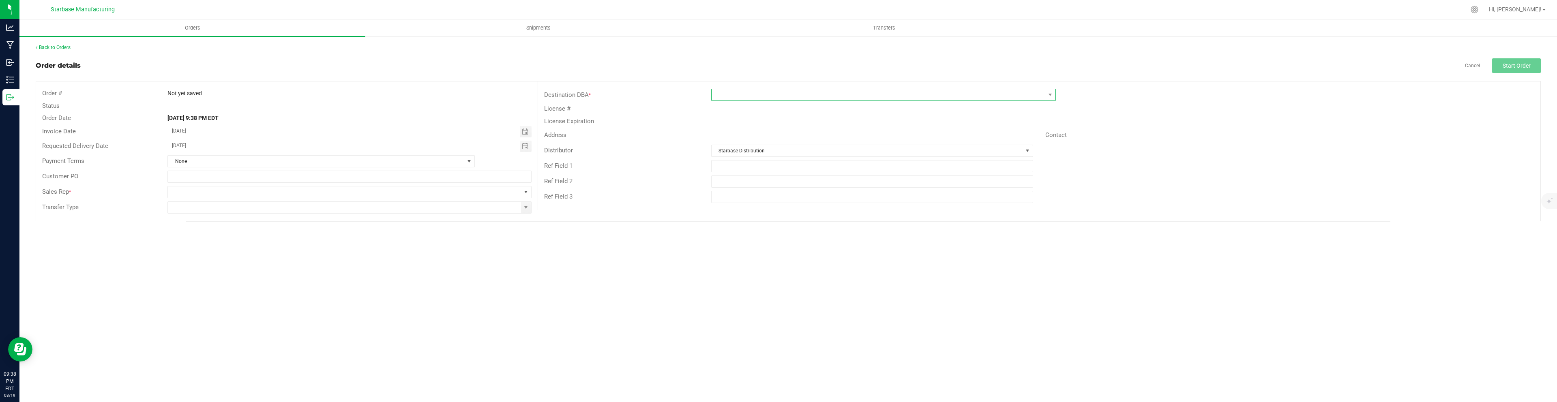
click at [751, 94] on span at bounding box center [878, 94] width 334 height 11
click at [783, 143] on li "Mass Wellspring (AU [PERSON_NAME])" at bounding box center [883, 144] width 344 height 14
click at [511, 193] on span at bounding box center [344, 191] width 353 height 11
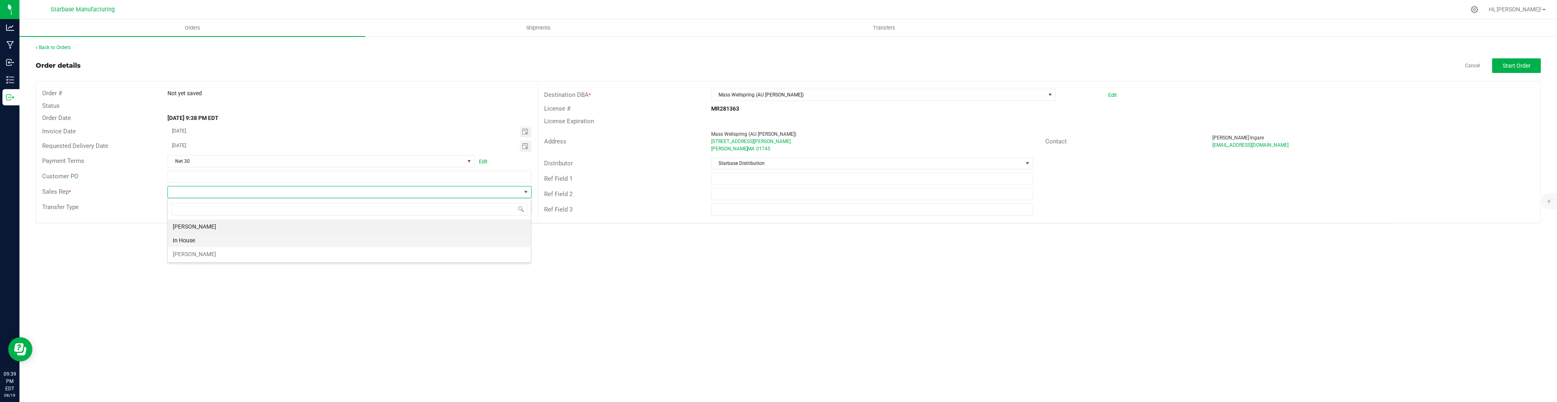
scroll to position [12, 364]
click at [274, 257] on li "[PERSON_NAME]" at bounding box center [349, 254] width 363 height 14
click at [527, 207] on span at bounding box center [526, 207] width 6 height 6
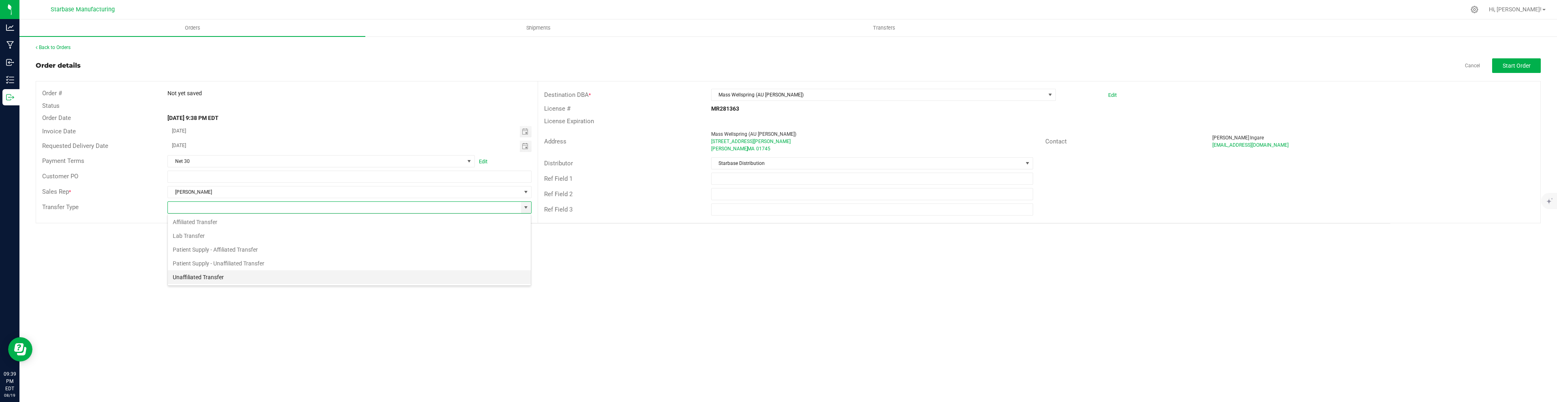
click at [300, 277] on li "Unaffiliated Transfer" at bounding box center [349, 277] width 363 height 14
click at [1515, 65] on span "Start Order" at bounding box center [1516, 65] width 28 height 6
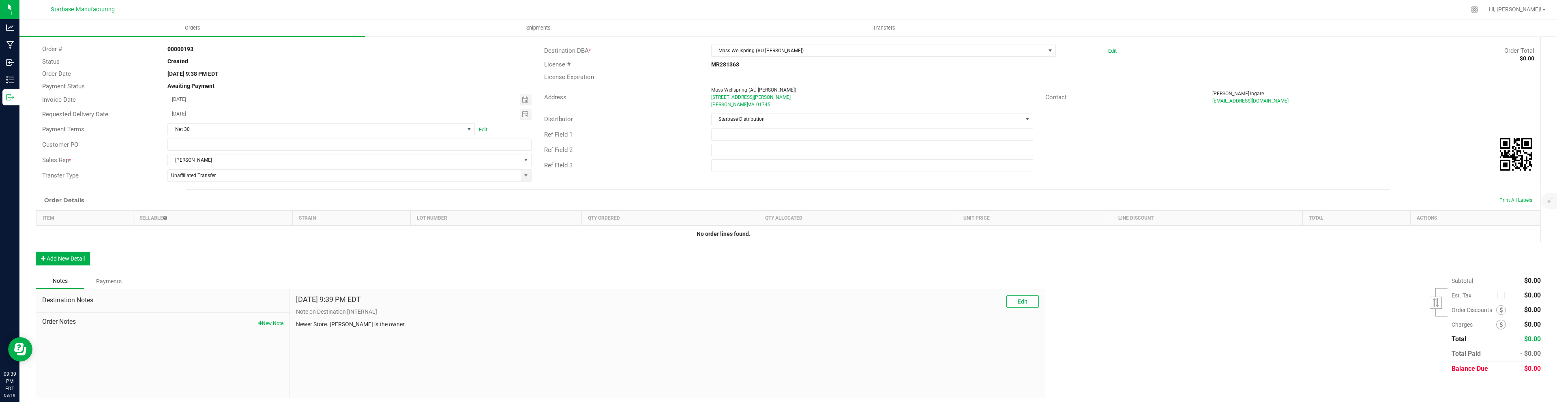
scroll to position [49, 0]
click at [80, 254] on button "Add New Detail" at bounding box center [63, 254] width 54 height 14
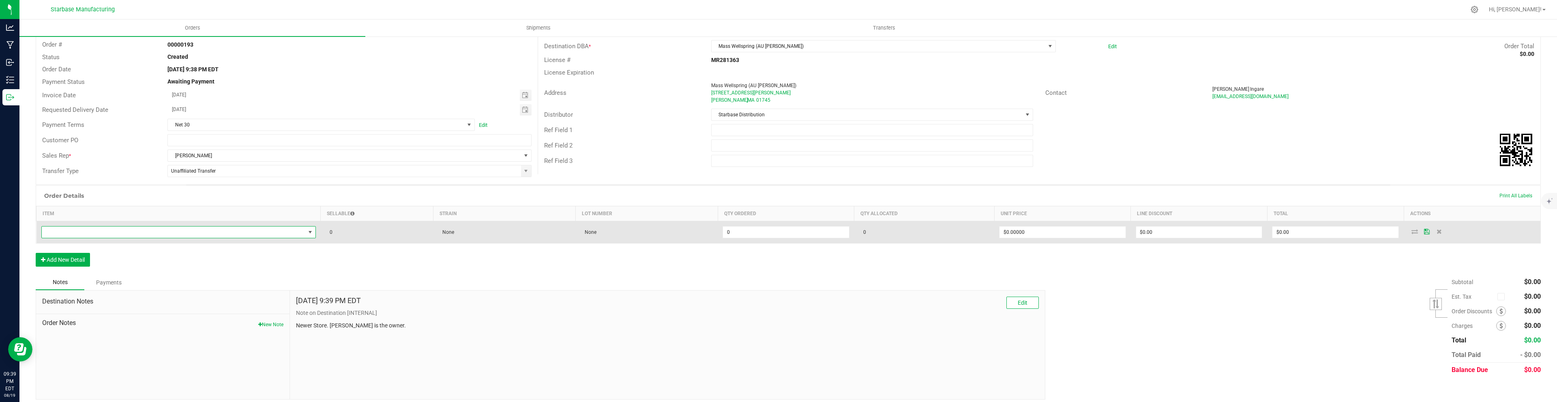
click at [226, 232] on span "NO DATA FOUND" at bounding box center [173, 232] width 263 height 11
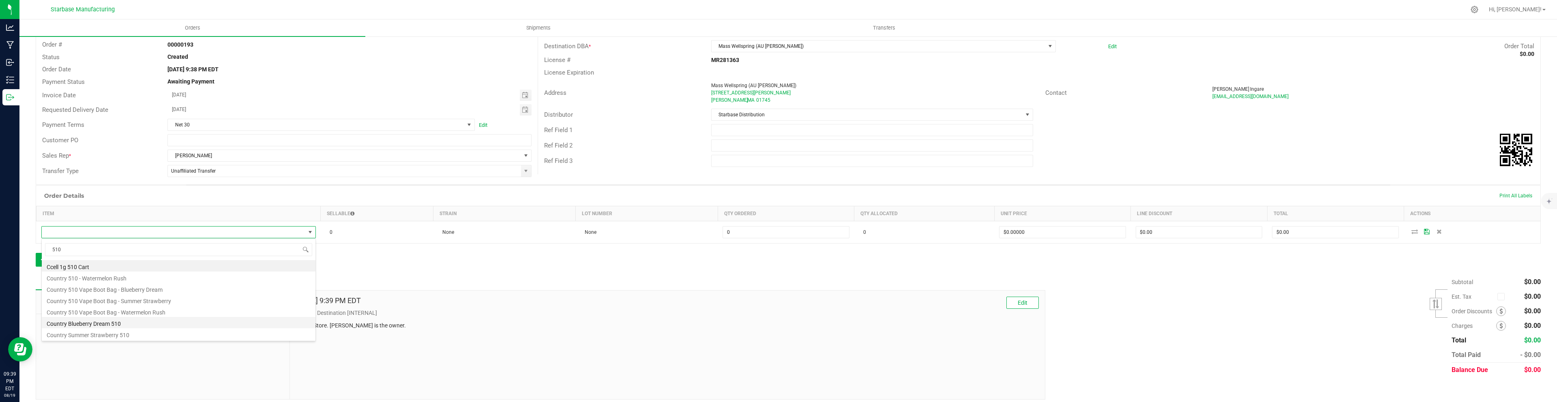
click at [161, 320] on li "Country Blueberry Dream 510" at bounding box center [179, 322] width 274 height 11
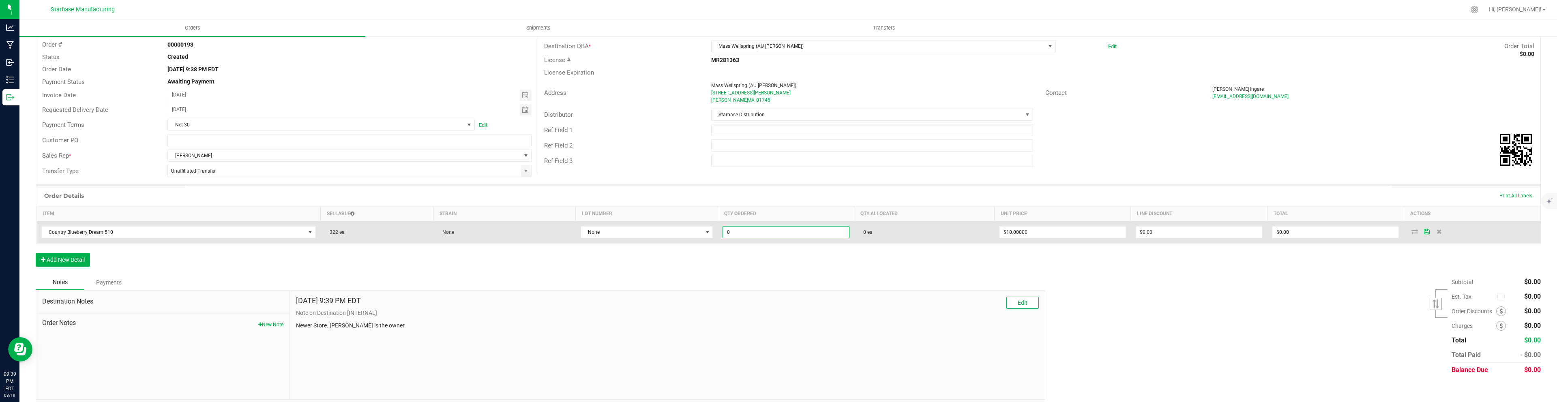
click at [743, 227] on input "0" at bounding box center [786, 232] width 126 height 11
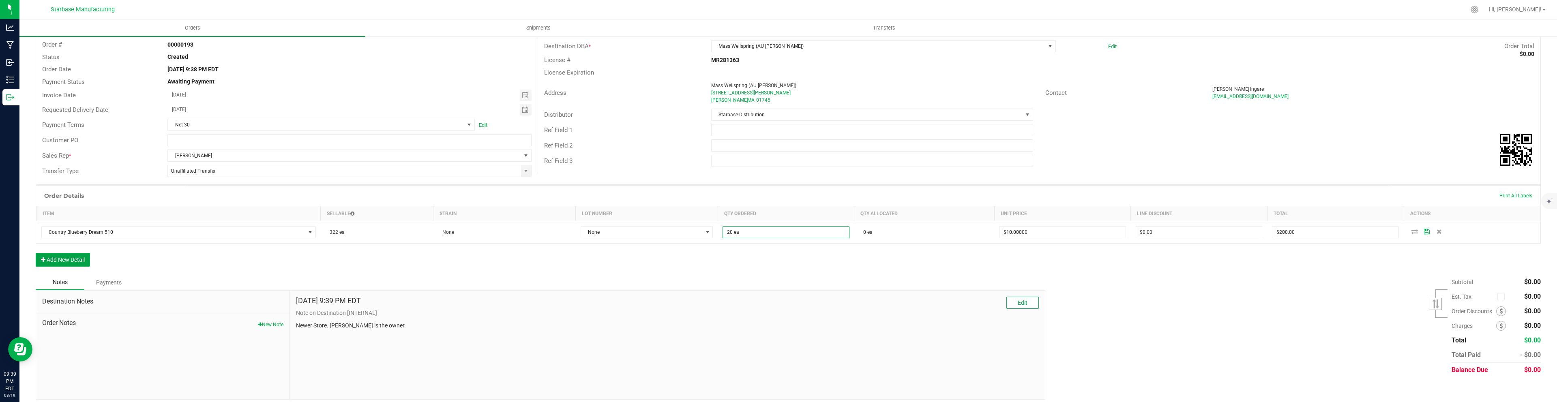
click at [77, 256] on button "Add New Detail" at bounding box center [63, 260] width 54 height 14
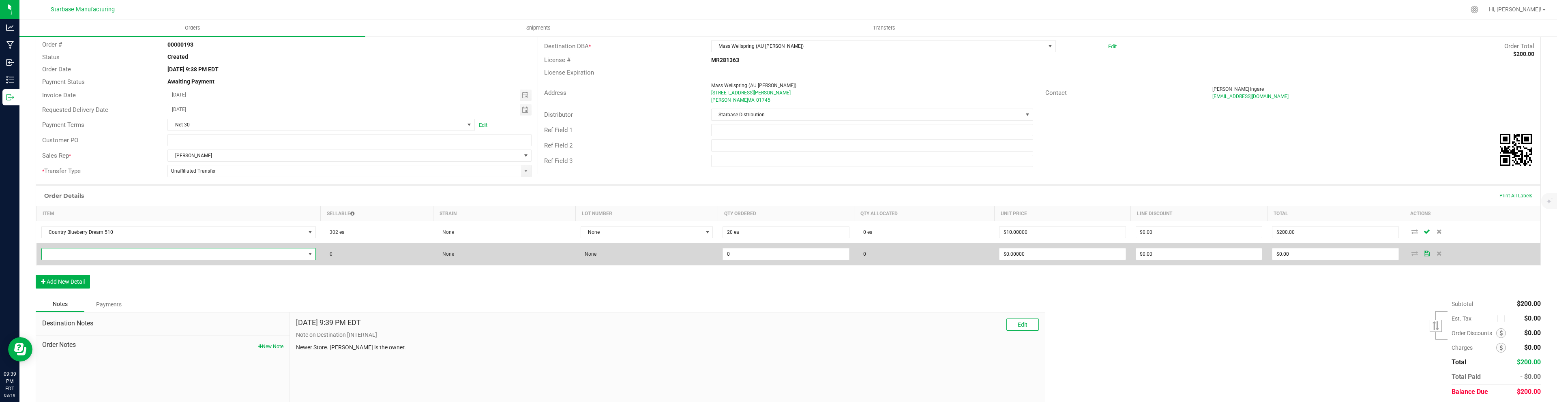
click at [73, 257] on span "NO DATA FOUND" at bounding box center [173, 253] width 263 height 11
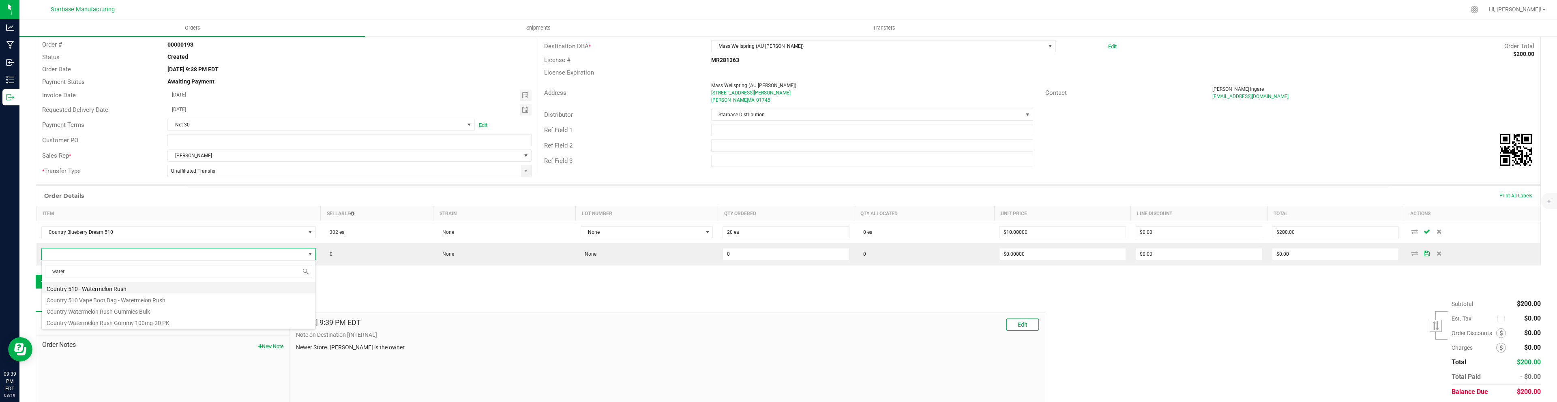
click at [105, 287] on li "Country 510 - Watermelon Rush" at bounding box center [179, 287] width 274 height 11
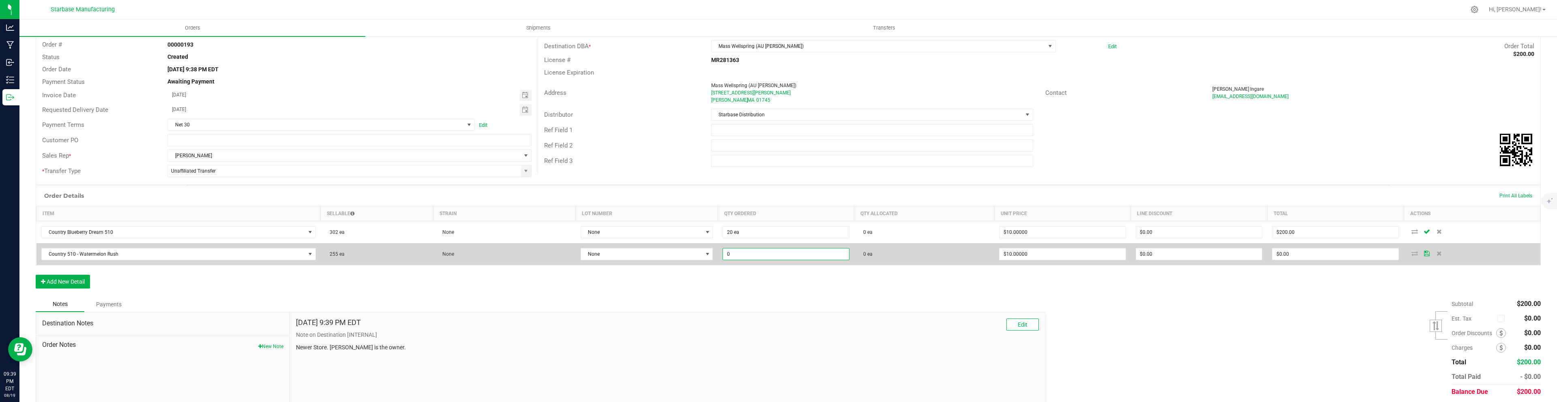
click at [758, 255] on input "0" at bounding box center [786, 253] width 126 height 11
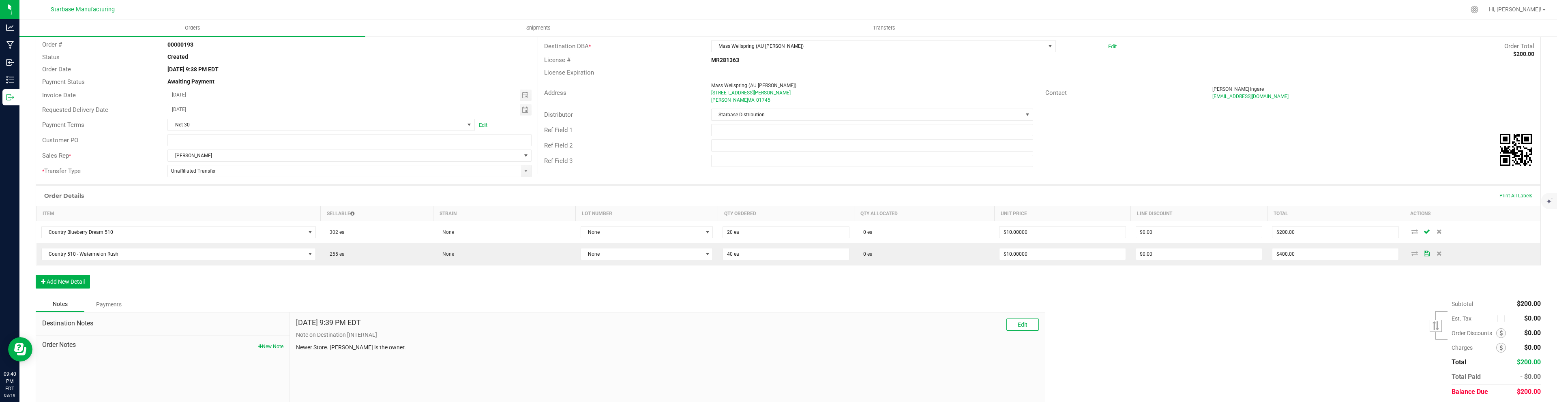
click at [734, 276] on div "Order Details Print All Labels Item Sellable Strain Lot Number Qty Ordered Qty …" at bounding box center [788, 240] width 1505 height 111
click at [60, 286] on button "Add New Detail" at bounding box center [63, 282] width 54 height 14
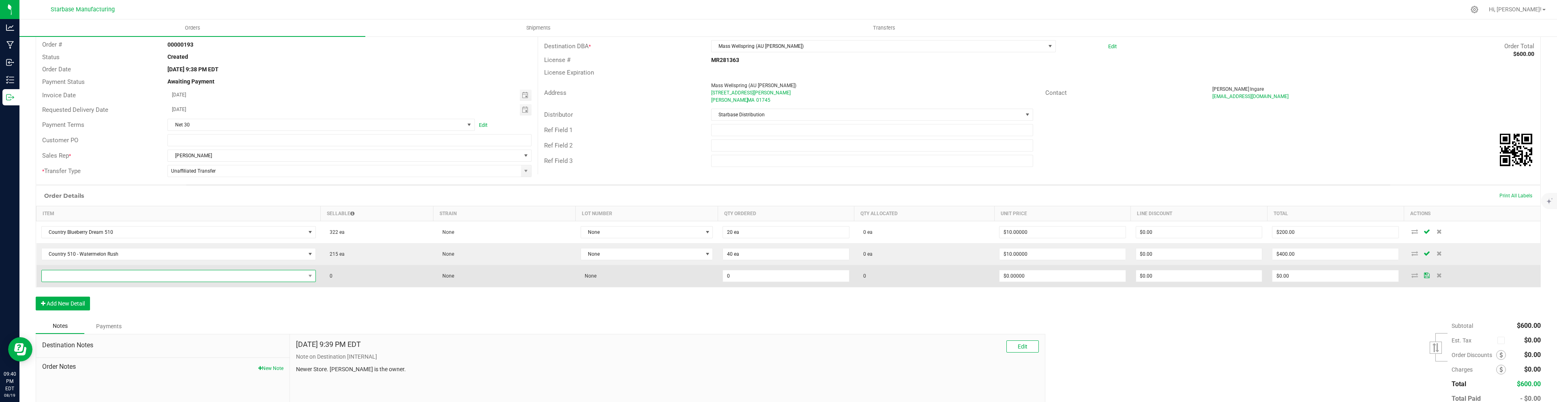
click at [92, 278] on span "NO DATA FOUND" at bounding box center [173, 275] width 263 height 11
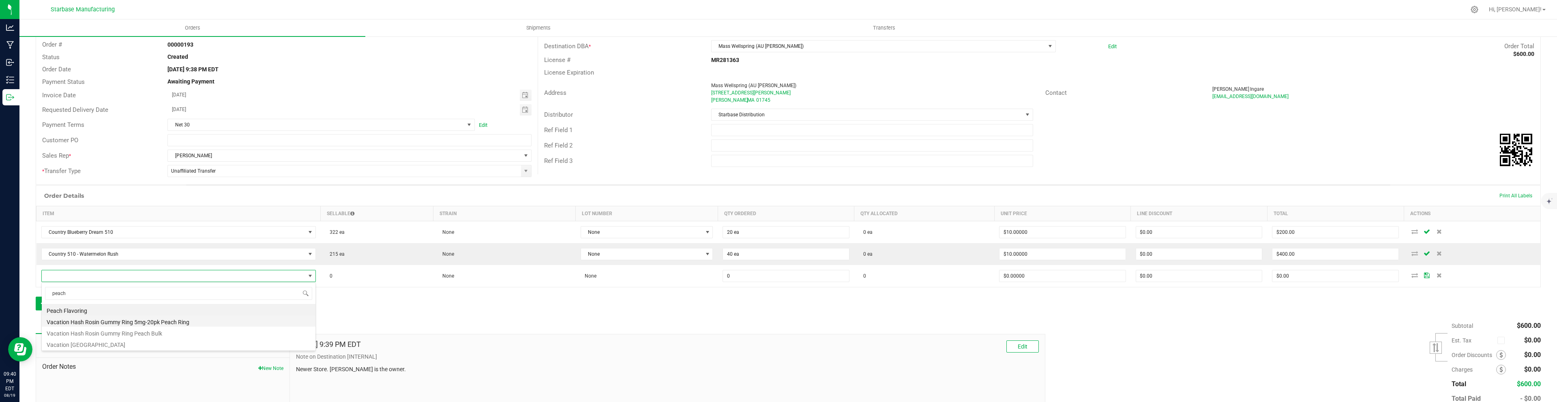
click at [124, 321] on li "Vacation Hash Rosin Gummy Ring 5mg-20pk Peach Ring" at bounding box center [179, 320] width 274 height 11
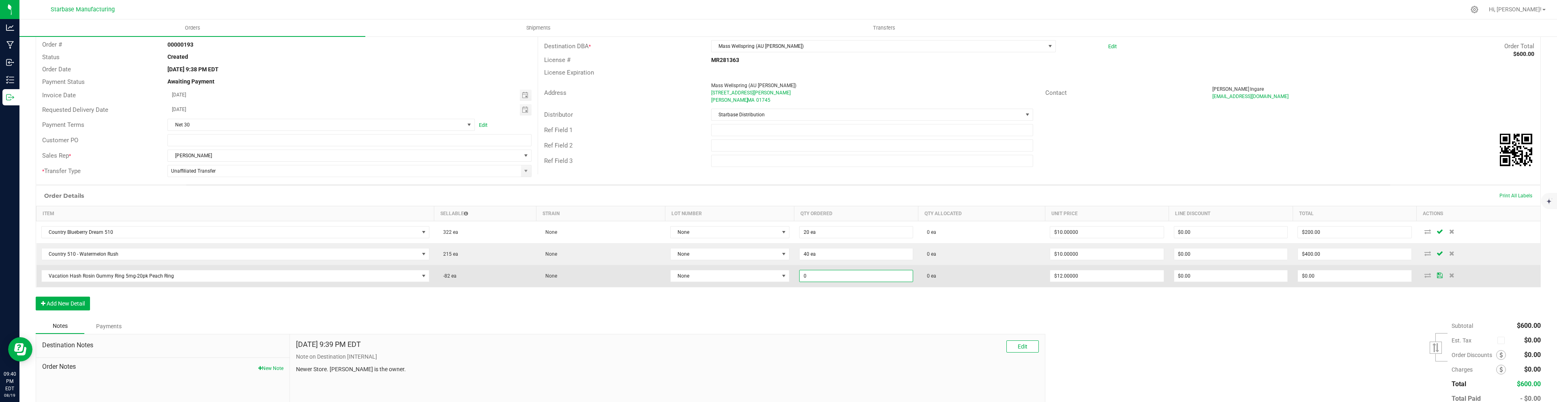
click at [812, 279] on input "0" at bounding box center [855, 275] width 113 height 11
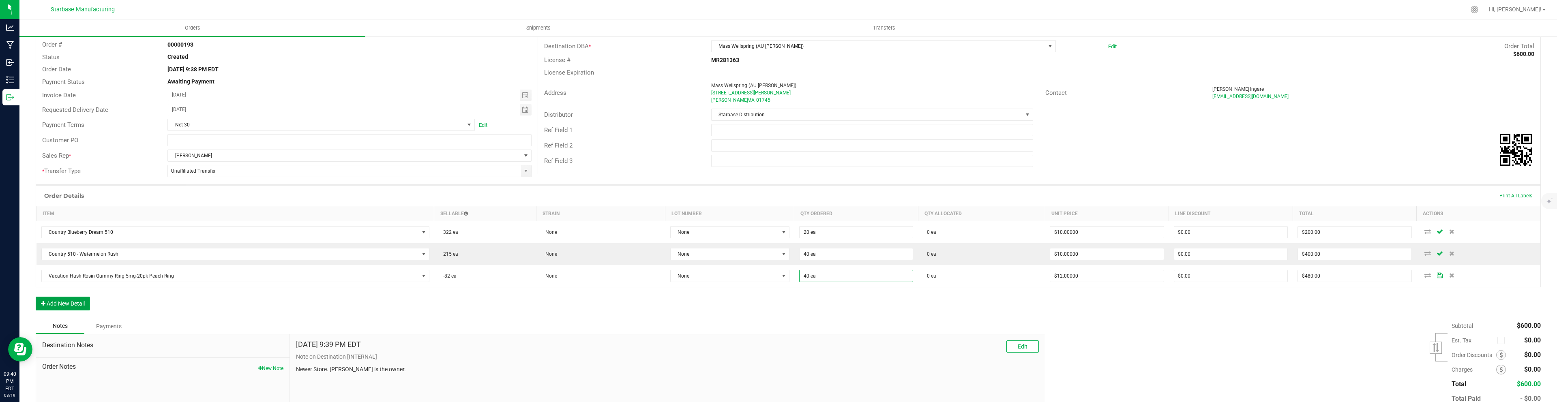
click at [81, 302] on button "Add New Detail" at bounding box center [63, 304] width 54 height 14
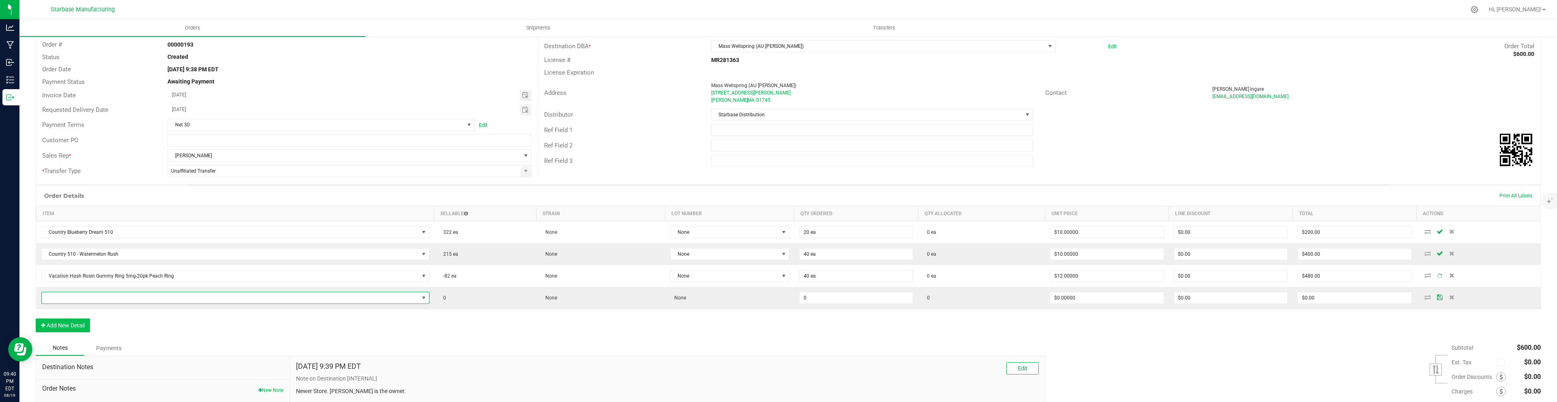
click at [81, 302] on span "NO DATA FOUND" at bounding box center [230, 297] width 377 height 11
click at [90, 283] on li "Vacation 7g Flower - Happy Jack (S)" at bounding box center [232, 284] width 381 height 11
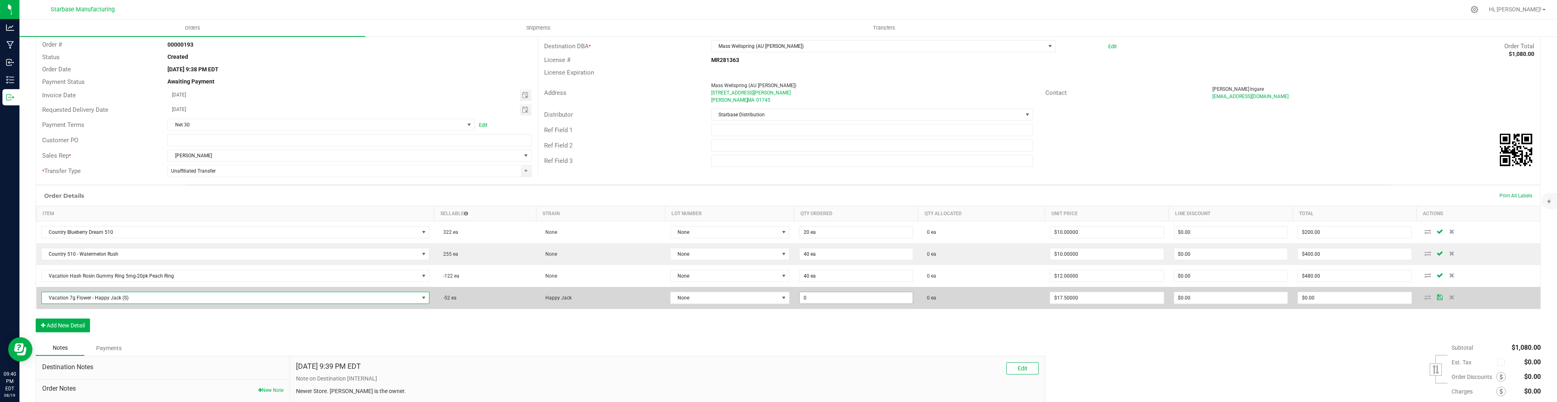
click at [844, 296] on input "0" at bounding box center [855, 297] width 113 height 11
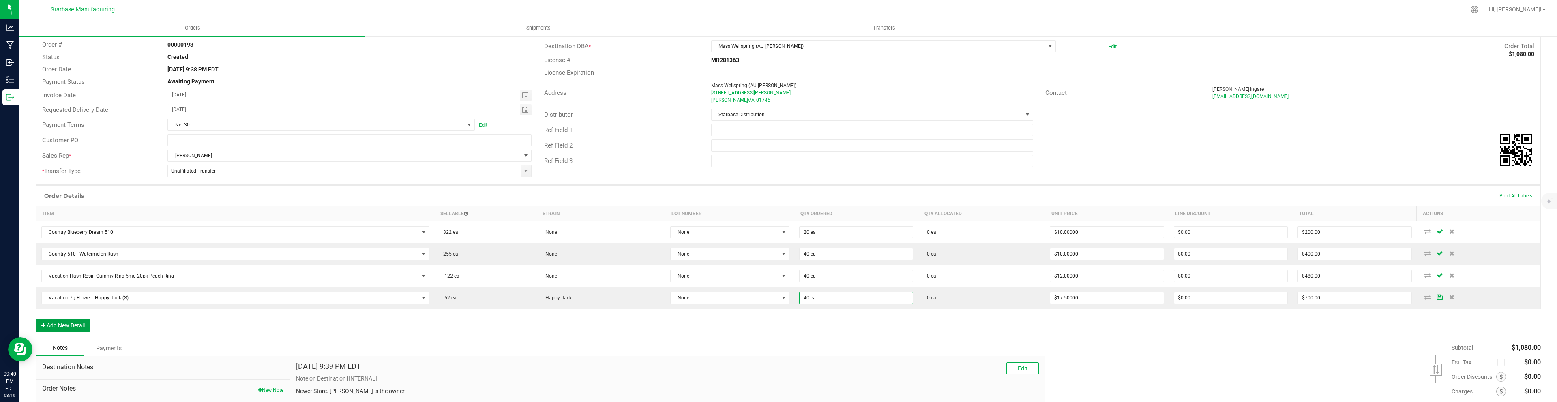
click at [64, 325] on button "Add New Detail" at bounding box center [63, 326] width 54 height 14
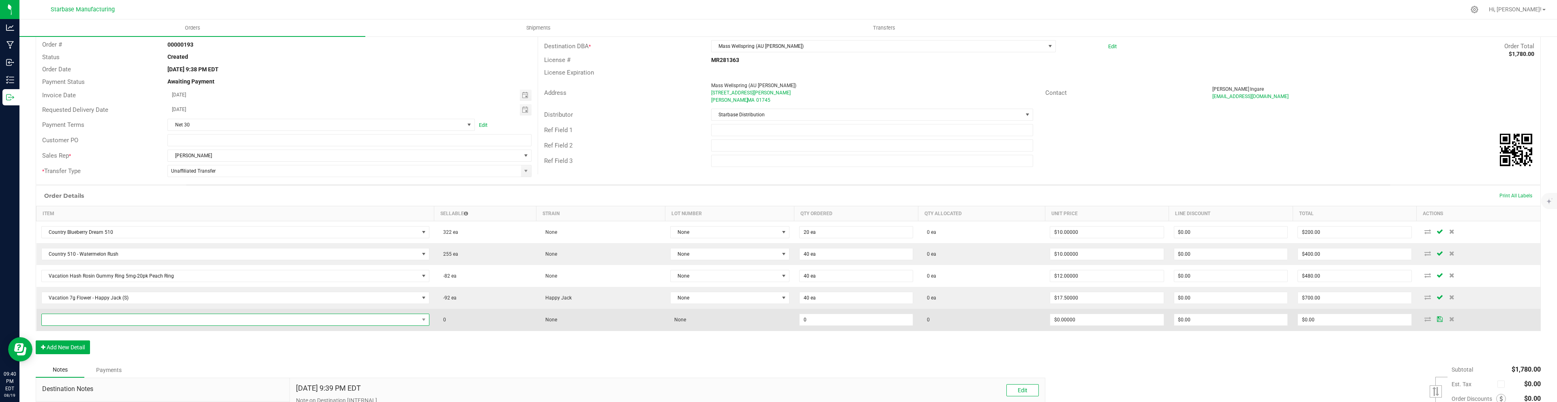
click at [90, 321] on span "NO DATA FOUND" at bounding box center [230, 319] width 377 height 11
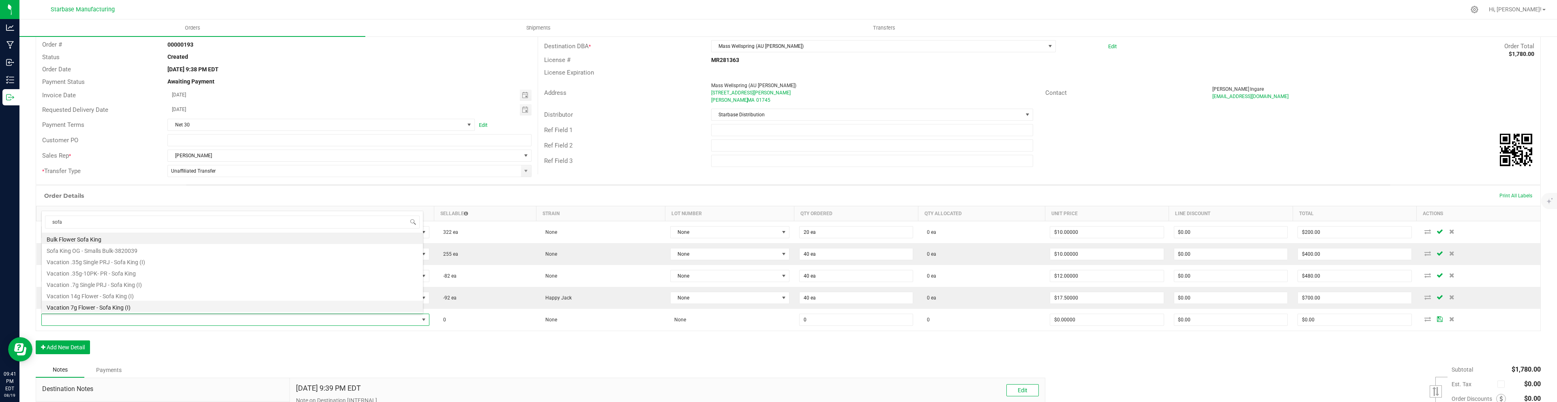
click at [93, 306] on li "Vacation 7g Flower - Sofa King (I)" at bounding box center [232, 306] width 381 height 11
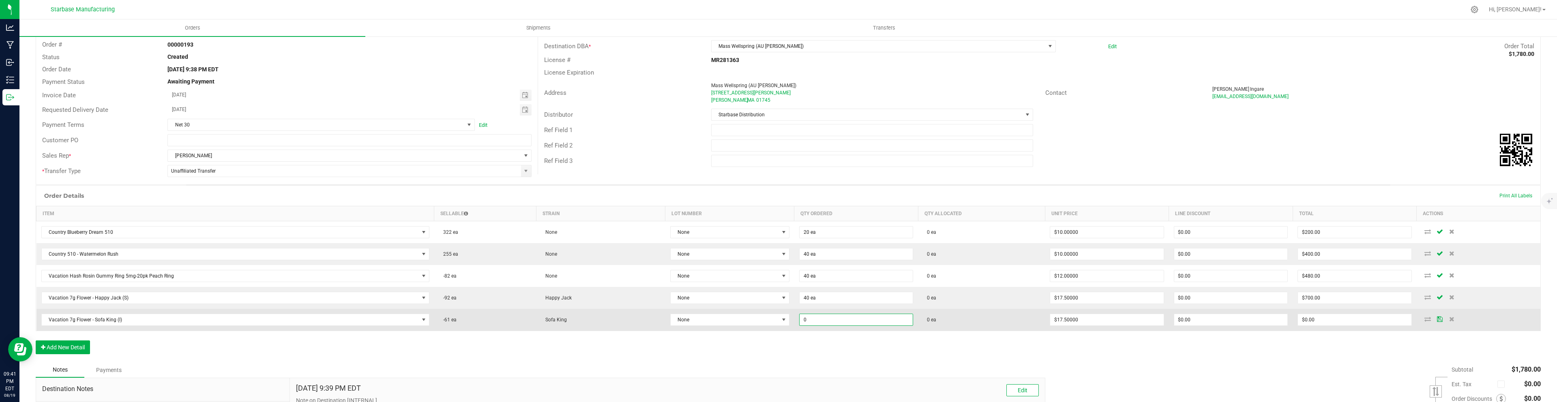
click at [827, 318] on input "0" at bounding box center [855, 319] width 113 height 11
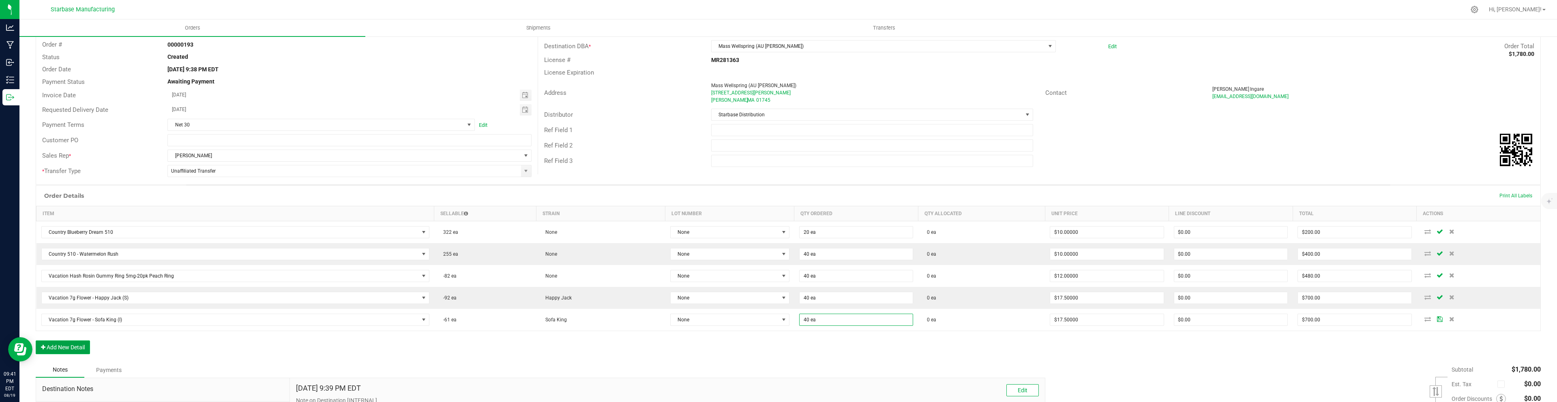
click at [79, 344] on button "Add New Detail" at bounding box center [63, 348] width 54 height 14
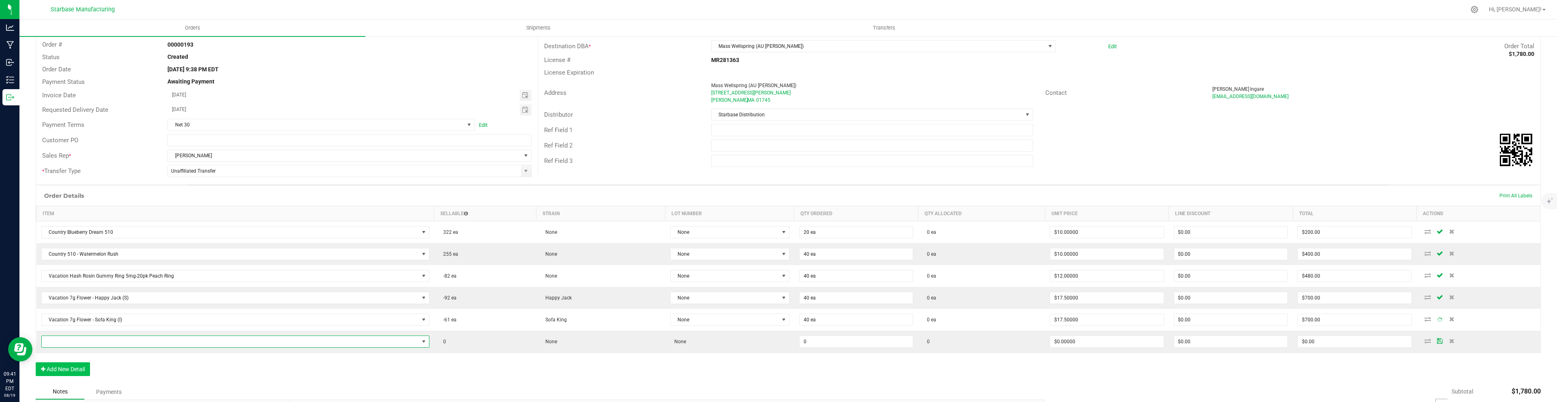
click at [79, 344] on span "NO DATA FOUND" at bounding box center [230, 341] width 377 height 11
click at [121, 317] on li "Vacation .35g-10PK- PR - Happy Jack" at bounding box center [232, 315] width 381 height 11
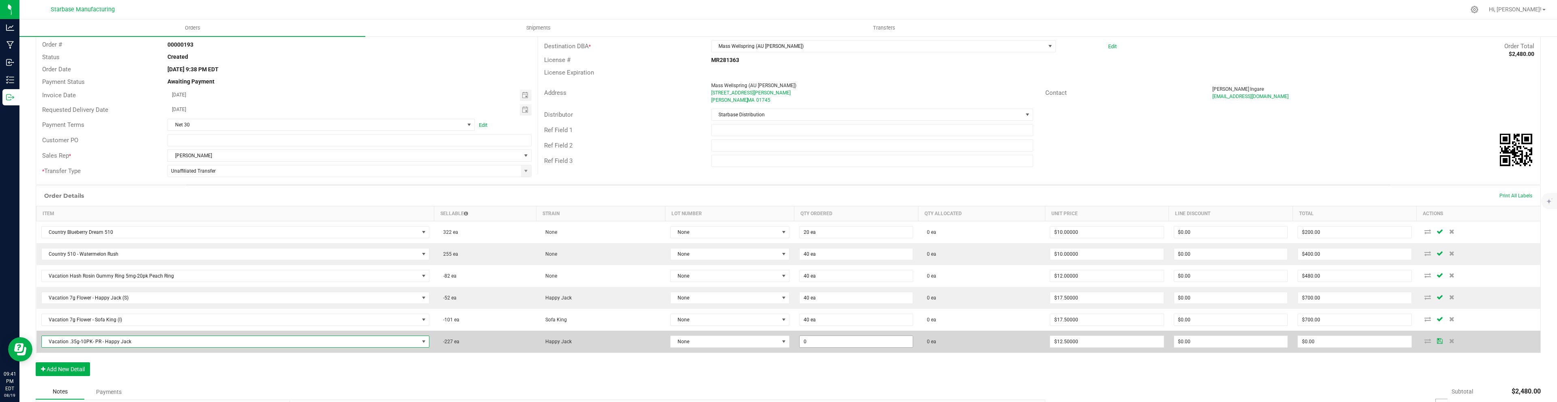
click at [816, 340] on input "0" at bounding box center [855, 341] width 113 height 11
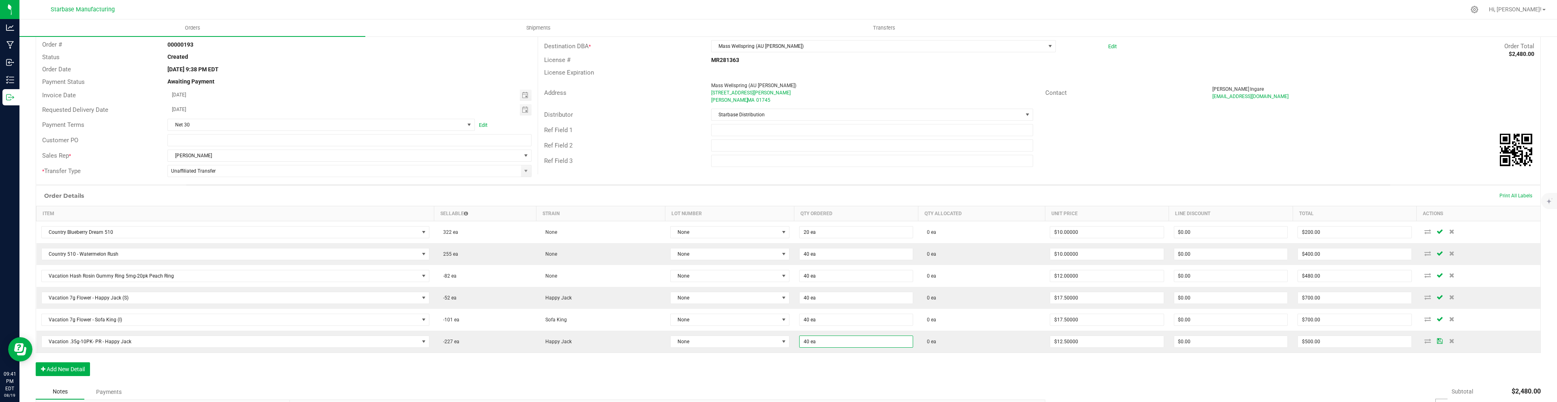
click at [739, 378] on div "Order Details Print All Labels Item Sellable Strain Lot Number Qty Ordered Qty …" at bounding box center [788, 284] width 1505 height 199
click at [74, 368] on button "Add New Detail" at bounding box center [63, 369] width 54 height 14
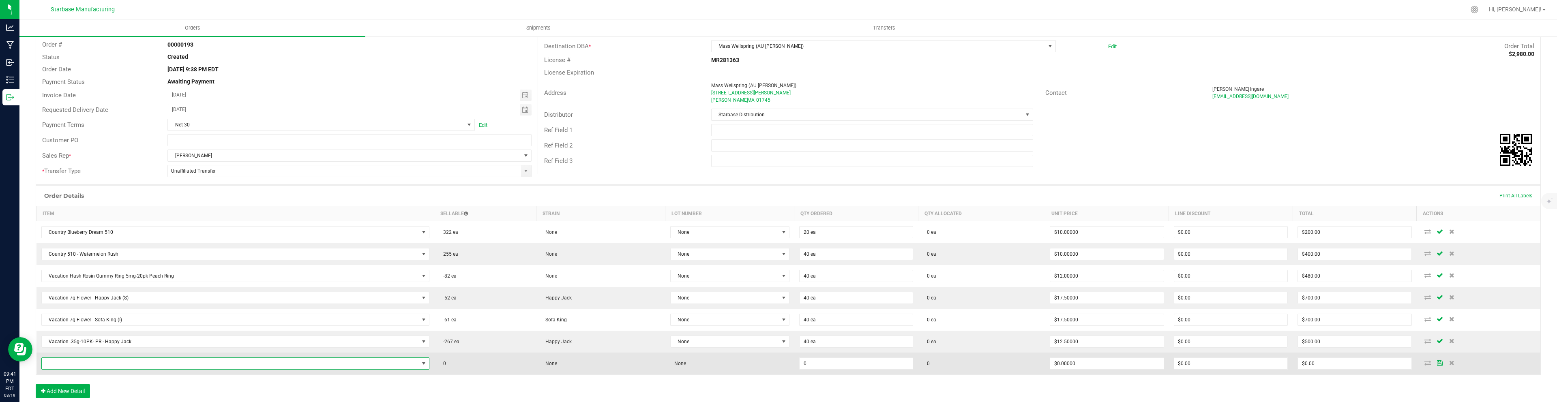
click at [97, 362] on span "NO DATA FOUND" at bounding box center [230, 363] width 377 height 11
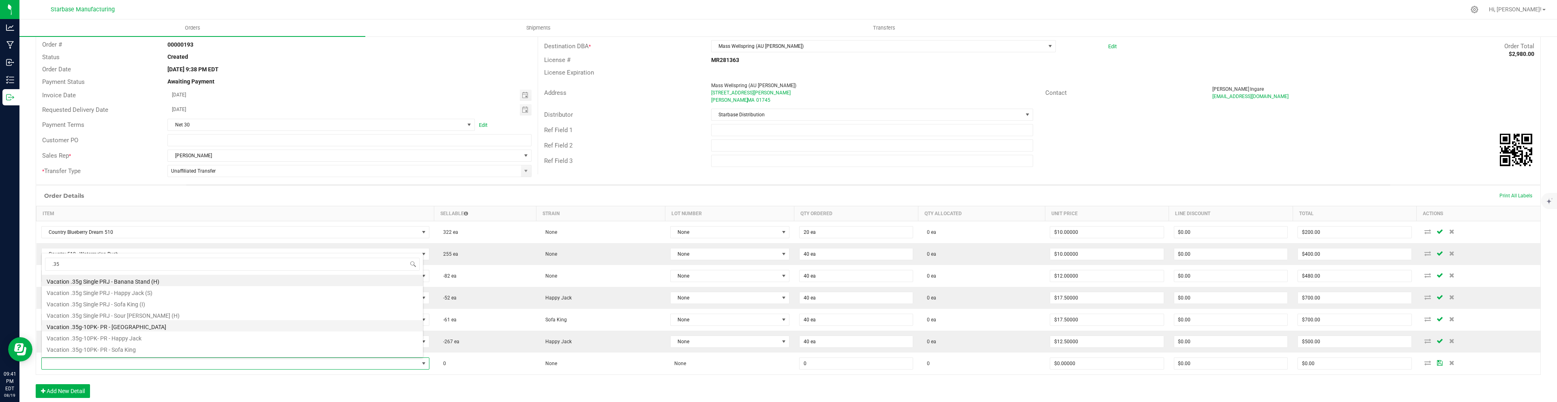
scroll to position [10, 0]
click at [120, 347] on li "Vacation .35g-10PK- PR - Sour [PERSON_NAME]" at bounding box center [232, 350] width 381 height 11
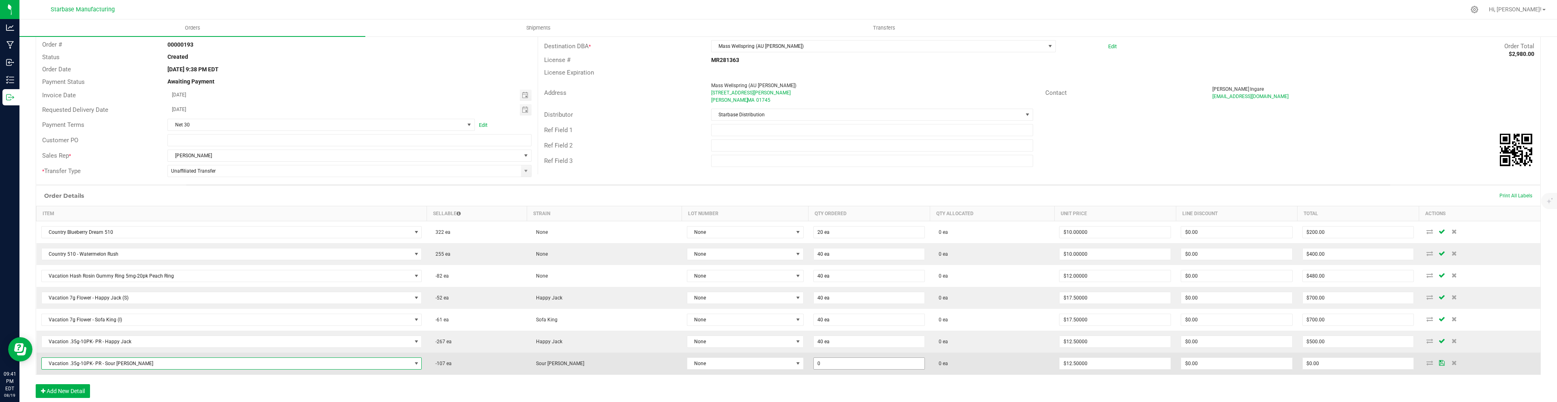
click at [814, 361] on input "0" at bounding box center [869, 363] width 111 height 11
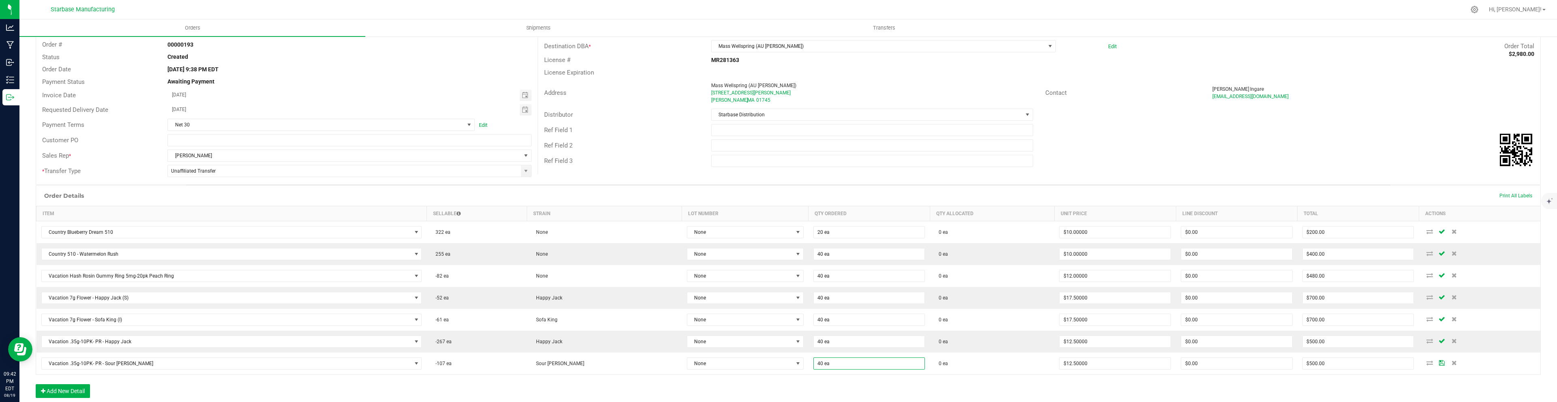
click at [792, 390] on div "Order Details Print All Labels Item Sellable Strain Lot Number Qty Ordered Qty …" at bounding box center [788, 295] width 1505 height 221
click at [80, 390] on button "Add New Detail" at bounding box center [63, 391] width 54 height 14
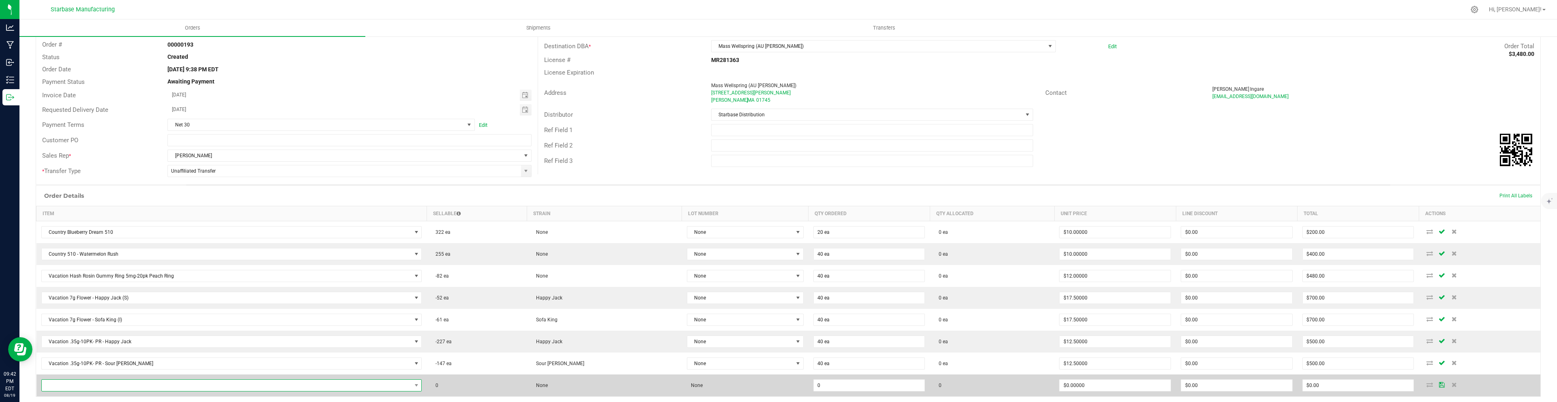
click at [89, 388] on span "NO DATA FOUND" at bounding box center [227, 385] width 370 height 11
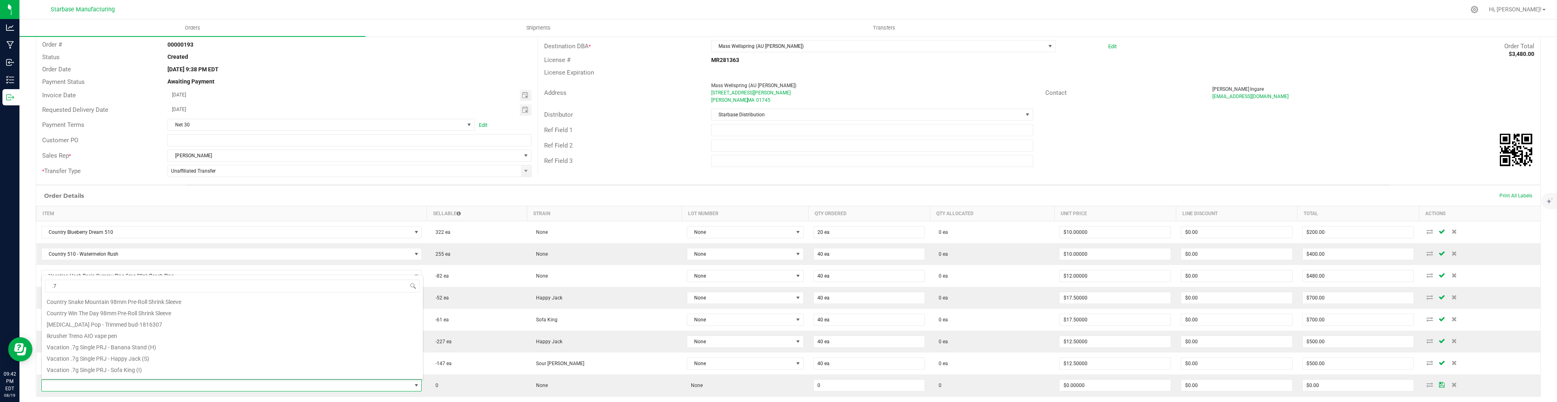
scroll to position [71, 0]
click at [144, 355] on li "Vacation .7g Single PRJ - Happy Jack (S)" at bounding box center [232, 355] width 381 height 11
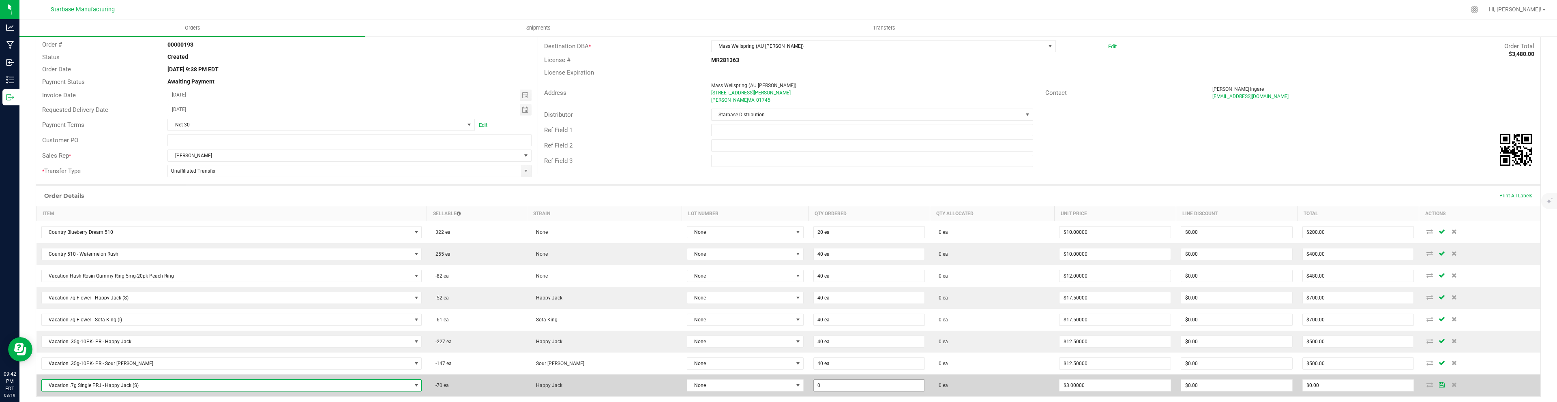
click at [823, 386] on input "0" at bounding box center [869, 385] width 111 height 11
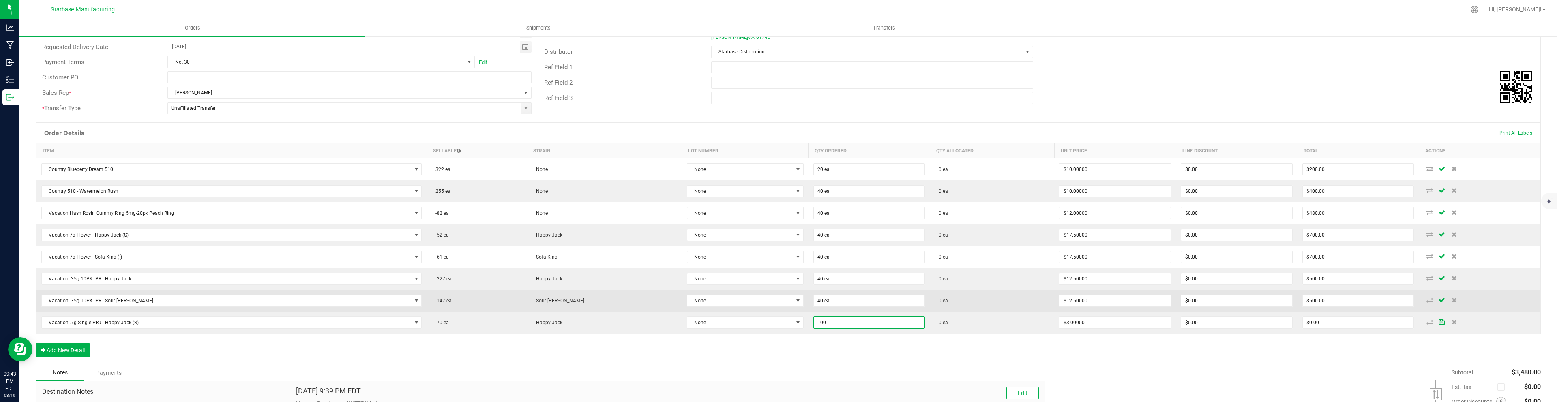
scroll to position [115, 0]
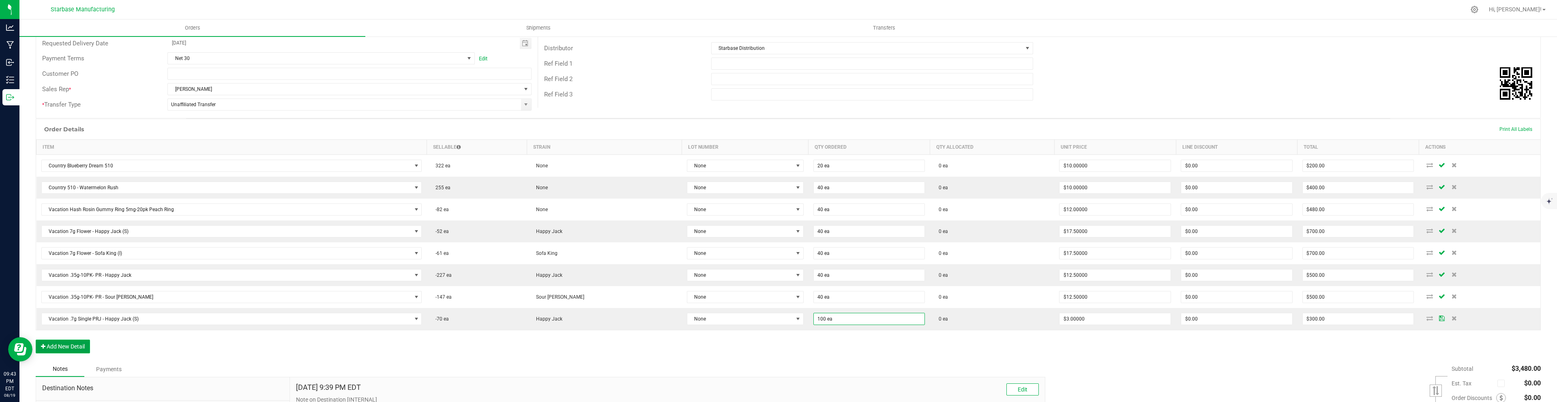
click at [78, 349] on button "Add New Detail" at bounding box center [63, 347] width 54 height 14
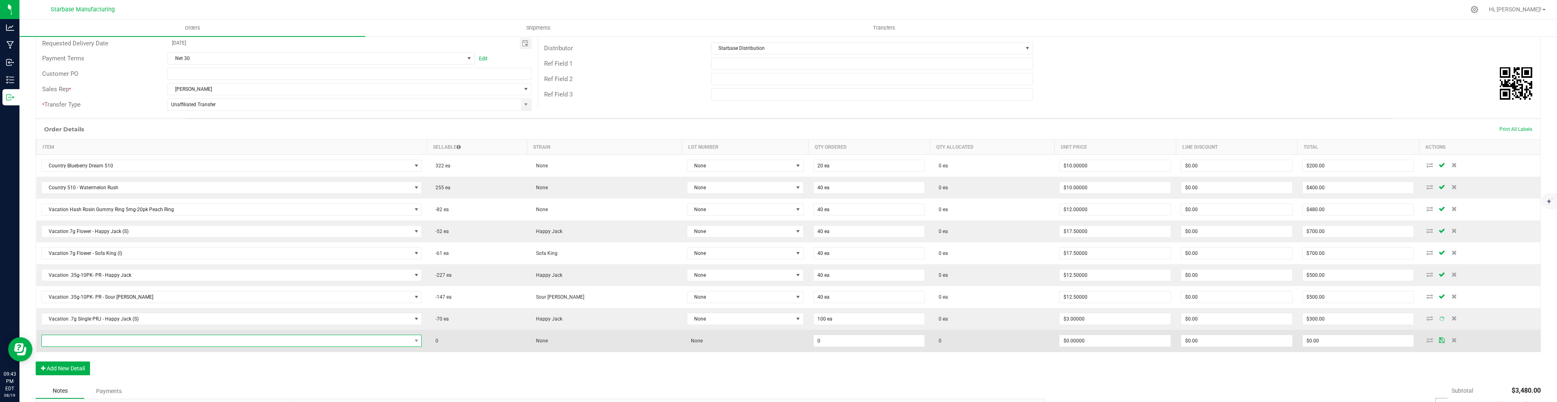
click at [89, 341] on span "NO DATA FOUND" at bounding box center [227, 340] width 370 height 11
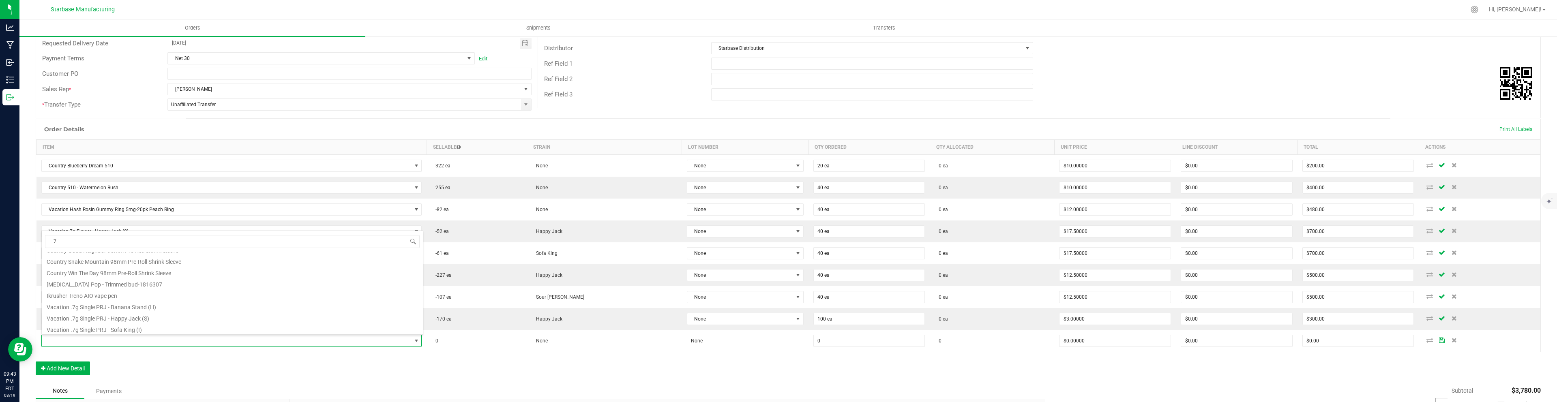
scroll to position [77, 0]
click at [125, 318] on li "Vacation .7g Single PRJ - Sofa King (I)" at bounding box center [232, 317] width 381 height 11
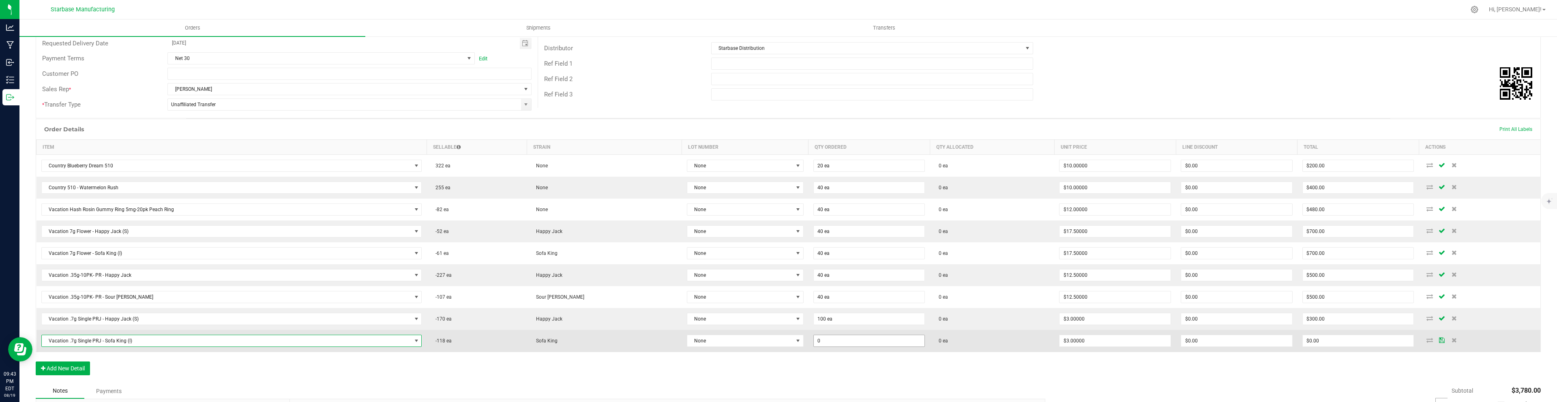
click at [832, 342] on input "0" at bounding box center [869, 340] width 111 height 11
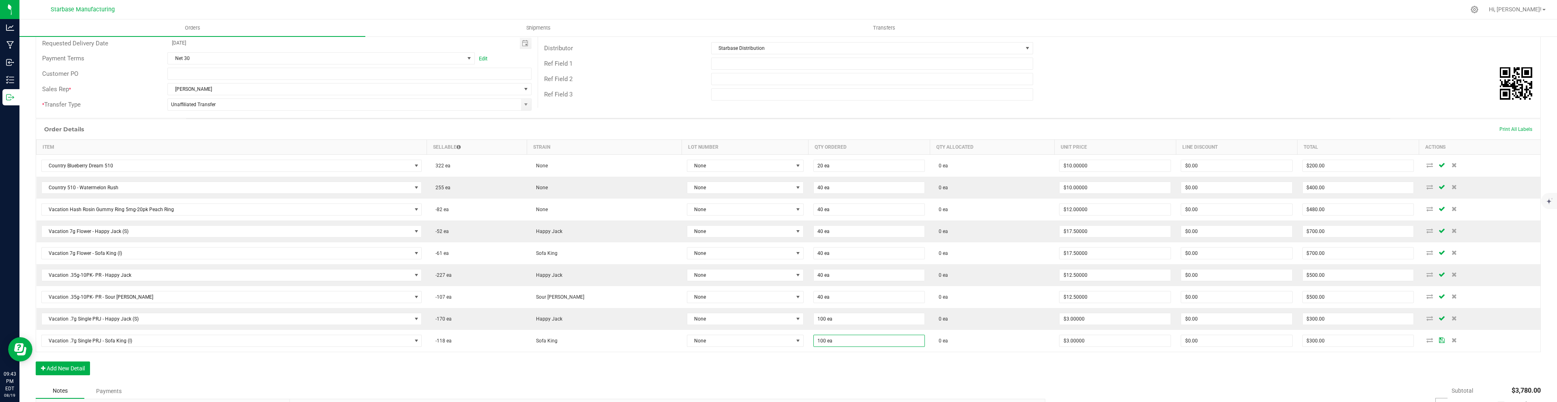
click at [837, 365] on div "Order Details Print All Labels Item Sellable Strain Lot Number Qty Ordered Qty …" at bounding box center [788, 251] width 1505 height 265
click at [74, 370] on button "Add New Detail" at bounding box center [63, 369] width 54 height 14
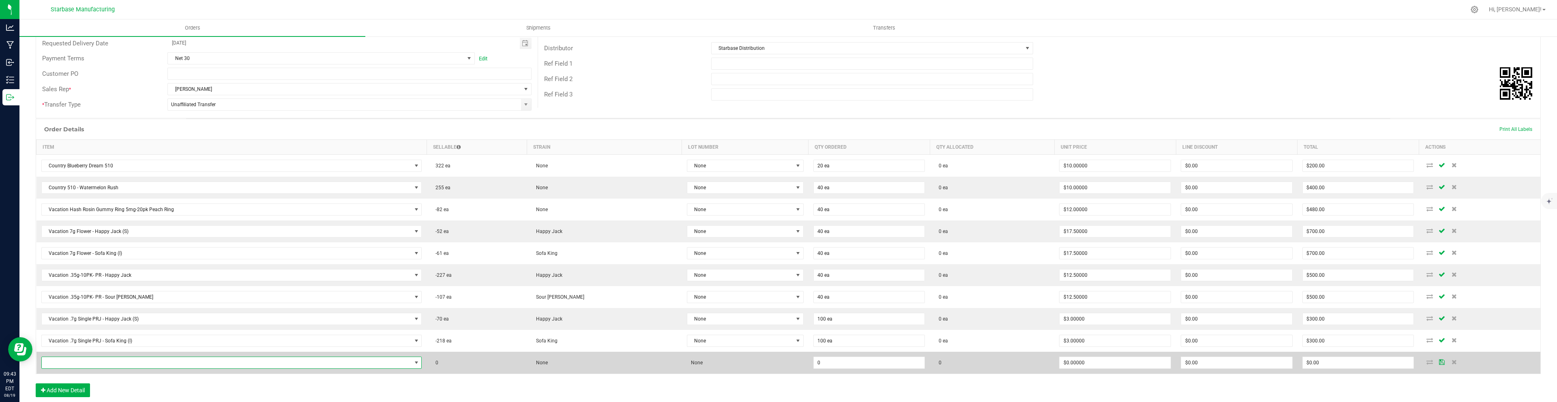
click at [79, 357] on span "NO DATA FOUND" at bounding box center [227, 362] width 370 height 11
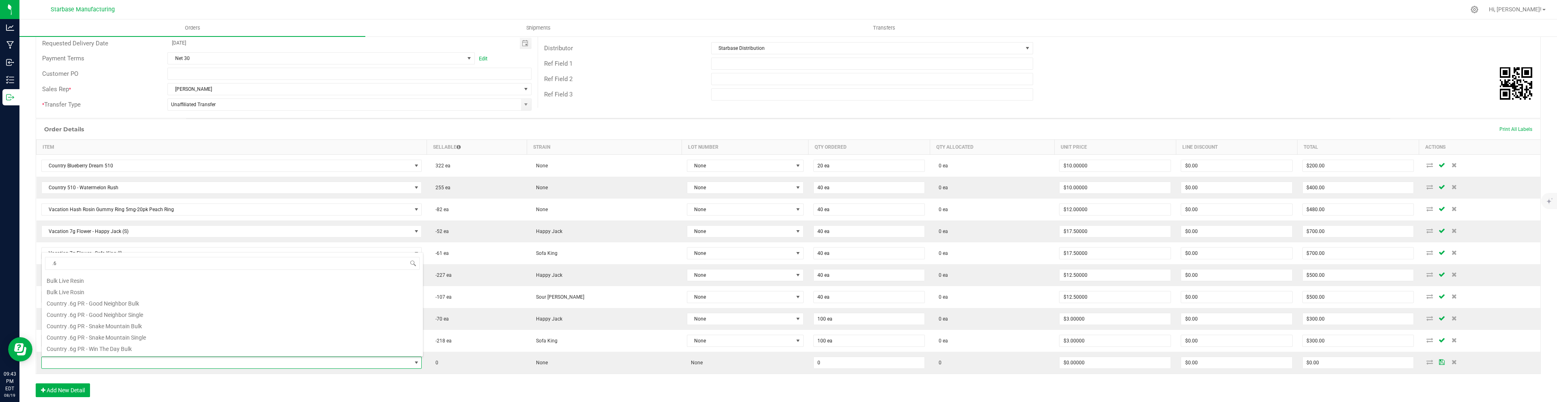
scroll to position [28, 0]
click at [176, 321] on li "Country .6g PR - Good Neighbor Single" at bounding box center [232, 319] width 381 height 11
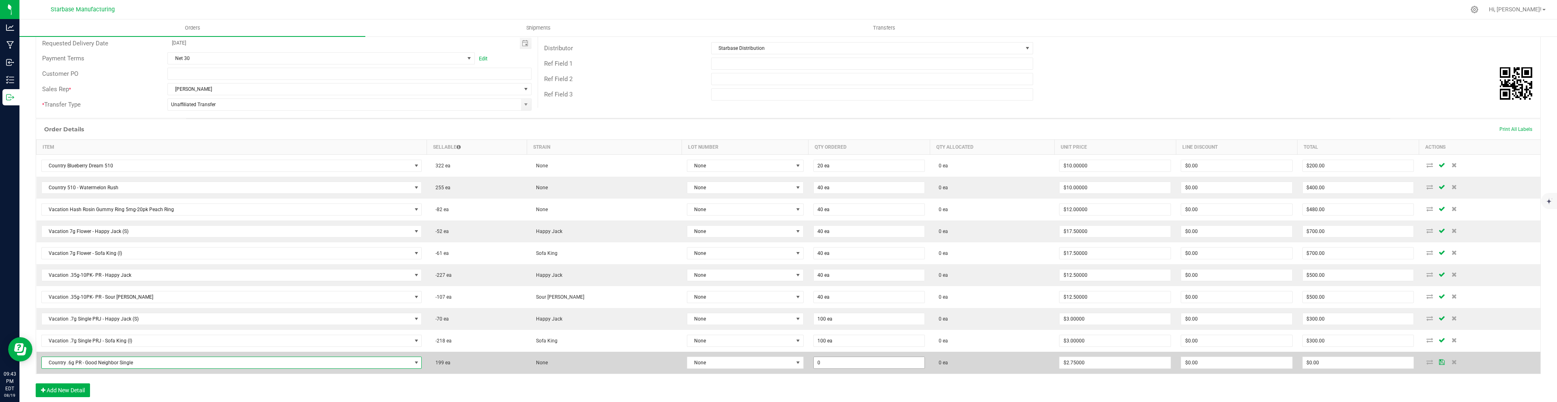
click at [832, 361] on input "0" at bounding box center [869, 362] width 111 height 11
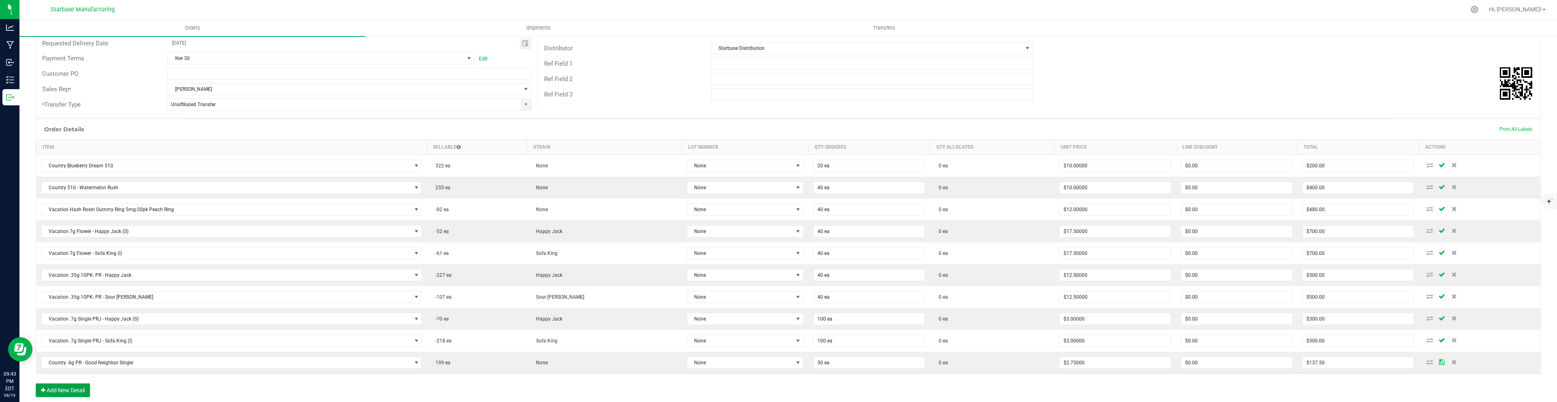
click at [82, 391] on button "Add New Detail" at bounding box center [63, 390] width 54 height 14
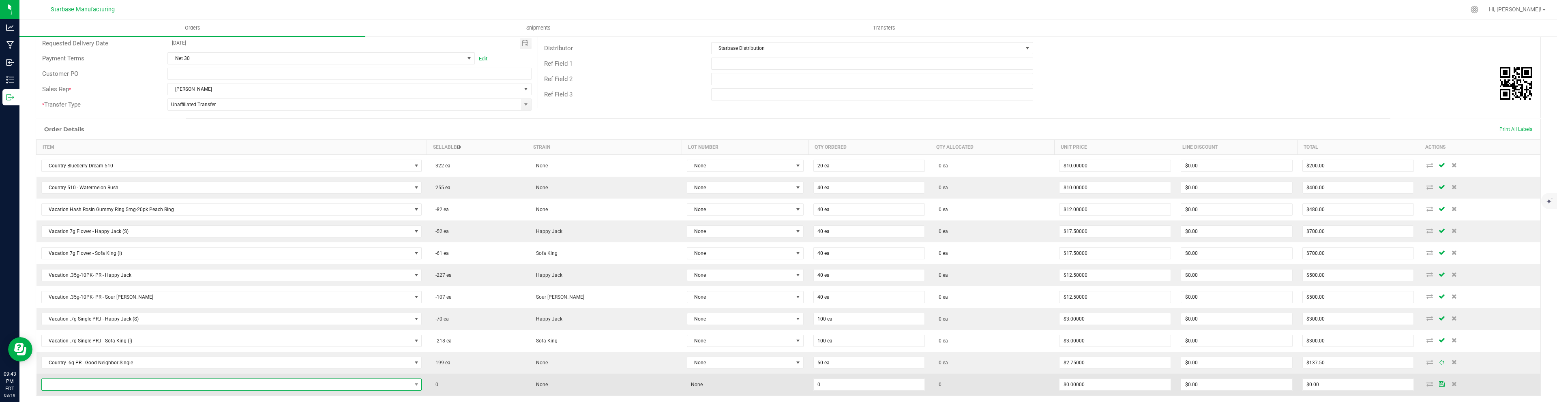
click at [81, 386] on span "NO DATA FOUND" at bounding box center [227, 384] width 370 height 11
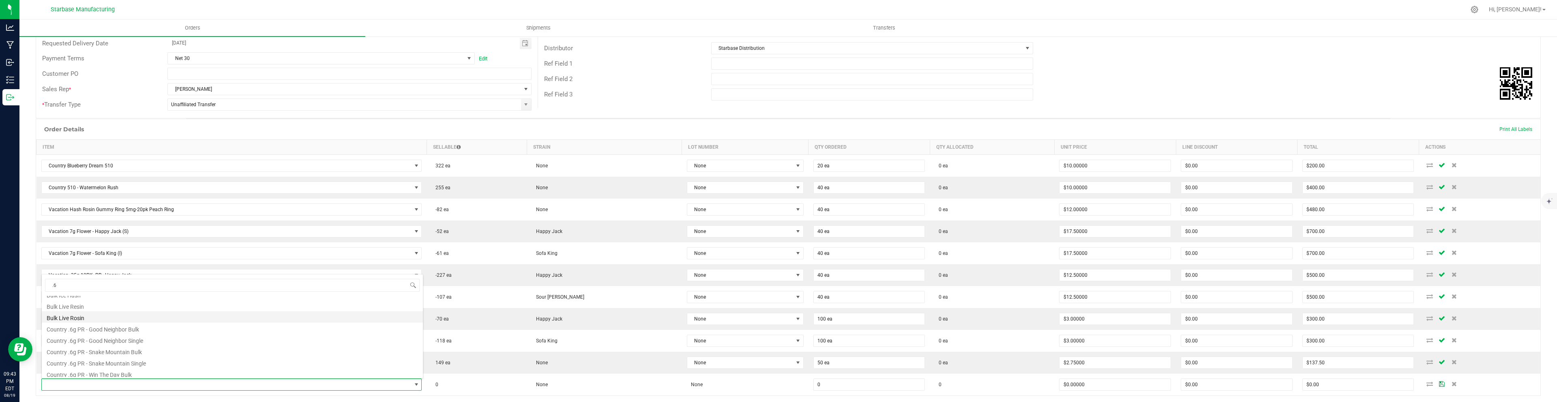
scroll to position [30, 0]
click at [126, 364] on li "Country .6g PR - Snake Mountain Single" at bounding box center [232, 362] width 381 height 11
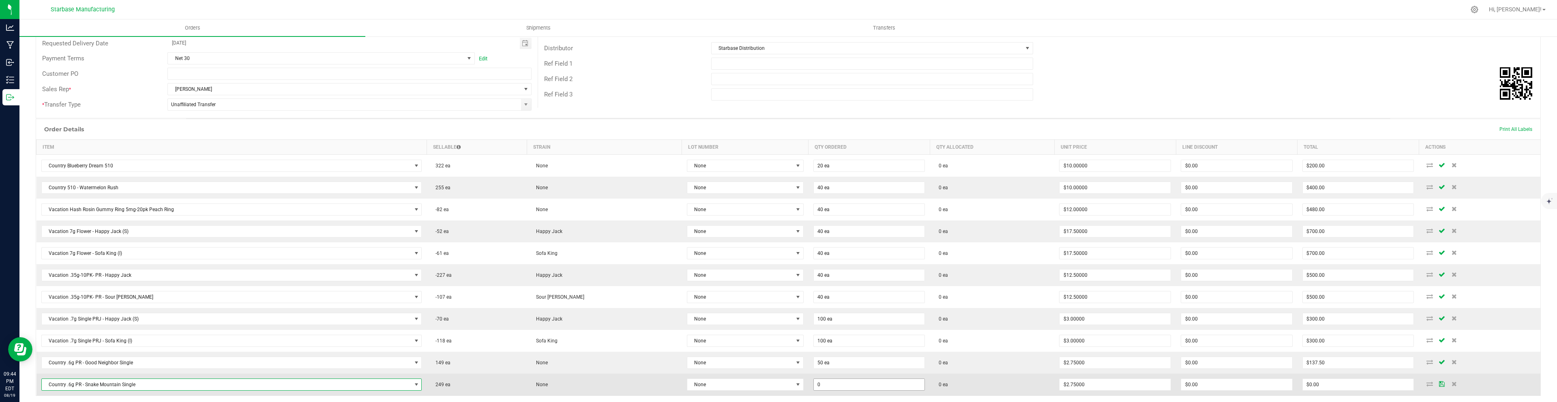
click at [832, 384] on input "0" at bounding box center [869, 384] width 111 height 11
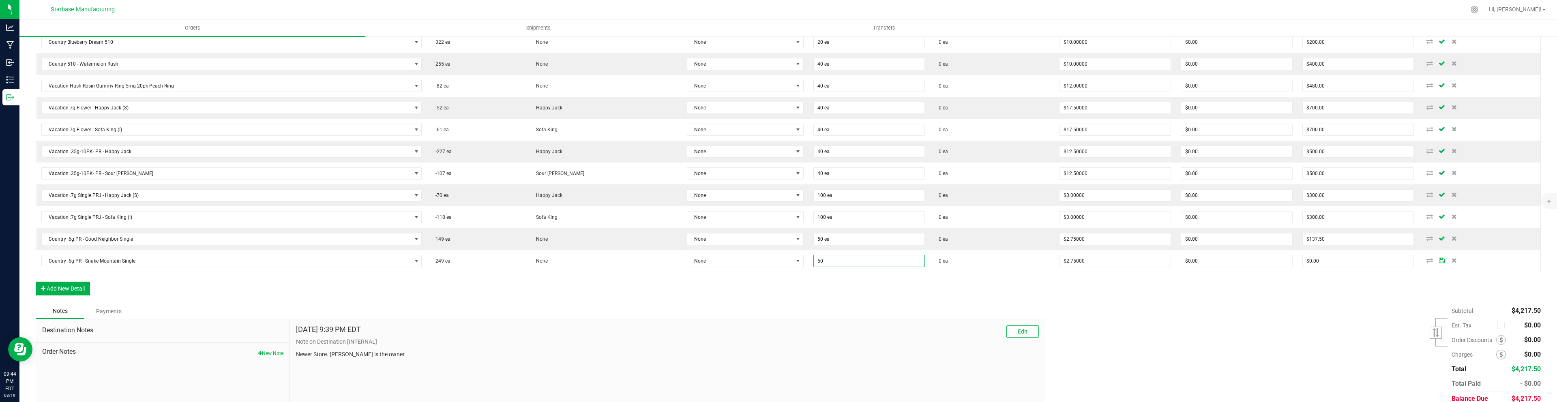
scroll to position [240, 0]
click at [83, 285] on button "Add New Detail" at bounding box center [63, 288] width 54 height 14
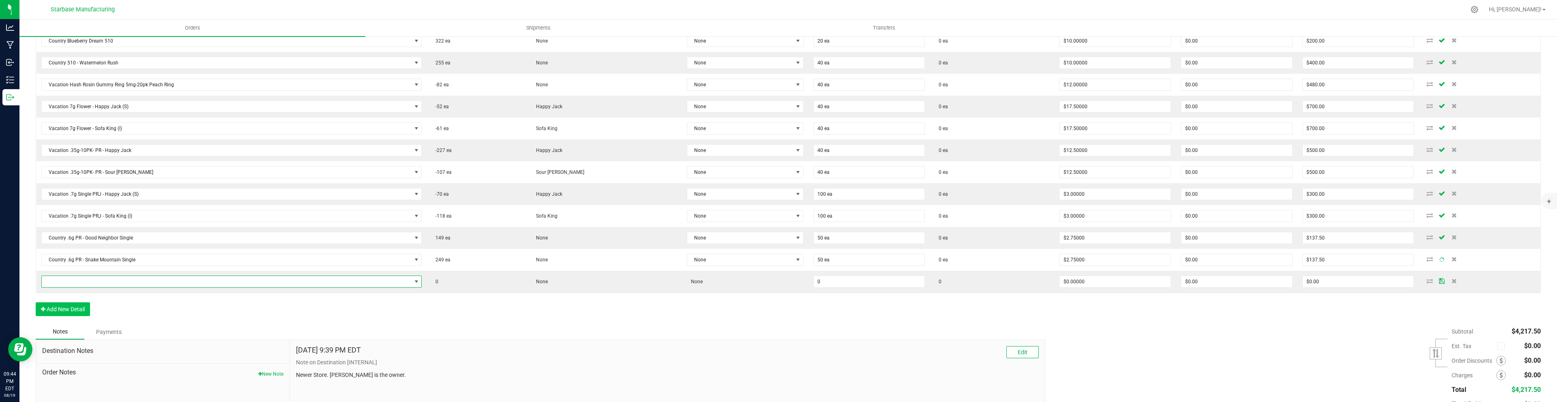
click at [83, 285] on span "NO DATA FOUND" at bounding box center [227, 281] width 370 height 11
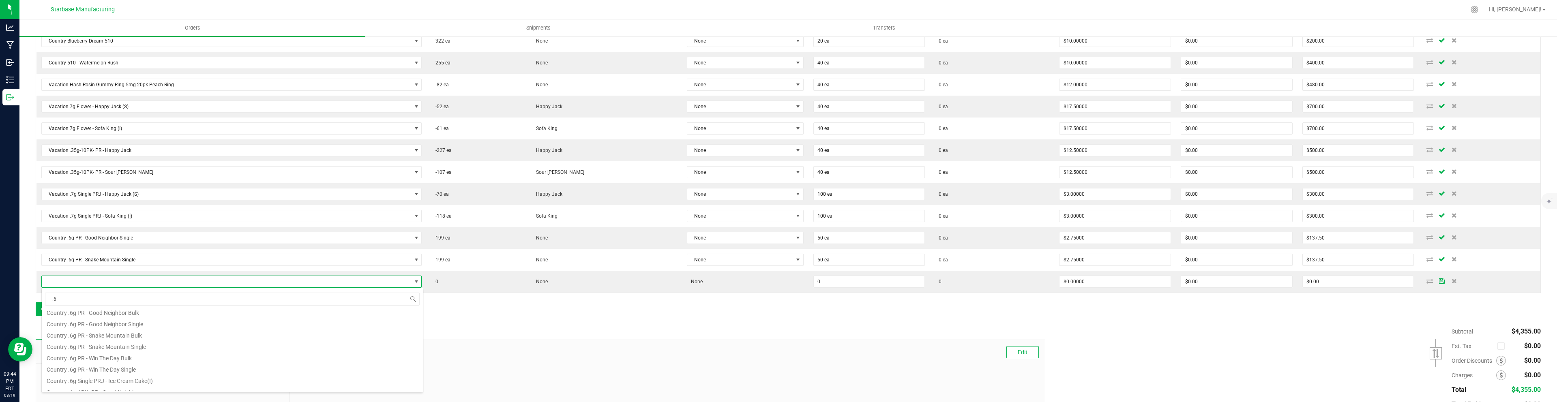
scroll to position [66, 0]
click at [145, 365] on li "Country .6g PR - Win The Day Single" at bounding box center [232, 362] width 381 height 11
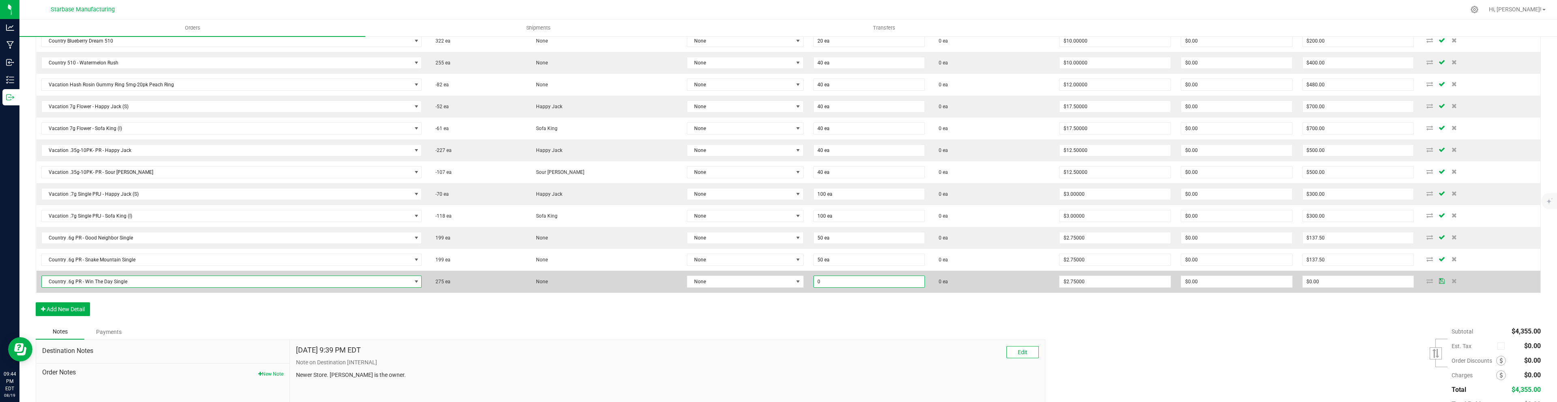
click at [844, 280] on input "0" at bounding box center [869, 281] width 111 height 11
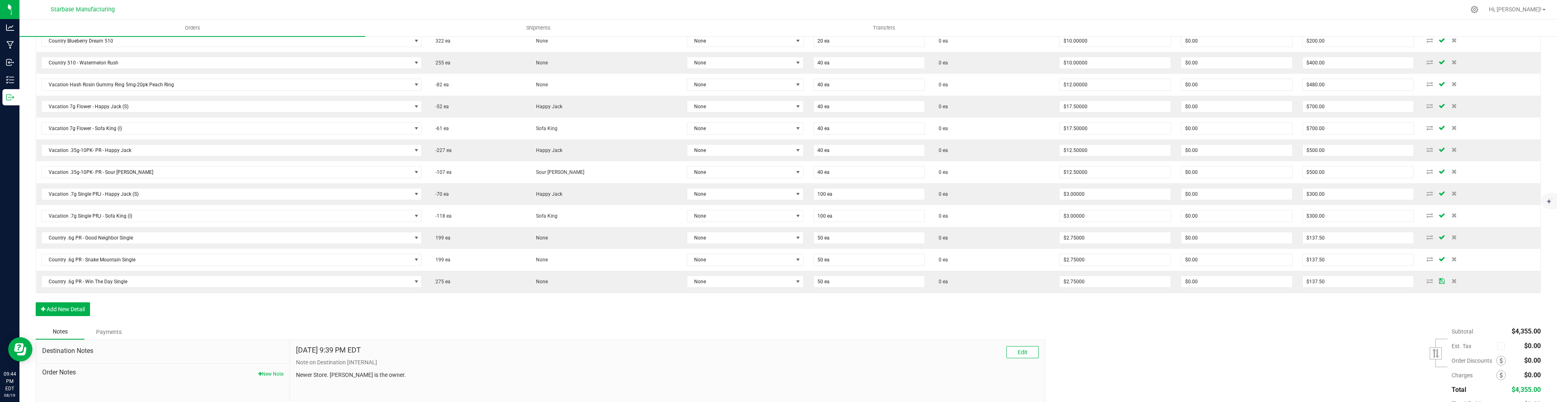
click at [877, 300] on div "Order Details Print All Labels Item Sellable Strain Lot Number Qty Ordered Qty …" at bounding box center [788, 159] width 1505 height 330
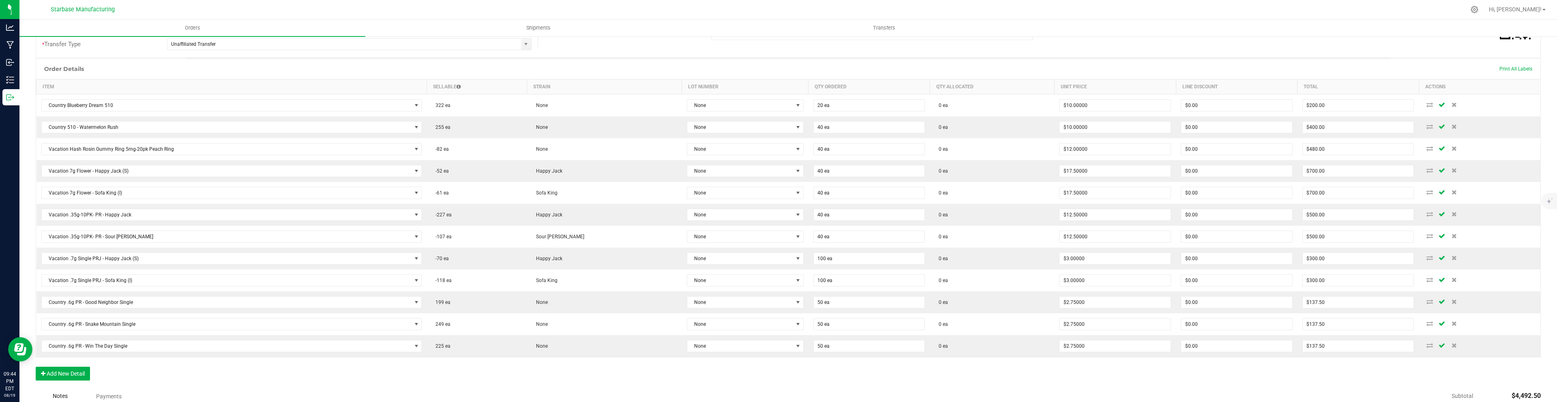
scroll to position [176, 0]
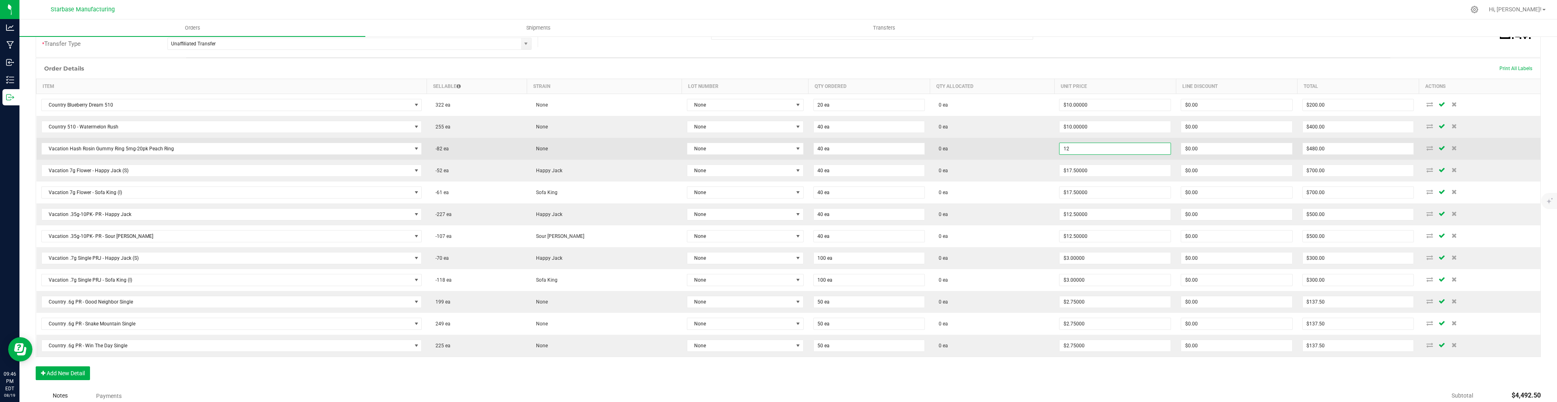
click at [1074, 147] on input "12" at bounding box center [1114, 148] width 111 height 11
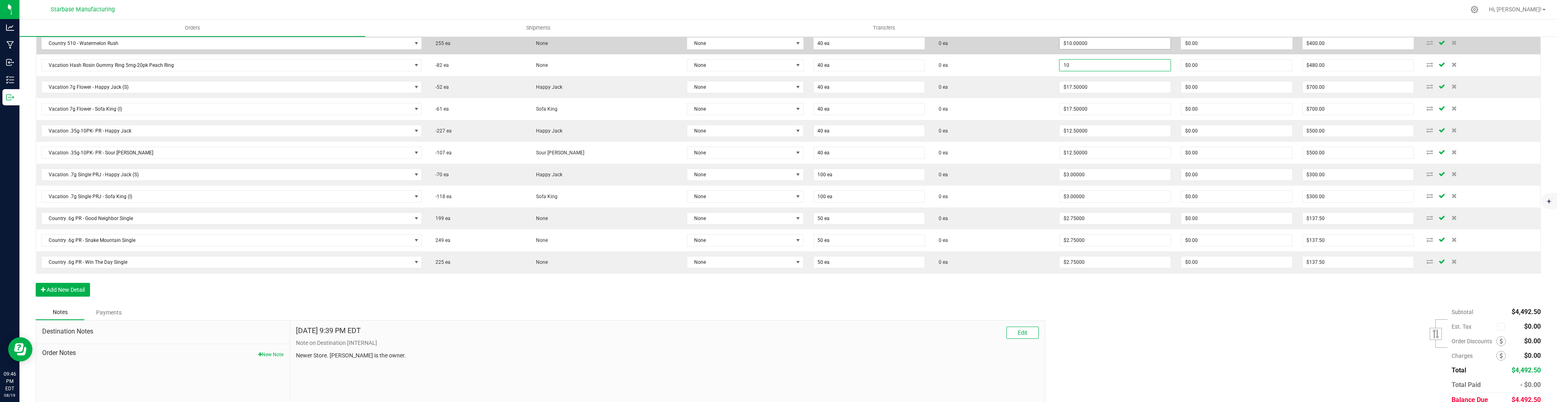
scroll to position [259, 0]
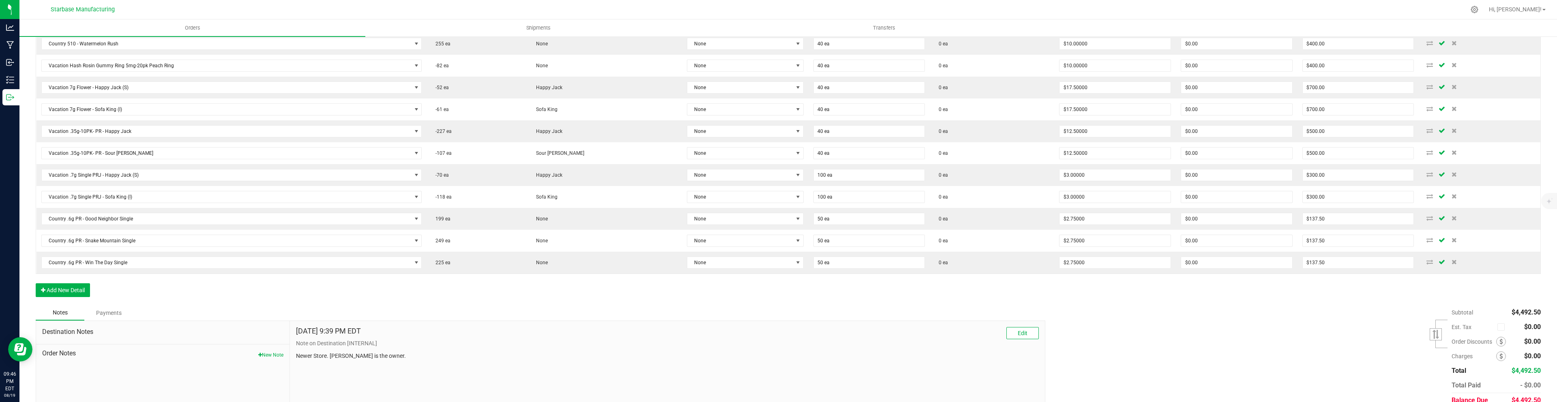
click at [1077, 290] on div "Order Details Print All Labels Item Sellable Strain Lot Number Qty Ordered Qty …" at bounding box center [788, 140] width 1505 height 330
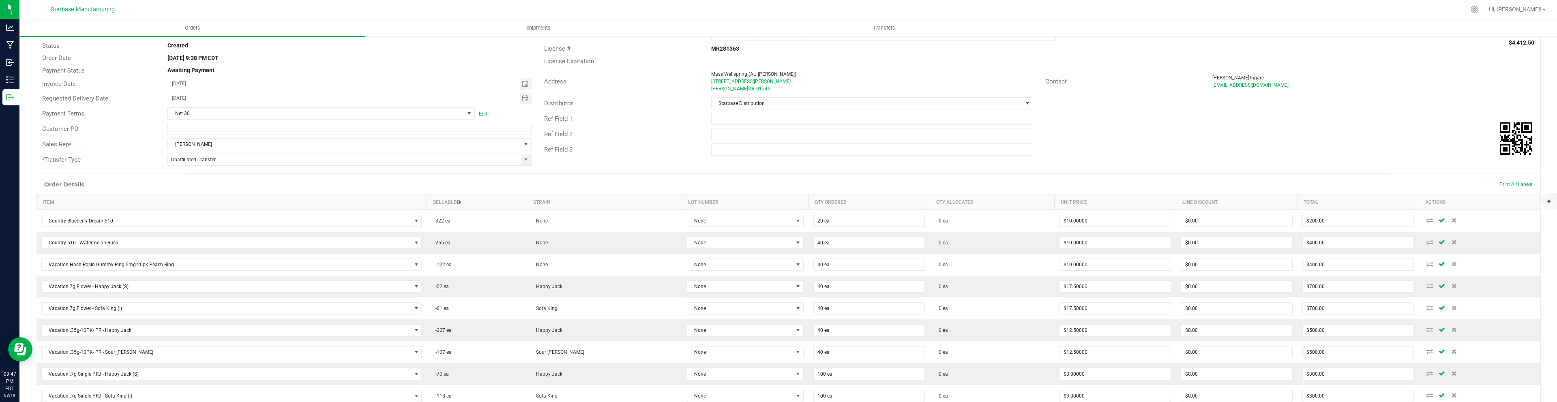
scroll to position [0, 0]
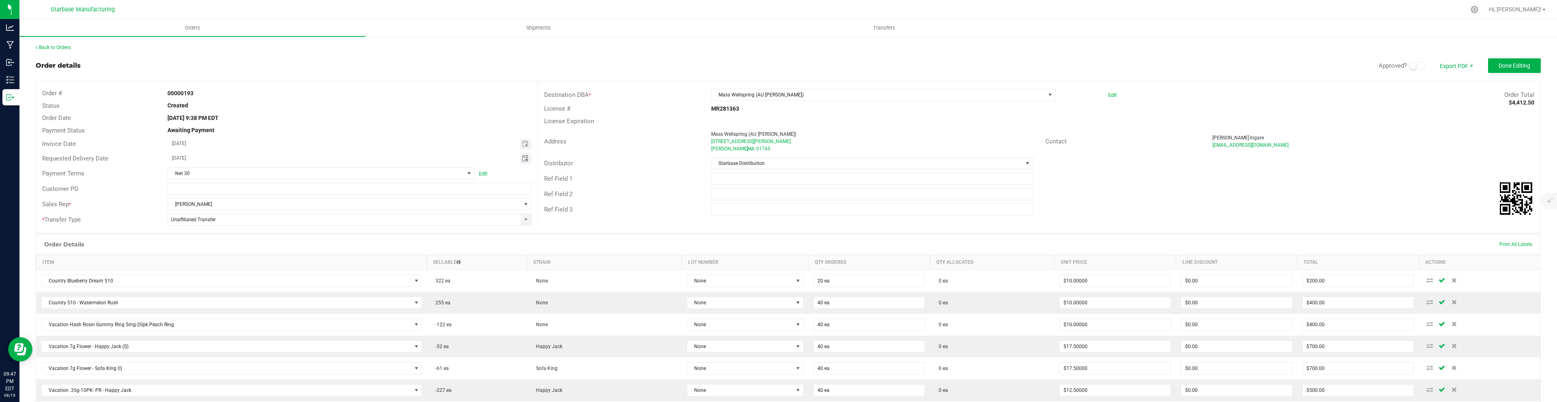
click at [526, 158] on span "Toggle calendar" at bounding box center [525, 158] width 6 height 6
click at [216, 253] on span "25" at bounding box center [216, 251] width 12 height 13
click at [1523, 69] on button "Done Editing" at bounding box center [1514, 65] width 53 height 15
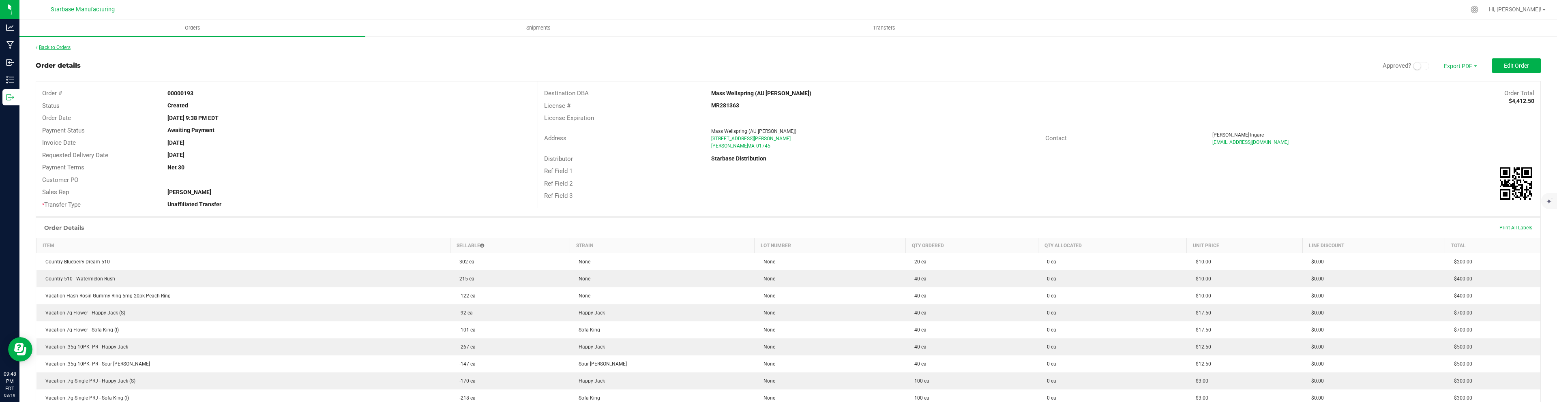
click at [58, 47] on link "Back to Orders" at bounding box center [53, 48] width 35 height 6
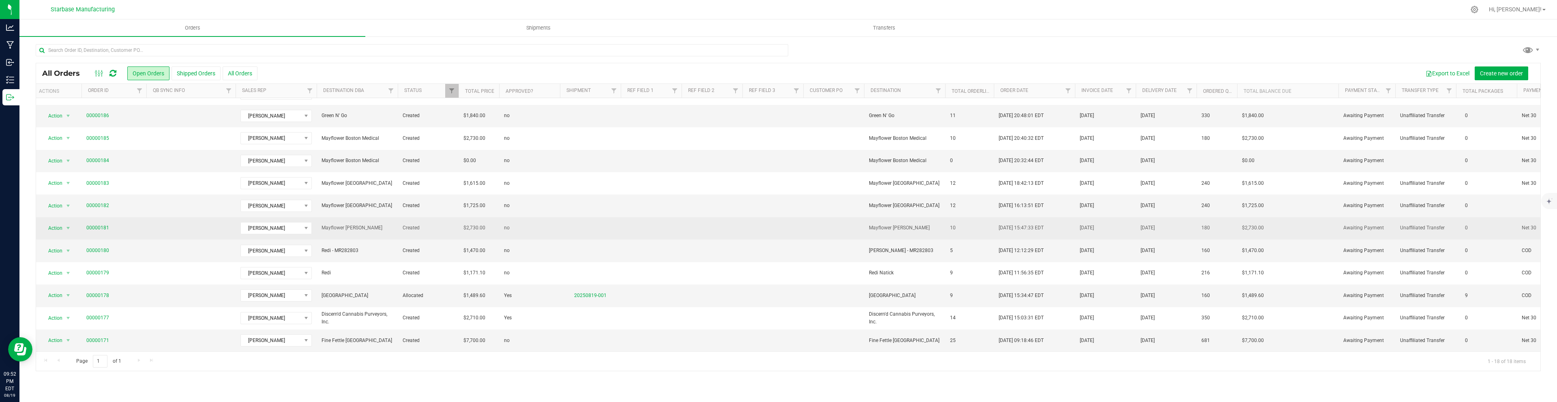
scroll to position [0, 3]
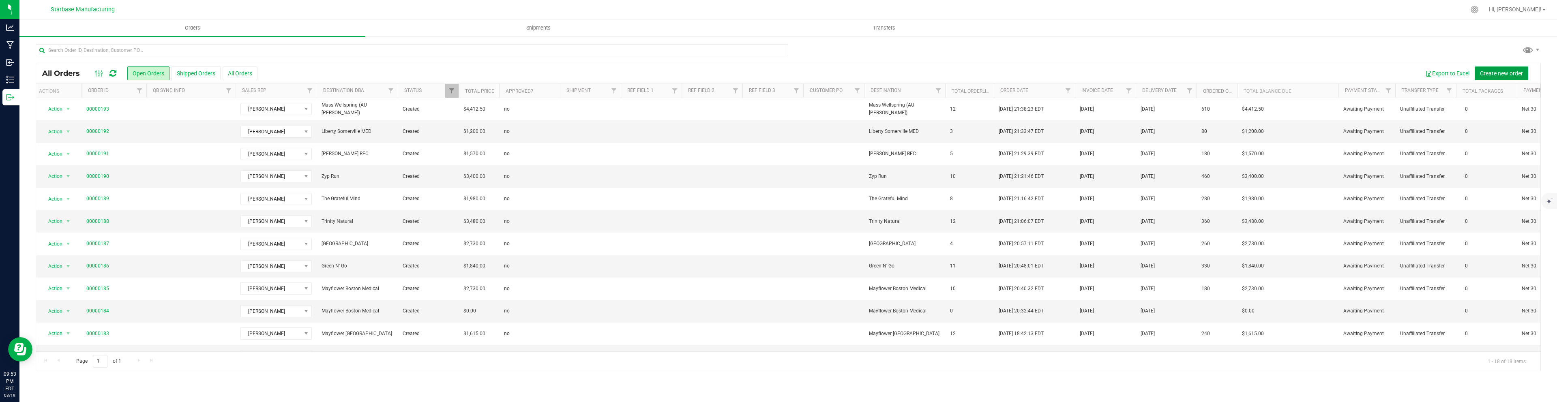
click at [1514, 73] on span "Create new order" at bounding box center [1501, 73] width 43 height 6
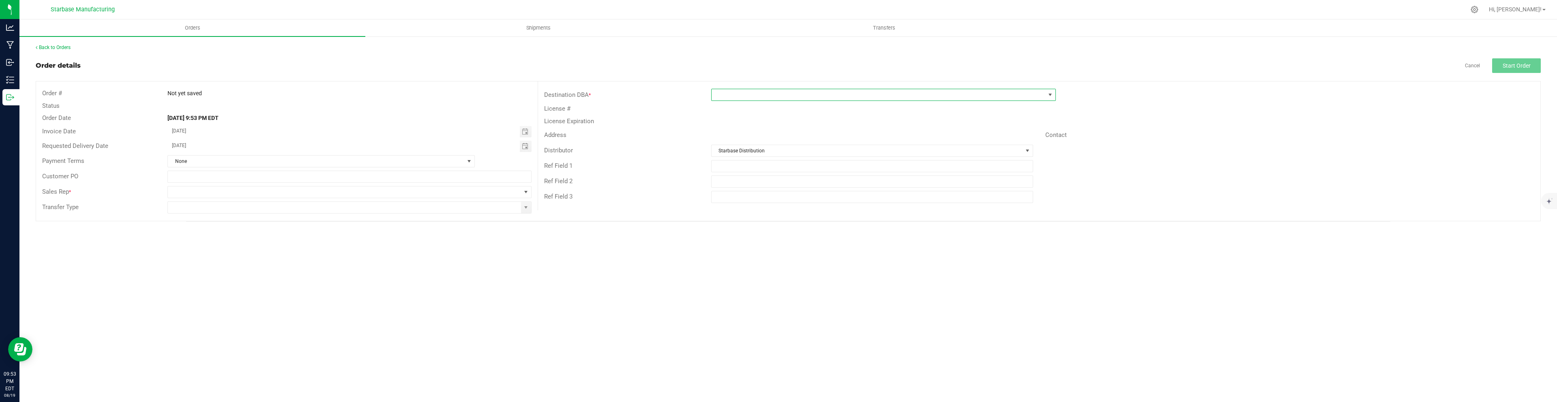
click at [788, 94] on span at bounding box center [878, 94] width 334 height 11
click at [753, 131] on li "+ Add New" at bounding box center [883, 130] width 344 height 14
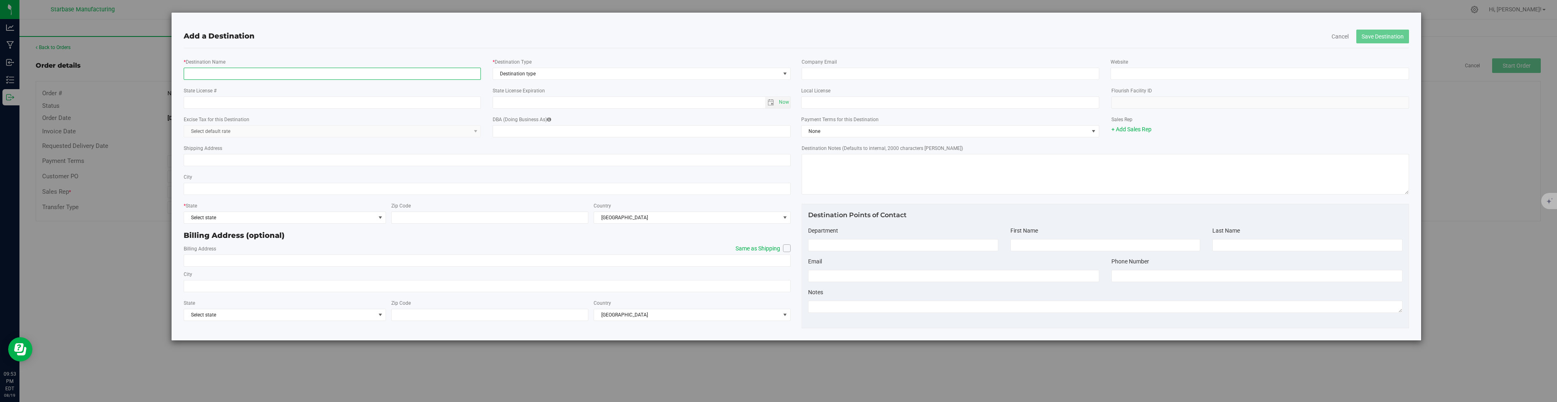
click at [409, 74] on input "* Destination Name" at bounding box center [333, 74] width 298 height 12
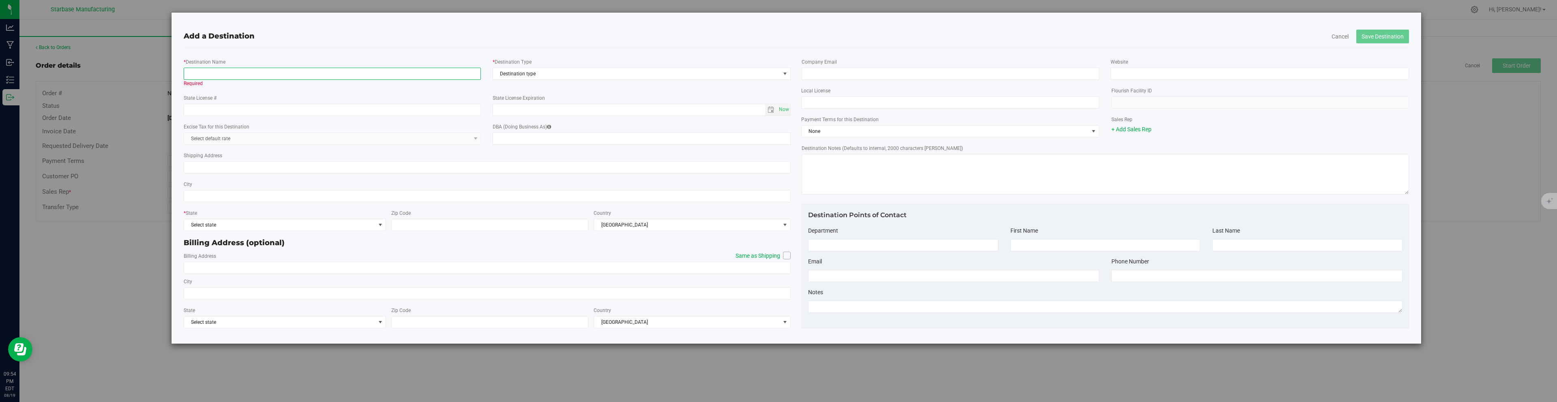
paste input "Mass Wellspring"
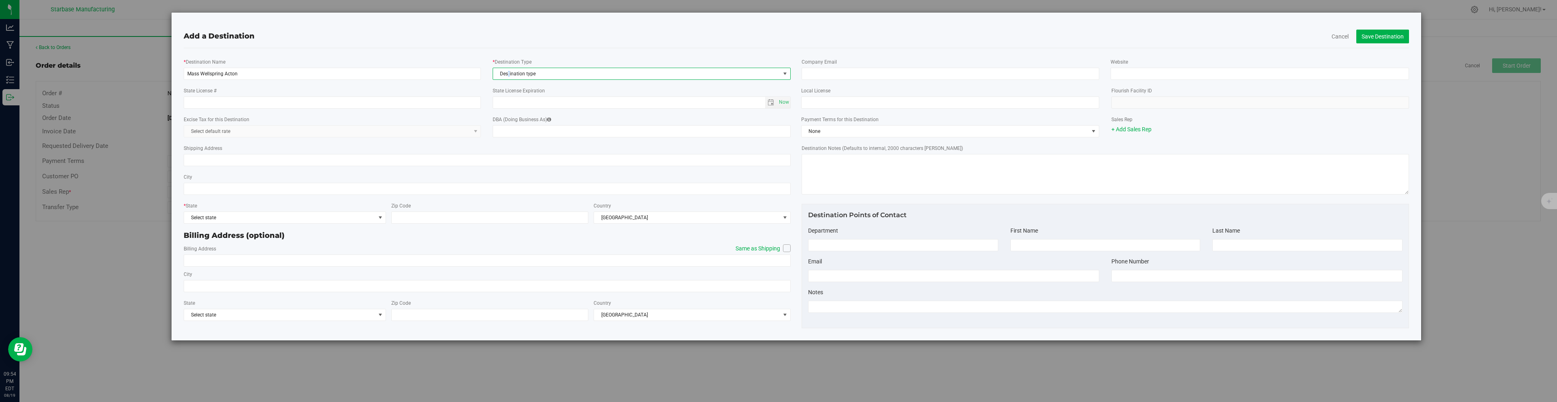
click at [509, 73] on span "Destination type" at bounding box center [636, 73] width 287 height 11
click at [510, 125] on li "Dispensary" at bounding box center [641, 124] width 297 height 12
click at [299, 103] on input "State License #" at bounding box center [333, 102] width 298 height 12
paste input "RMD665"
click at [526, 162] on input "Shipping Address" at bounding box center [487, 160] width 607 height 12
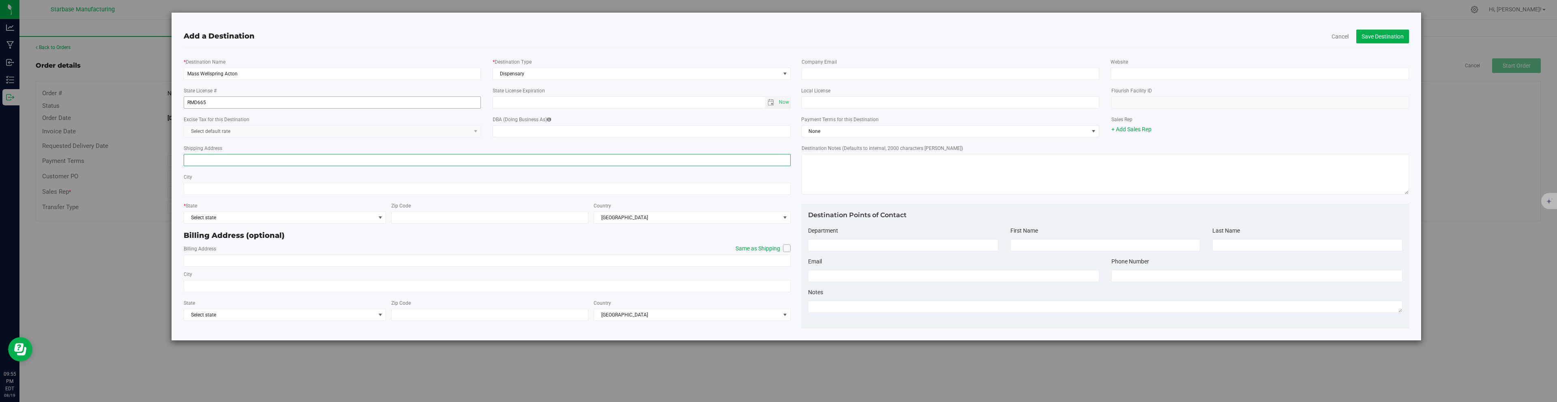
paste input "[STREET_ADDRESS]"
click at [220, 186] on input "City" at bounding box center [487, 189] width 607 height 12
click at [242, 215] on span "Select state" at bounding box center [279, 217] width 191 height 11
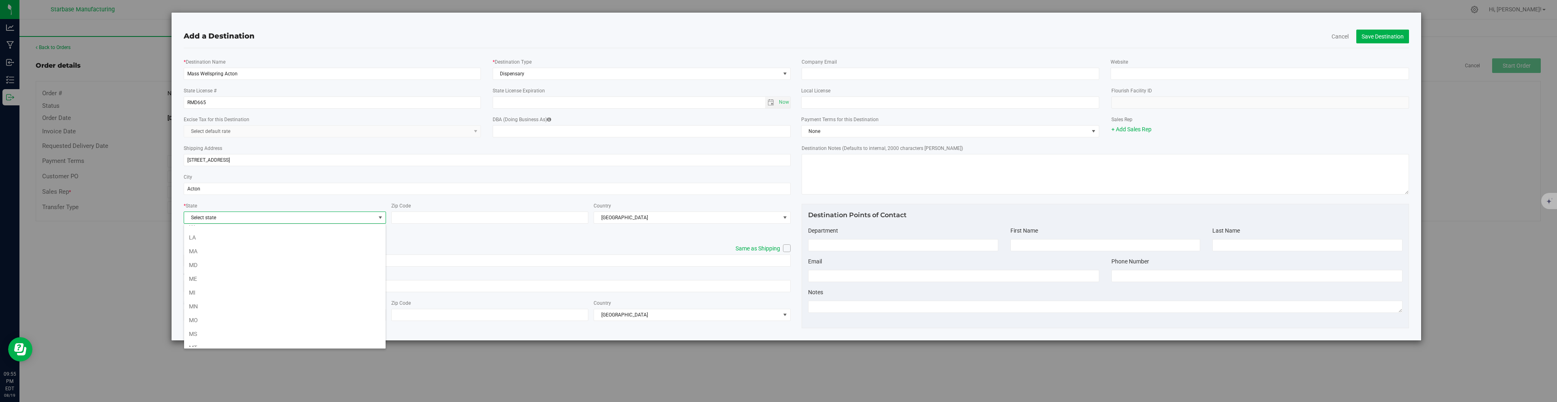
scroll to position [241, 0]
click at [212, 248] on li "MA" at bounding box center [284, 253] width 201 height 14
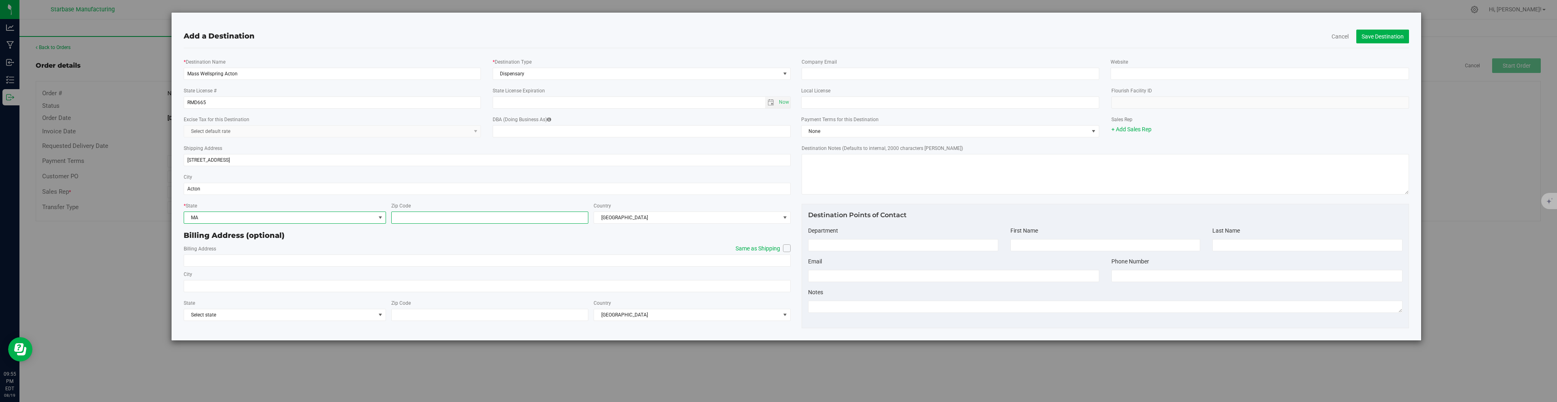
click at [414, 219] on input "Zip Code" at bounding box center [489, 218] width 197 height 12
paste input "01720"
click at [785, 248] on icon at bounding box center [786, 248] width 5 height 0
click at [0, 0] on input "Same as Shipping" at bounding box center [0, 0] width 0 height 0
click at [839, 68] on input "email" at bounding box center [950, 74] width 298 height 12
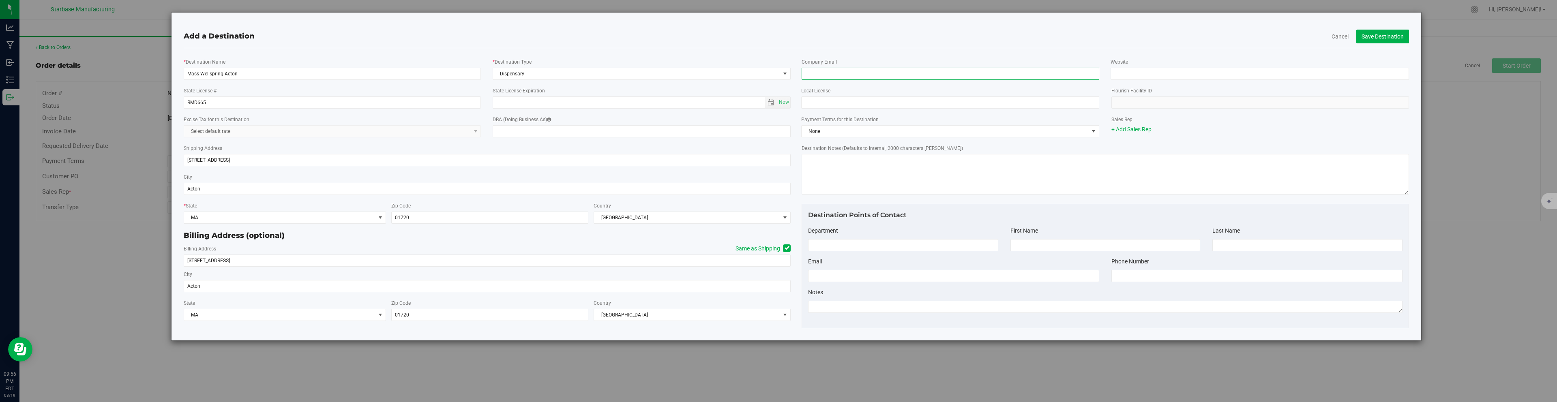
paste input "[EMAIL_ADDRESS][DOMAIN_NAME]"
click at [1164, 73] on input "Website" at bounding box center [1259, 74] width 298 height 12
click at [1004, 280] on input at bounding box center [953, 276] width 291 height 12
paste input "[EMAIL_ADDRESS][DOMAIN_NAME]"
click at [861, 240] on input at bounding box center [903, 245] width 190 height 12
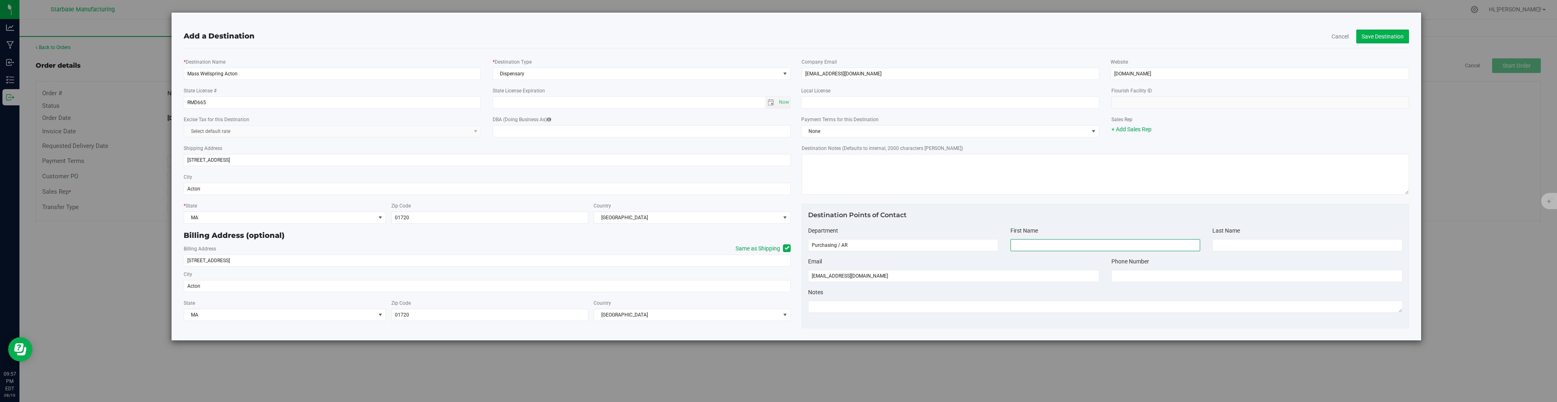
click at [1036, 242] on input at bounding box center [1105, 245] width 190 height 12
paste input "[PERSON_NAME]"
click at [1273, 244] on input at bounding box center [1307, 245] width 190 height 12
paste input "Ingare"
click at [1135, 129] on link "+ Add Sales Rep" at bounding box center [1131, 129] width 40 height 6
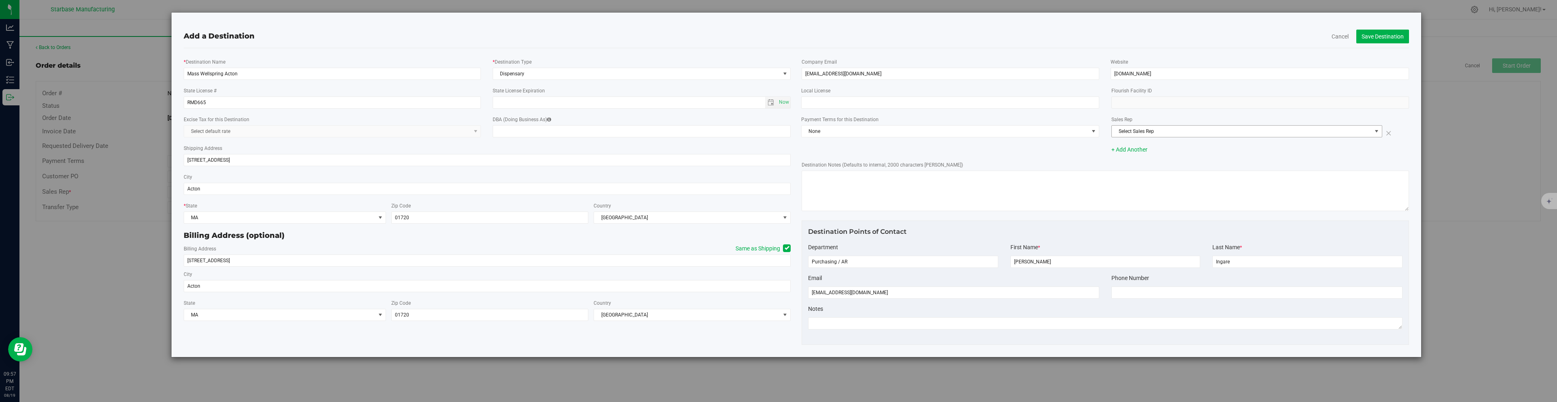
click at [1135, 131] on span "Select Sales Rep" at bounding box center [1242, 131] width 260 height 11
click at [1133, 168] on span "[PERSON_NAME]" at bounding box center [1134, 169] width 37 height 11
click at [958, 132] on span "None" at bounding box center [944, 131] width 287 height 11
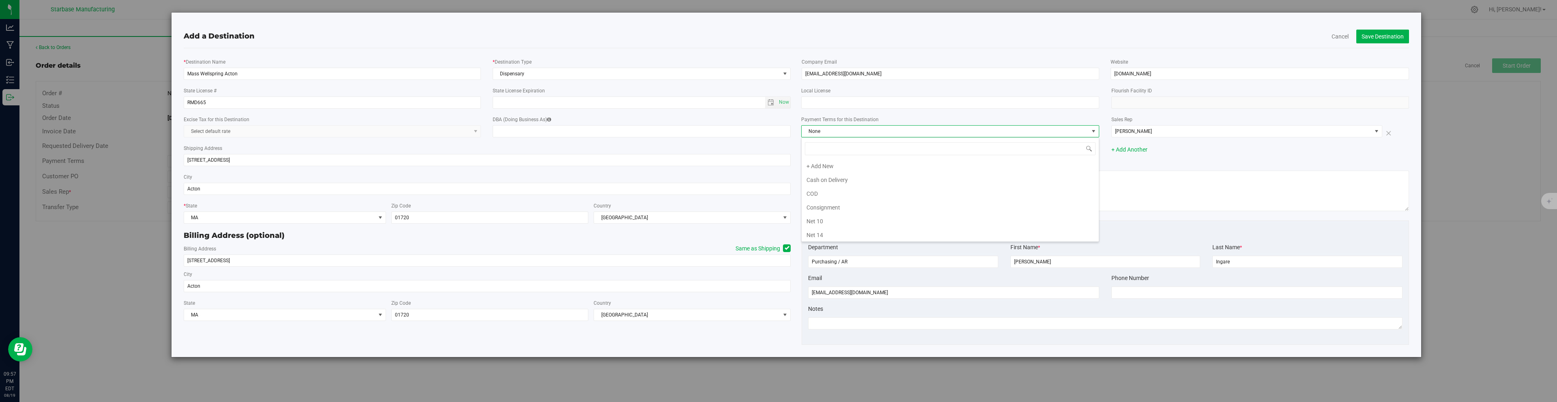
scroll to position [12, 298]
click at [912, 178] on li "Net 30" at bounding box center [949, 178] width 297 height 14
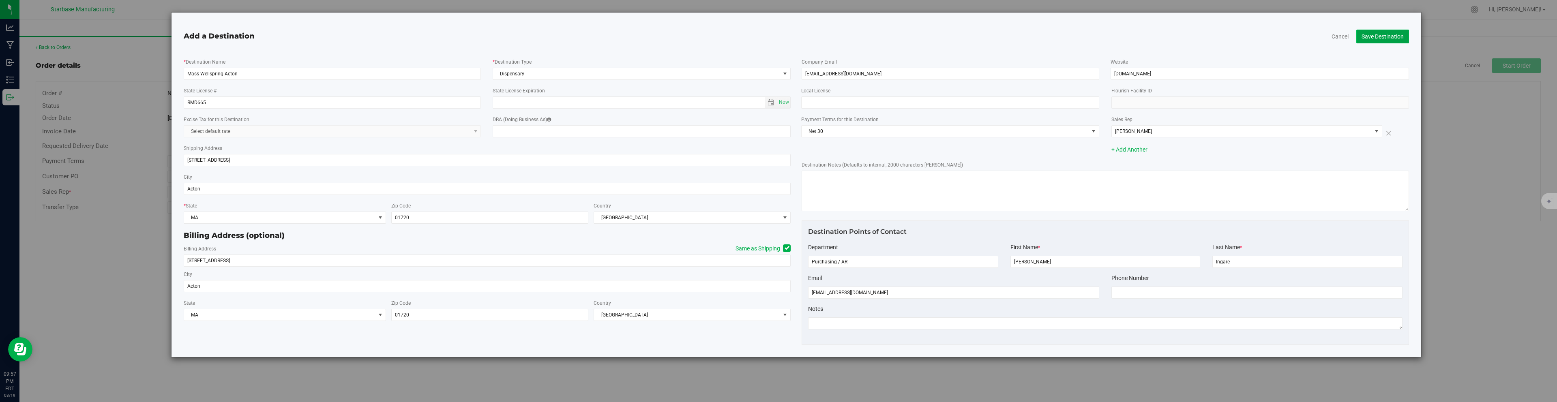
click at [1373, 32] on button "Save Destination" at bounding box center [1382, 37] width 53 height 14
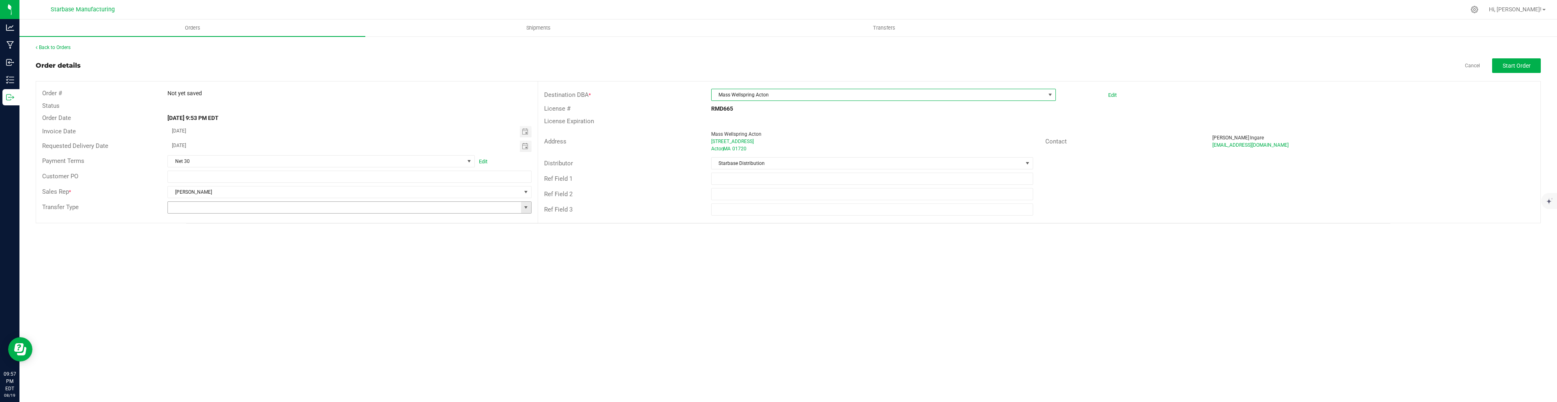
click at [527, 207] on span at bounding box center [526, 207] width 6 height 6
click at [401, 272] on li "Unaffiliated Transfer" at bounding box center [349, 277] width 363 height 14
click at [1527, 61] on button "Start Order" at bounding box center [1516, 65] width 49 height 15
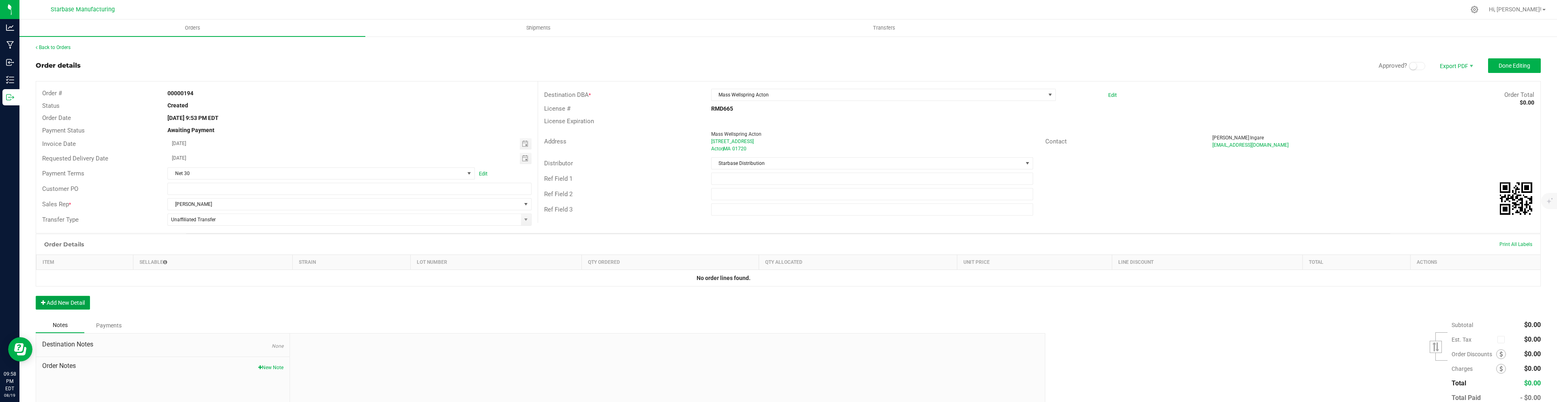
click at [79, 300] on button "Add New Detail" at bounding box center [63, 303] width 54 height 14
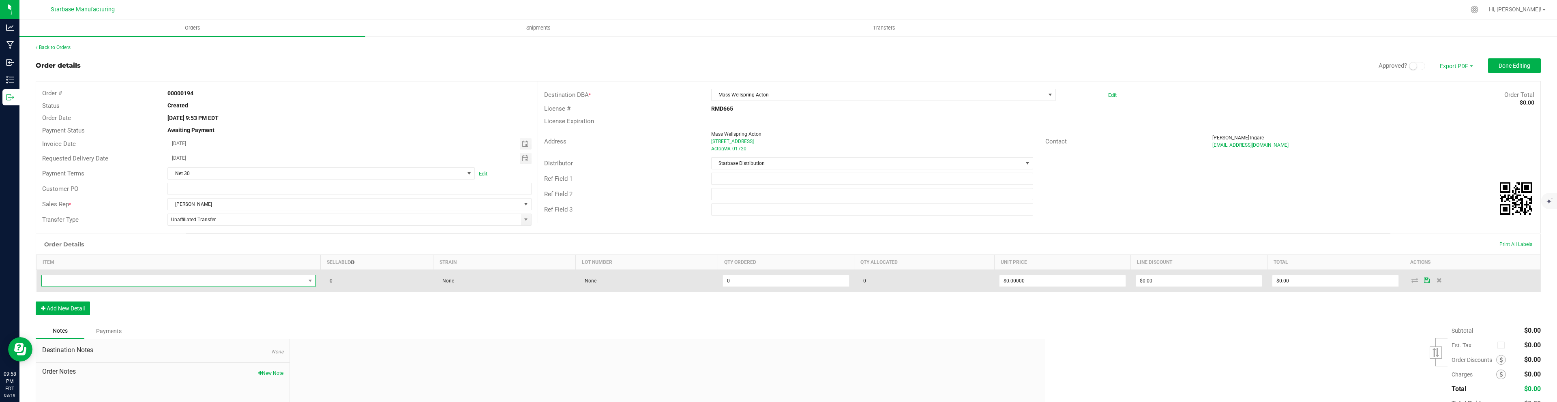
click at [103, 279] on span "NO DATA FOUND" at bounding box center [173, 280] width 263 height 11
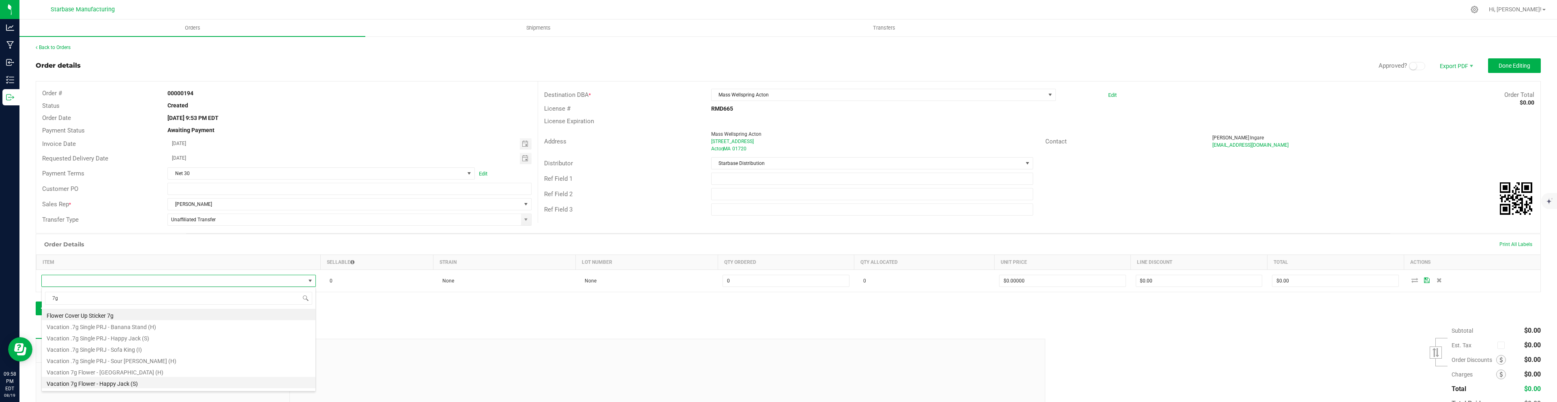
click at [113, 383] on li "Vacation 7g Flower - Happy Jack (S)" at bounding box center [179, 382] width 274 height 11
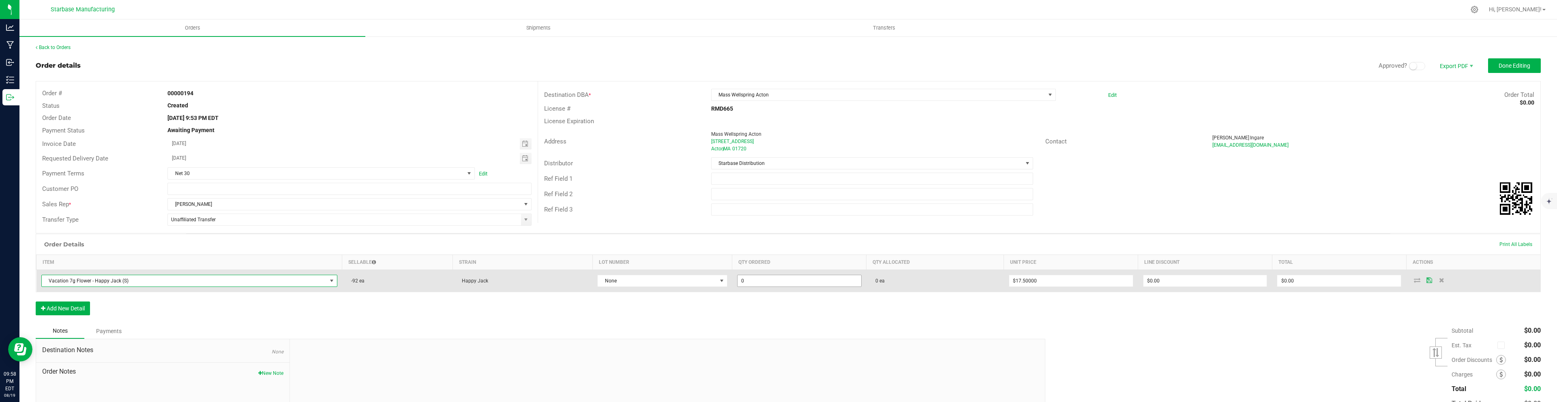
click at [758, 282] on input "0" at bounding box center [799, 280] width 124 height 11
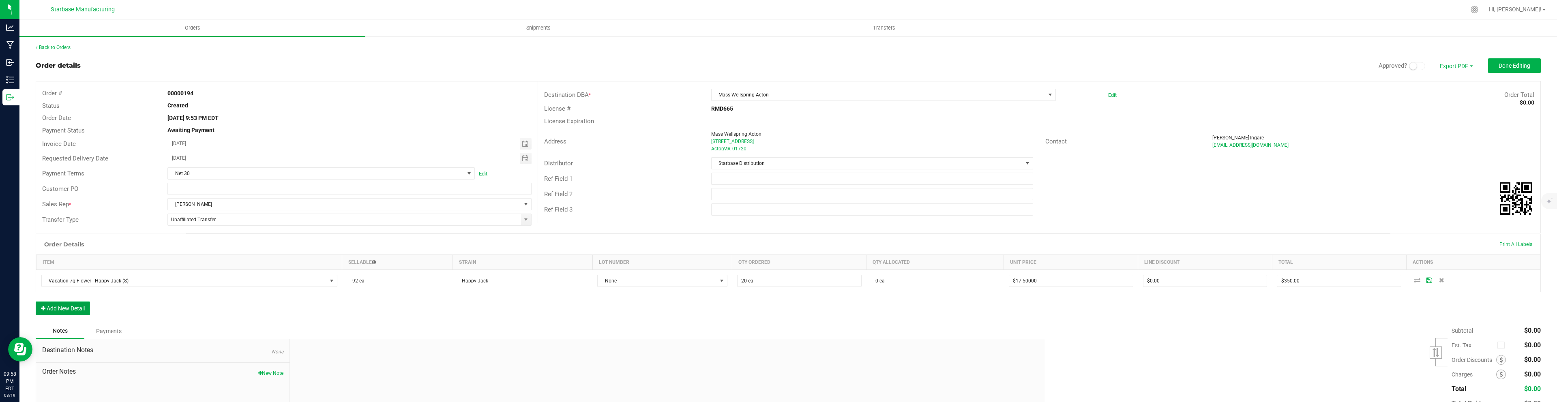
click at [51, 307] on button "Add New Detail" at bounding box center [63, 309] width 54 height 14
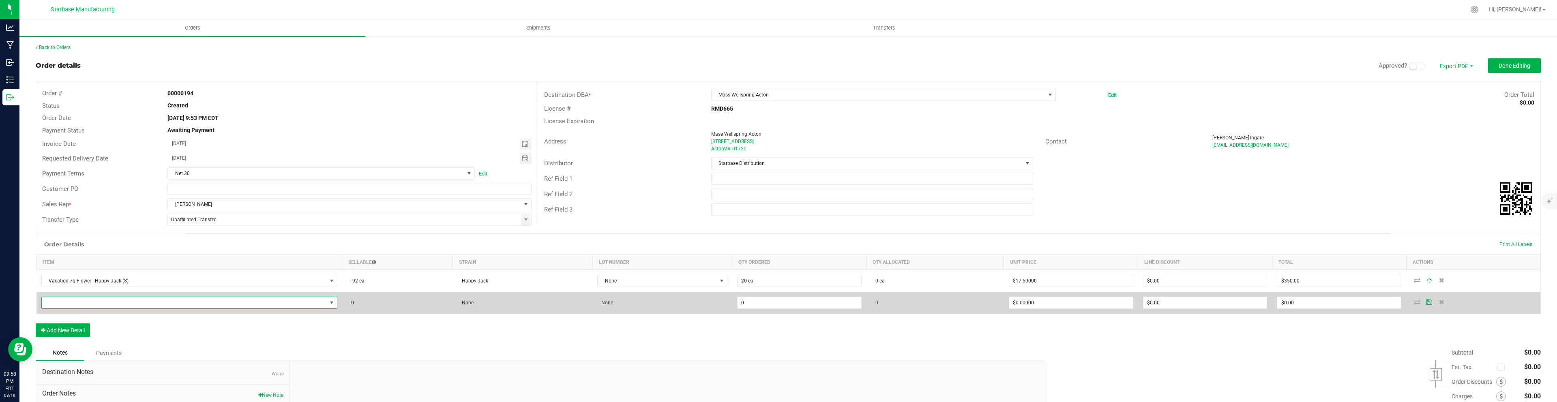
click at [69, 303] on span "NO DATA FOUND" at bounding box center [184, 302] width 285 height 11
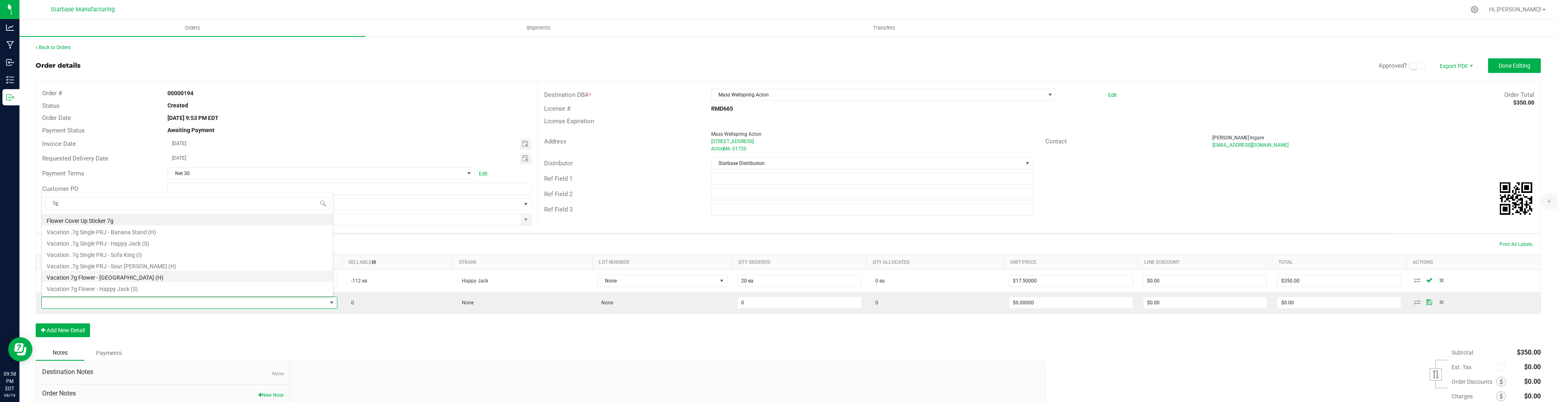
scroll to position [21, 0]
click at [128, 278] on li "Vacation 7g Flower - Sofa King (I)" at bounding box center [187, 277] width 291 height 11
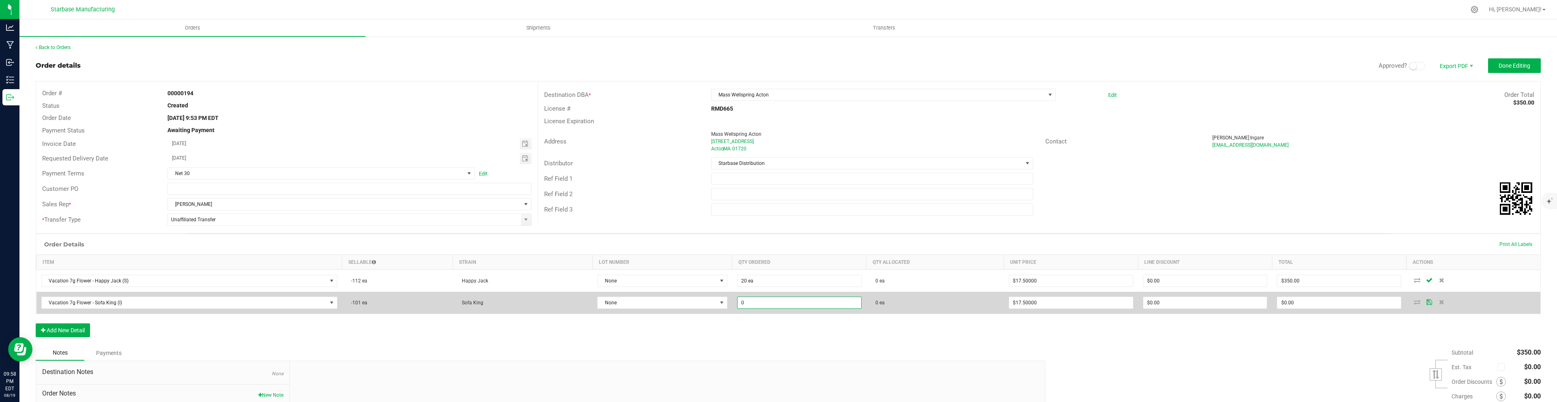
click at [766, 302] on input "0" at bounding box center [799, 302] width 124 height 11
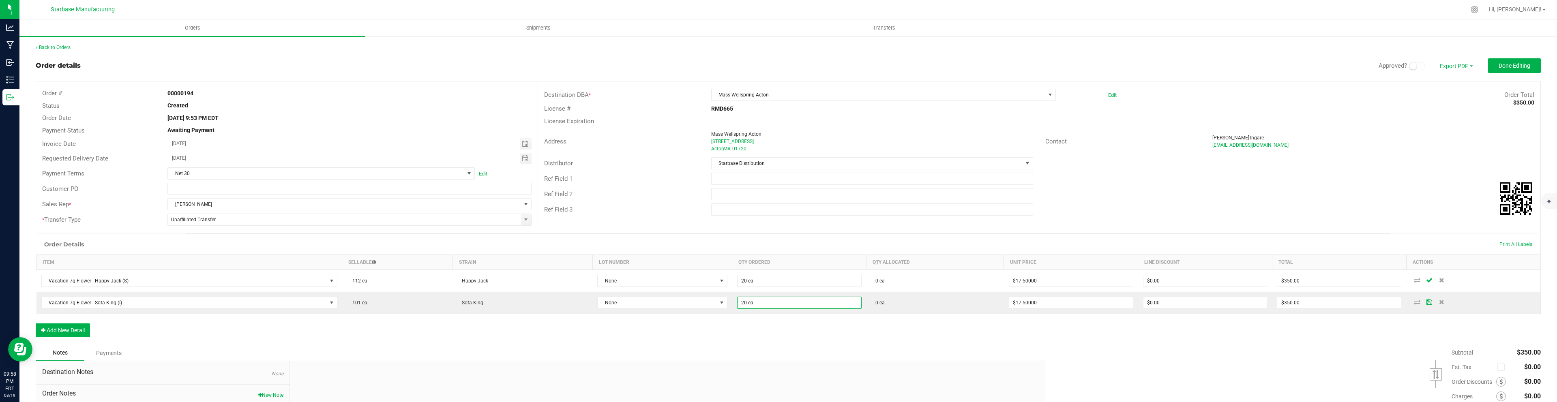
click at [568, 329] on div "Order Details Print All Labels Item Sellable Strain Lot Number Qty Ordered Qty …" at bounding box center [788, 289] width 1505 height 111
click at [77, 334] on button "Add New Detail" at bounding box center [63, 330] width 54 height 14
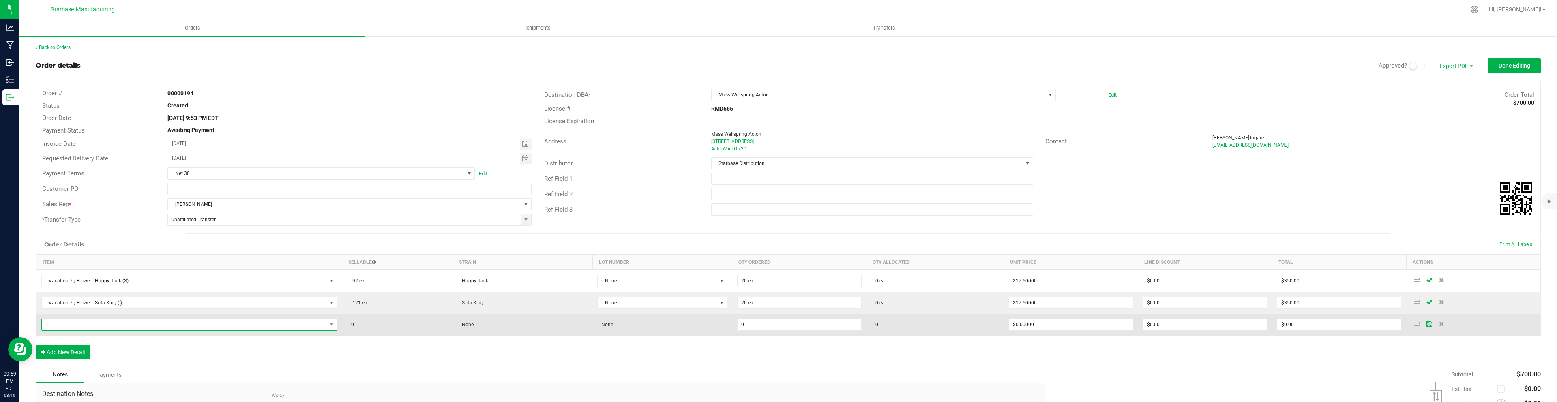
click at [97, 319] on span "NO DATA FOUND" at bounding box center [184, 324] width 285 height 11
click at [98, 322] on span at bounding box center [184, 324] width 285 height 11
click at [97, 328] on span "NO DATA FOUND" at bounding box center [184, 324] width 285 height 11
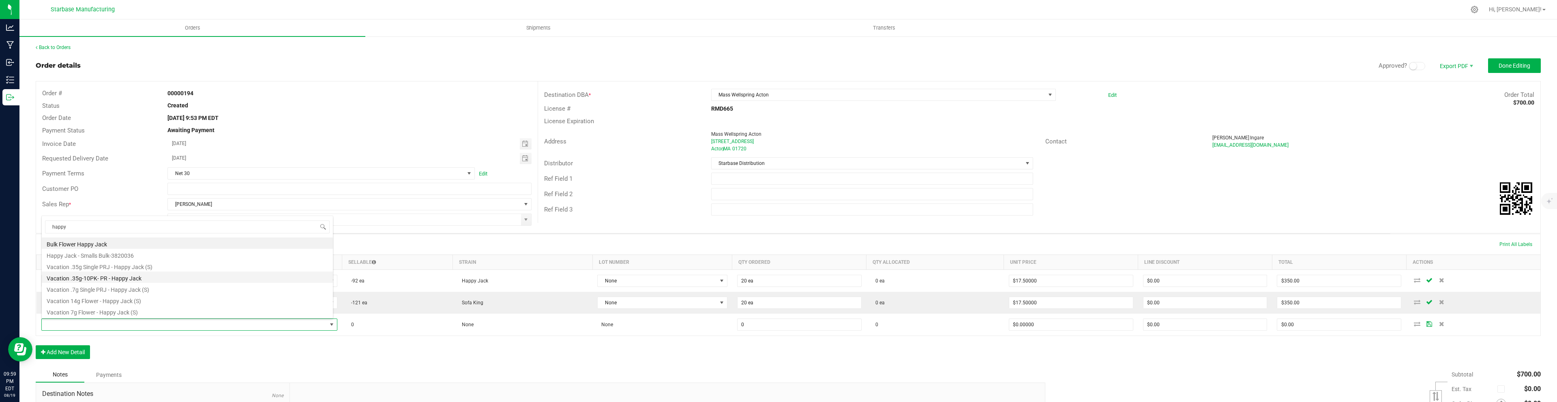
click at [107, 278] on li "Vacation .35g-10PK- PR - Happy Jack" at bounding box center [187, 277] width 291 height 11
click at [77, 353] on button "Add New Detail" at bounding box center [63, 352] width 54 height 14
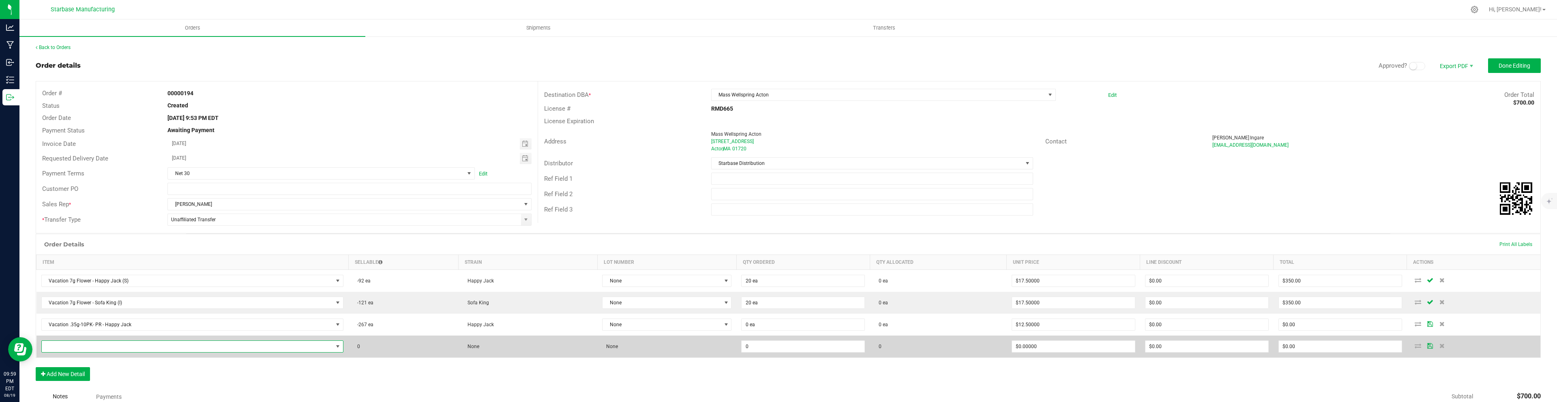
click at [76, 345] on span "NO DATA FOUND" at bounding box center [187, 346] width 291 height 11
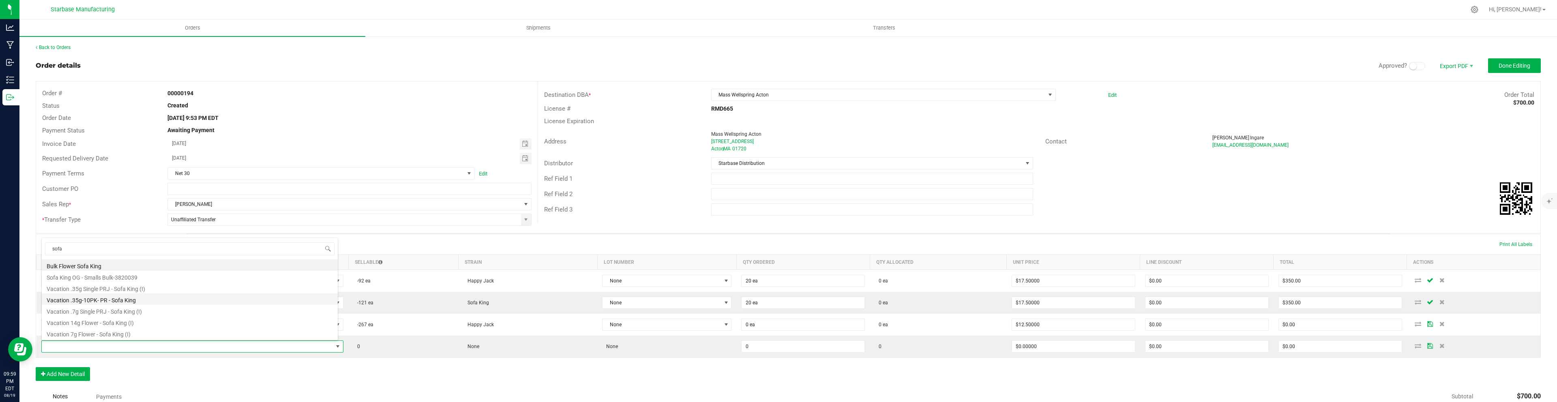
click at [88, 299] on li "Vacation .35g-10PK- PR - Sofa King" at bounding box center [190, 298] width 296 height 11
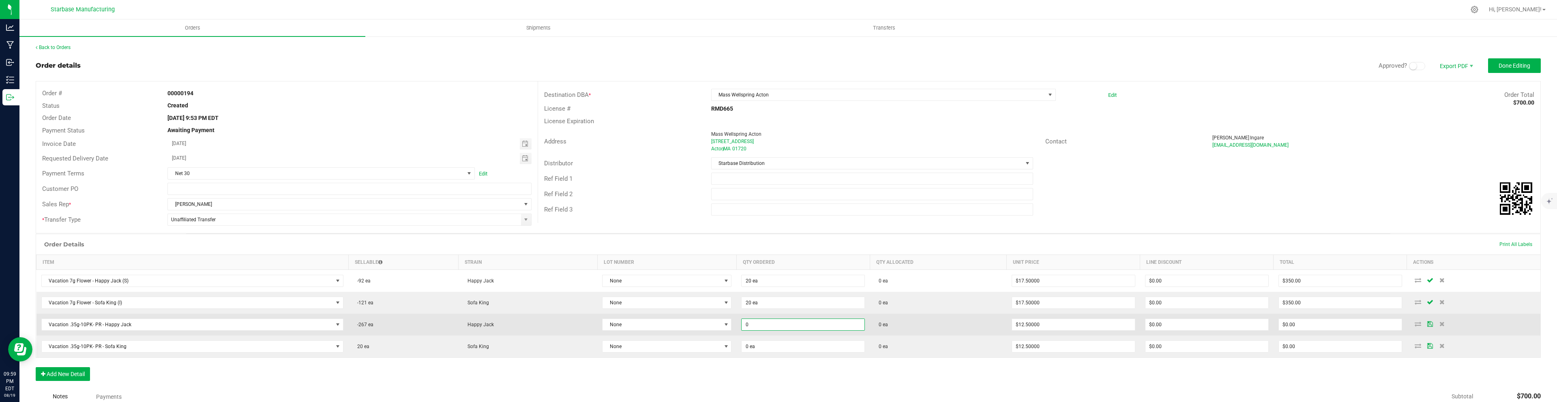
click at [754, 322] on input "0" at bounding box center [802, 324] width 123 height 11
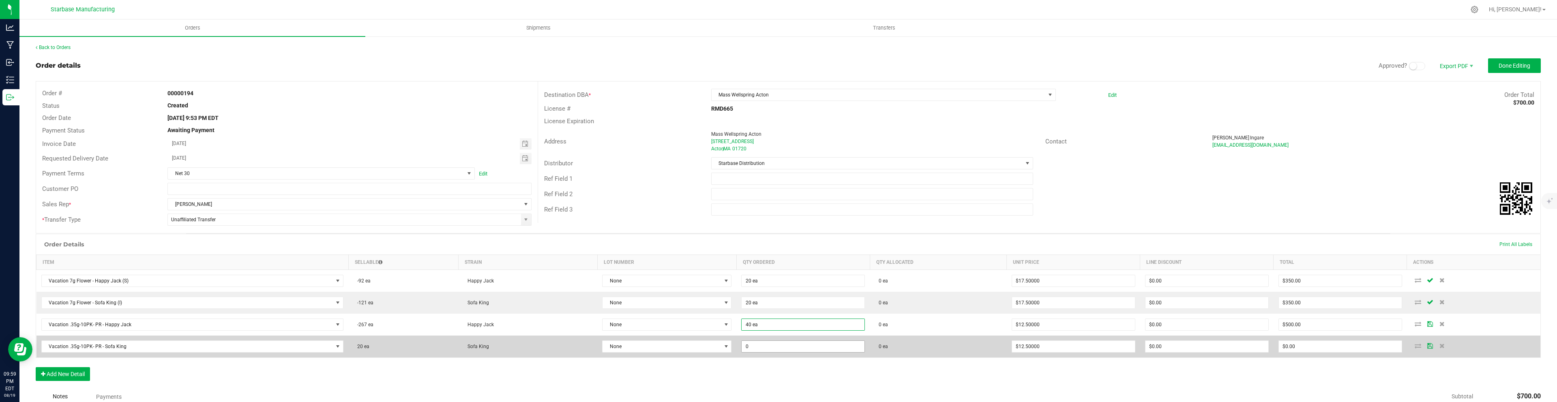
click at [772, 347] on input "0" at bounding box center [802, 346] width 123 height 11
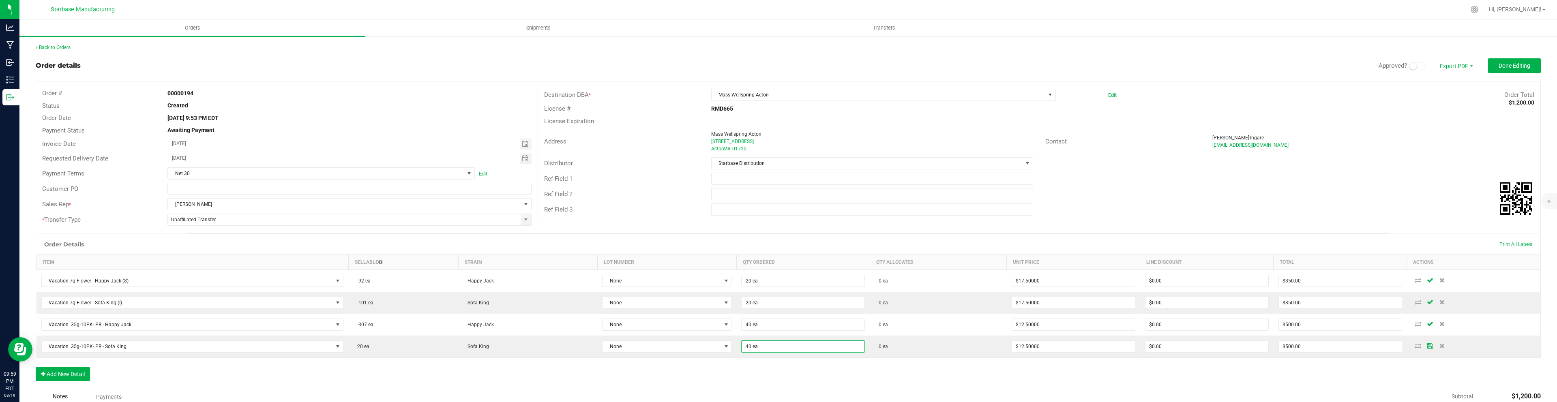
click at [807, 367] on div "Order Details Print All Labels Item Sellable Strain Lot Number Qty Ordered Qty …" at bounding box center [788, 311] width 1505 height 155
click at [78, 374] on button "Add New Detail" at bounding box center [63, 374] width 54 height 14
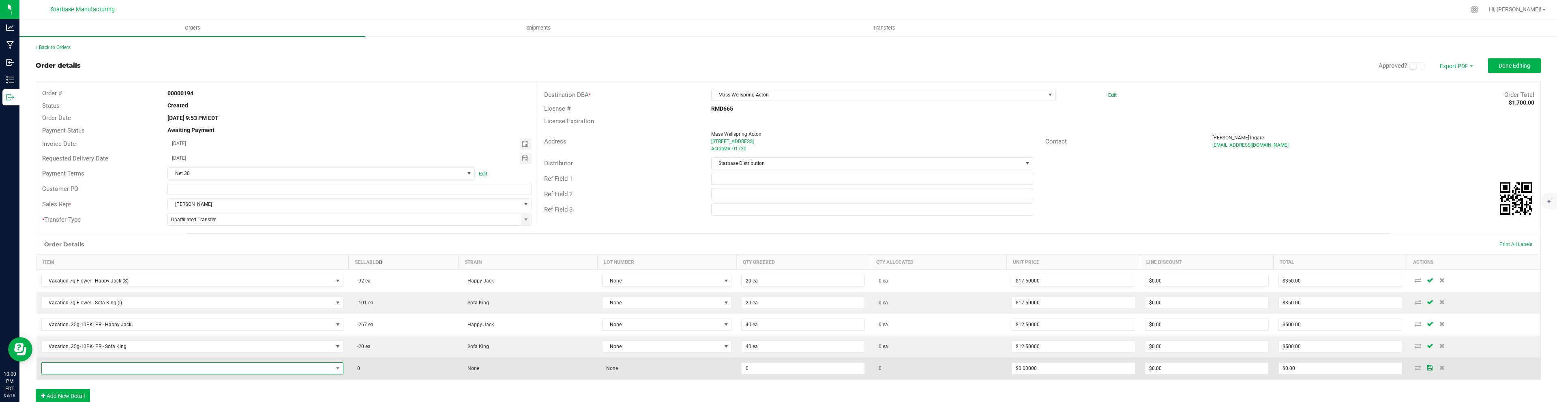
click at [96, 371] on span "NO DATA FOUND" at bounding box center [187, 368] width 291 height 11
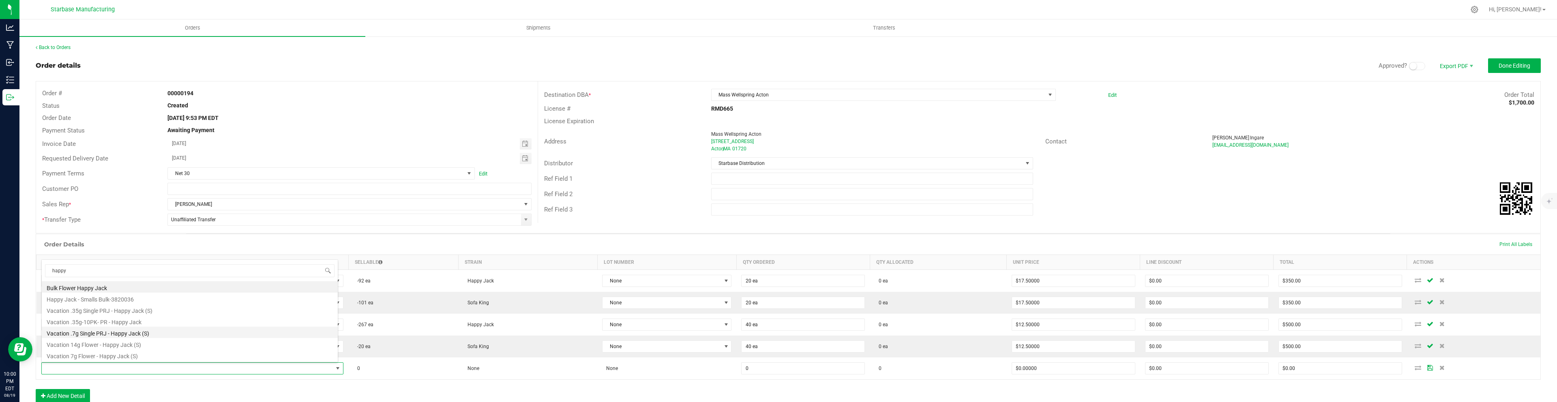
click at [99, 330] on li "Vacation .7g Single PRJ - Happy Jack (S)" at bounding box center [190, 332] width 296 height 11
click at [73, 395] on button "Add New Detail" at bounding box center [63, 396] width 54 height 14
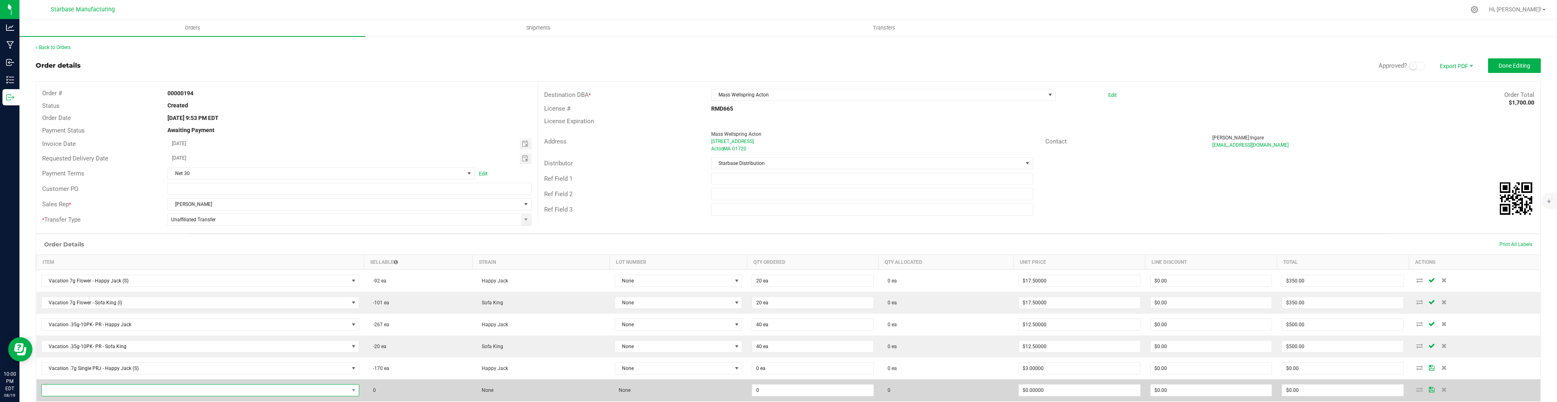
click at [70, 392] on span "NO DATA FOUND" at bounding box center [195, 390] width 307 height 11
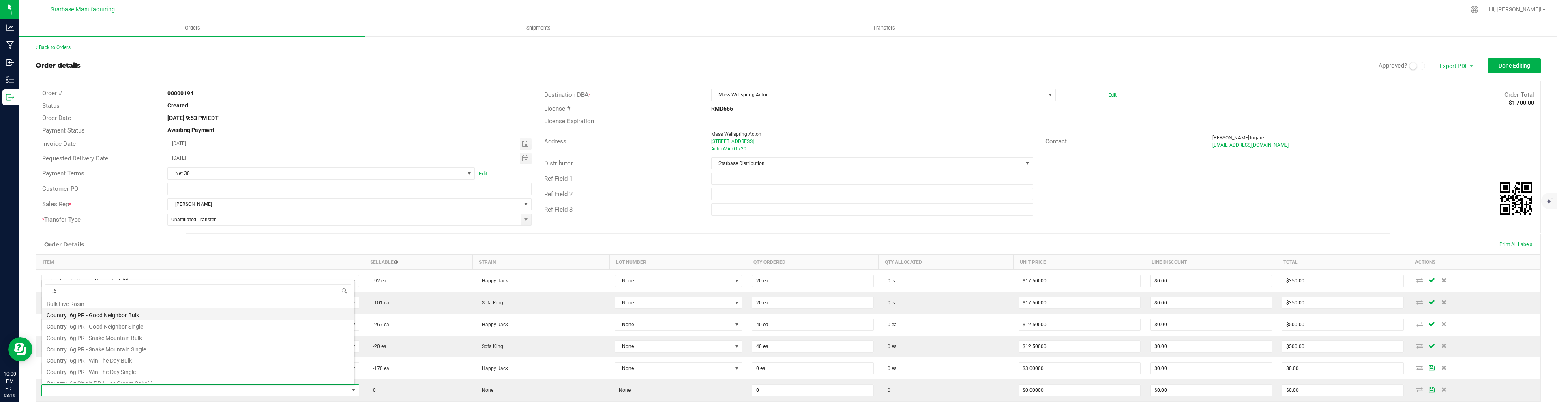
scroll to position [52, 0]
click at [129, 369] on li "Country .6g PR - Win The Day Single" at bounding box center [198, 368] width 313 height 11
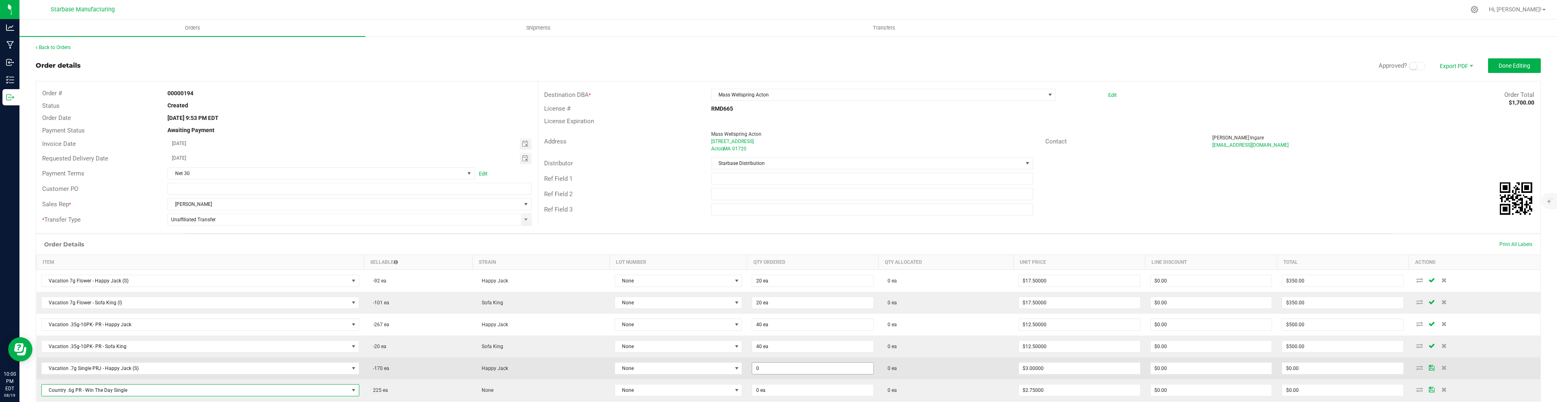
click at [764, 371] on input "0" at bounding box center [812, 368] width 121 height 11
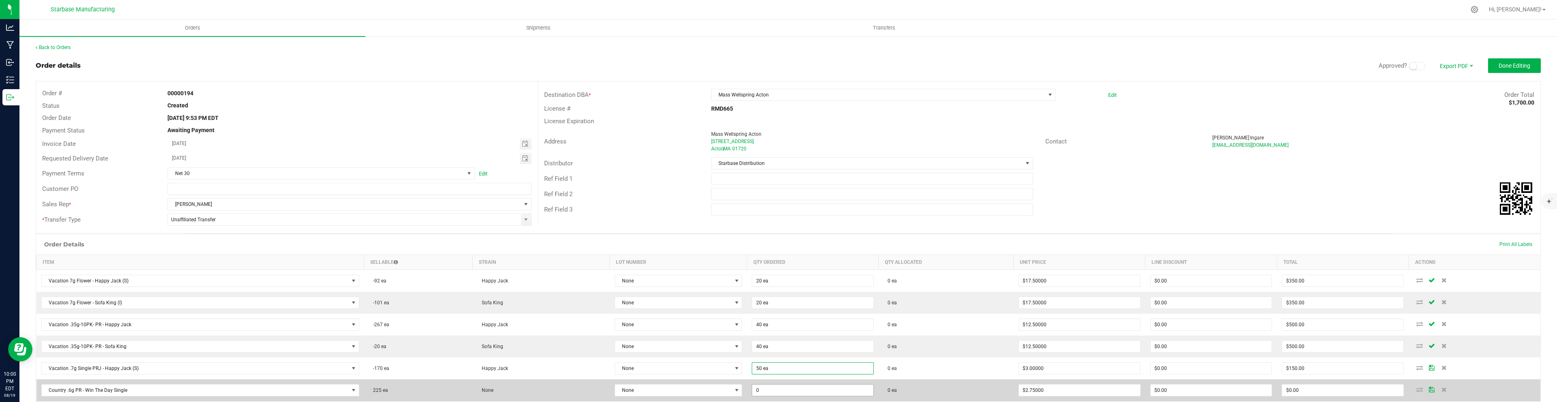
click at [769, 385] on input "0" at bounding box center [812, 390] width 121 height 11
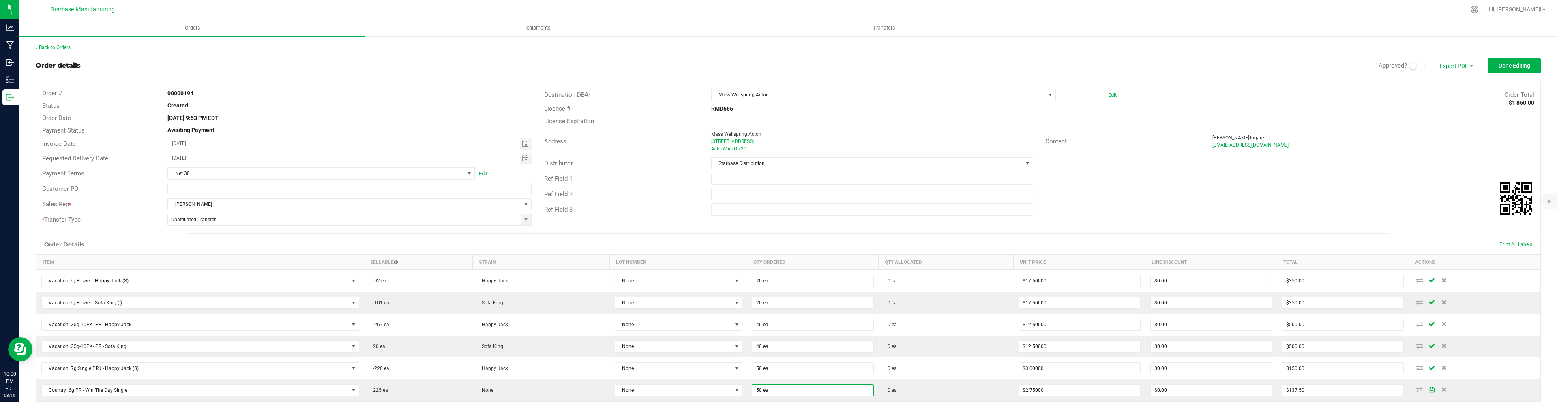
click at [879, 248] on div "Order Details Print All Labels" at bounding box center [788, 244] width 1504 height 20
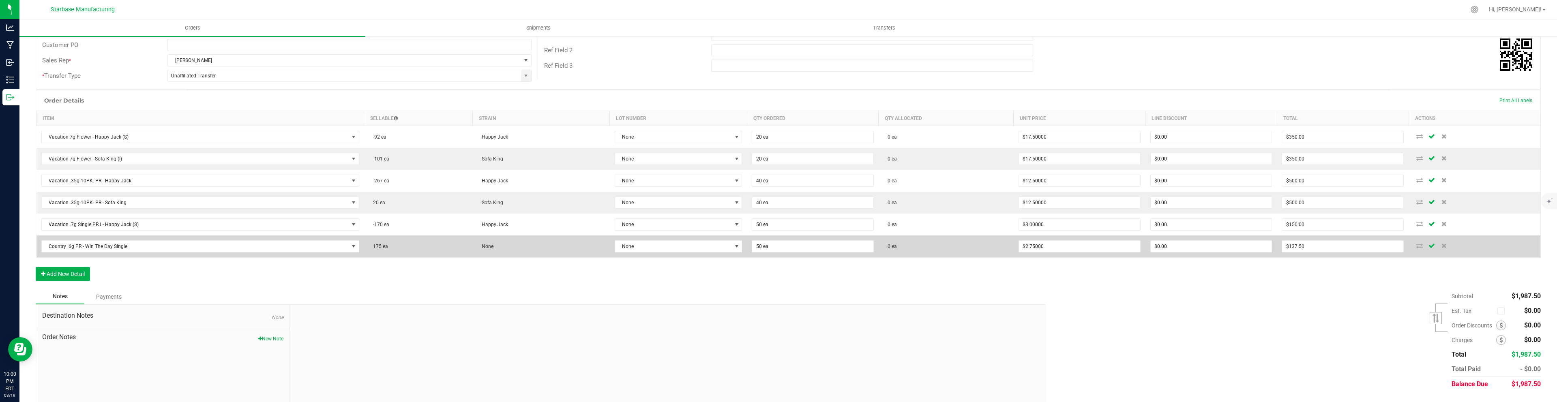
scroll to position [0, 0]
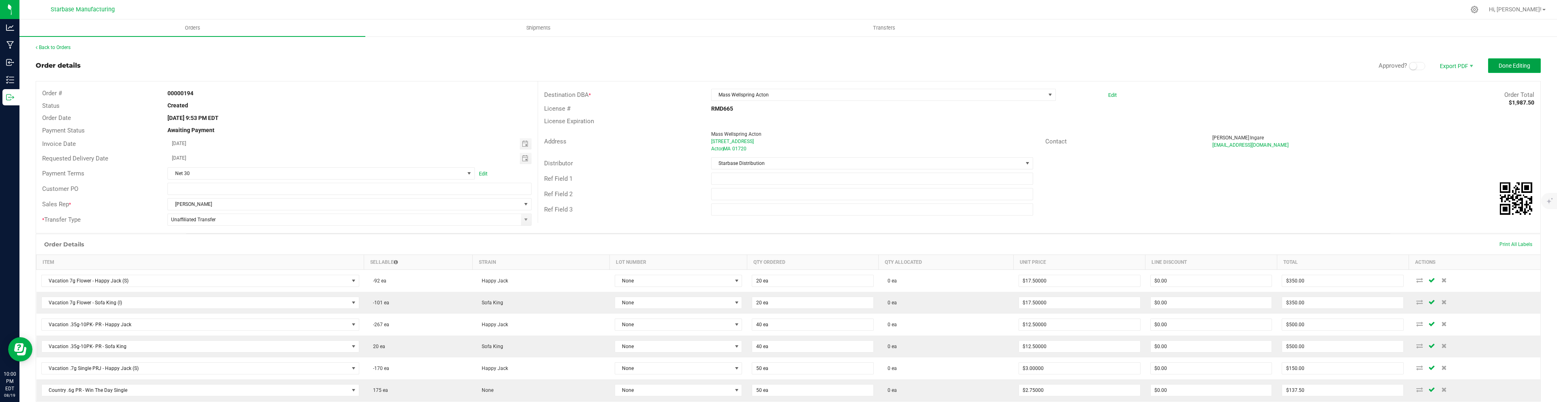
click at [1502, 67] on span "Done Editing" at bounding box center [1514, 65] width 32 height 6
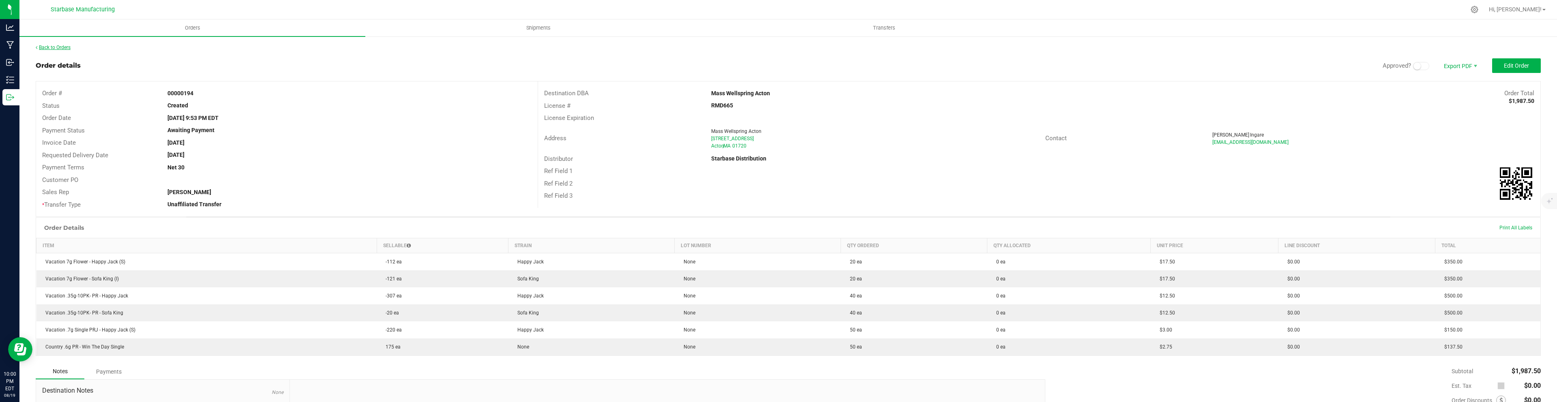
click at [65, 47] on link "Back to Orders" at bounding box center [53, 48] width 35 height 6
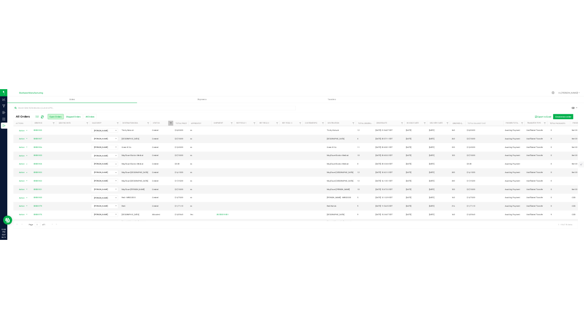
scroll to position [173, 0]
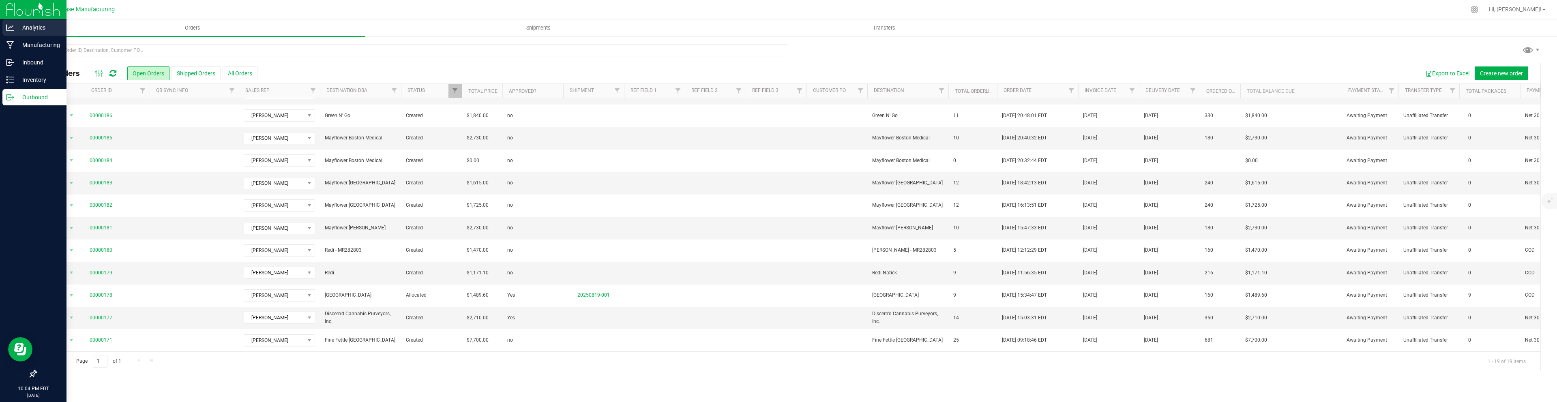
click at [32, 28] on p "Analytics" at bounding box center [38, 28] width 49 height 10
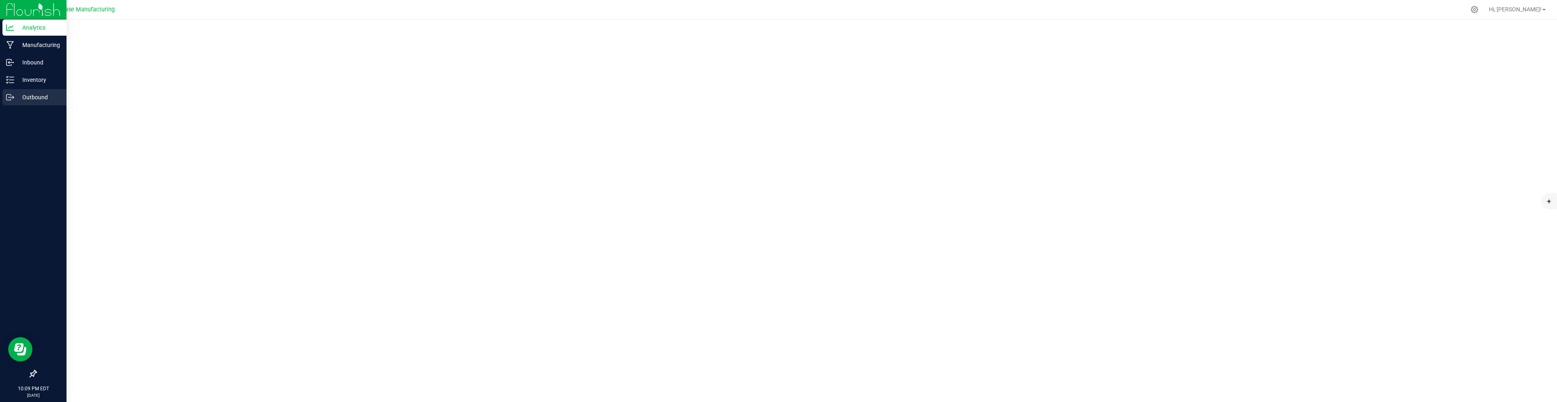
click at [33, 96] on p "Outbound" at bounding box center [38, 97] width 49 height 10
